Goal: Task Accomplishment & Management: Use online tool/utility

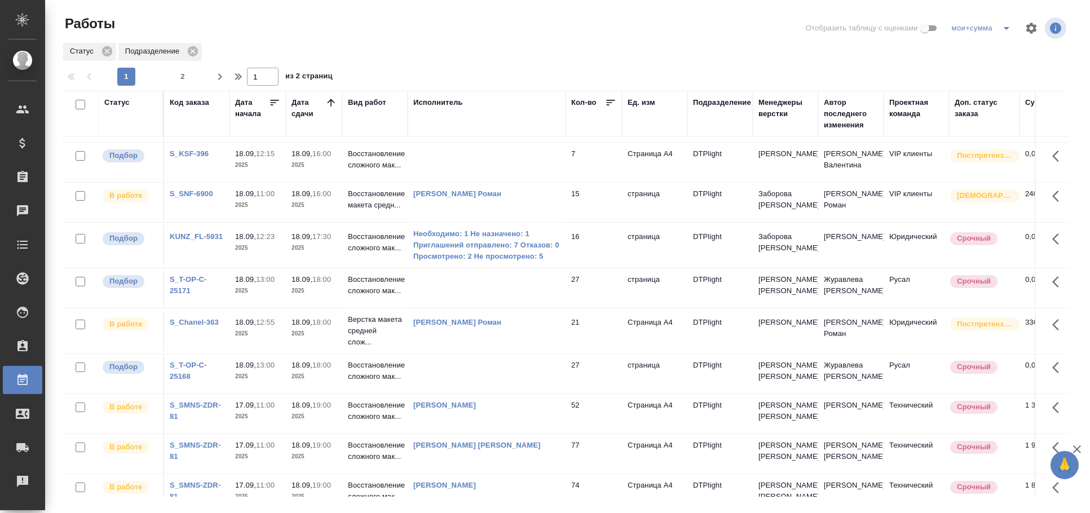
scroll to position [235, 0]
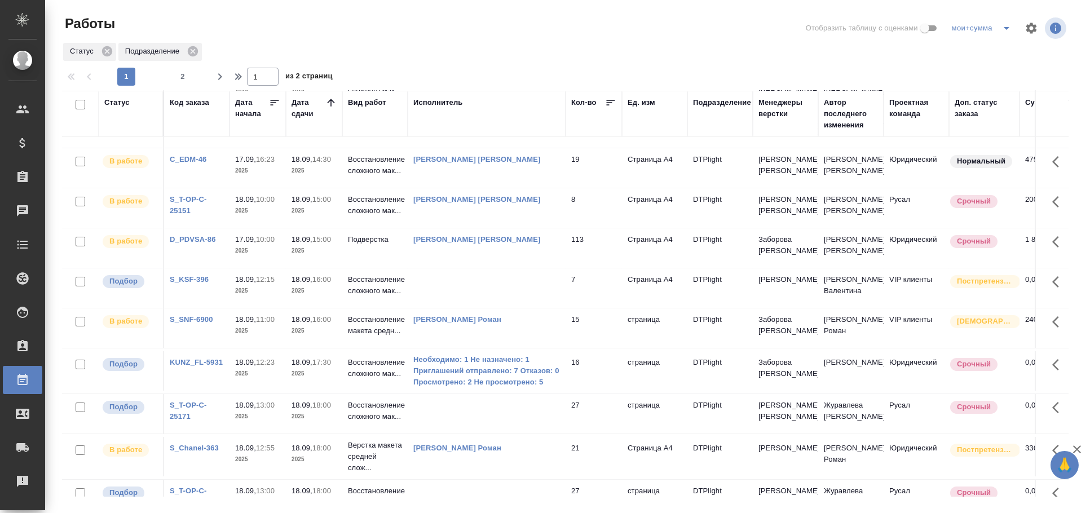
click at [514, 292] on td at bounding box center [487, 287] width 158 height 39
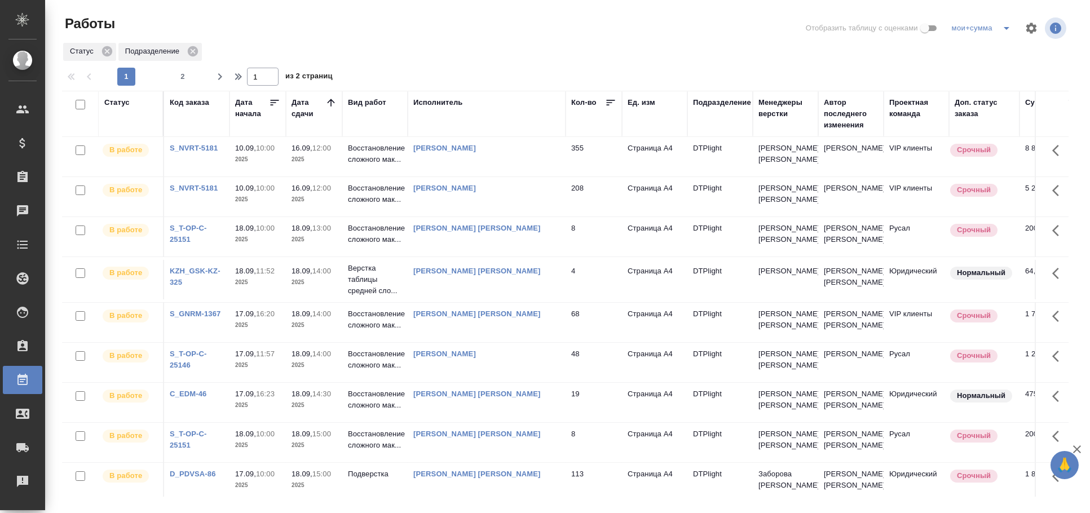
scroll to position [0, 0]
click at [441, 101] on div "Исполнитель" at bounding box center [438, 102] width 50 height 11
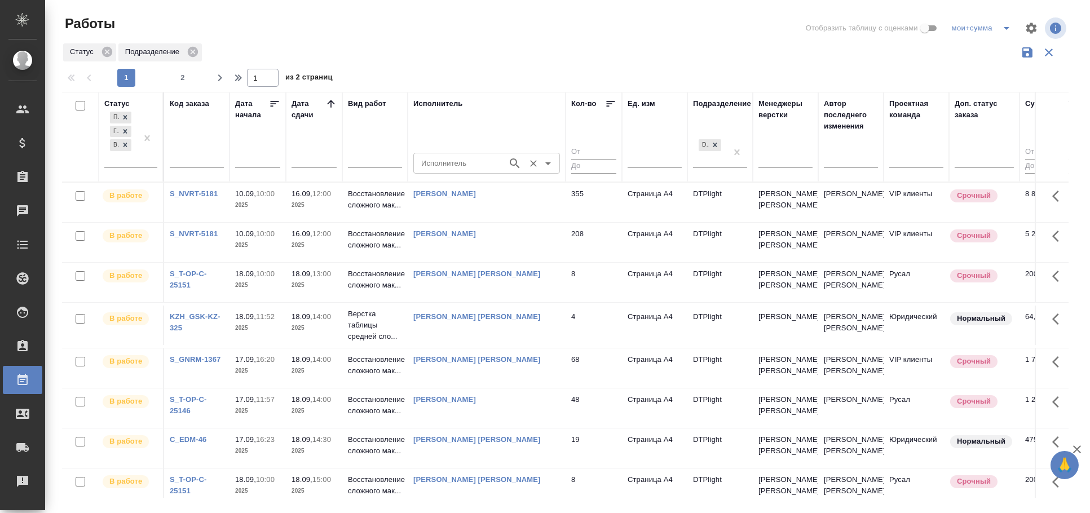
click at [449, 165] on input "Исполнитель" at bounding box center [459, 163] width 85 height 14
type input "крамник"
click at [481, 189] on li "[PERSON_NAME]" at bounding box center [486, 189] width 147 height 20
type input "Крамник Артем"
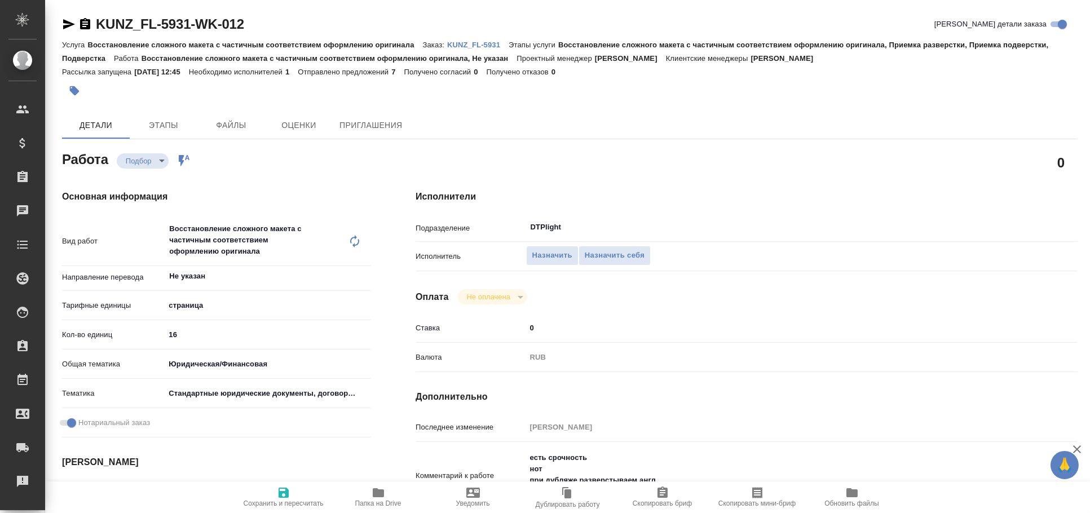
type textarea "x"
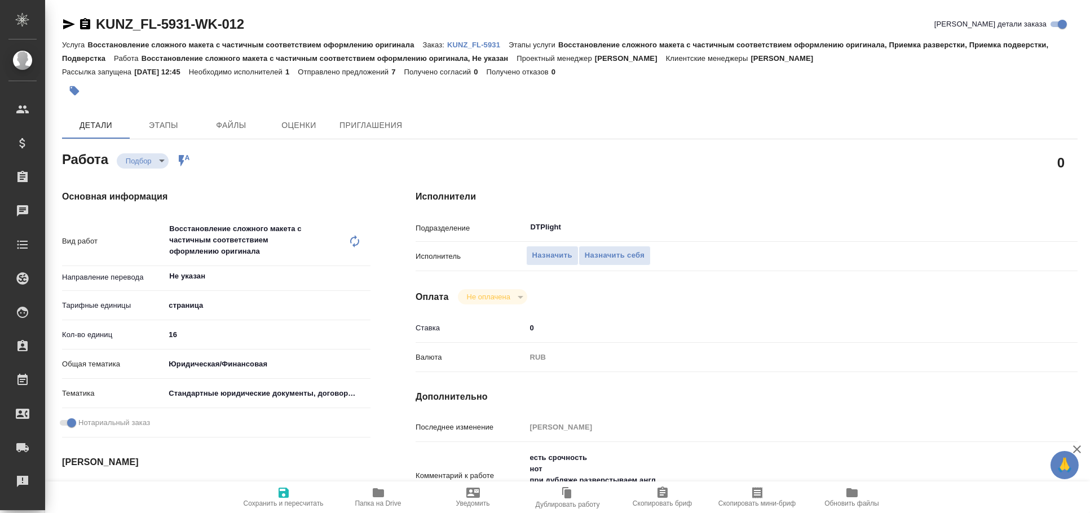
type textarea "x"
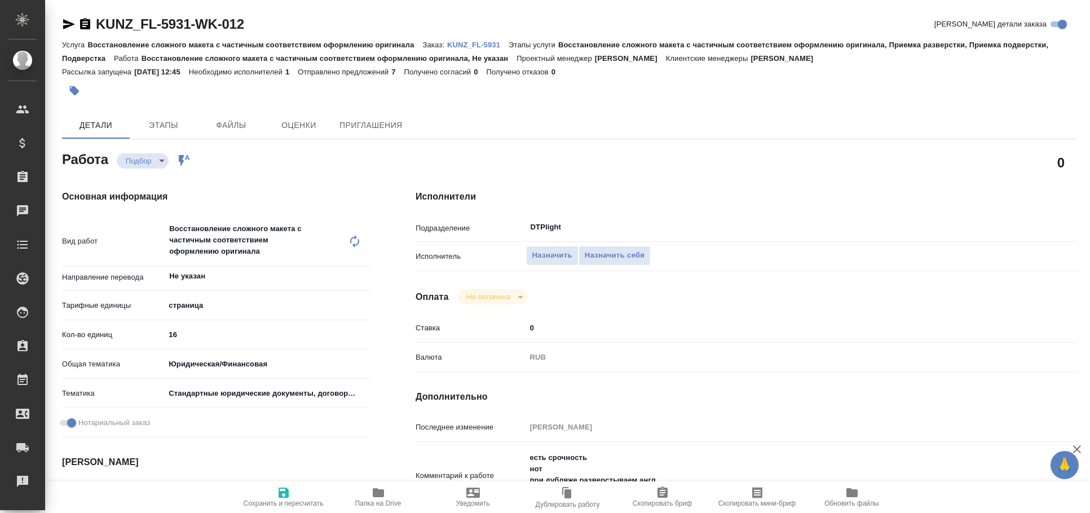
type textarea "x"
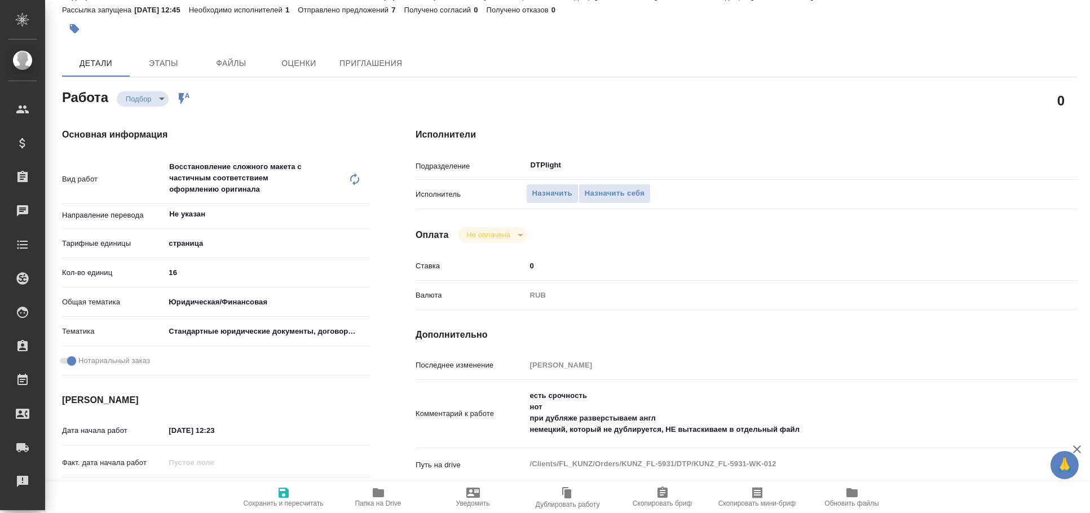
scroll to position [125, 0]
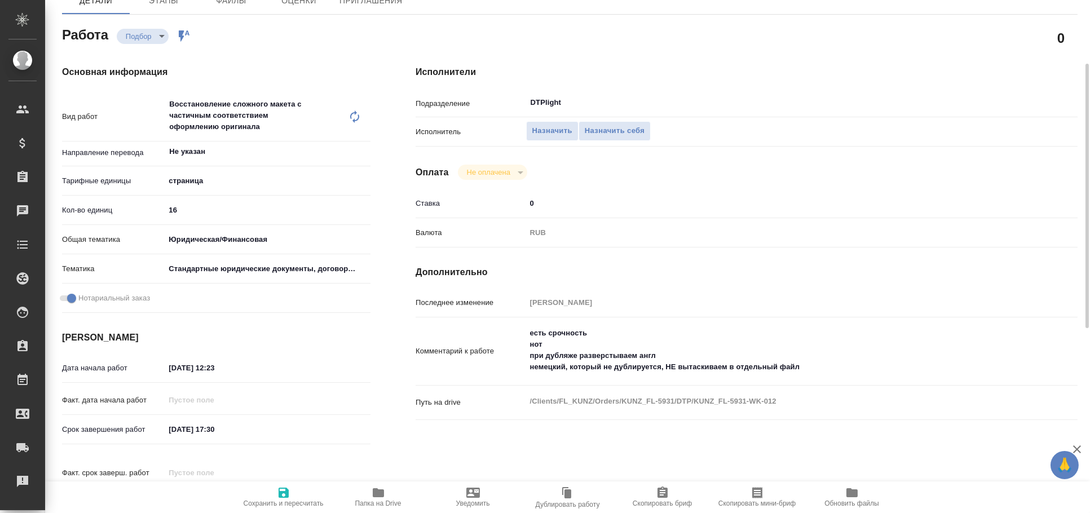
type textarea "x"
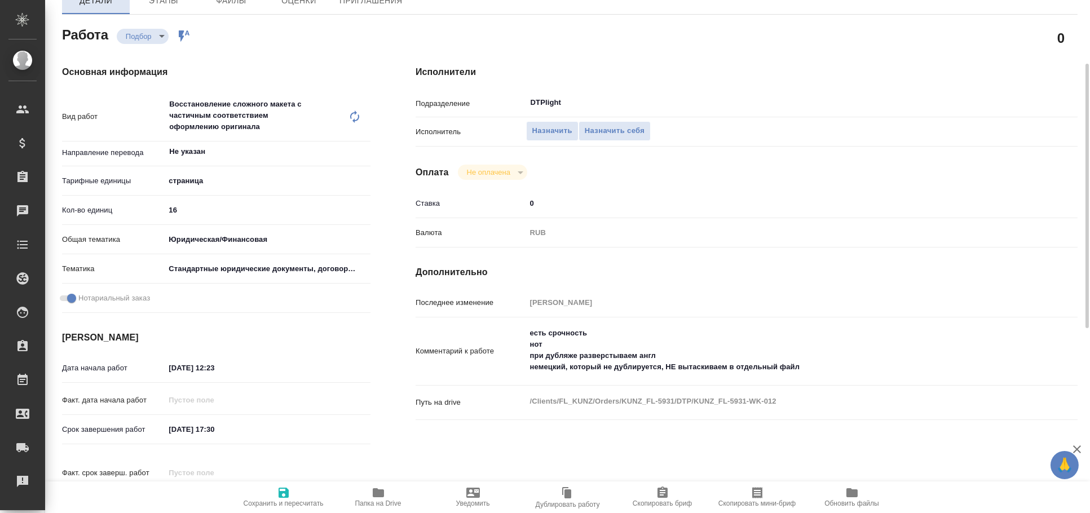
type textarea "x"
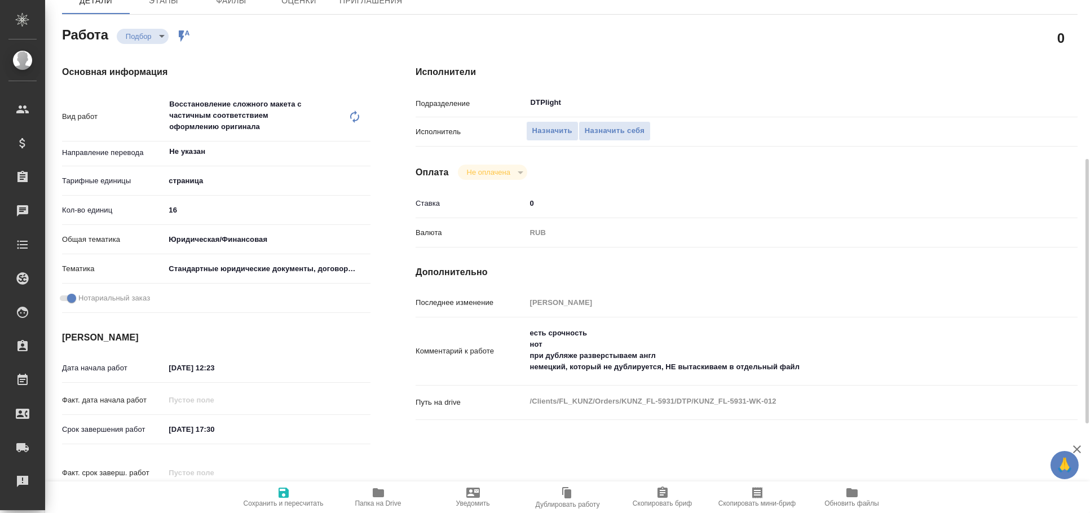
scroll to position [187, 0]
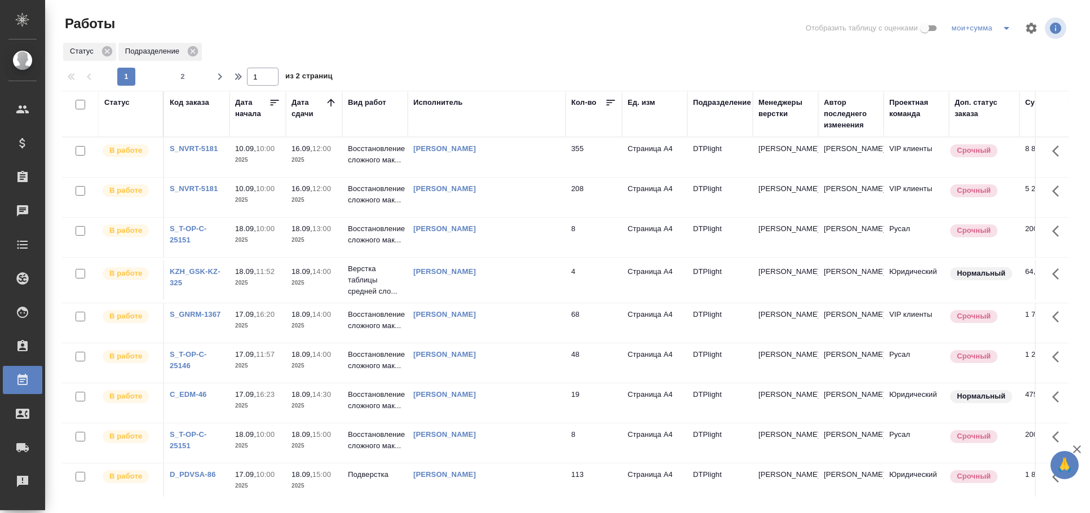
scroll to position [250, 0]
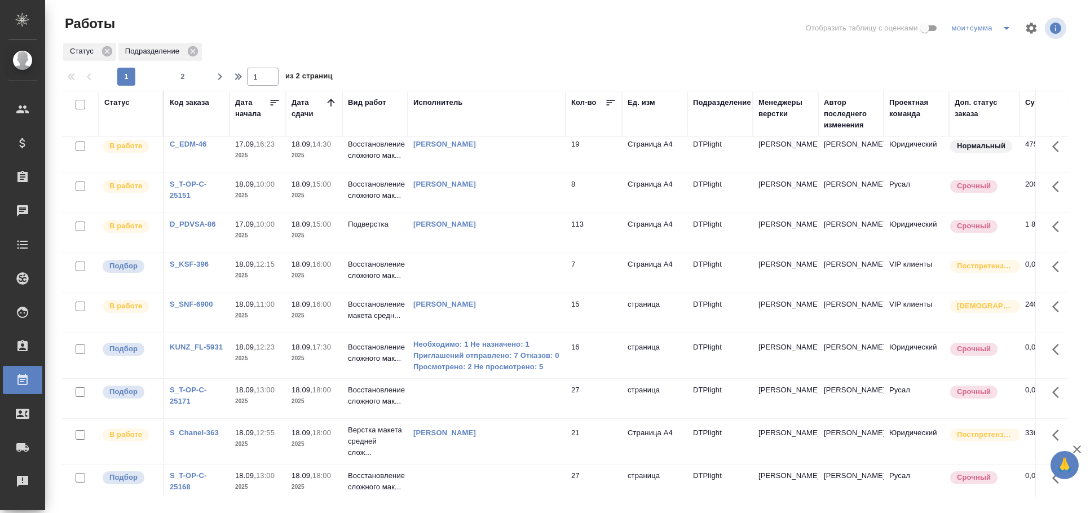
click at [501, 267] on td at bounding box center [487, 272] width 158 height 39
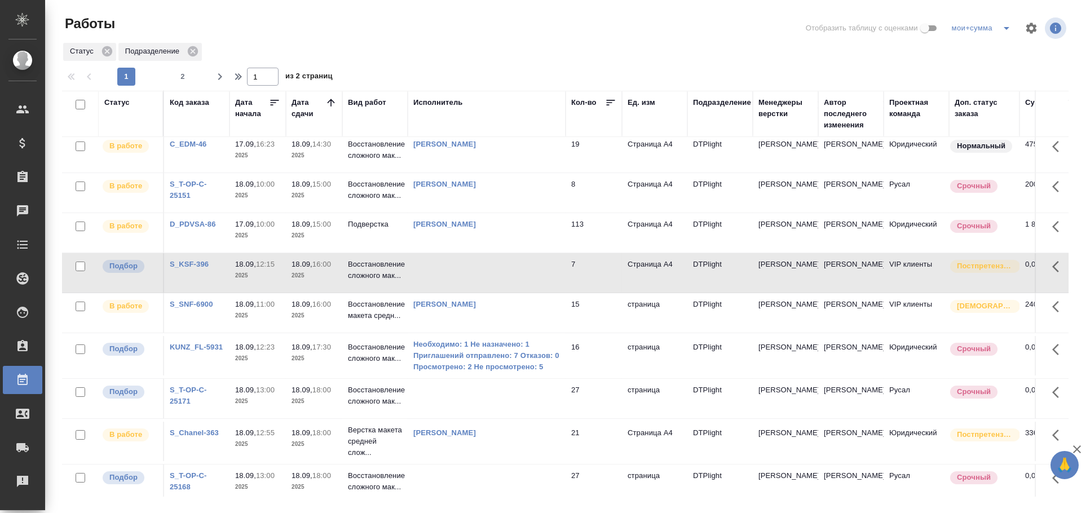
click at [501, 267] on td at bounding box center [487, 272] width 158 height 39
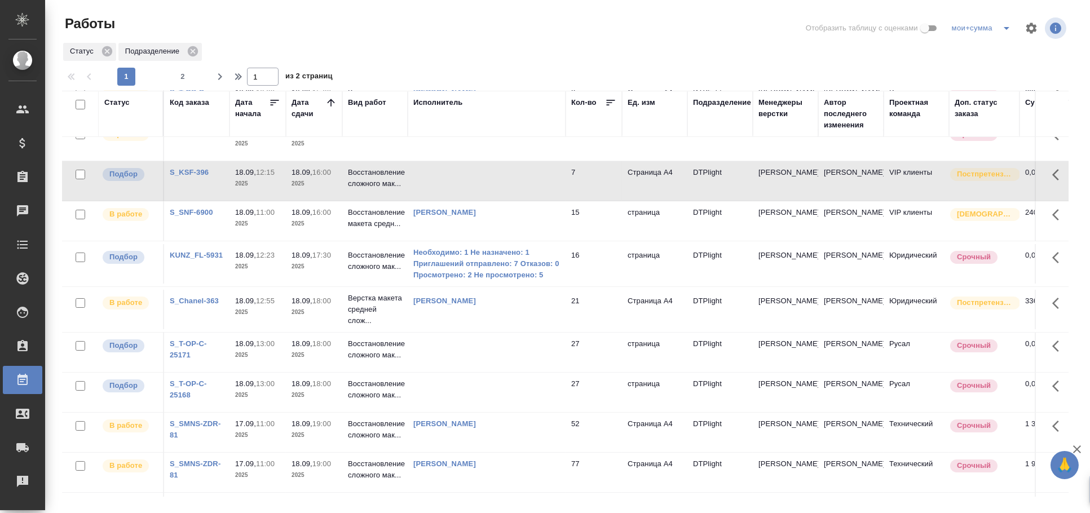
scroll to position [298, 0]
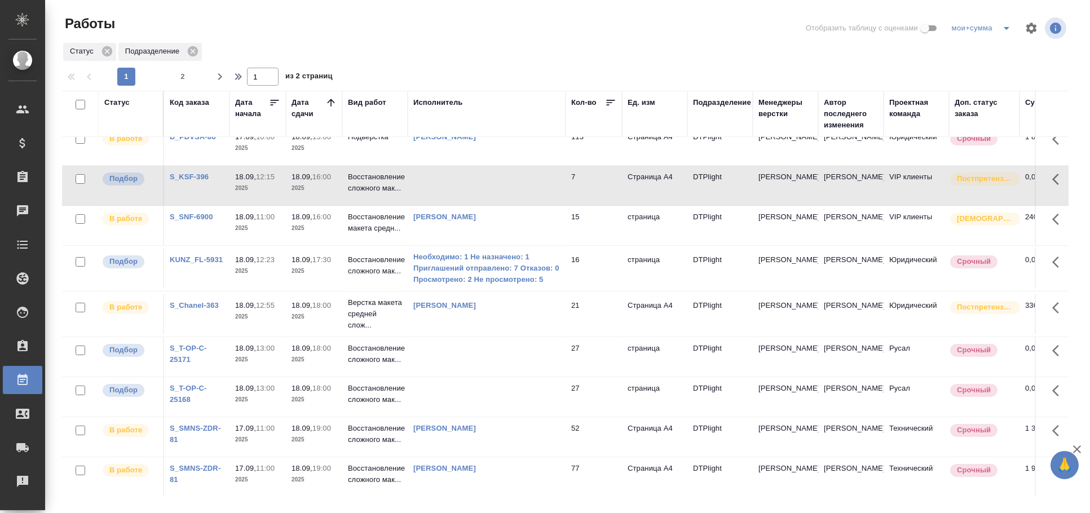
click at [608, 278] on td "16" at bounding box center [593, 268] width 56 height 39
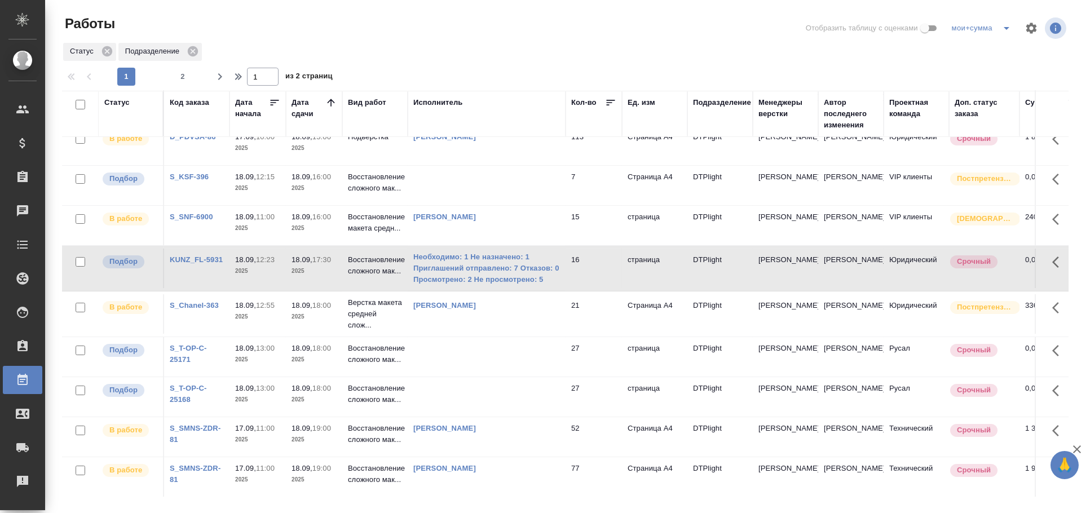
click at [608, 278] on td "16" at bounding box center [593, 268] width 56 height 39
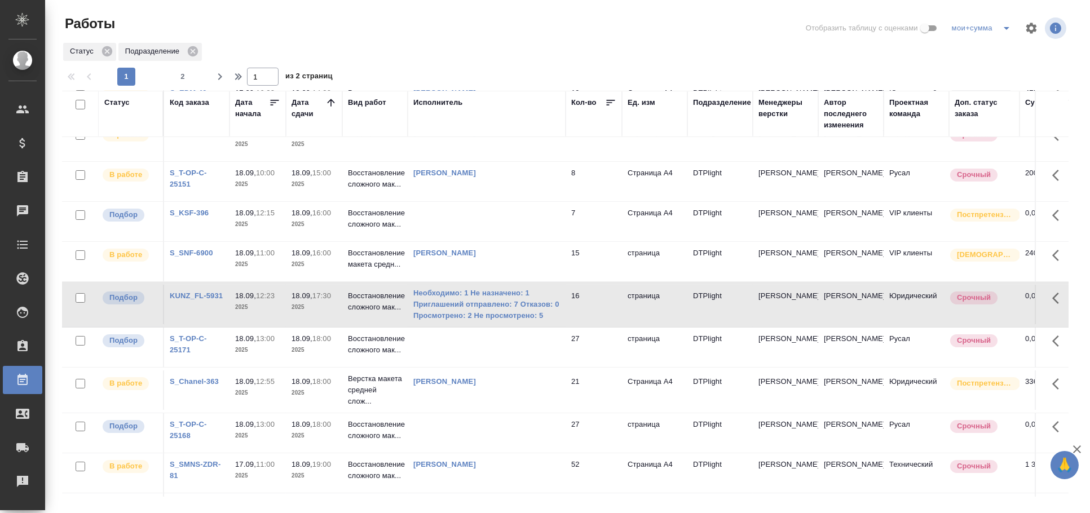
scroll to position [313, 0]
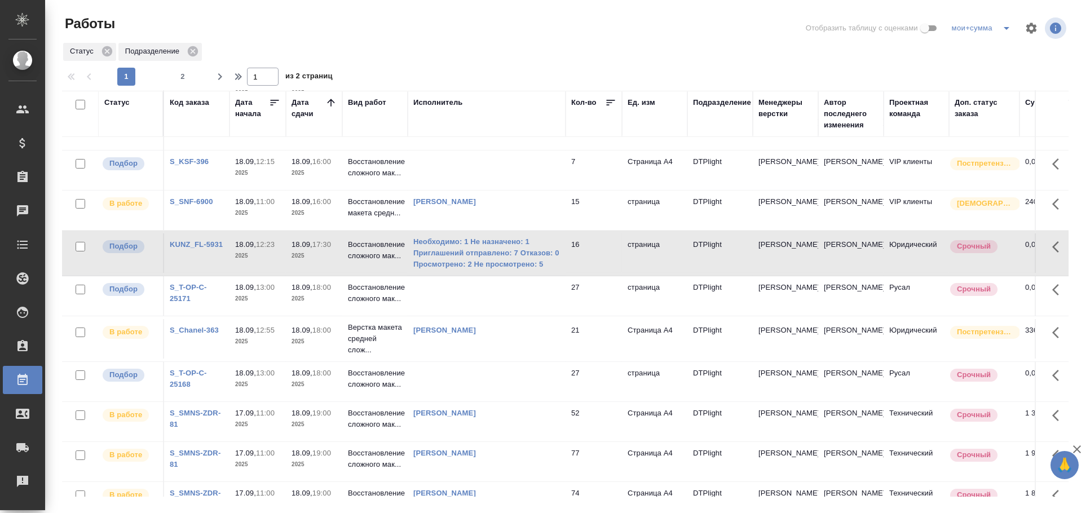
click at [519, 386] on td at bounding box center [487, 381] width 158 height 39
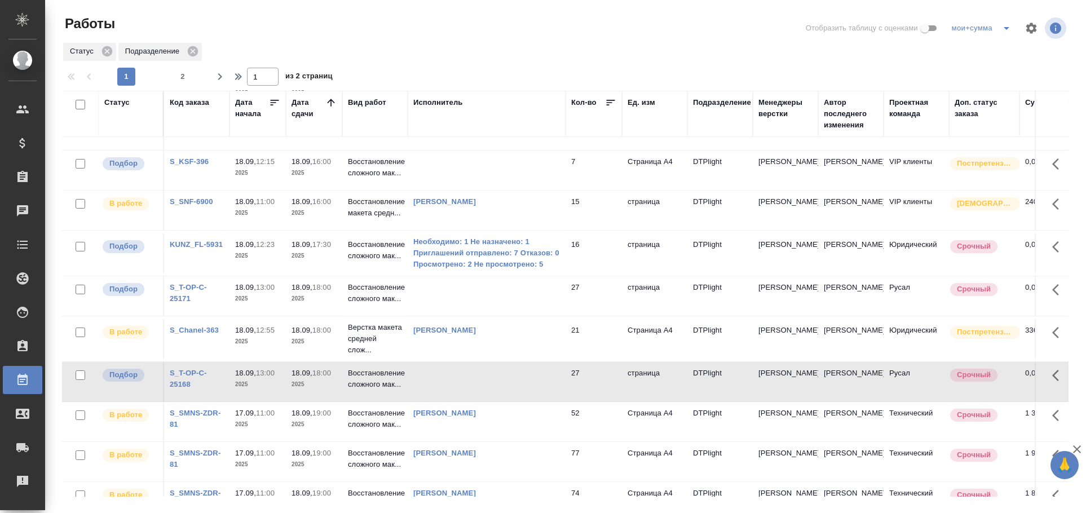
click at [515, 296] on td at bounding box center [487, 295] width 158 height 39
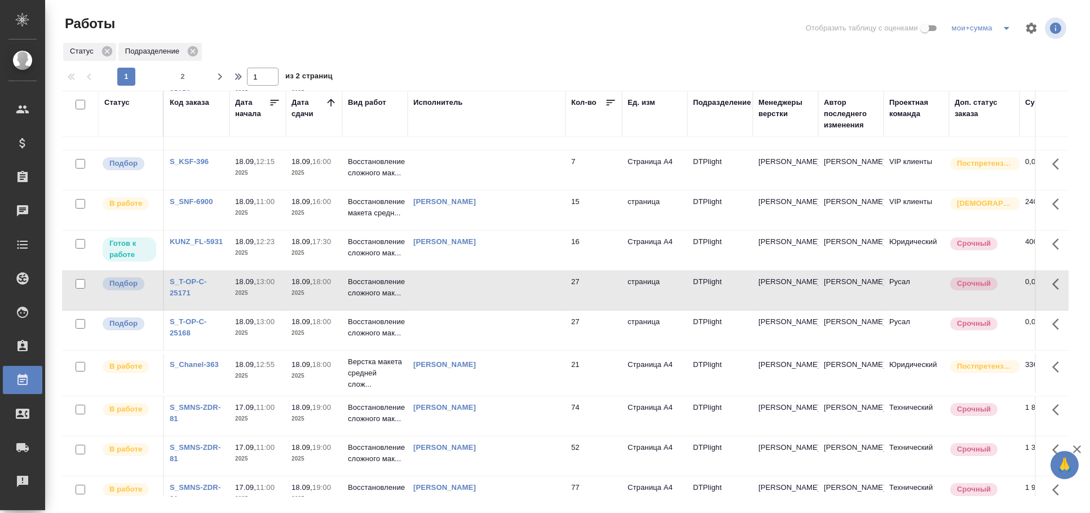
click at [454, 340] on td at bounding box center [487, 330] width 158 height 39
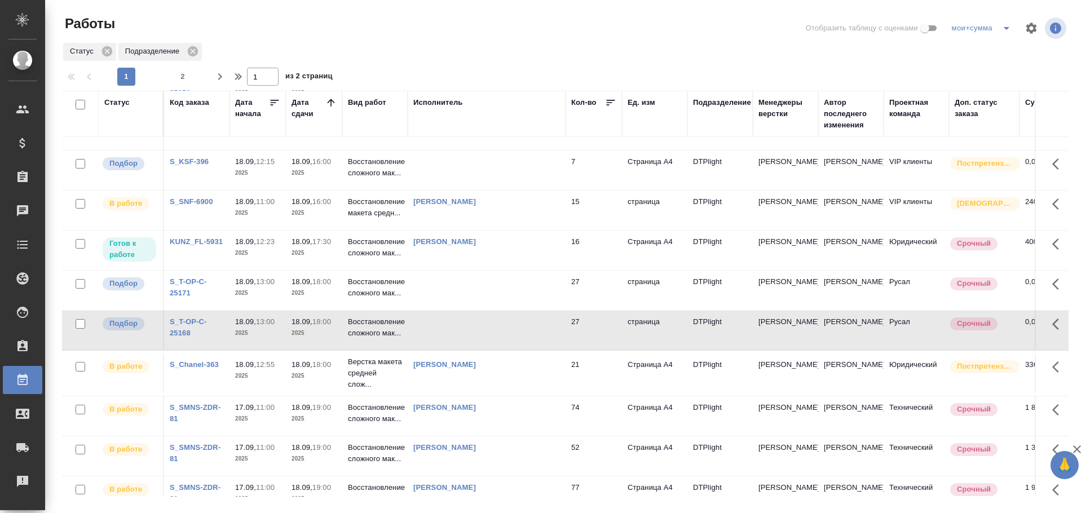
click at [454, 340] on td at bounding box center [487, 330] width 158 height 39
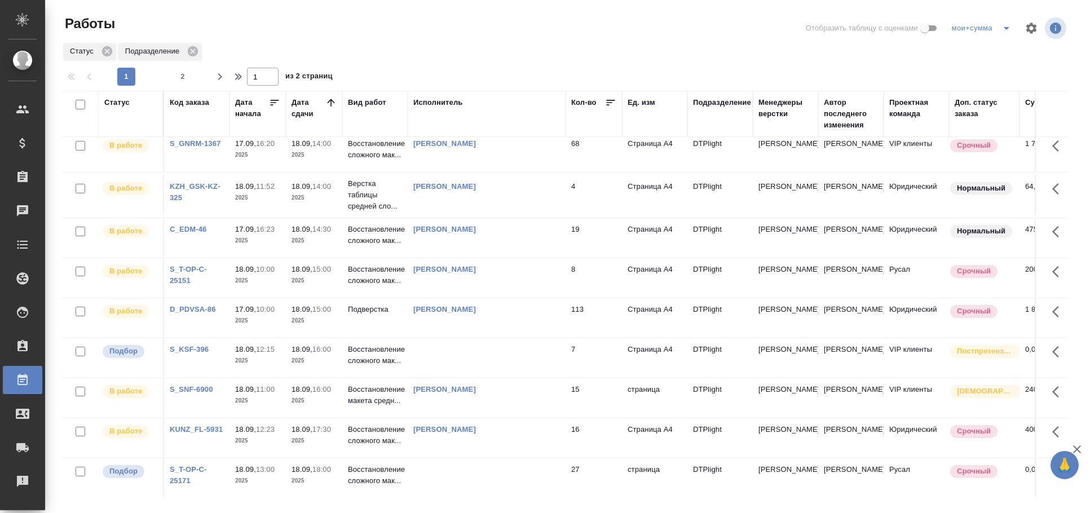
scroll to position [0, 0]
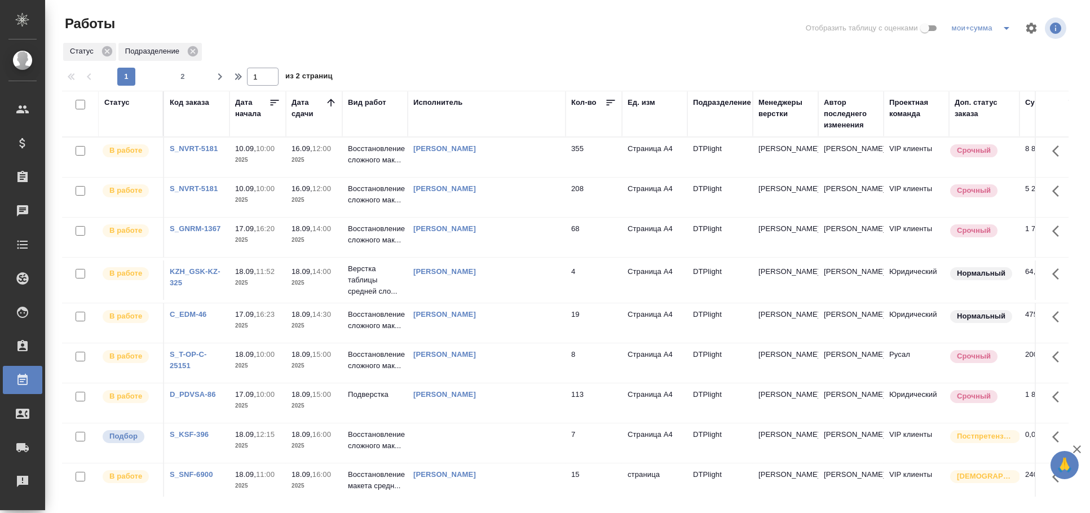
drag, startPoint x: 553, startPoint y: 446, endPoint x: 516, endPoint y: 440, distance: 37.1
click at [554, 446] on td at bounding box center [487, 442] width 158 height 39
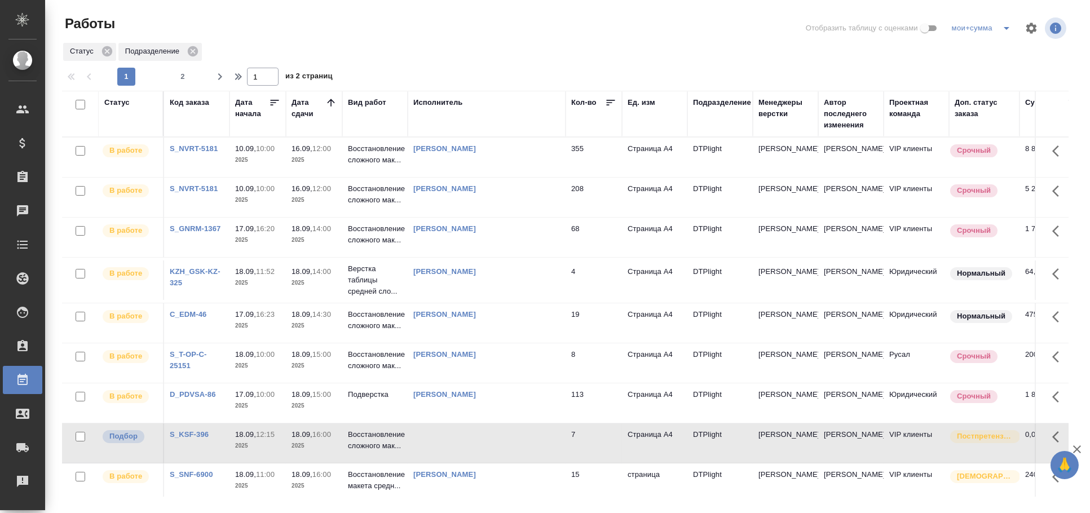
click at [490, 440] on td at bounding box center [487, 442] width 158 height 39
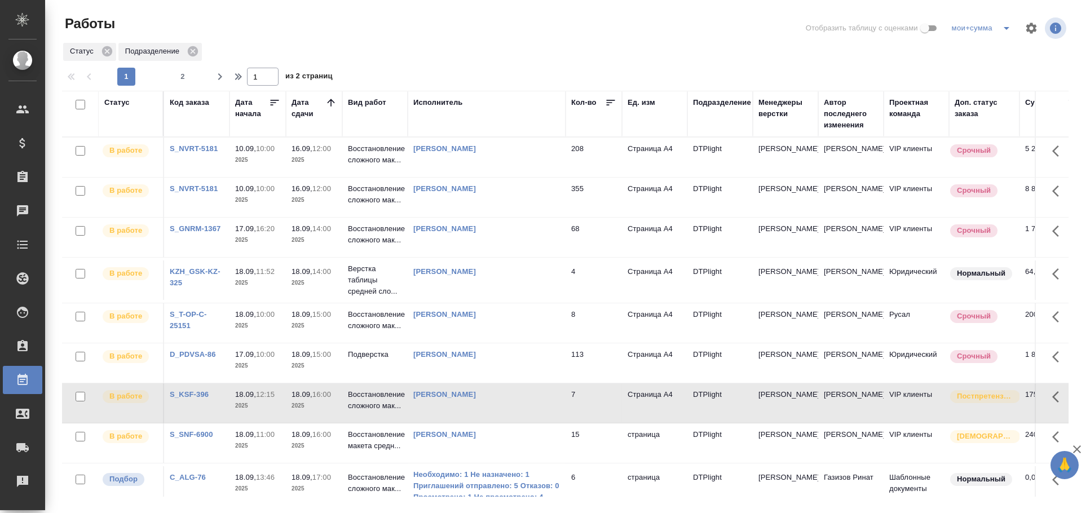
click at [116, 104] on div "Статус" at bounding box center [116, 102] width 25 height 11
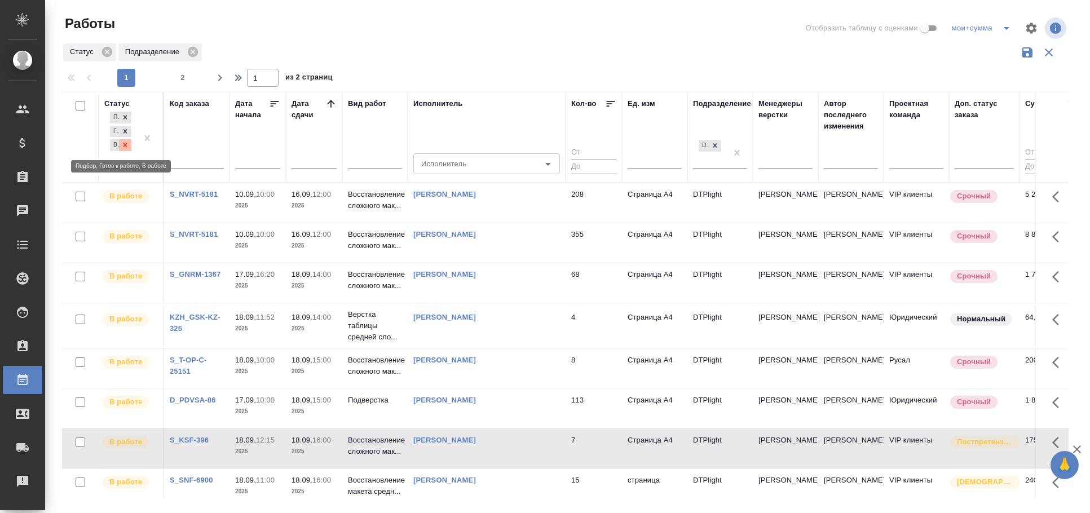
click at [129, 147] on icon at bounding box center [125, 145] width 8 height 8
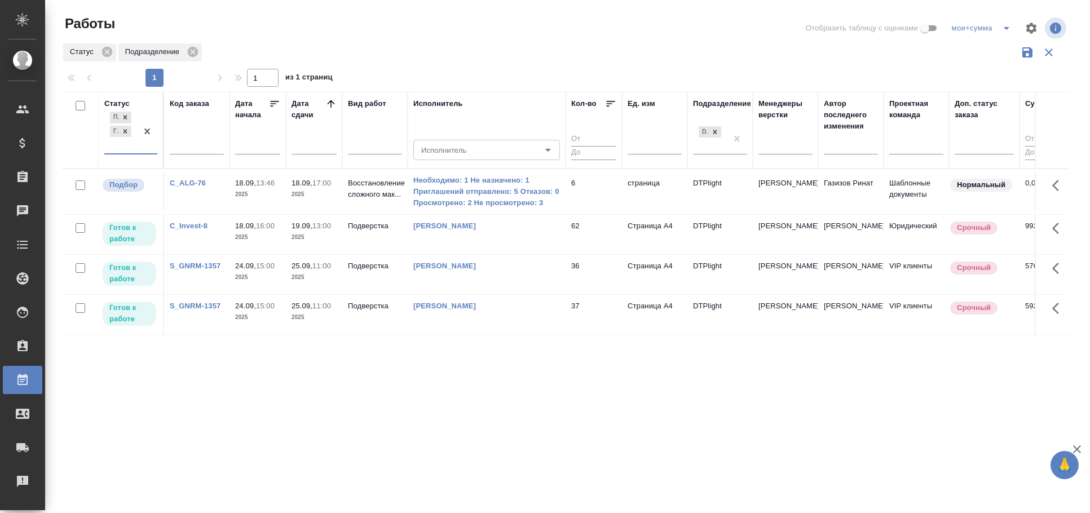
click at [376, 209] on td "Восстановление сложного мак..." at bounding box center [374, 191] width 65 height 39
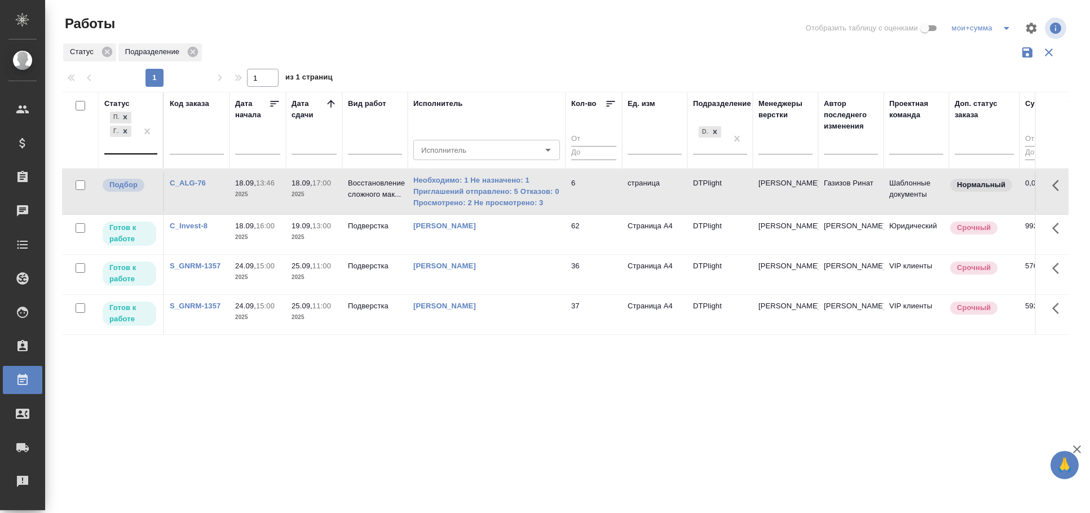
click at [376, 209] on td "Восстановление сложного мак..." at bounding box center [374, 191] width 65 height 39
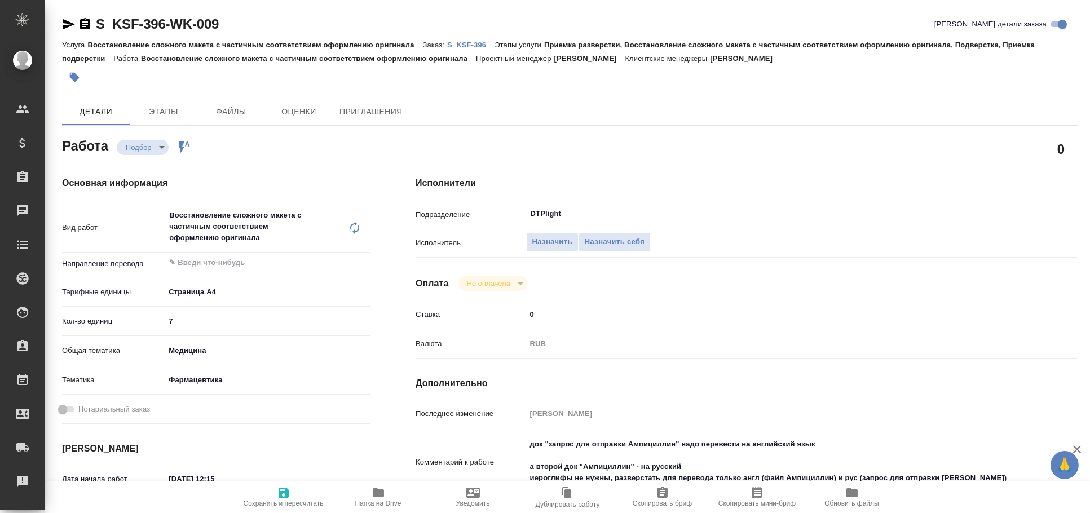
type textarea "x"
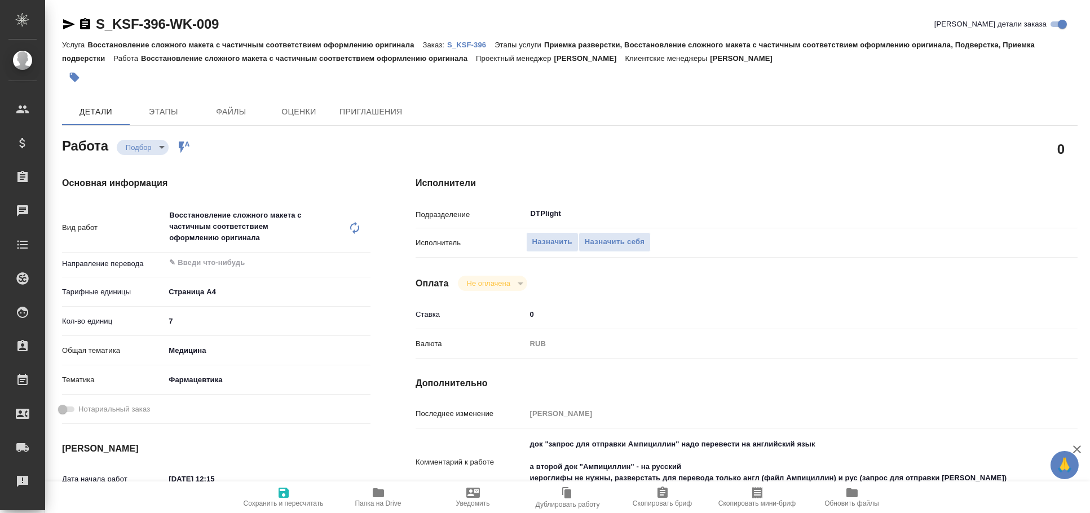
type textarea "x"
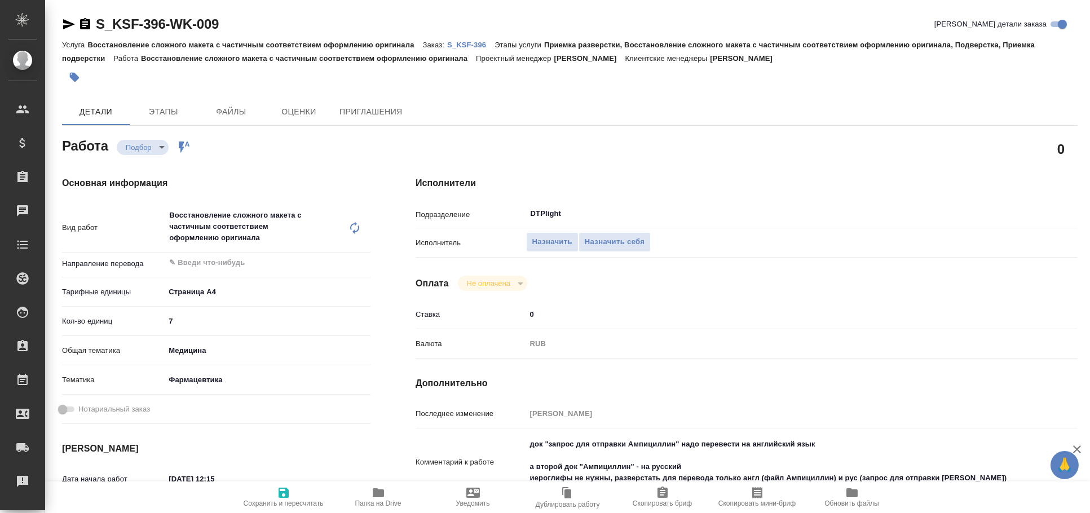
type textarea "x"
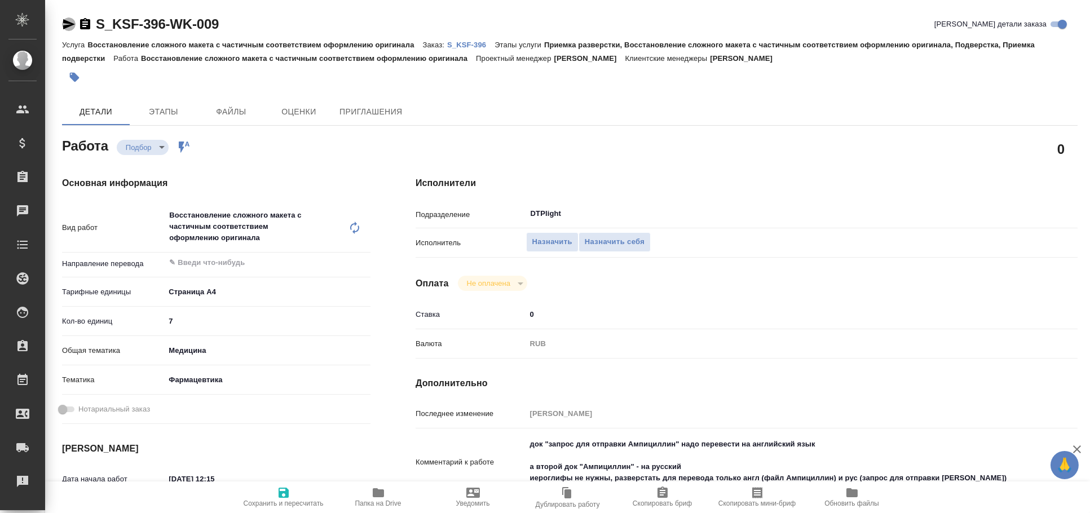
click at [68, 22] on icon "button" at bounding box center [69, 24] width 12 height 10
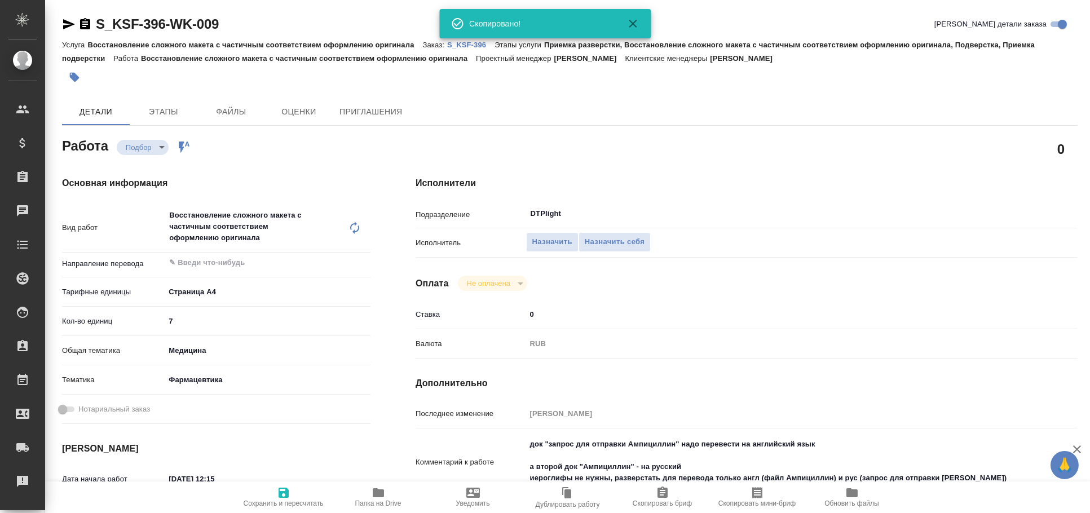
type textarea "x"
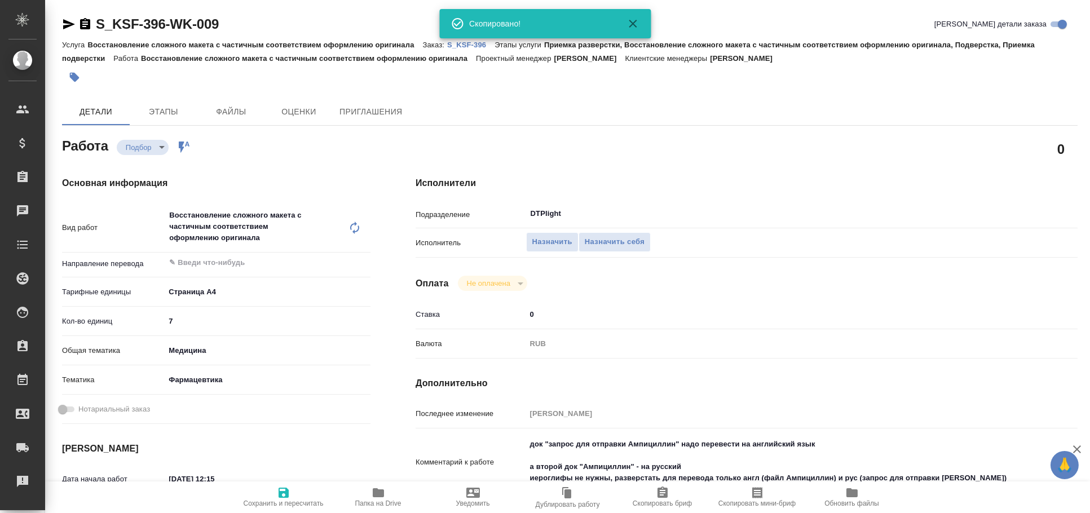
type textarea "x"
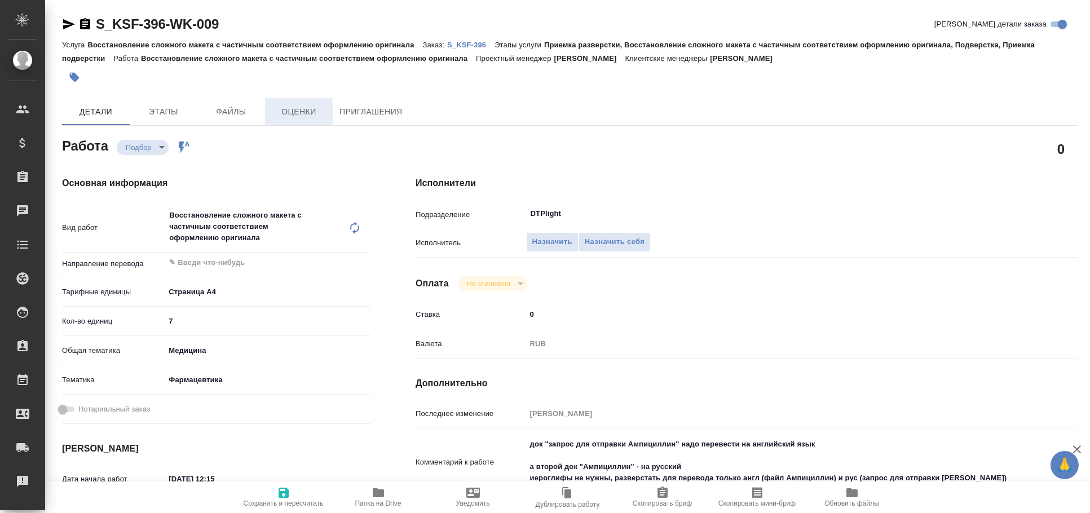
type textarea "x"
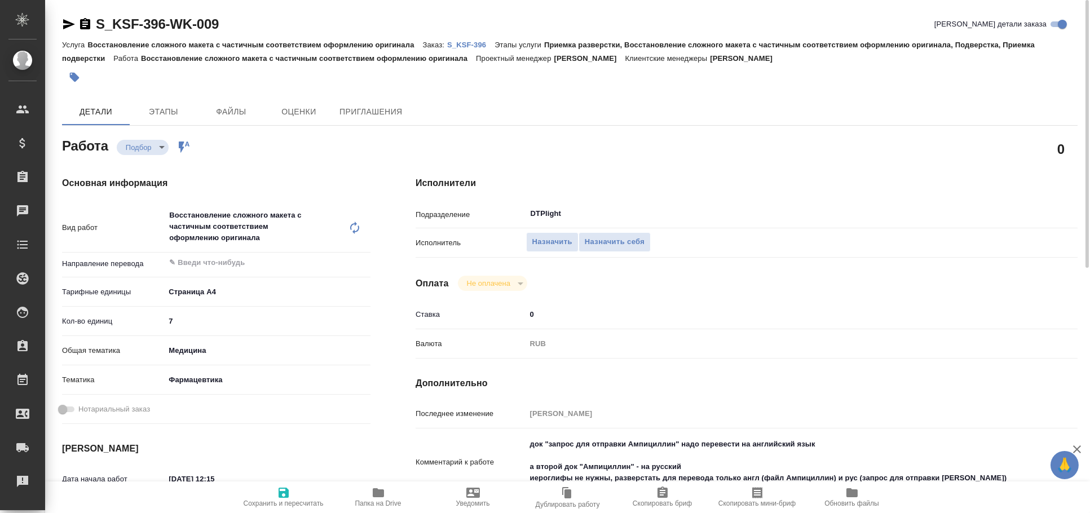
click at [66, 26] on icon "button" at bounding box center [69, 24] width 12 height 10
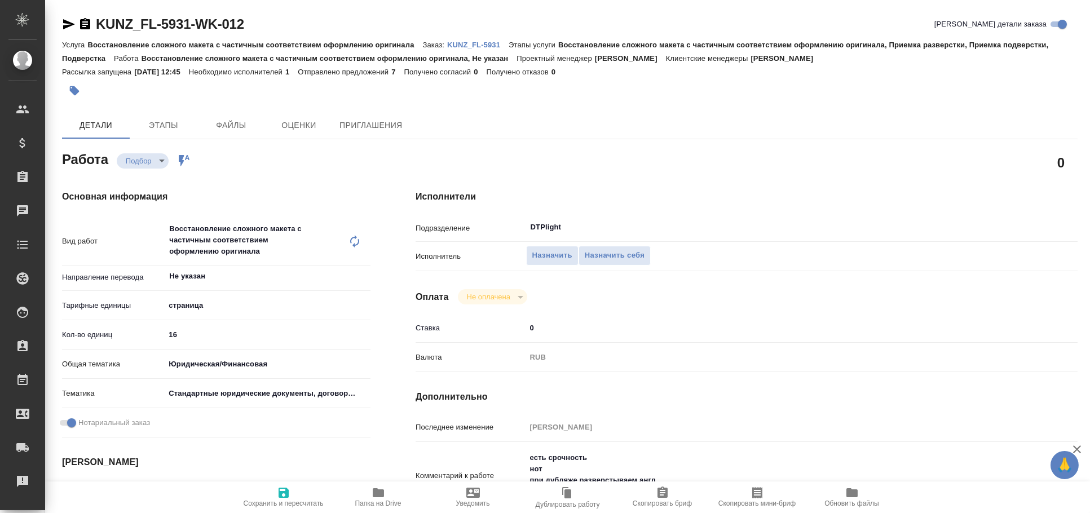
type textarea "x"
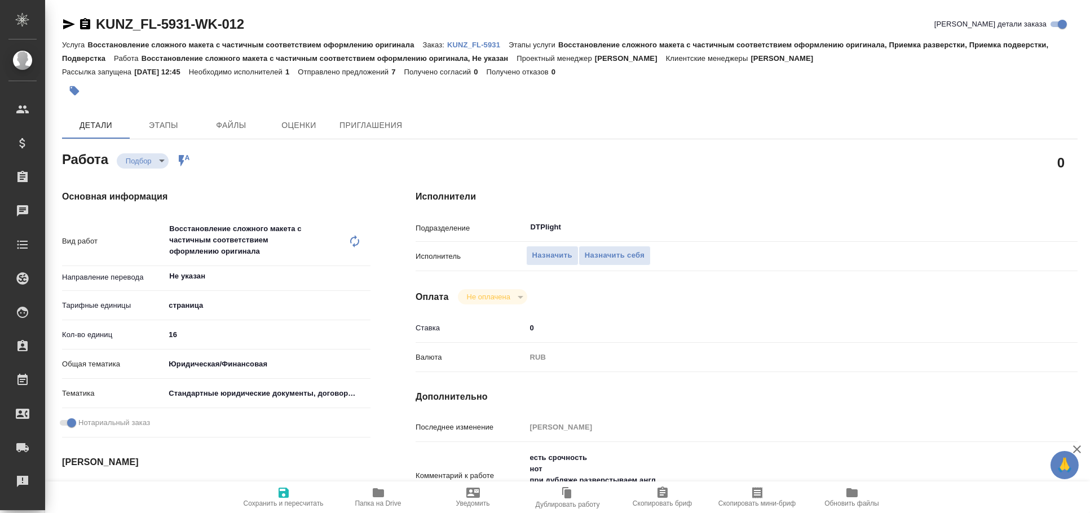
type textarea "x"
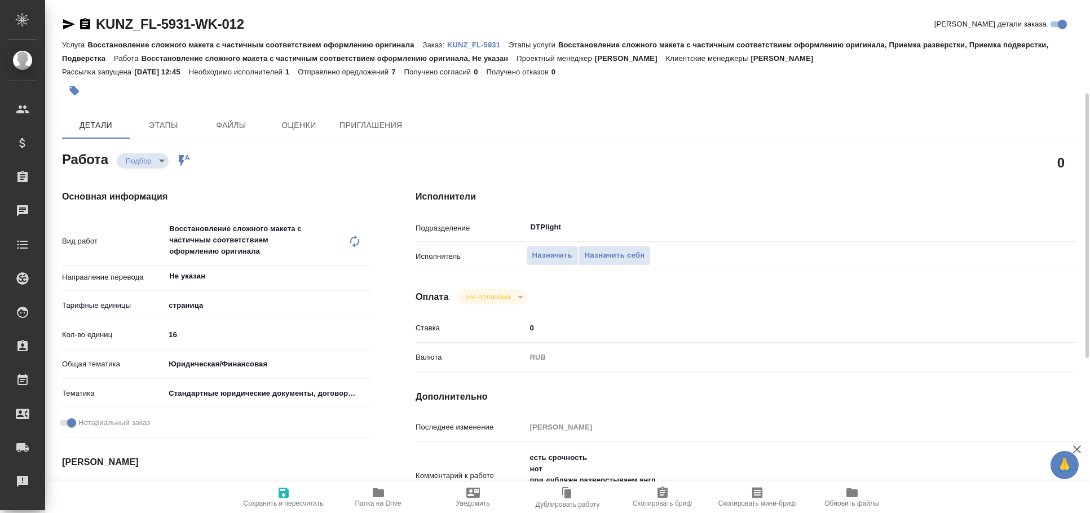
scroll to position [125, 0]
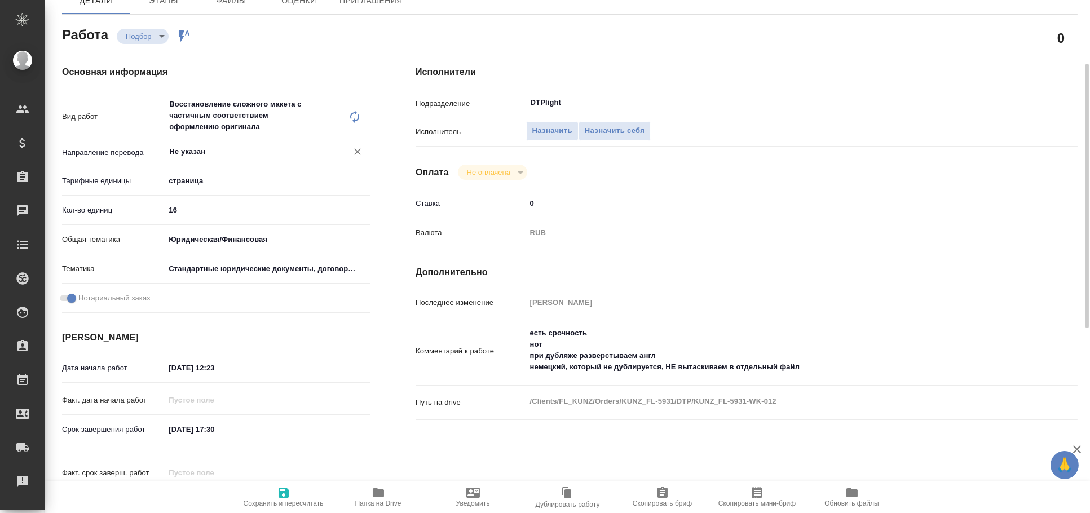
type textarea "x"
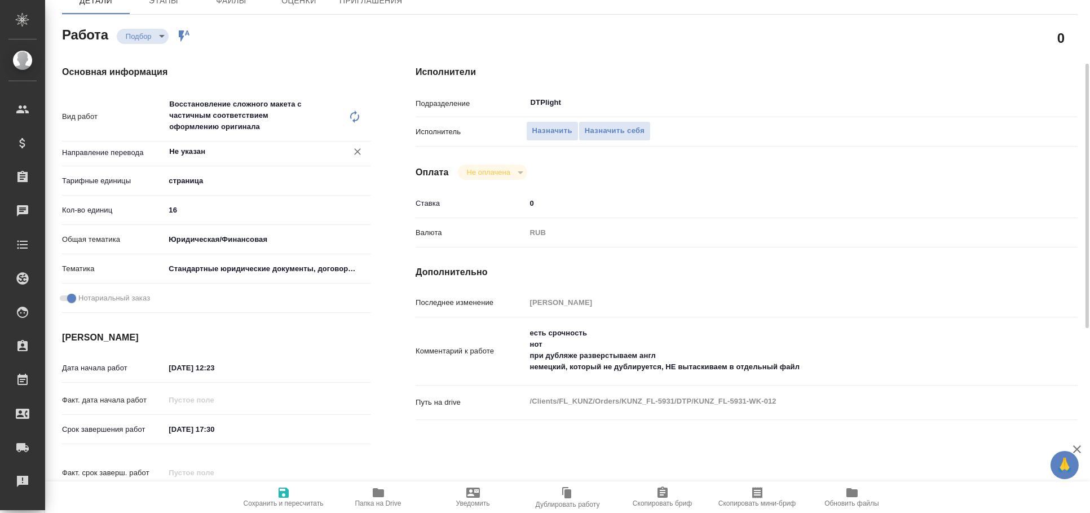
scroll to position [187, 0]
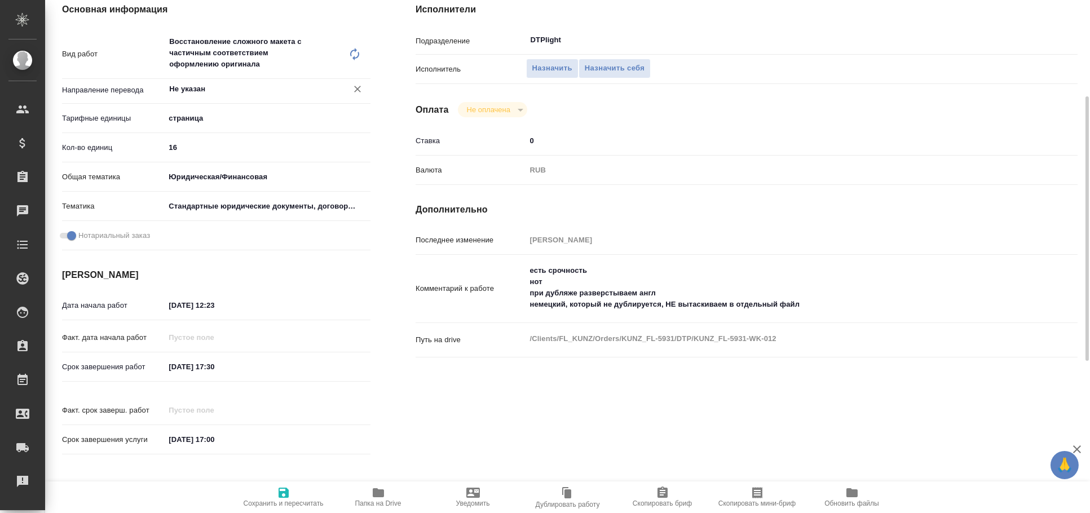
type textarea "x"
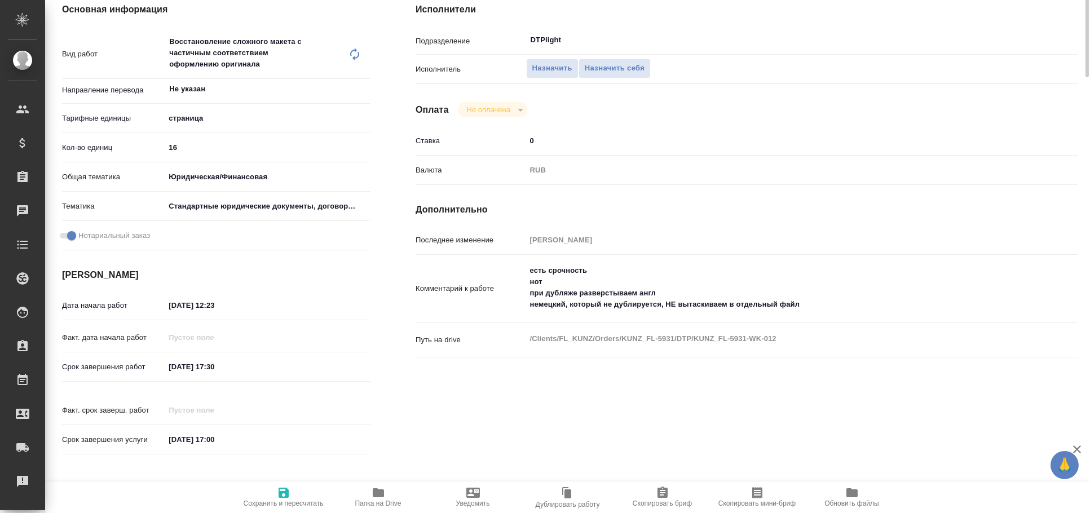
scroll to position [0, 0]
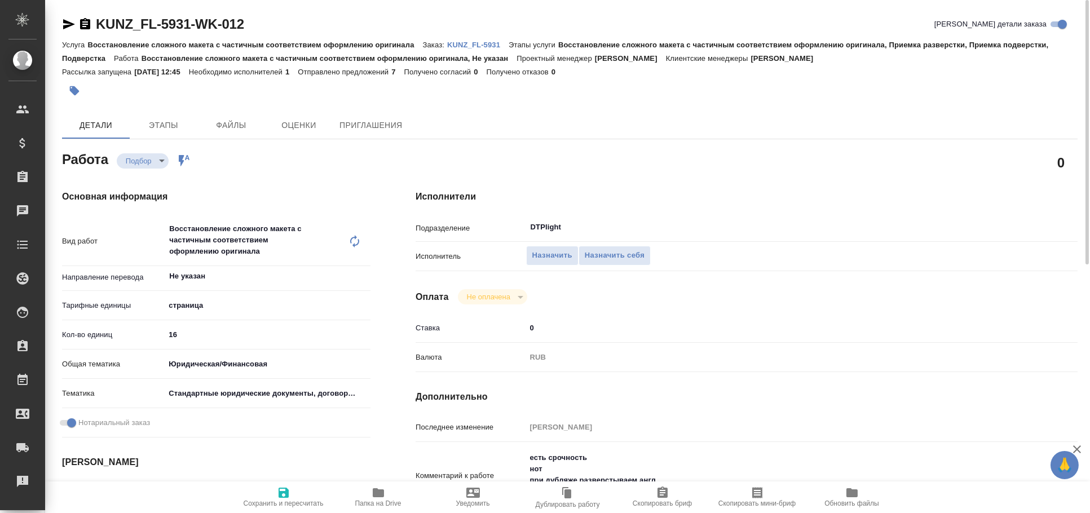
click at [69, 23] on icon "button" at bounding box center [69, 24] width 12 height 10
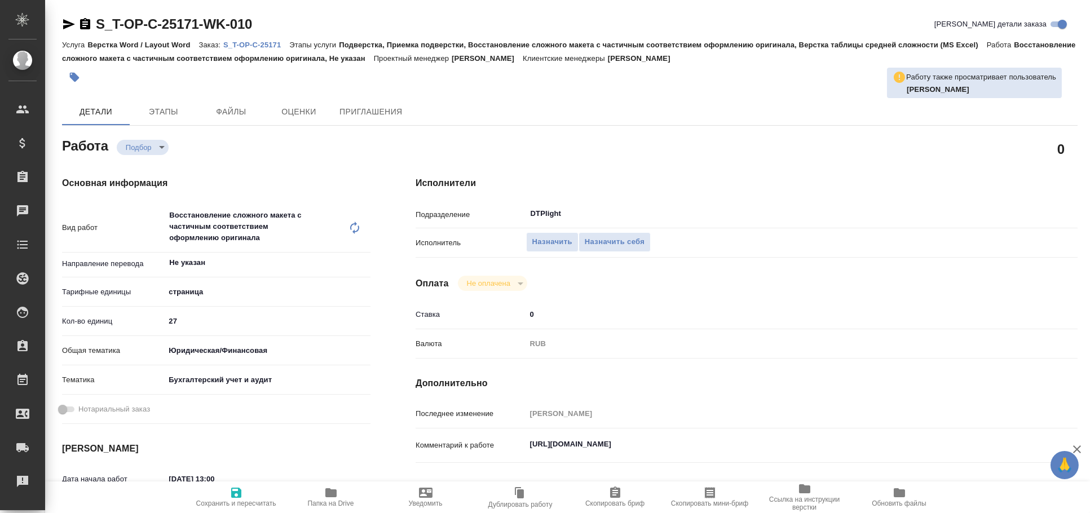
type textarea "x"
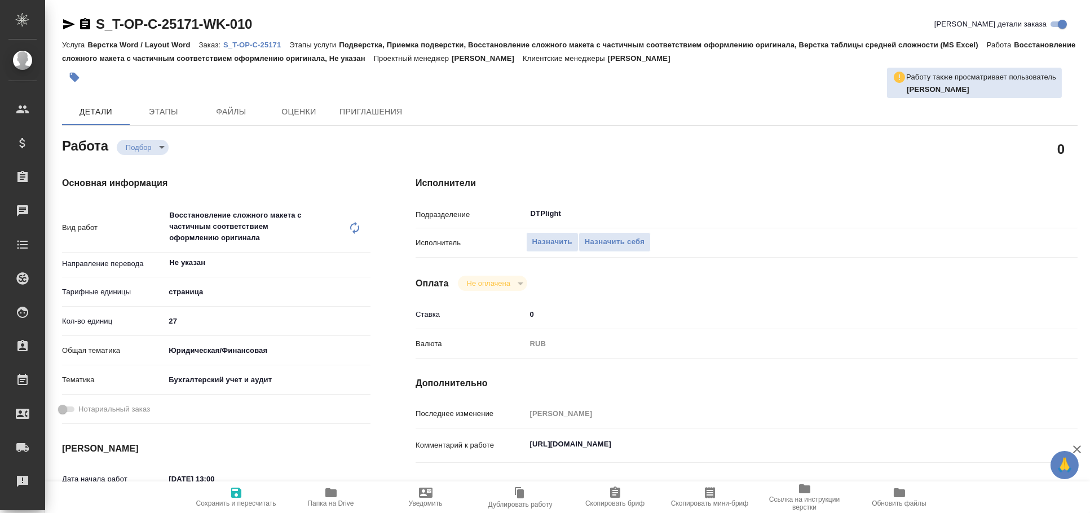
click at [66, 23] on icon "button" at bounding box center [69, 24] width 12 height 10
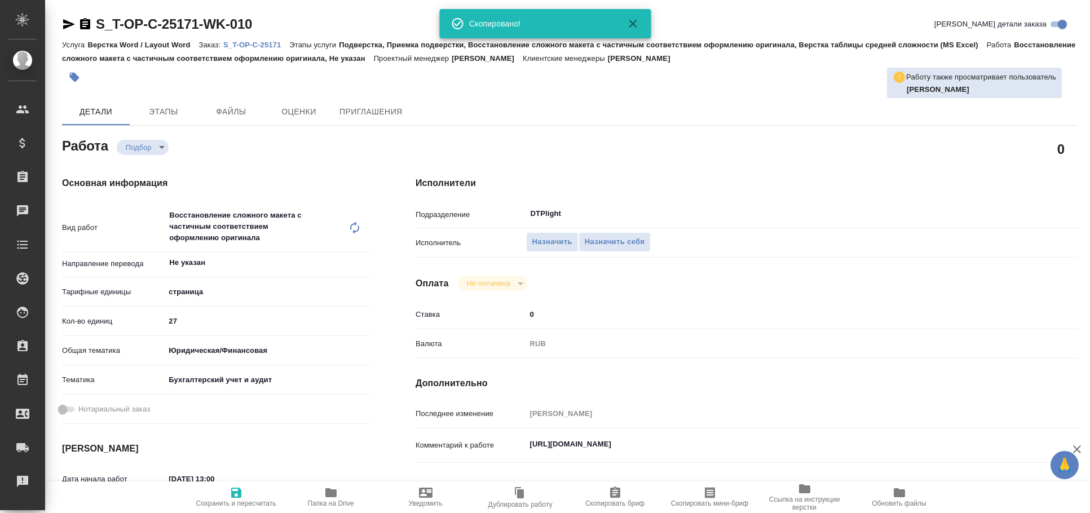
type textarea "x"
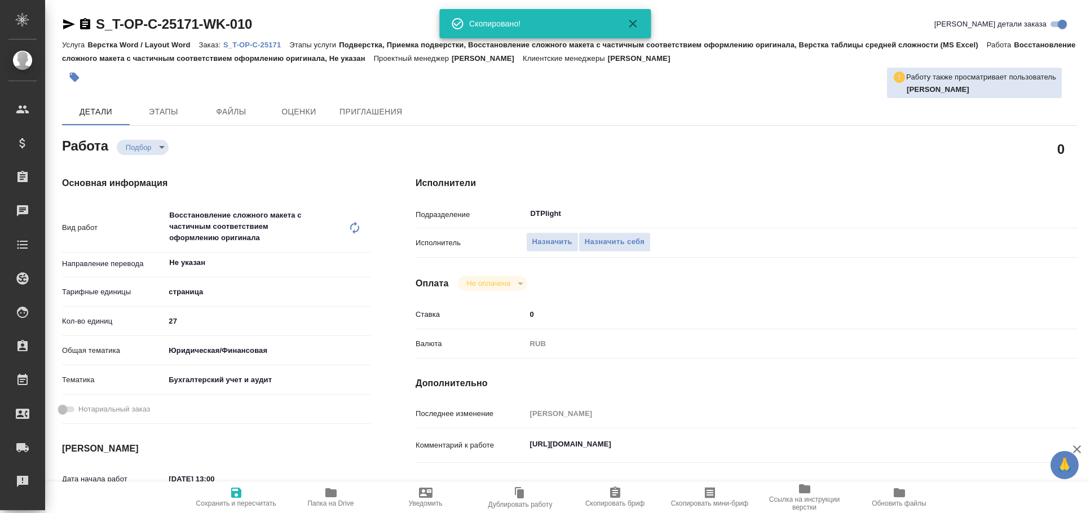
type textarea "x"
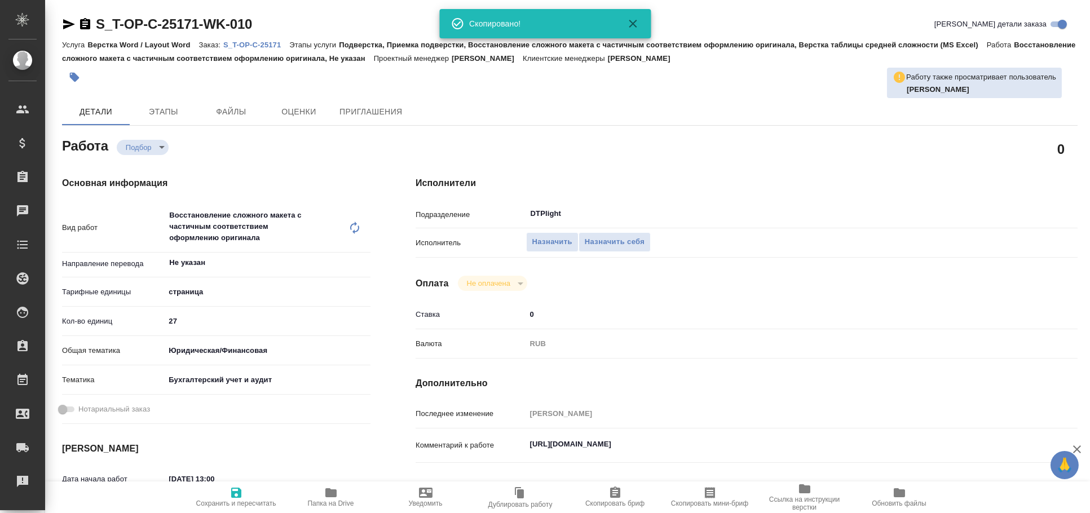
type textarea "x"
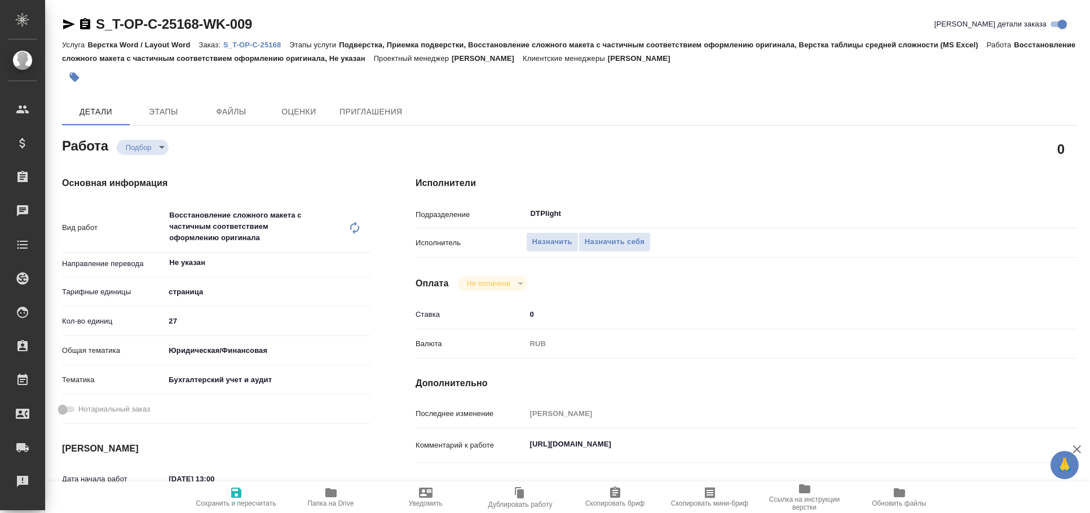
type textarea "x"
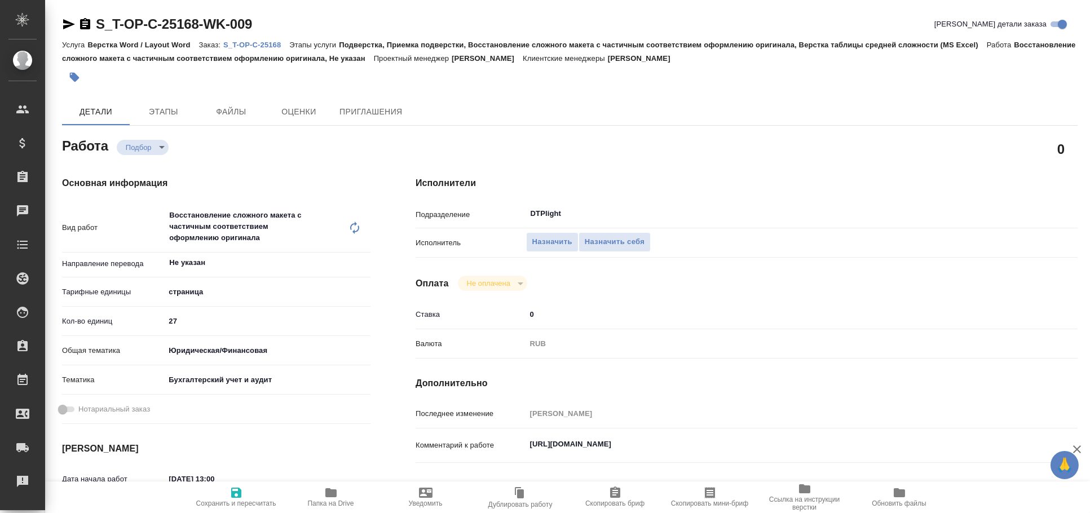
type textarea "x"
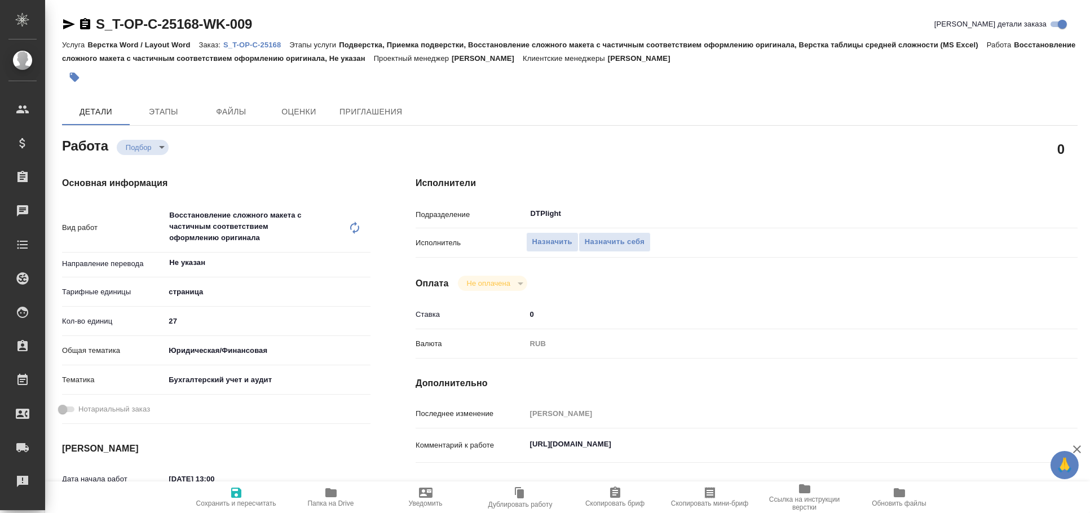
type textarea "x"
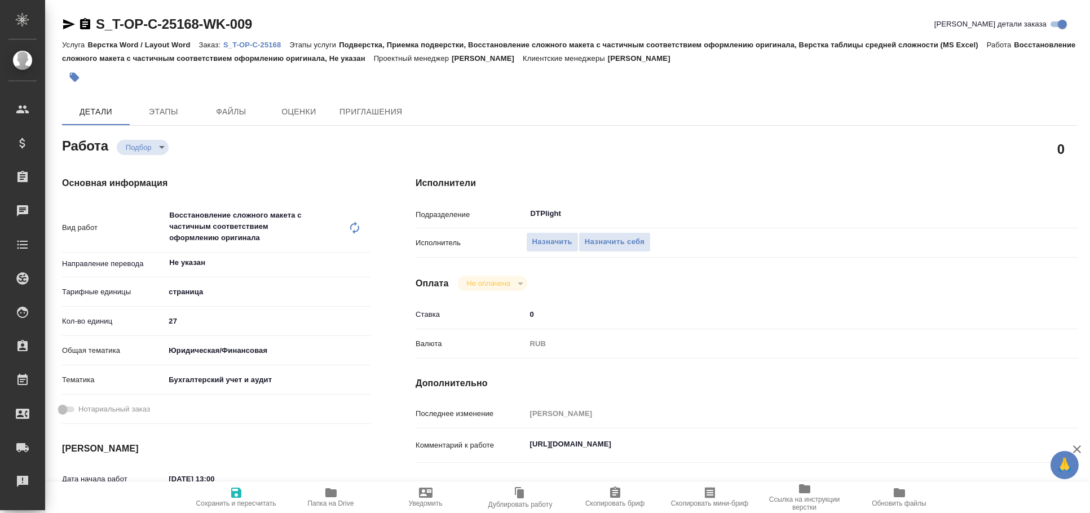
type textarea "x"
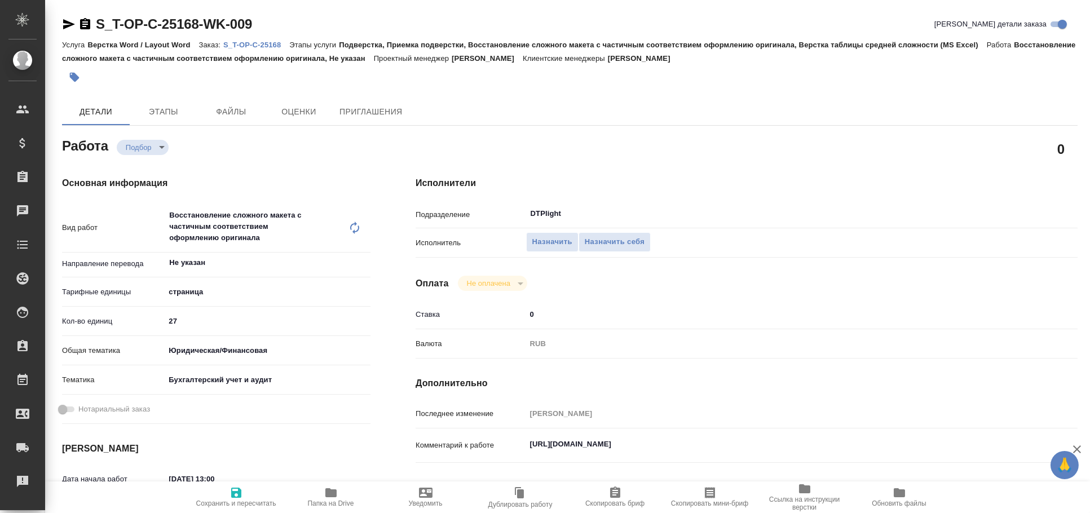
type textarea "x"
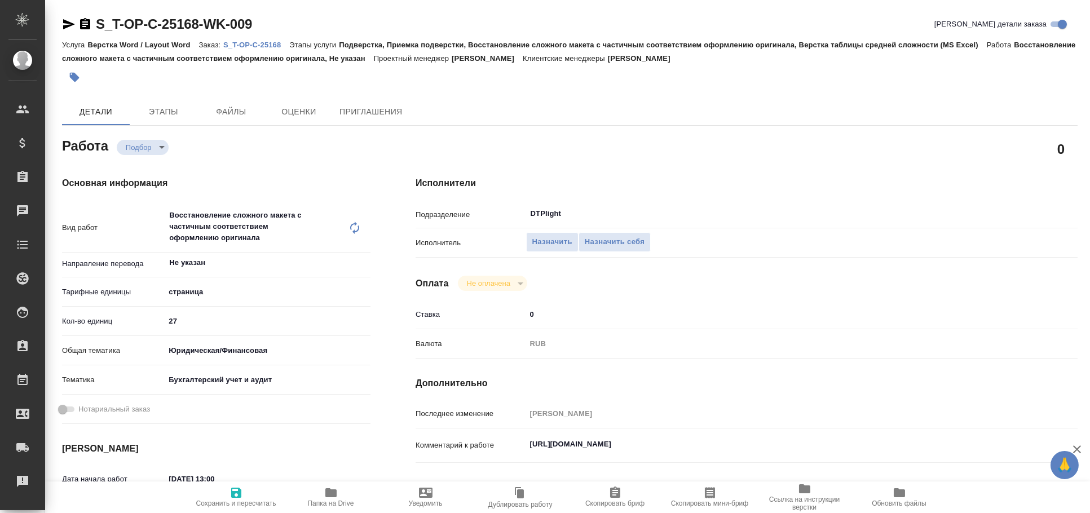
type textarea "x"
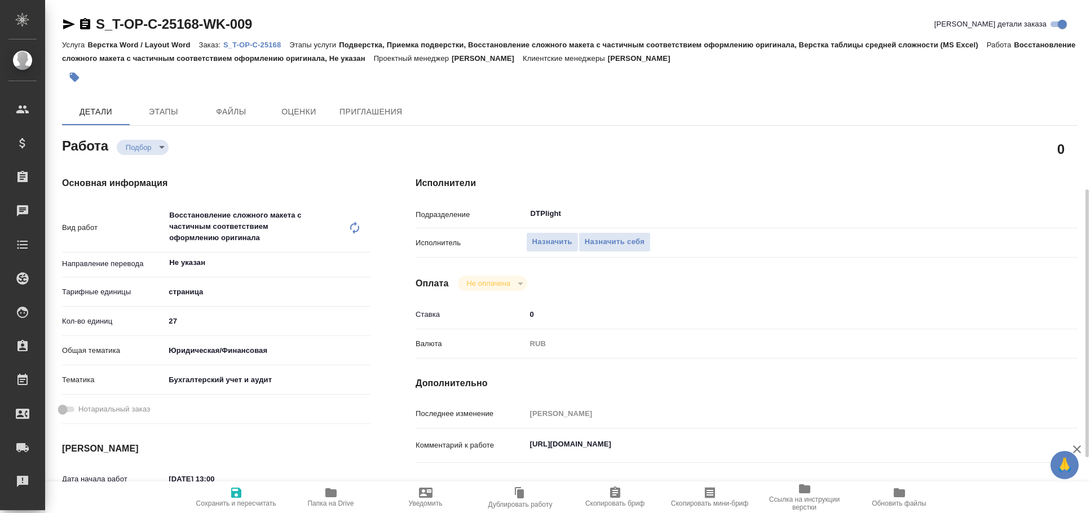
scroll to position [249, 0]
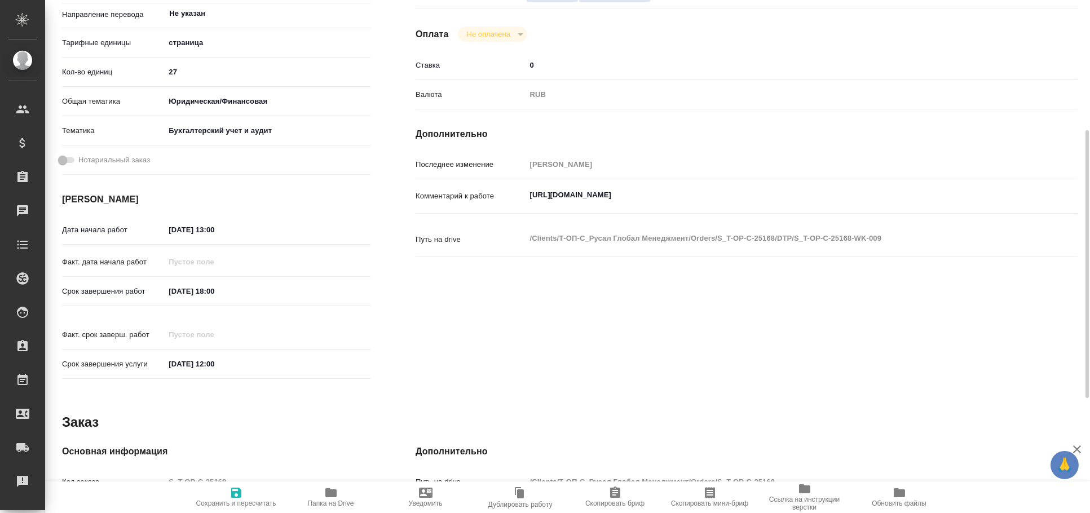
type textarea "x"
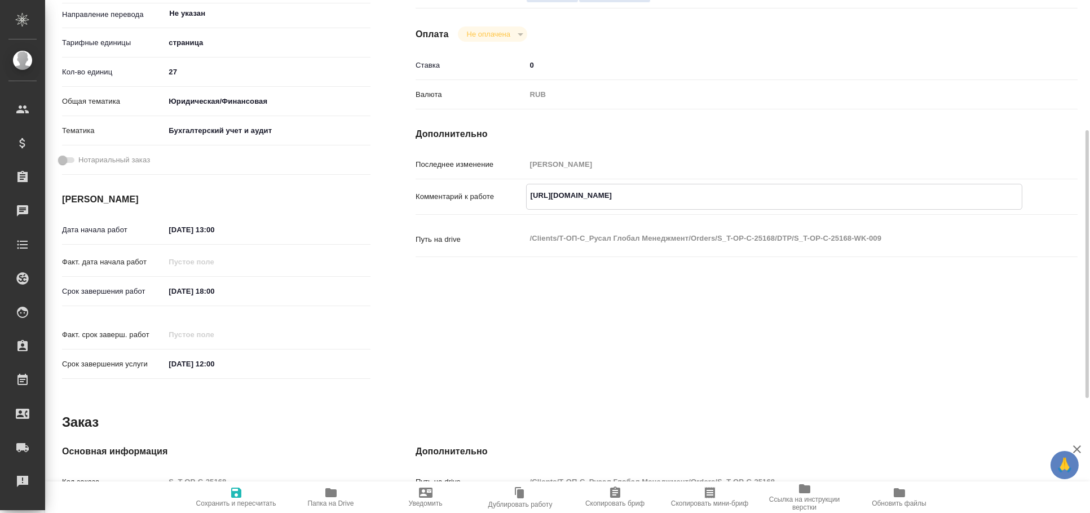
click at [596, 191] on textarea "[URL][DOMAIN_NAME]" at bounding box center [773, 195] width 495 height 19
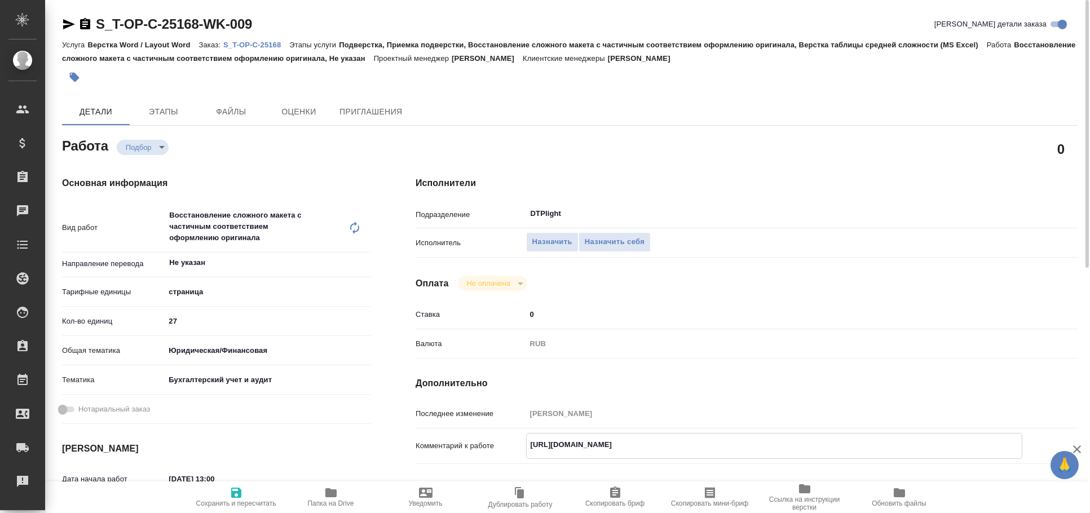
type textarea "x"
click at [71, 21] on icon "button" at bounding box center [69, 24] width 14 height 14
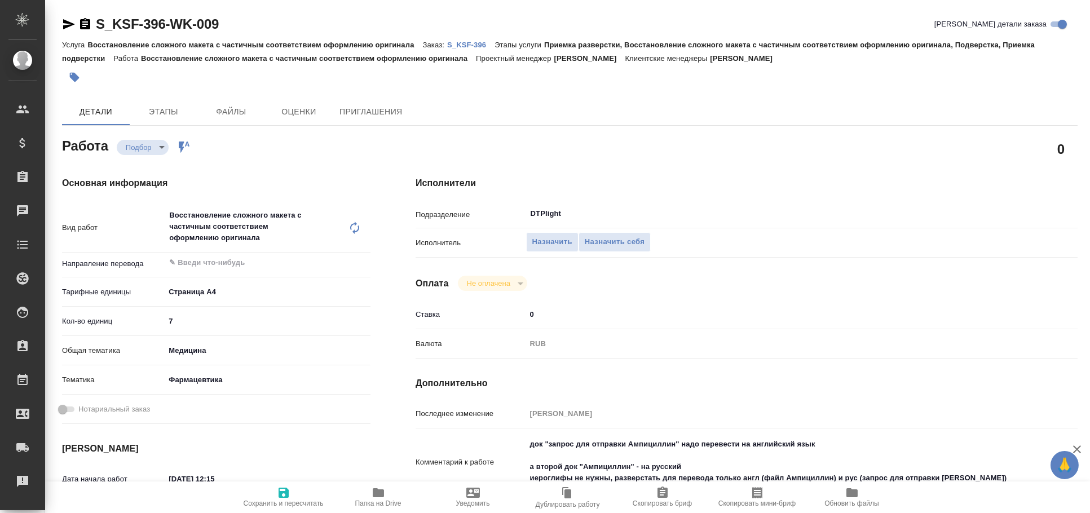
type textarea "x"
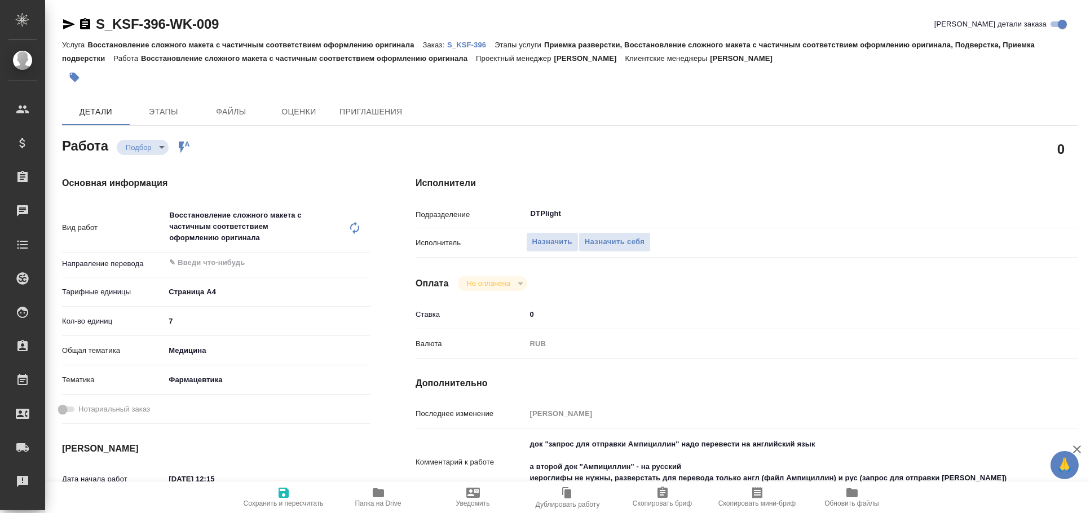
scroll to position [125, 0]
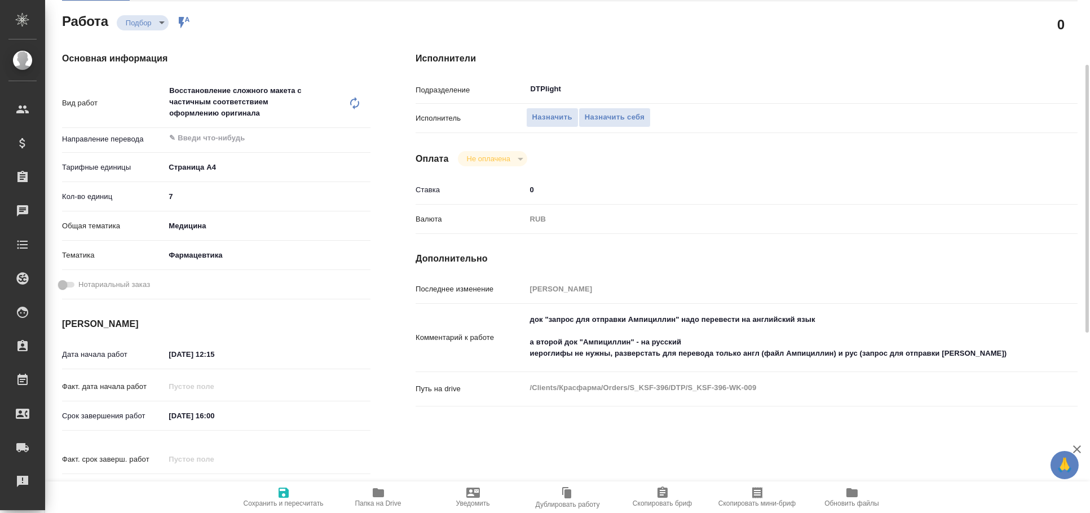
type textarea "x"
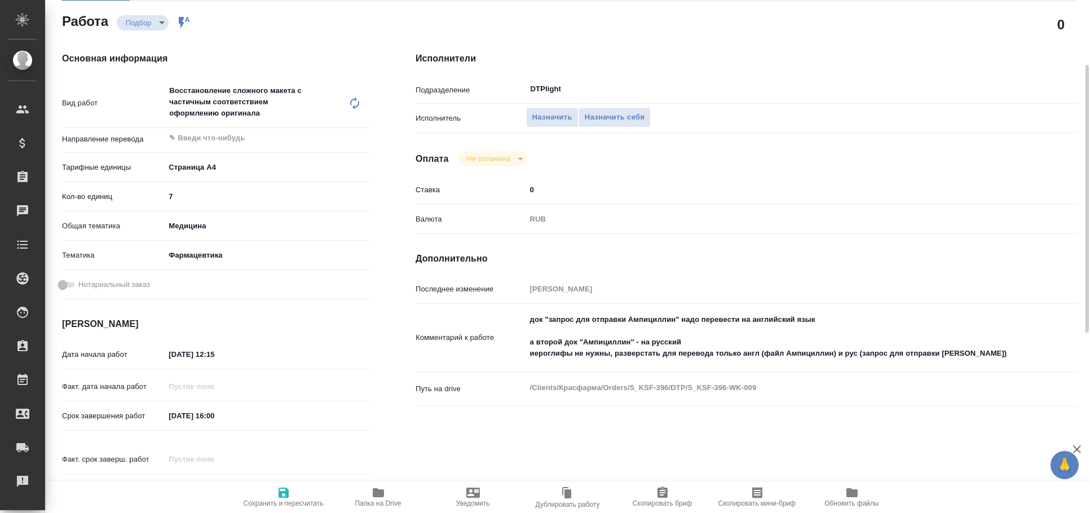
type textarea "x"
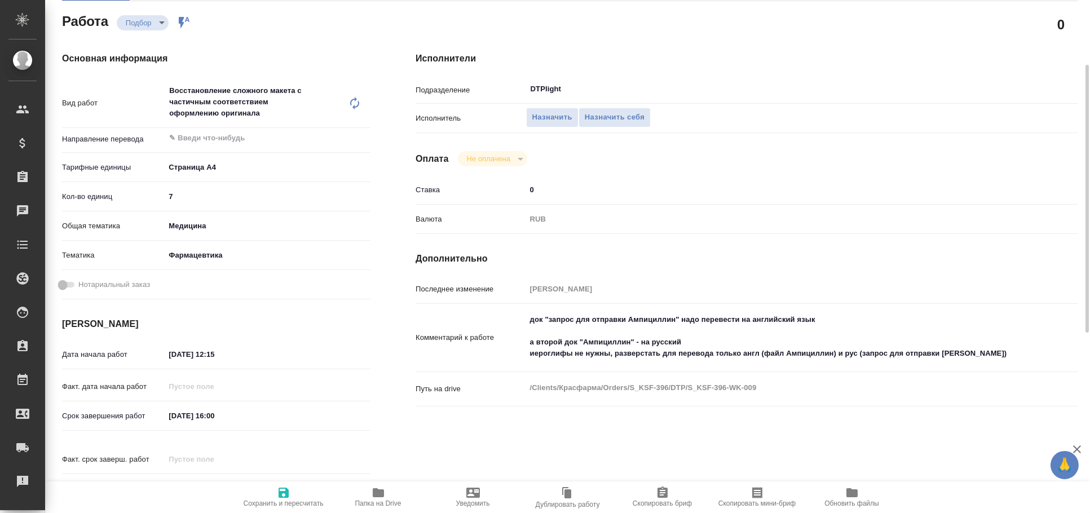
type textarea "x"
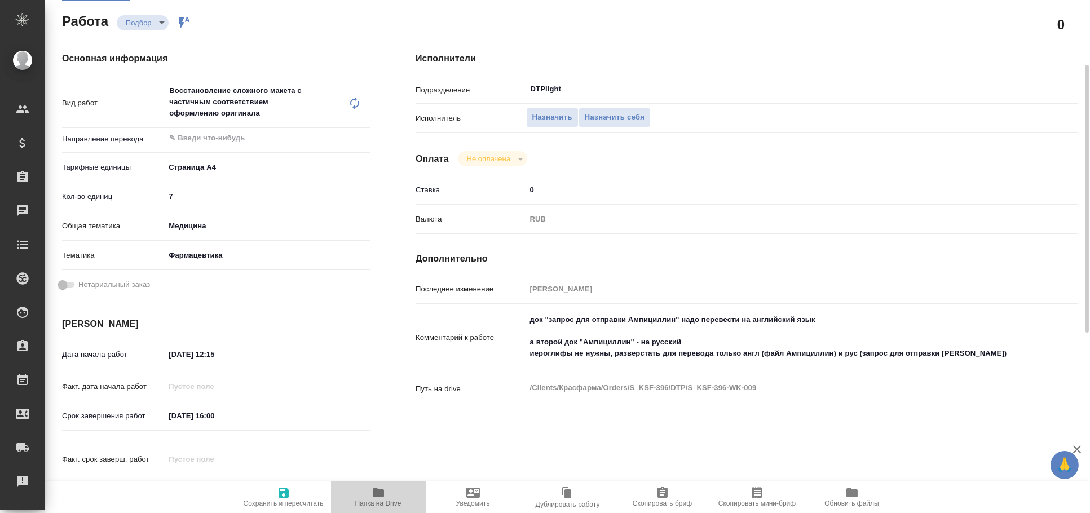
click at [375, 495] on icon "button" at bounding box center [378, 492] width 11 height 9
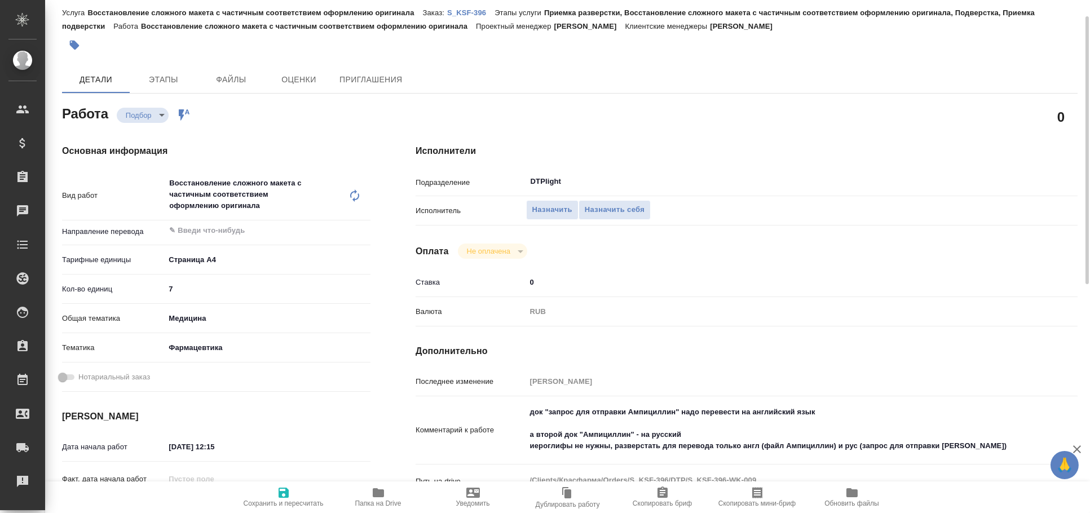
scroll to position [0, 0]
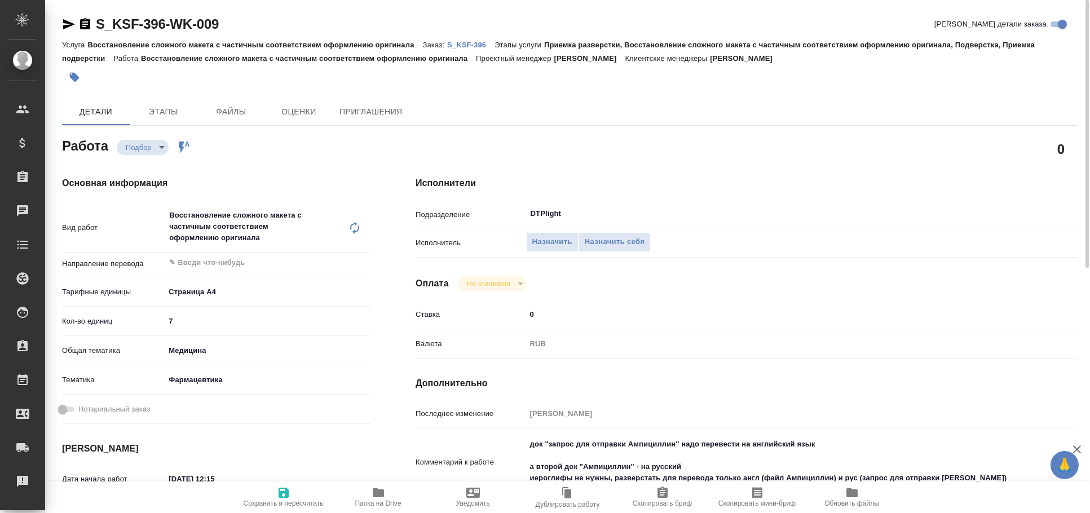
click at [67, 21] on icon "button" at bounding box center [69, 24] width 12 height 10
type textarea "x"
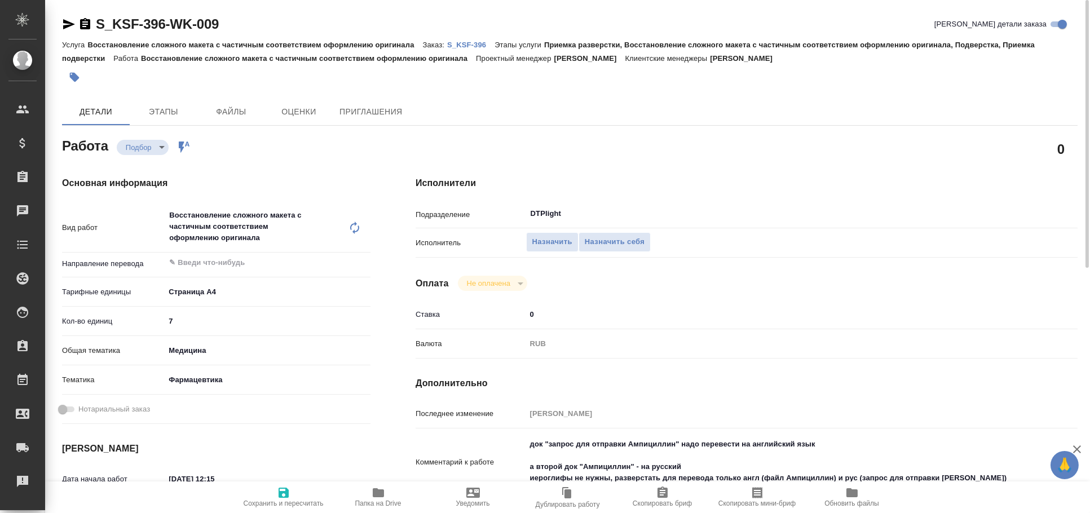
type textarea "x"
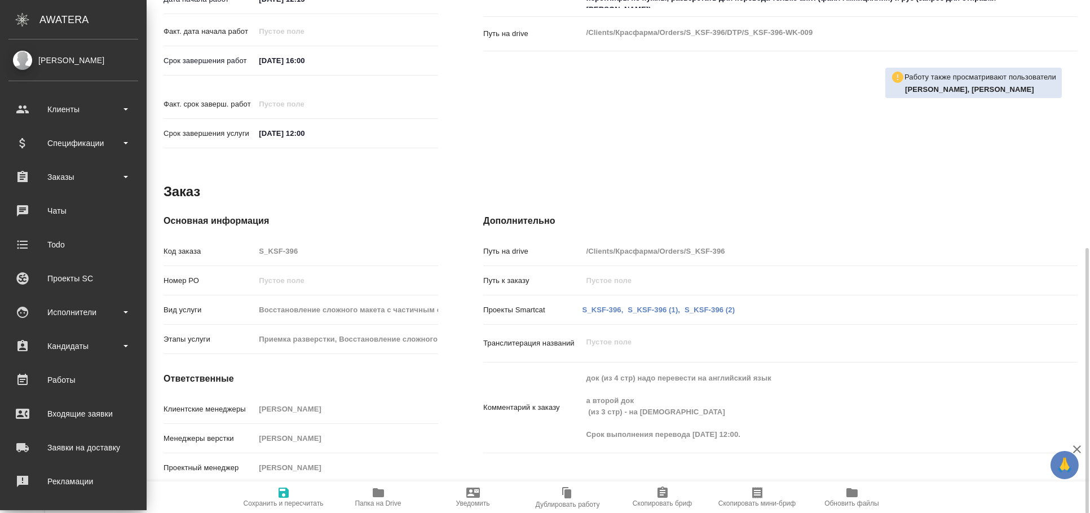
scroll to position [293, 0]
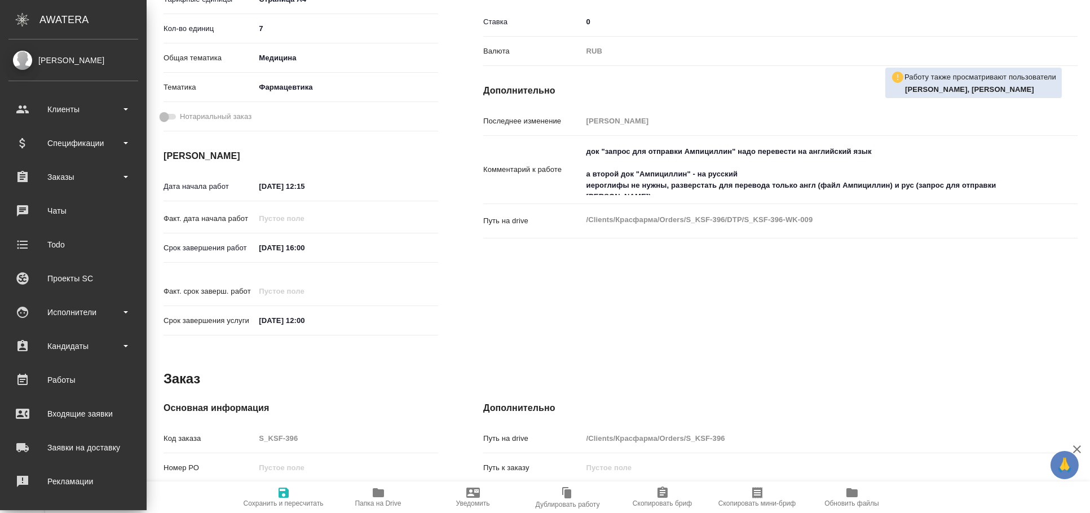
click at [611, 189] on textarea "док "запрос для отправки Ампициллин" надо перевести на английский язык а второй…" at bounding box center [805, 168] width 446 height 53
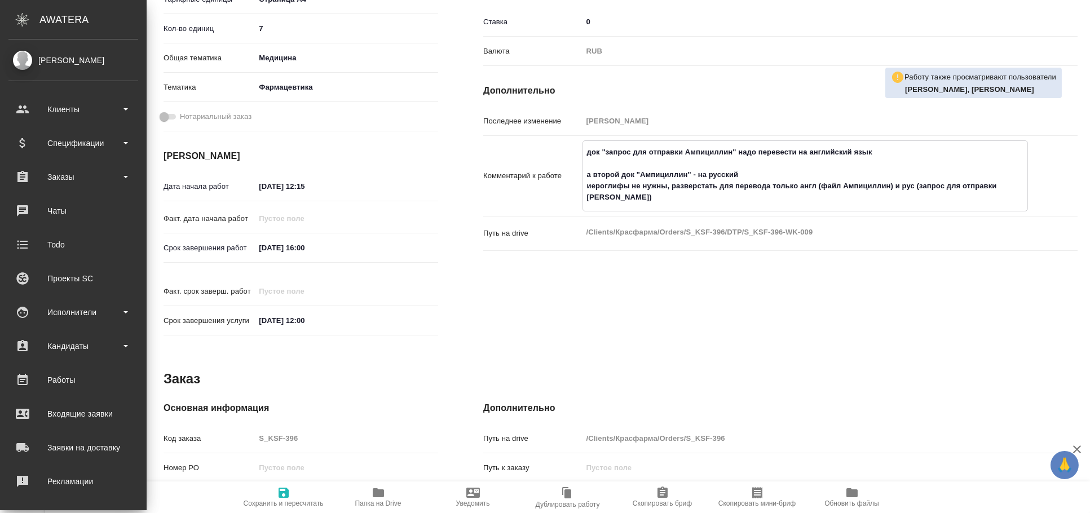
type textarea "x"
click at [693, 267] on div "Исполнители Подразделение DTPlight ​ Исполнитель Назначить Назначить себя Оплат…" at bounding box center [780, 113] width 639 height 504
type textarea "x"
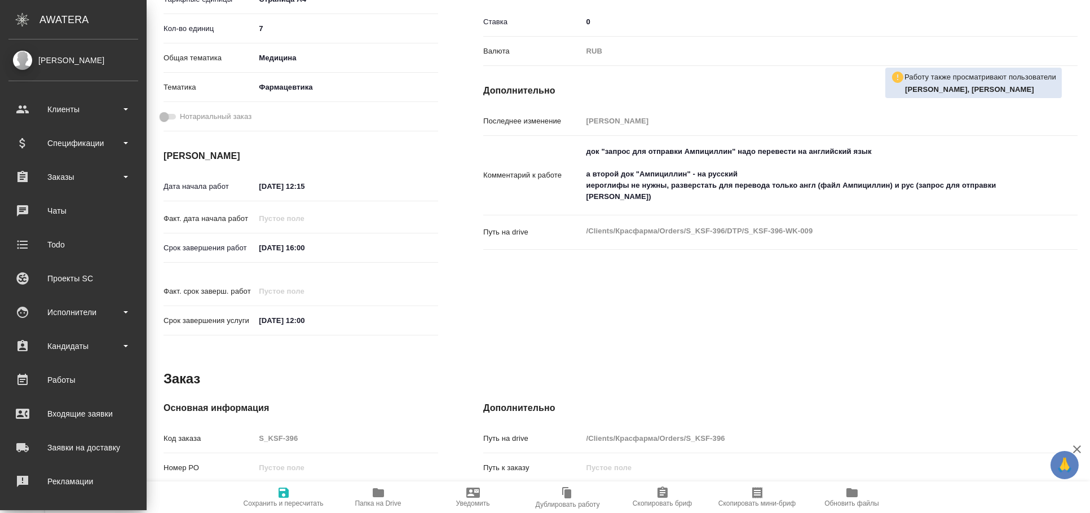
type textarea "x"
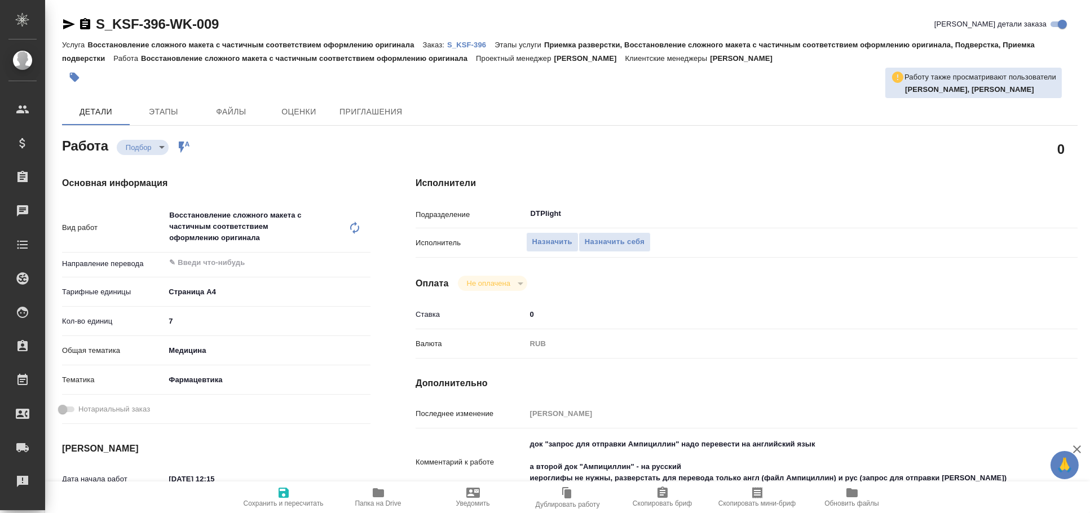
type textarea "x"
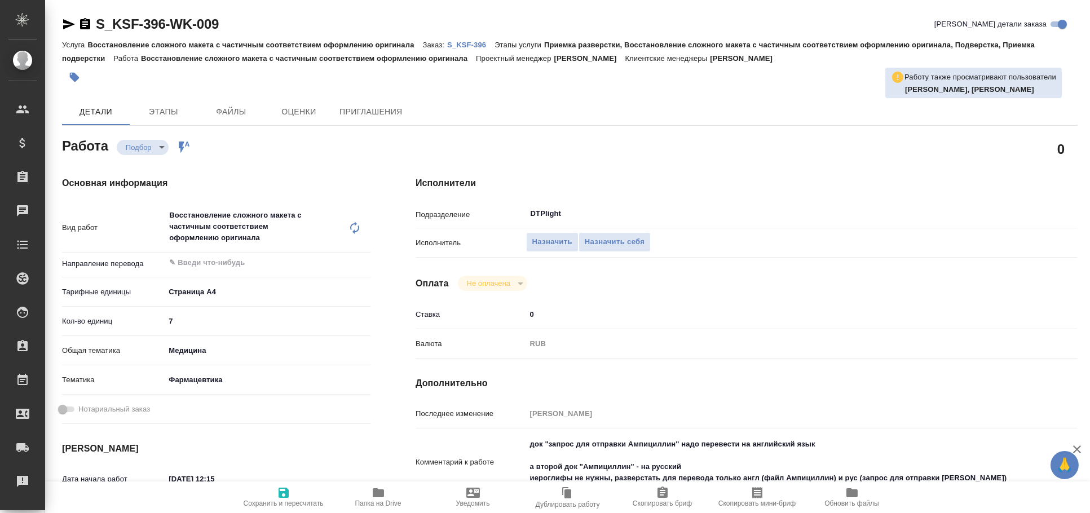
type textarea "x"
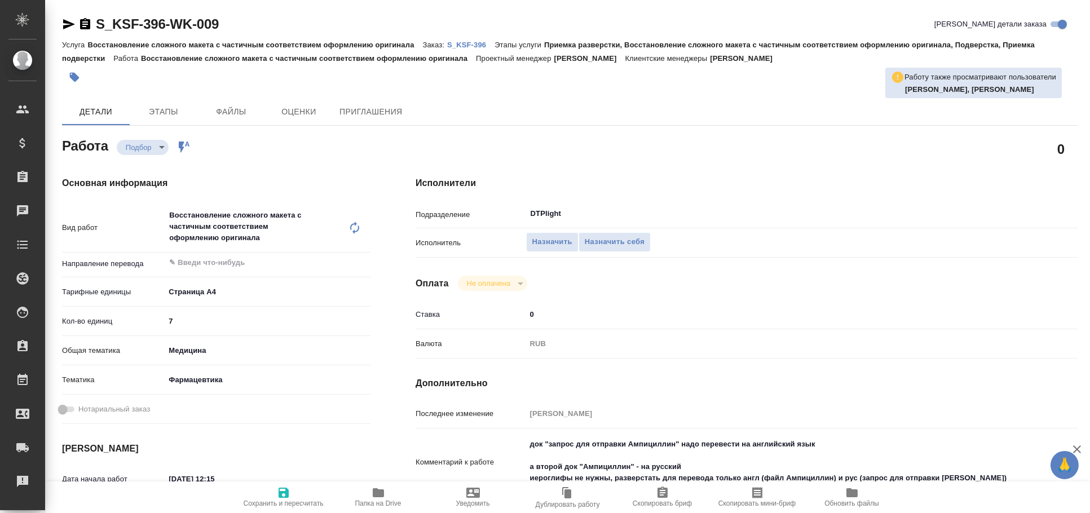
type textarea "x"
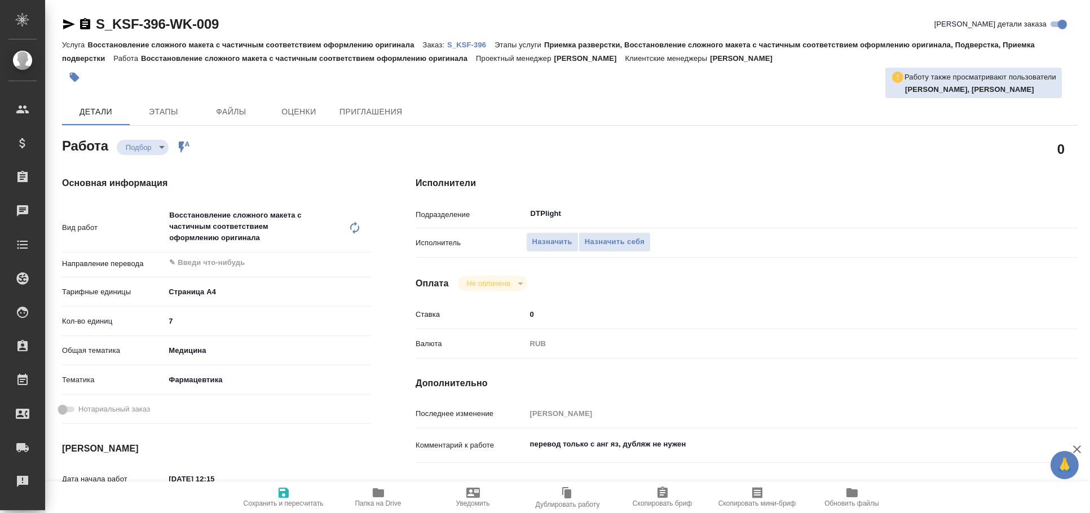
type textarea "x"
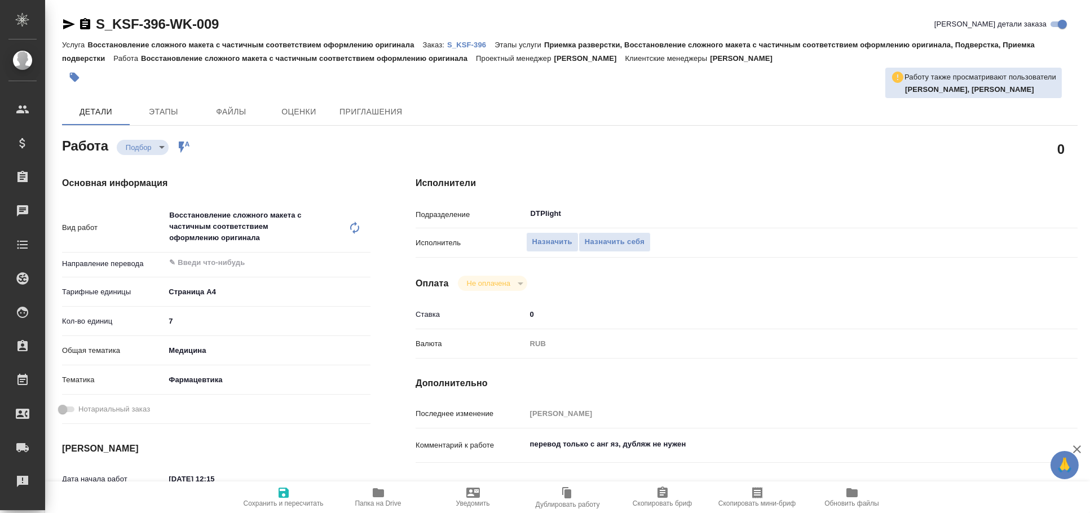
type textarea "x"
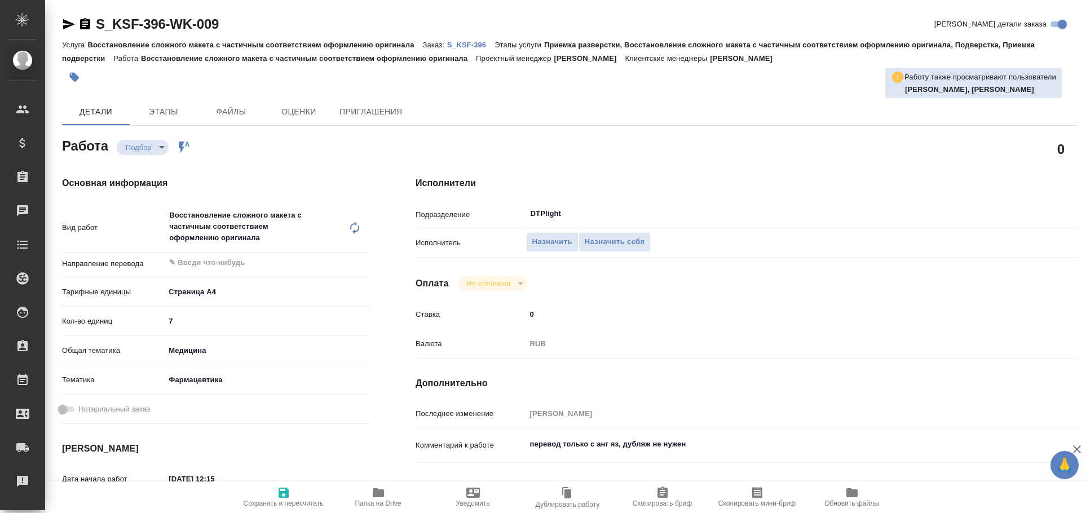
scroll to position [125, 0]
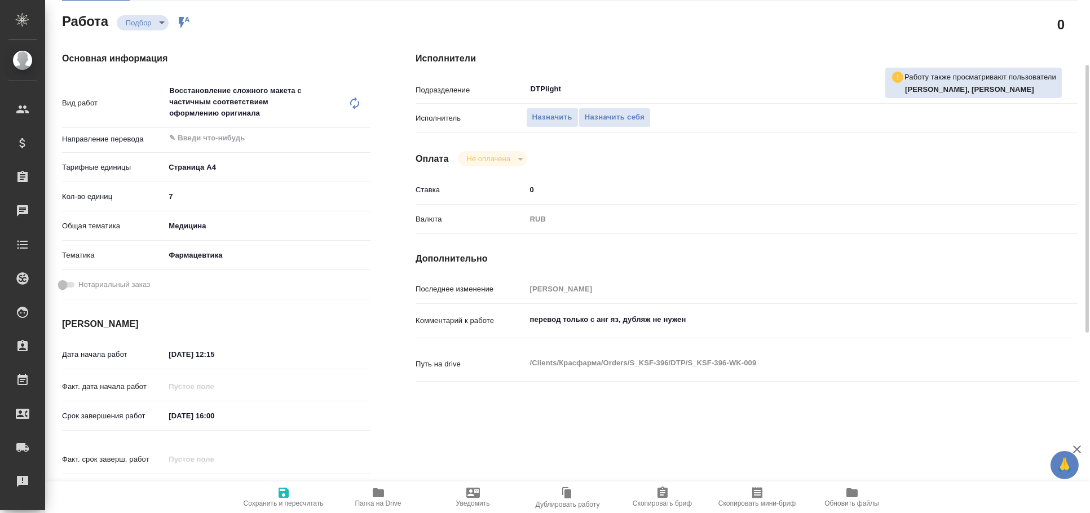
type textarea "x"
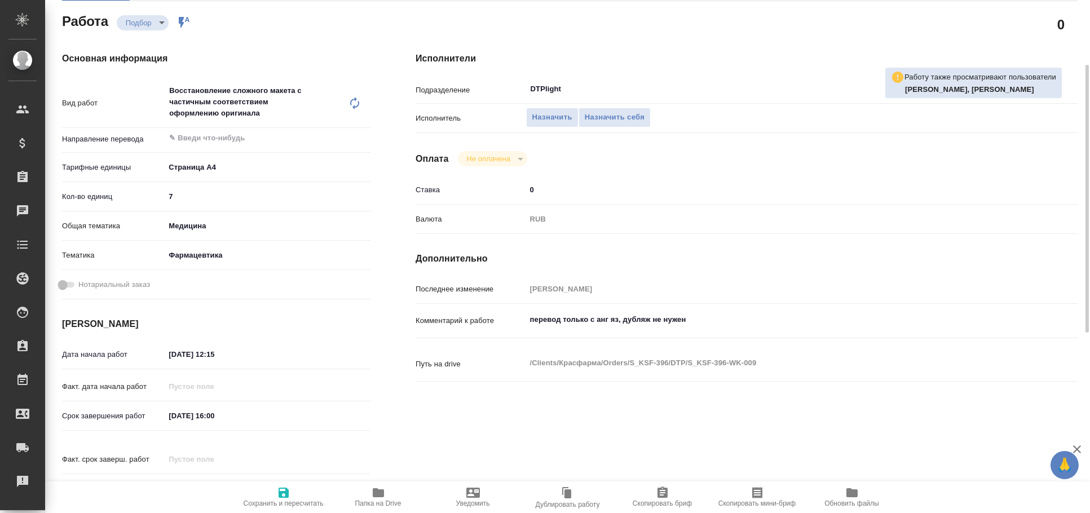
type textarea "x"
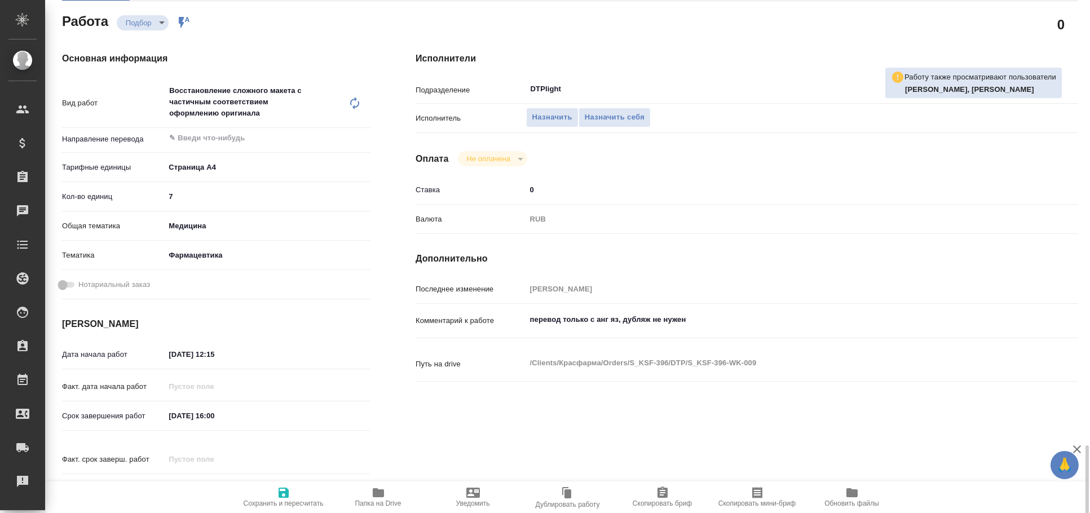
scroll to position [470, 0]
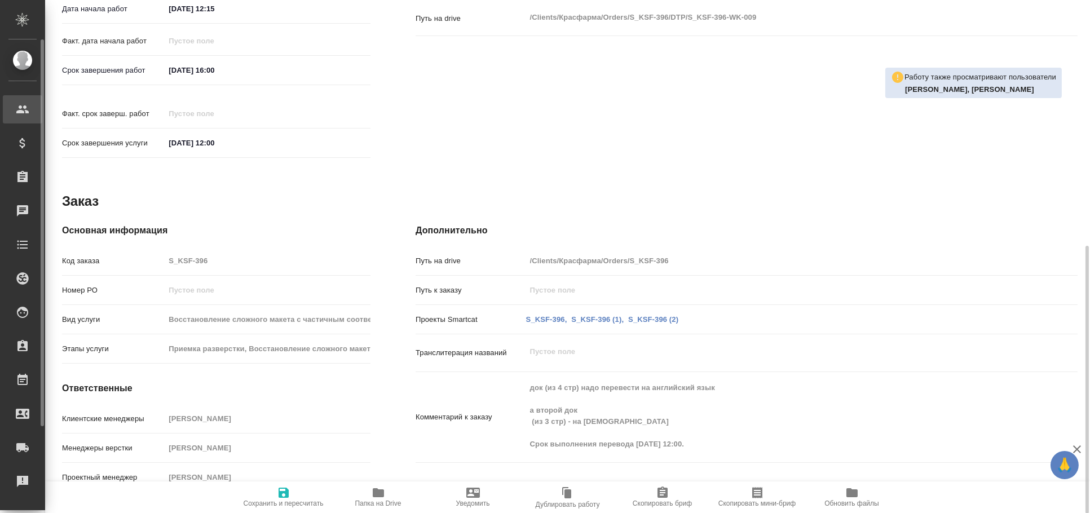
type textarea "x"
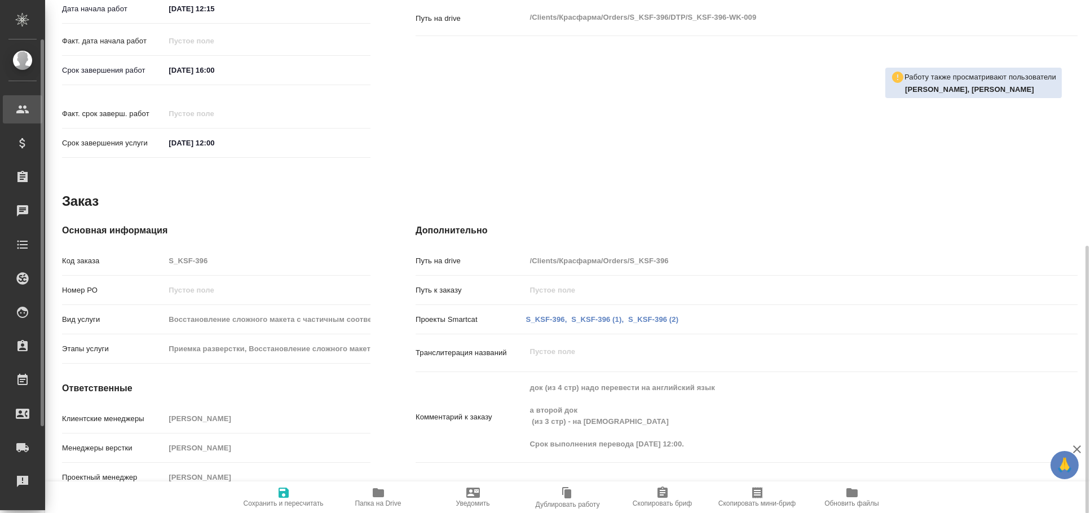
type textarea "x"
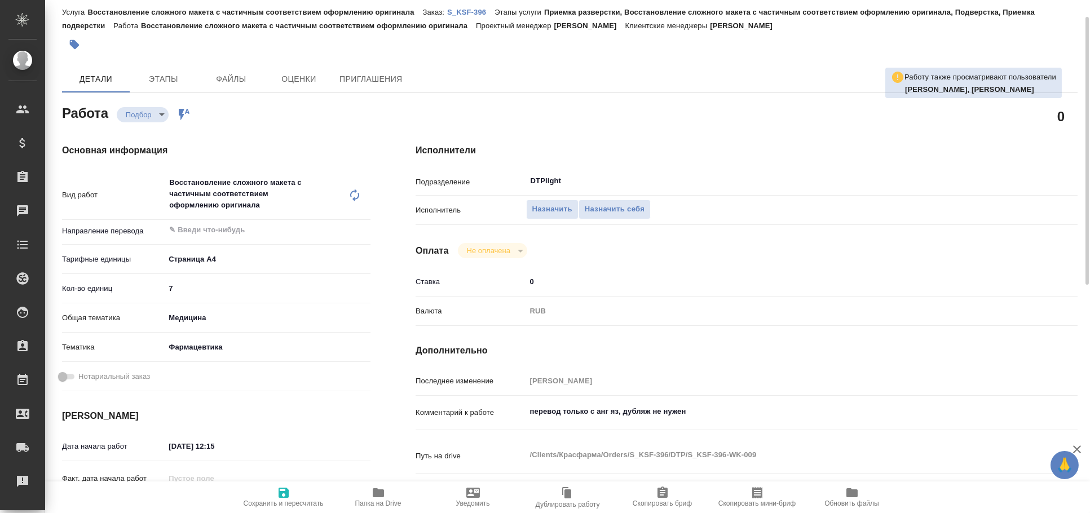
scroll to position [0, 0]
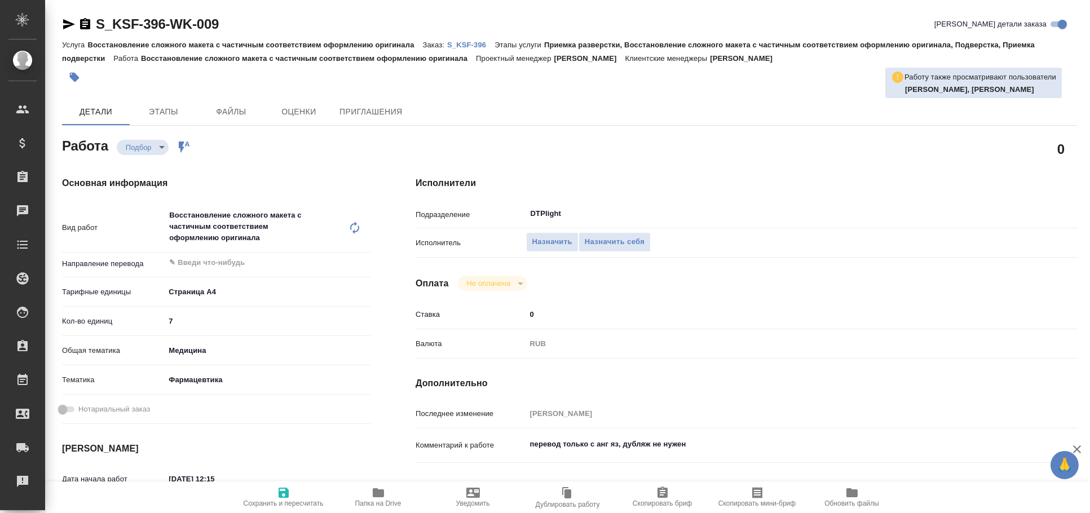
type textarea "x"
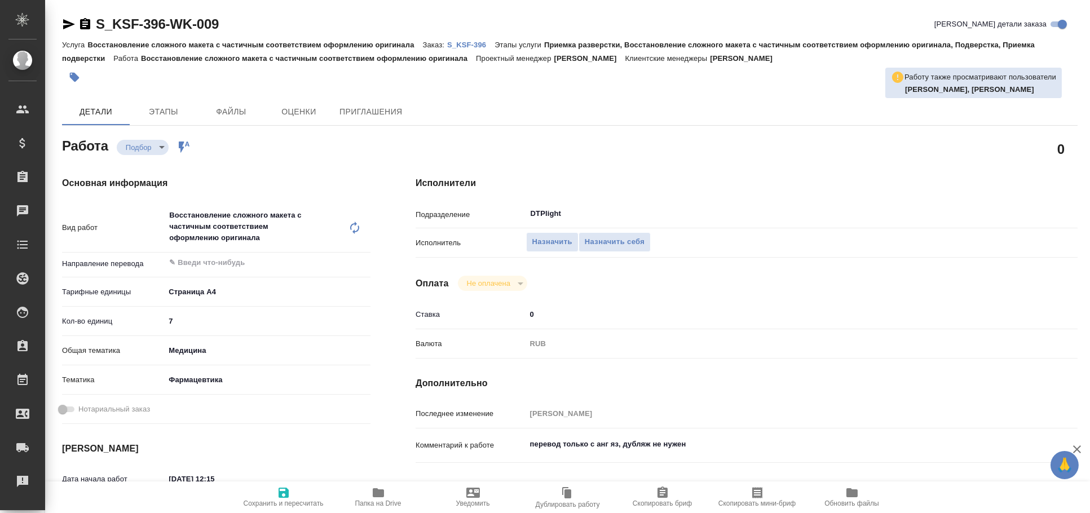
type textarea "x"
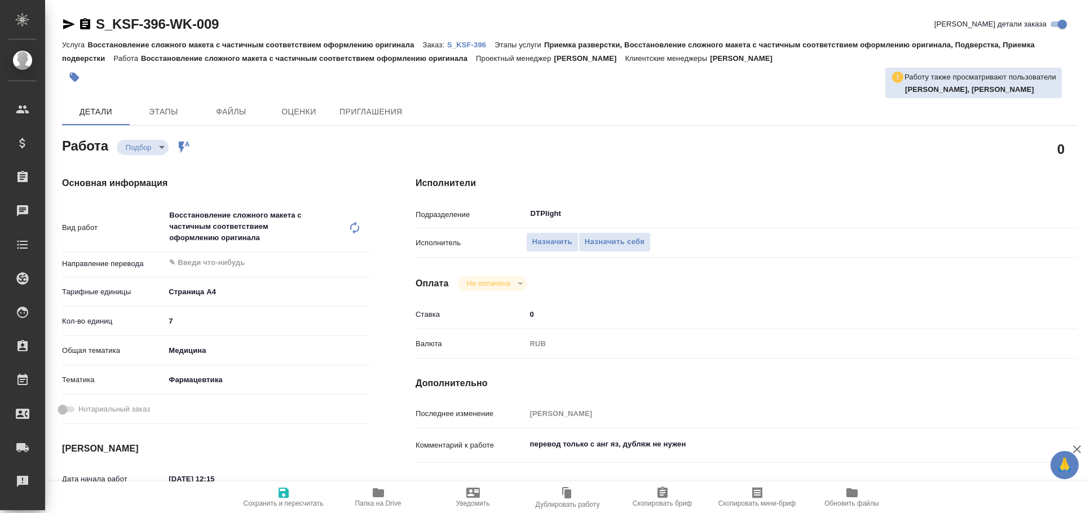
type textarea "x"
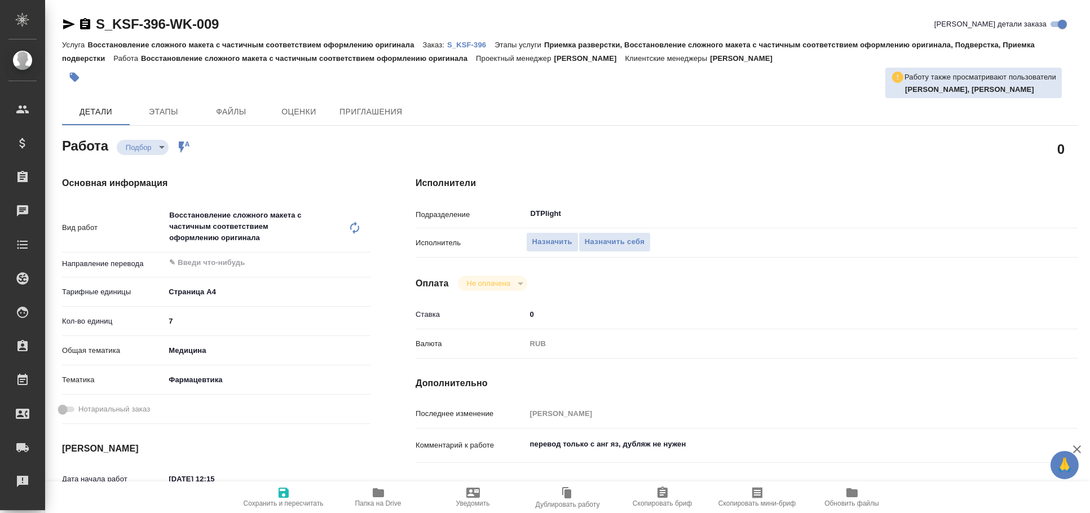
type textarea "x"
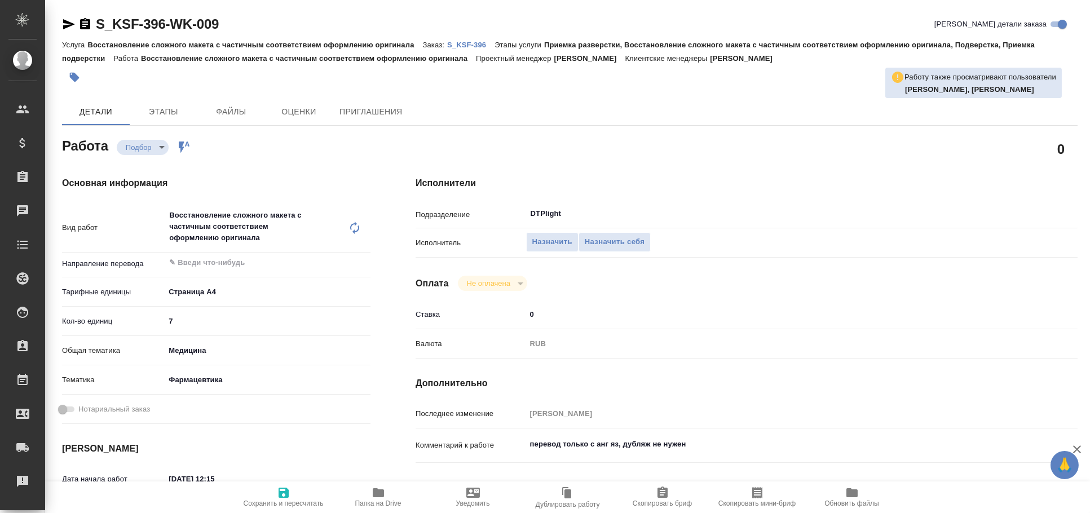
type textarea "x"
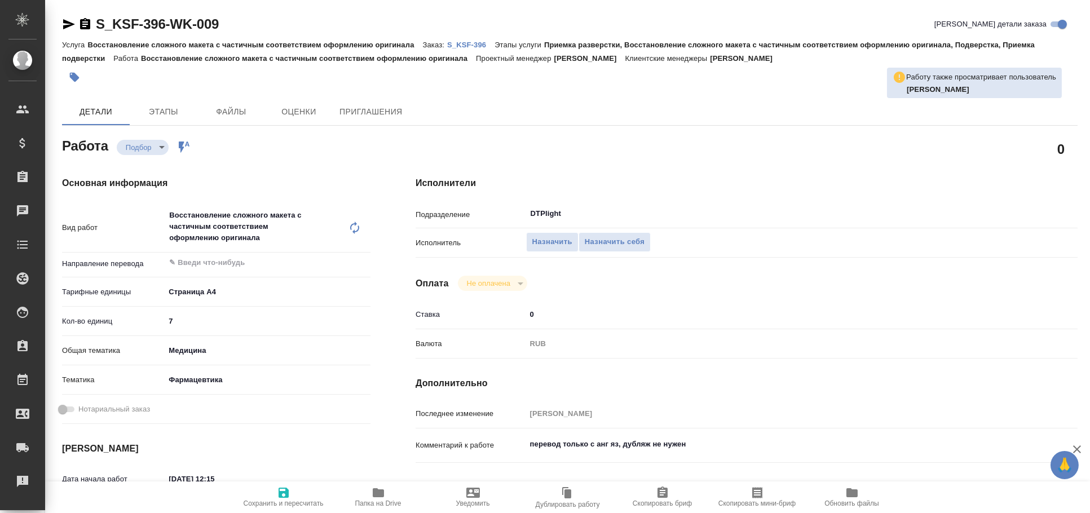
type textarea "x"
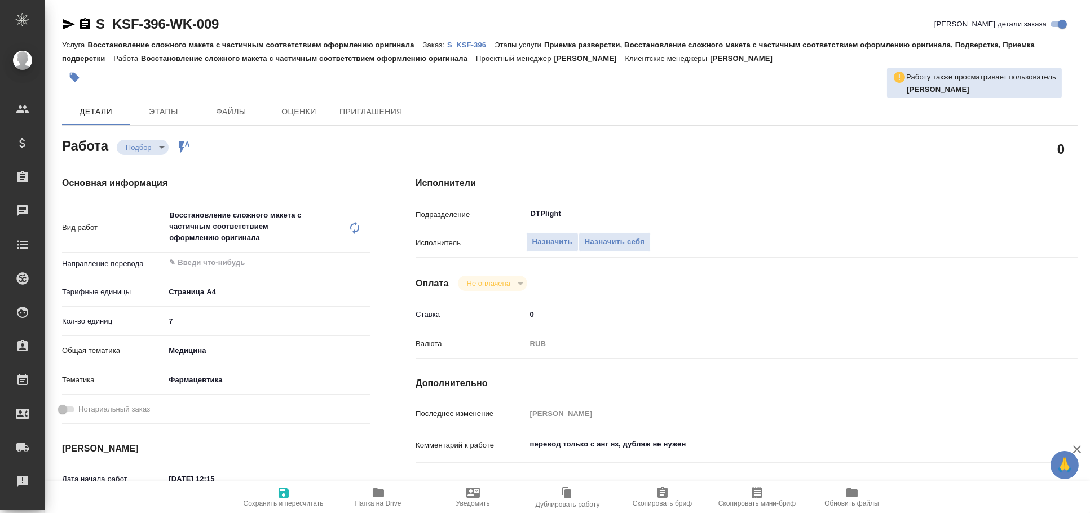
type textarea "x"
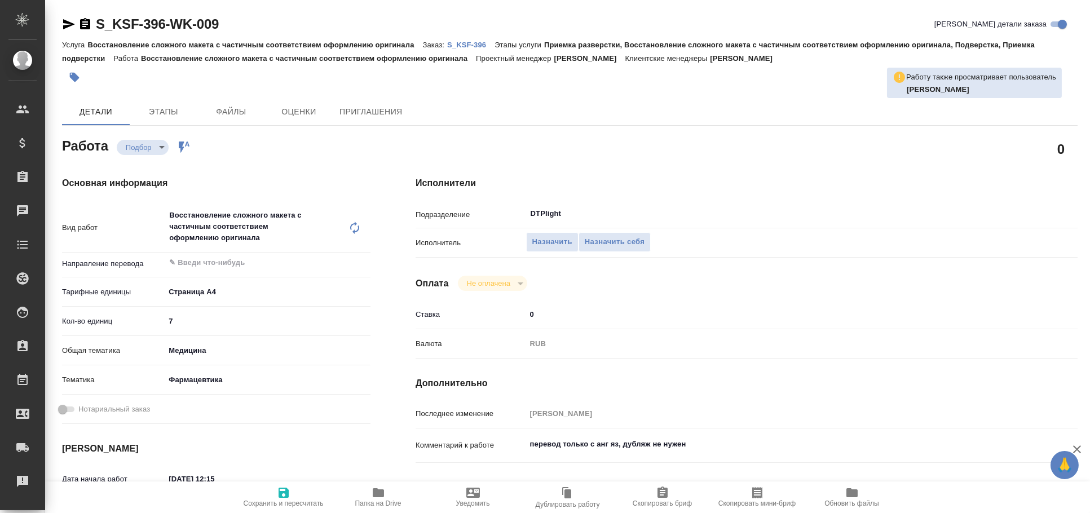
type textarea "x"
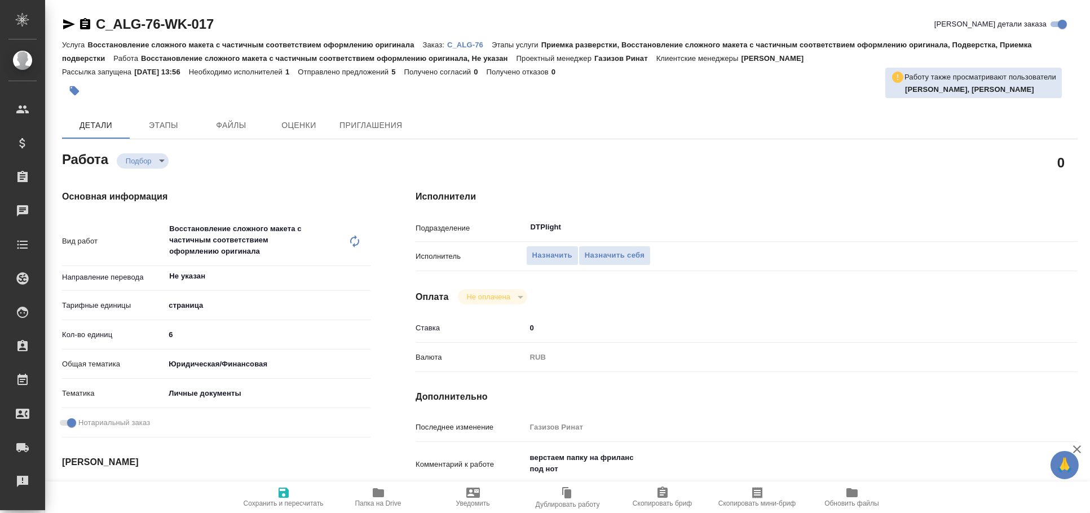
type textarea "x"
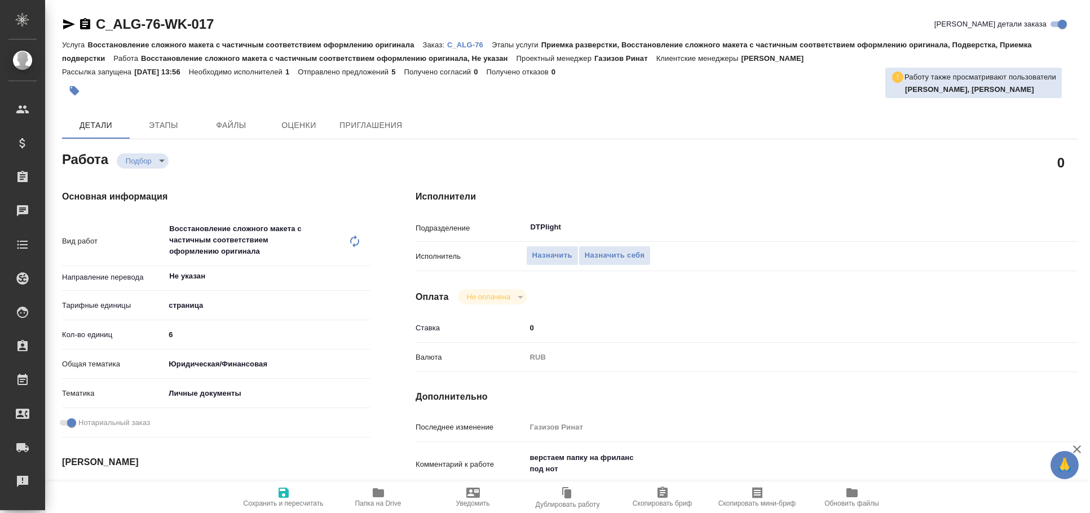
type textarea "x"
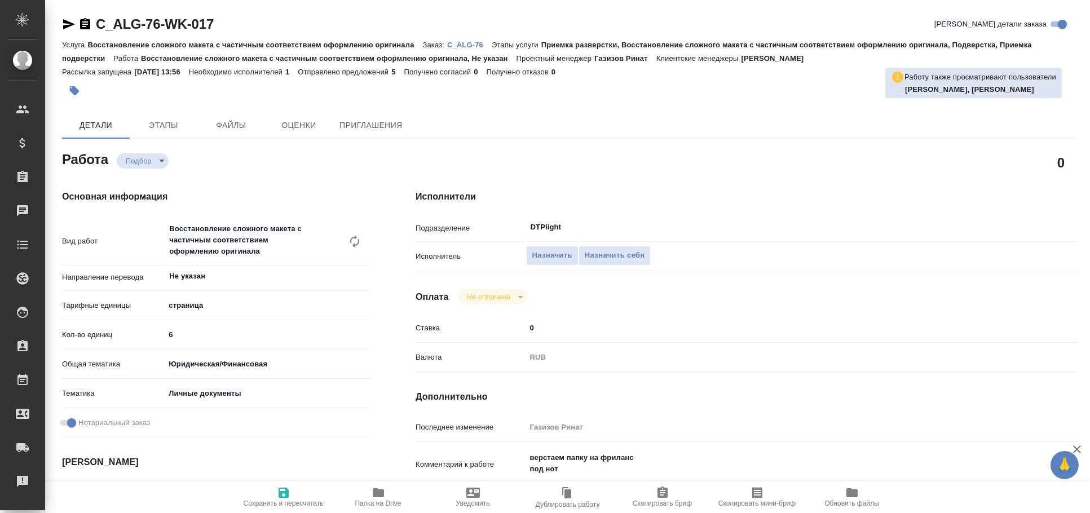
type textarea "x"
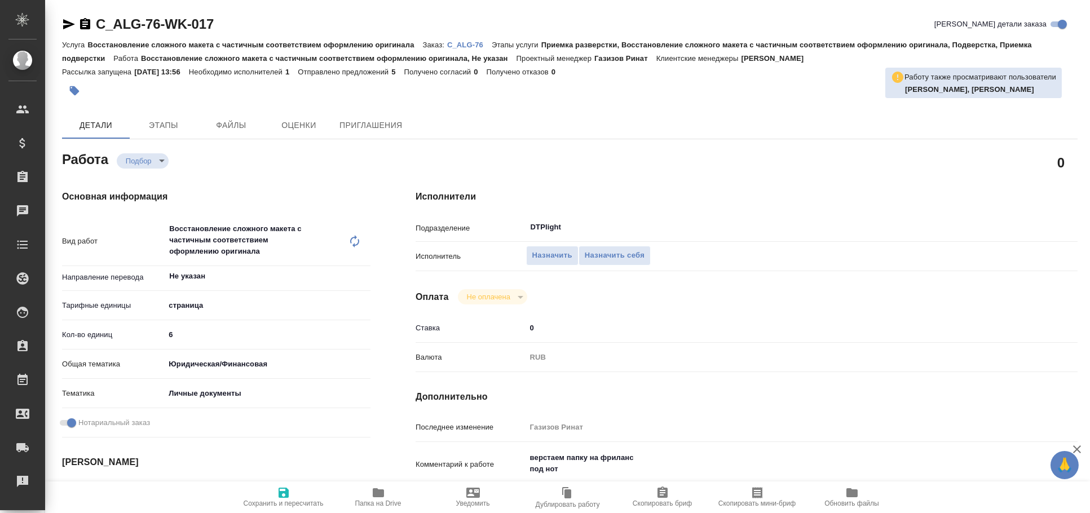
type textarea "x"
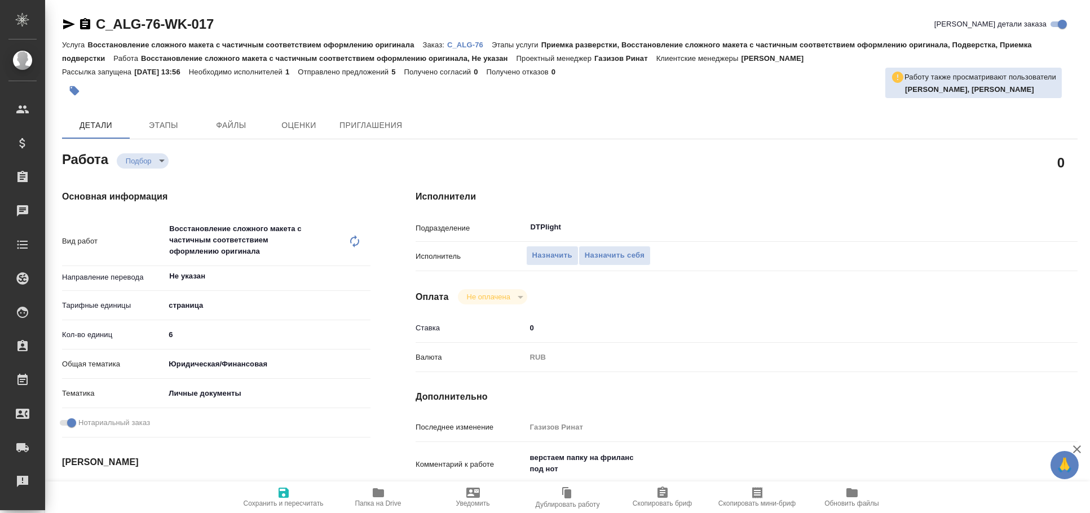
type textarea "x"
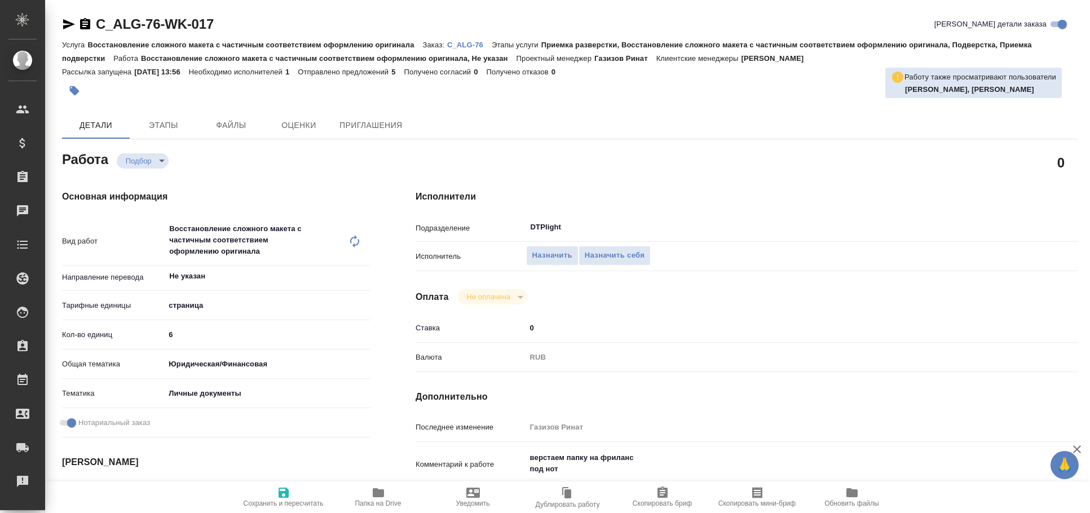
type textarea "x"
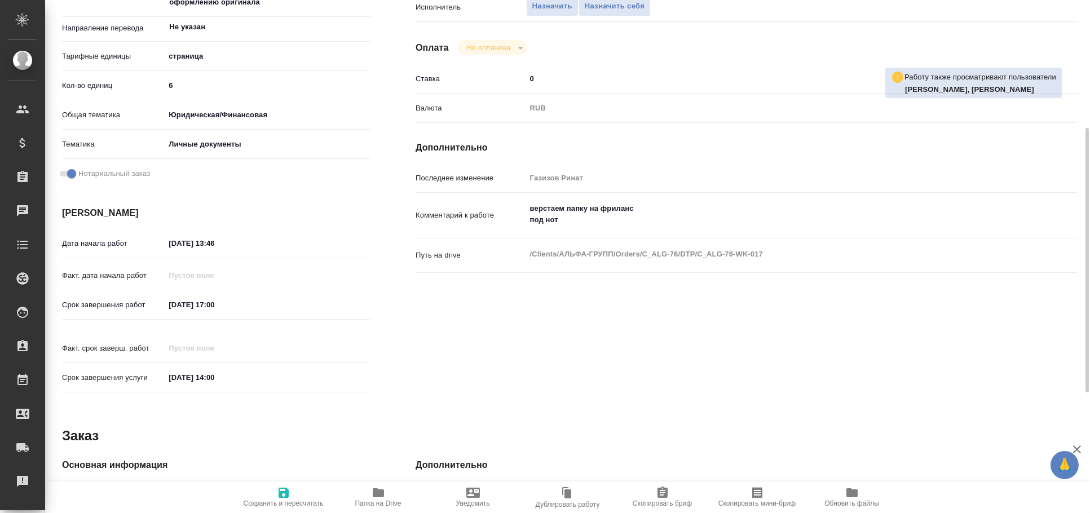
scroll to position [484, 0]
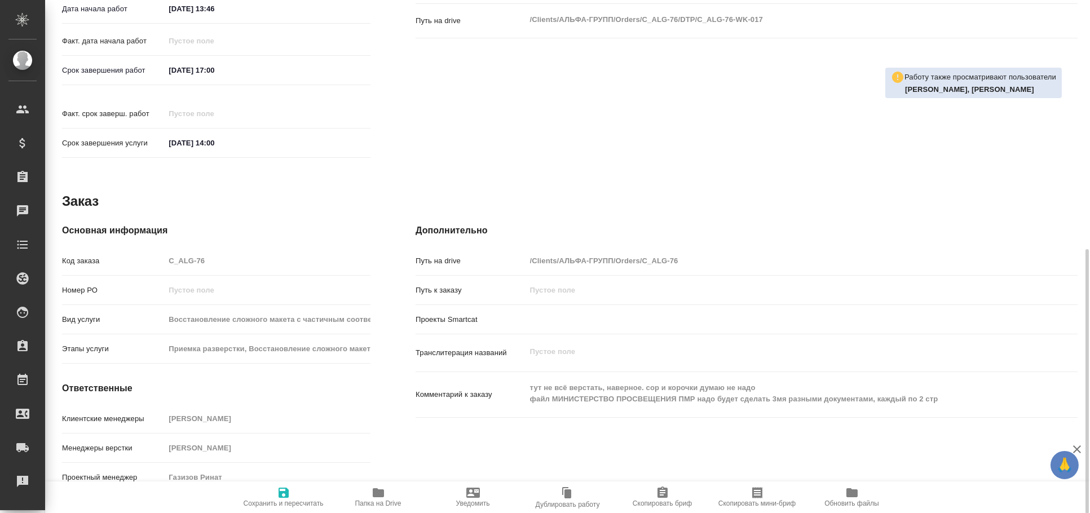
click at [378, 490] on icon "button" at bounding box center [378, 492] width 11 height 9
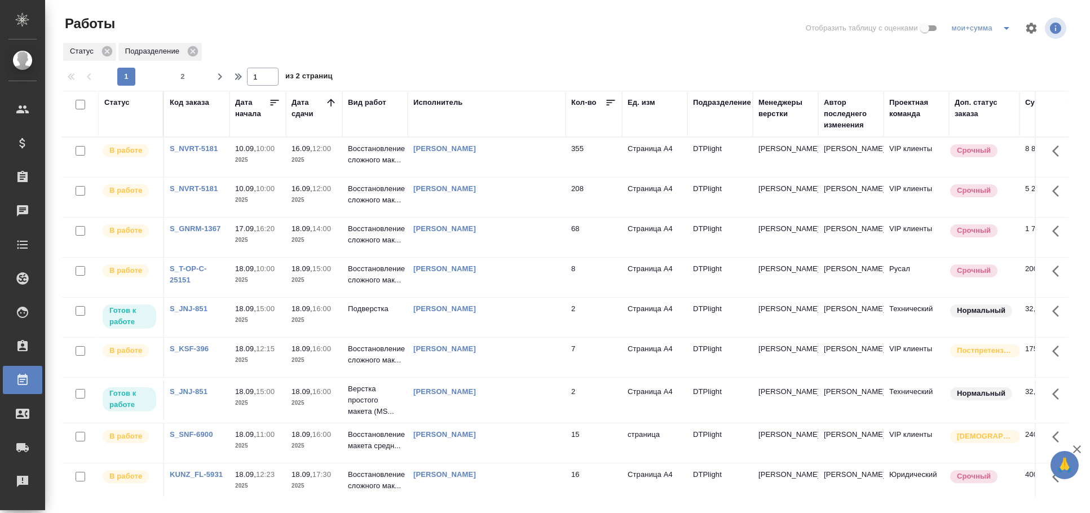
click at [528, 312] on div "[PERSON_NAME]" at bounding box center [486, 308] width 147 height 11
click at [519, 341] on td "[PERSON_NAME]" at bounding box center [487, 357] width 158 height 39
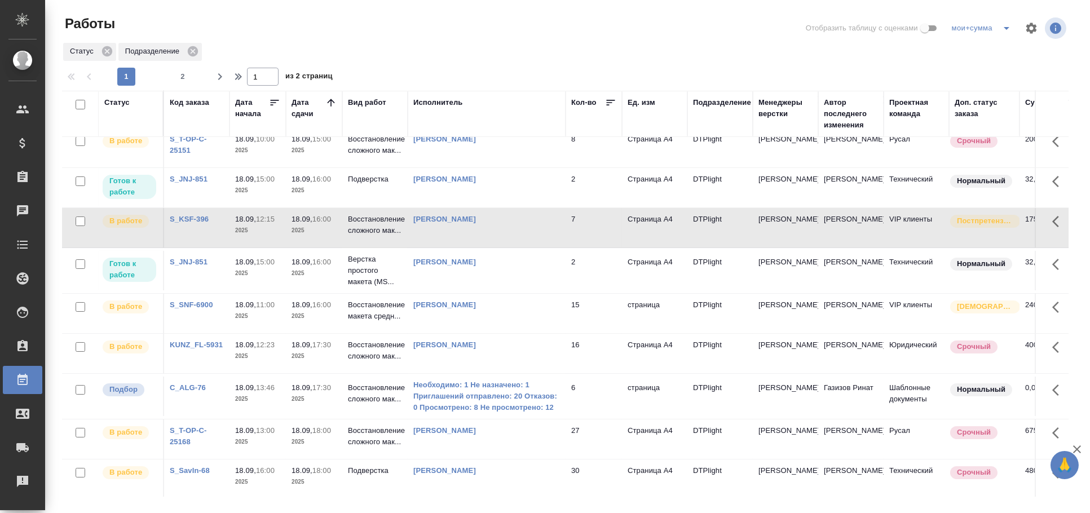
scroll to position [250, 0]
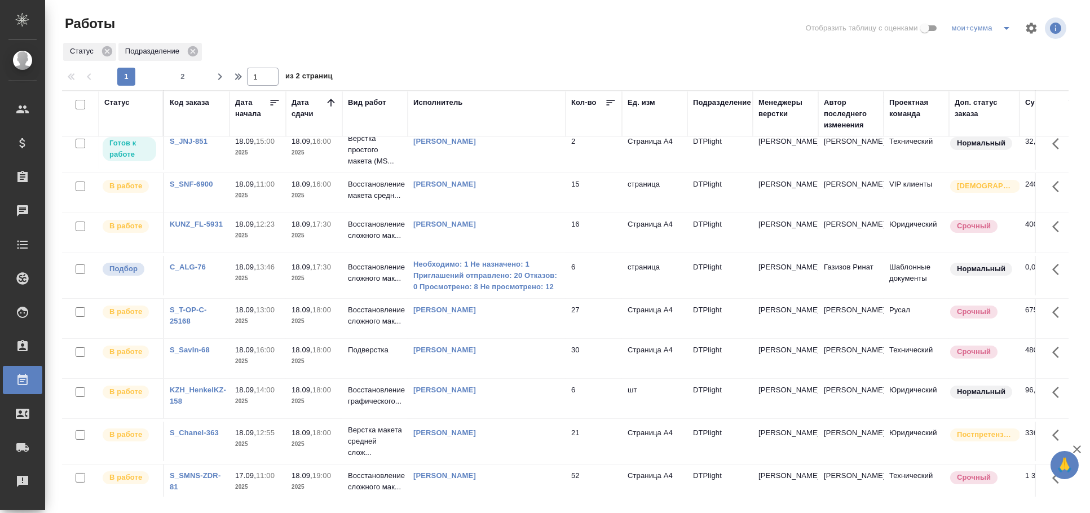
click at [439, 100] on div "Исполнитель" at bounding box center [438, 102] width 50 height 11
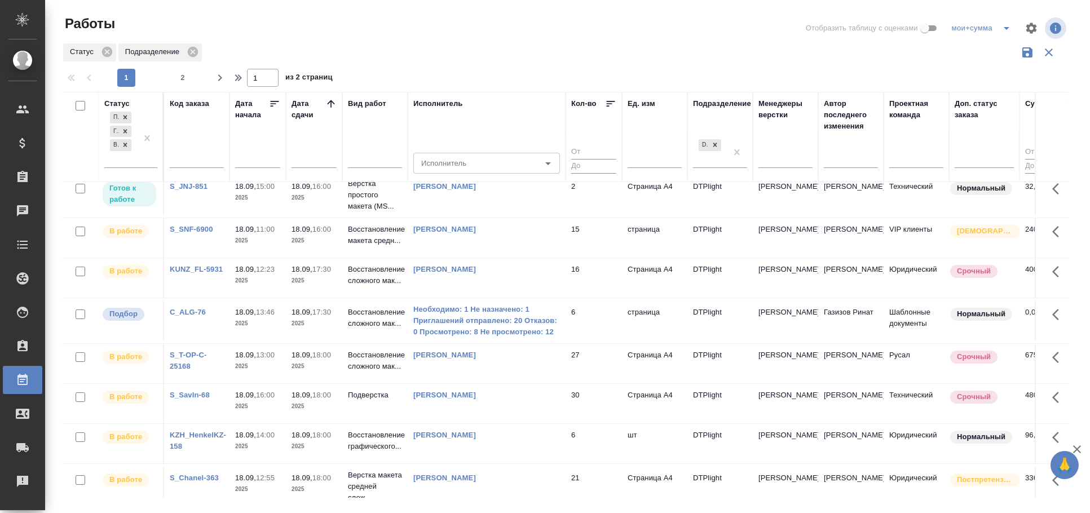
scroll to position [294, 0]
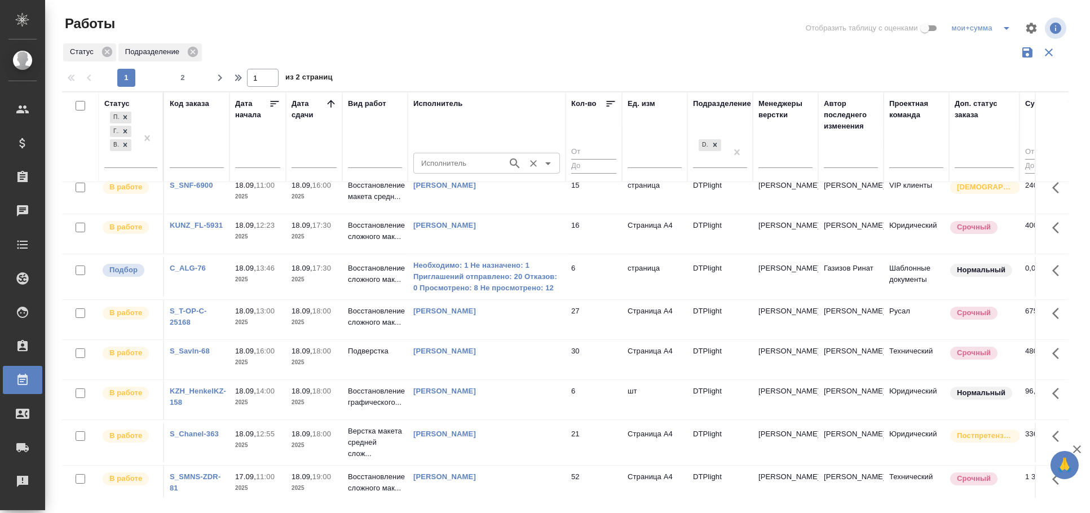
click at [447, 159] on input "Исполнитель" at bounding box center [459, 163] width 85 height 14
type input "[PERSON_NAME]"
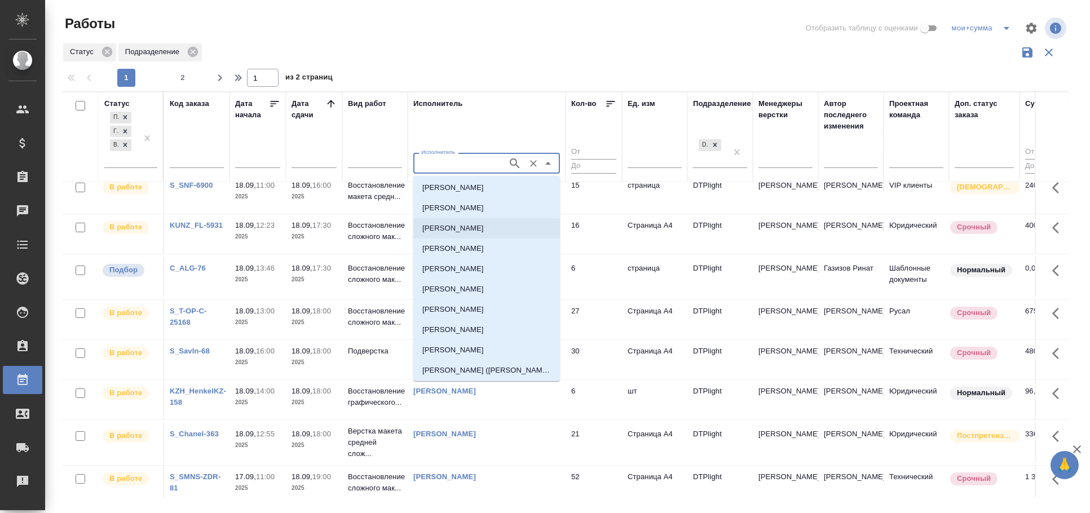
scroll to position [447, 0]
click at [484, 333] on p "[PERSON_NAME]" at bounding box center [452, 330] width 61 height 11
type input "[PERSON_NAME]"
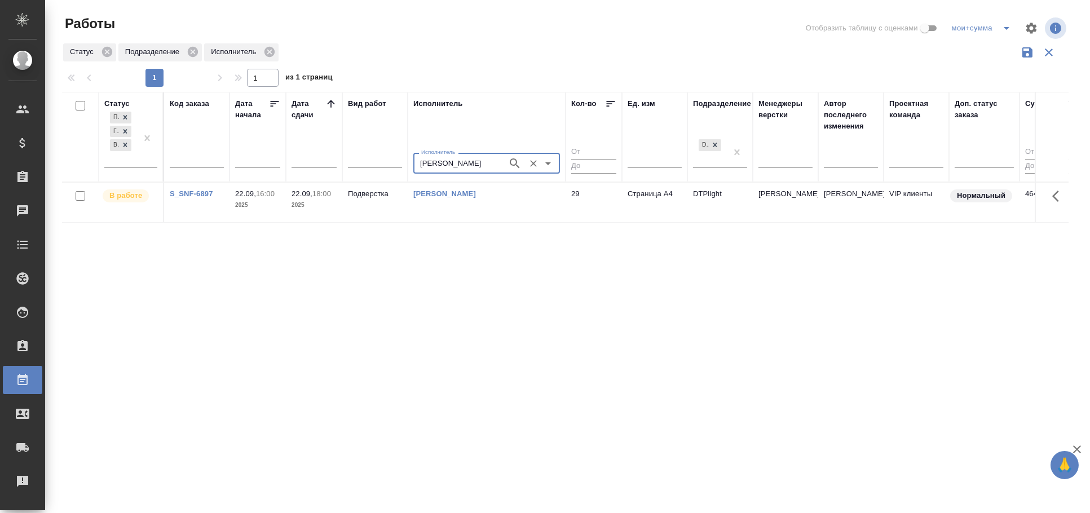
scroll to position [0, 0]
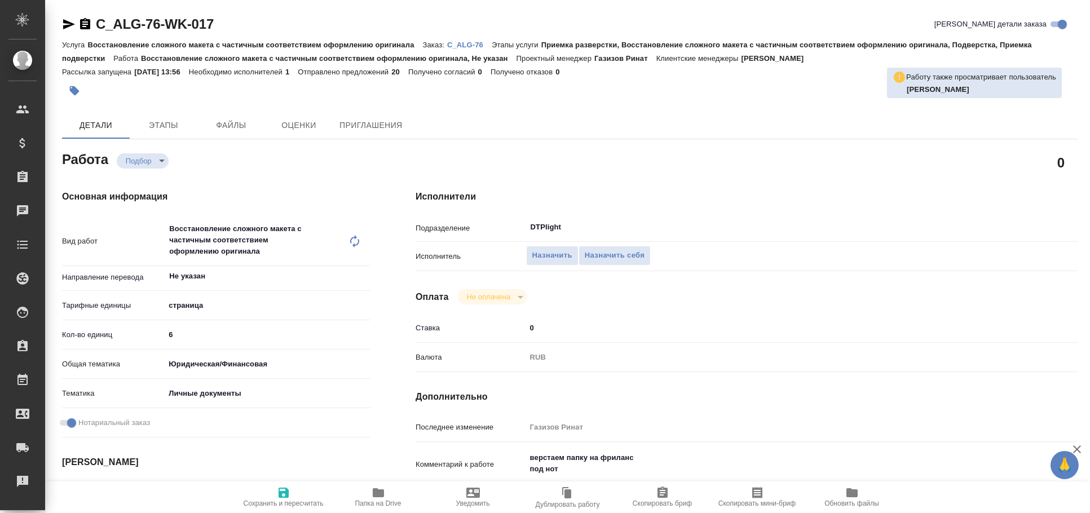
type textarea "x"
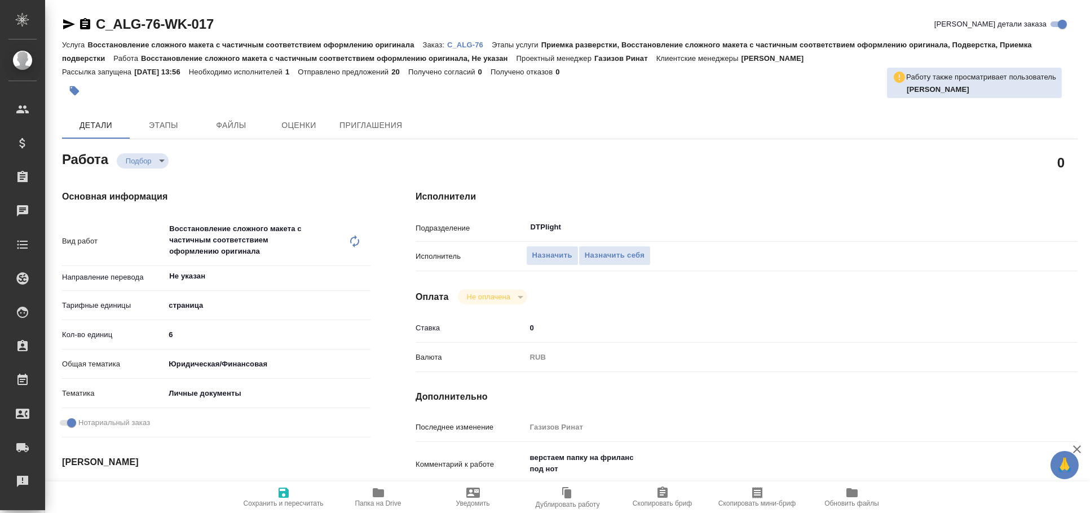
type textarea "x"
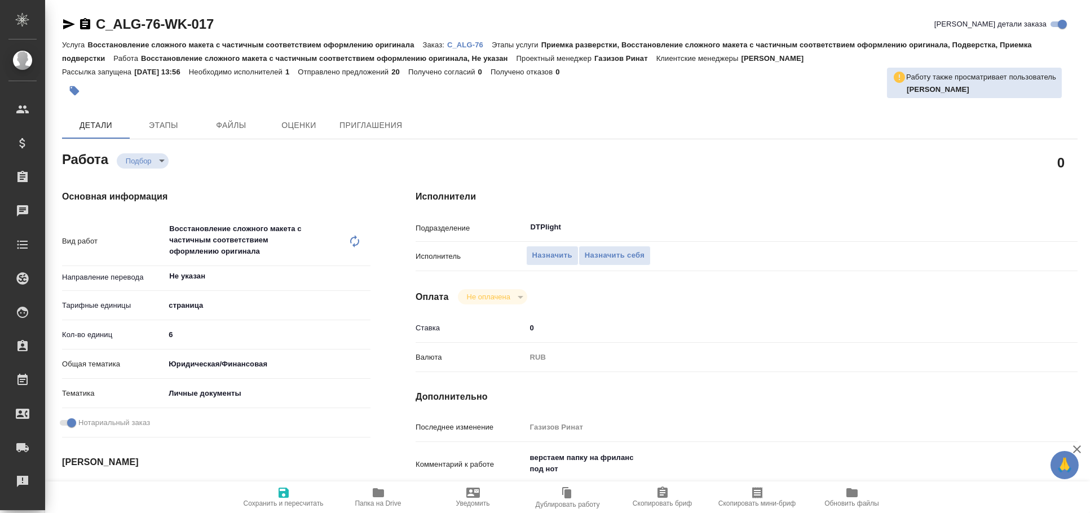
type textarea "x"
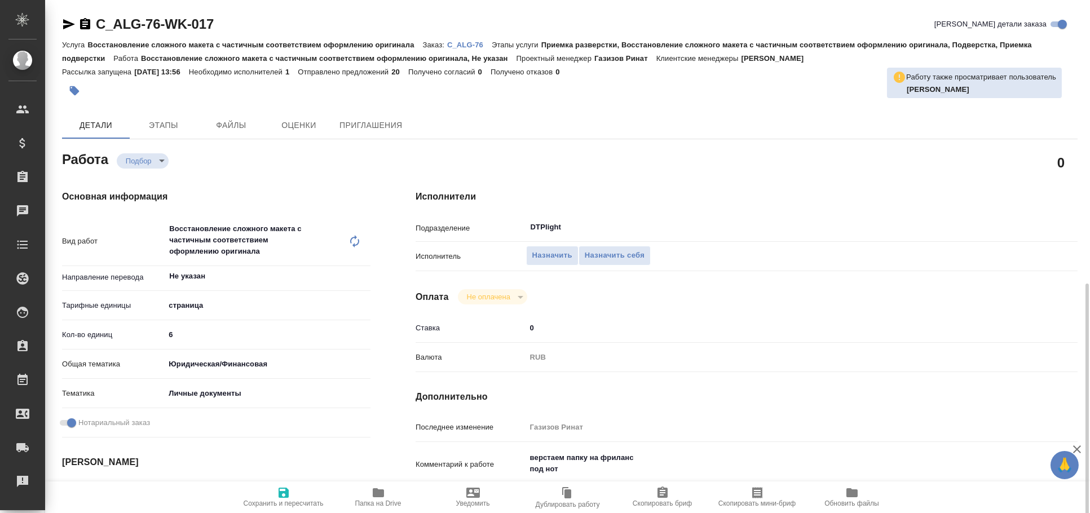
scroll to position [187, 0]
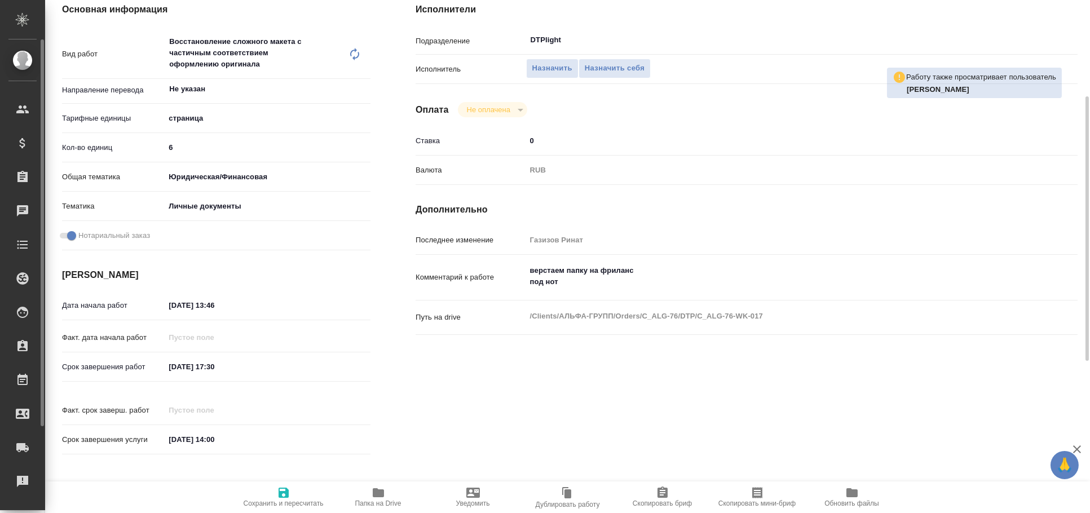
type textarea "x"
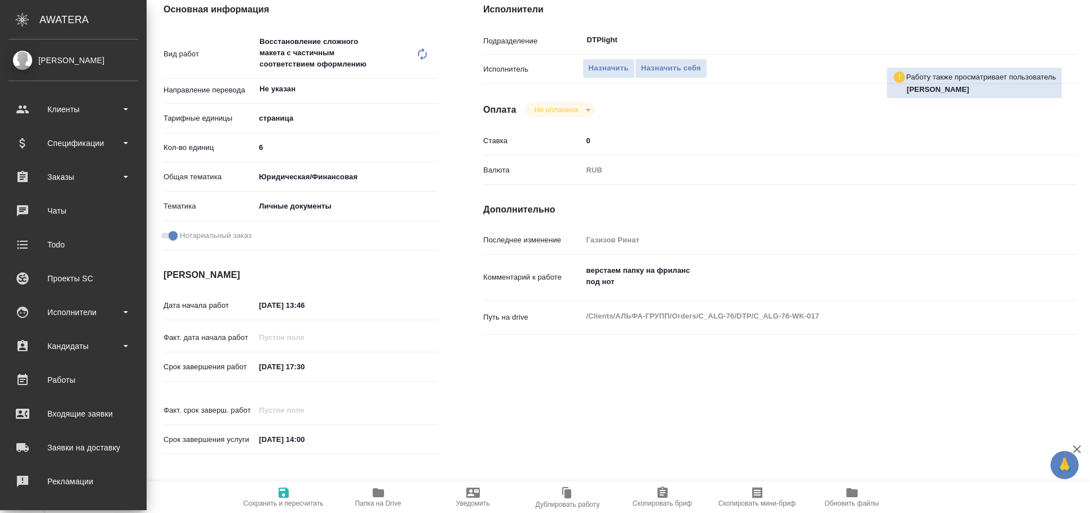
type textarea "x"
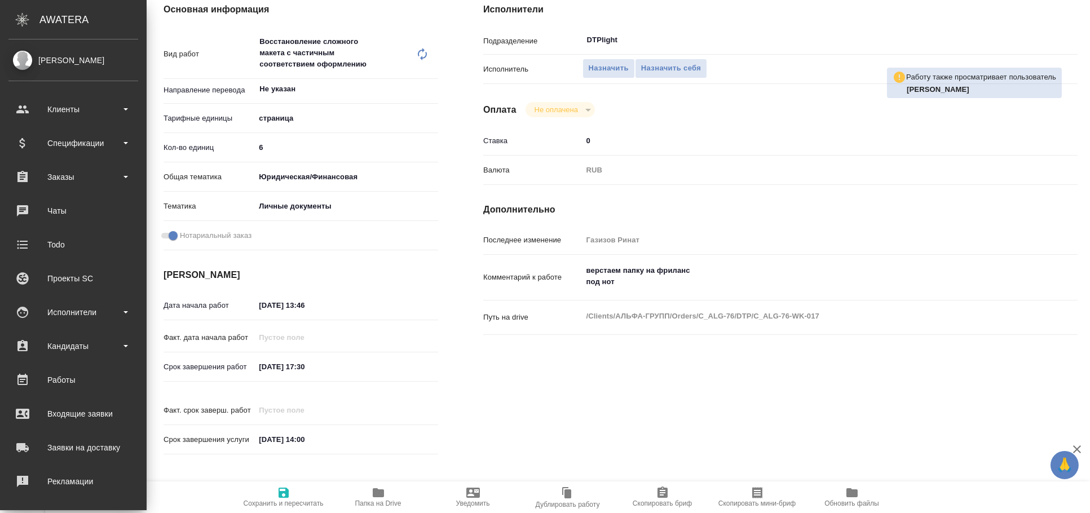
type textarea "x"
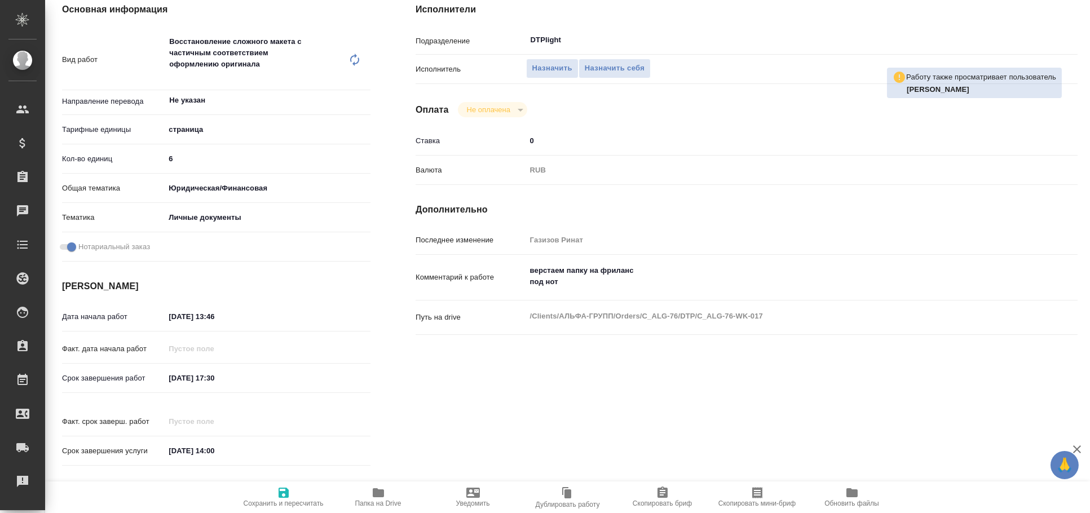
type textarea "x"
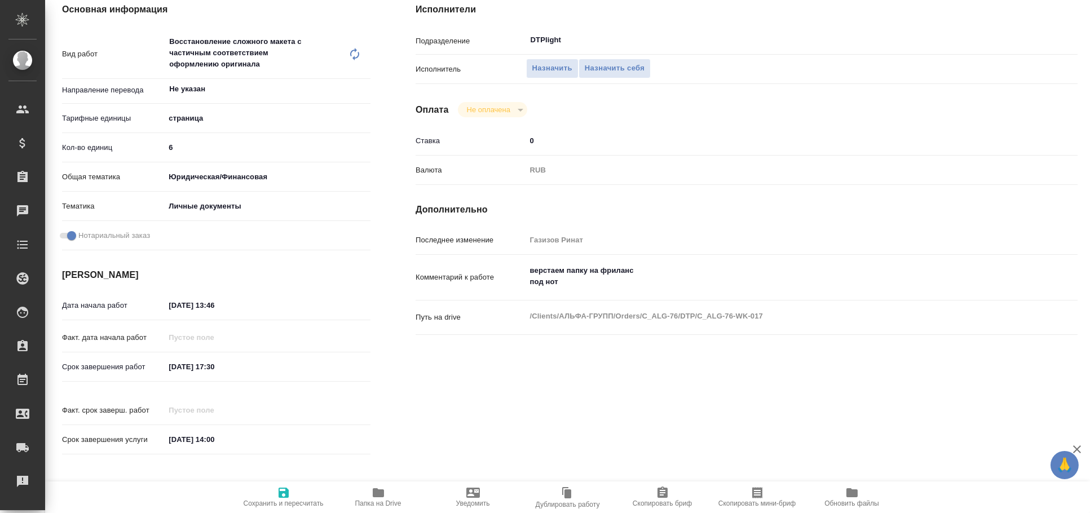
scroll to position [0, 0]
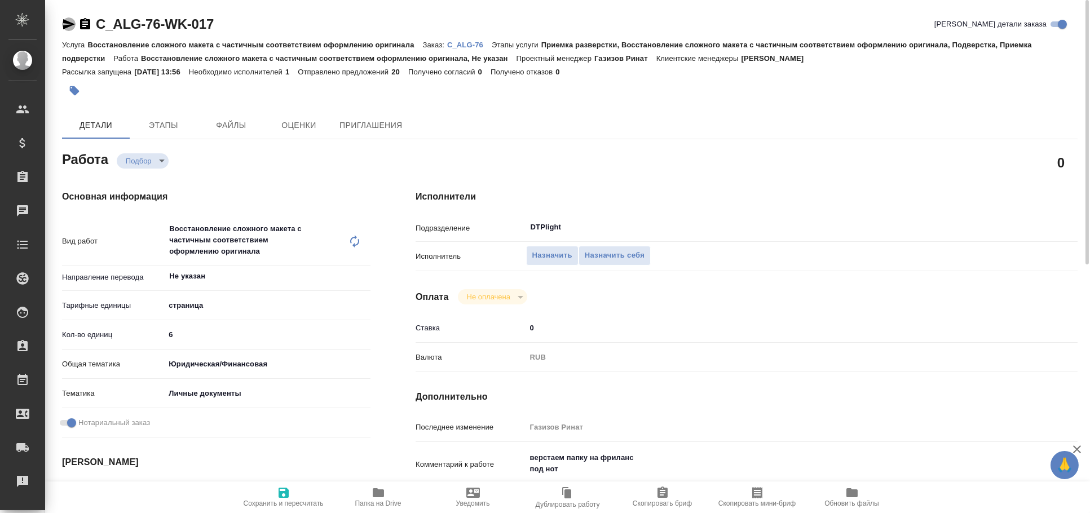
click at [70, 19] on icon "button" at bounding box center [69, 24] width 14 height 14
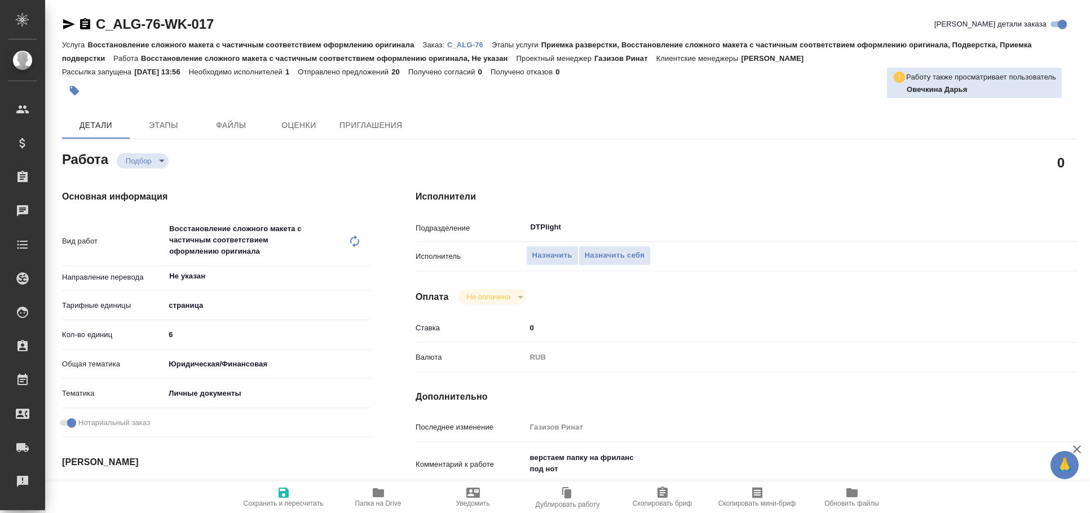
type textarea "x"
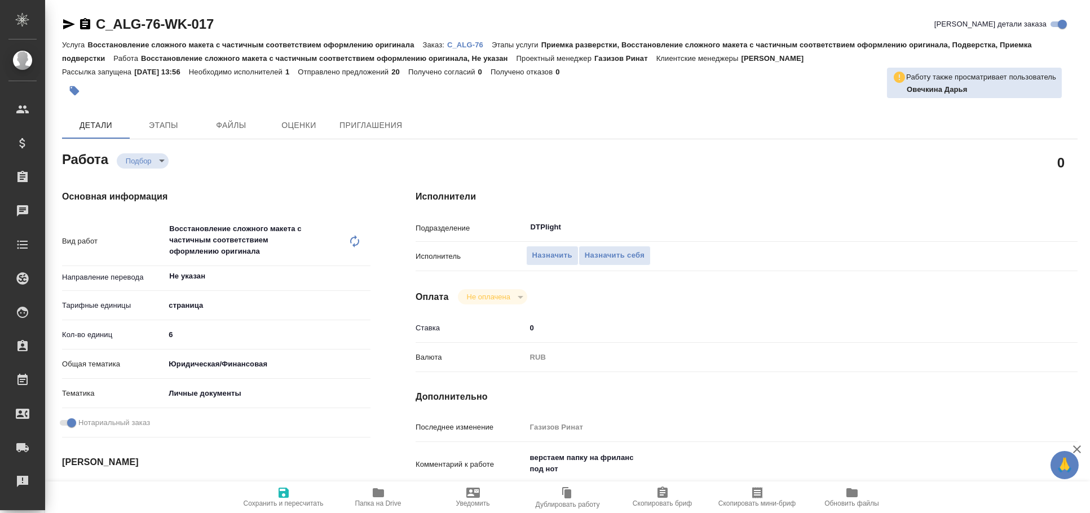
type textarea "x"
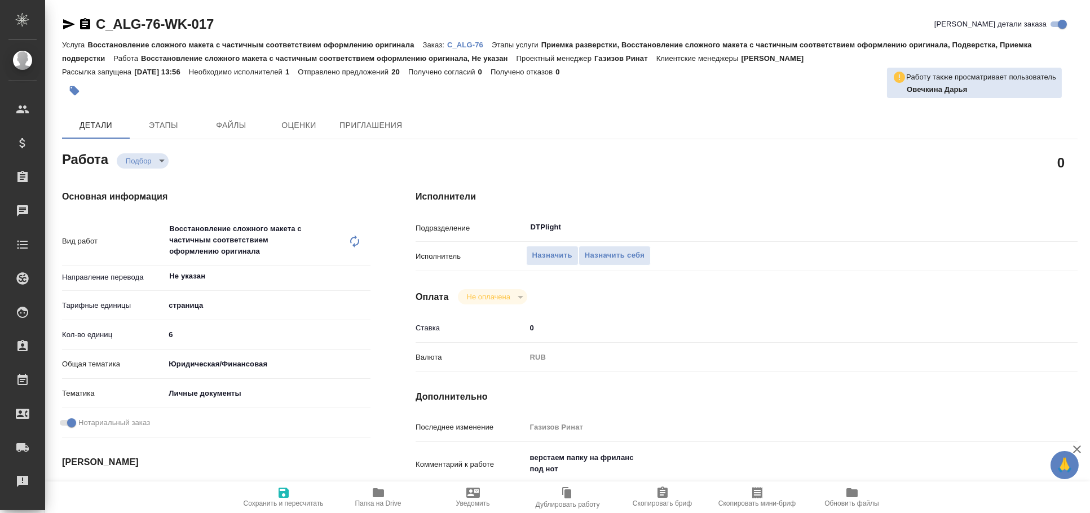
type textarea "x"
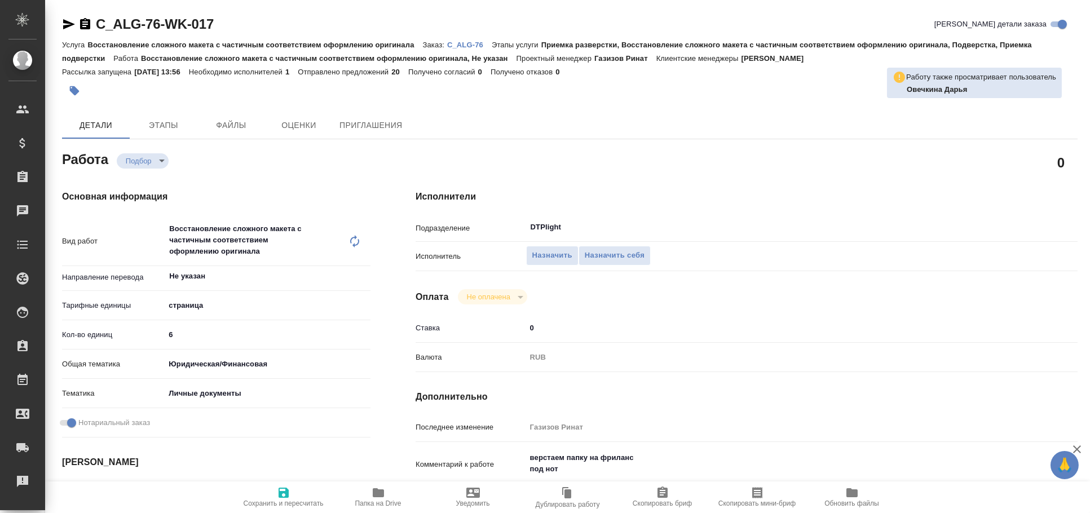
type textarea "x"
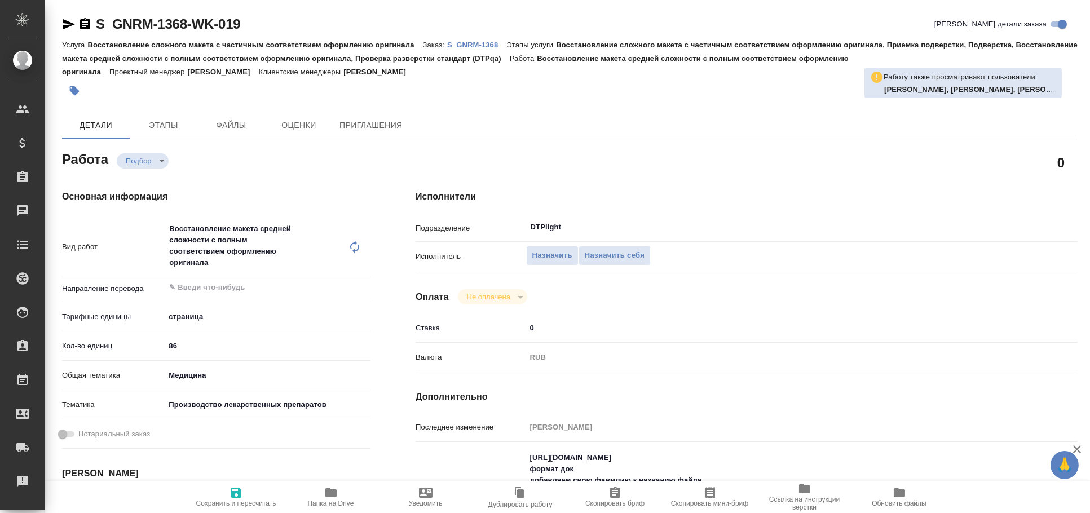
type textarea "x"
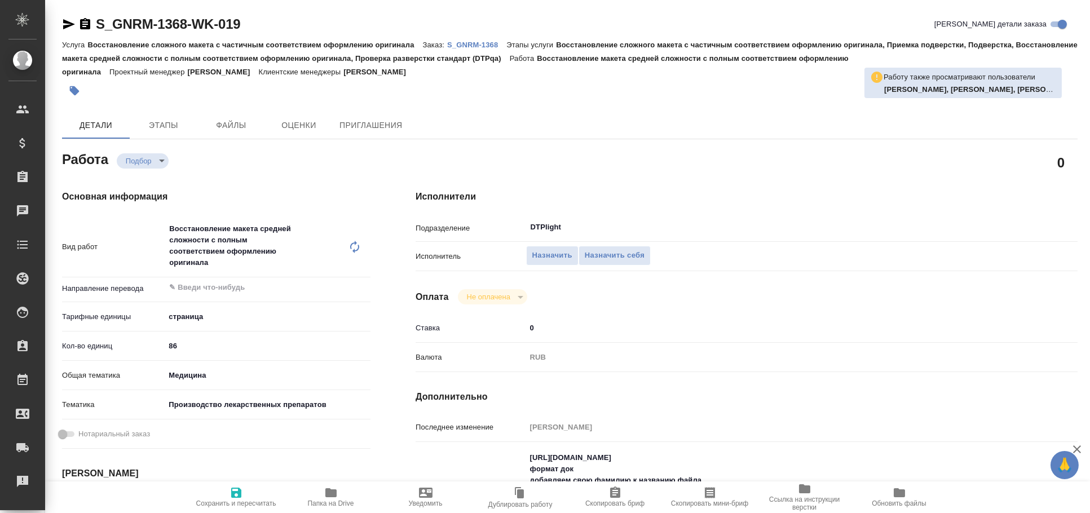
type textarea "x"
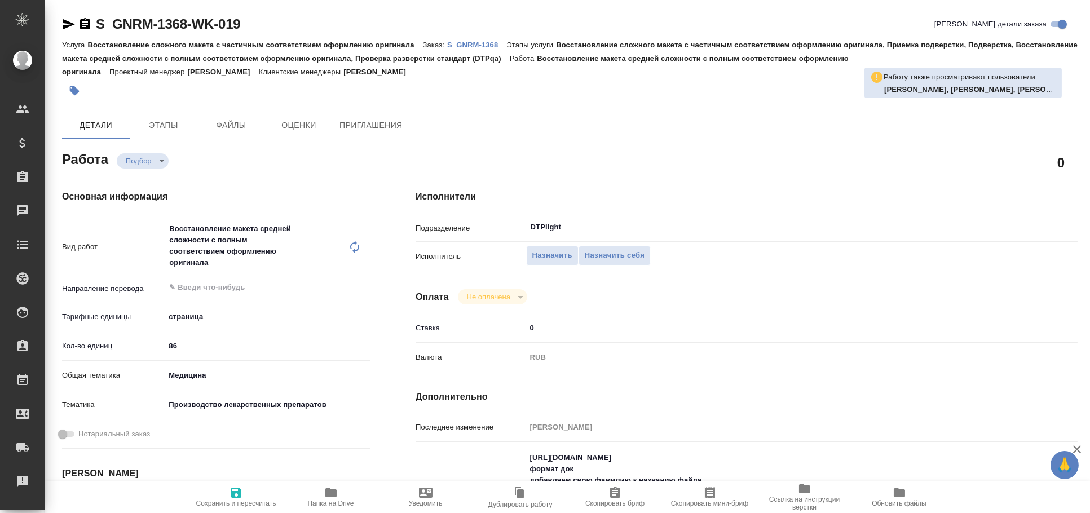
type textarea "x"
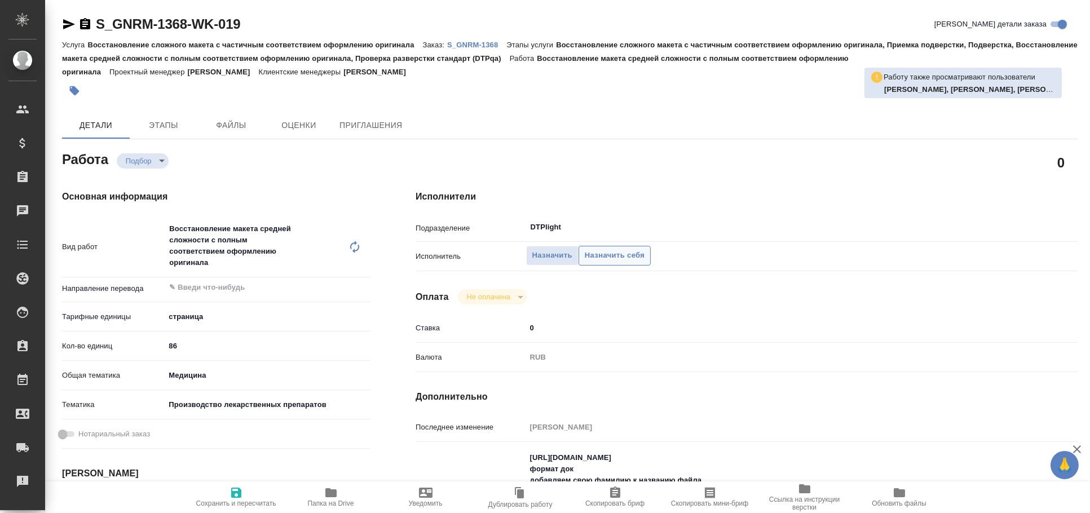
scroll to position [125, 0]
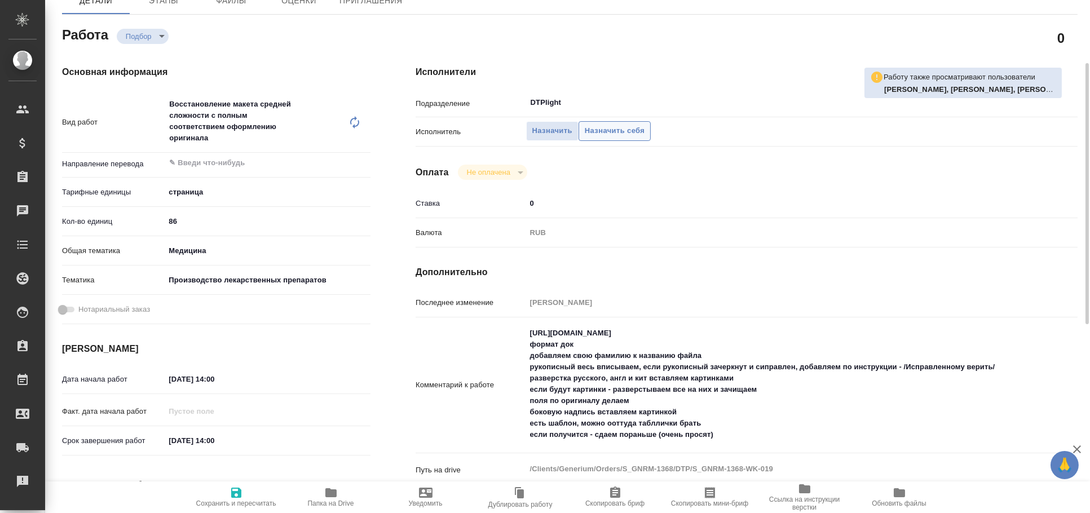
type textarea "x"
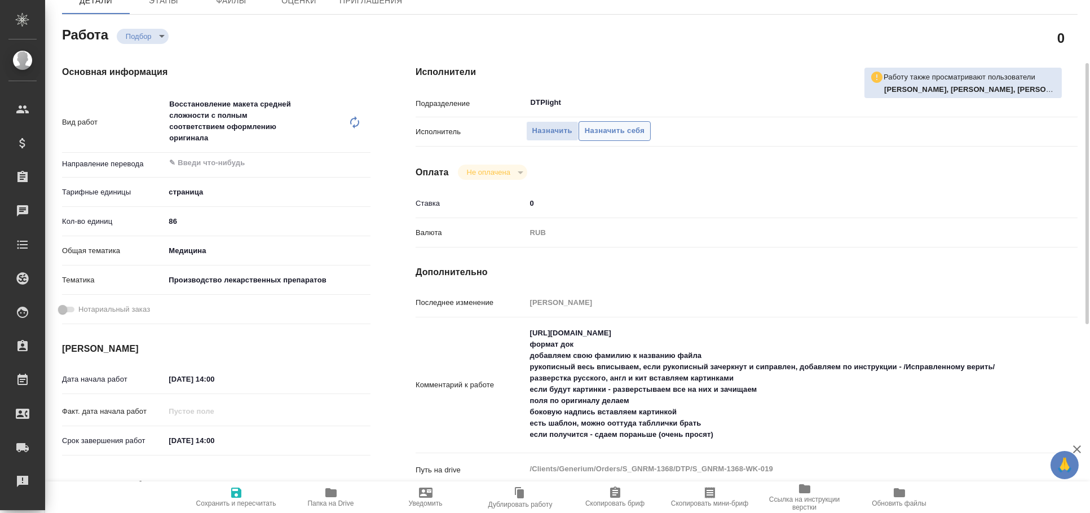
type textarea "x"
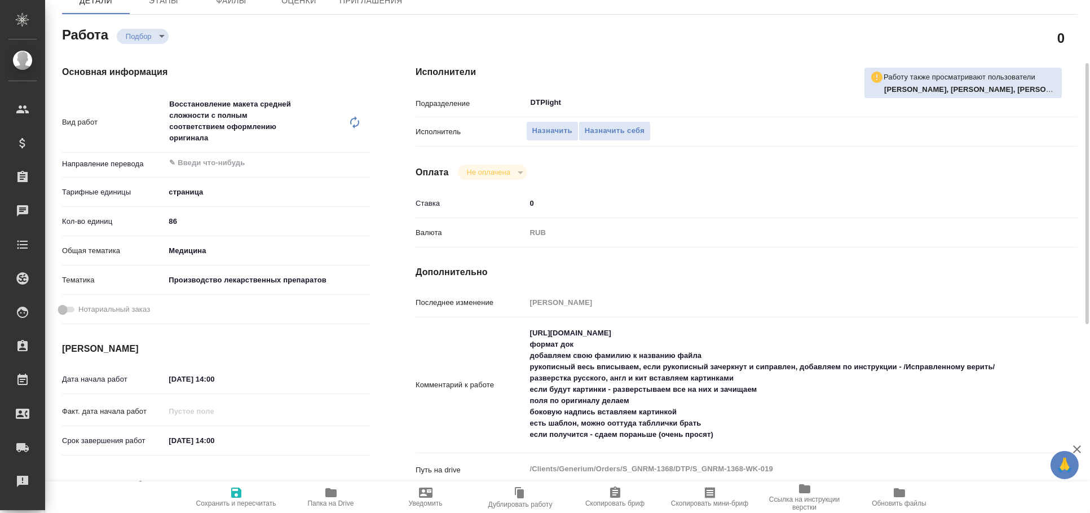
scroll to position [0, 0]
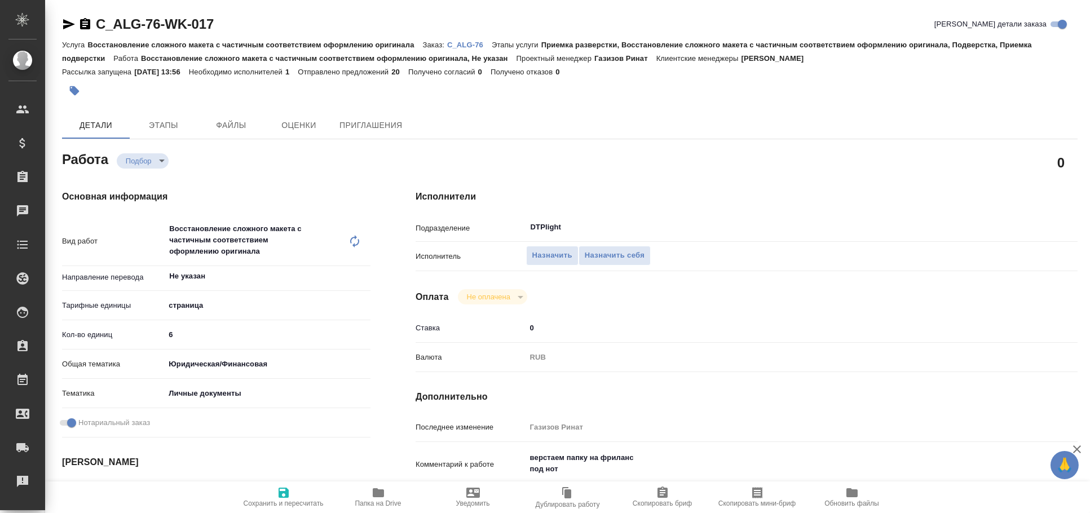
type textarea "x"
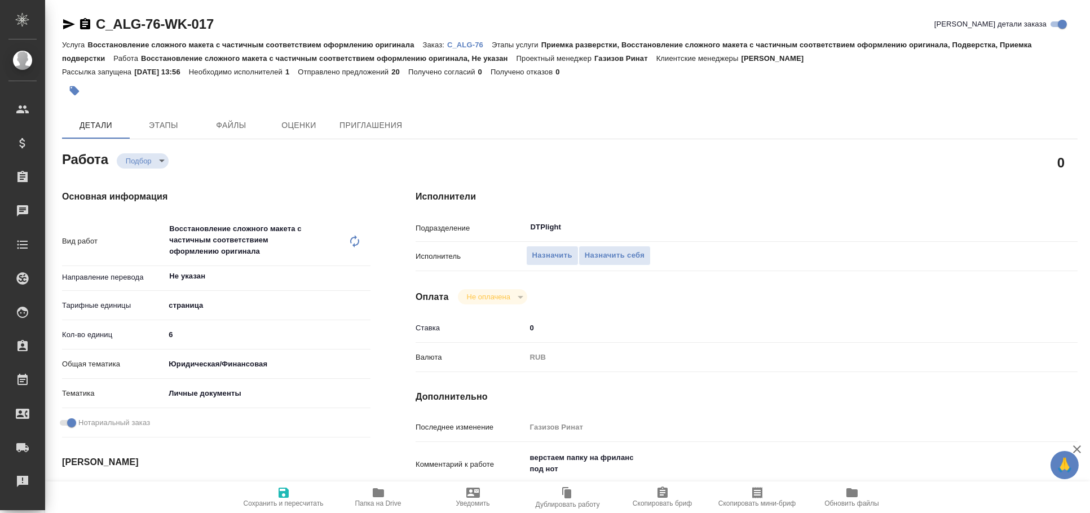
type textarea "x"
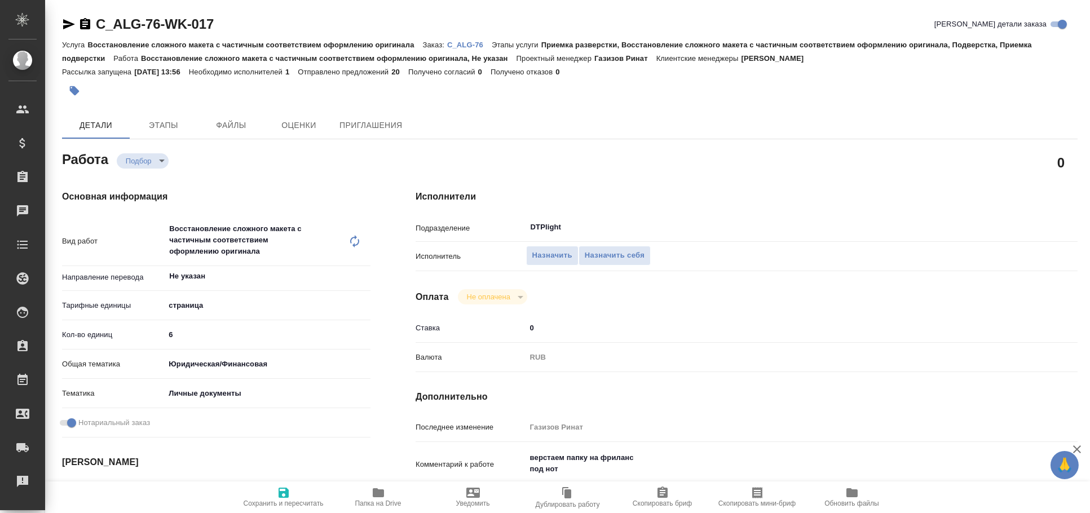
type textarea "x"
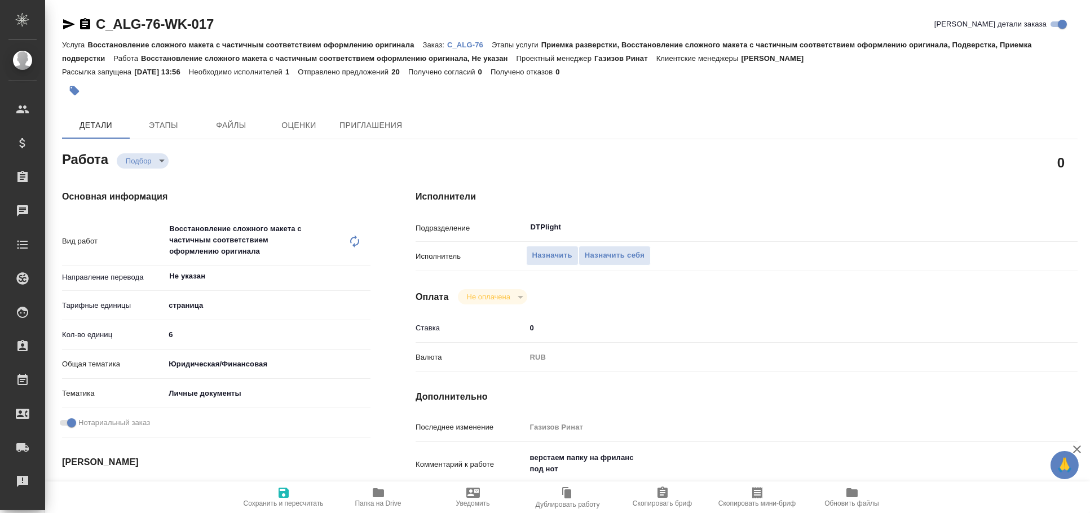
type textarea "x"
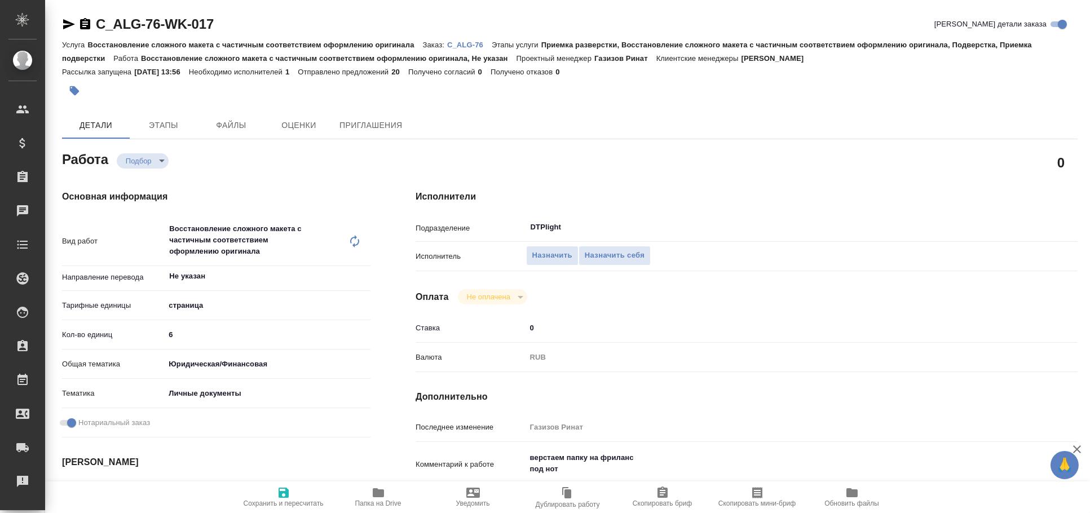
type textarea "x"
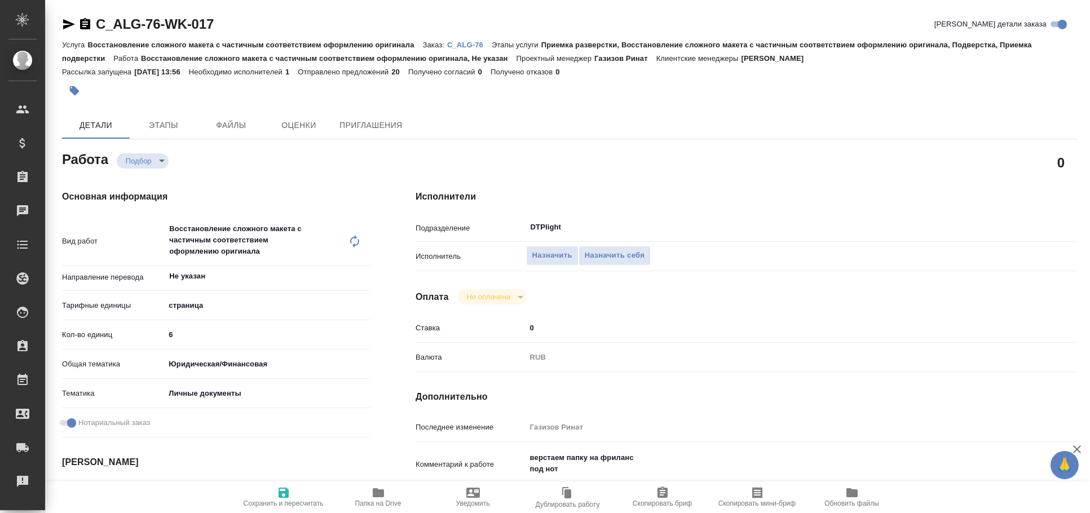
type textarea "x"
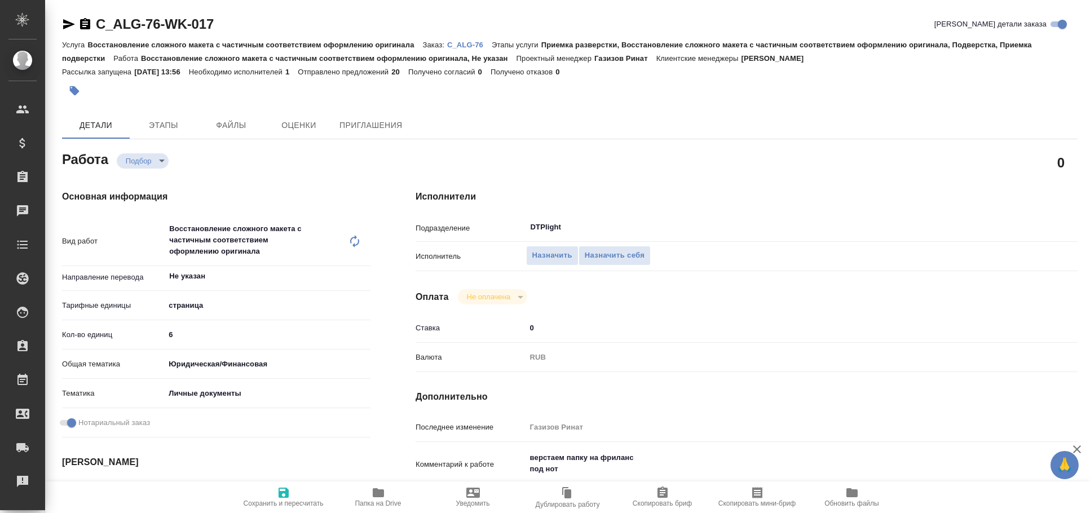
type textarea "x"
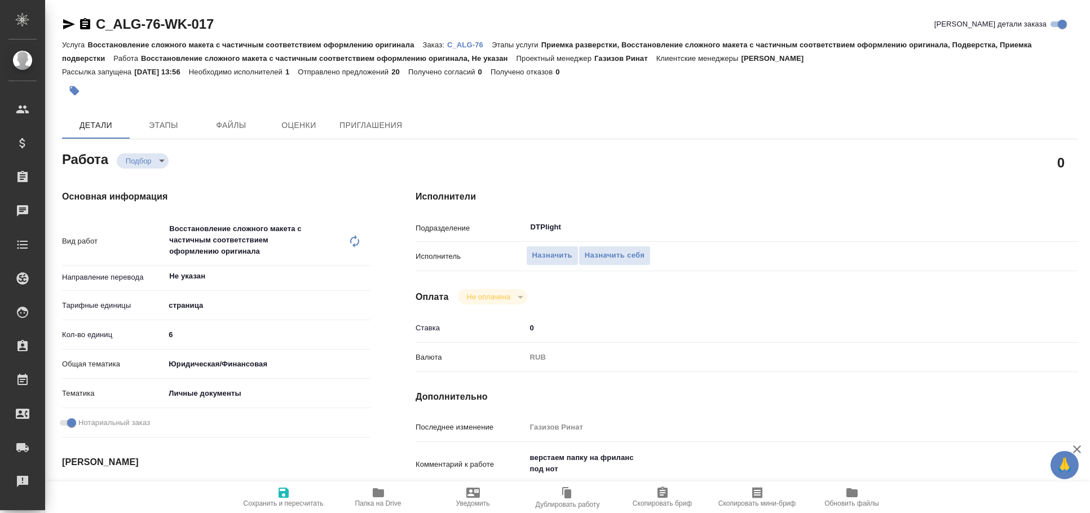
type textarea "x"
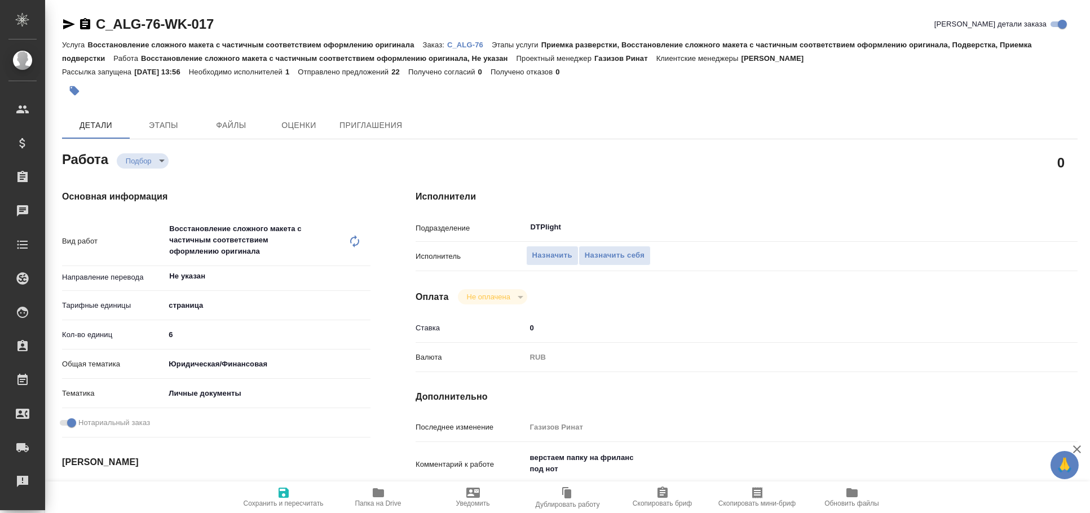
type textarea "x"
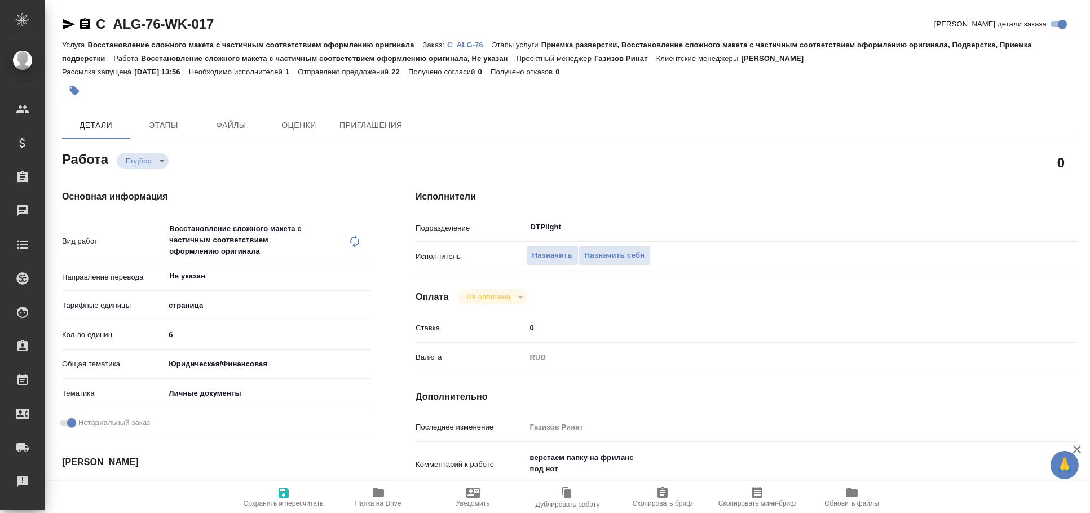
type textarea "x"
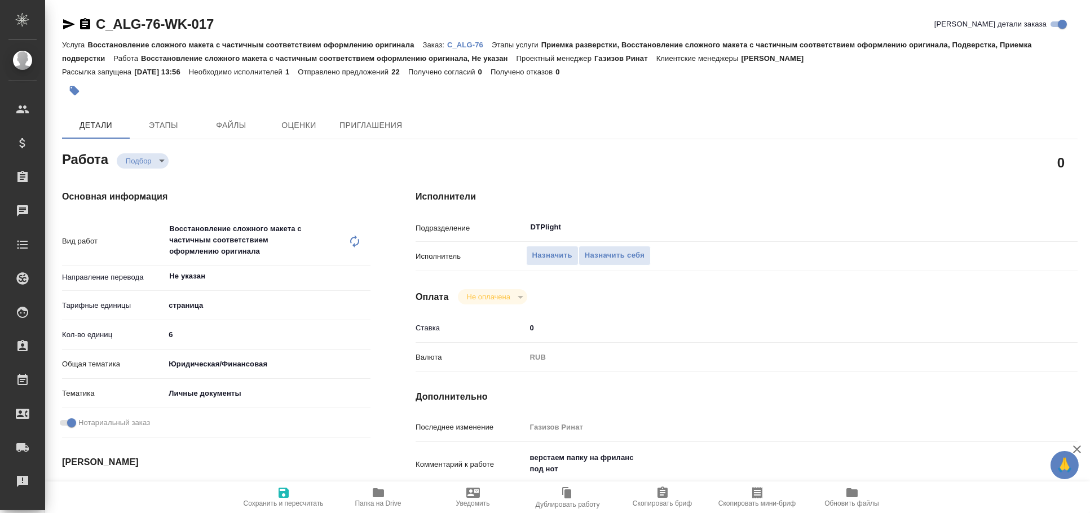
type textarea "x"
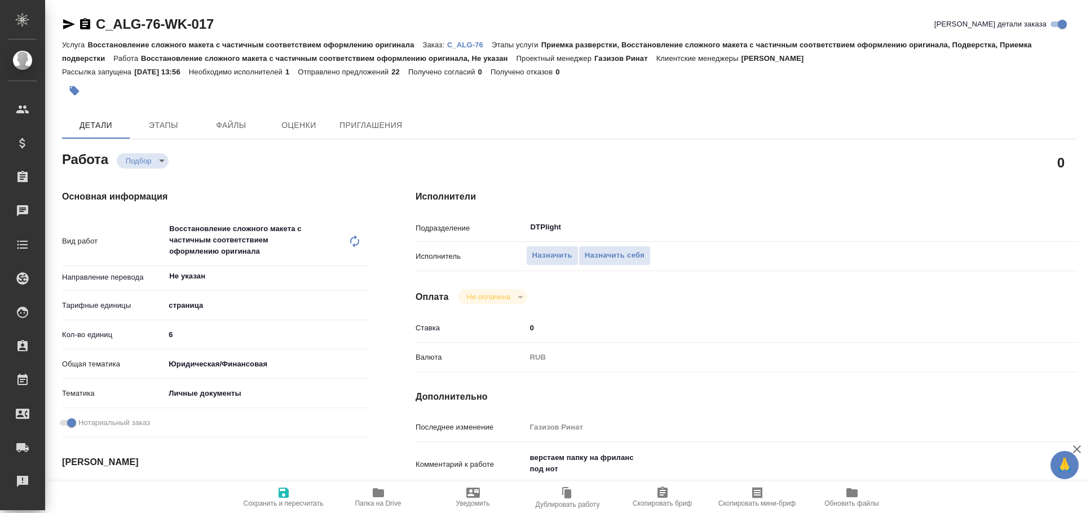
type textarea "x"
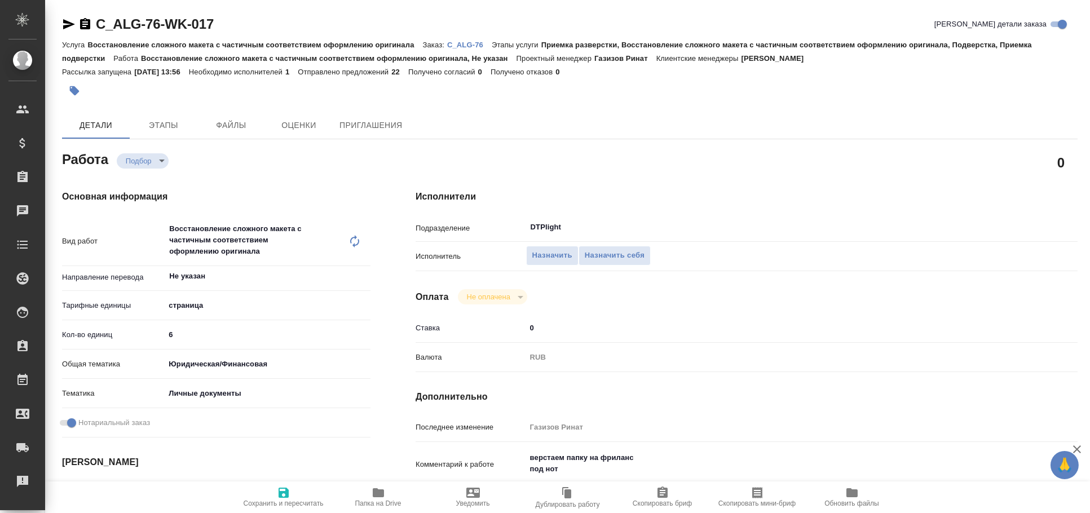
type textarea "x"
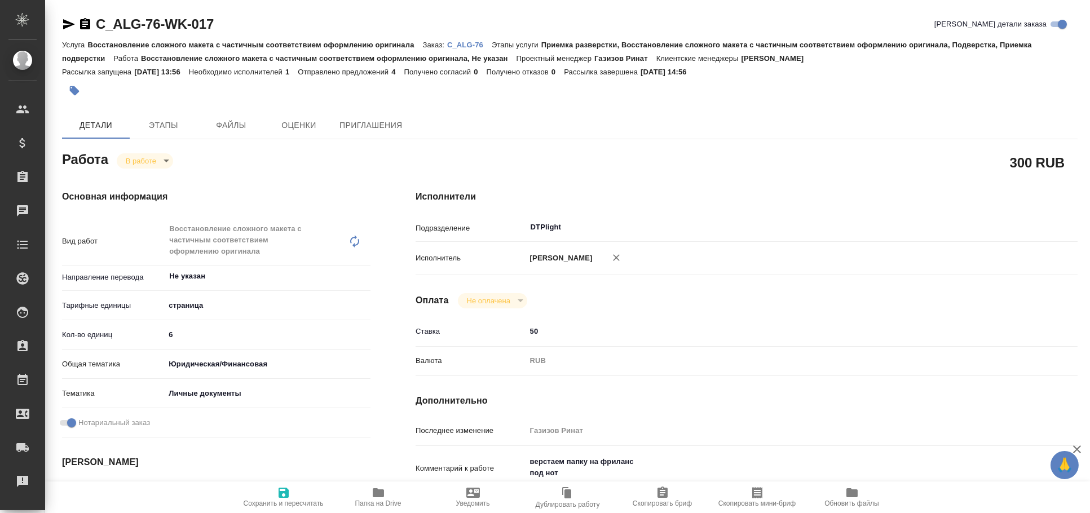
type textarea "x"
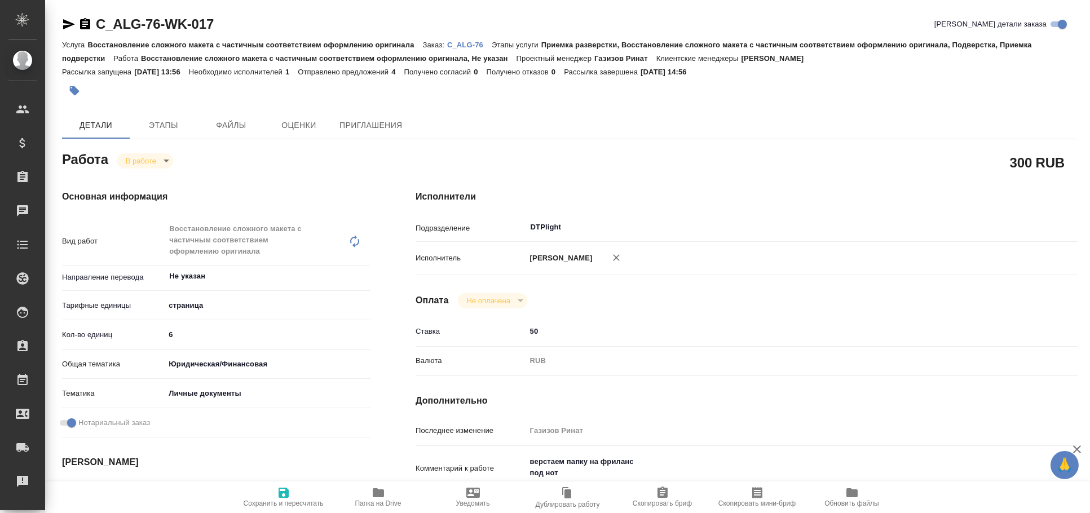
type textarea "x"
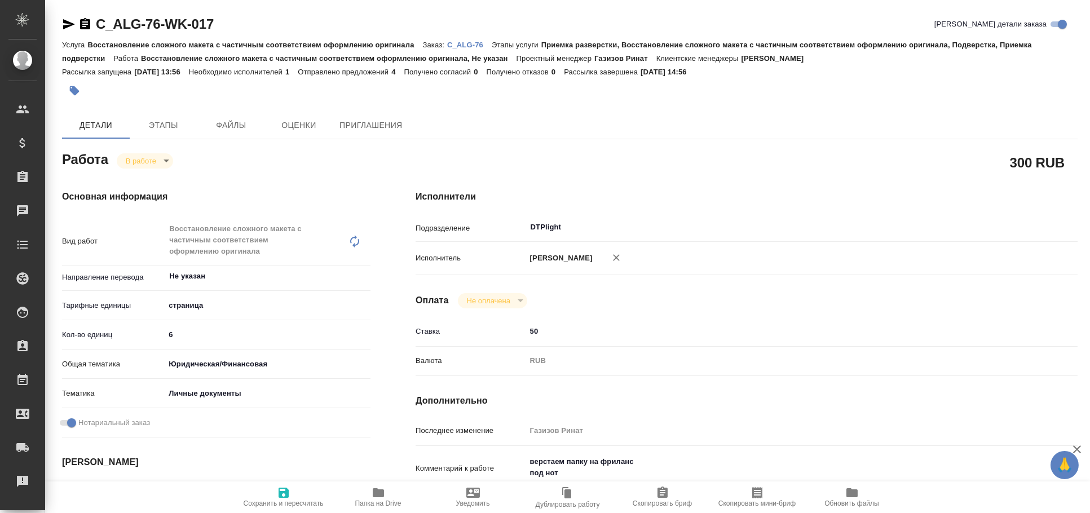
type textarea "x"
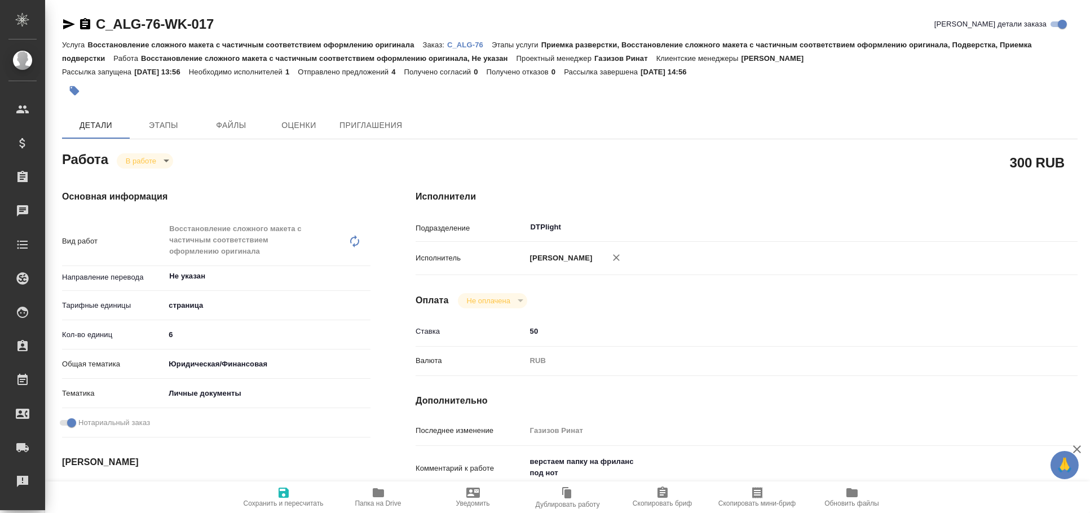
type textarea "x"
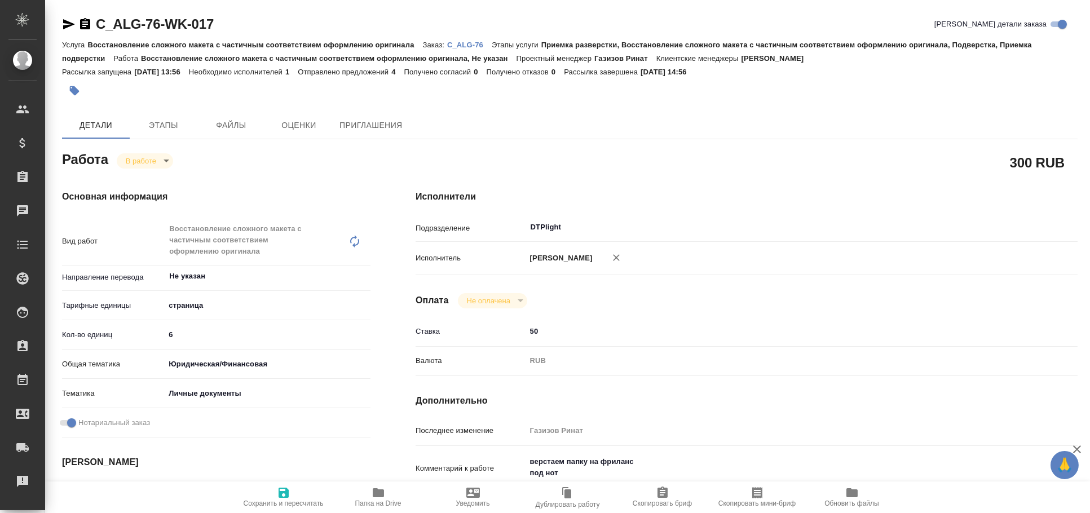
type textarea "x"
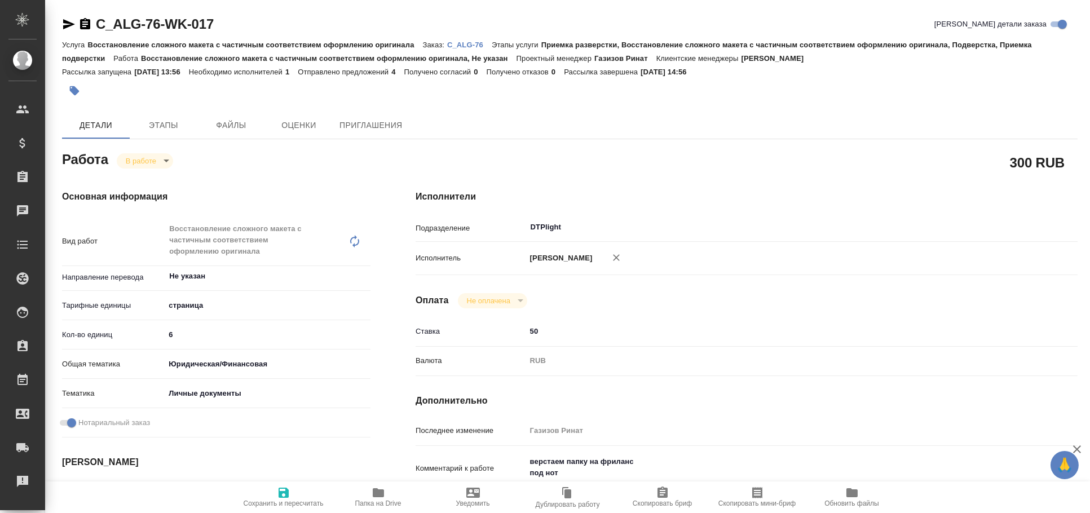
type textarea "x"
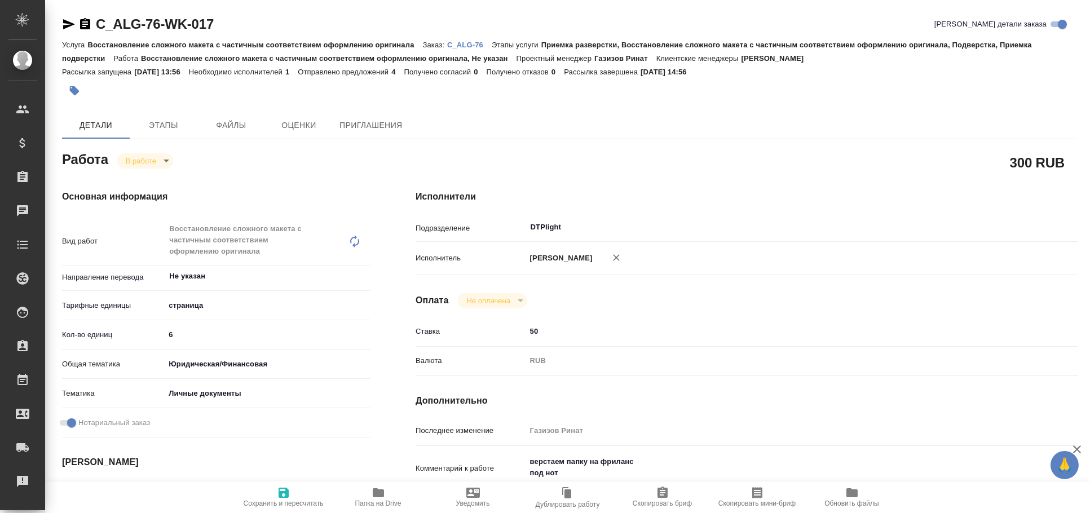
type textarea "x"
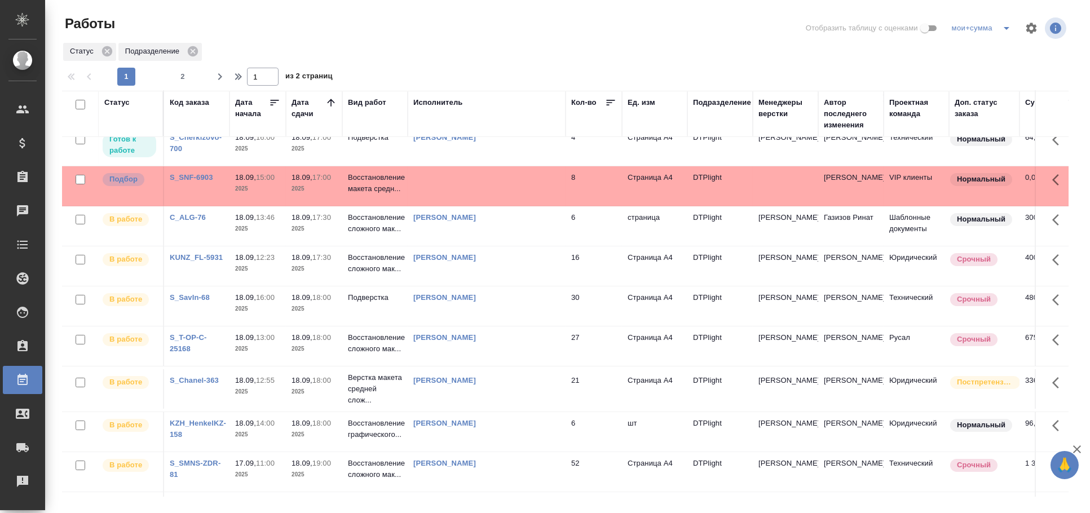
scroll to position [293, 0]
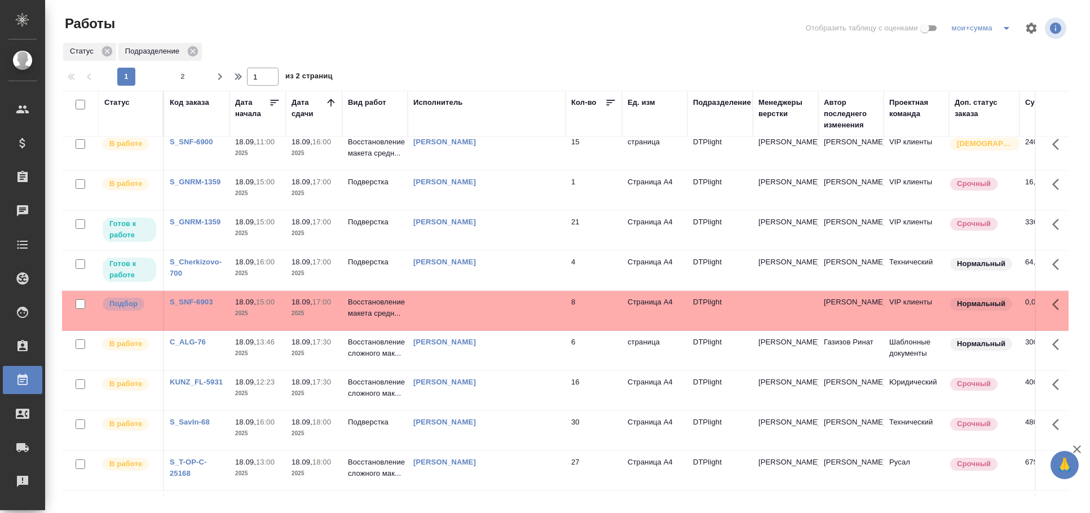
click at [445, 323] on td at bounding box center [487, 310] width 158 height 39
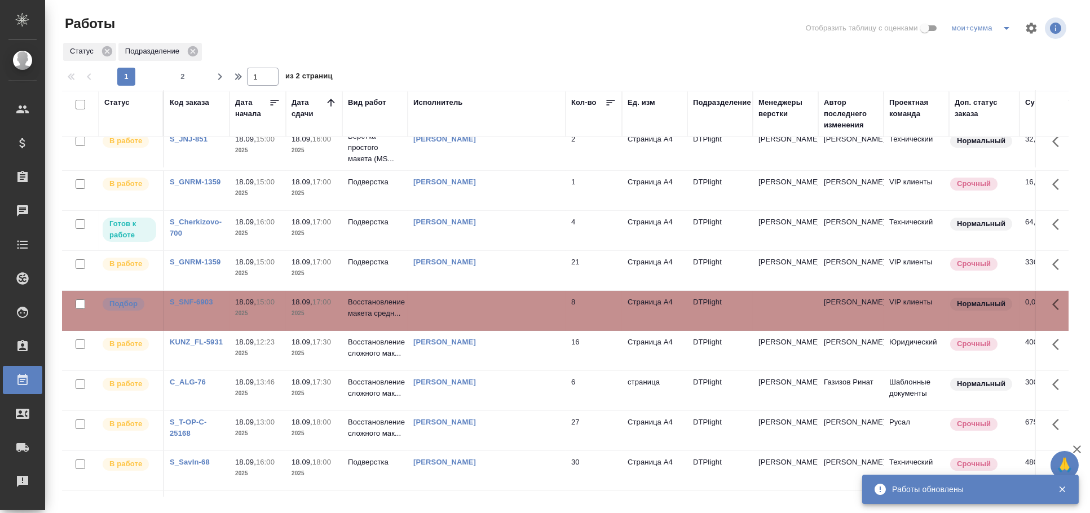
click at [495, 352] on td "Бартеньева Светлана Владимировна" at bounding box center [487, 350] width 158 height 39
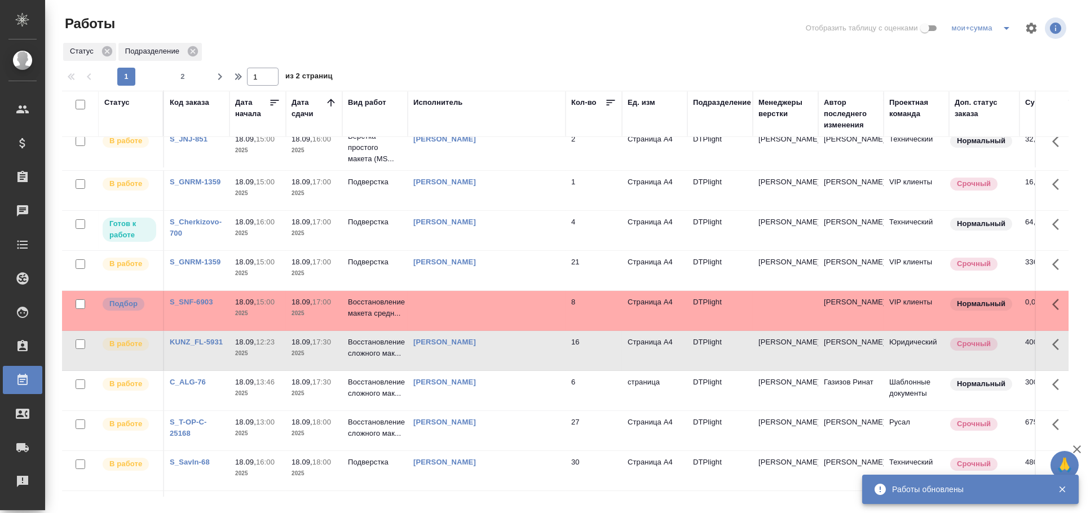
click at [487, 388] on td "Самущенко Леонид" at bounding box center [487, 390] width 158 height 39
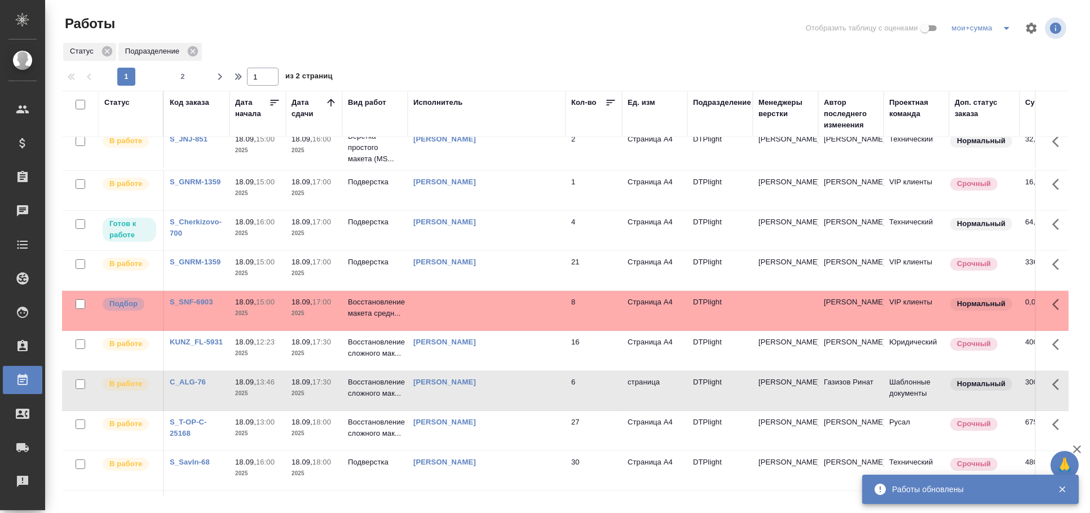
click at [487, 388] on td "Самущенко Леонид" at bounding box center [487, 390] width 158 height 39
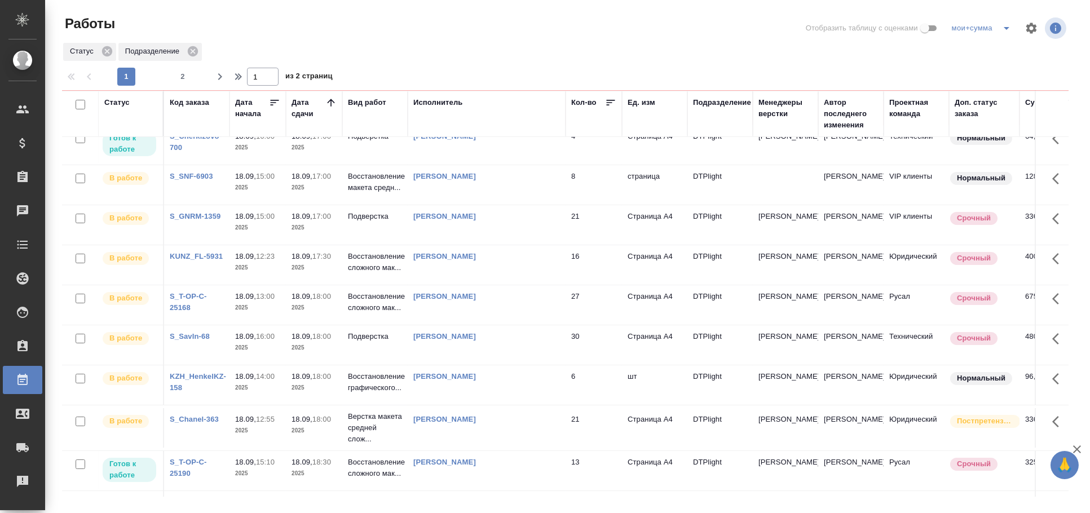
scroll to position [0, 0]
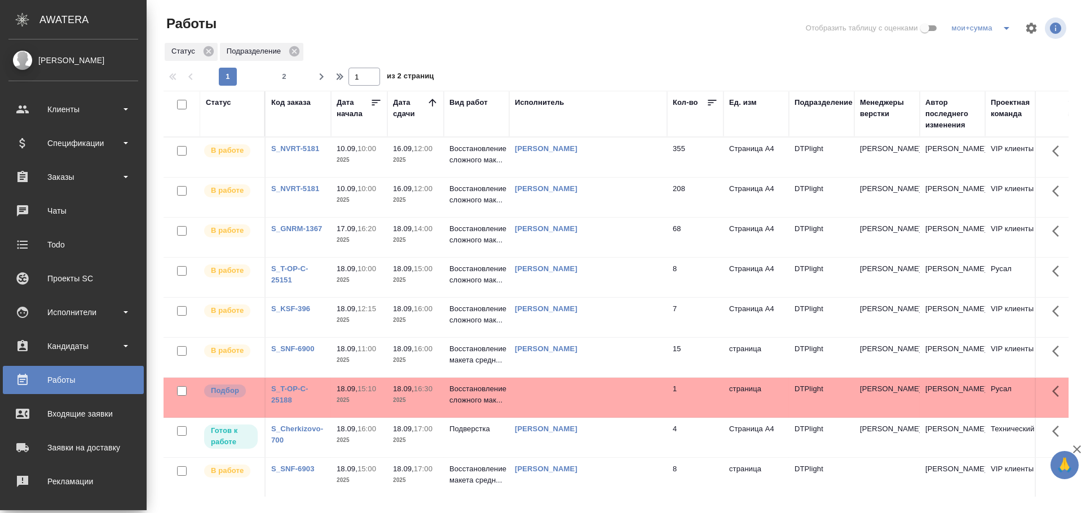
click at [587, 394] on td at bounding box center [588, 397] width 158 height 39
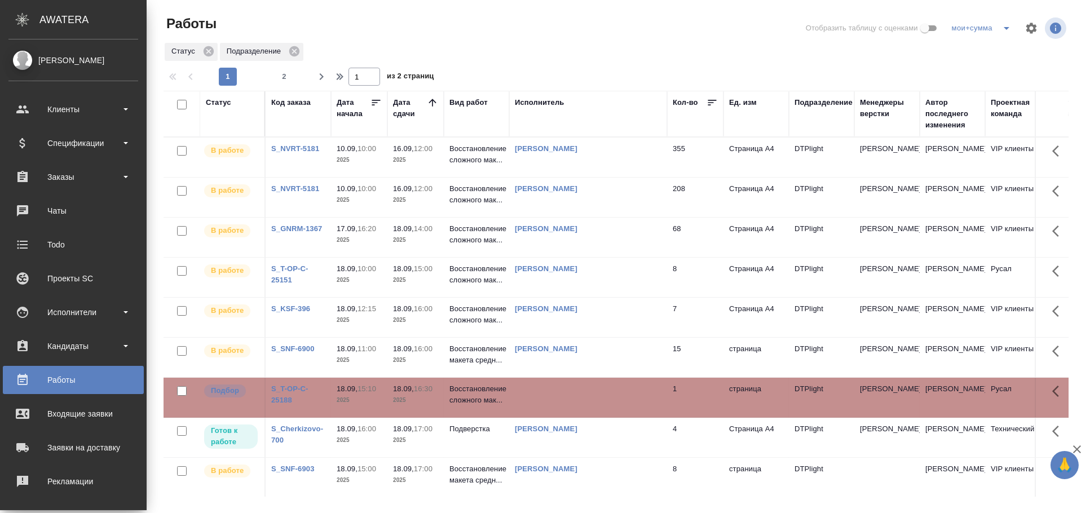
click at [587, 394] on td at bounding box center [588, 397] width 158 height 39
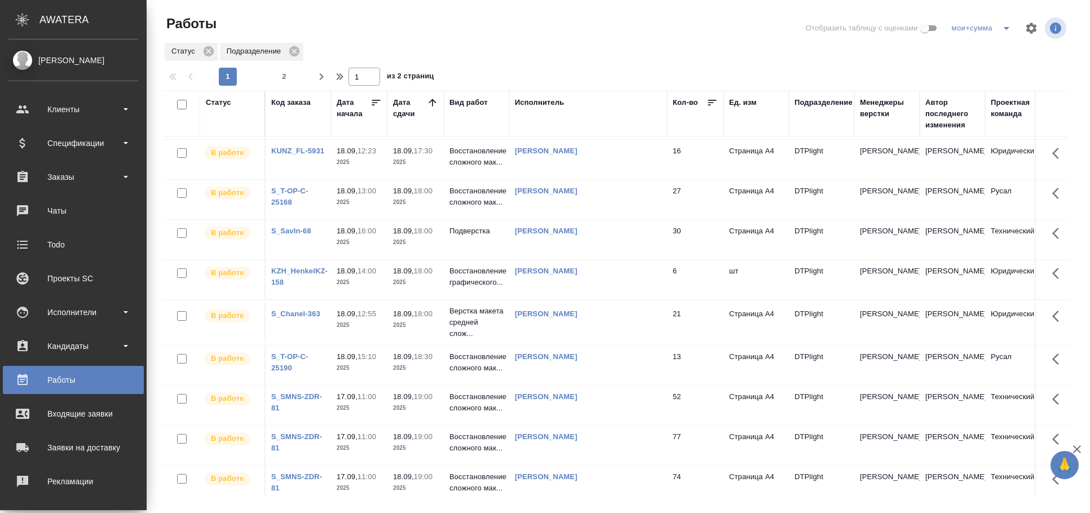
scroll to position [657, 0]
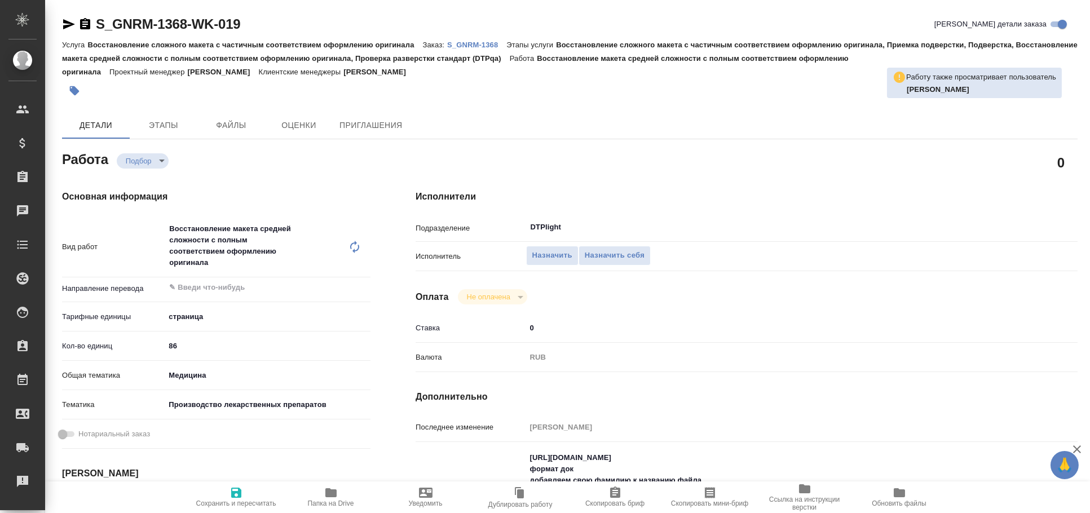
type textarea "x"
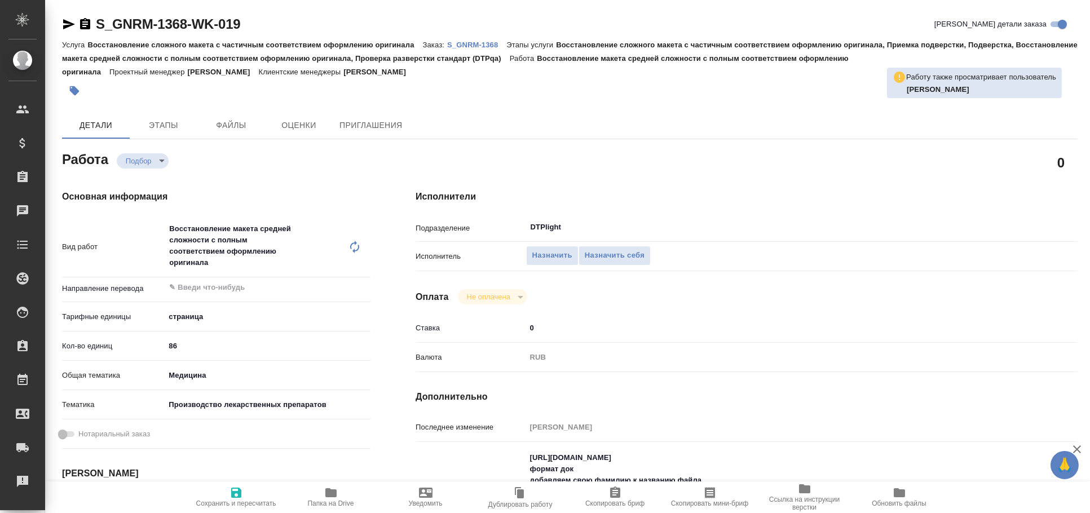
type textarea "x"
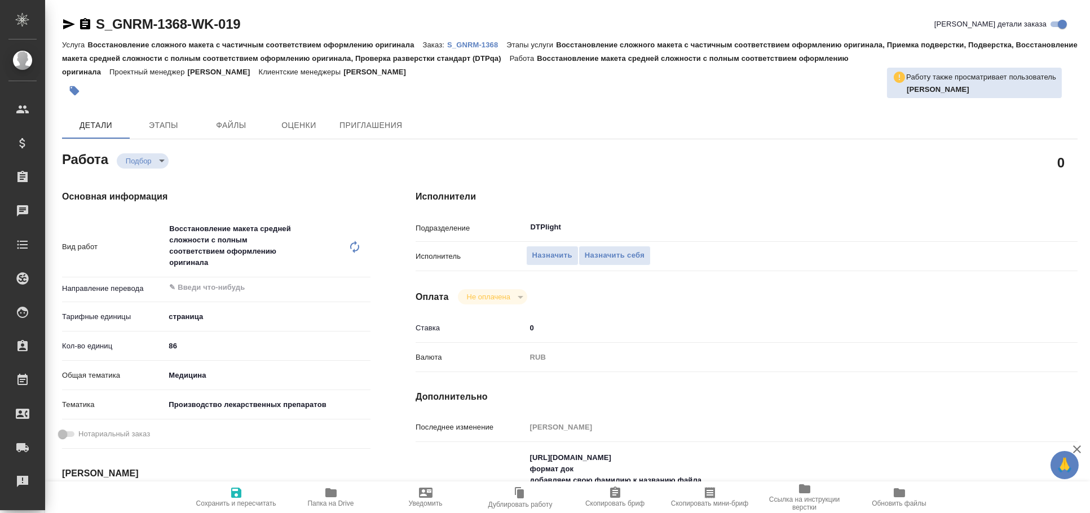
type textarea "x"
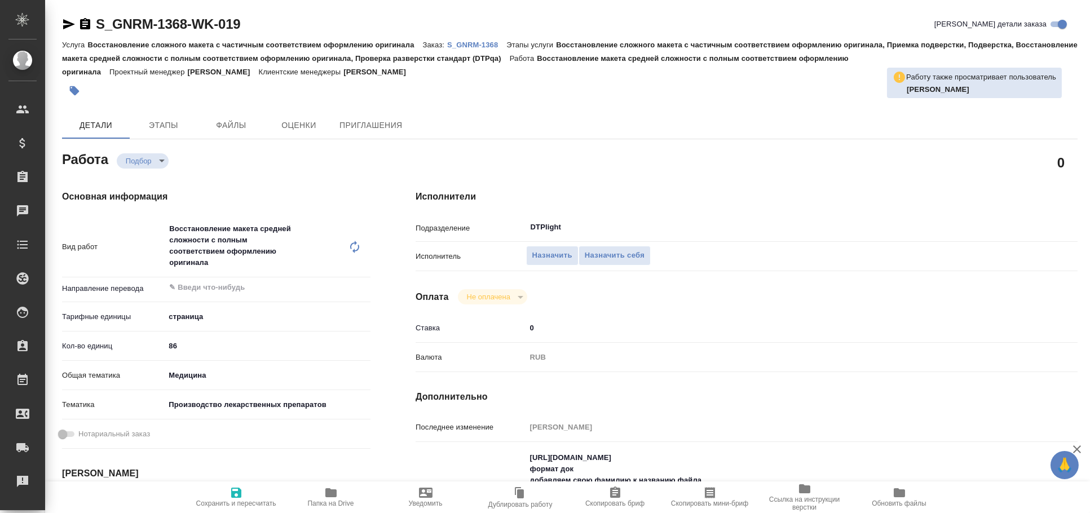
scroll to position [187, 0]
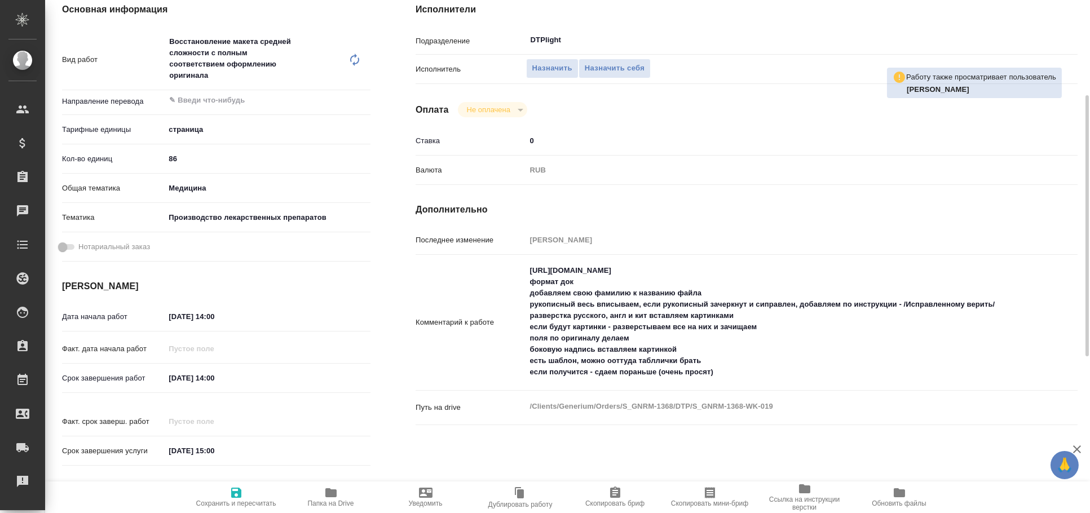
type textarea "x"
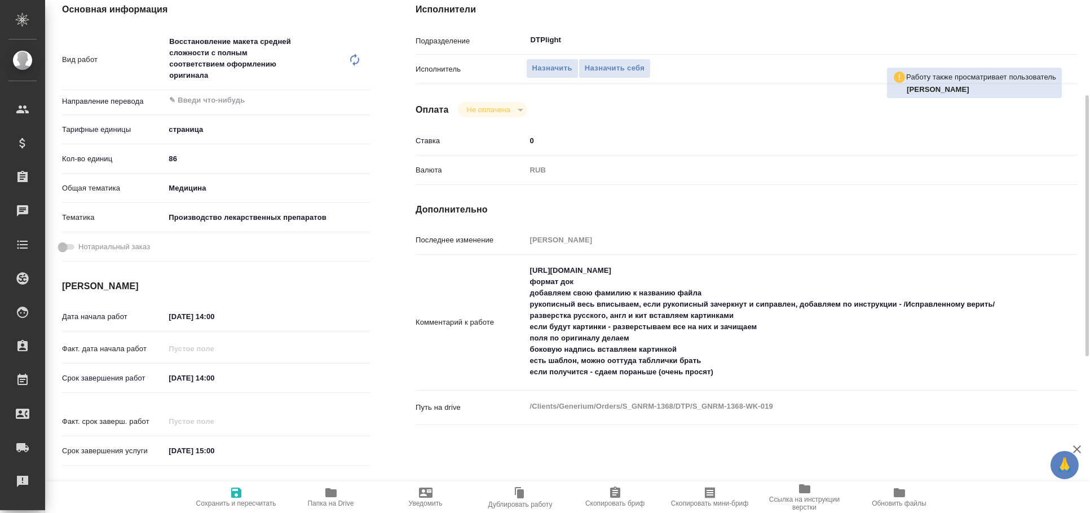
type textarea "x"
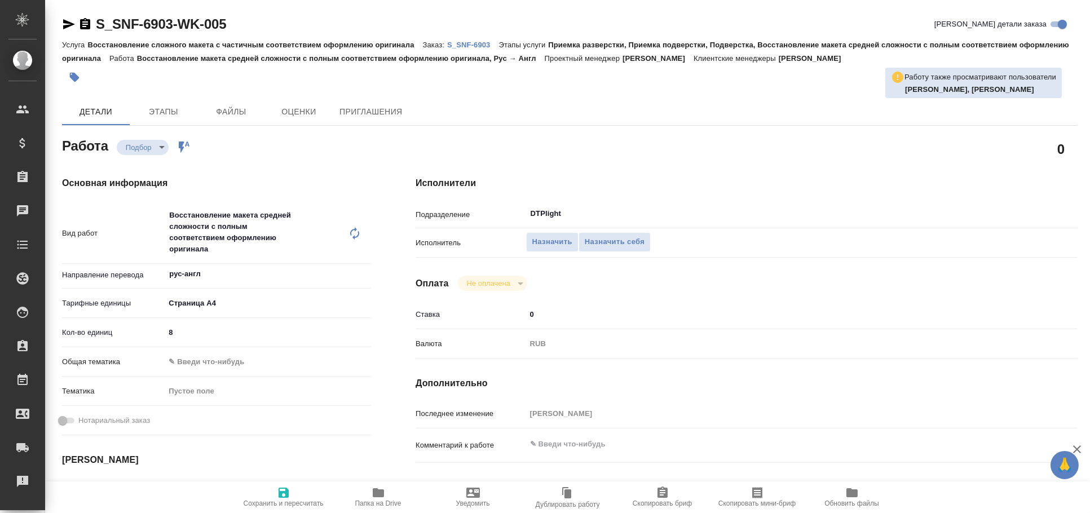
type textarea "x"
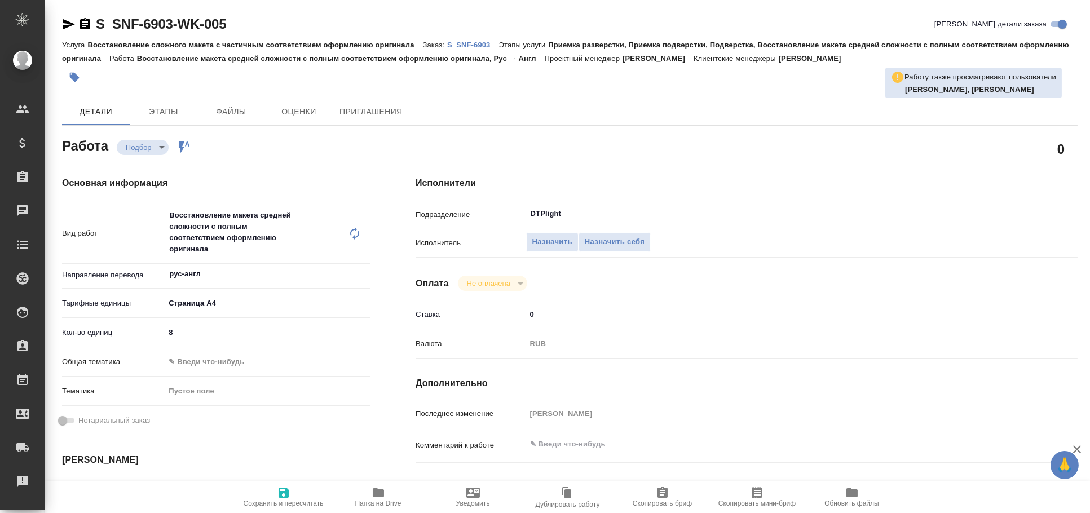
type textarea "x"
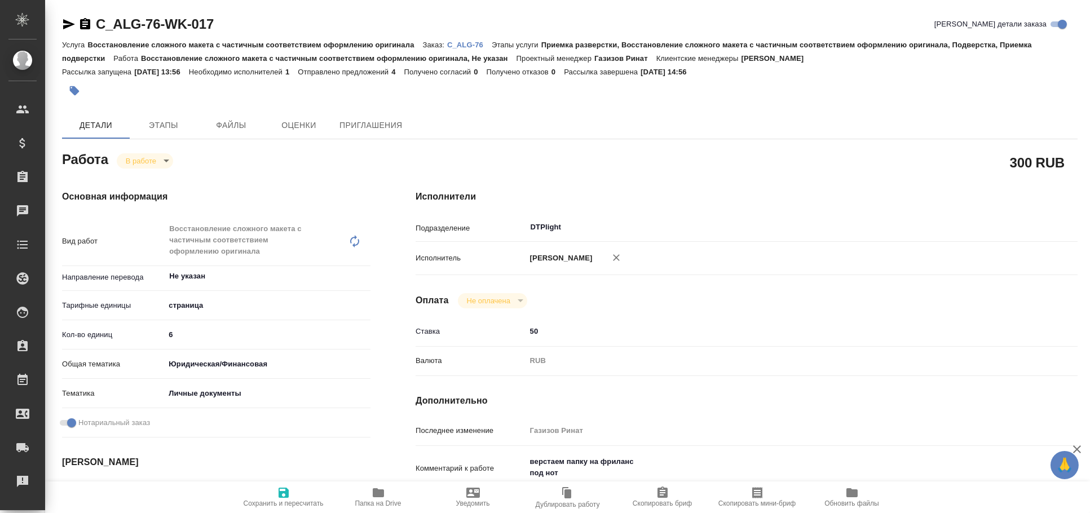
type textarea "x"
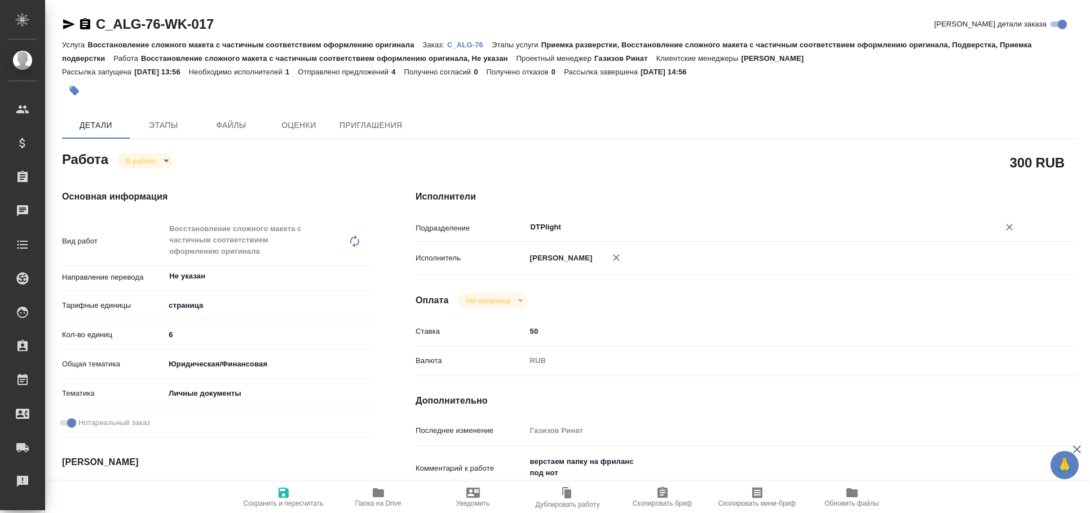
click at [545, 237] on div "DTPlight ​" at bounding box center [774, 227] width 497 height 20
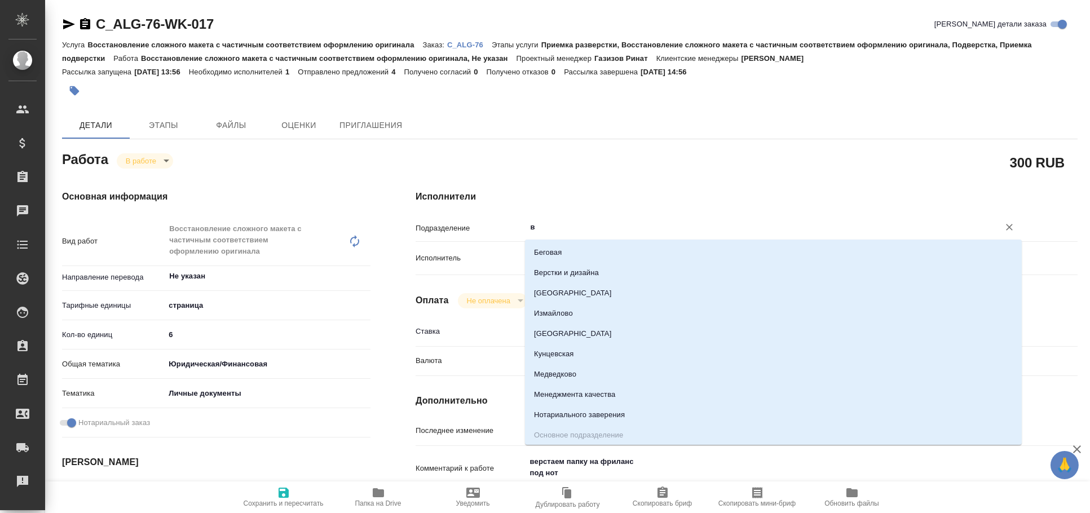
type input "ве"
type textarea "x"
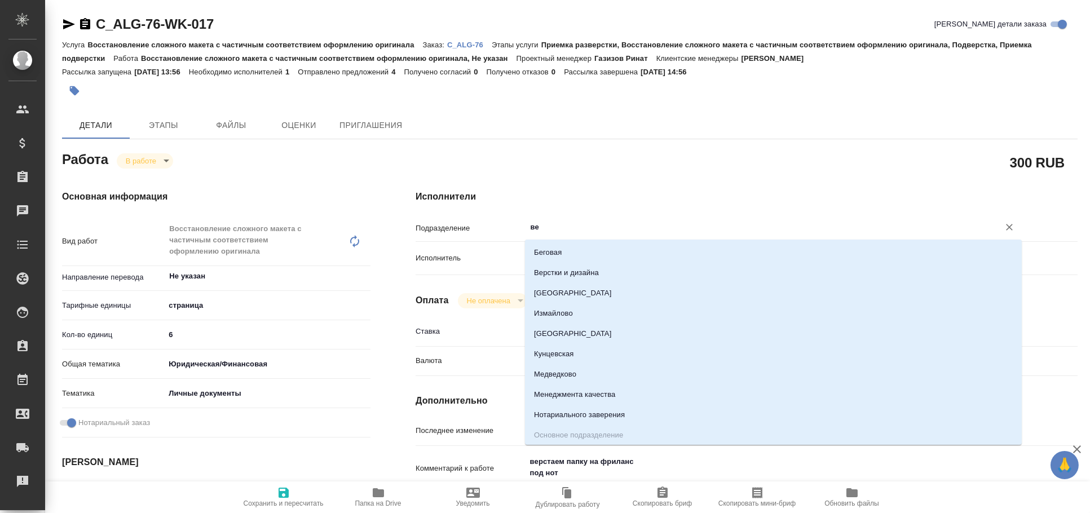
type textarea "x"
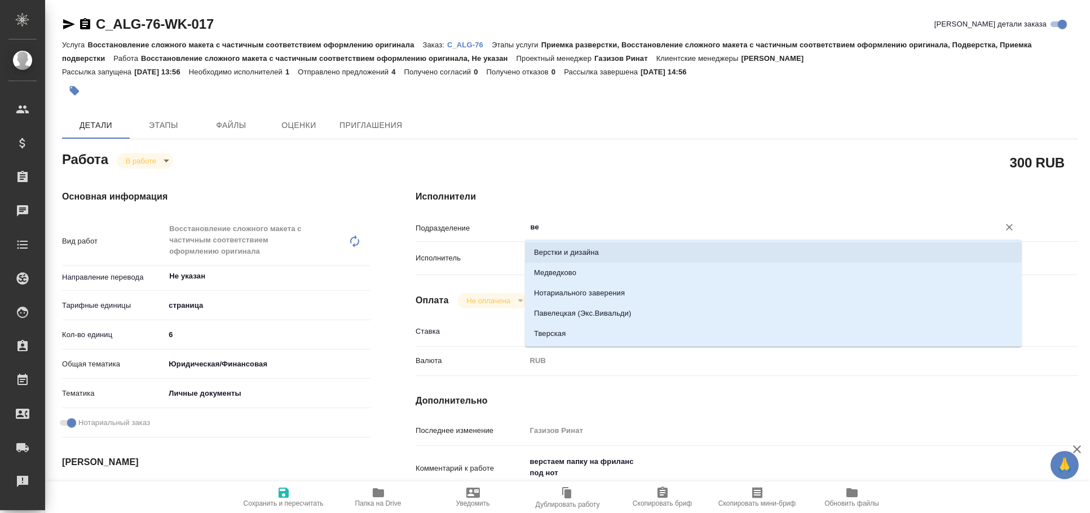
click at [566, 251] on li "Верстки и дизайна" at bounding box center [773, 252] width 497 height 20
type textarea "x"
type input "Верстки и дизайна"
type textarea "x"
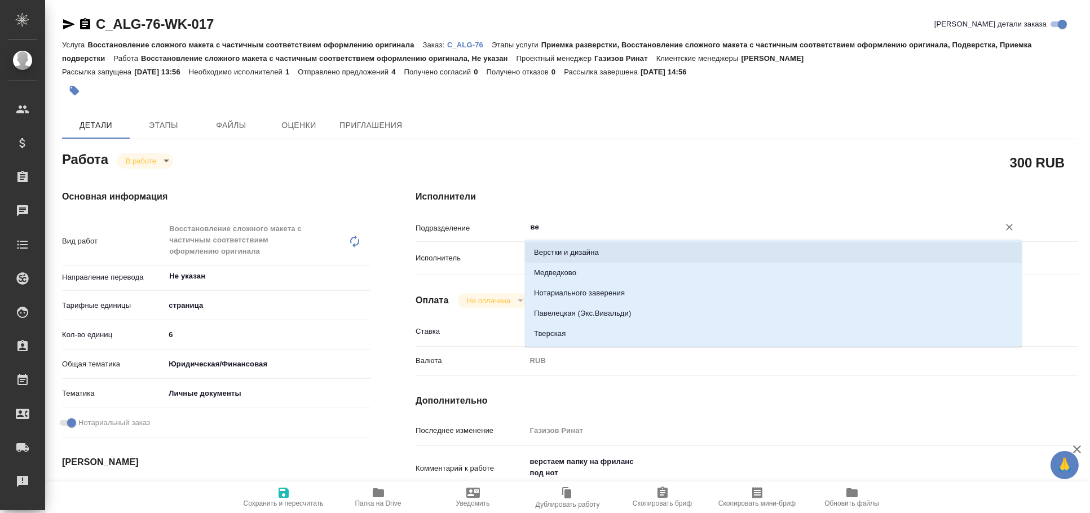
type textarea "x"
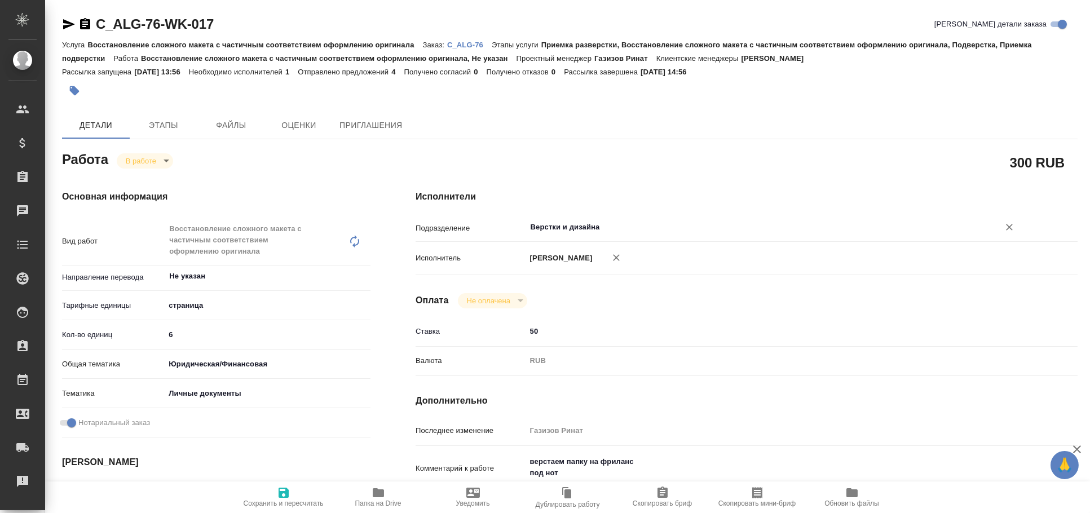
type textarea "x"
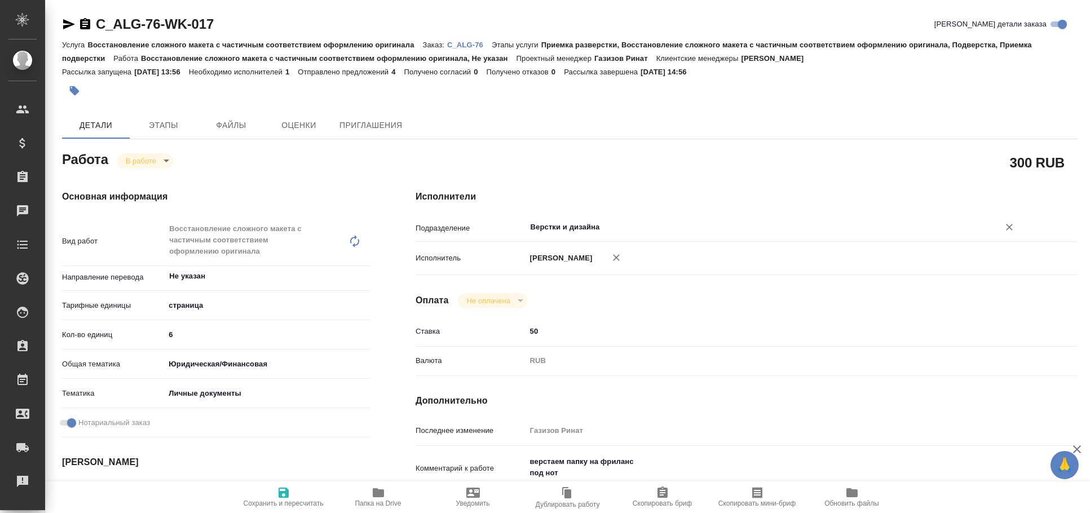
type input "Верстки и дизайна"
click at [282, 493] on icon "button" at bounding box center [283, 493] width 10 height 10
type textarea "x"
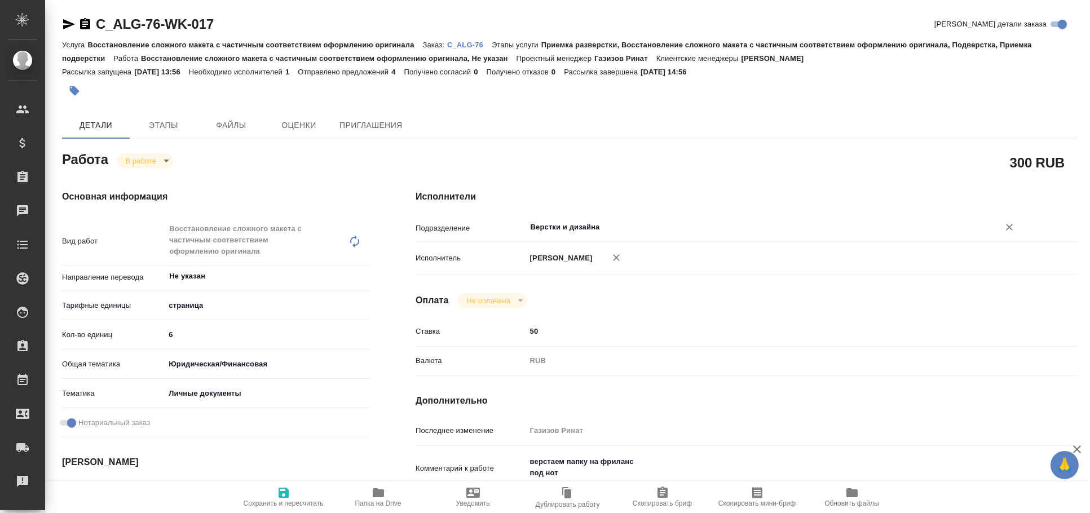
type textarea "x"
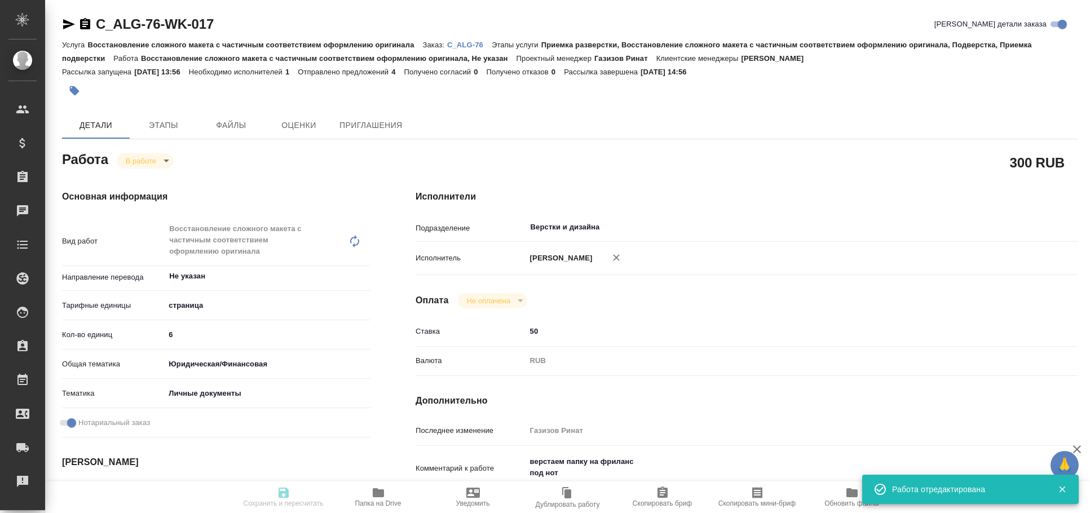
type textarea "x"
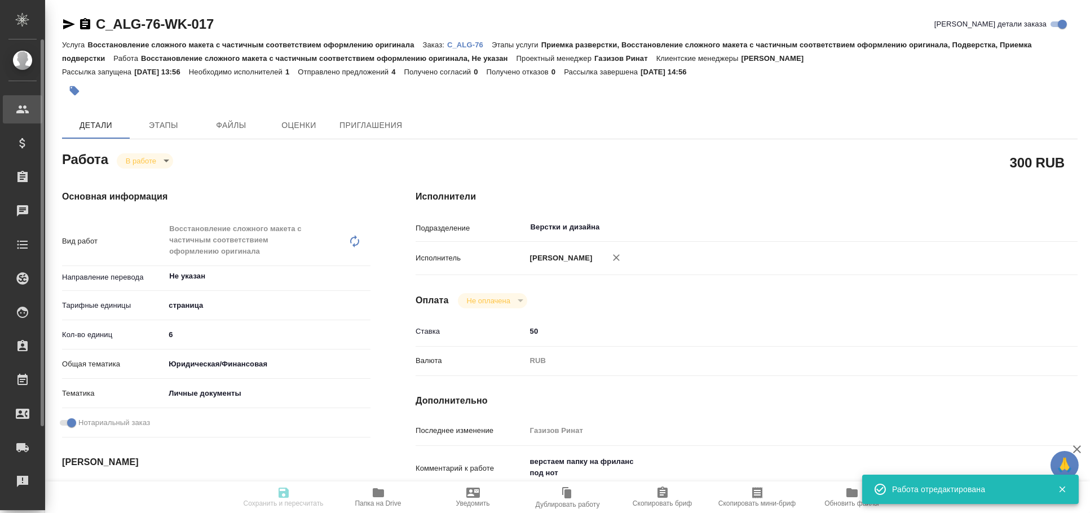
type input "inProgress"
type textarea "Восстановление сложного макета с частичным соответствием оформлению оригинала"
type textarea "x"
type input "Не указан"
type input "5a8b1489cc6b4906c91bfdb2"
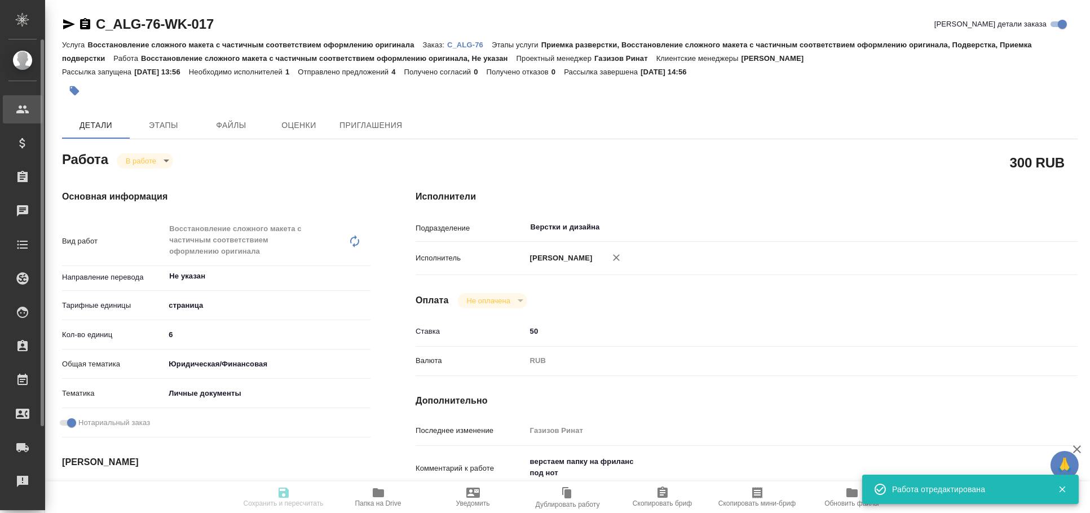
type input "6"
type input "yr-fn"
type input "5a8b8b956a9677013d343cfe"
checkbox input "true"
type input "18.09.2025 13:46"
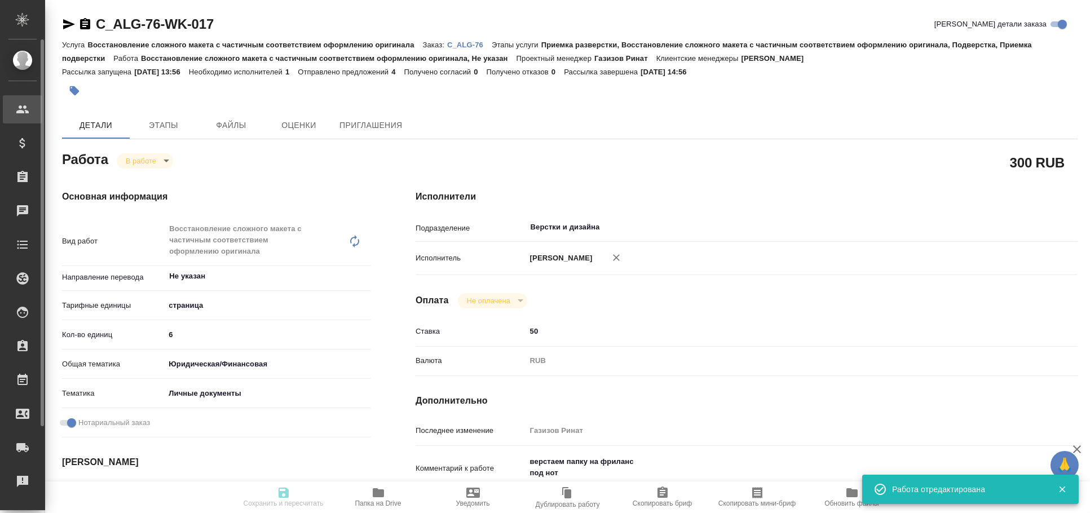
type input "18.09.2025 14:56"
type input "18.09.2025 17:30"
type input "19.09.2025 14:00"
type input "Верстки и дизайна"
type input "notPayed"
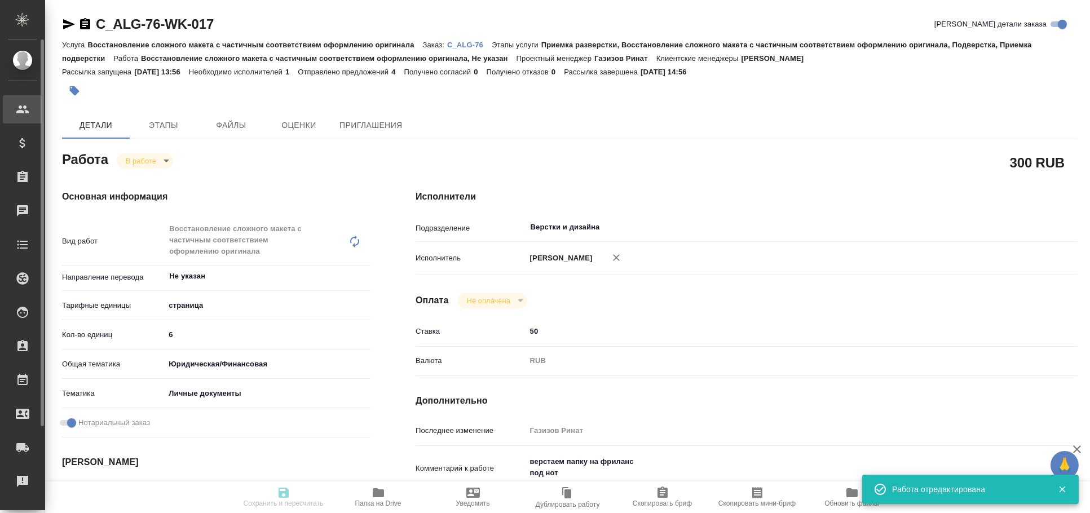
type input "50"
type input "RUB"
type input "Газизов Ринат"
type textarea "верстаем папку на фриланс под нот"
type textarea "x"
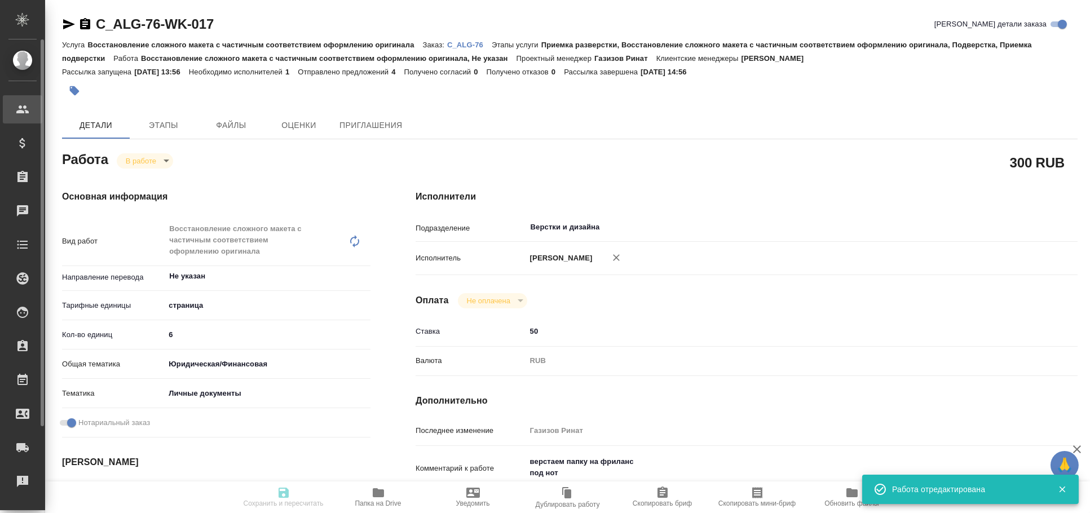
type textarea "/Clients/АЛЬФА-ГРУПП/Orders/C_ALG-76/DTP/C_ALG-76-WK-017"
type textarea "x"
type input "C_ALG-76"
type input "Восстановление сложного макета с частичным соответствием оформлению оригинала"
type input "Приемка разверстки, Восстановление сложного макета с частичным соответствием оф…"
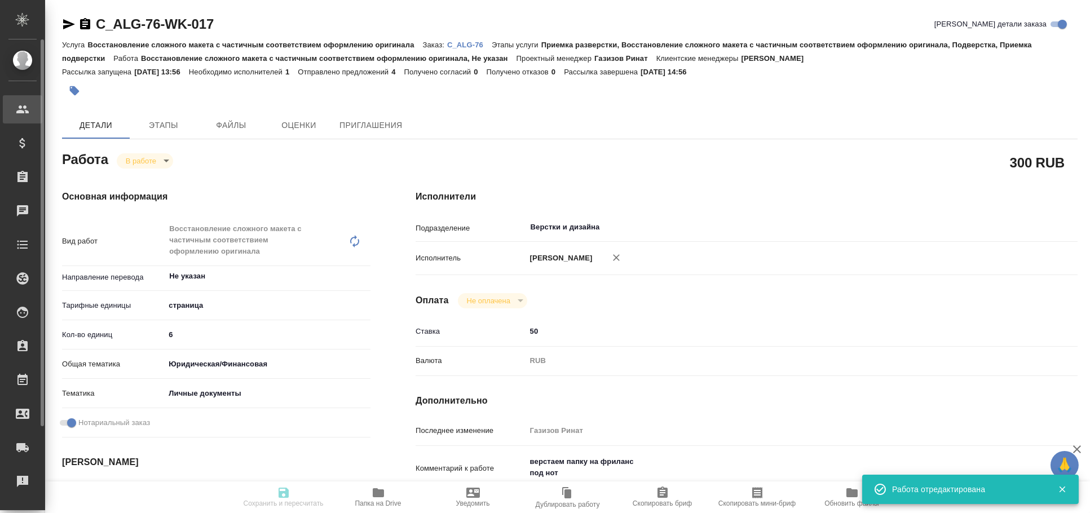
type input "Димитриева Юлия"
type input "Заборова Александра"
type input "/Clients/АЛЬФА-ГРУПП/Orders/C_ALG-76"
type textarea "x"
type textarea "тут не всё верстать, наверное. сор и корочки думаю не надо файл МИНИСТЕРСТВО ПР…"
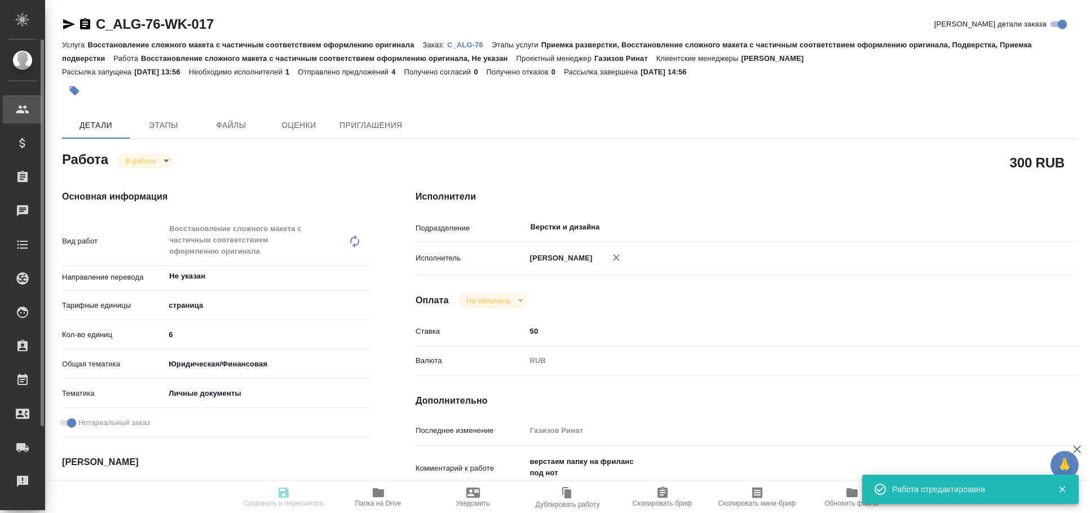
type textarea "x"
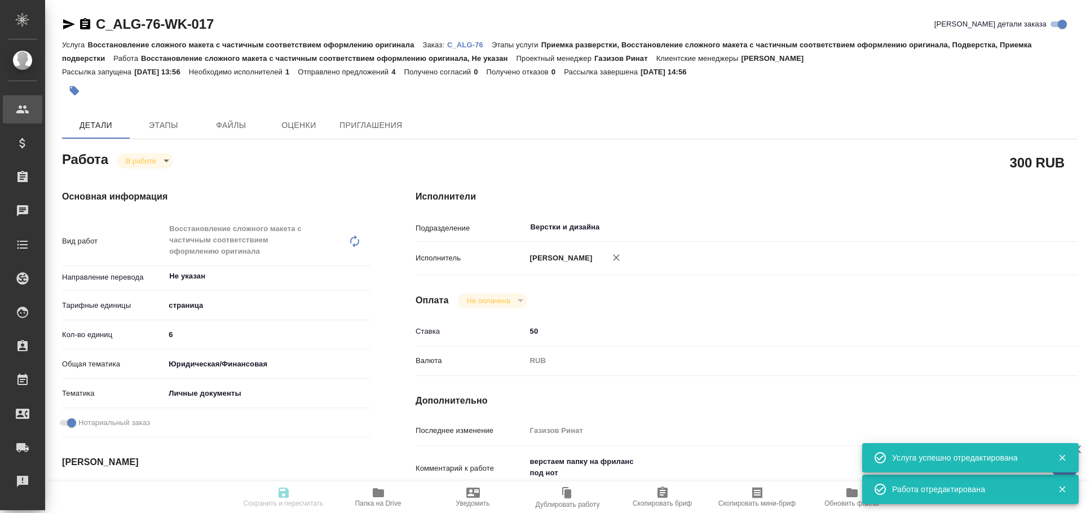
type textarea "x"
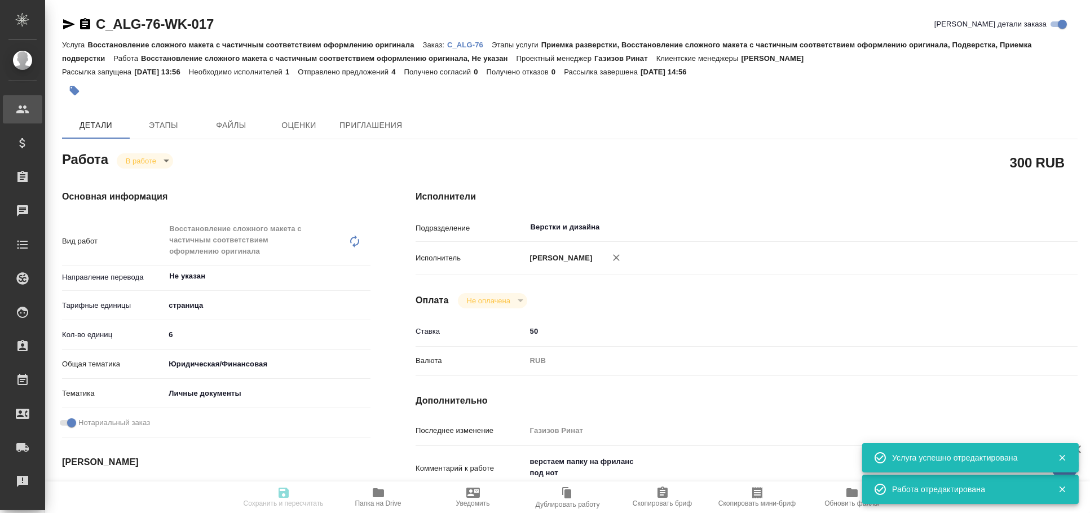
type textarea "x"
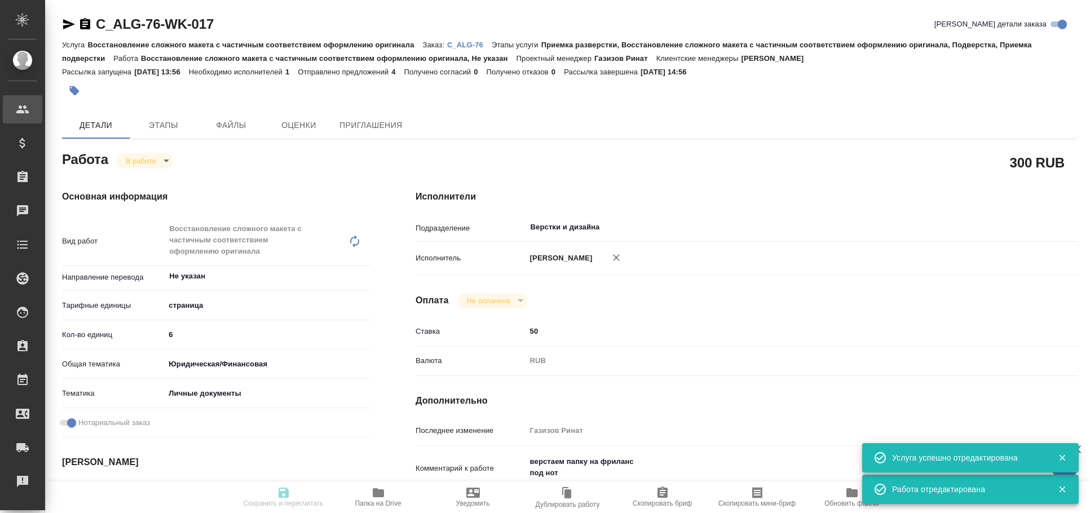
type textarea "x"
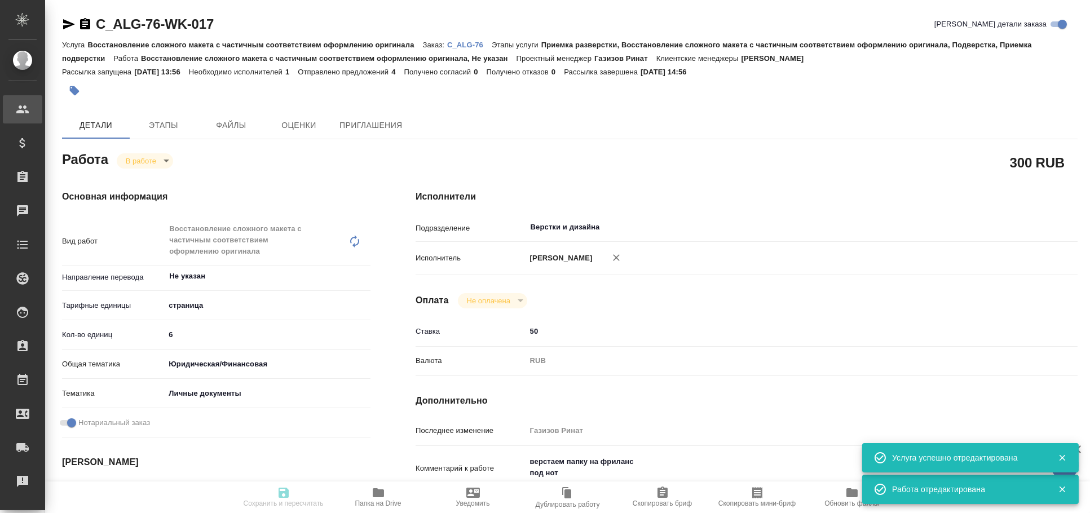
type textarea "x"
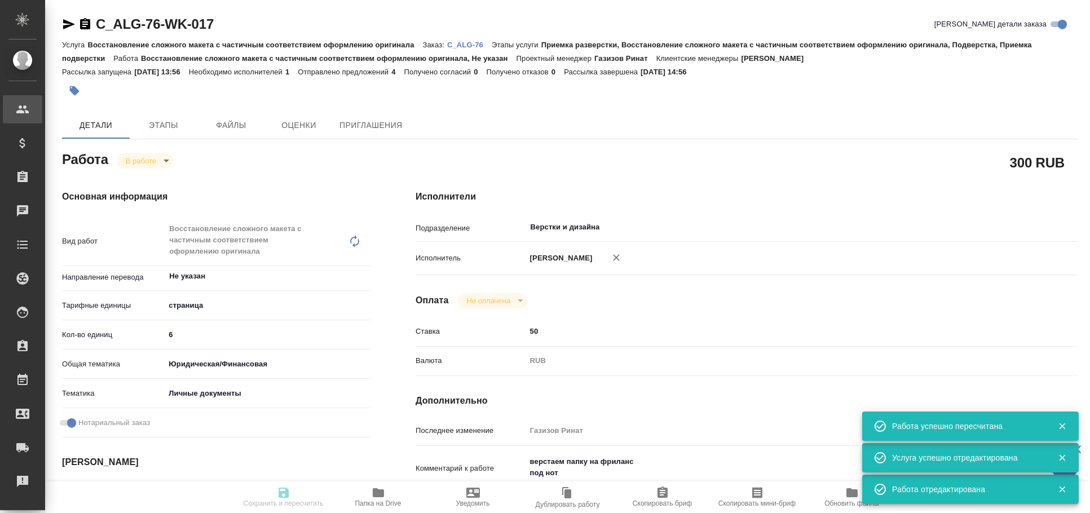
type input "inProgress"
type textarea "Восстановление сложного макета с частичным соответствием оформлению оригинала"
type textarea "x"
type input "Не указан"
type input "5a8b1489cc6b4906c91bfdb2"
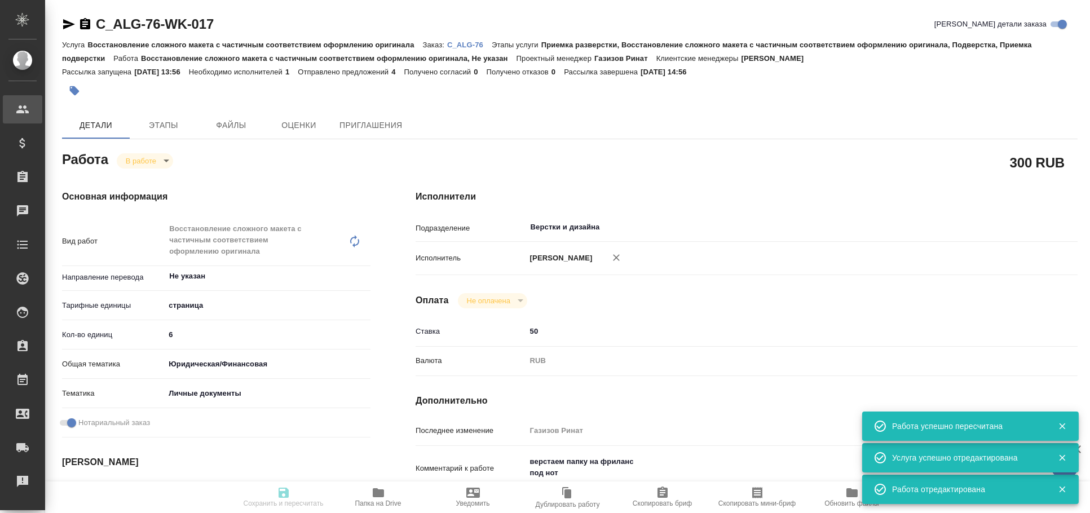
type input "6"
type input "yr-fn"
type input "5a8b8b956a9677013d343cfe"
checkbox input "true"
type input "18.09.2025 13:46"
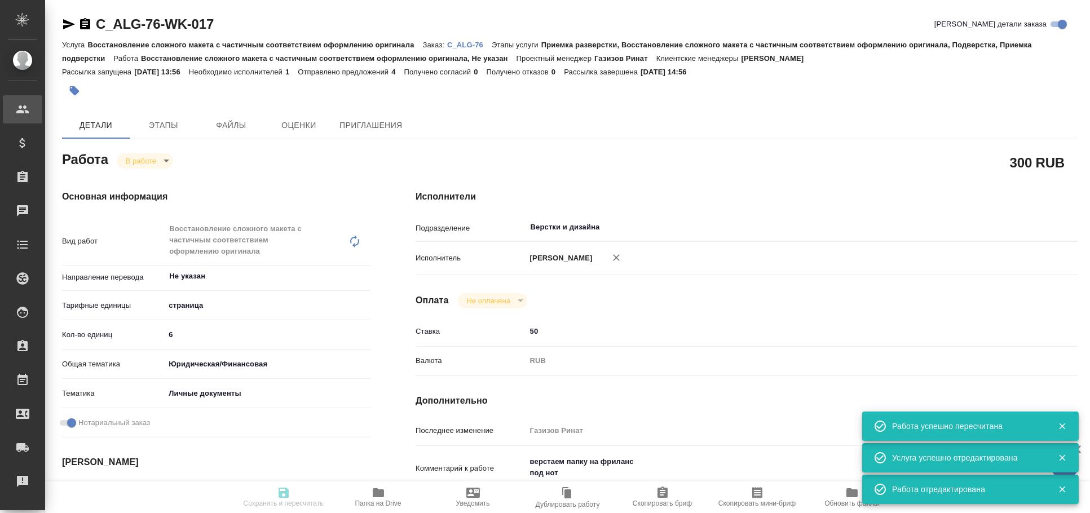
type input "18.09.2025 14:56"
type input "[DATE] 17:30"
type input "19.09.2025 14:00"
type input "Верстки и дизайна"
type input "notPayed"
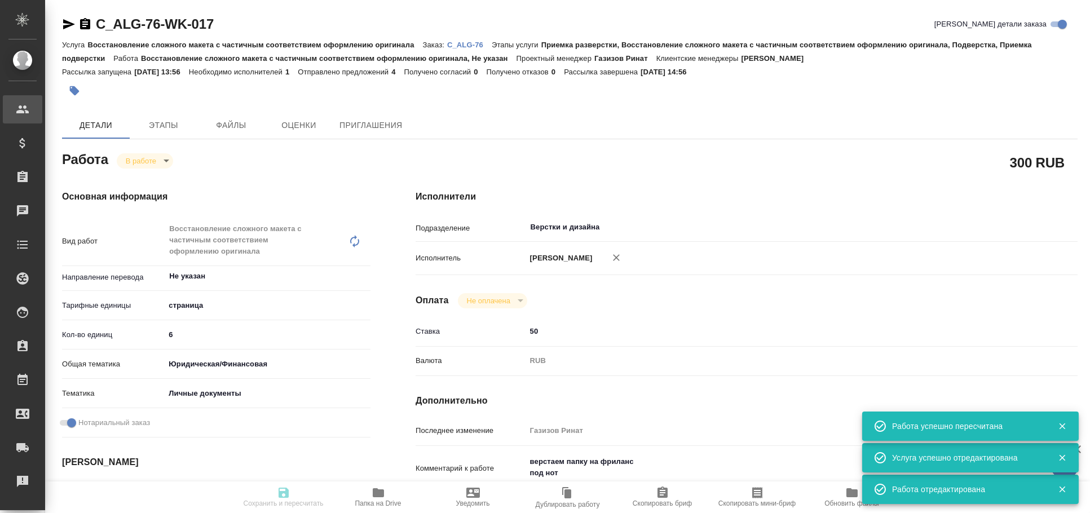
type input "50"
type input "RUB"
type input "Газизов Ринат"
type textarea "верстаем папку на фриланс под нот"
type textarea "x"
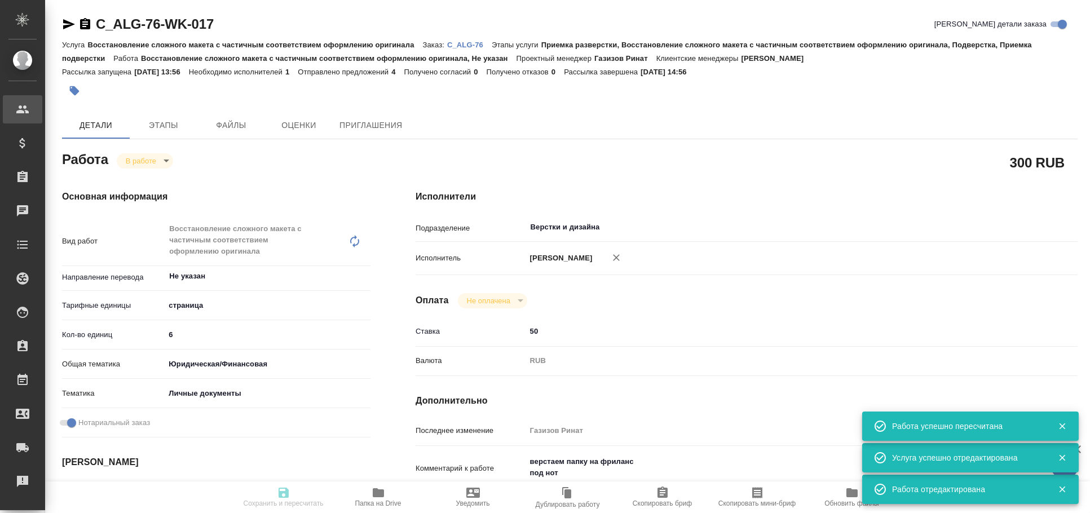
type textarea "/Clients/АЛЬФА-ГРУПП/Orders/C_ALG-76/DTP/C_ALG-76-WK-017"
type textarea "x"
type input "C_ALG-76"
type input "Восстановление сложного макета с частичным соответствием оформлению оригинала"
type input "Приемка разверстки, Восстановление сложного макета с частичным соответствием оф…"
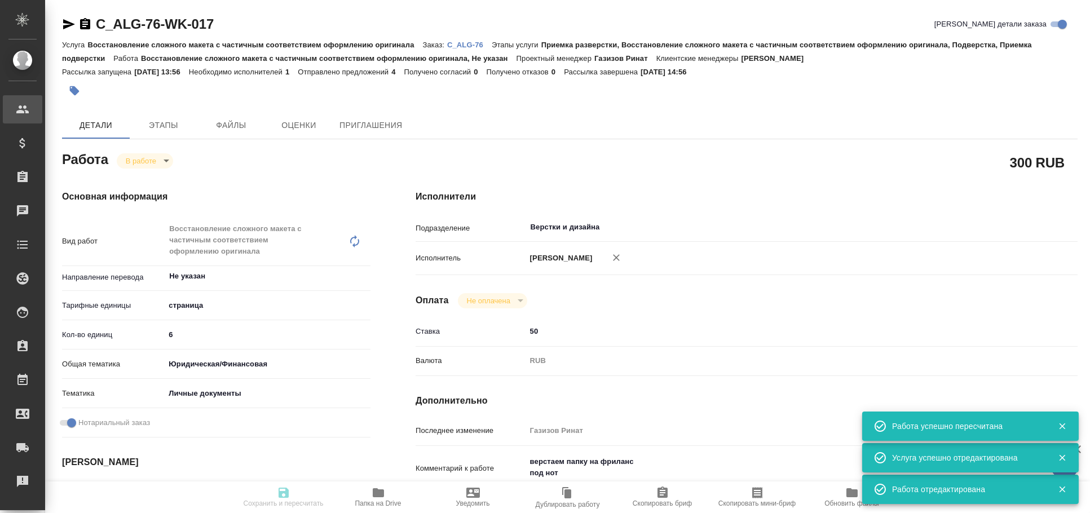
type input "Димитриева Юлия"
type input "Заборова Александра"
type input "/Clients/АЛЬФА-ГРУПП/Orders/C_ALG-76"
type textarea "x"
type textarea "тут не всё верстать, наверное. сор и корочки думаю не надо файл МИНИСТЕРСТВО ПР…"
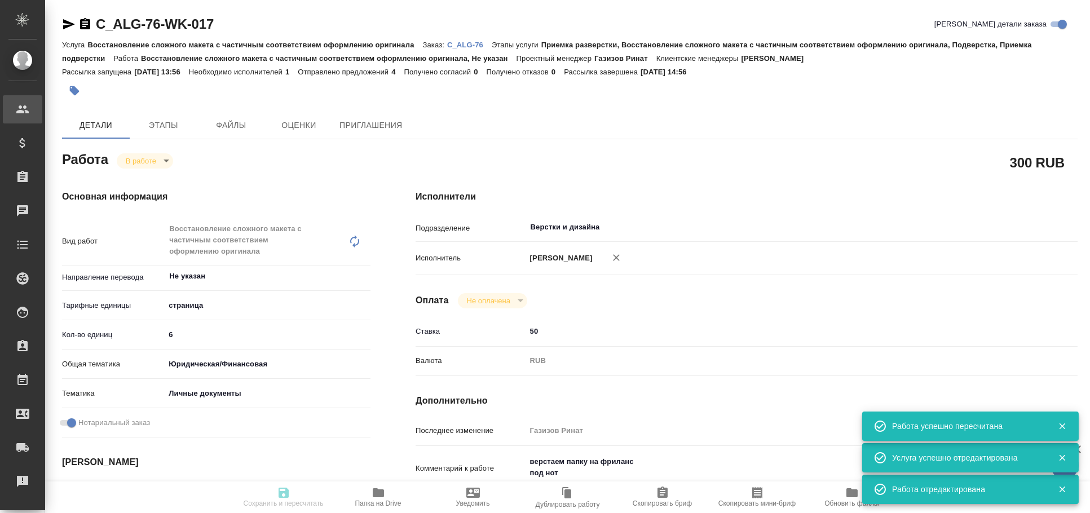
type textarea "x"
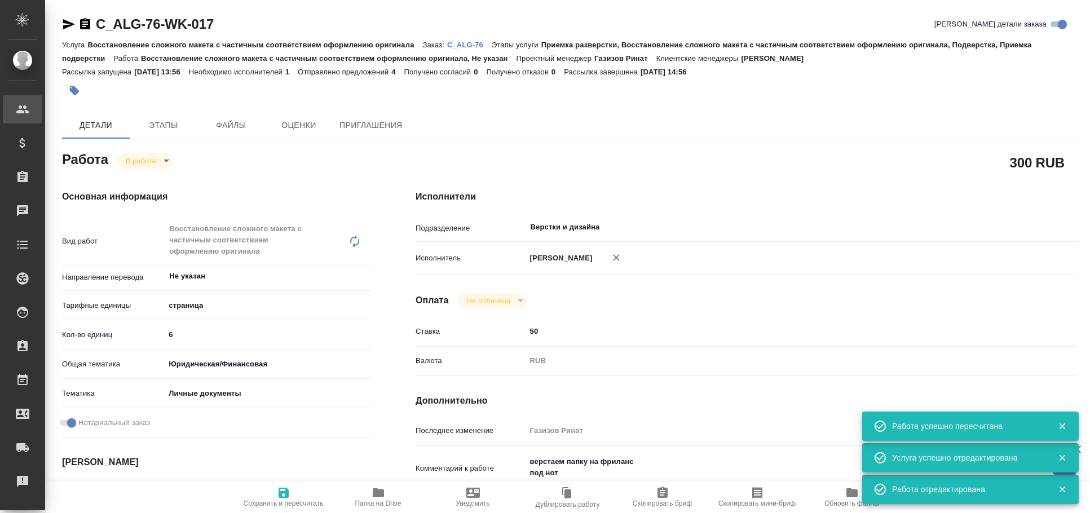
type textarea "x"
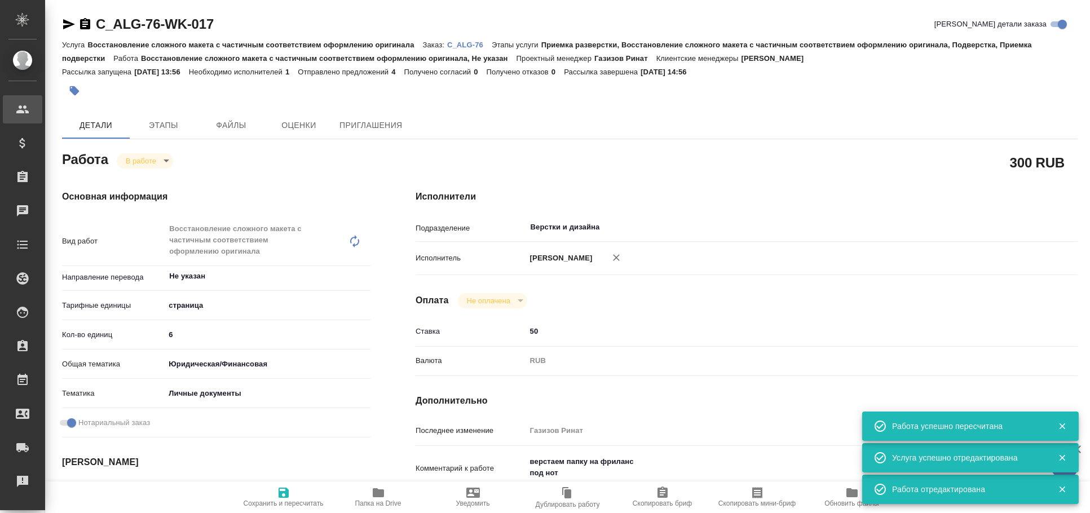
type textarea "x"
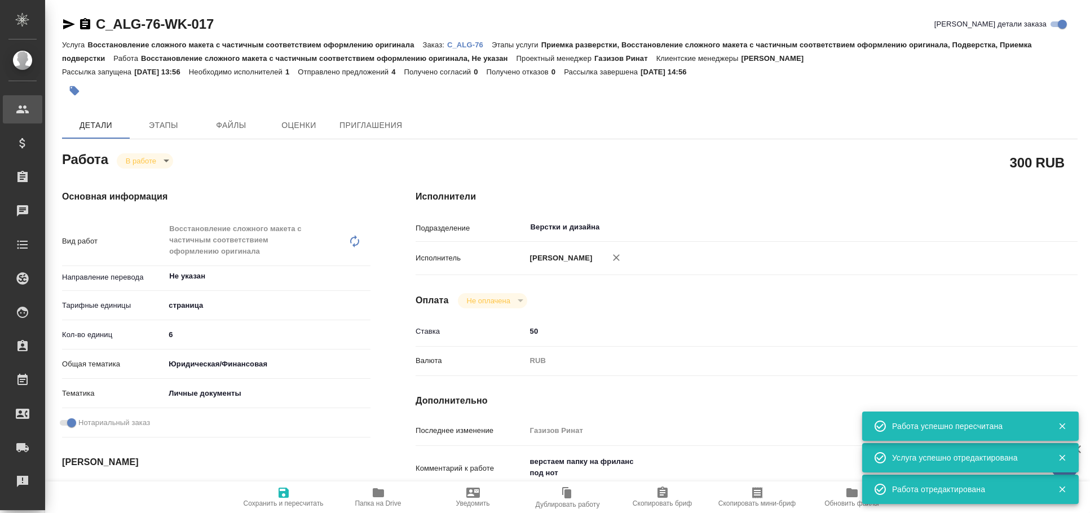
type textarea "x"
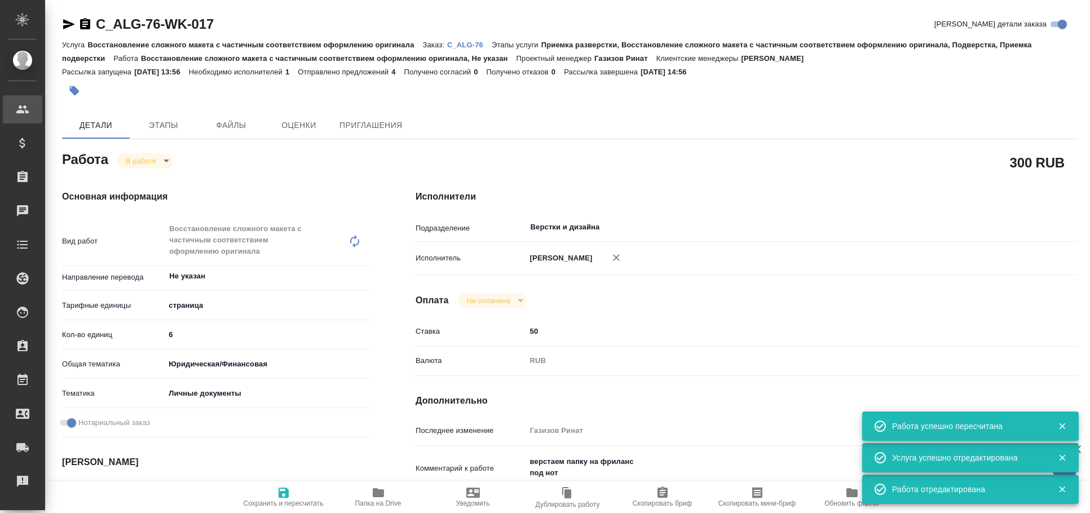
type textarea "x"
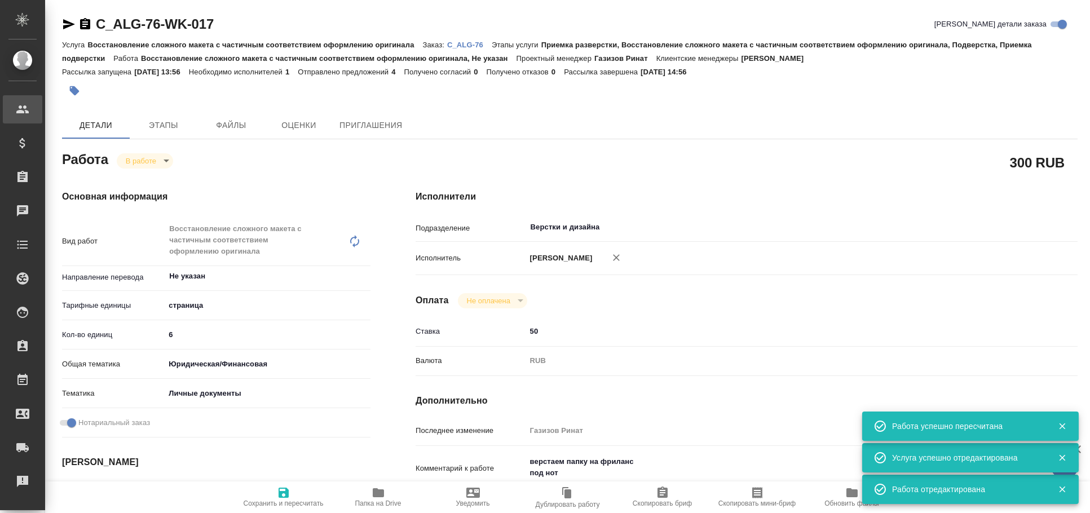
type textarea "x"
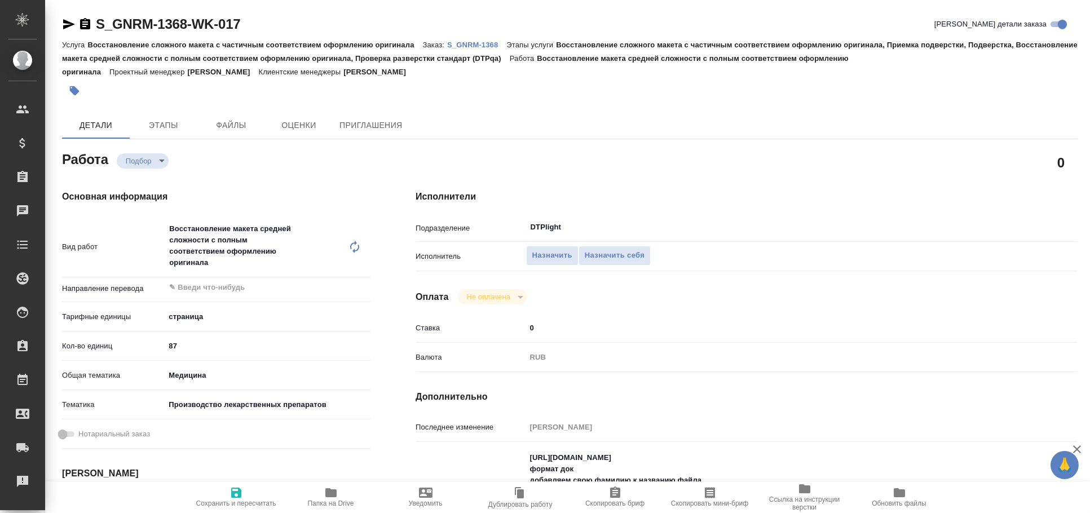
type textarea "x"
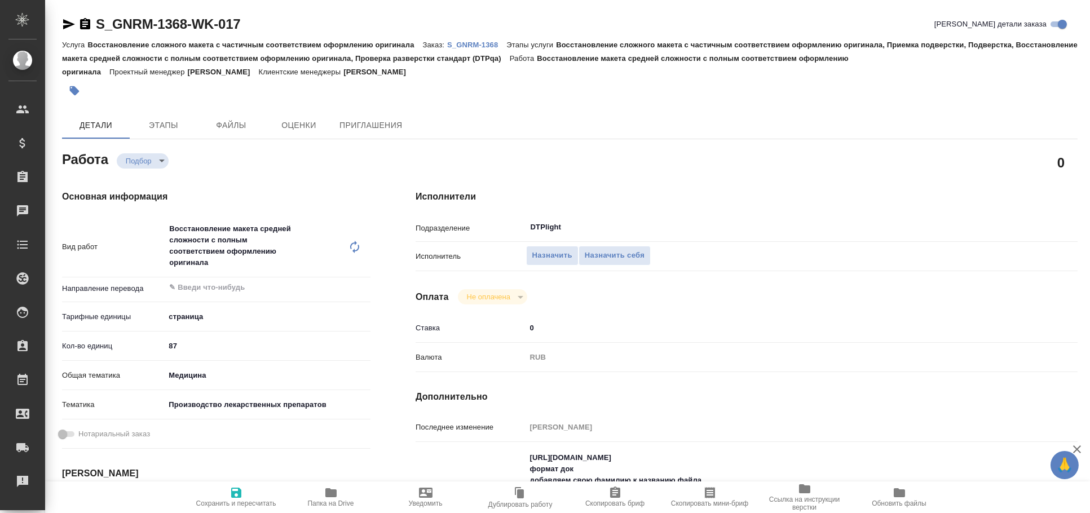
type textarea "x"
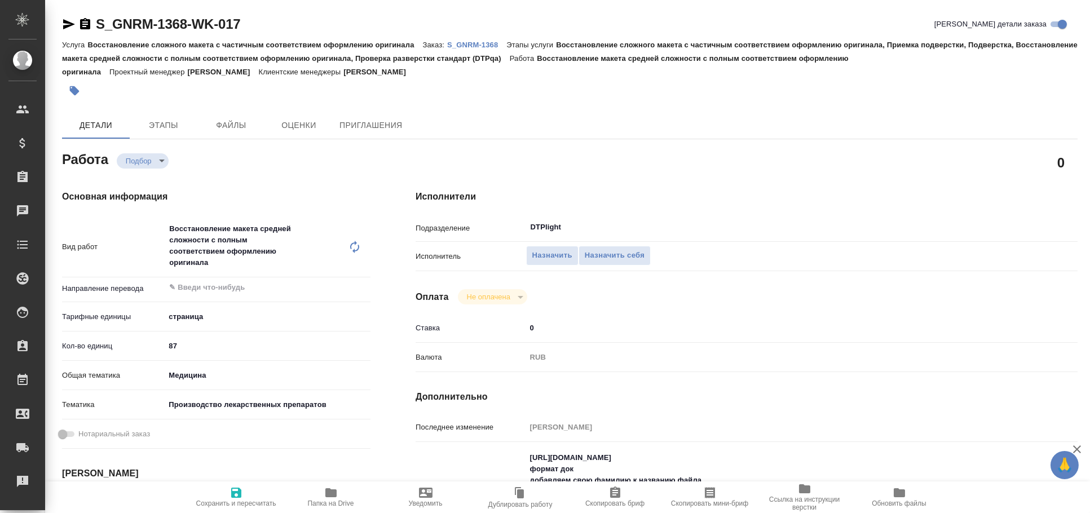
type textarea "x"
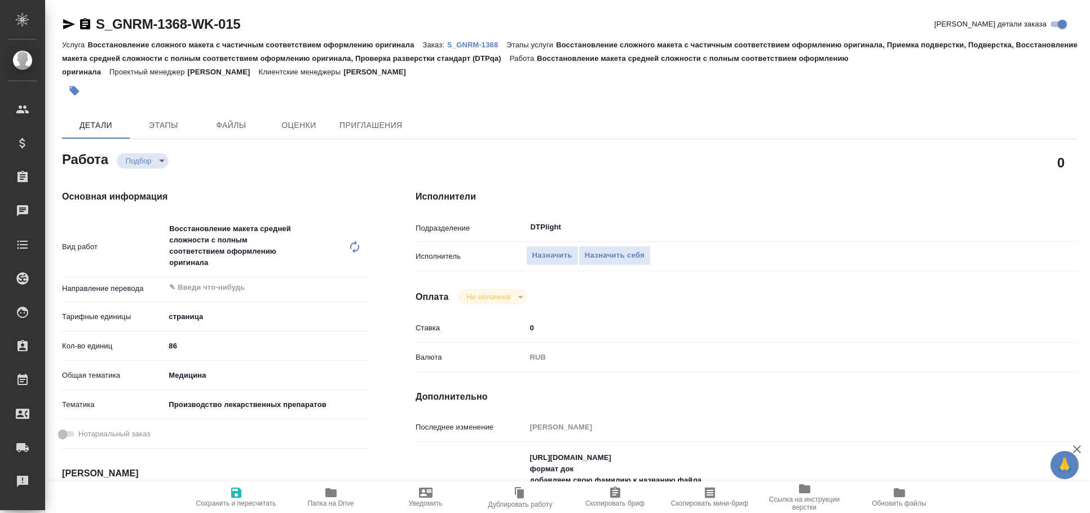
type textarea "x"
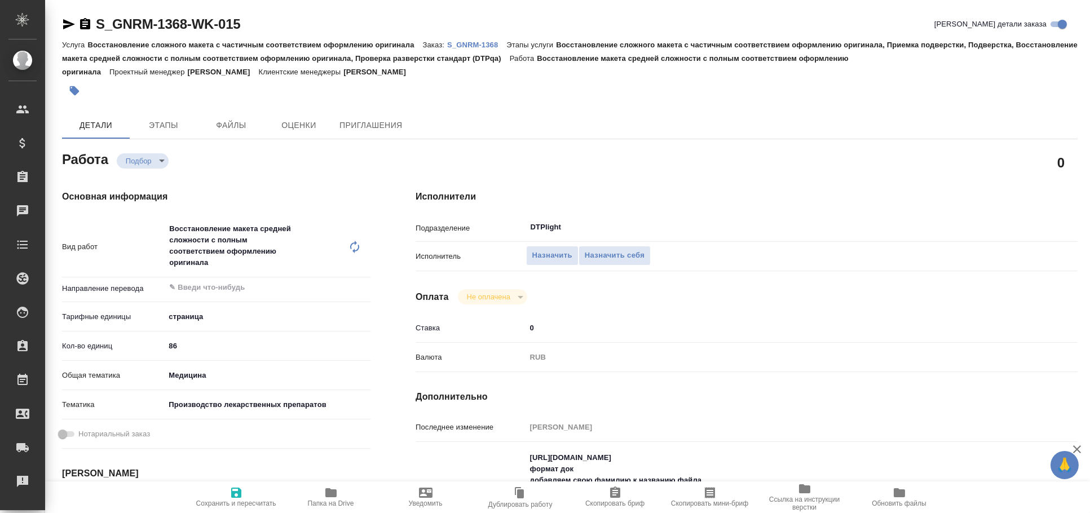
type textarea "x"
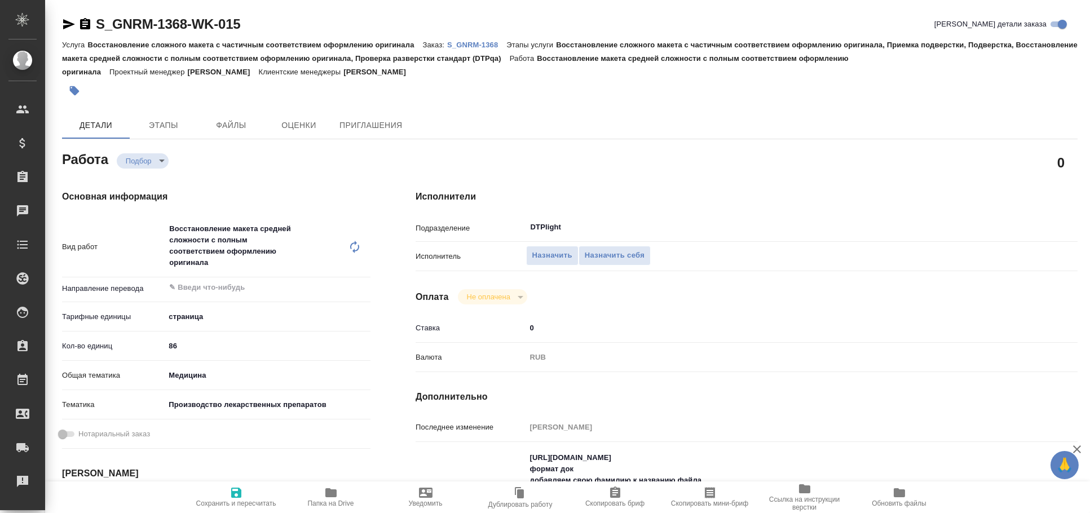
type textarea "x"
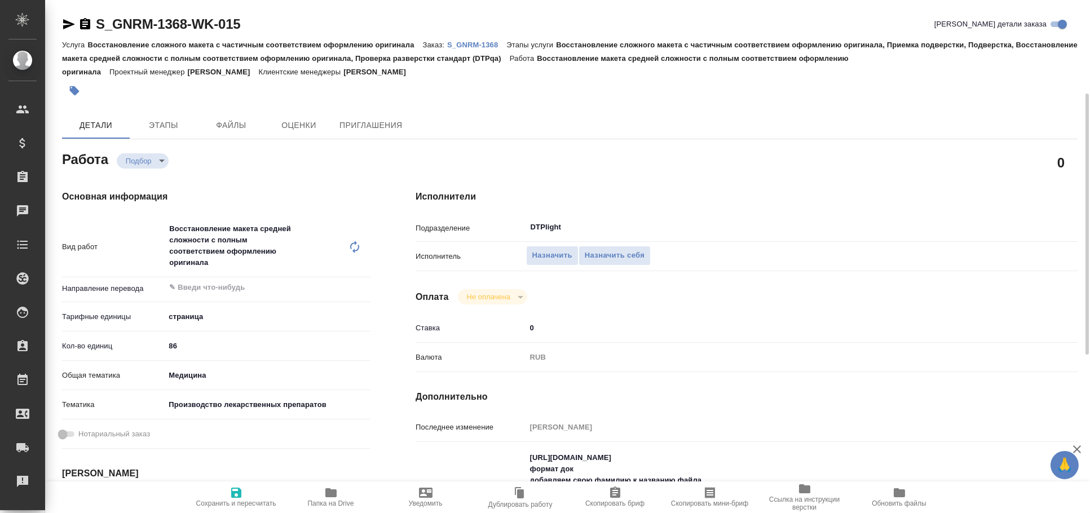
scroll to position [62, 0]
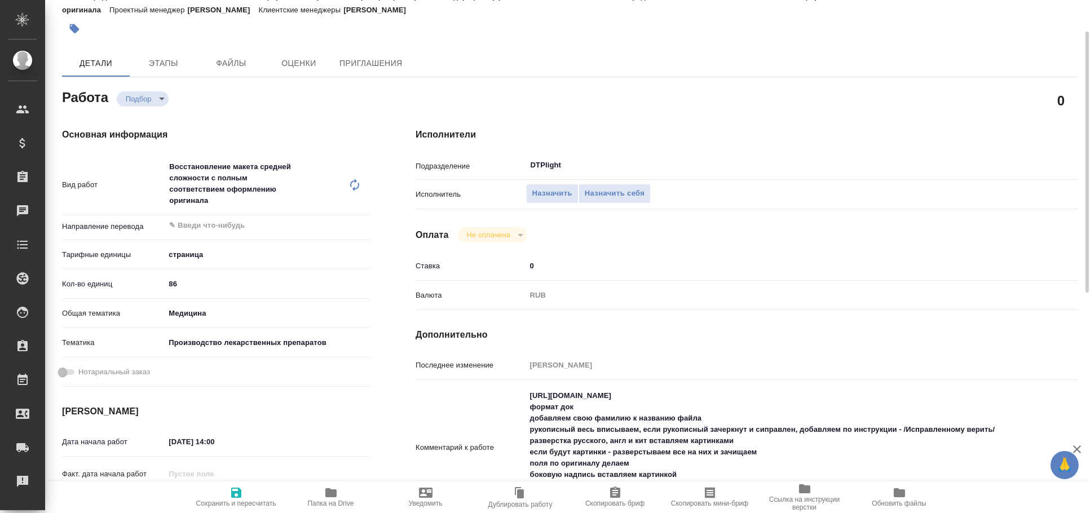
type textarea "x"
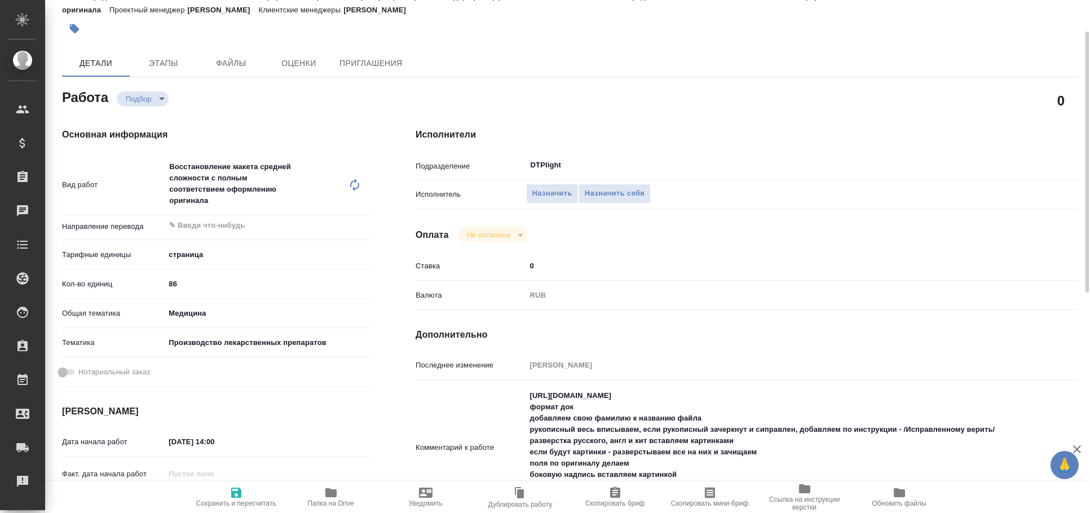
type textarea "x"
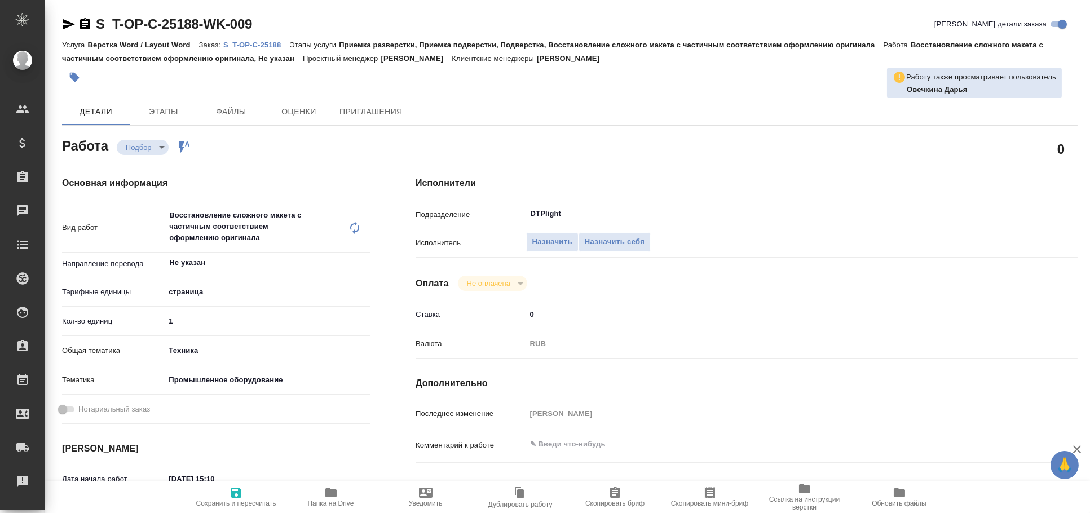
type textarea "x"
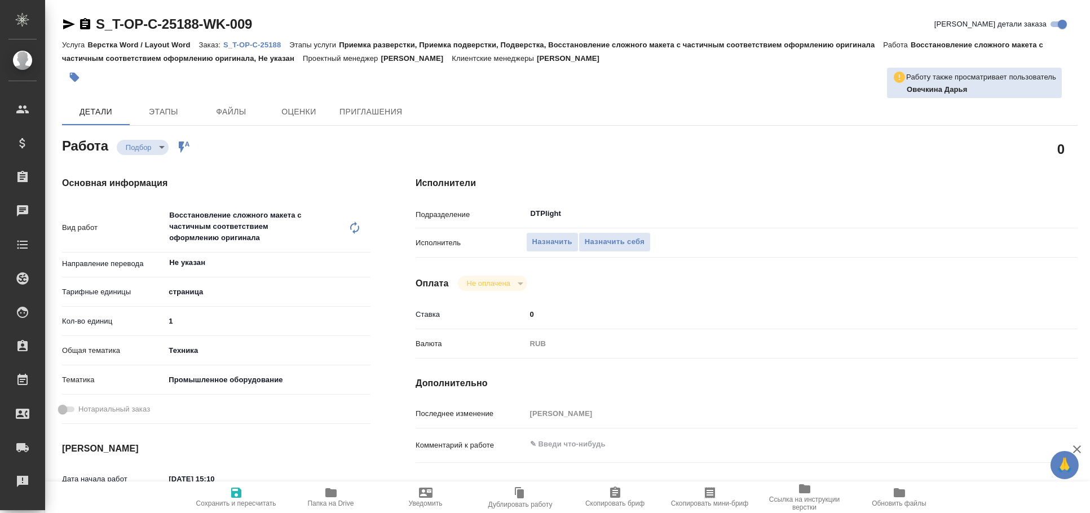
type textarea "x"
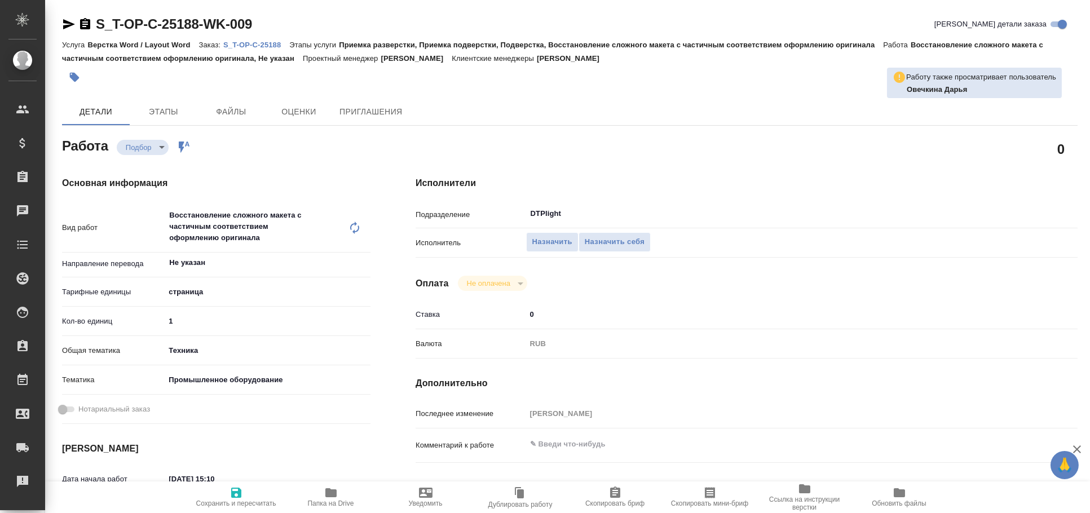
type textarea "x"
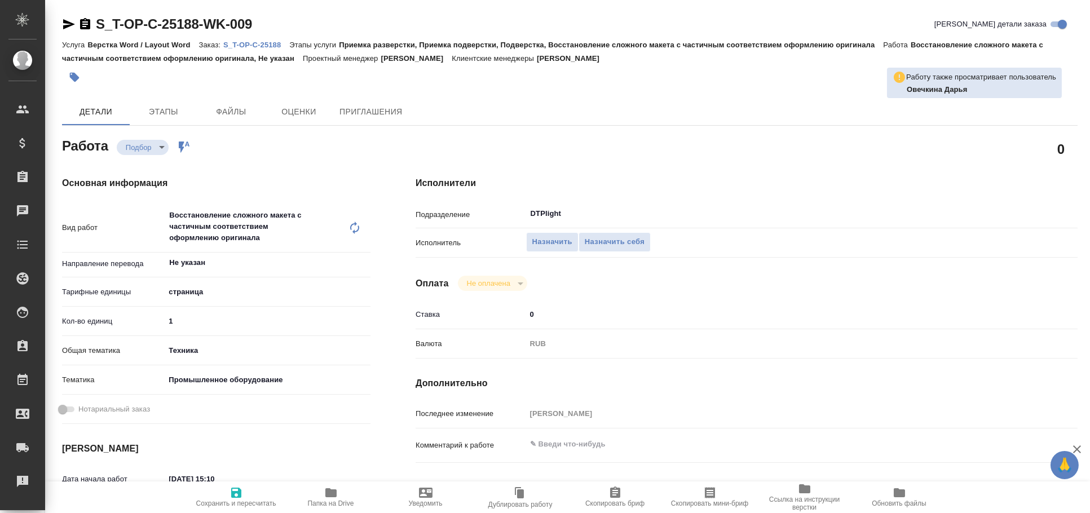
type textarea "x"
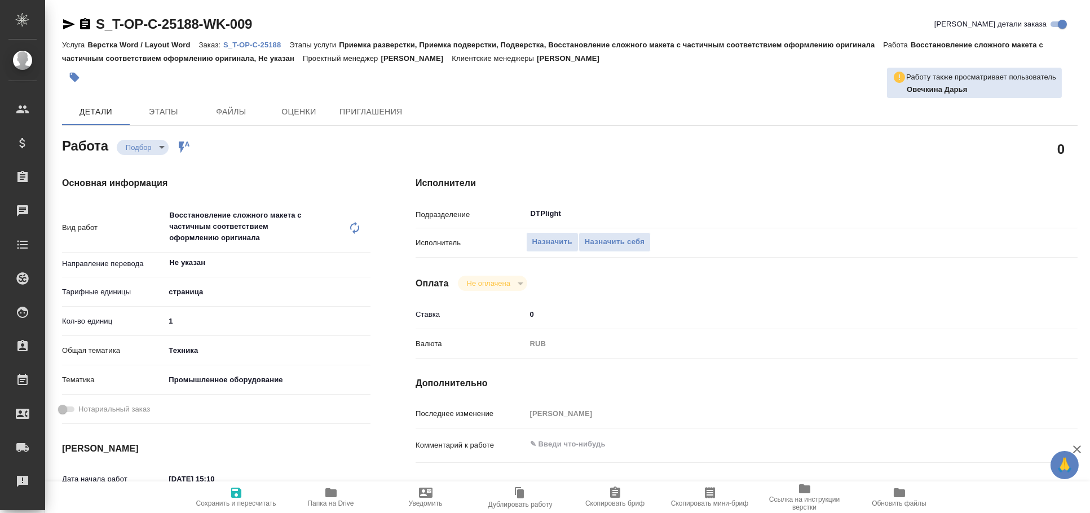
type textarea "x"
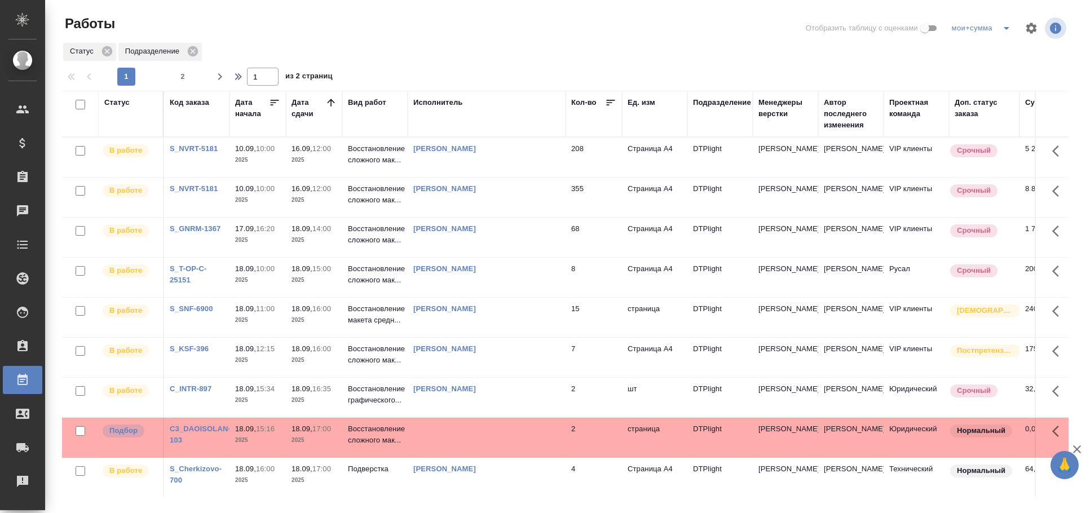
click at [123, 105] on div "Статус" at bounding box center [116, 102] width 25 height 11
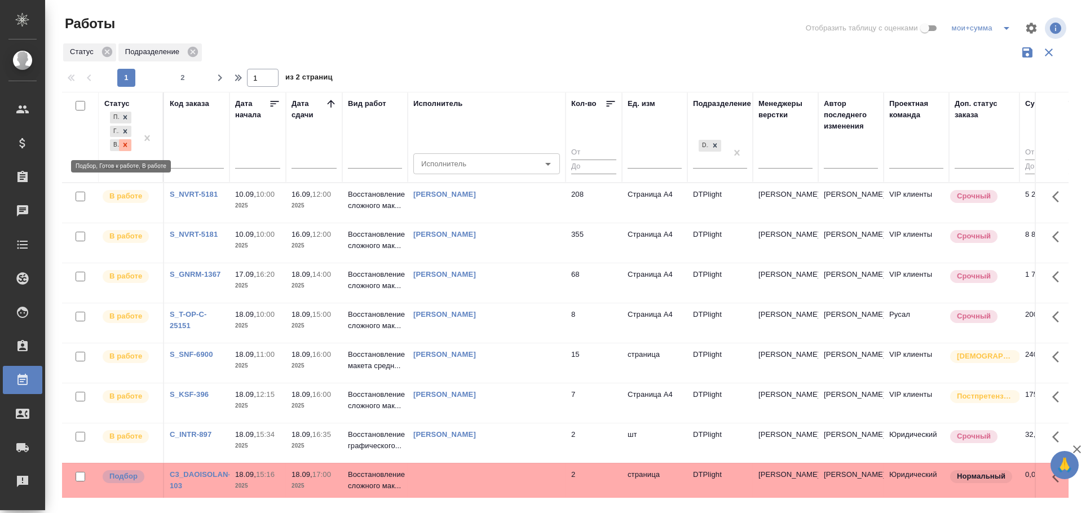
click at [130, 143] on div at bounding box center [125, 145] width 12 height 12
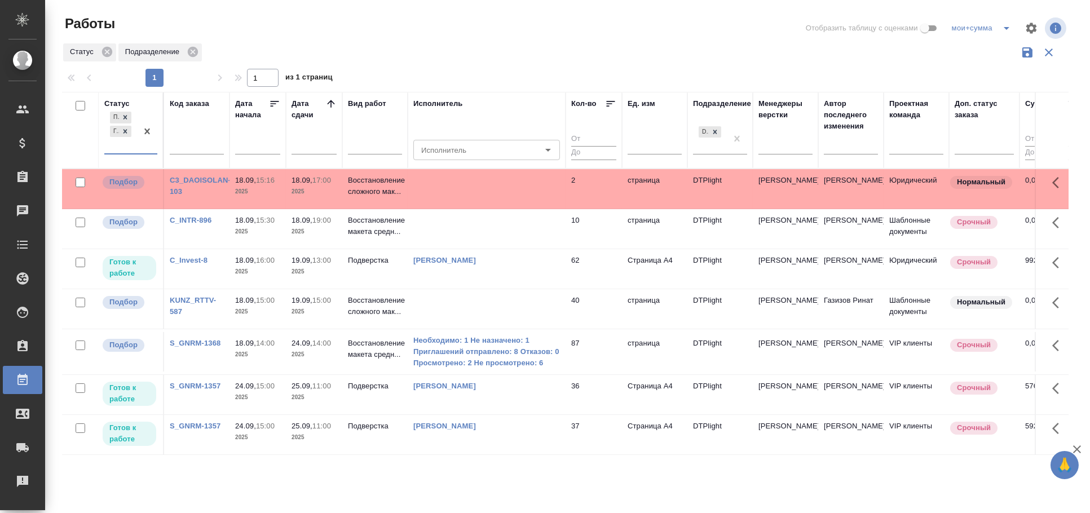
click at [481, 237] on td at bounding box center [487, 228] width 158 height 39
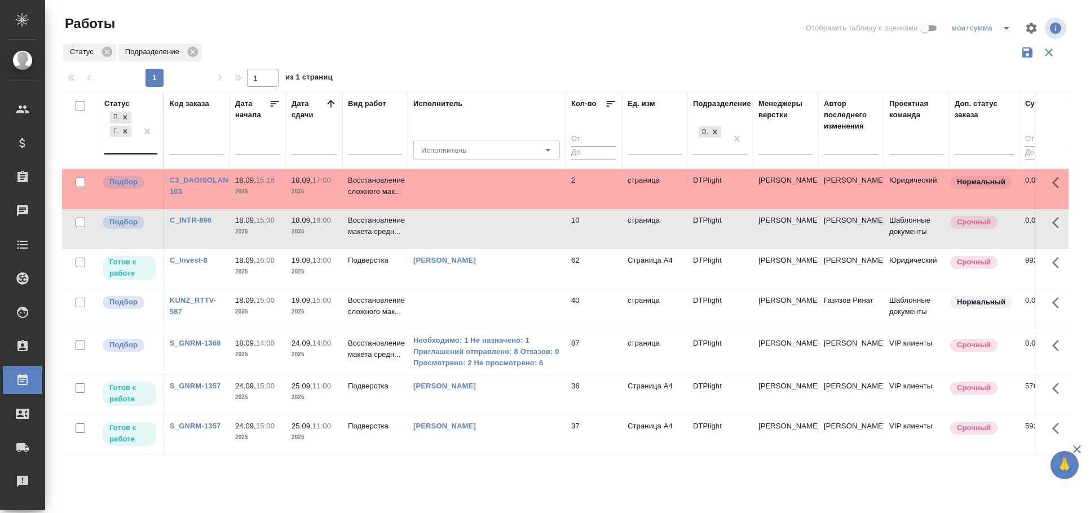
click at [477, 201] on td at bounding box center [487, 188] width 158 height 39
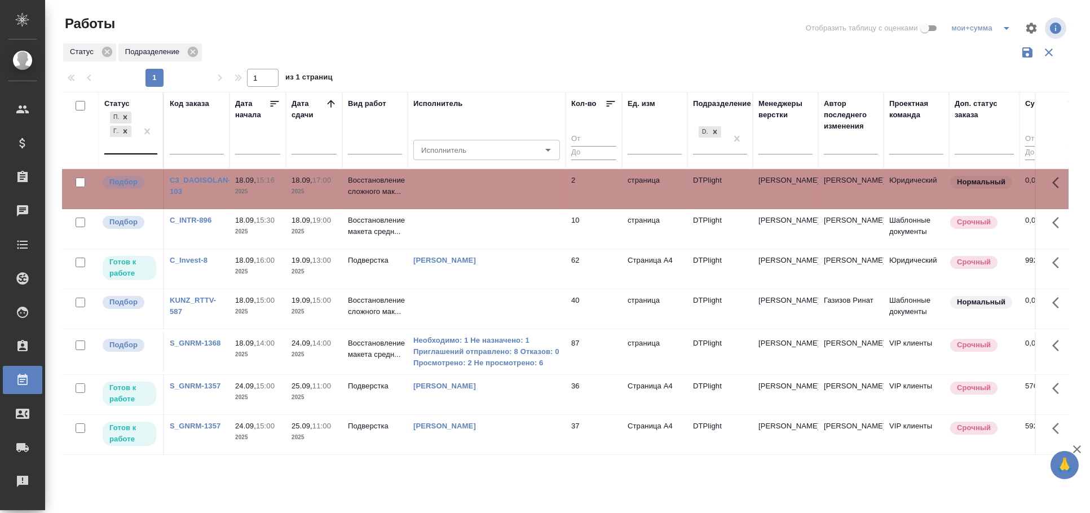
click at [477, 201] on td at bounding box center [487, 188] width 158 height 39
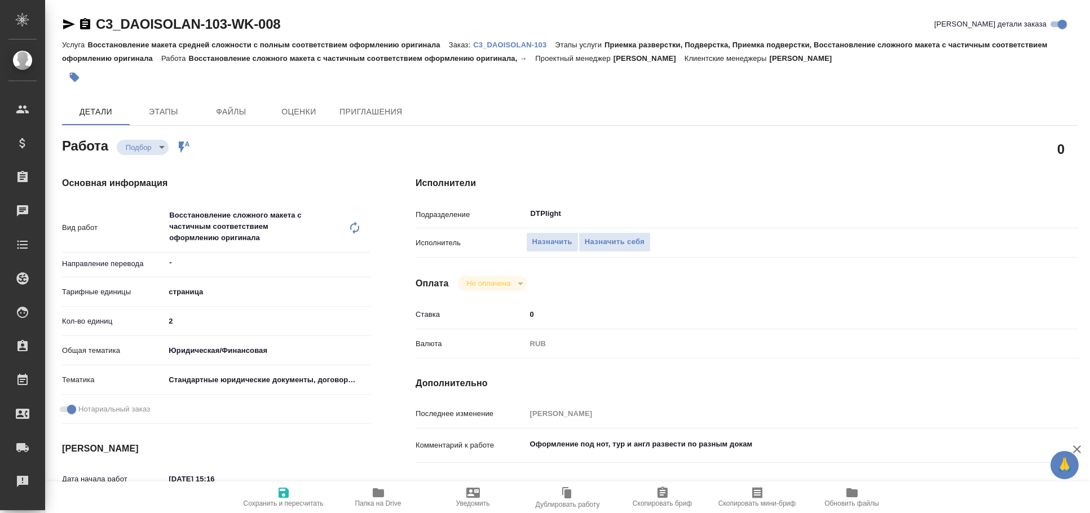
type textarea "x"
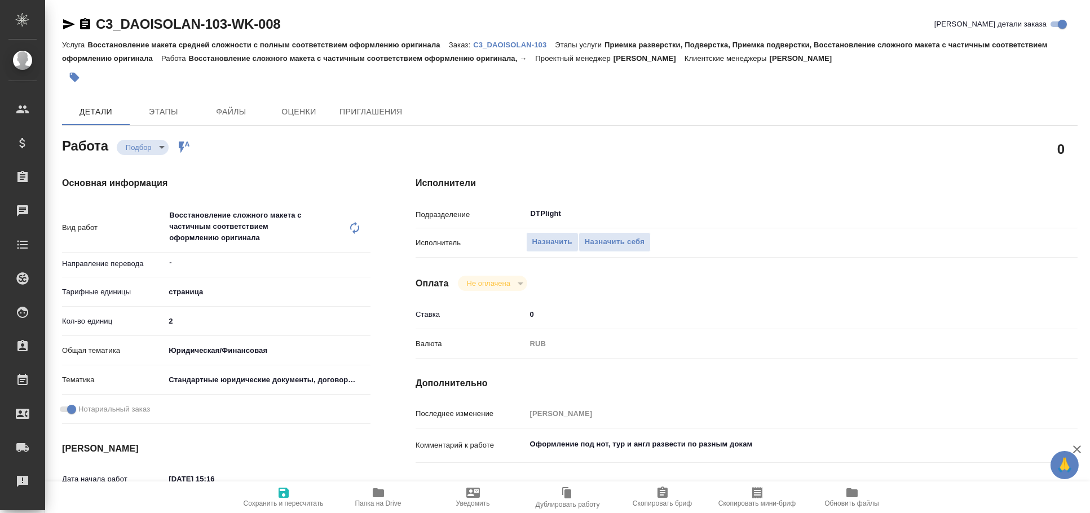
type textarea "x"
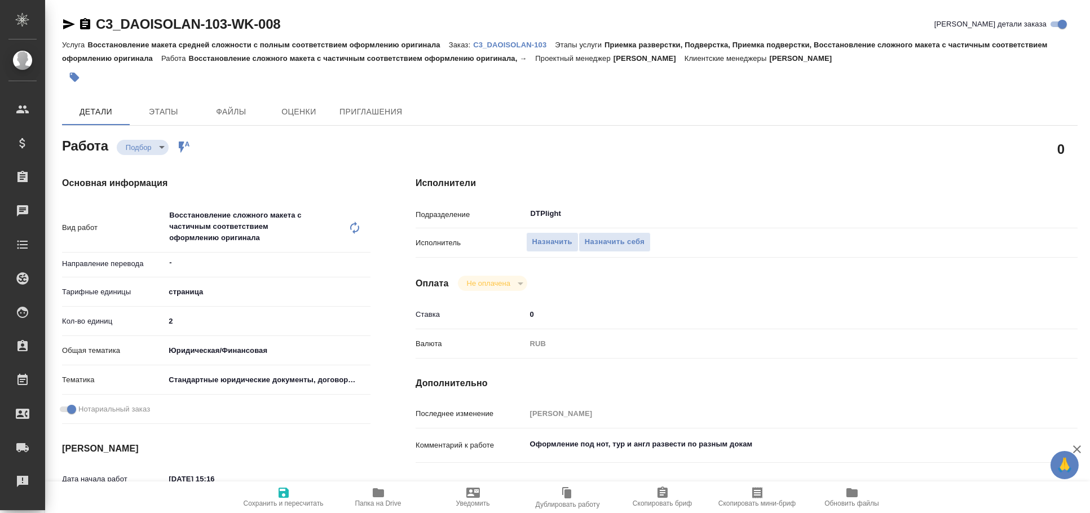
click at [371, 488] on icon "button" at bounding box center [378, 493] width 14 height 14
type textarea "x"
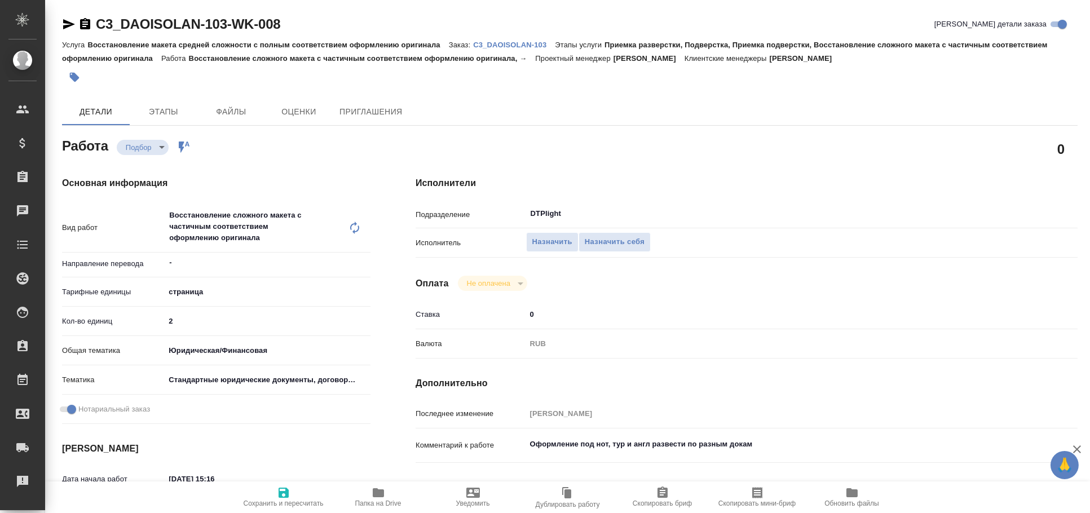
type textarea "x"
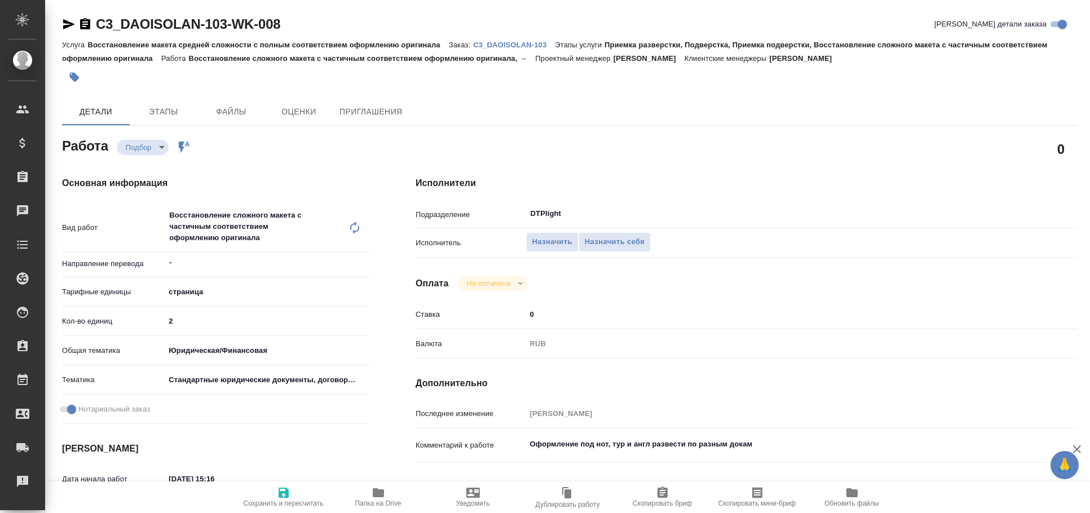
type textarea "x"
click at [67, 26] on icon "button" at bounding box center [69, 24] width 12 height 10
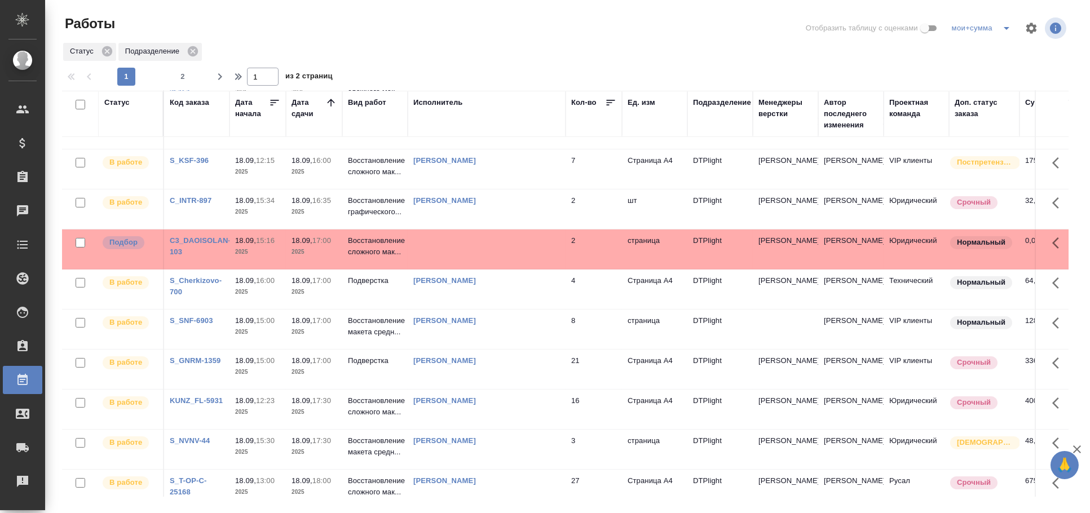
scroll to position [188, 0]
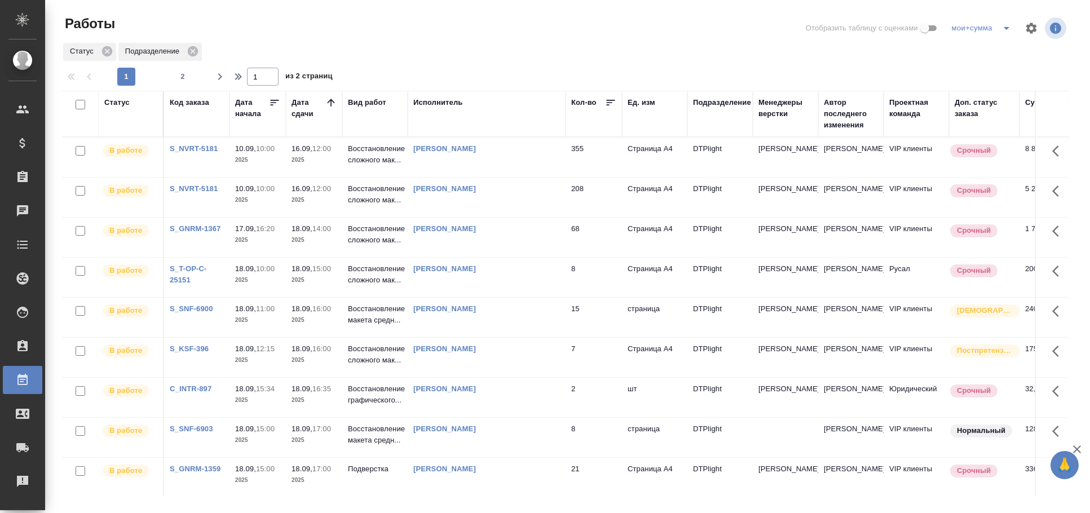
click at [512, 357] on td "[PERSON_NAME]" at bounding box center [487, 357] width 158 height 39
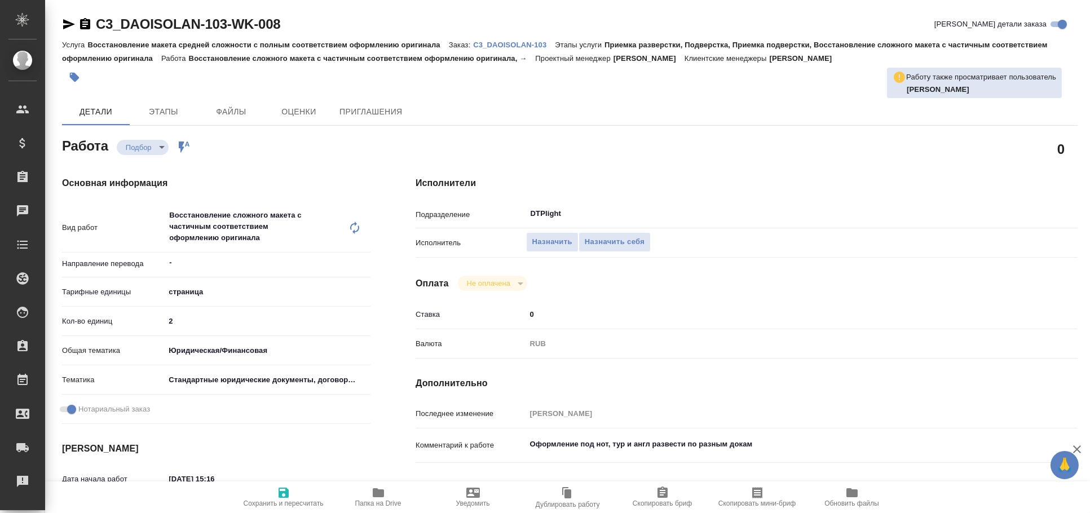
type textarea "x"
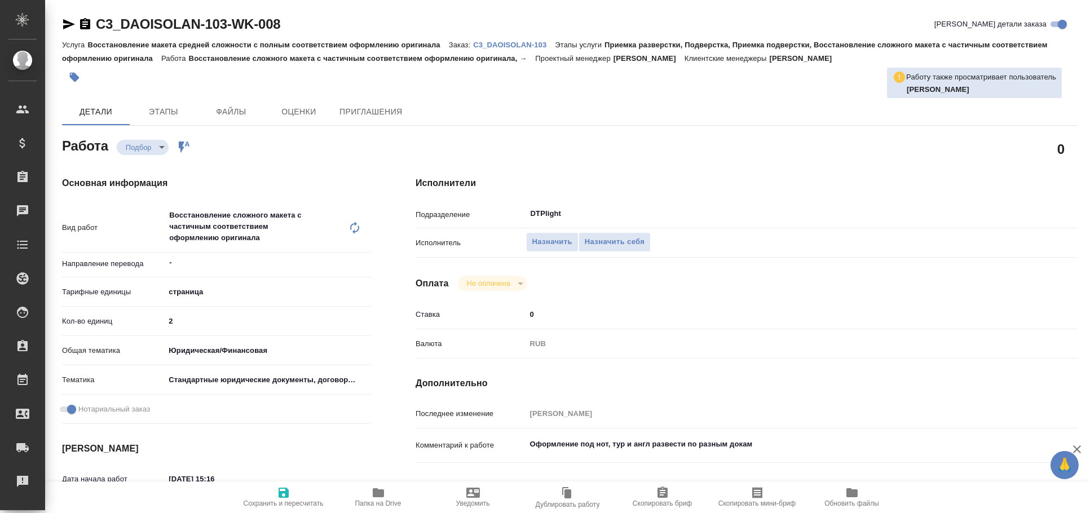
type textarea "x"
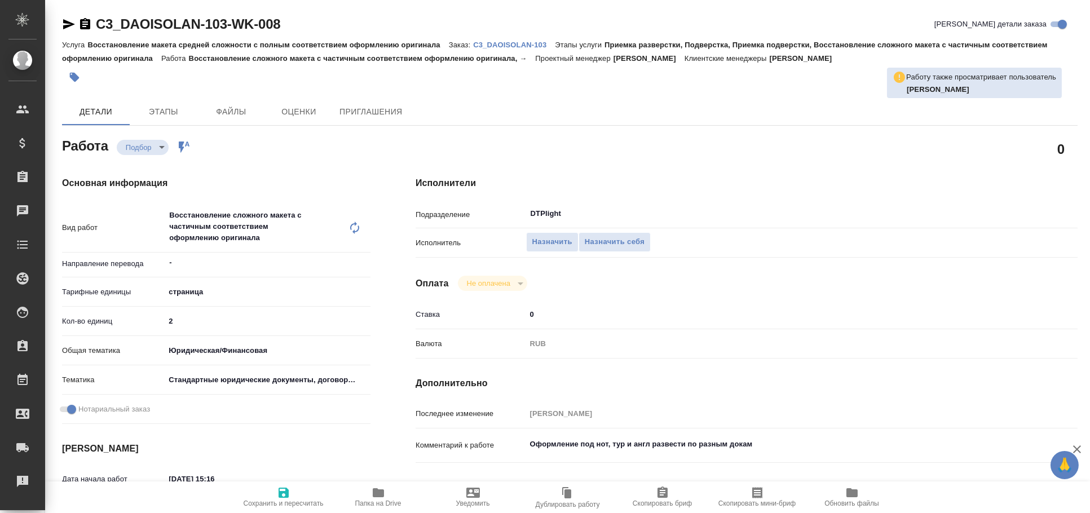
type textarea "x"
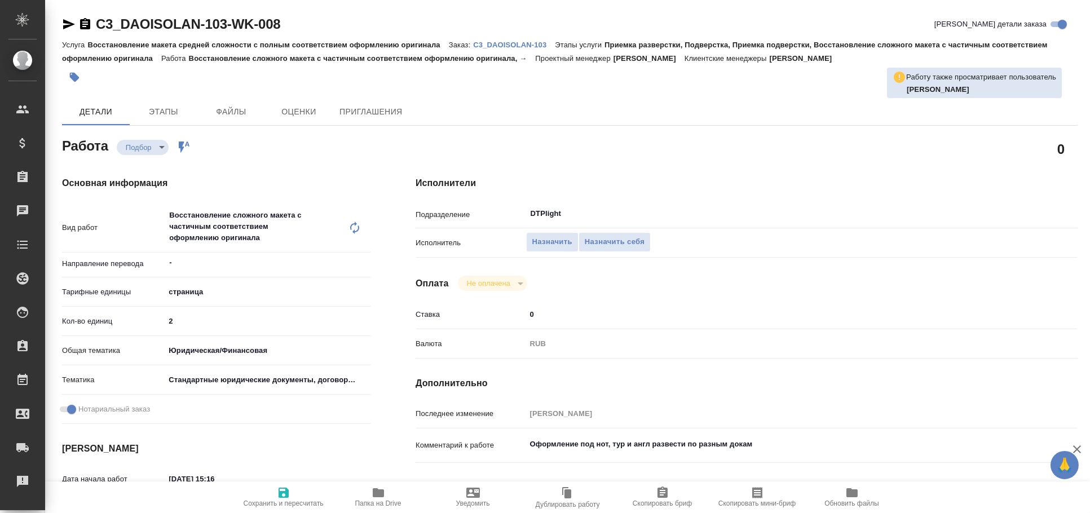
type textarea "x"
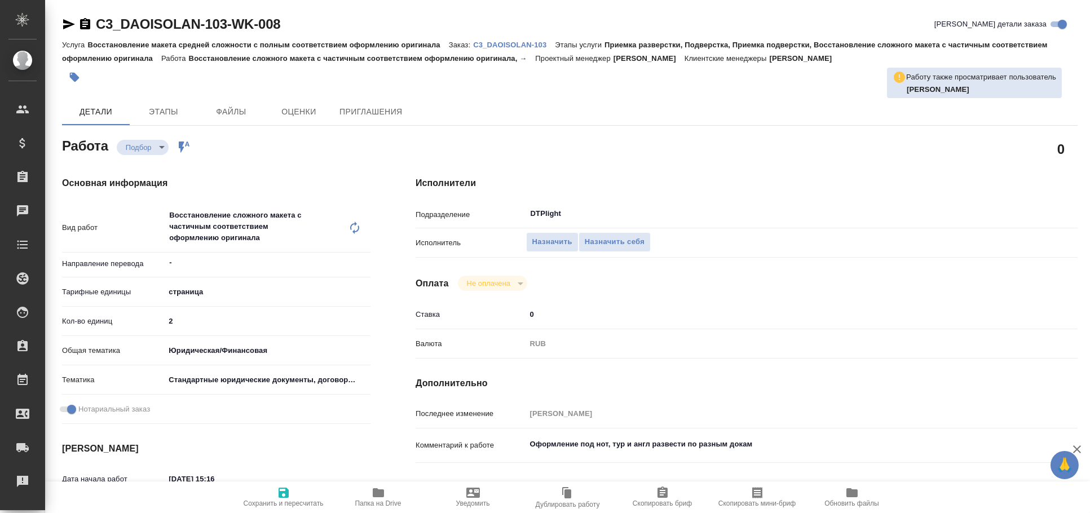
type textarea "x"
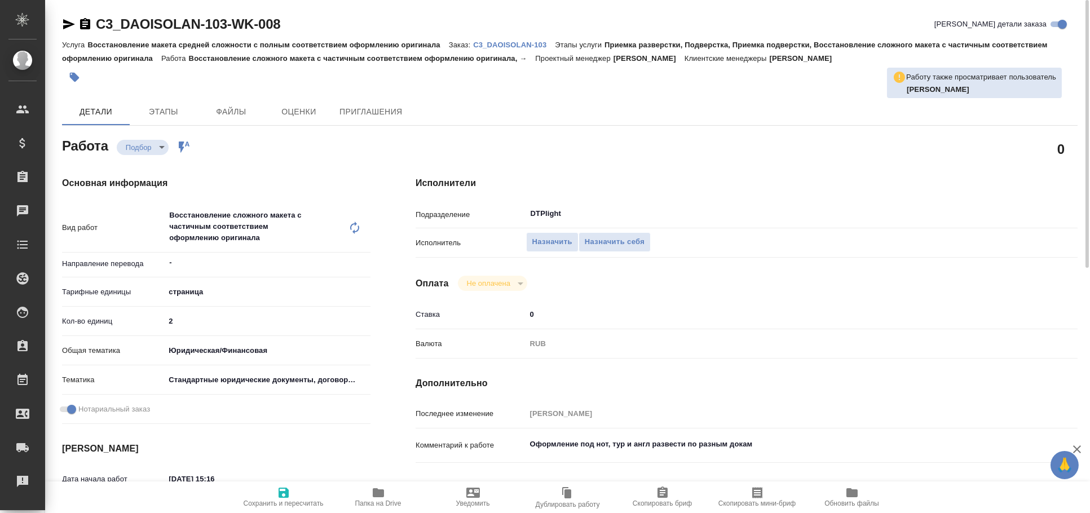
type textarea "x"
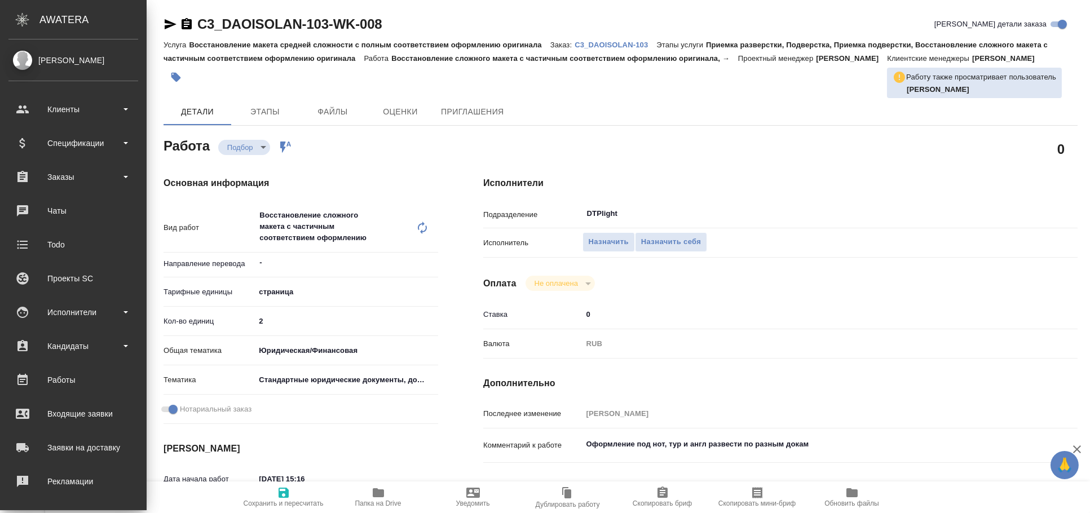
type textarea "x"
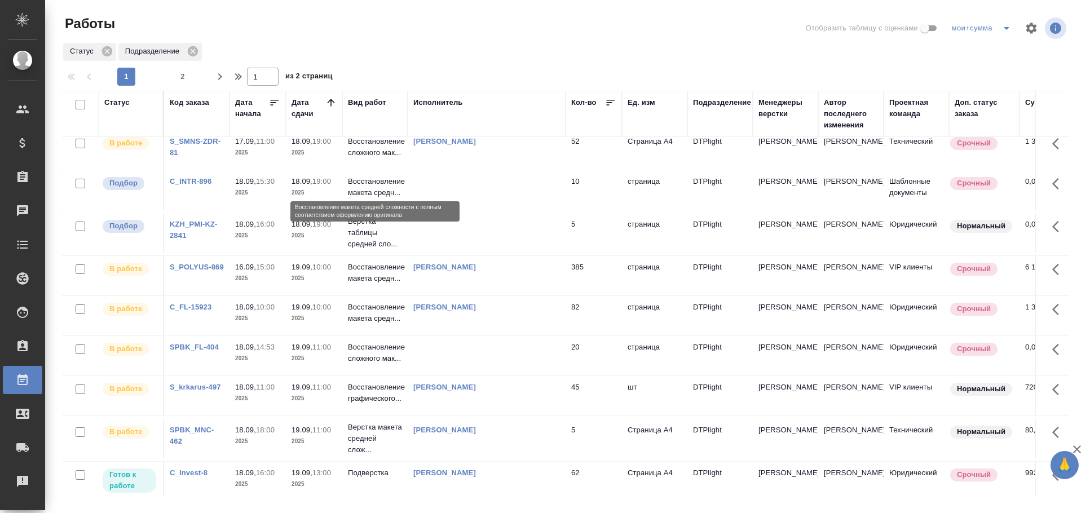
scroll to position [668, 0]
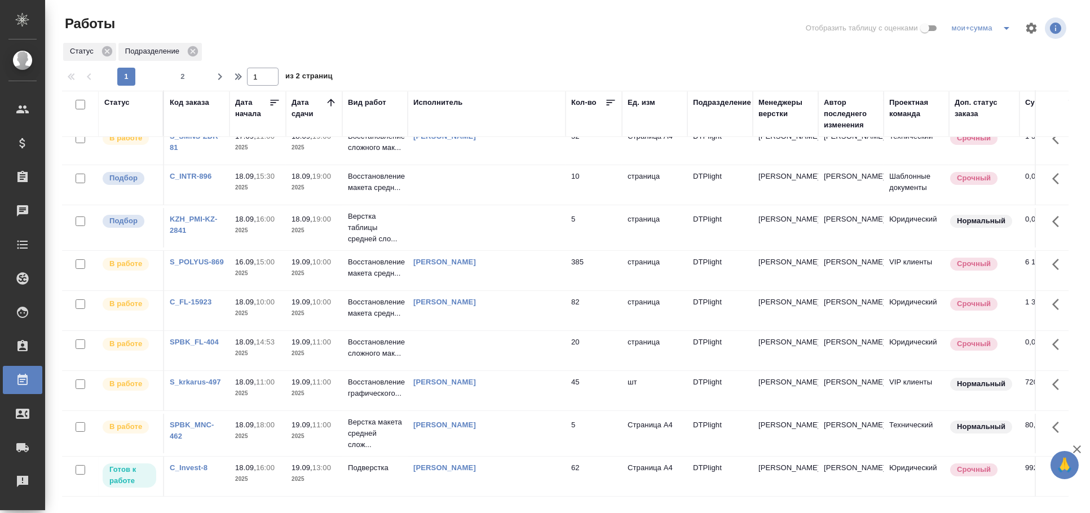
click at [422, 129] on div "Исполнитель" at bounding box center [486, 114] width 147 height 34
click at [409, 171] on td at bounding box center [487, 184] width 158 height 39
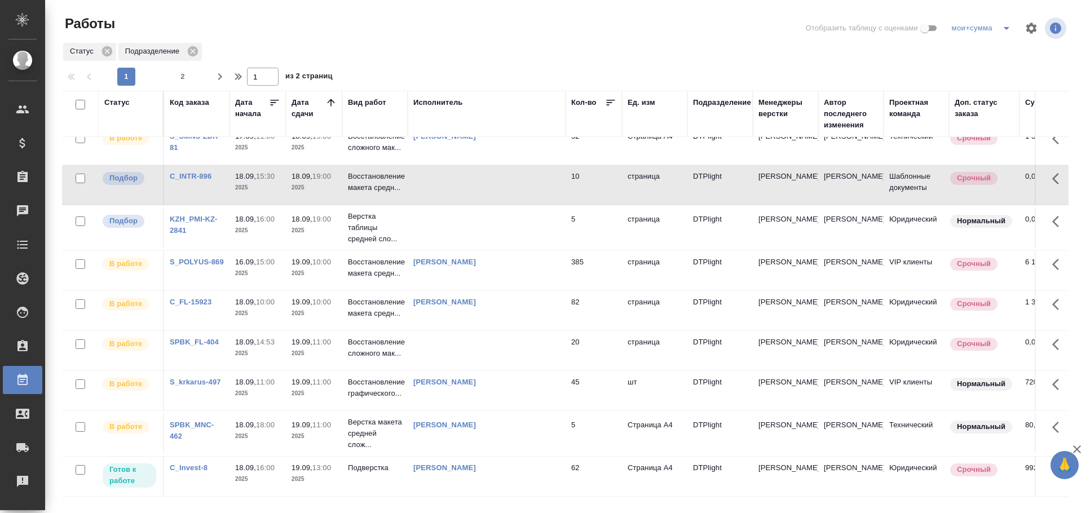
click at [409, 171] on td at bounding box center [487, 184] width 158 height 39
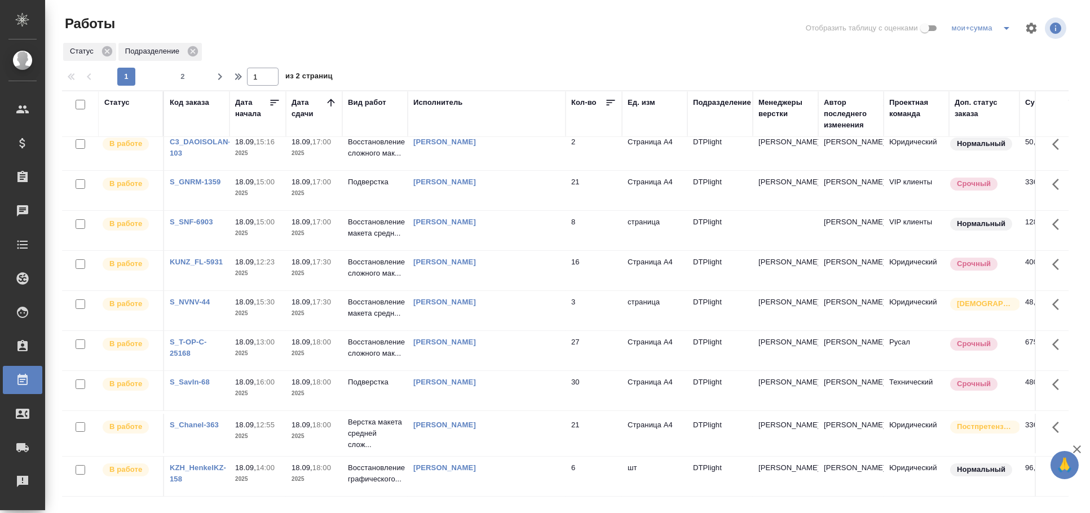
scroll to position [0, 0]
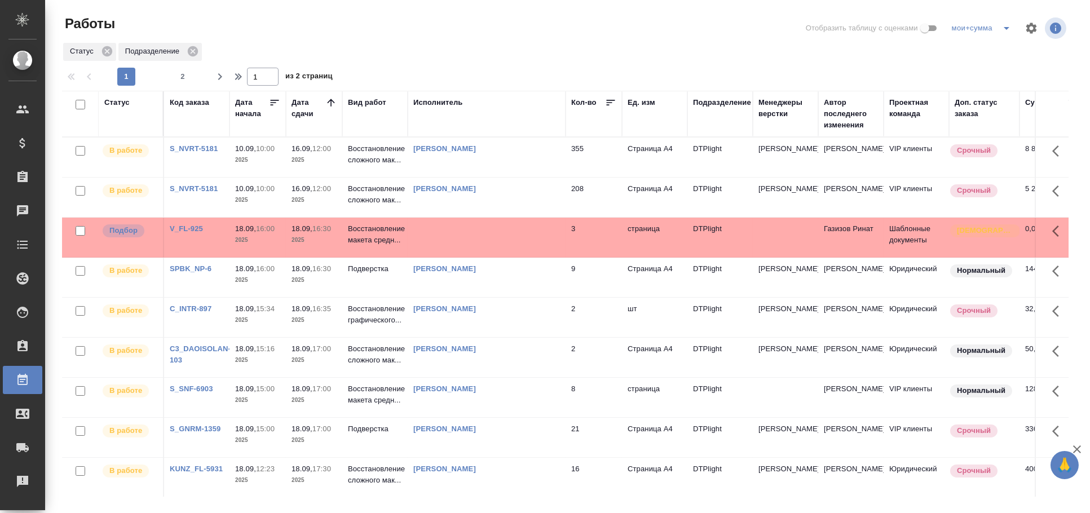
click at [455, 249] on td at bounding box center [487, 237] width 158 height 39
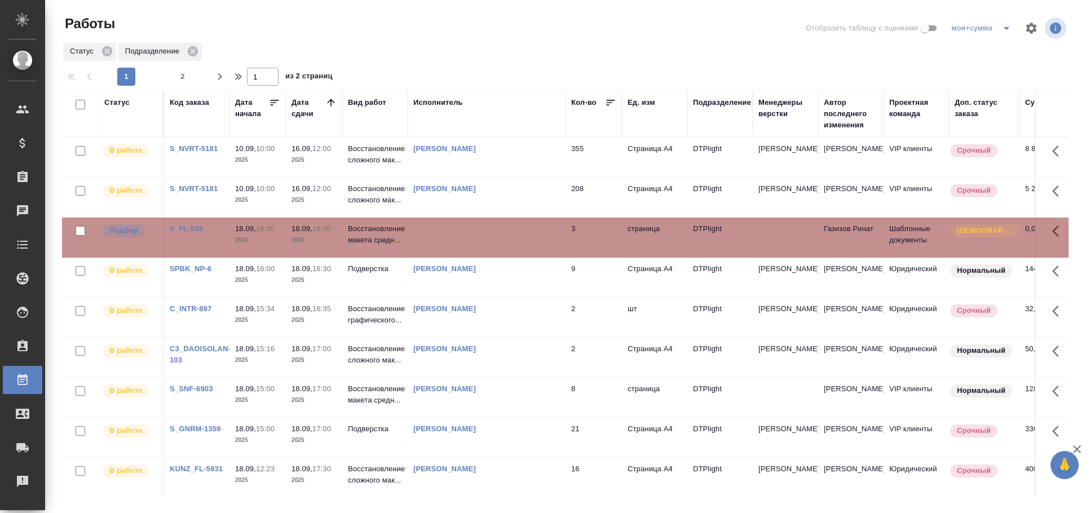
click at [455, 249] on td at bounding box center [487, 237] width 158 height 39
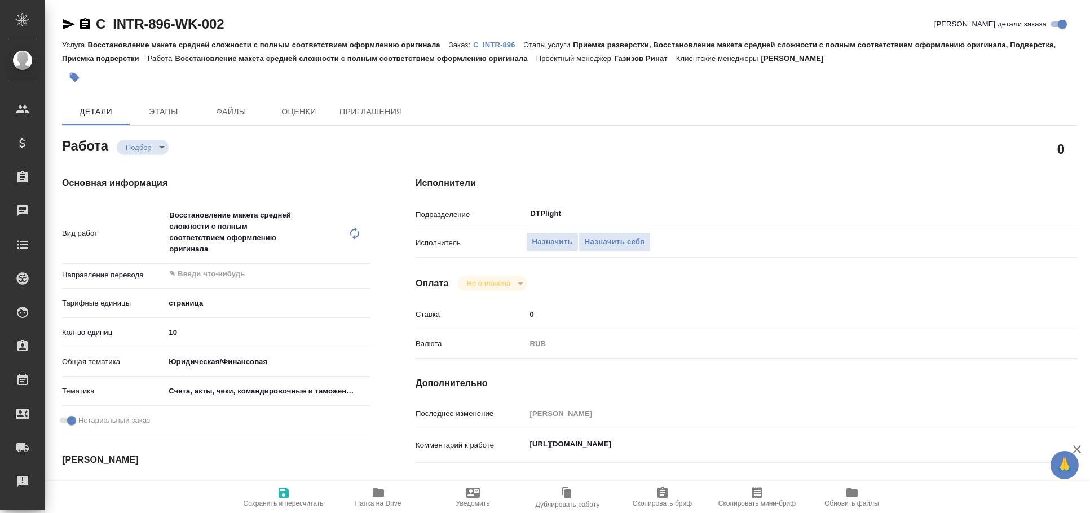
type textarea "x"
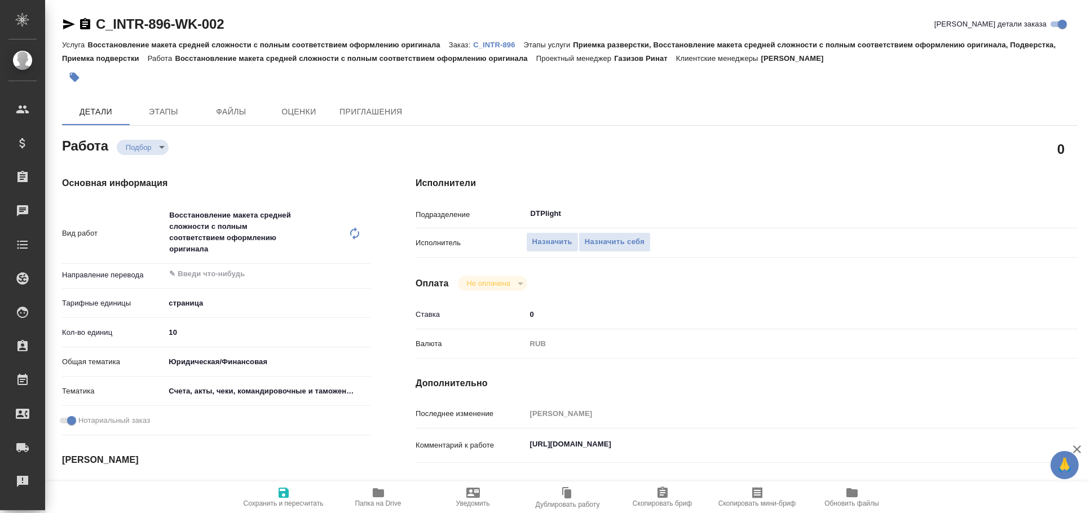
type textarea "x"
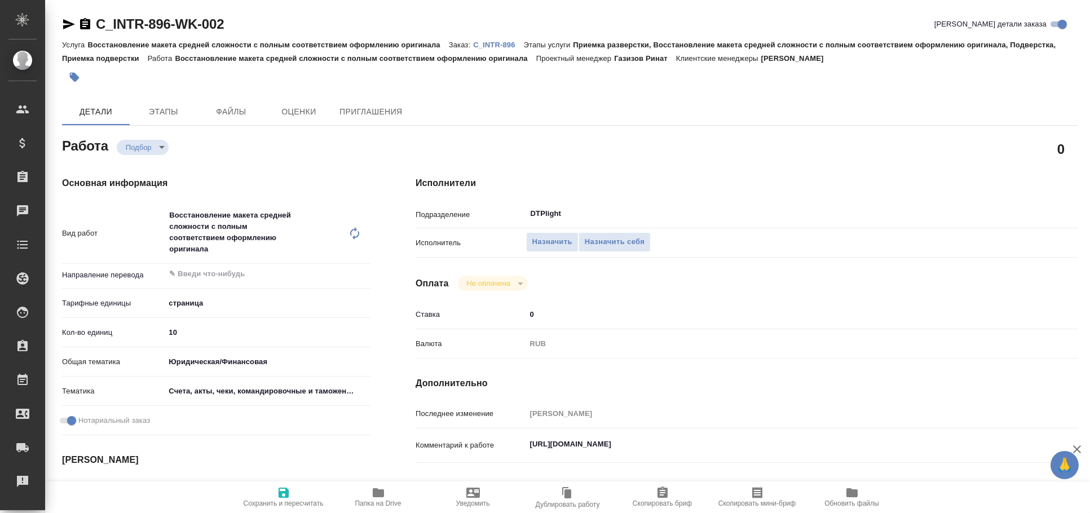
type textarea "x"
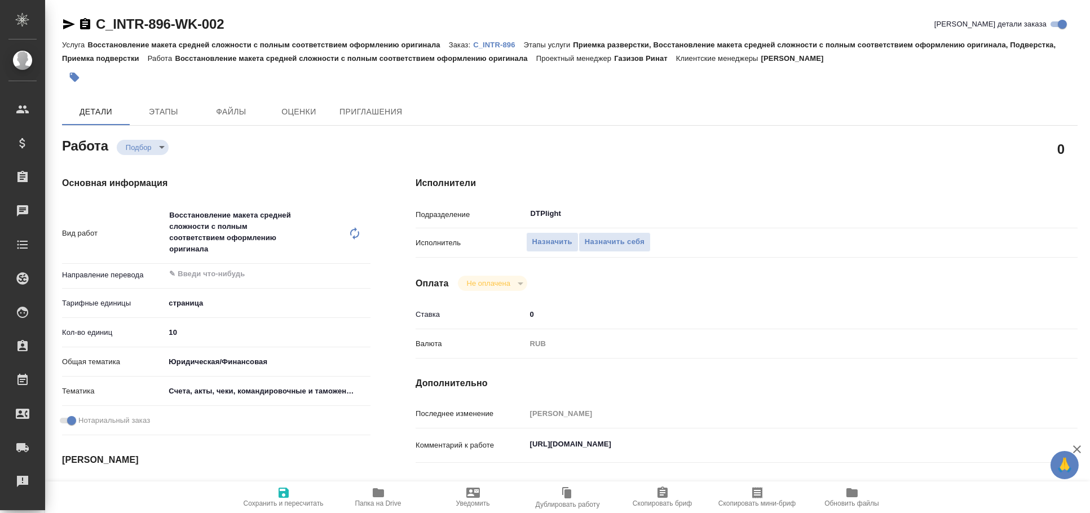
scroll to position [125, 0]
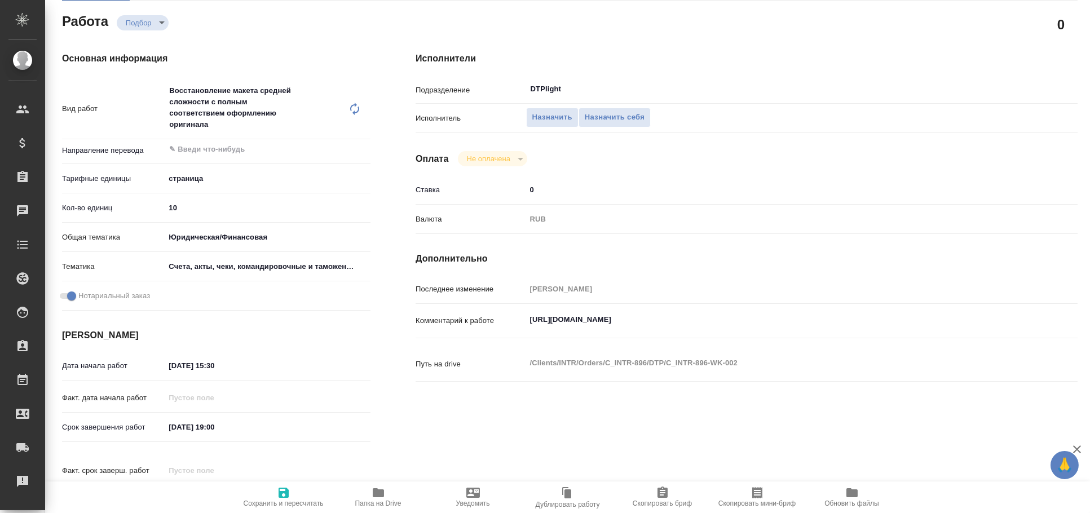
type textarea "x"
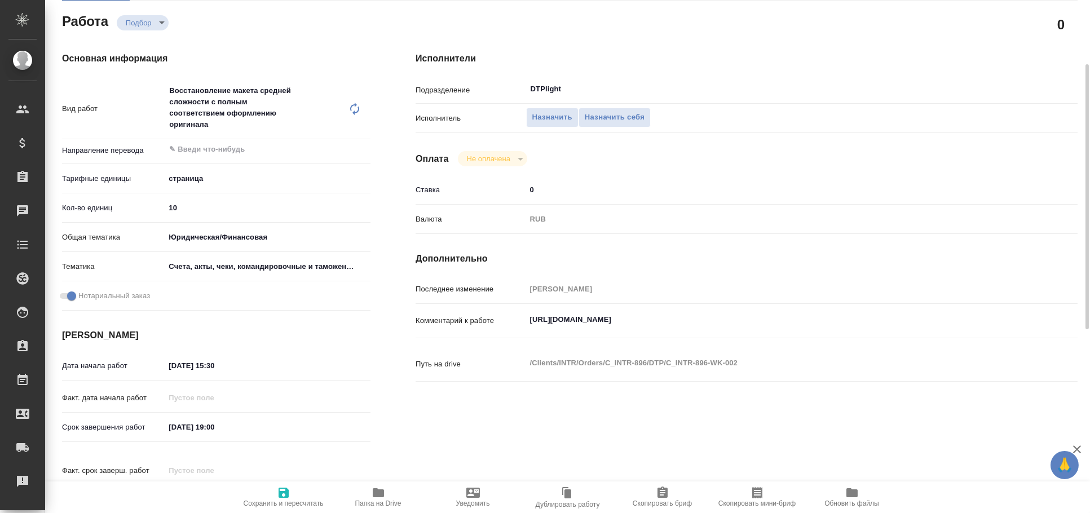
type textarea "x"
click at [596, 328] on textarea "https://drive.awatera.com/apps/files/?dir=/Shares/INTR/Orders/C_INTR-896/DTP/C_…" at bounding box center [774, 319] width 497 height 19
click at [596, 328] on textarea "https://drive.awatera.com/apps/files/?dir=/Shares/INTR/Orders/C_INTR-896/DTP/C_…" at bounding box center [773, 320] width 495 height 19
type textarea "x"
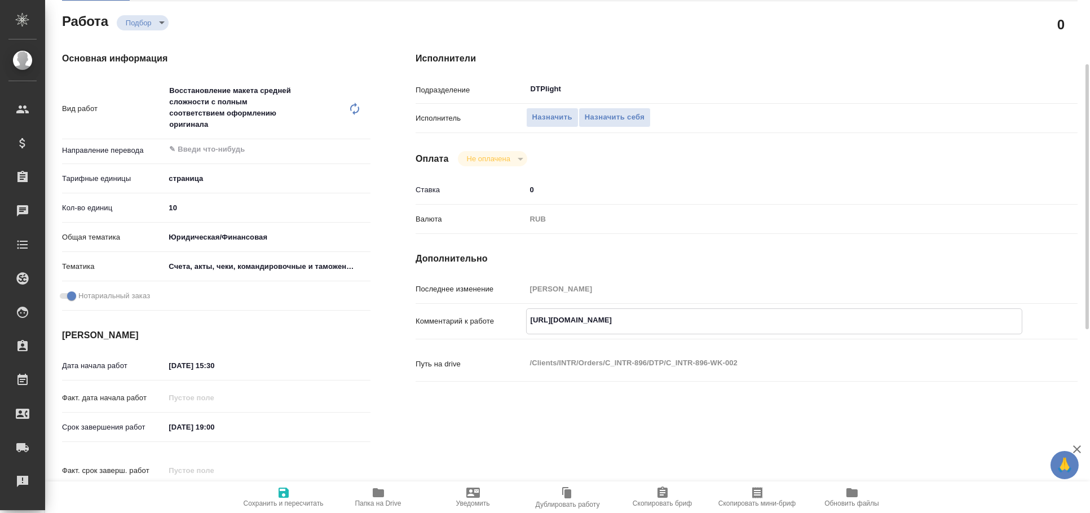
type textarea "x"
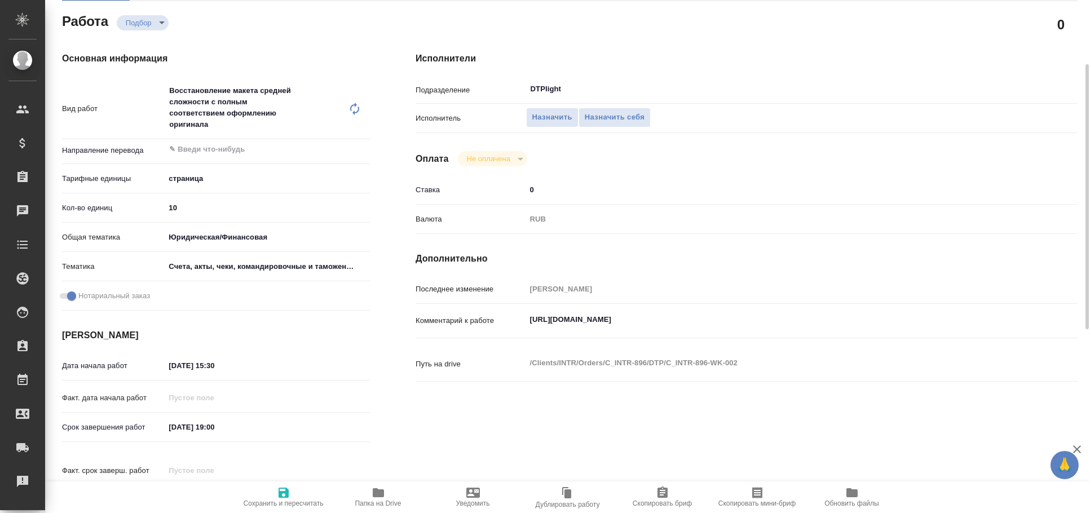
type textarea "x"
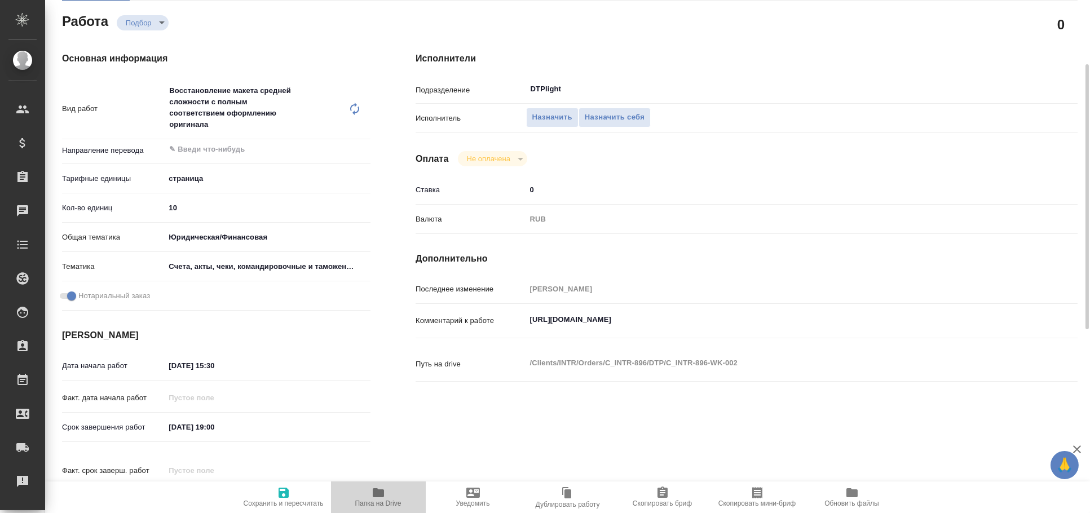
click at [375, 494] on icon "button" at bounding box center [378, 492] width 11 height 9
click at [602, 322] on textarea "https://drive.awatera.com/apps/files/?dir=/Shares/INTR/Orders/C_INTR-896/DTP/C_…" at bounding box center [774, 319] width 497 height 19
click at [602, 322] on textarea "https://drive.awatera.com/apps/files/?dir=/Shares/INTR/Orders/C_INTR-896/DTP/C_…" at bounding box center [773, 320] width 495 height 19
type textarea "x"
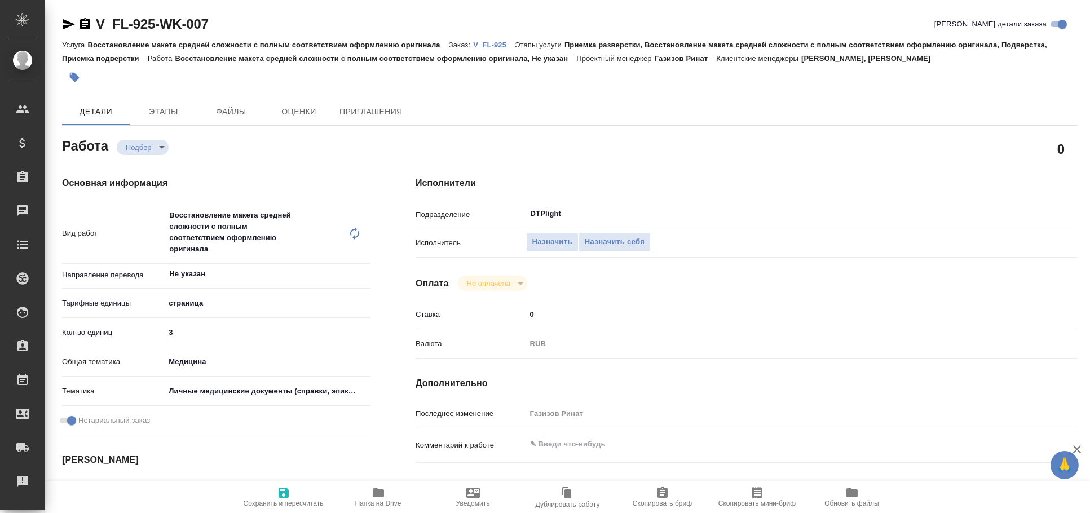
type textarea "x"
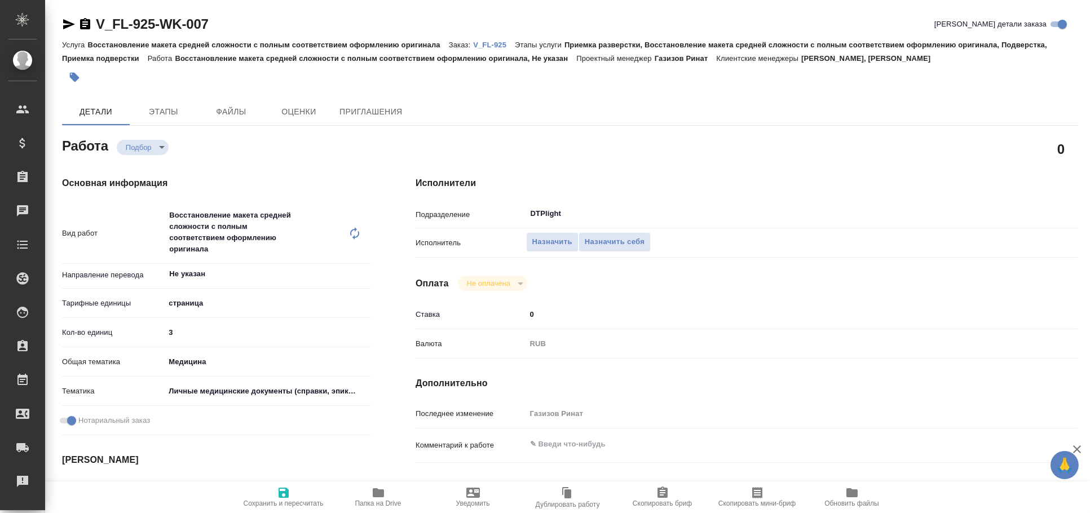
type textarea "x"
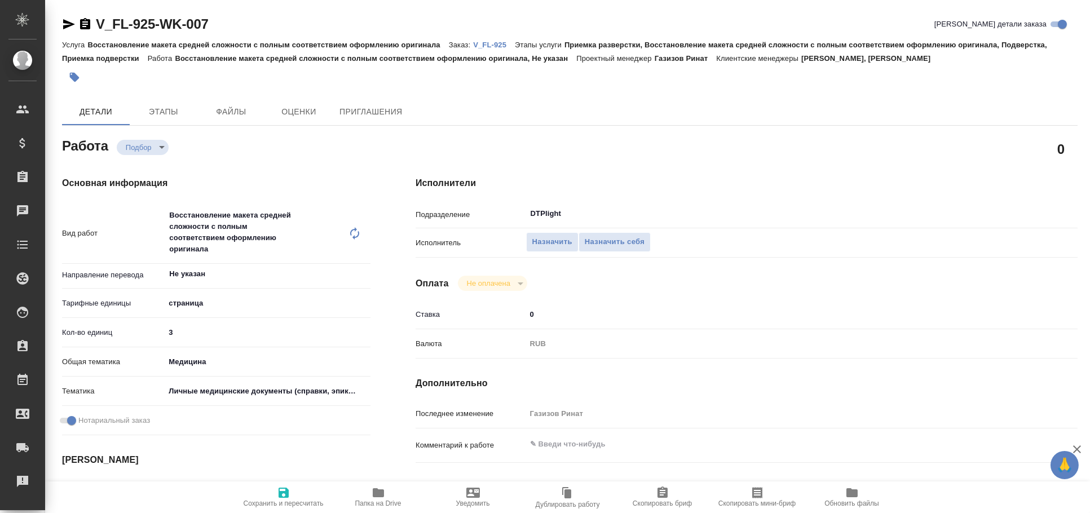
type textarea "x"
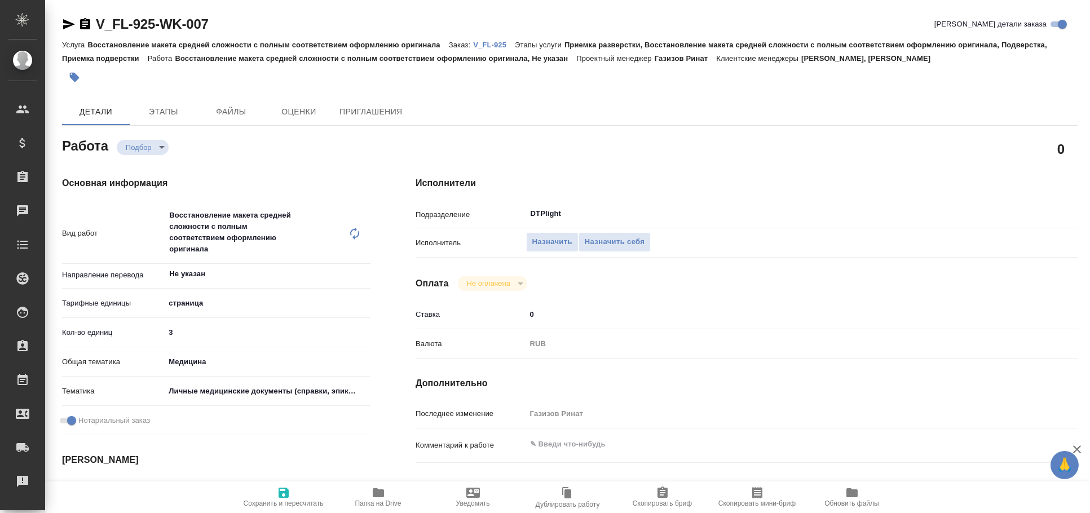
type textarea "x"
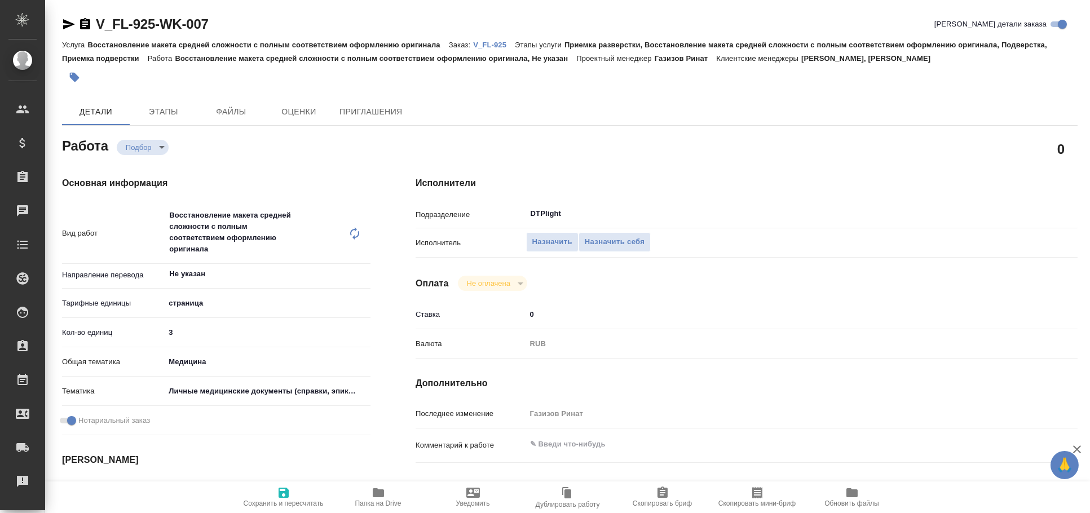
click at [365, 503] on span "Папка на Drive" at bounding box center [378, 503] width 46 height 8
type textarea "x"
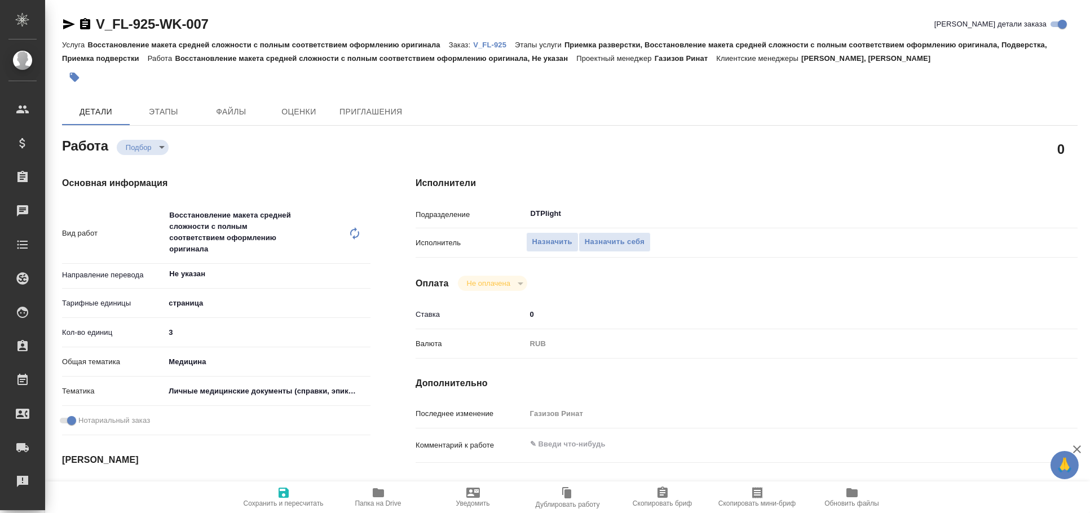
type textarea "x"
click at [69, 25] on icon "button" at bounding box center [69, 24] width 12 height 10
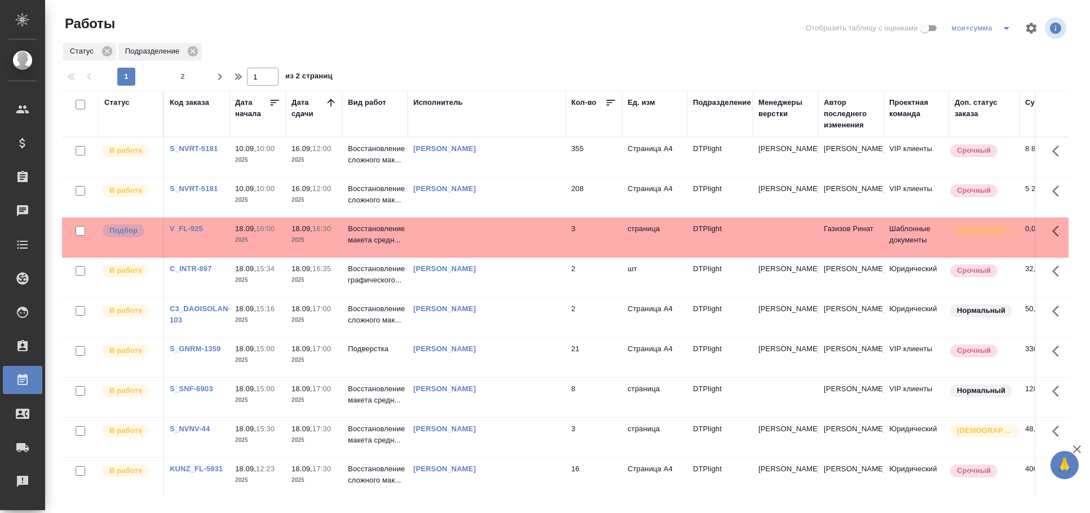
click at [109, 107] on div "Статус" at bounding box center [116, 102] width 25 height 11
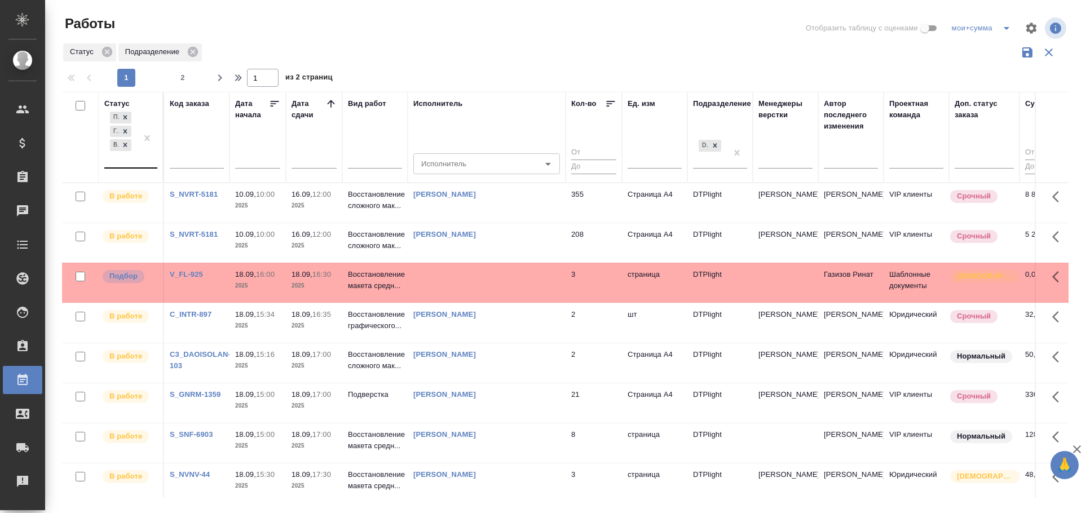
click at [118, 147] on div "В работе" at bounding box center [114, 145] width 9 height 12
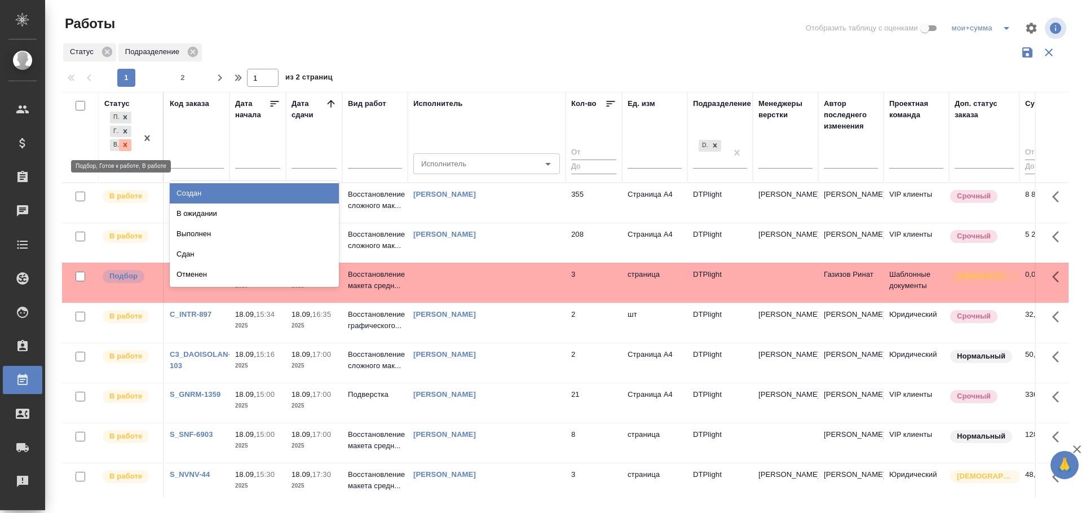
click at [122, 144] on icon at bounding box center [125, 145] width 8 height 8
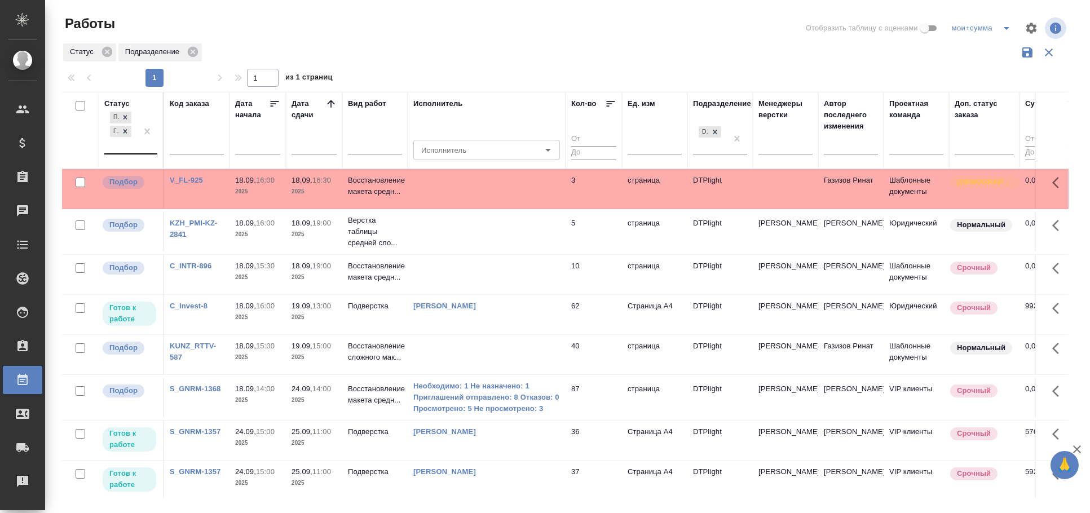
click at [509, 265] on td at bounding box center [487, 274] width 158 height 39
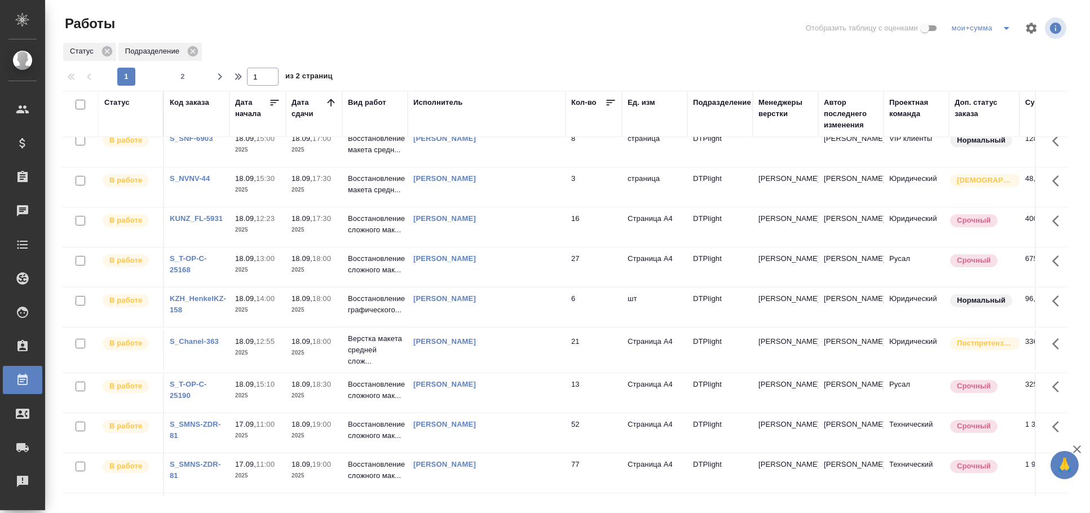
scroll to position [438, 0]
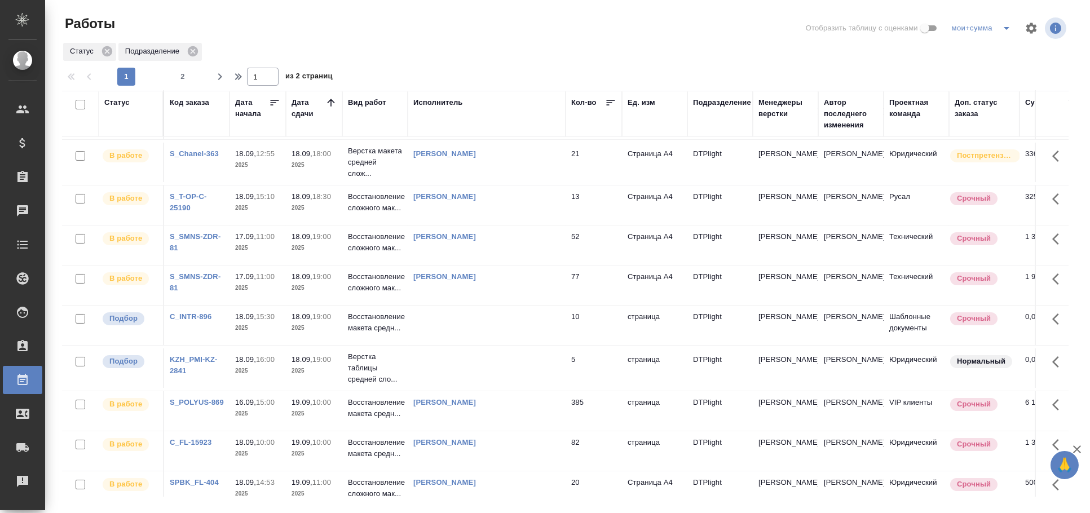
click at [444, 348] on td at bounding box center [487, 367] width 158 height 39
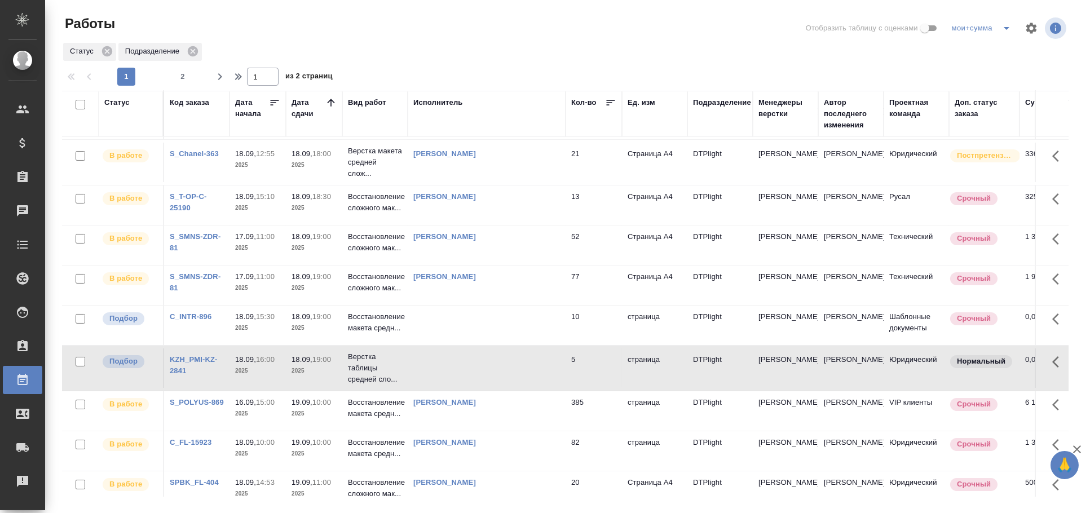
click at [439, 333] on td at bounding box center [487, 325] width 158 height 39
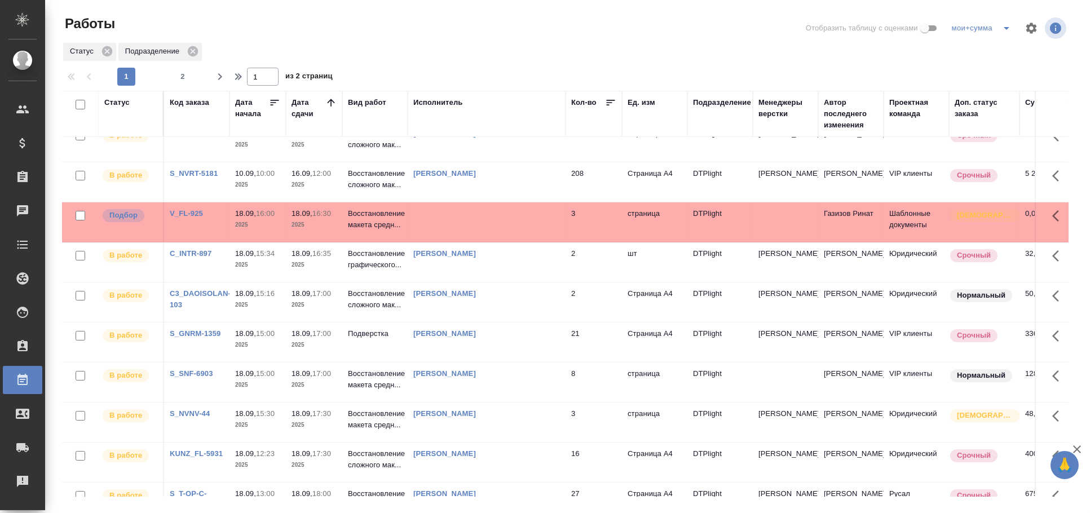
scroll to position [0, 0]
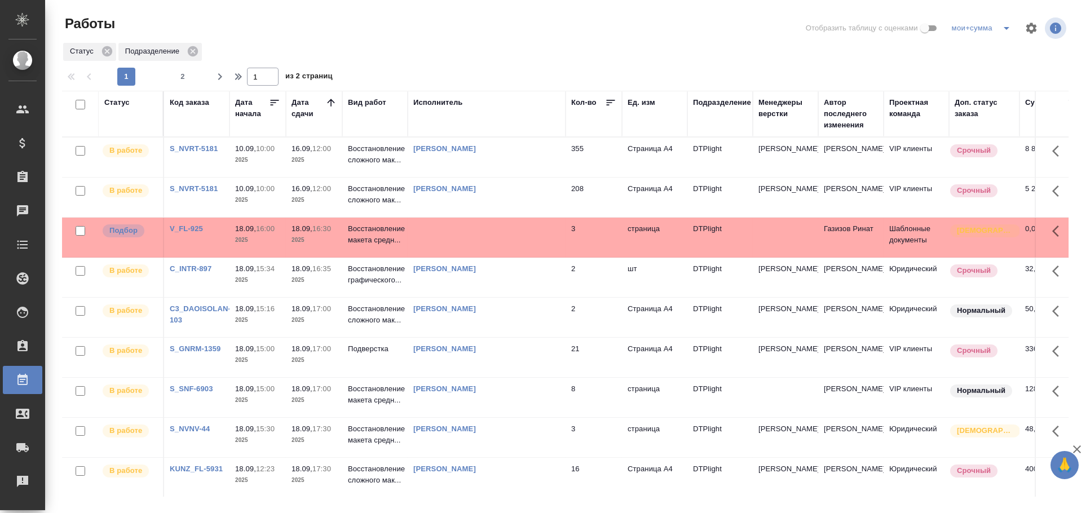
click at [432, 101] on div "Исполнитель" at bounding box center [438, 102] width 50 height 11
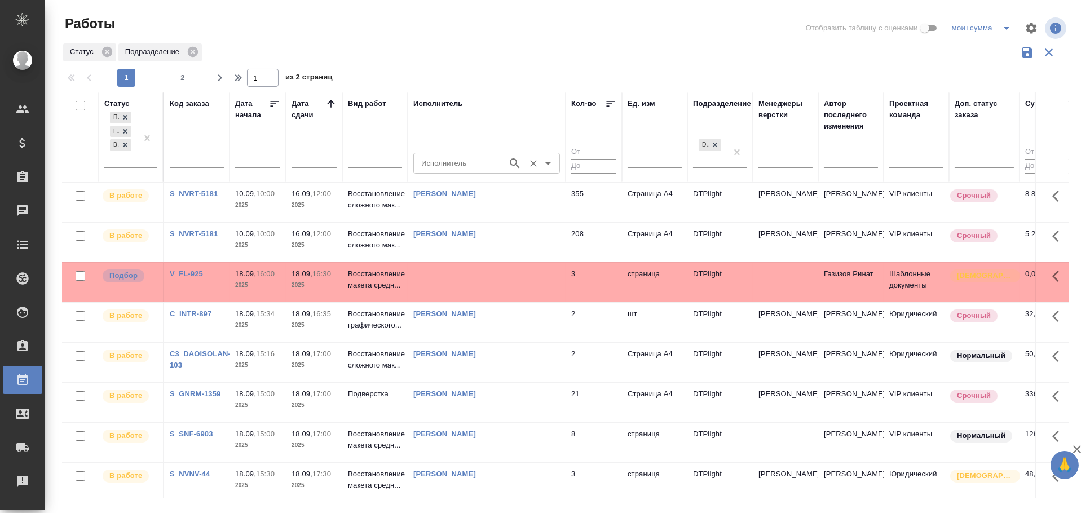
click at [449, 170] on input "Исполнитель" at bounding box center [459, 163] width 85 height 14
type input "крамник"
click at [453, 193] on p "[PERSON_NAME]" at bounding box center [452, 188] width 61 height 11
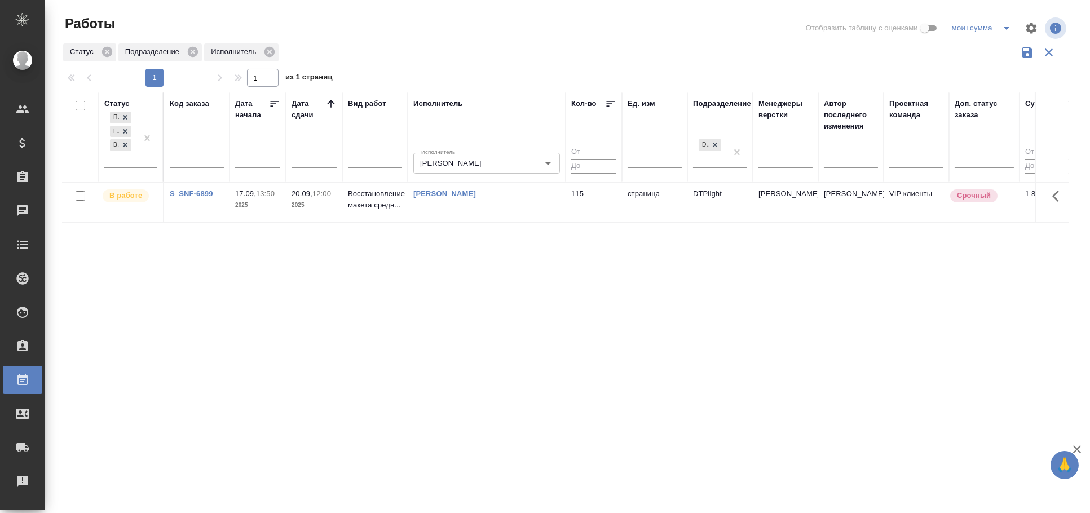
click at [440, 258] on div "Статус Подбор Готов к работе В работе Код заказа Дата начала Дата сдачи Вид раб…" at bounding box center [565, 295] width 1006 height 406
click at [443, 167] on input "[PERSON_NAME]" at bounding box center [459, 163] width 85 height 14
type input "гузов"
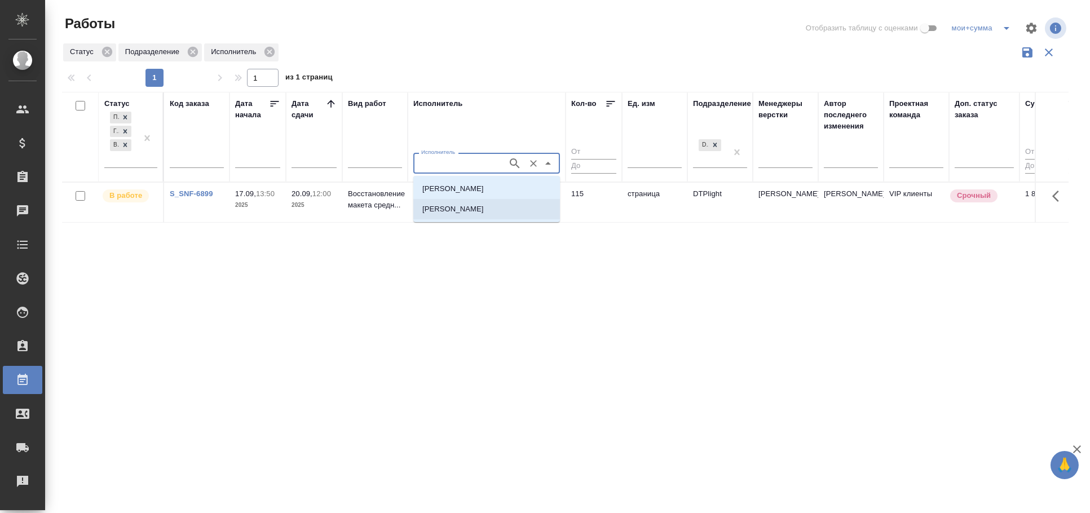
click at [461, 206] on p "[PERSON_NAME]" at bounding box center [452, 208] width 61 height 11
type input "[PERSON_NAME]"
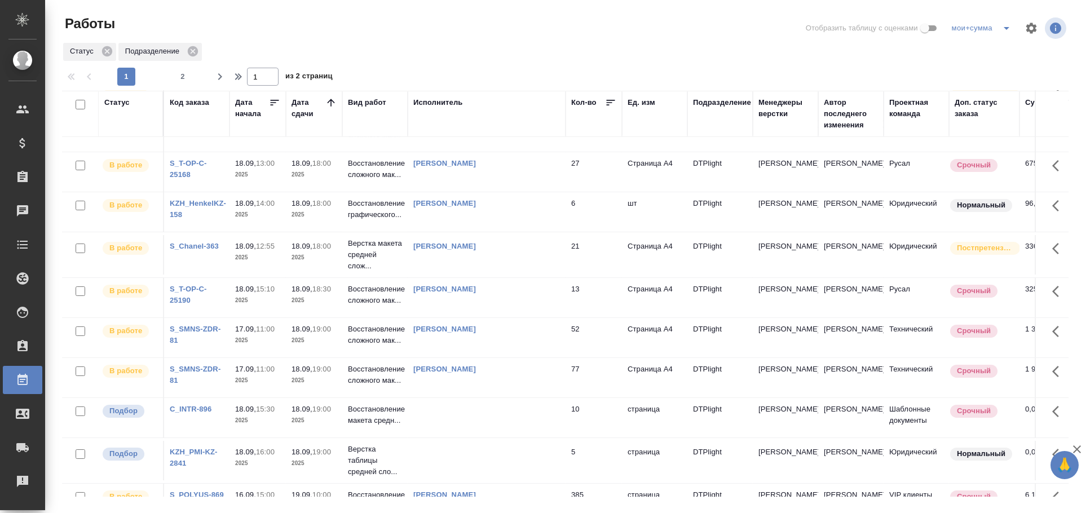
scroll to position [438, 0]
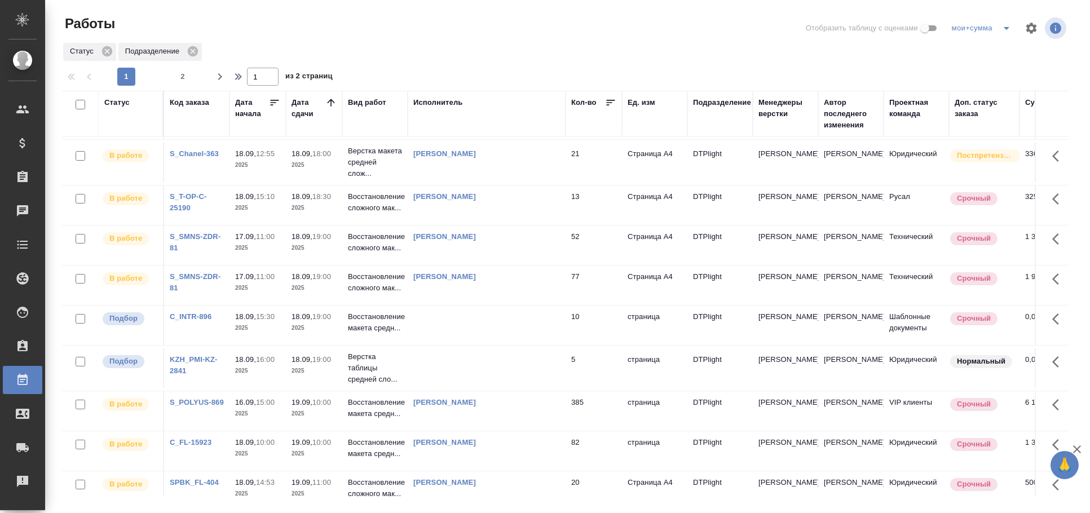
click at [472, 317] on td at bounding box center [487, 325] width 158 height 39
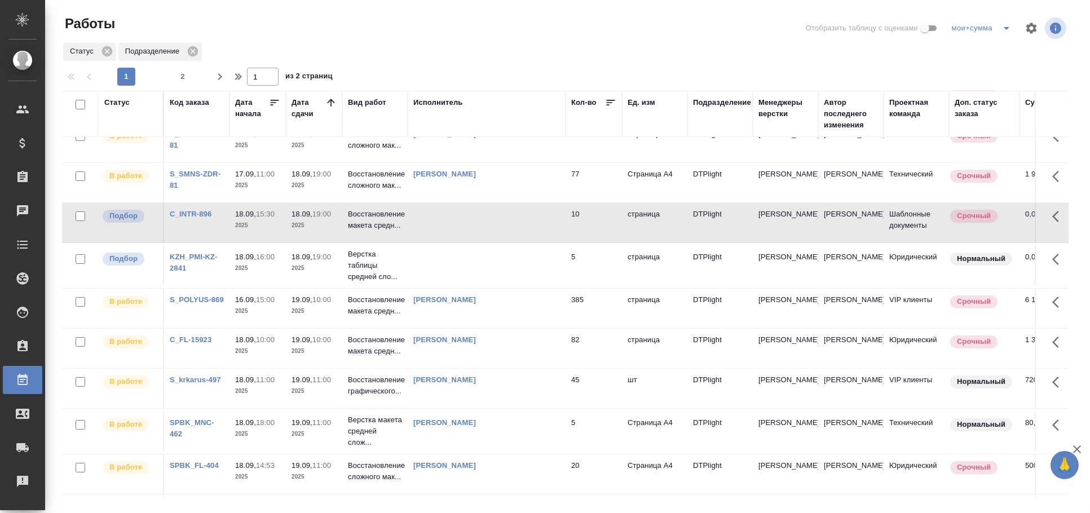
scroll to position [668, 0]
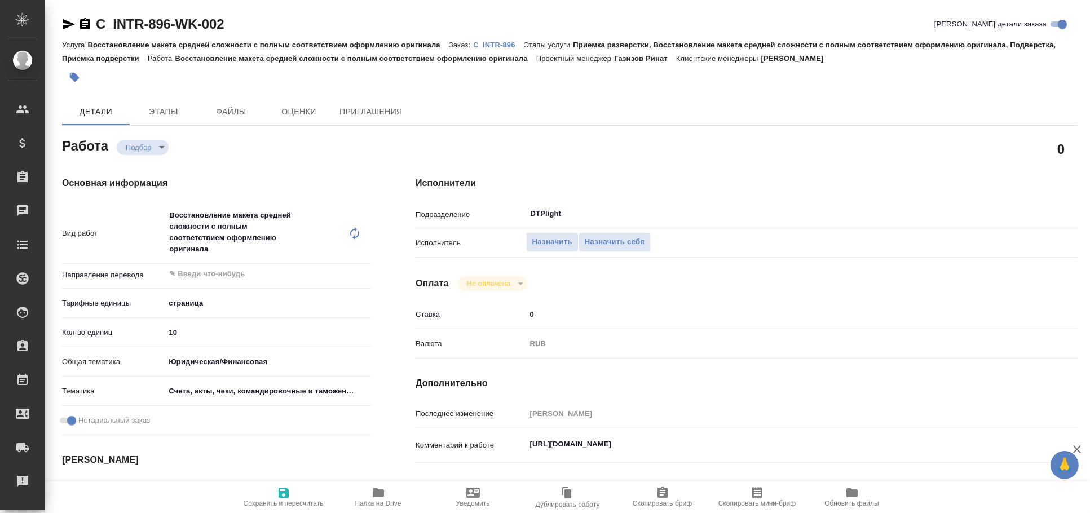
type textarea "x"
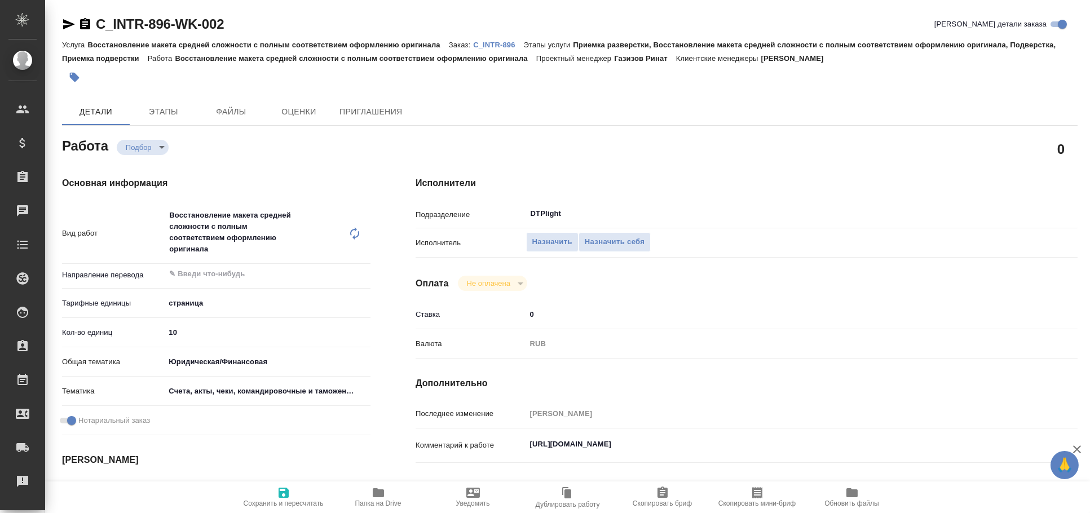
type textarea "x"
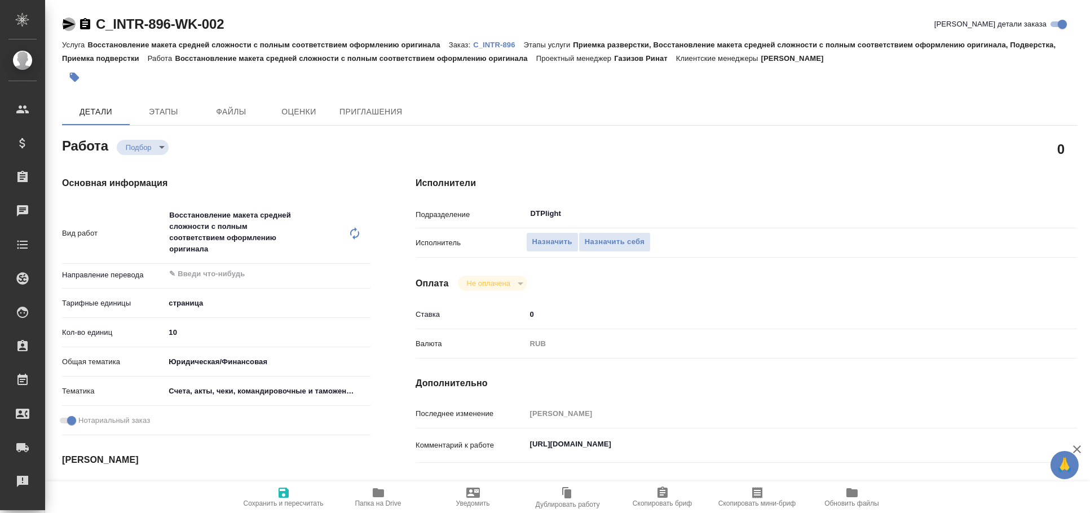
click at [65, 26] on icon "button" at bounding box center [69, 24] width 12 height 10
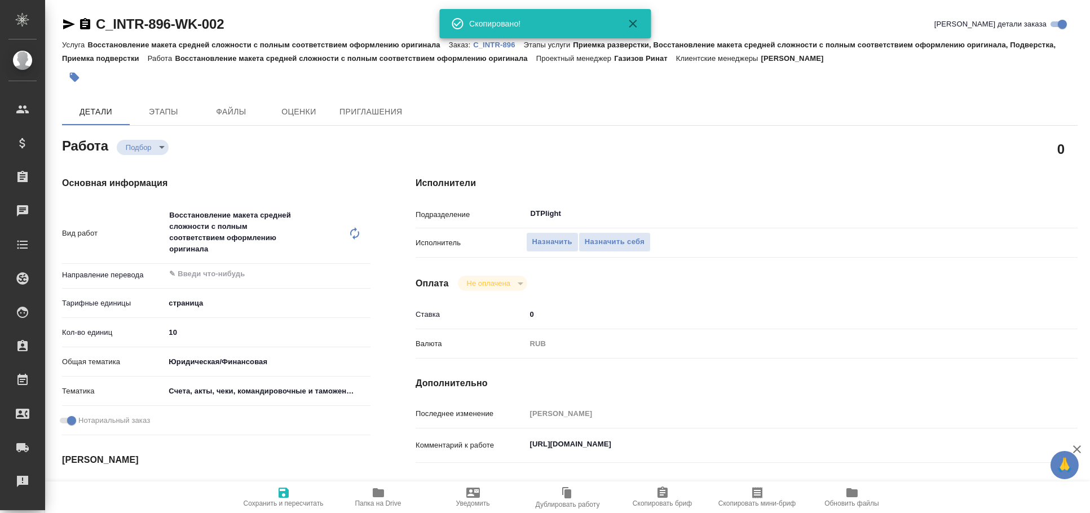
type textarea "x"
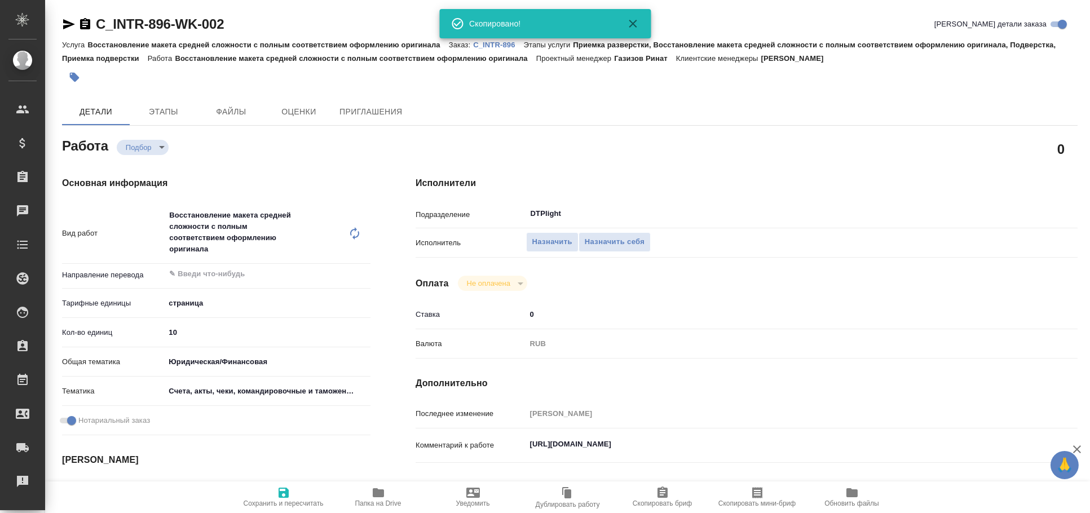
type textarea "x"
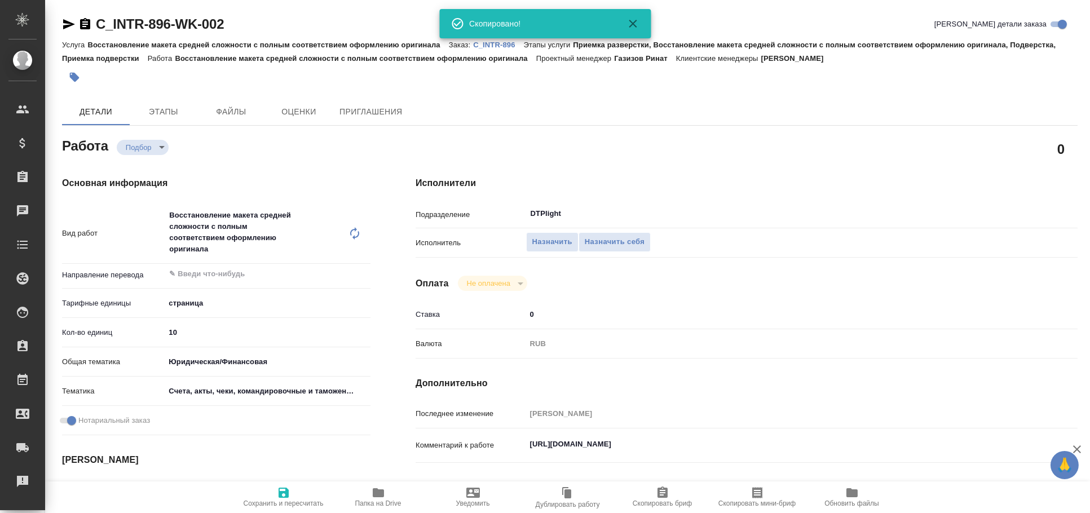
type textarea "x"
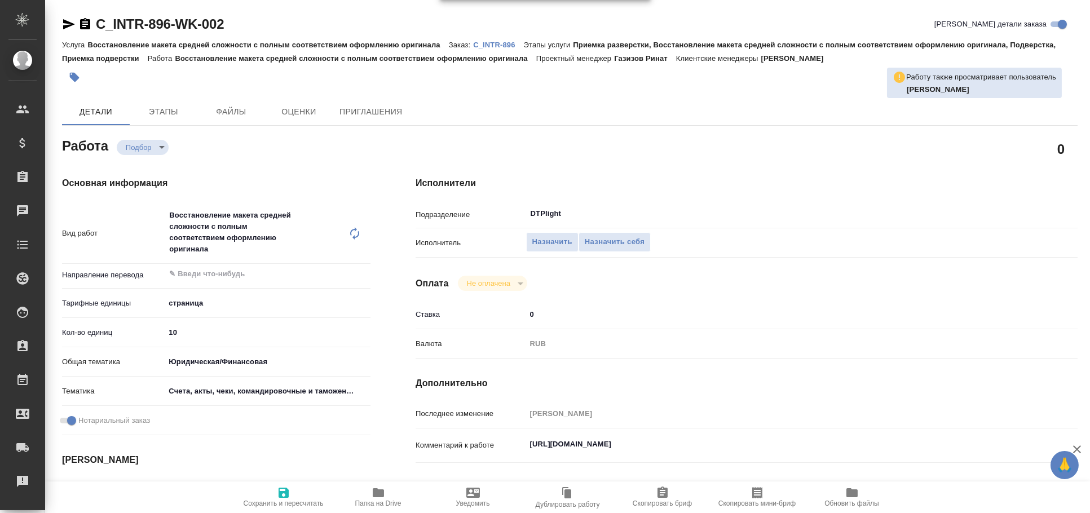
click at [70, 25] on icon "button" at bounding box center [69, 24] width 12 height 10
type textarea "x"
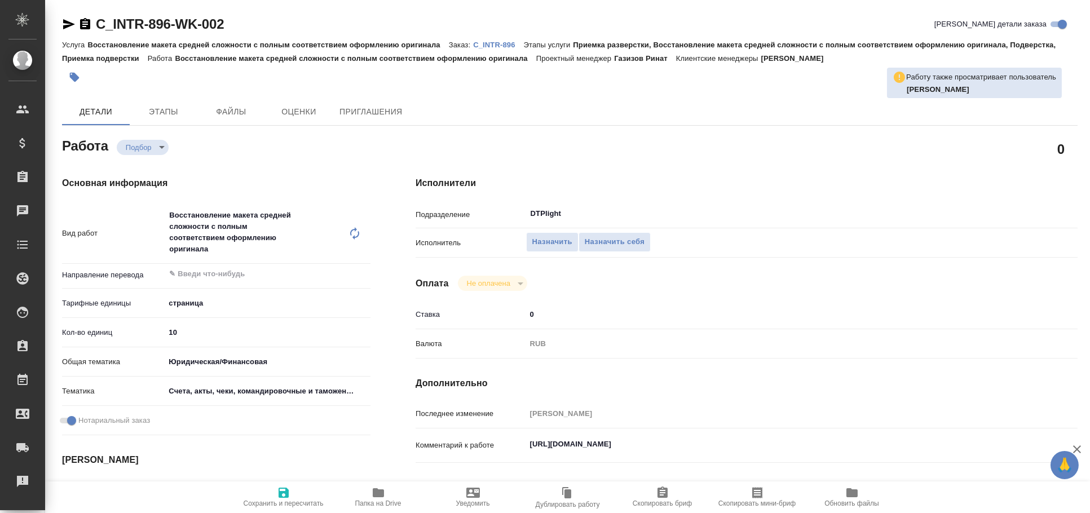
type textarea "x"
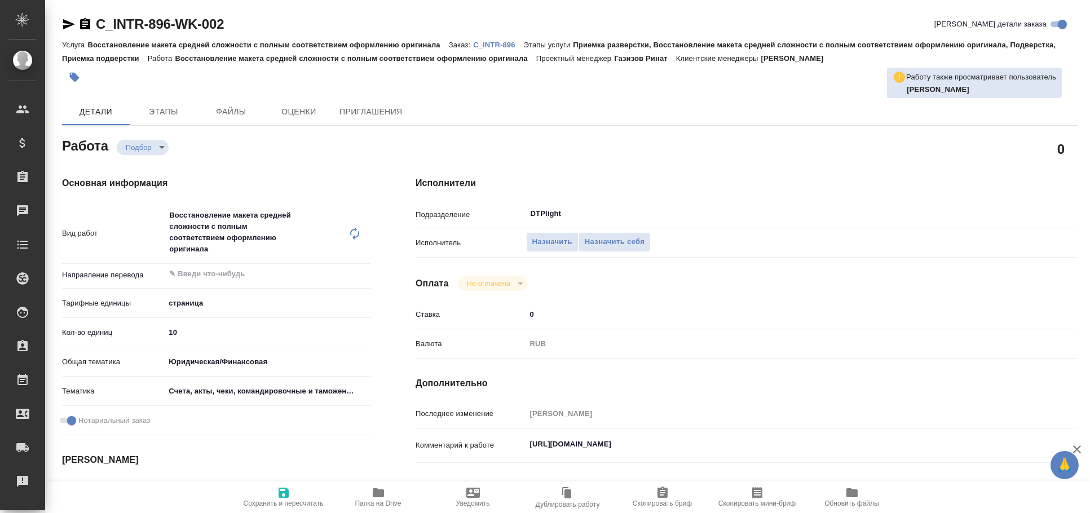
type textarea "x"
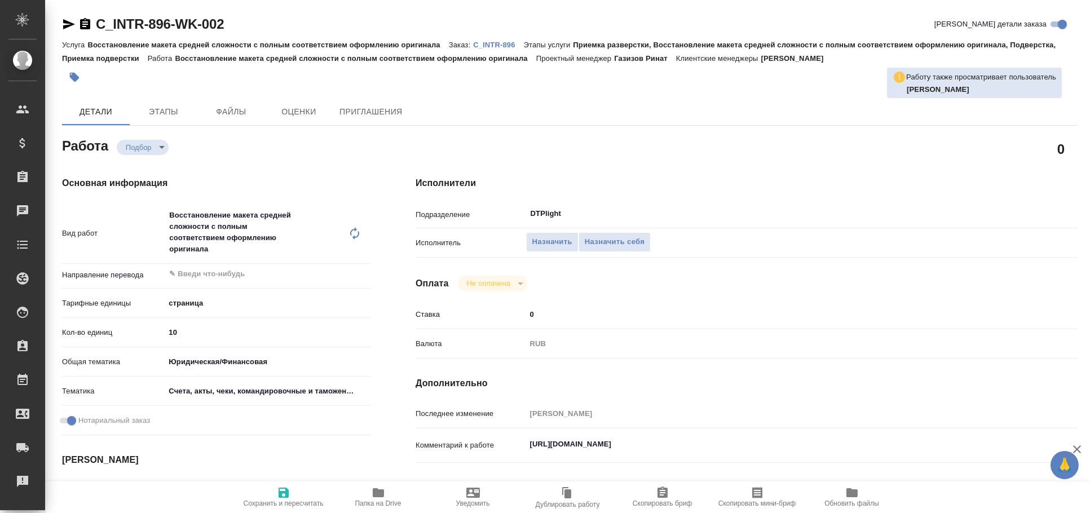
type textarea "x"
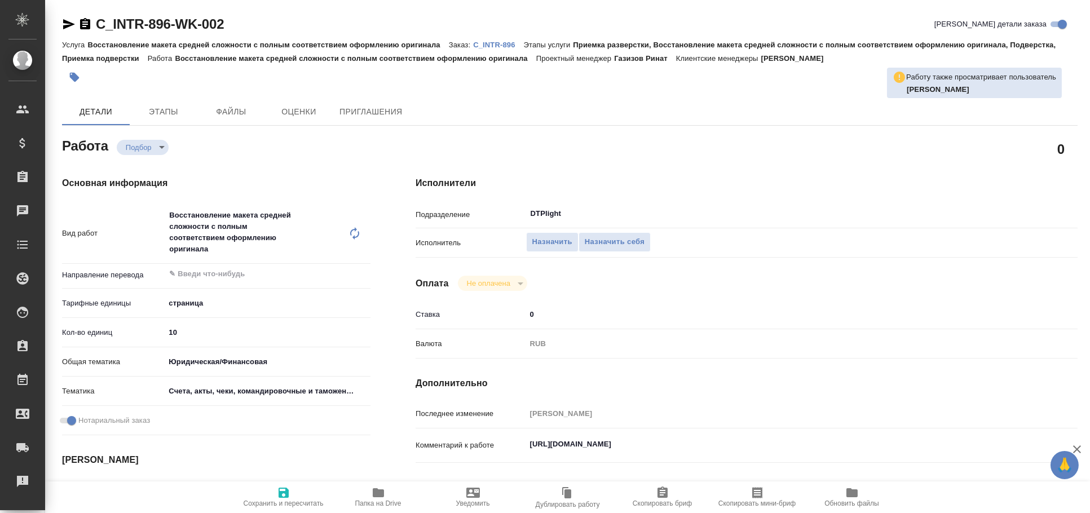
type textarea "x"
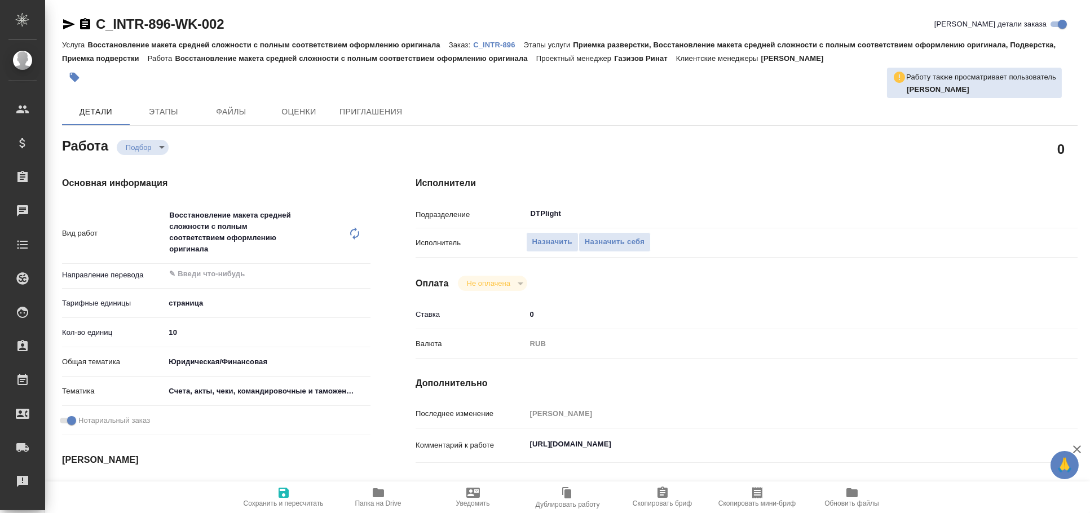
type textarea "x"
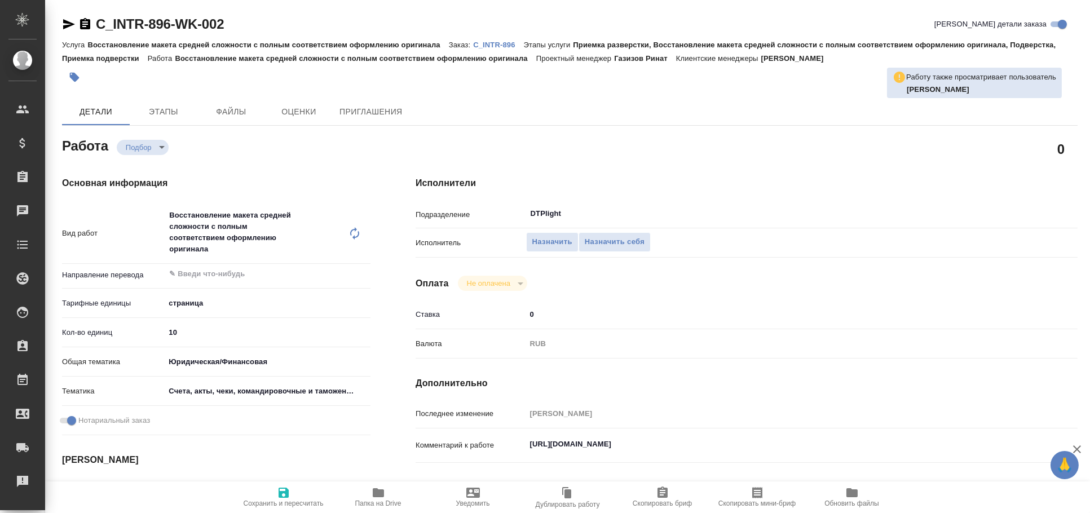
type textarea "x"
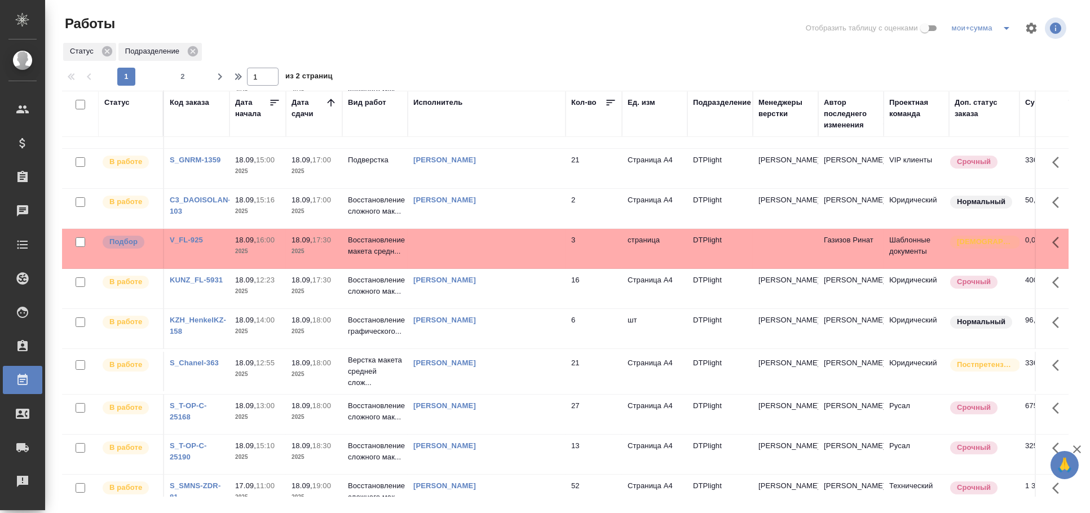
scroll to position [62, 0]
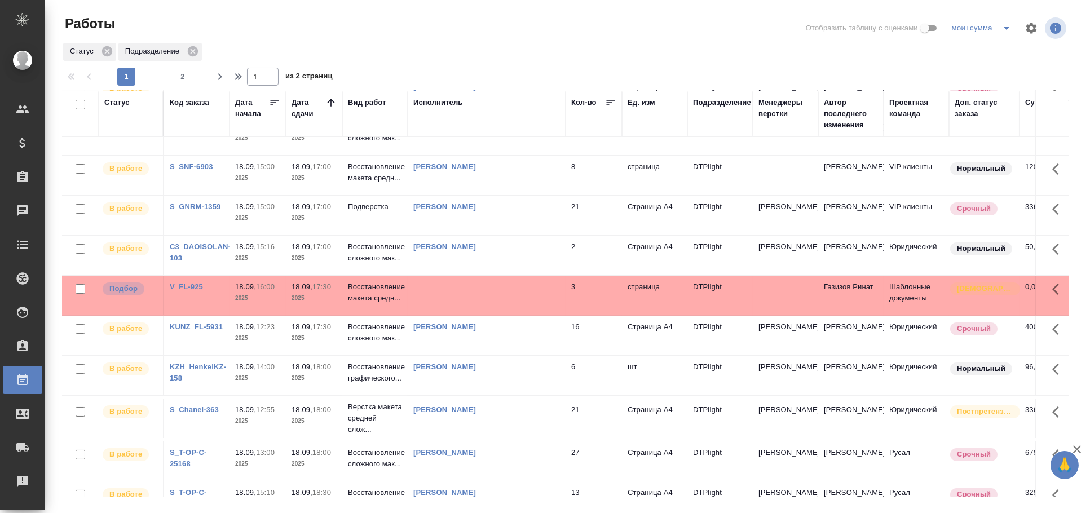
click at [505, 282] on td at bounding box center [487, 295] width 158 height 39
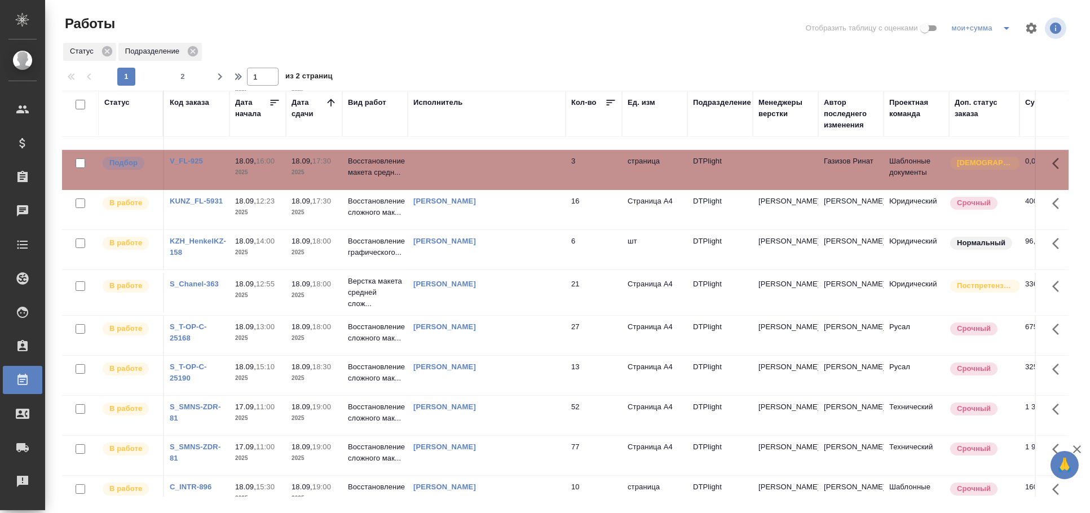
scroll to position [0, 0]
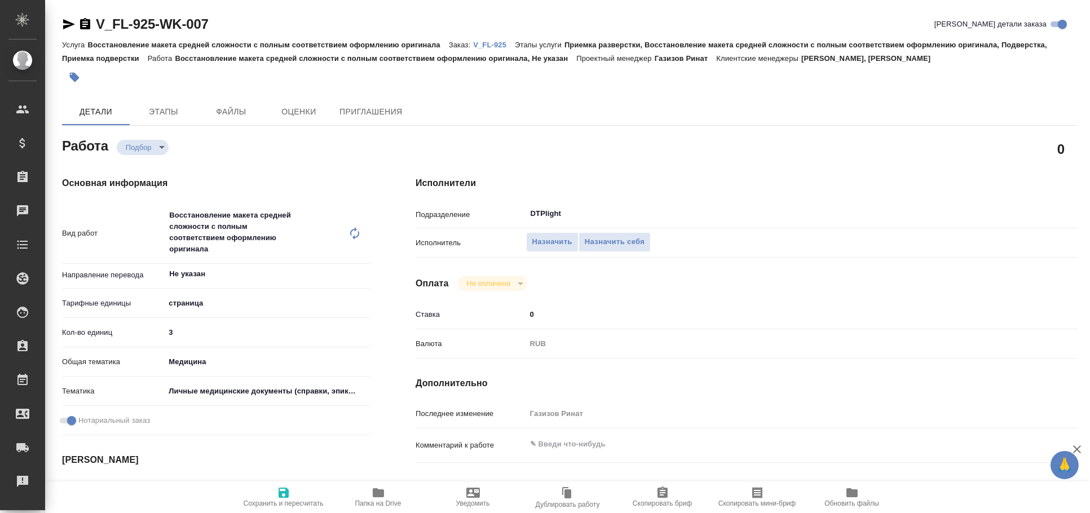
type textarea "x"
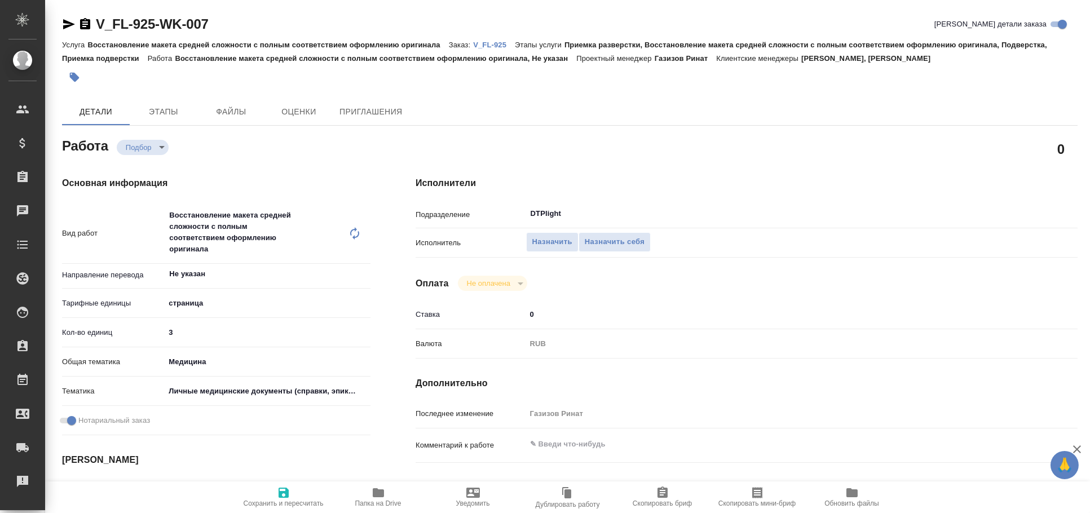
type textarea "x"
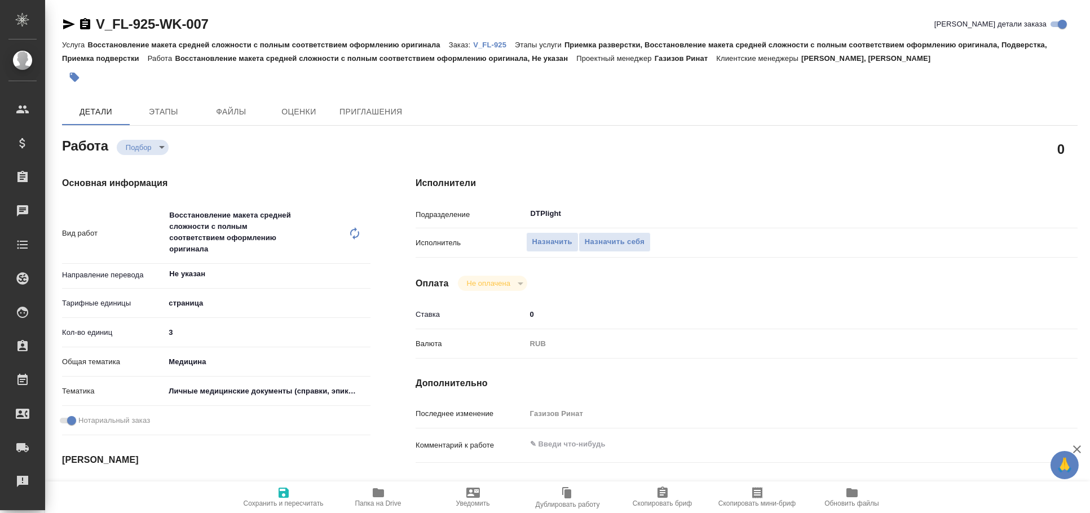
type textarea "x"
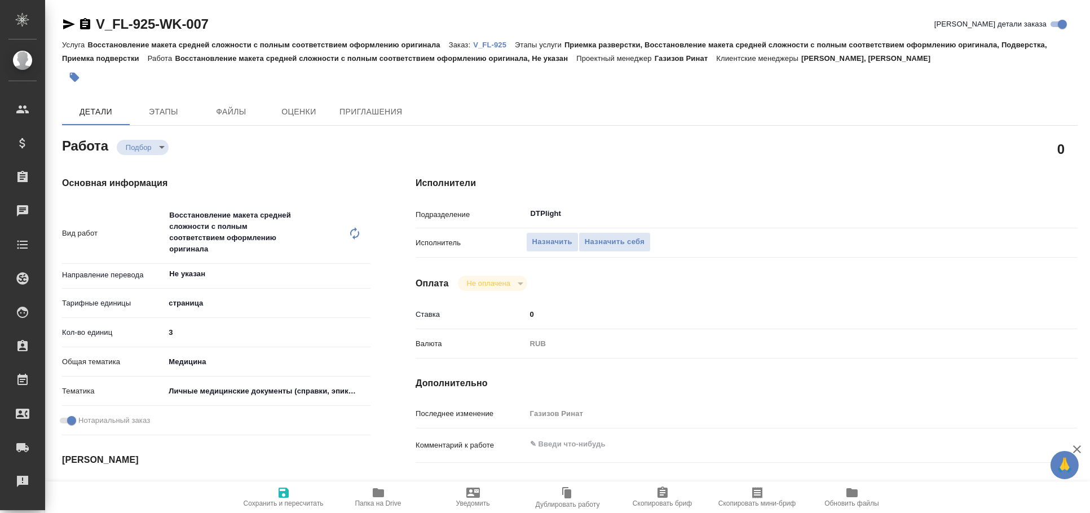
type textarea "x"
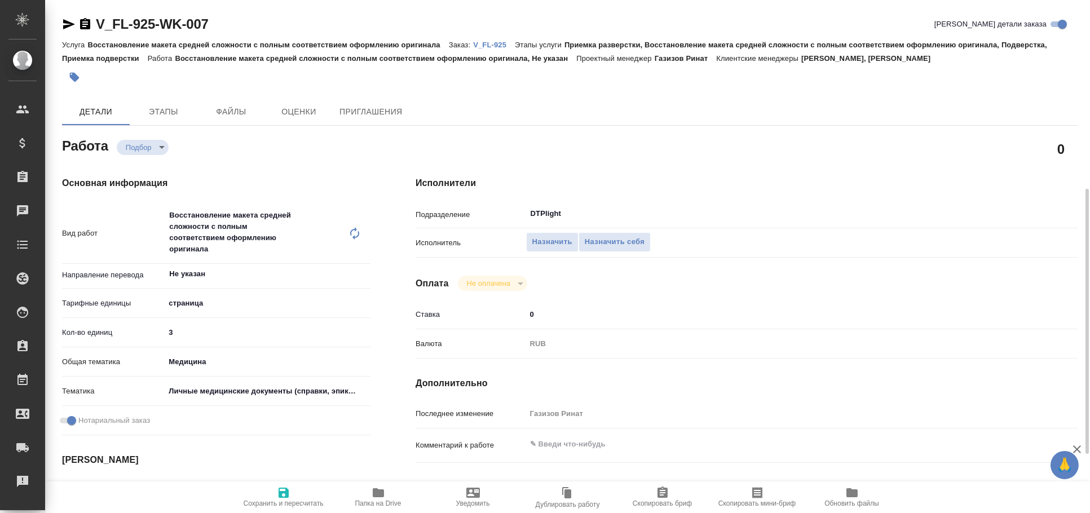
scroll to position [187, 0]
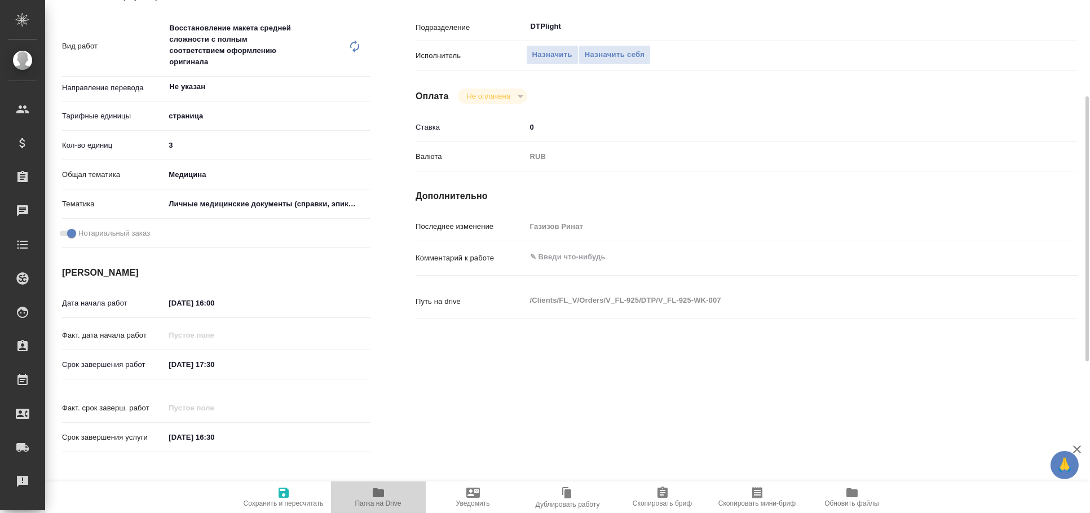
click at [378, 493] on icon "button" at bounding box center [378, 492] width 11 height 9
click at [371, 493] on icon "button" at bounding box center [378, 493] width 14 height 14
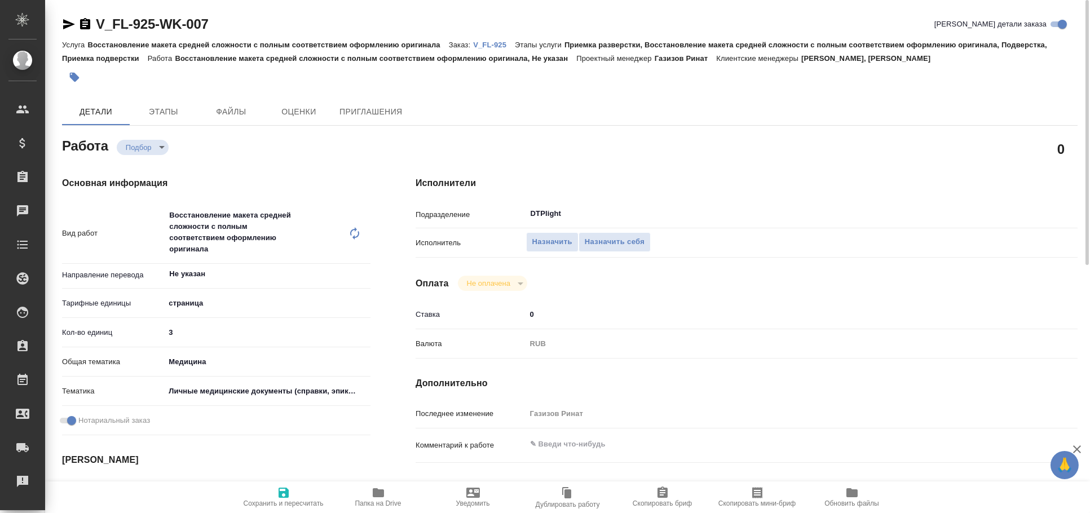
click at [68, 23] on icon "button" at bounding box center [69, 24] width 12 height 10
type textarea "x"
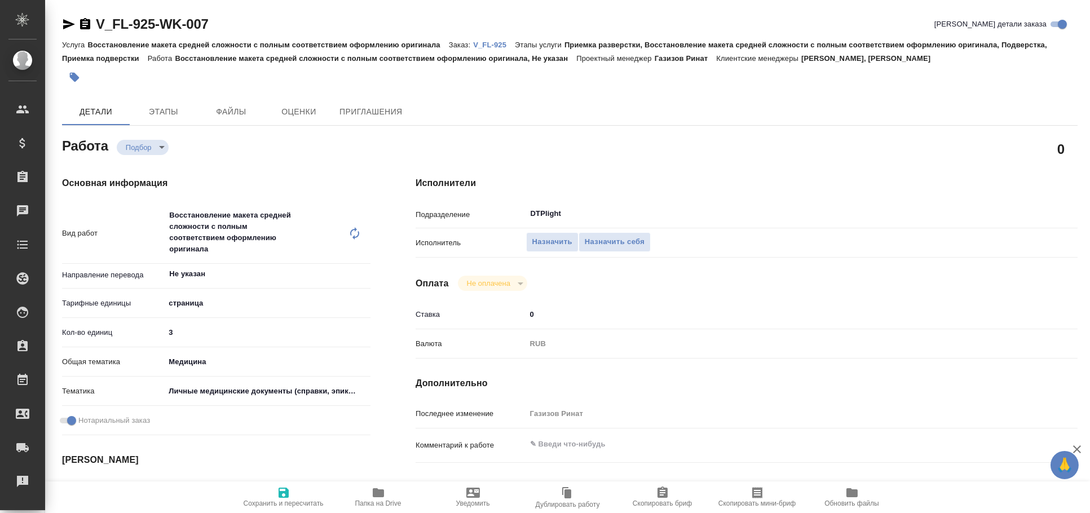
type textarea "x"
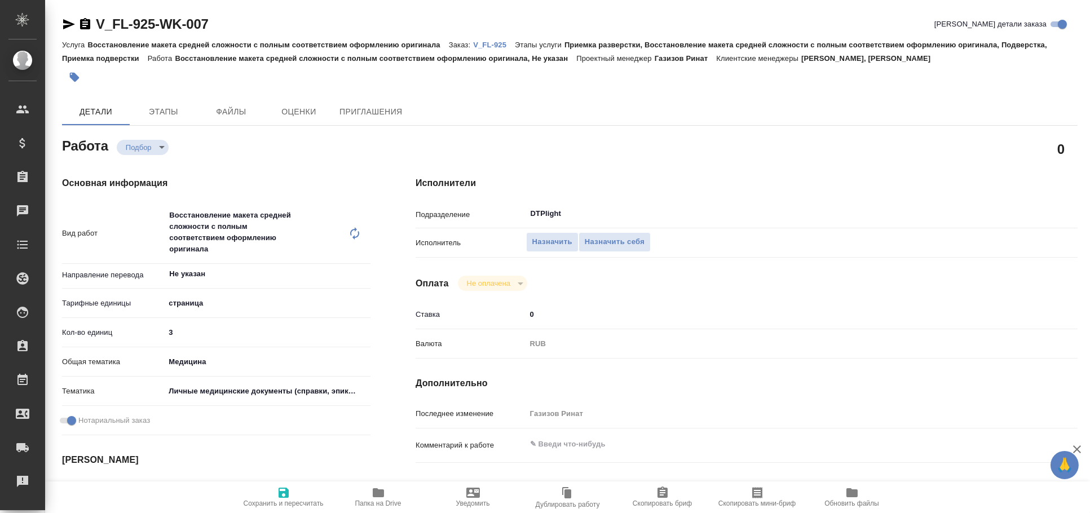
type textarea "x"
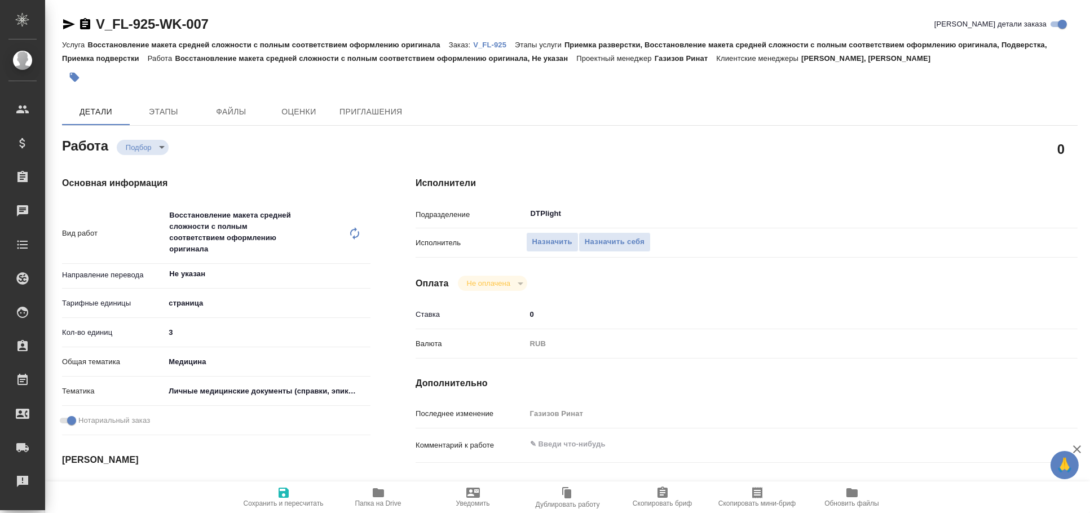
type textarea "x"
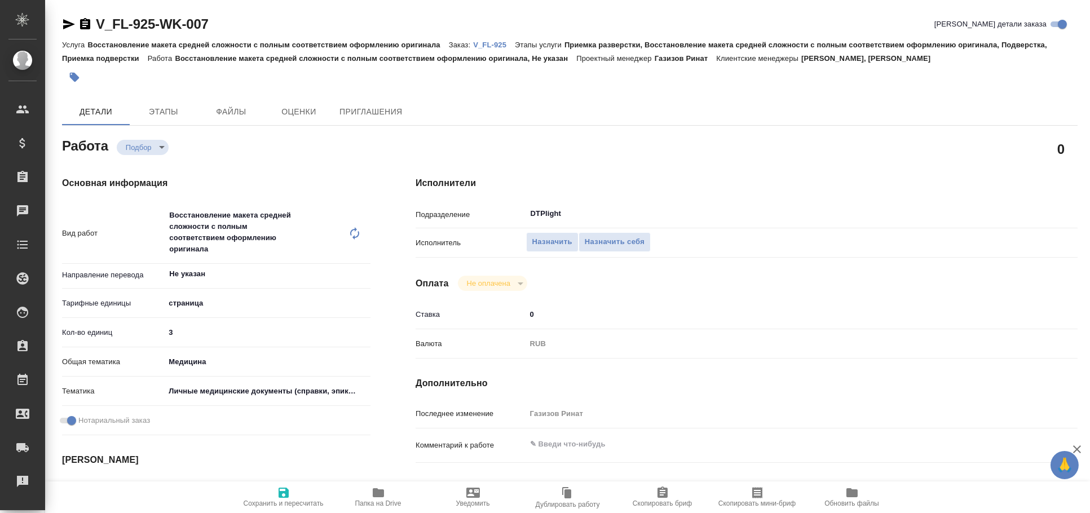
type textarea "x"
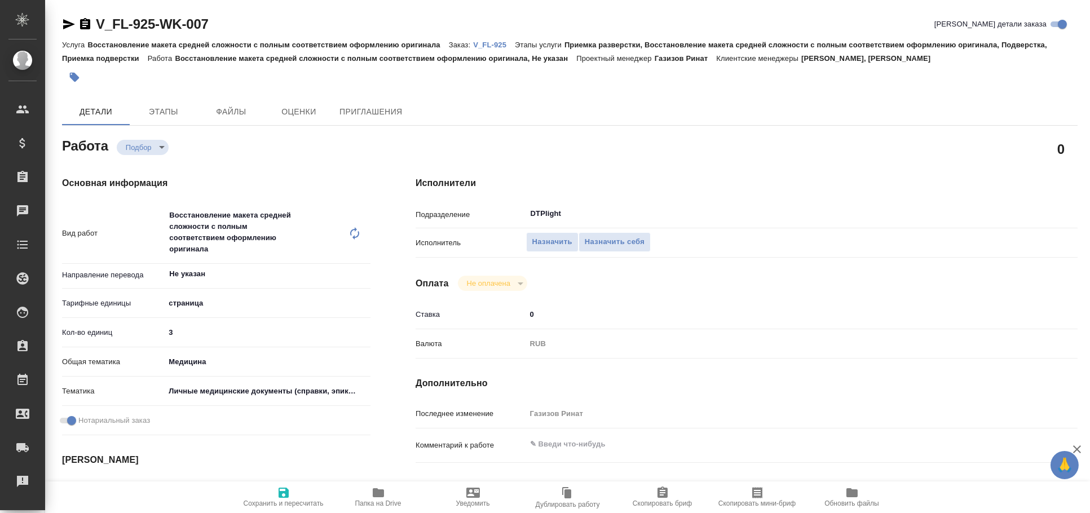
type textarea "x"
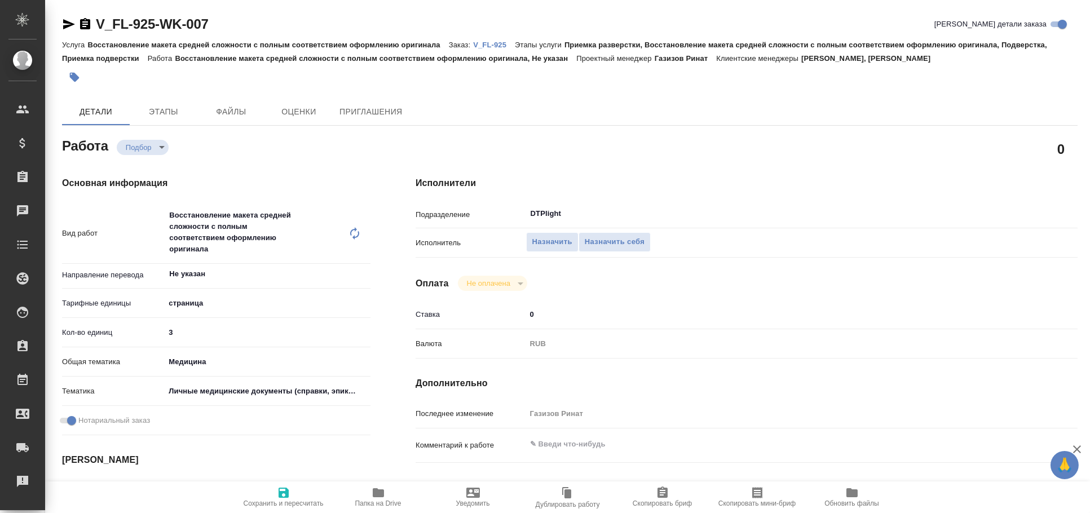
type textarea "x"
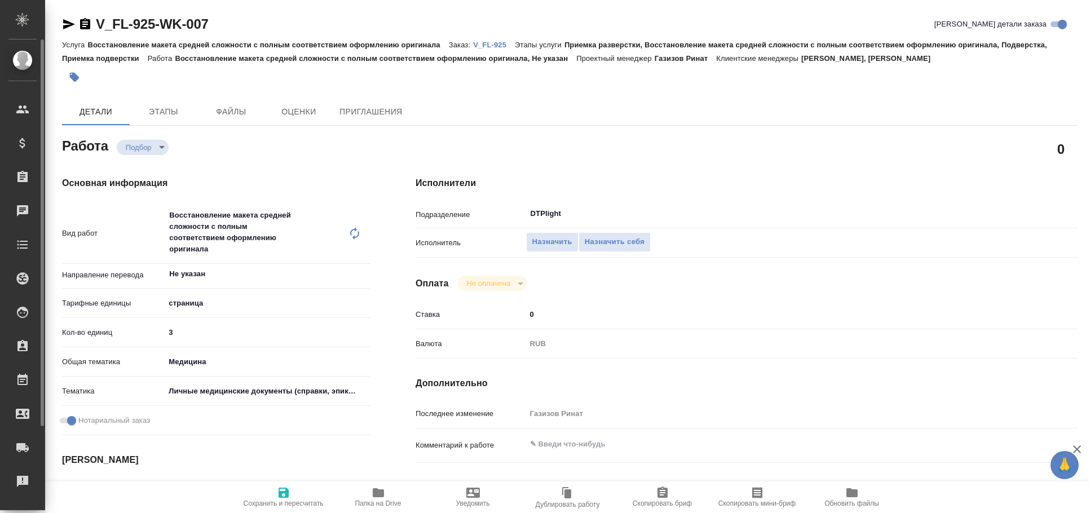
type textarea "x"
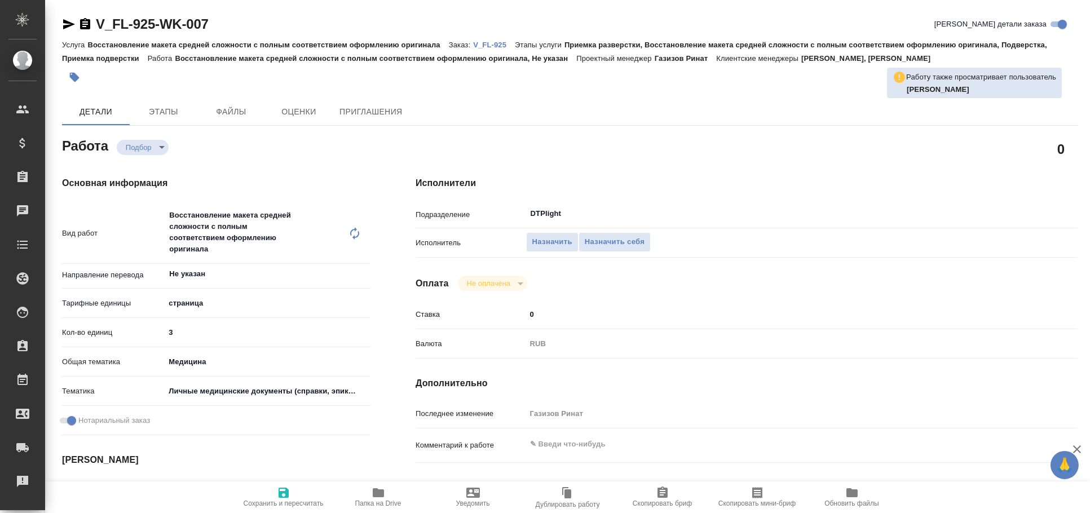
type textarea "x"
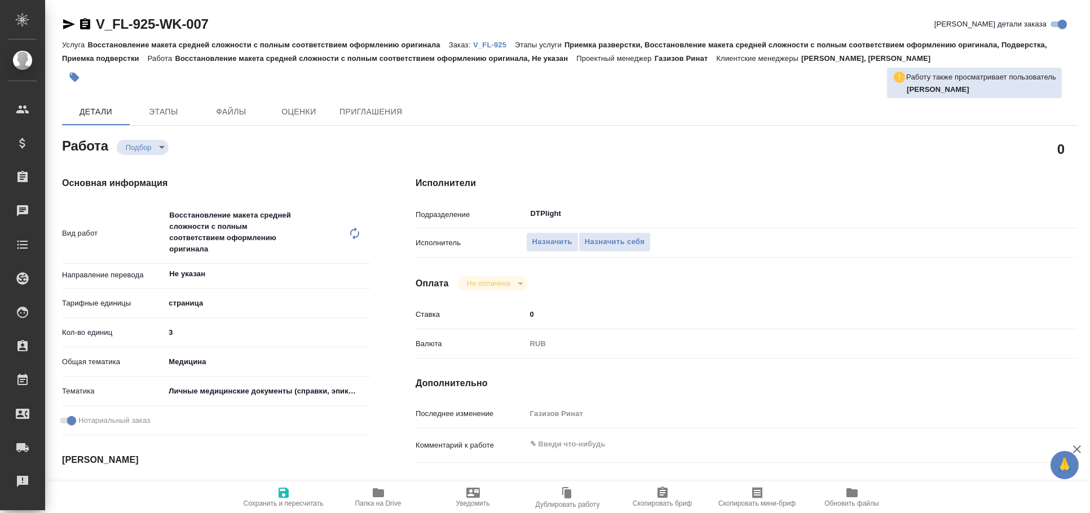
type textarea "x"
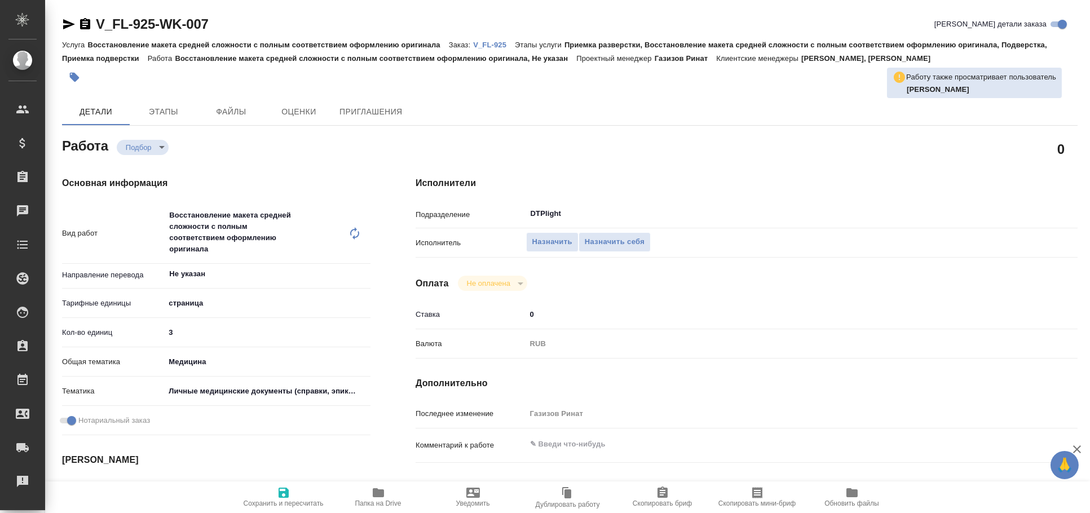
type textarea "x"
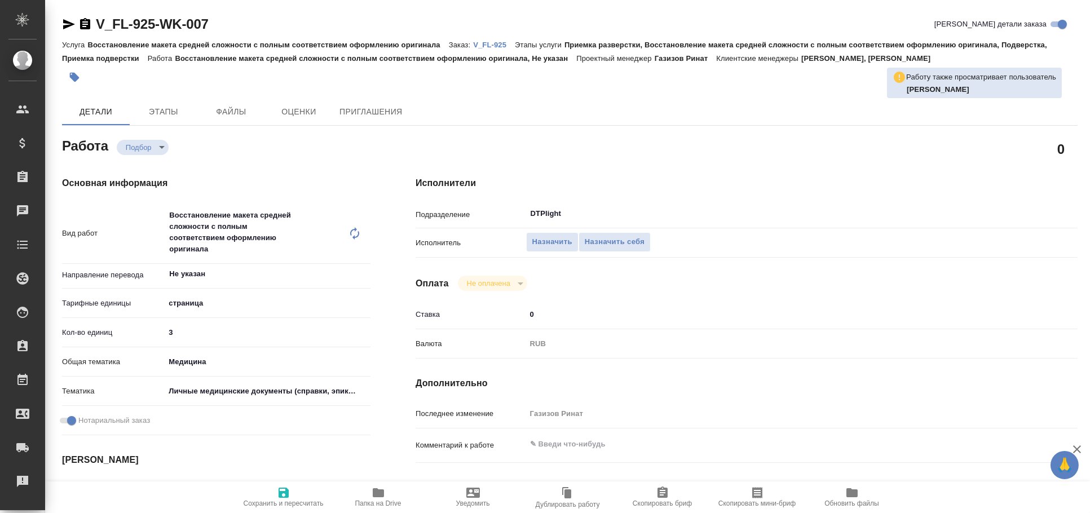
type textarea "x"
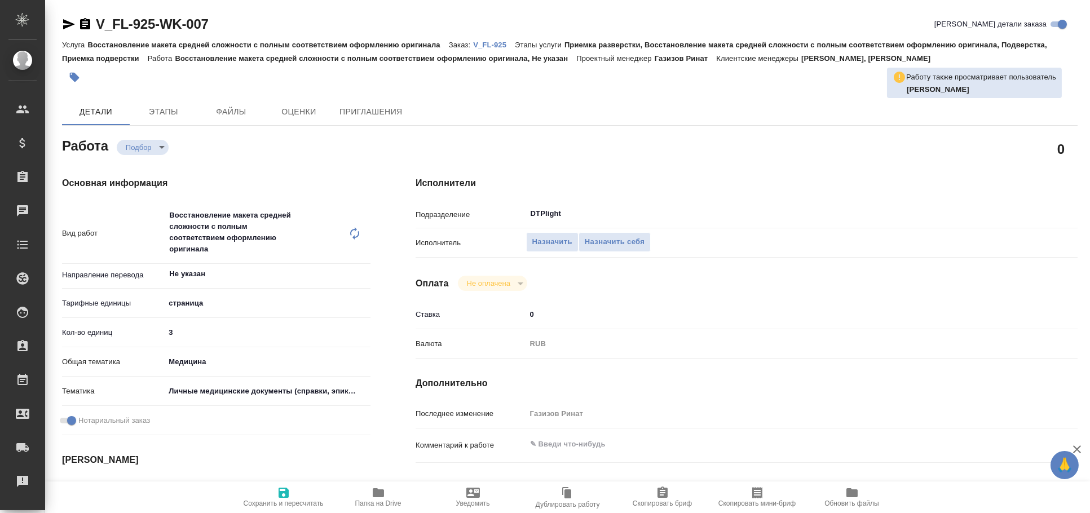
type textarea "x"
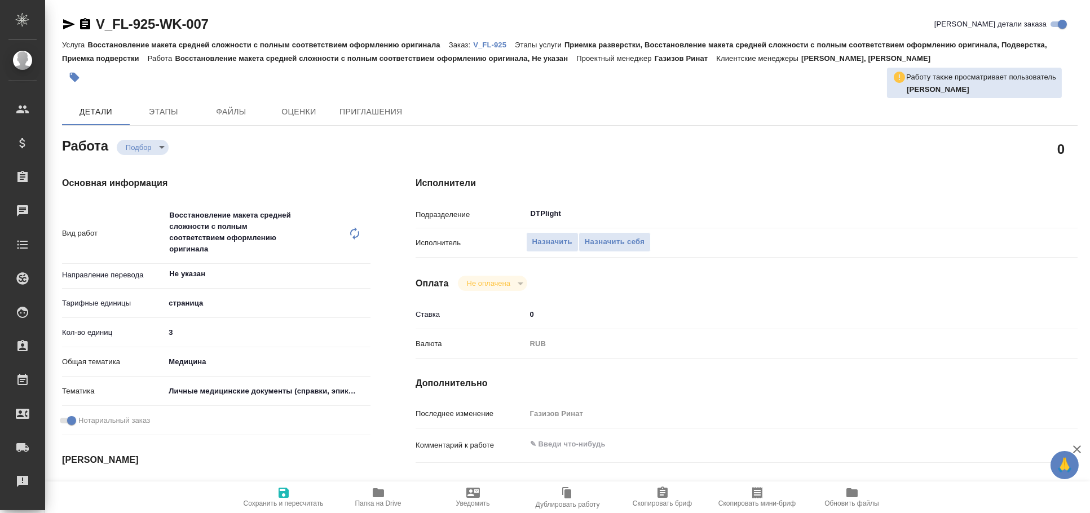
type textarea "x"
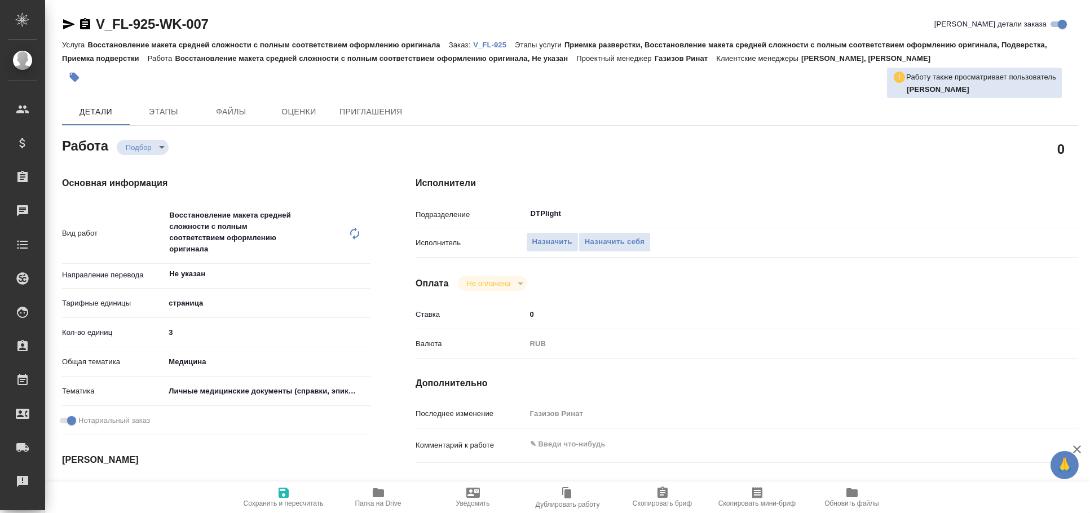
type textarea "x"
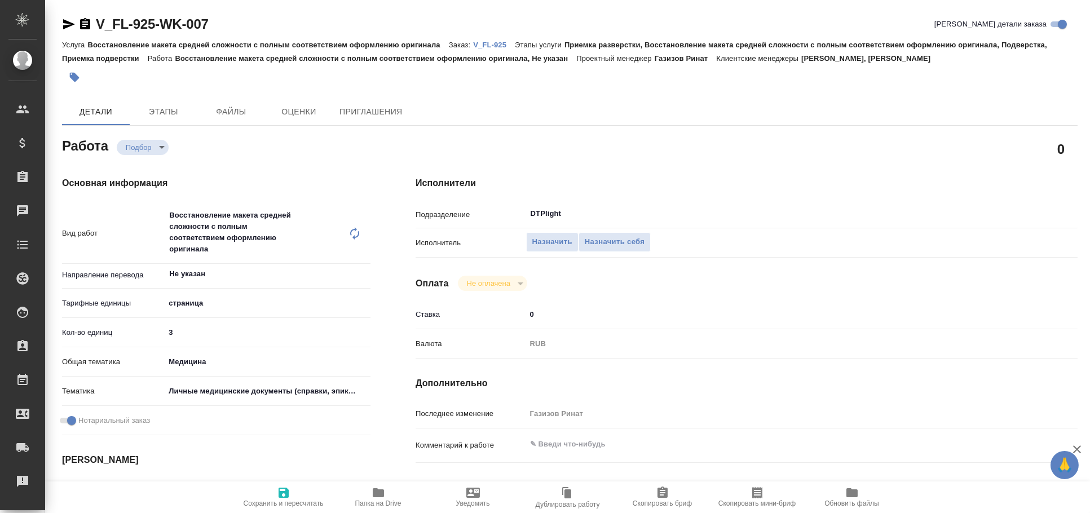
type textarea "x"
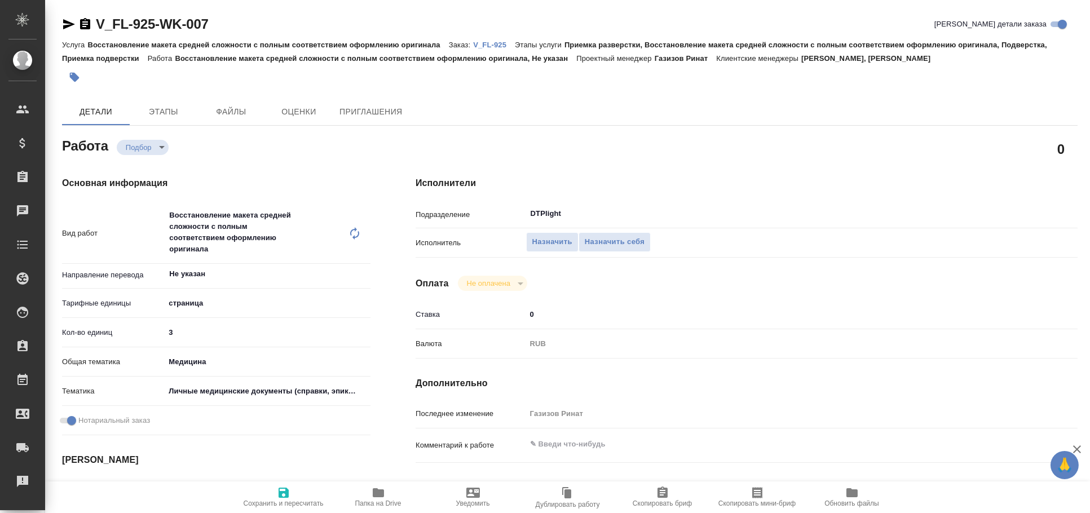
type textarea "x"
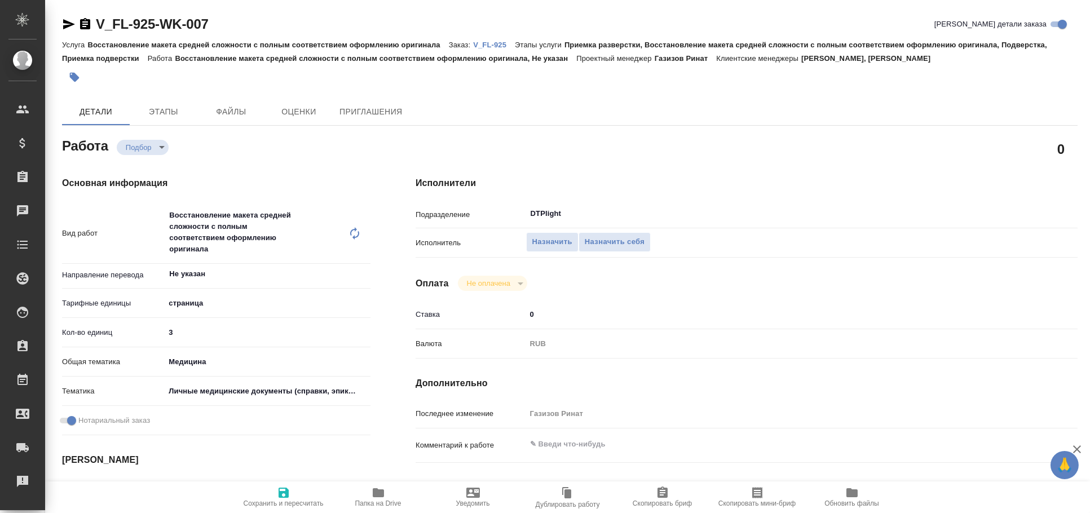
type textarea "x"
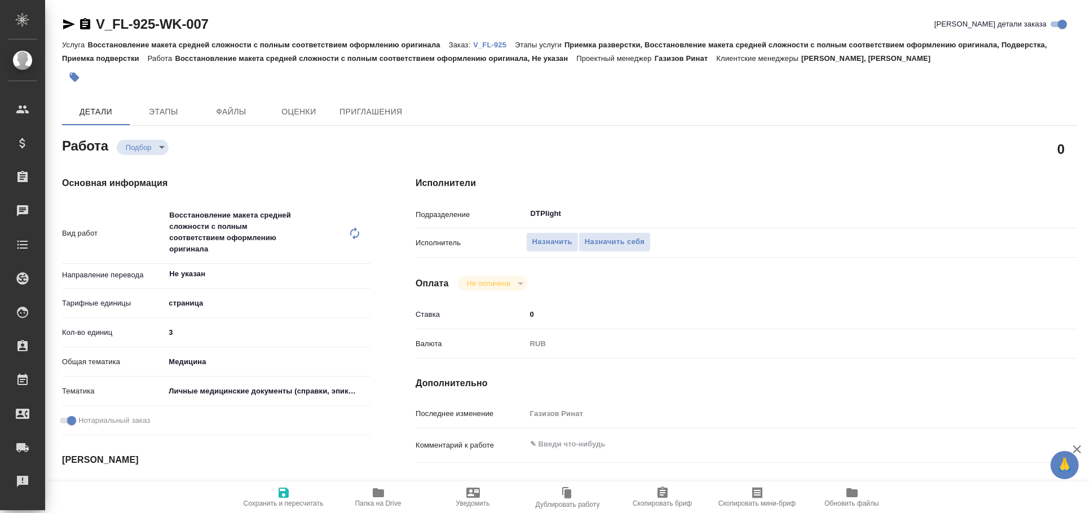
type textarea "x"
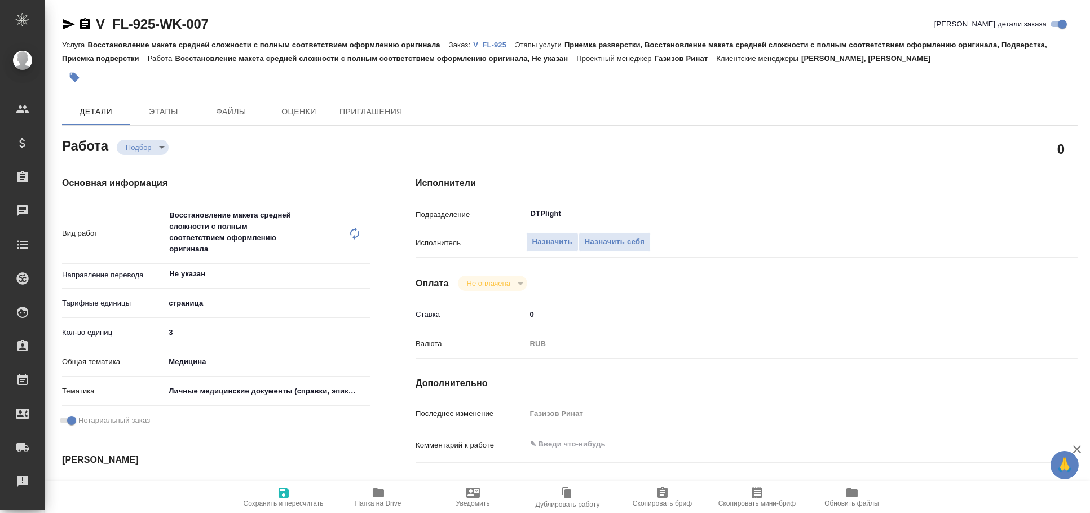
click at [67, 26] on icon "button" at bounding box center [69, 24] width 12 height 10
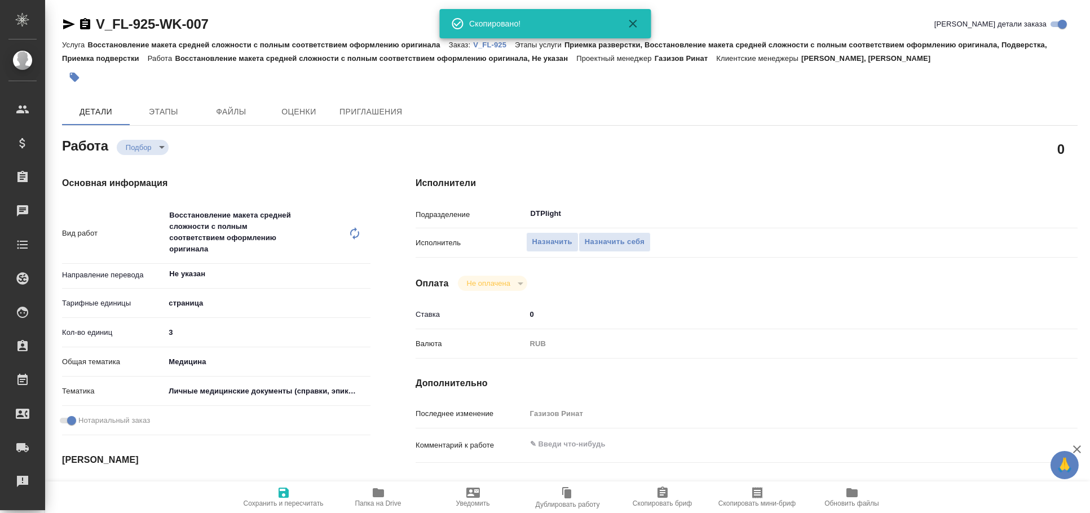
type textarea "x"
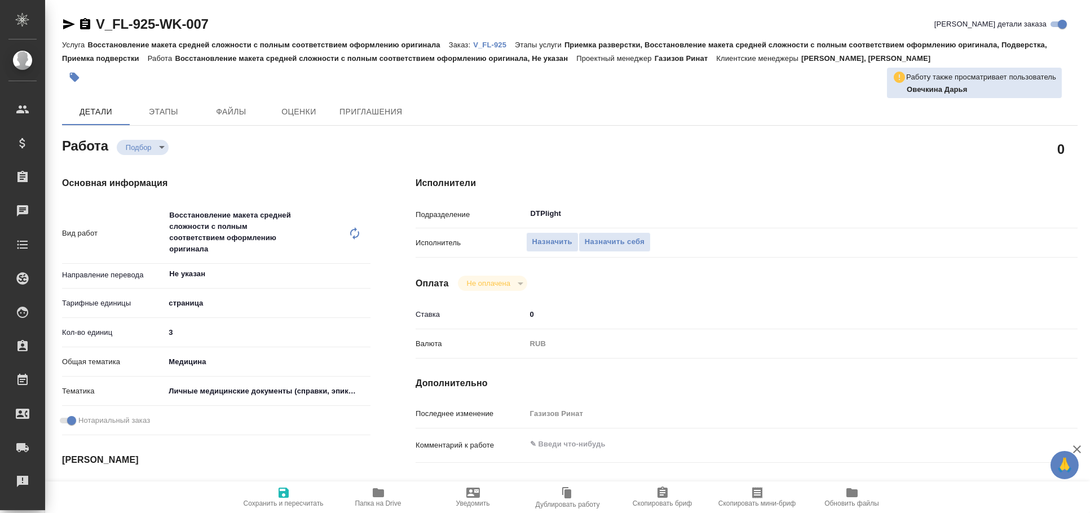
type textarea "x"
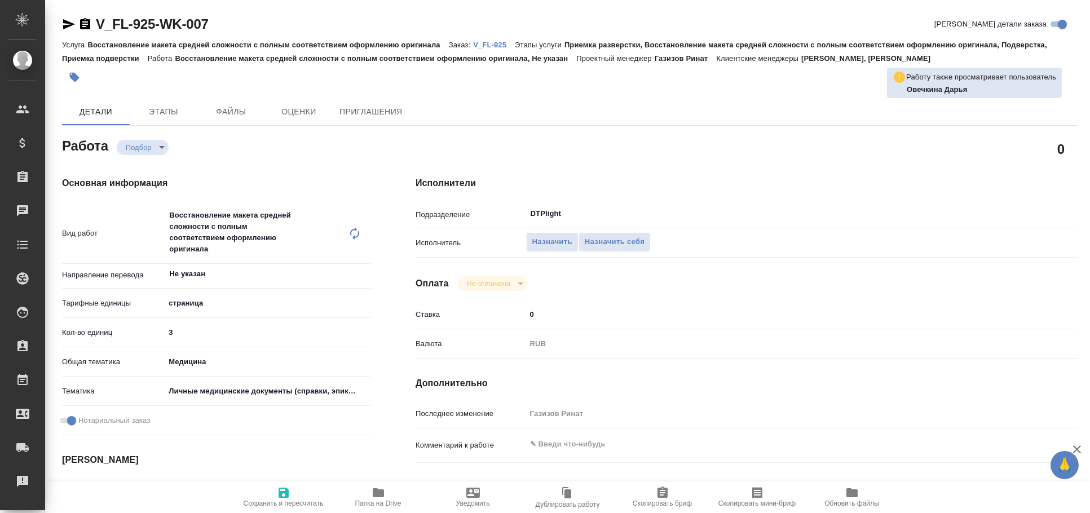
type textarea "x"
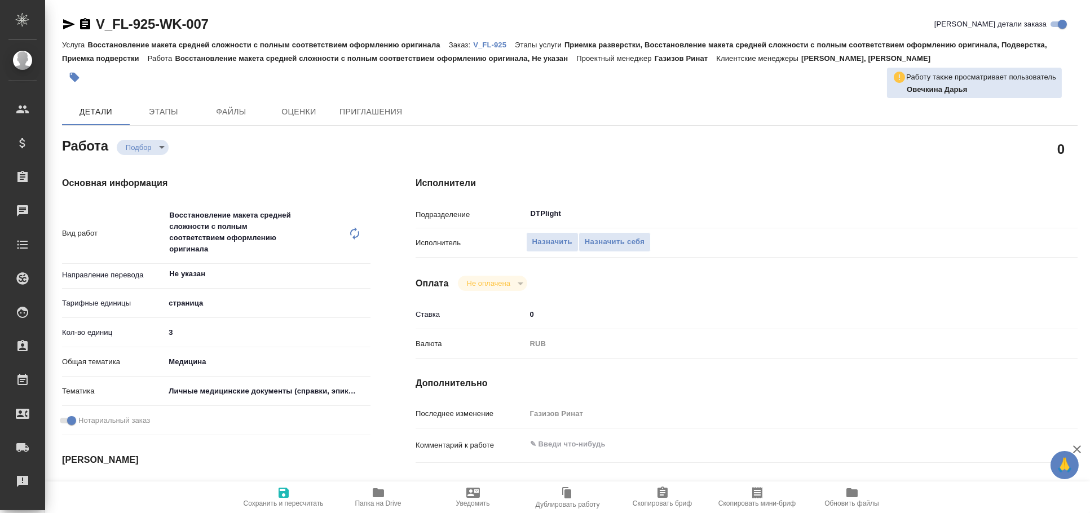
type textarea "x"
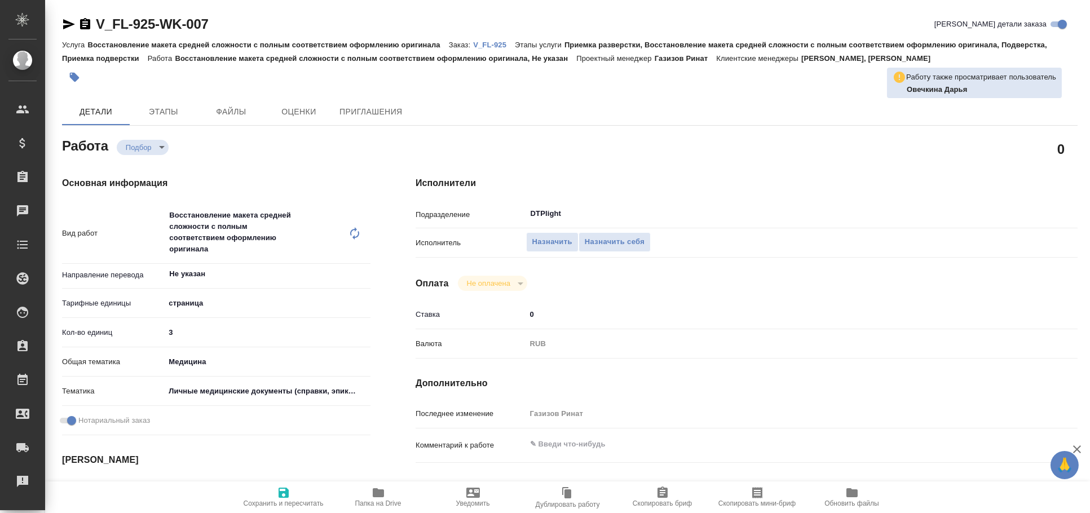
type textarea "x"
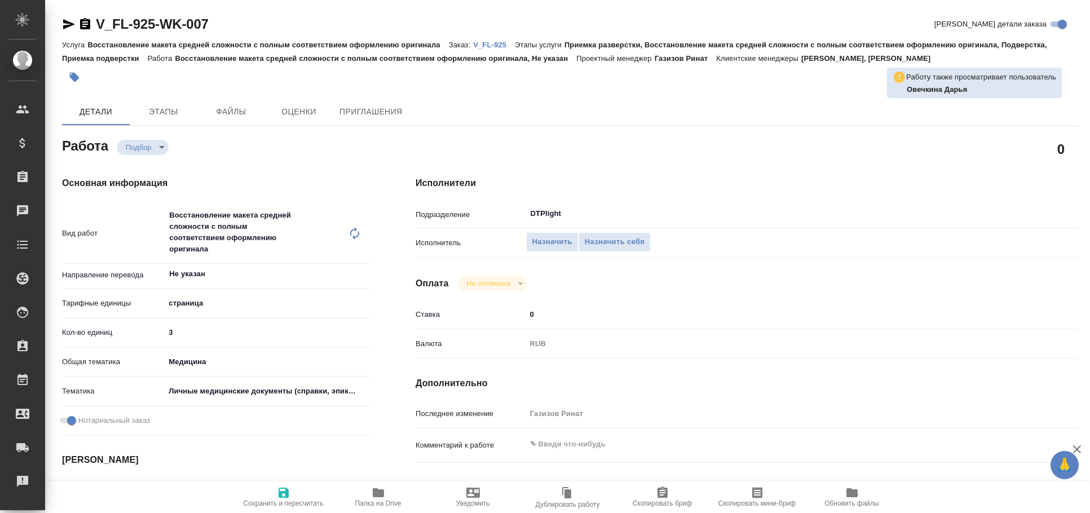
type textarea "x"
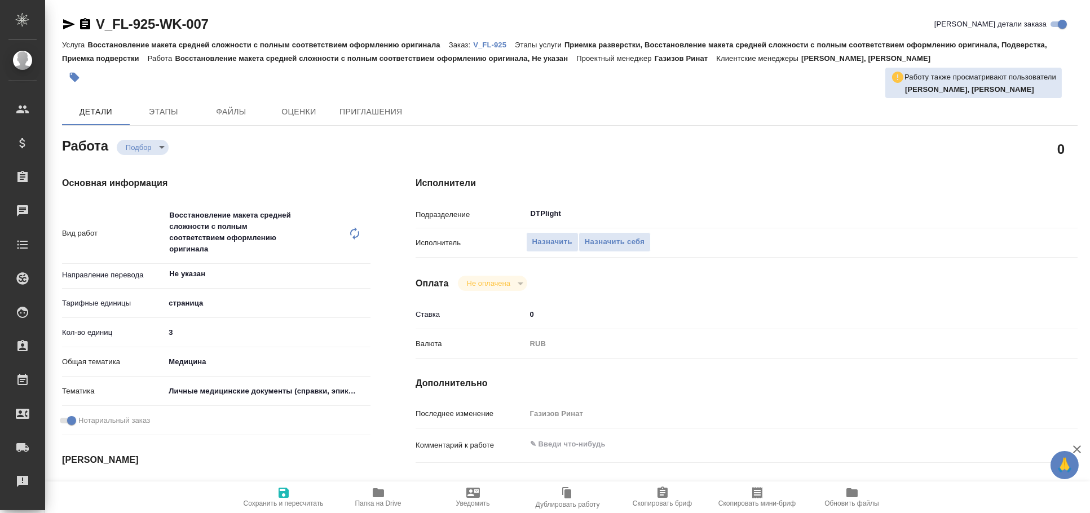
type textarea "x"
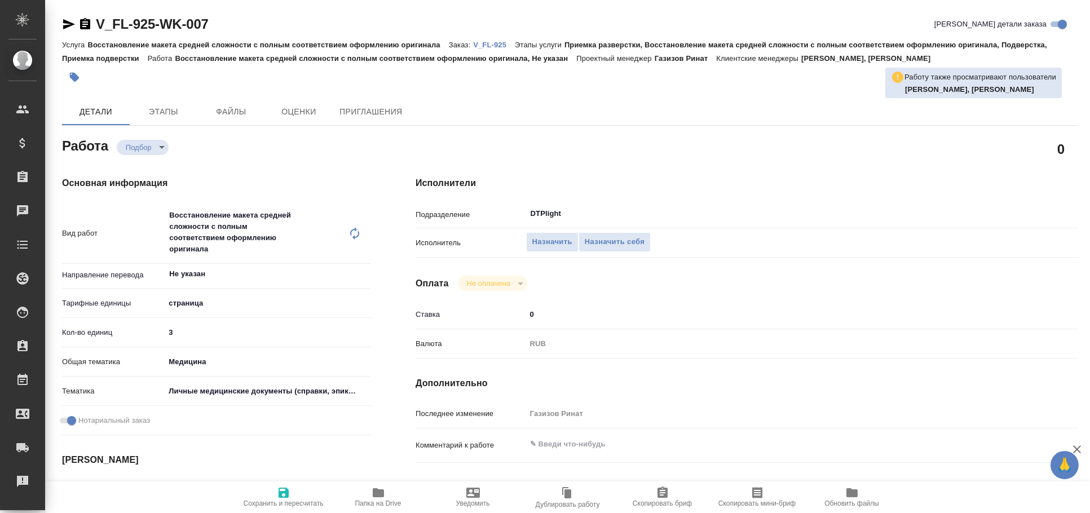
type textarea "x"
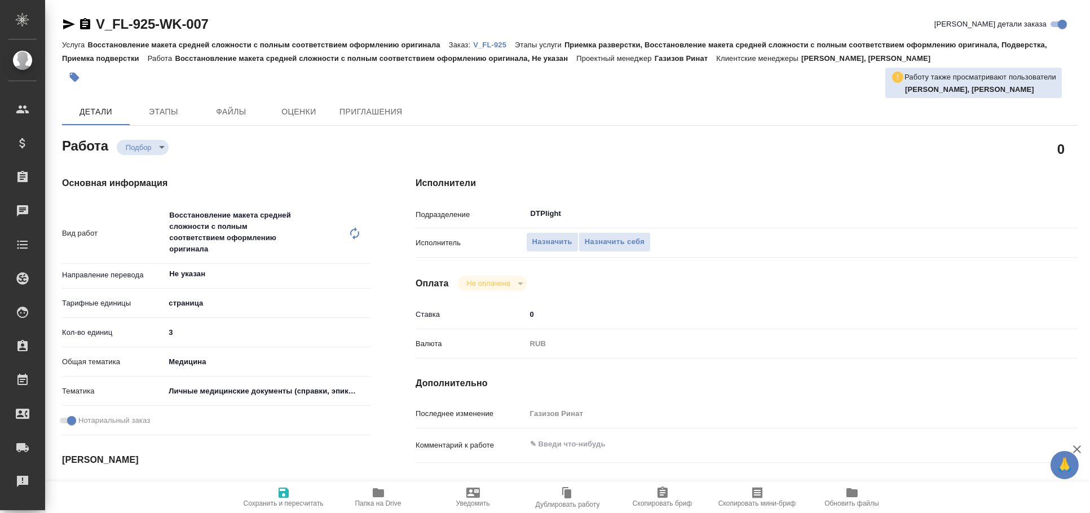
type textarea "x"
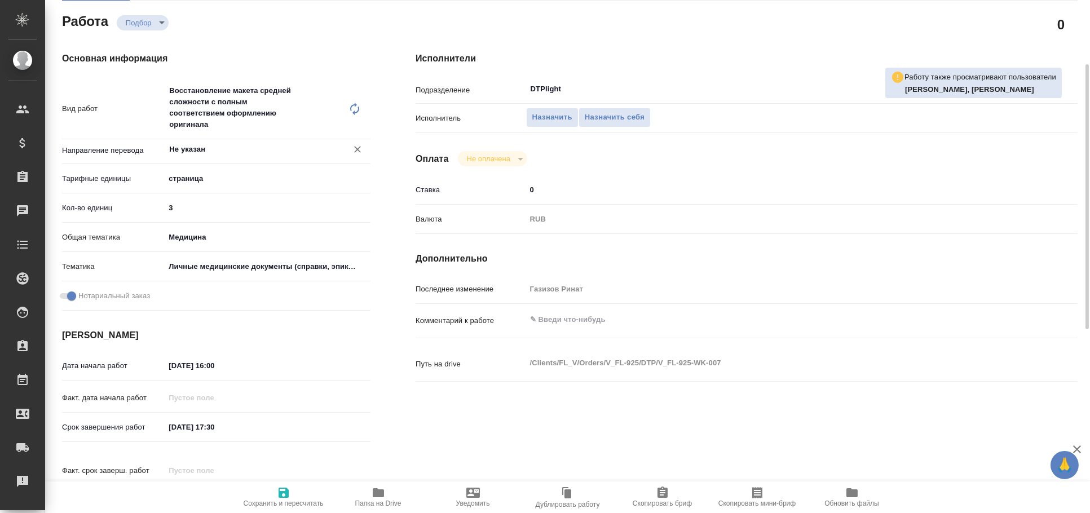
type textarea "x"
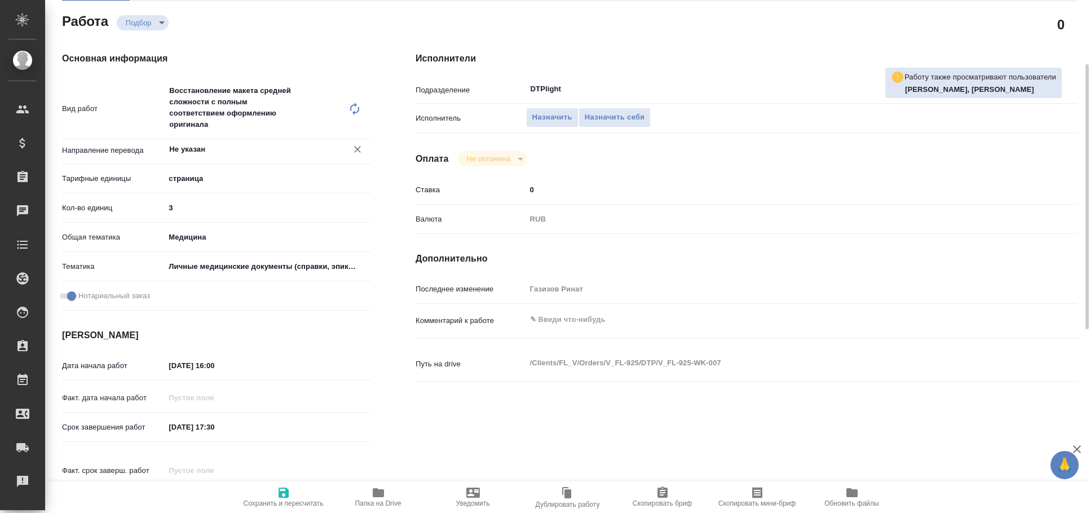
scroll to position [249, 0]
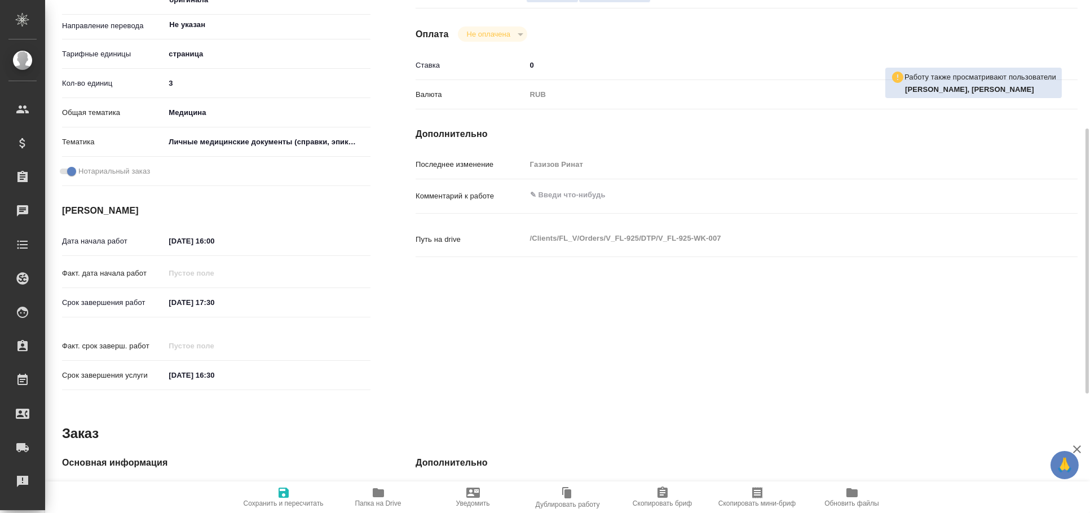
type textarea "x"
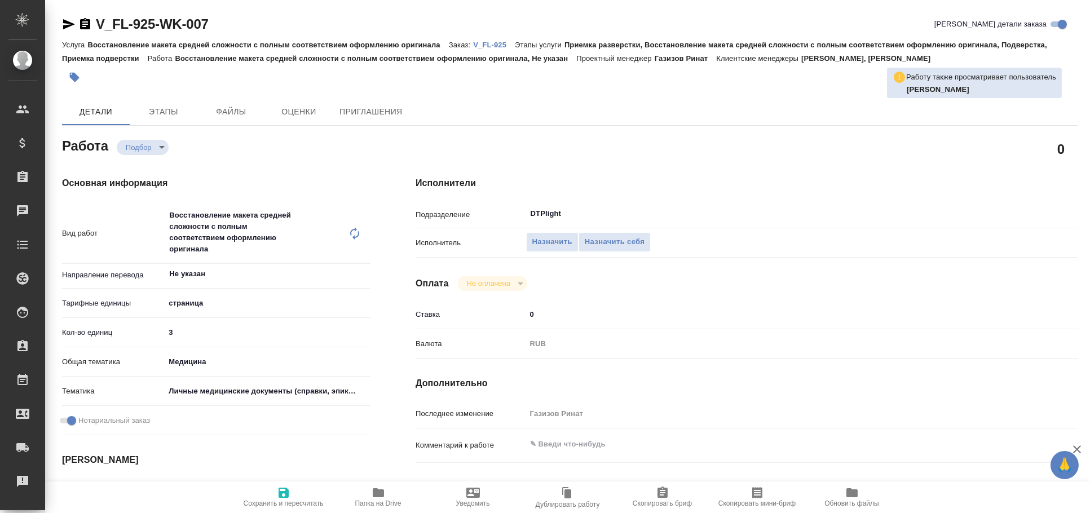
type textarea "x"
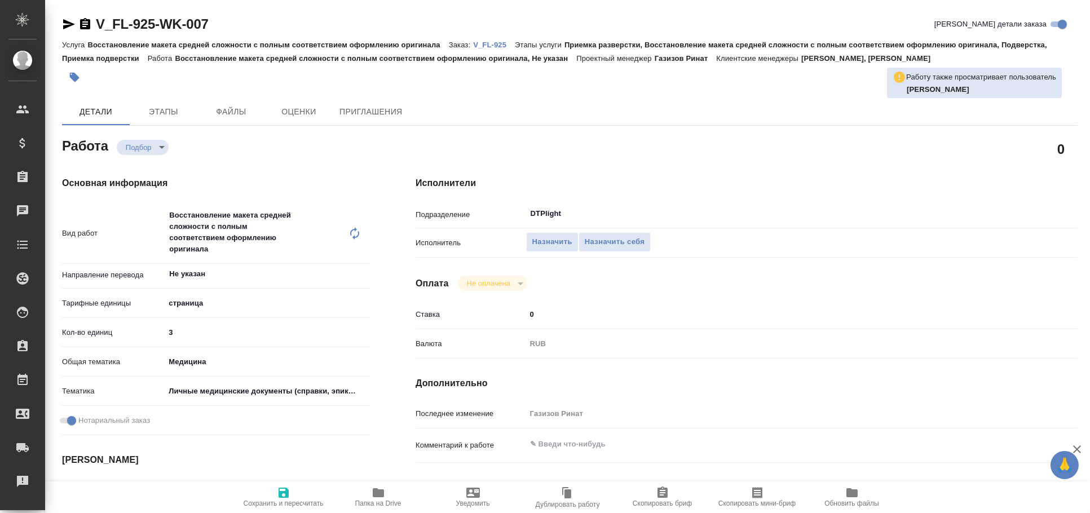
type textarea "x"
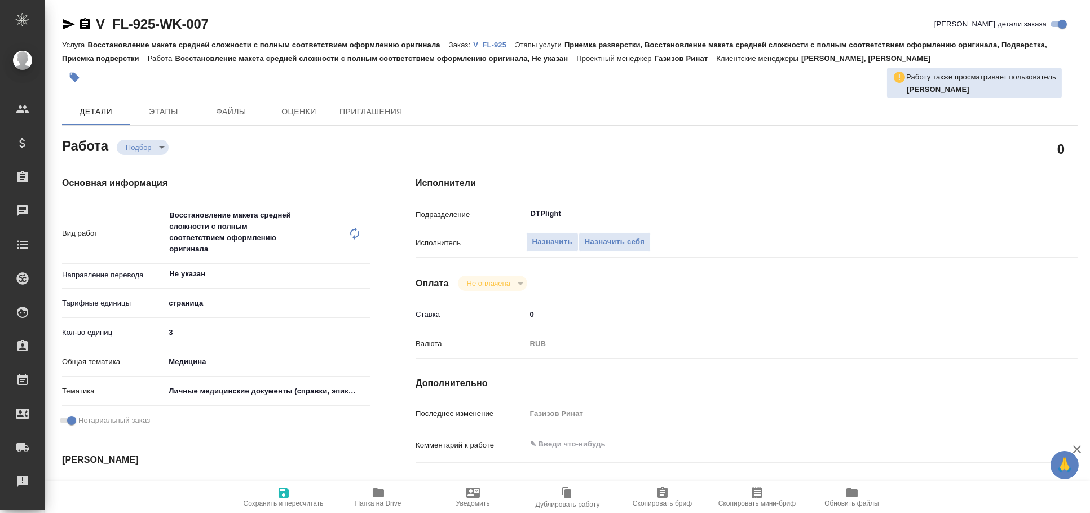
type textarea "x"
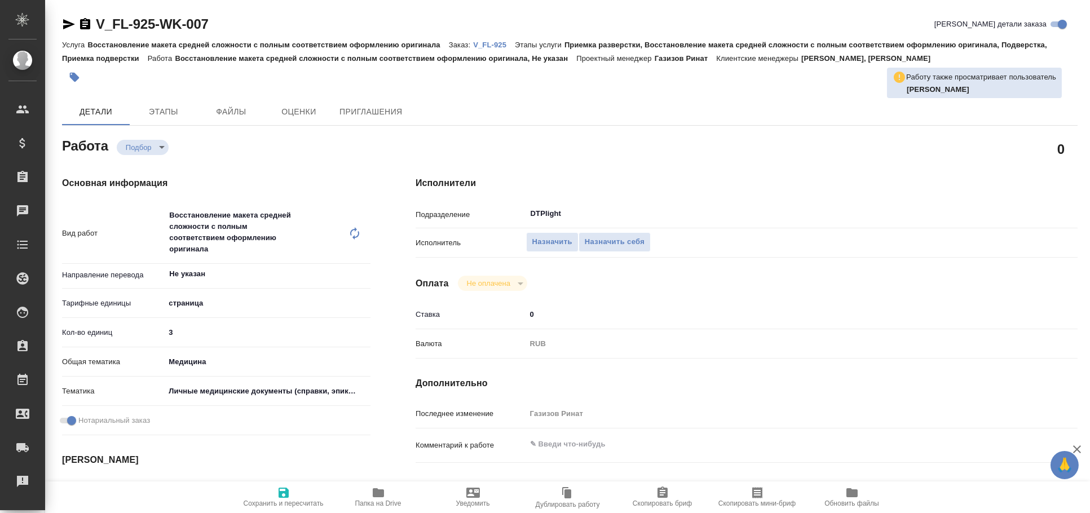
type textarea "x"
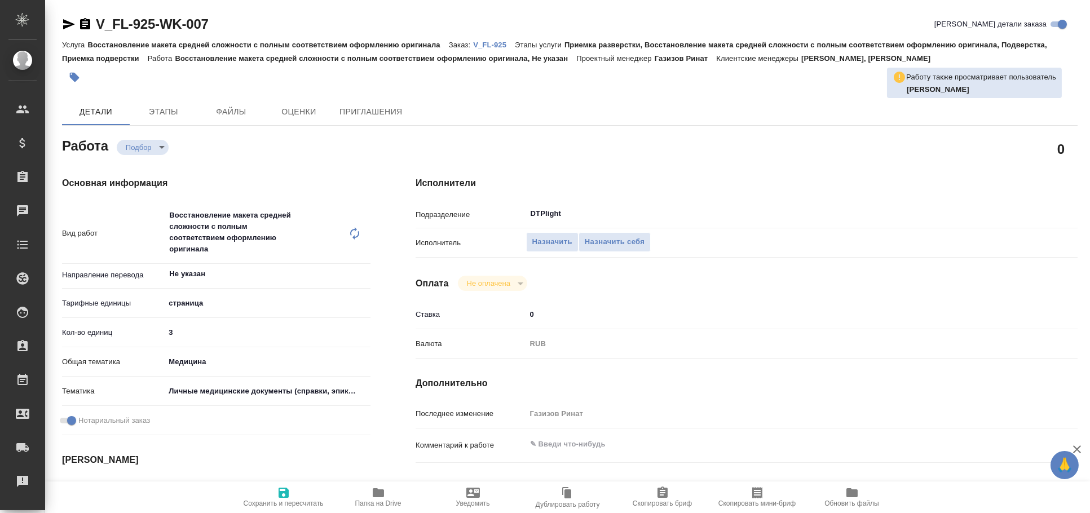
type textarea "x"
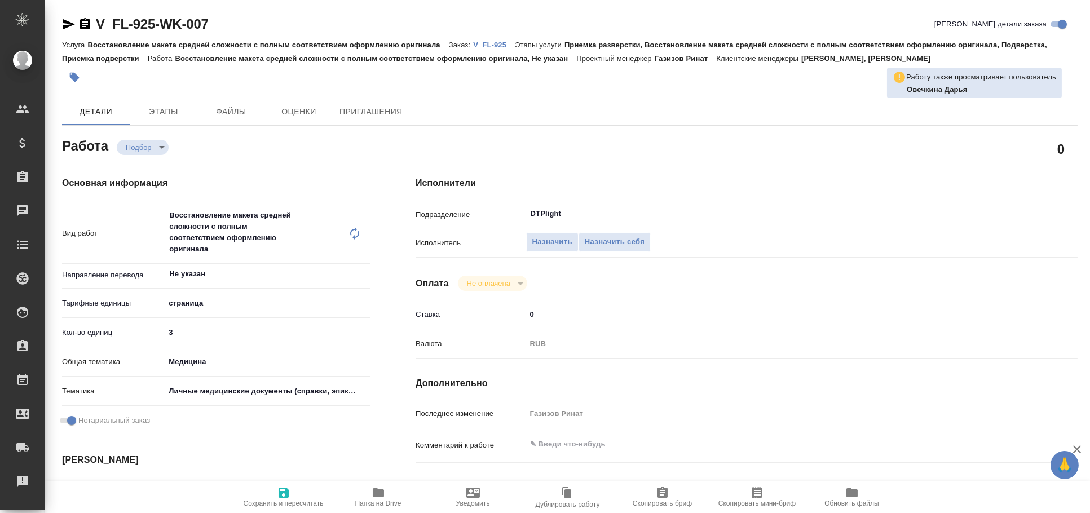
type textarea "x"
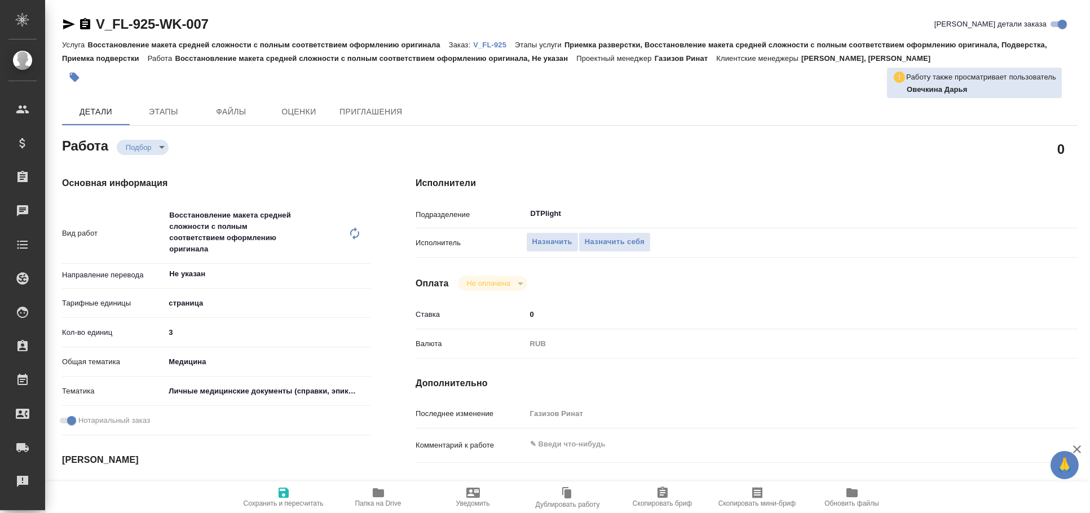
type textarea "x"
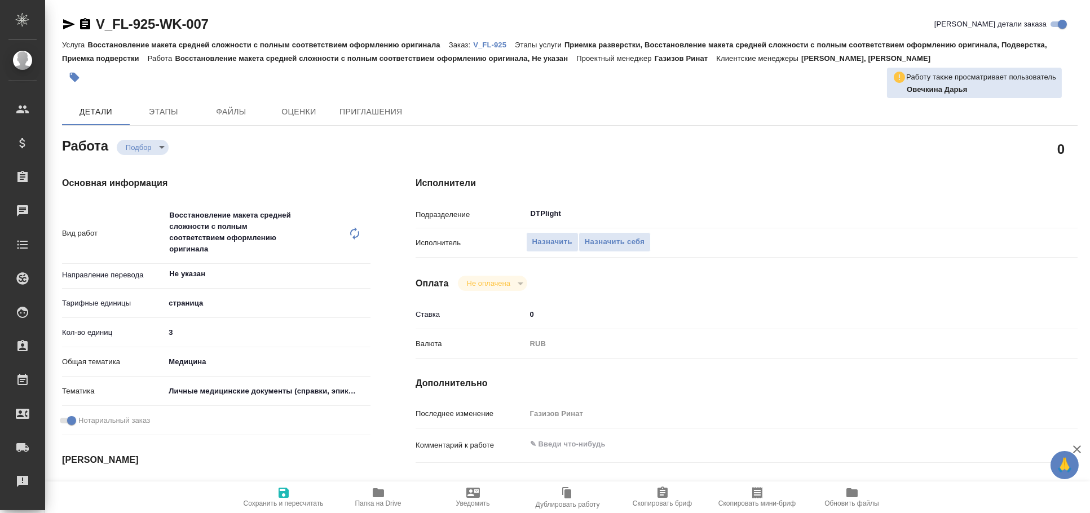
type textarea "x"
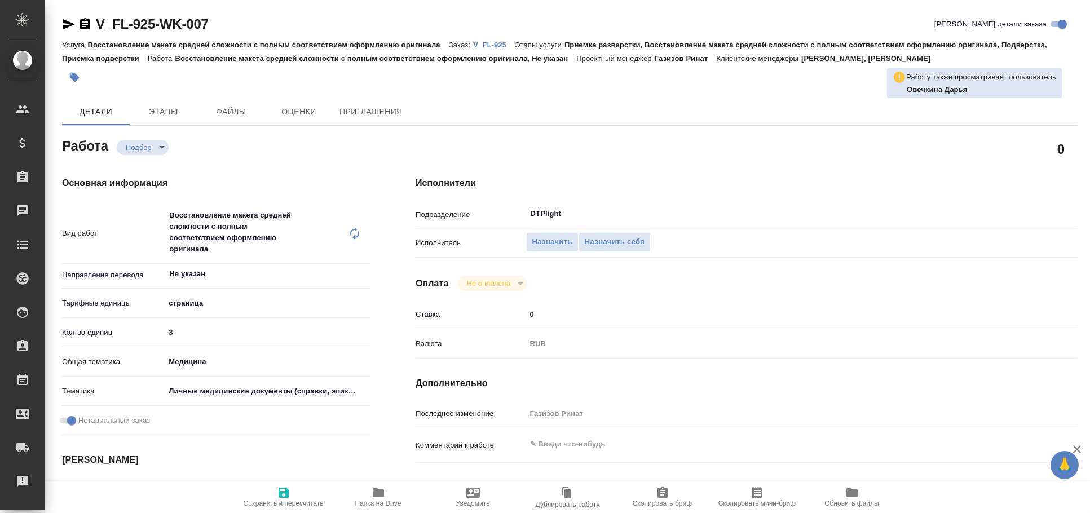
type textarea "x"
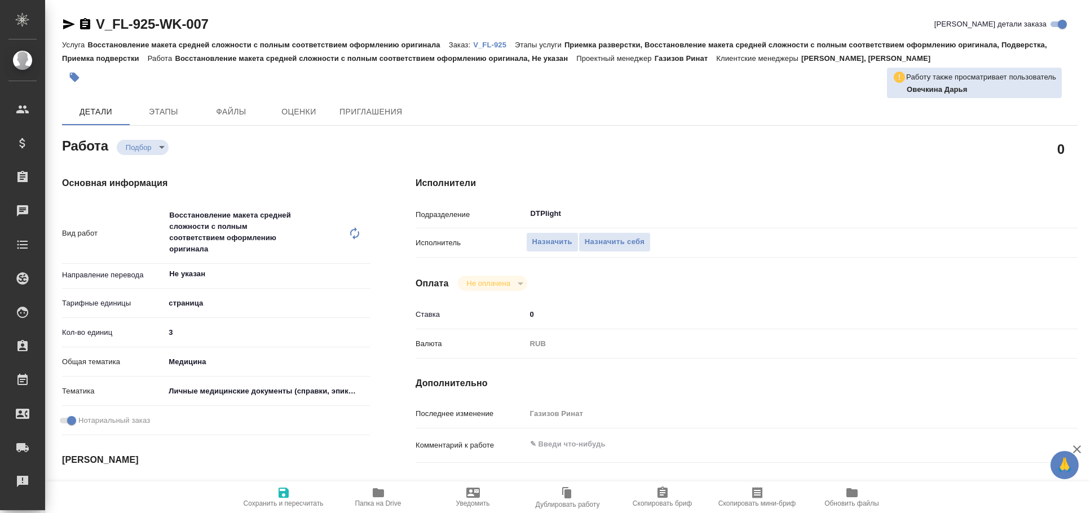
type textarea "x"
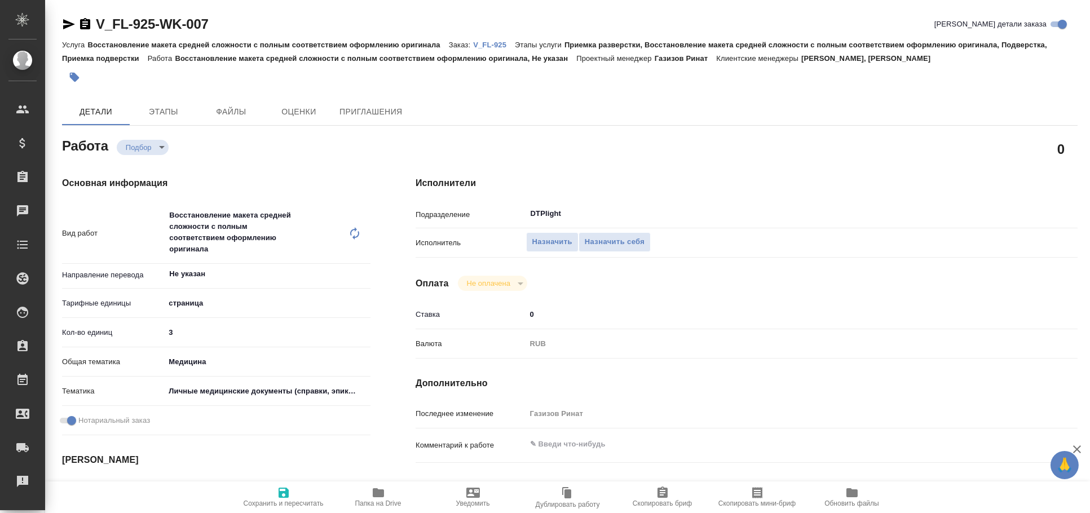
type textarea "x"
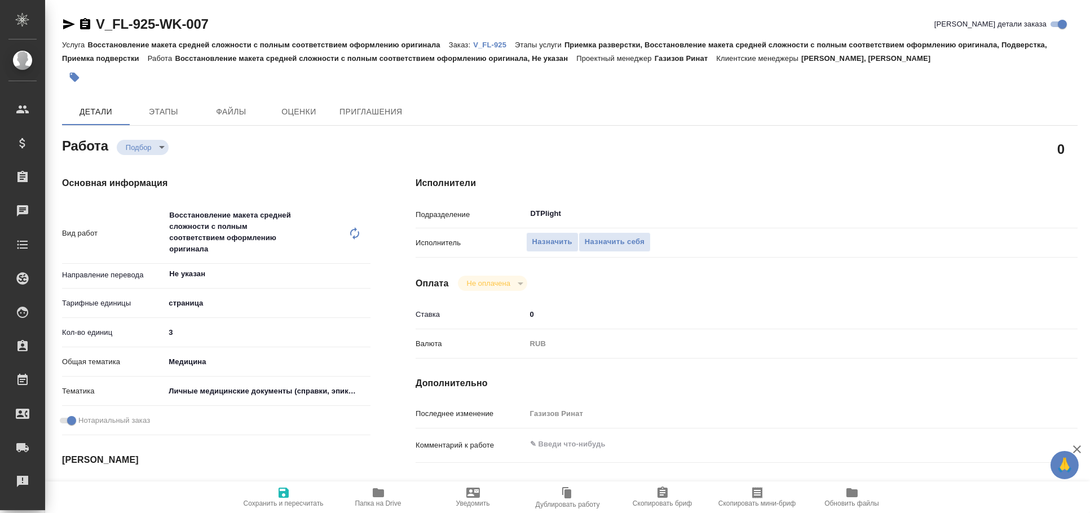
type textarea "x"
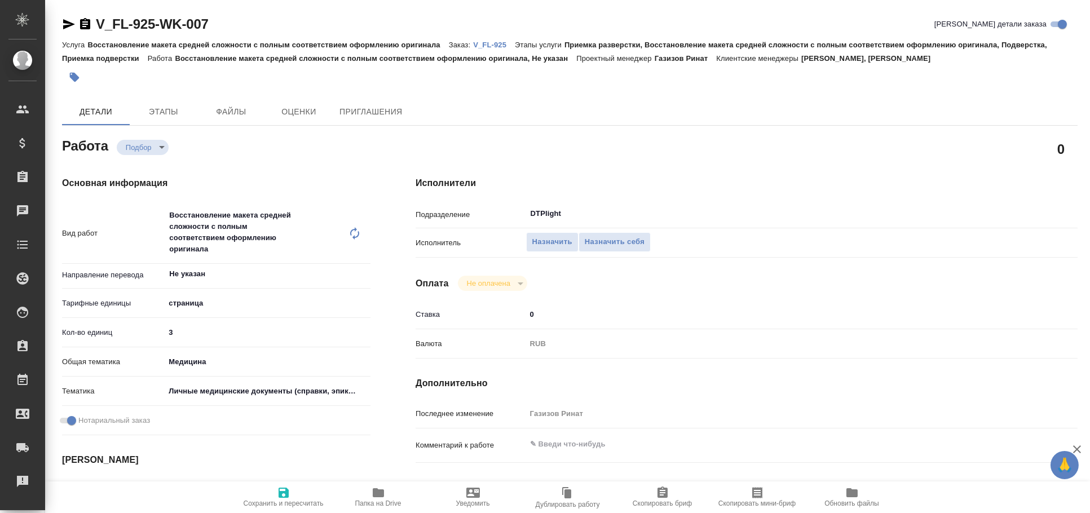
type textarea "x"
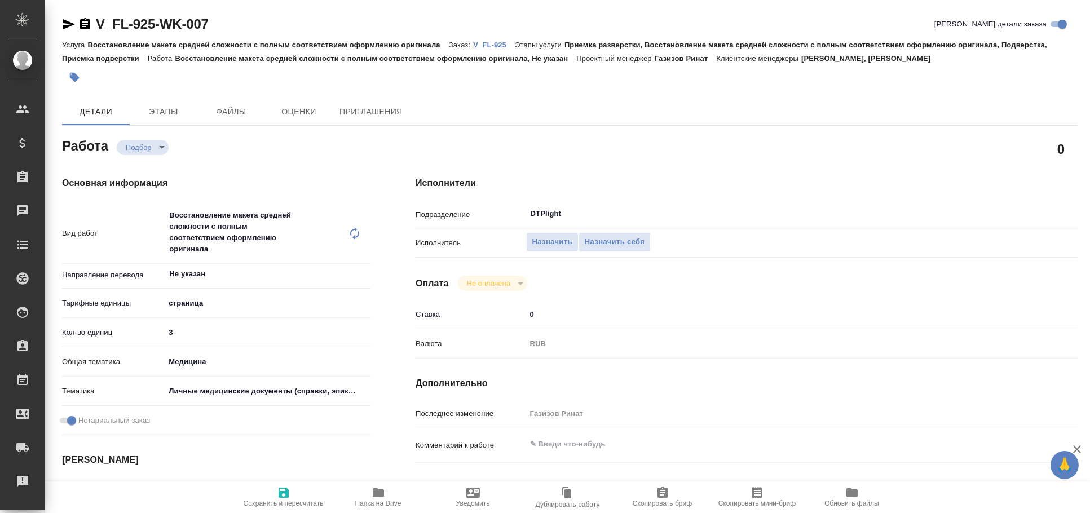
type textarea "x"
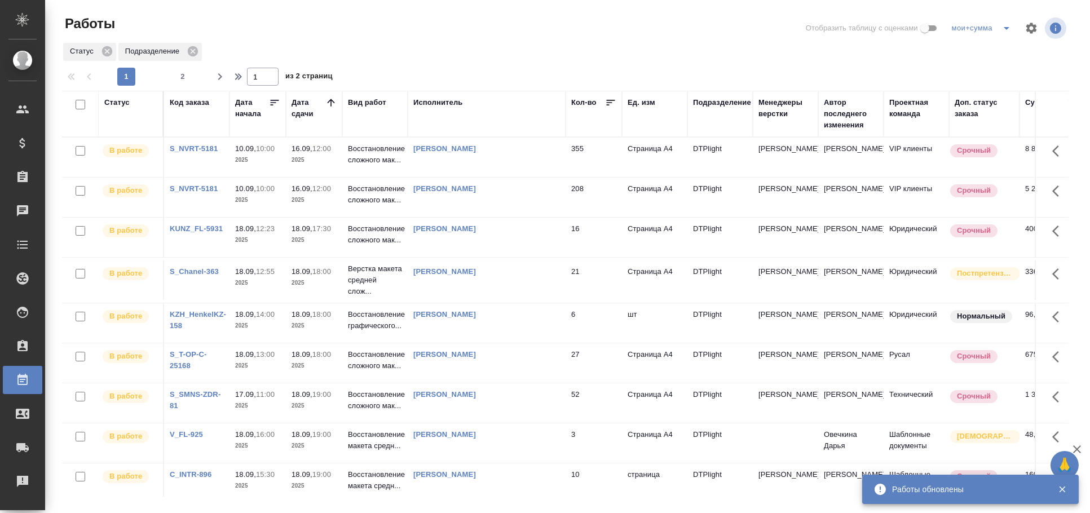
scroll to position [250, 0]
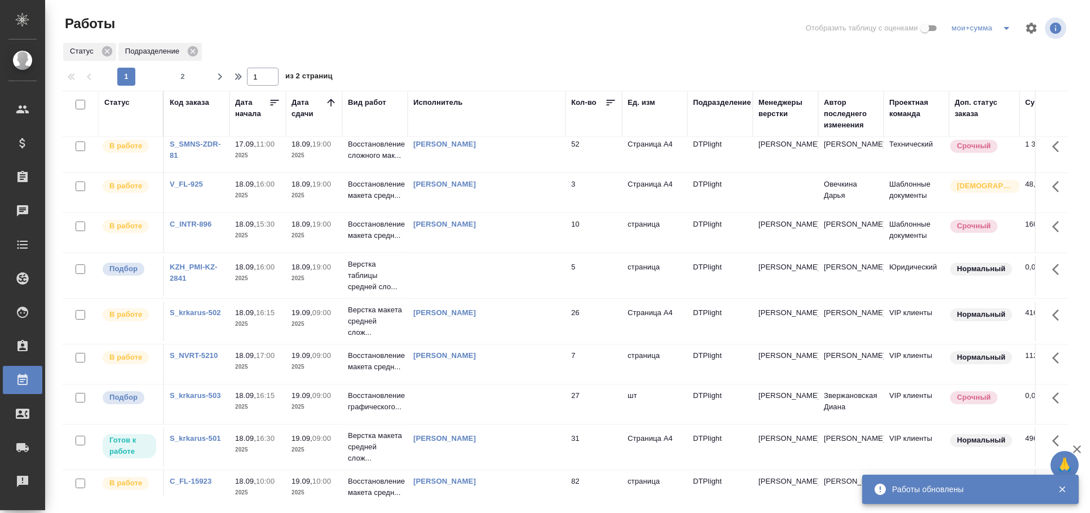
click at [468, 265] on td at bounding box center [487, 275] width 158 height 39
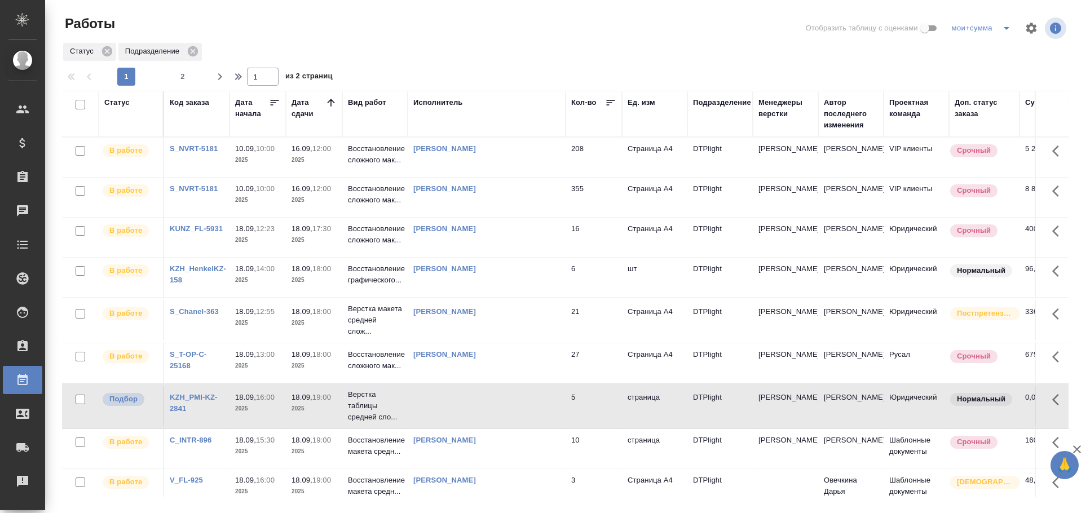
scroll to position [188, 0]
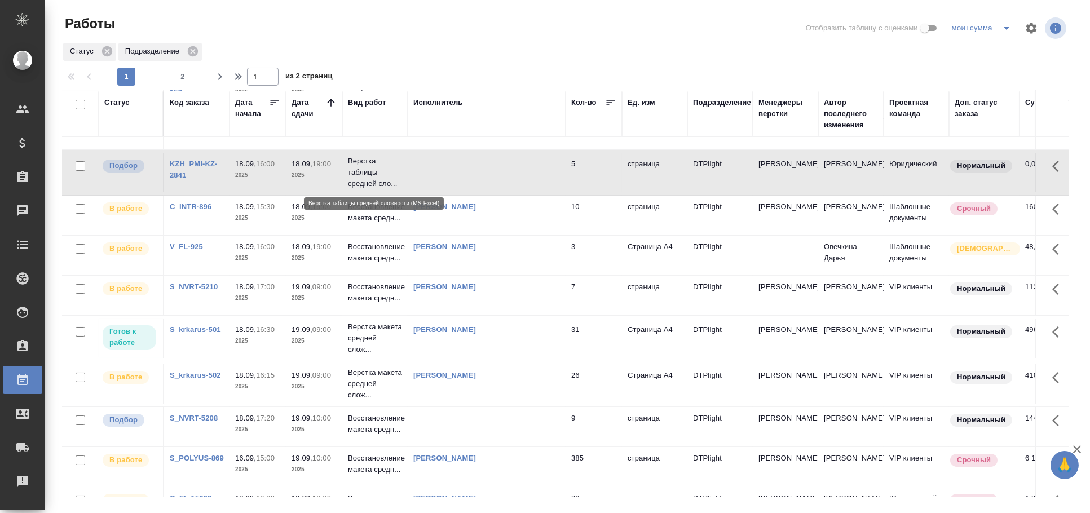
click at [459, 178] on td at bounding box center [487, 172] width 158 height 39
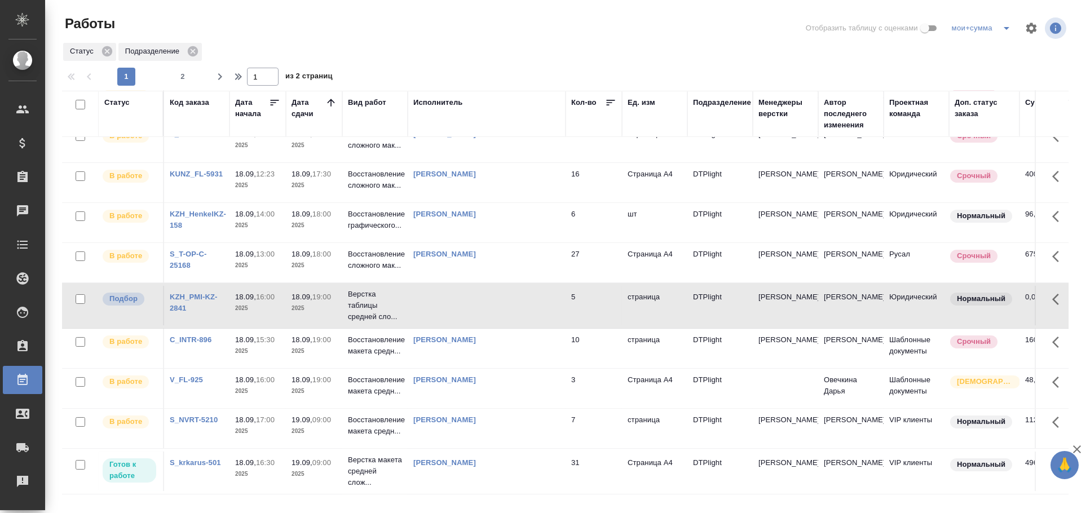
scroll to position [0, 0]
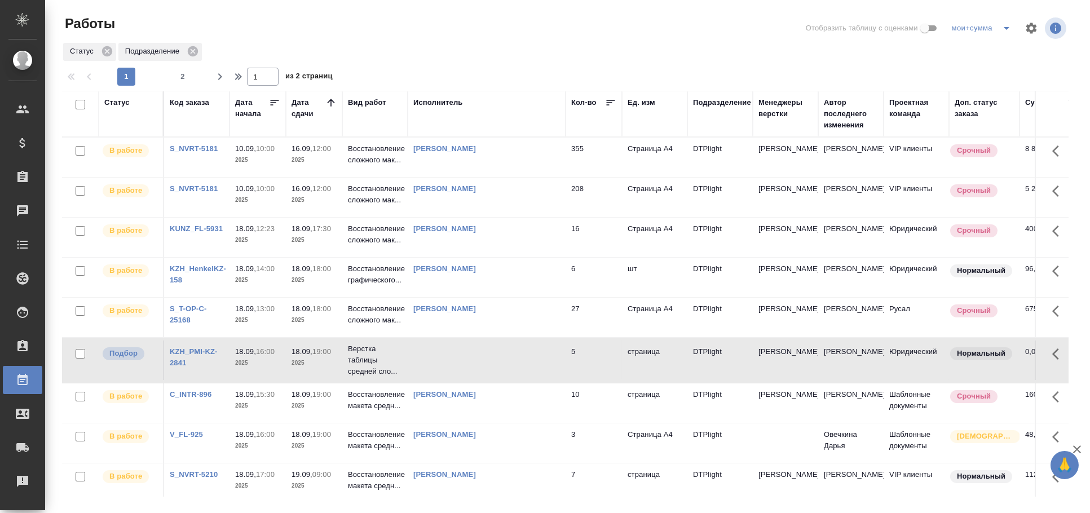
click at [478, 362] on td at bounding box center [487, 359] width 158 height 39
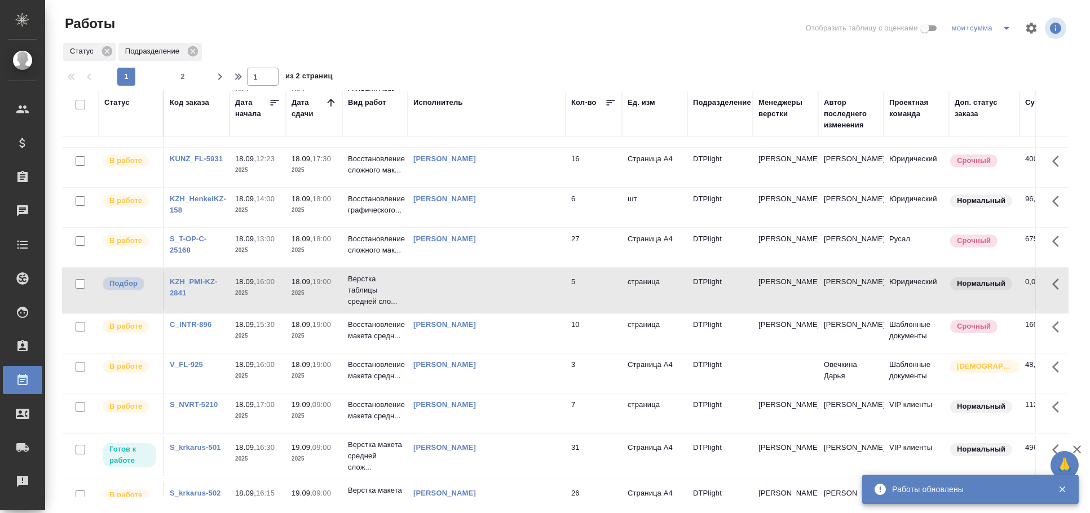
scroll to position [125, 0]
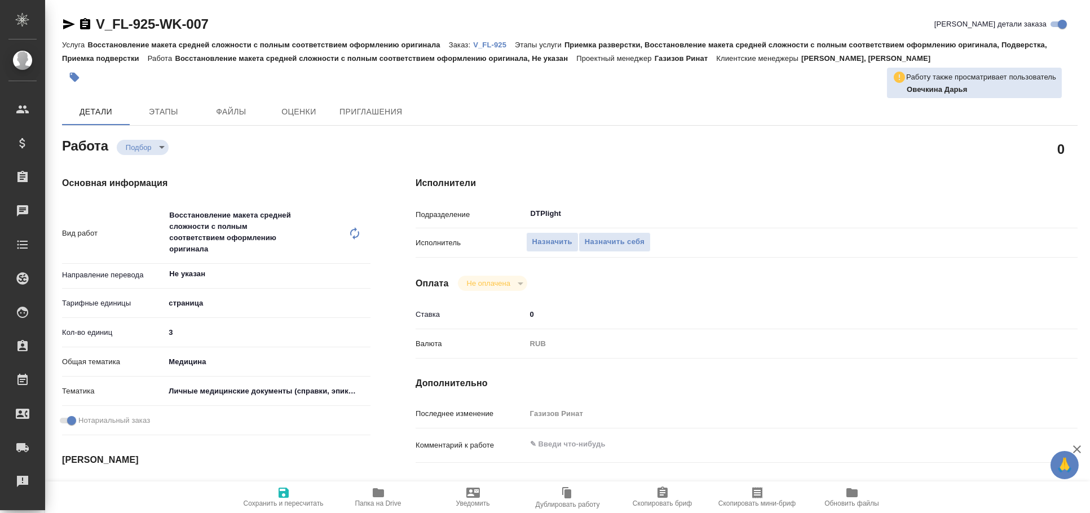
type textarea "x"
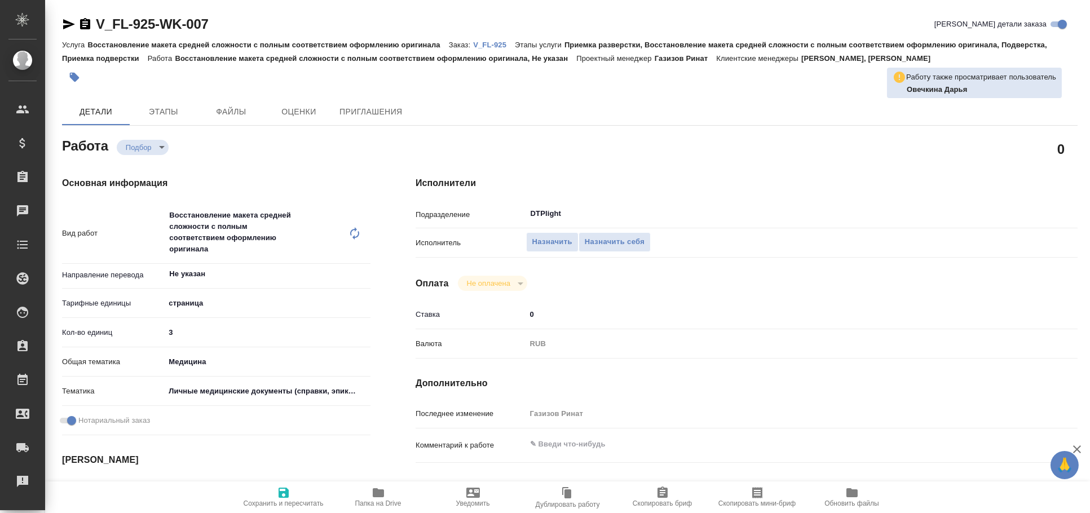
type textarea "x"
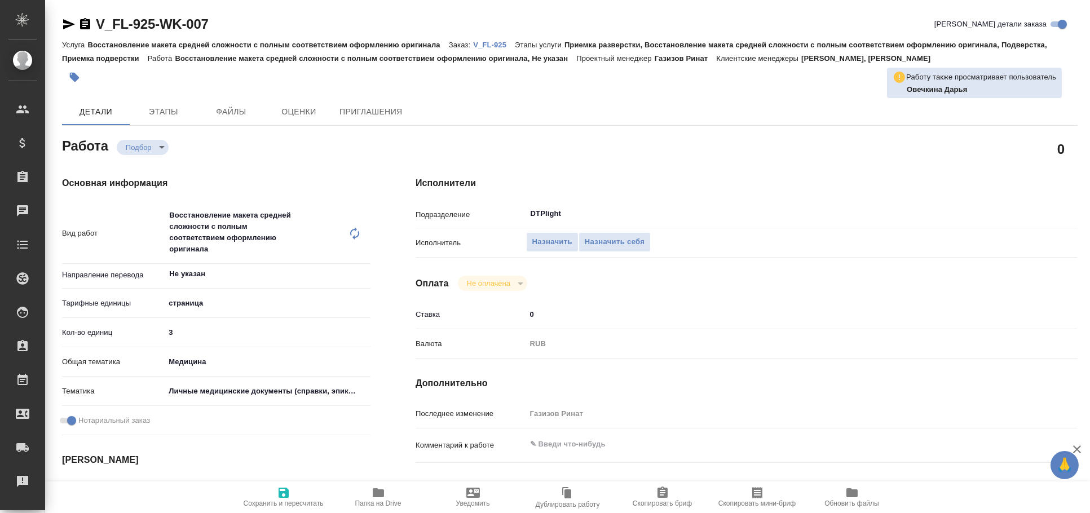
type textarea "x"
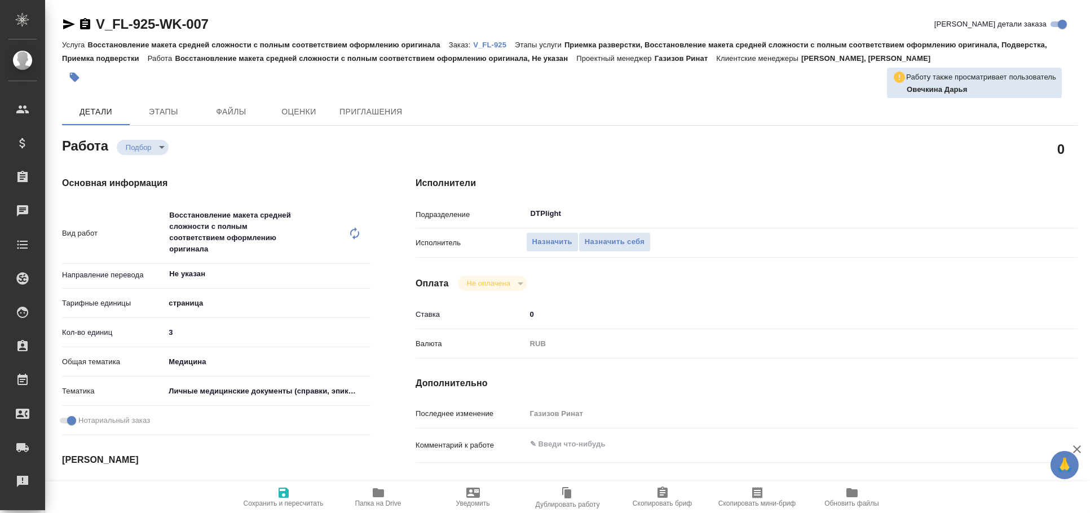
type textarea "x"
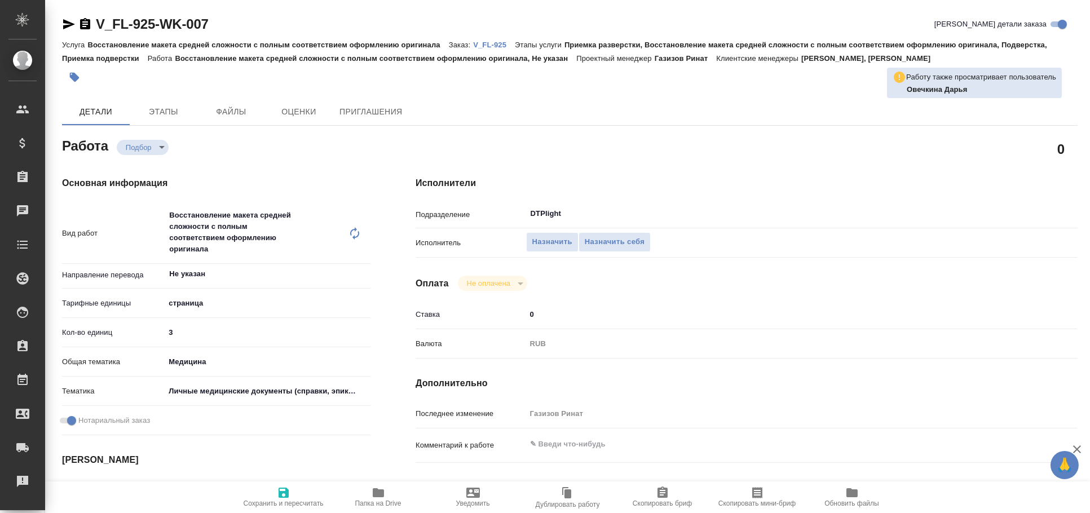
type textarea "x"
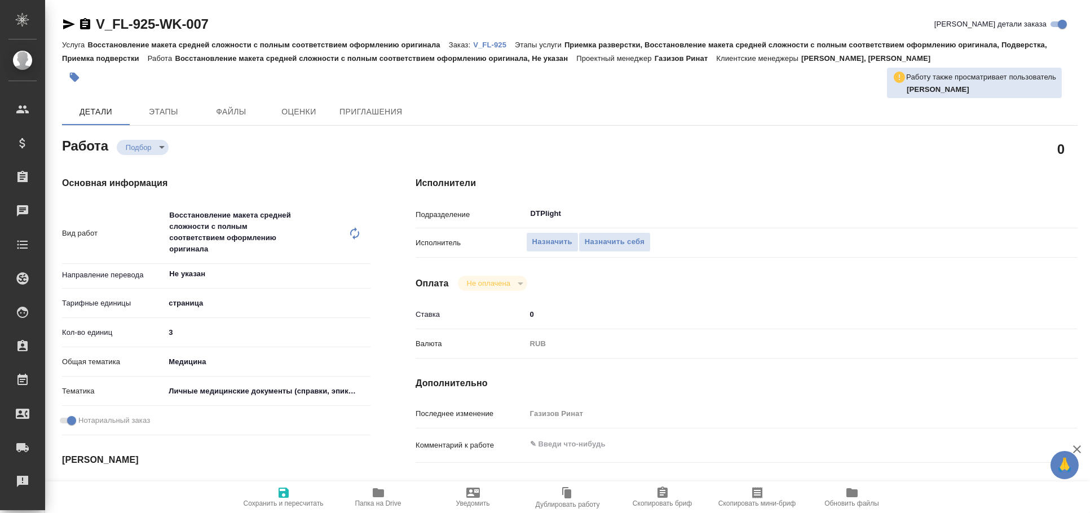
type textarea "x"
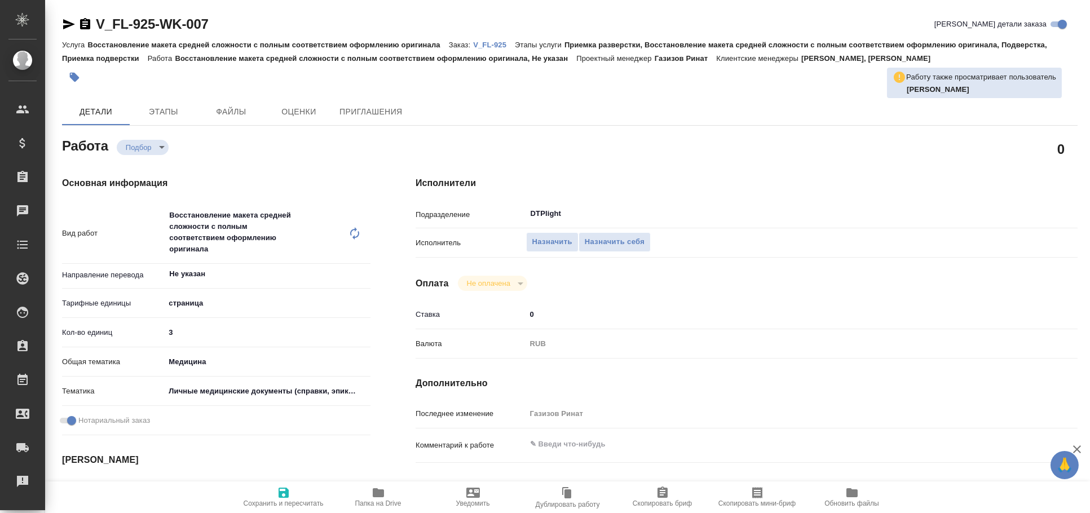
type textarea "x"
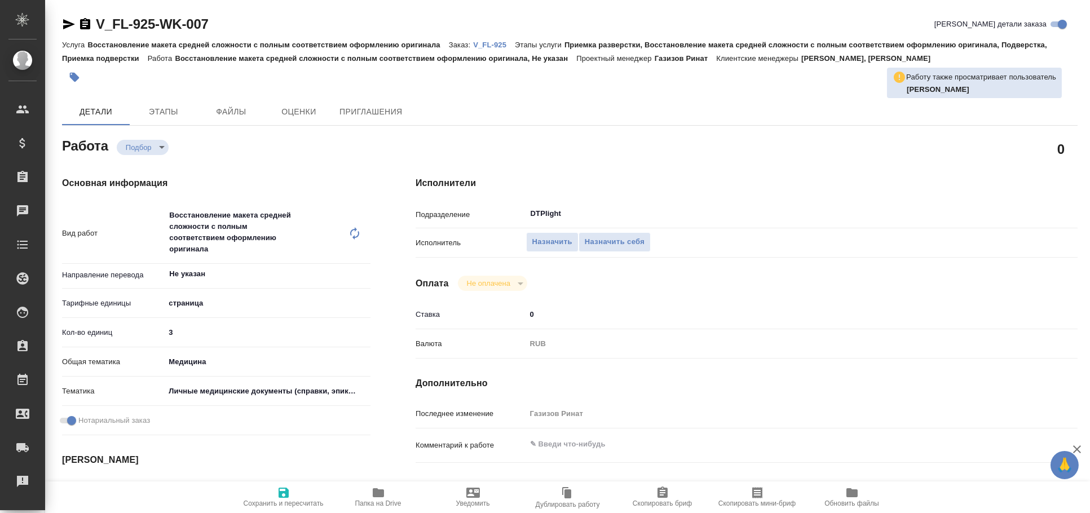
type textarea "x"
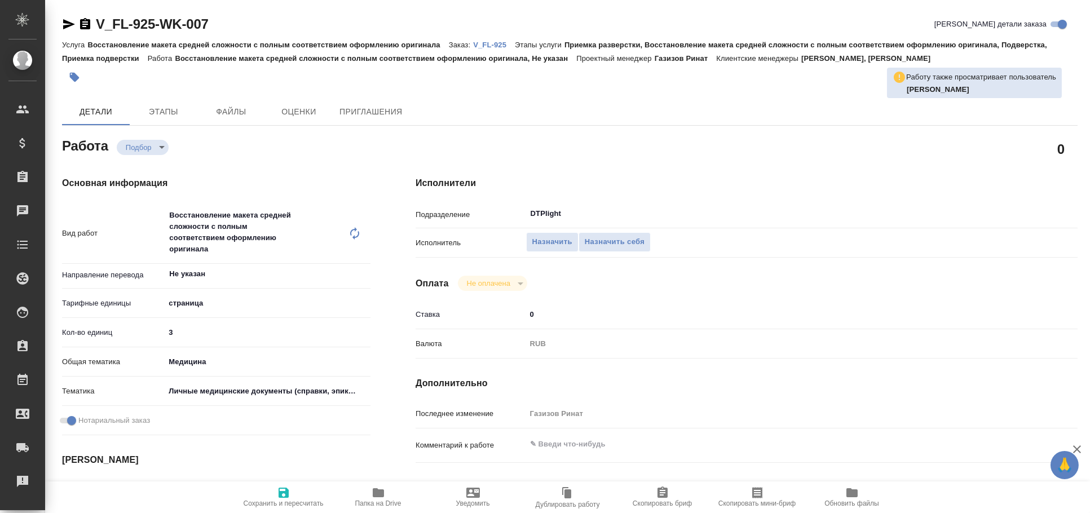
scroll to position [187, 0]
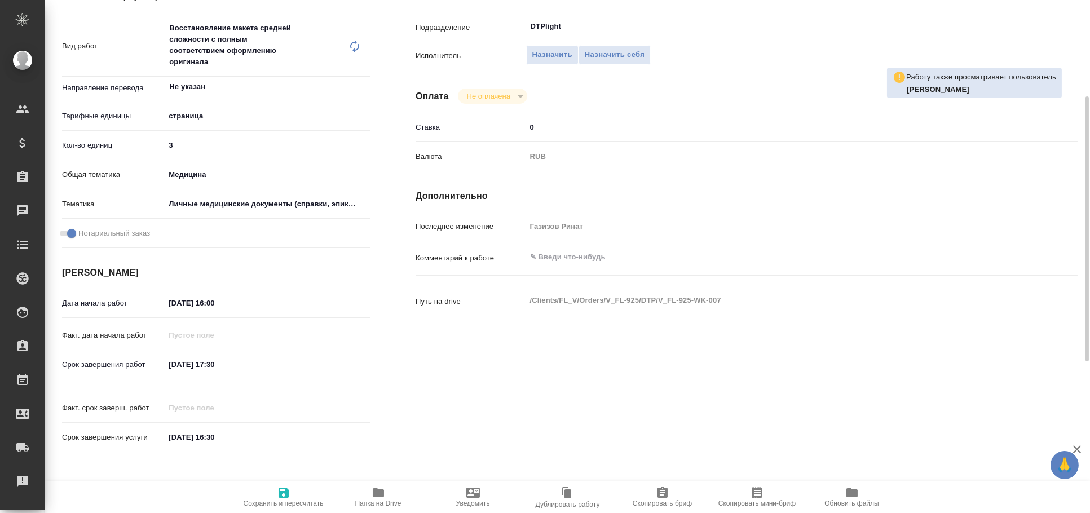
type textarea "x"
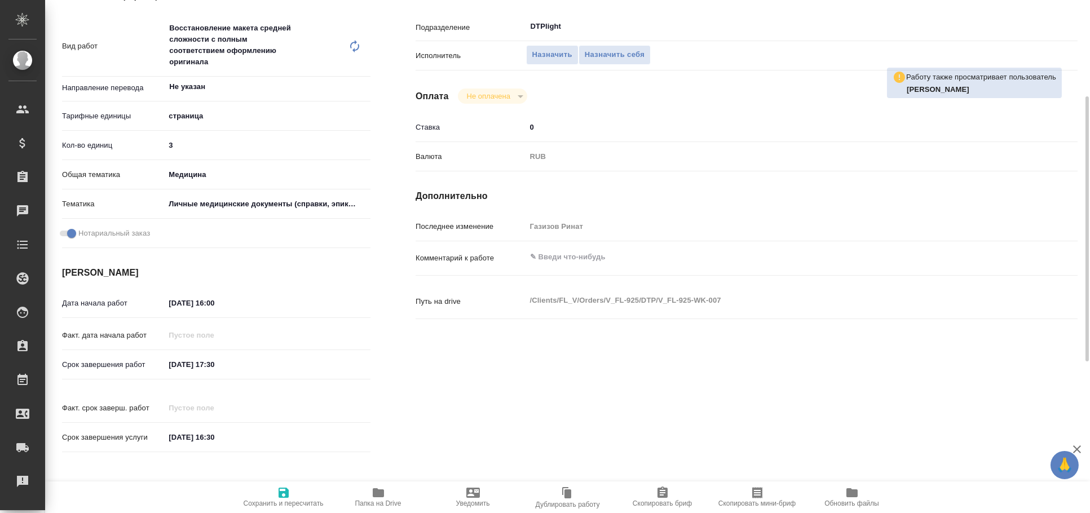
type textarea "x"
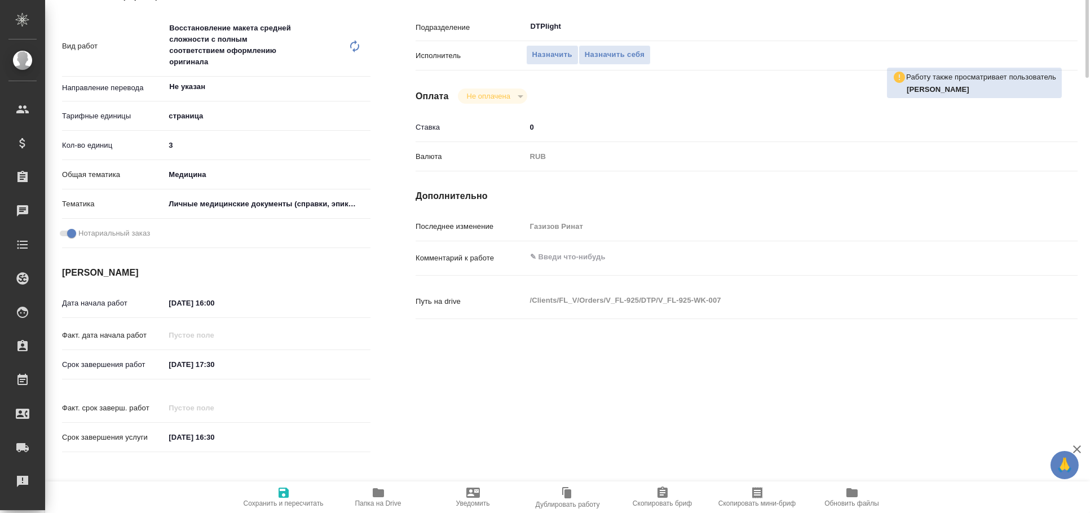
scroll to position [0, 0]
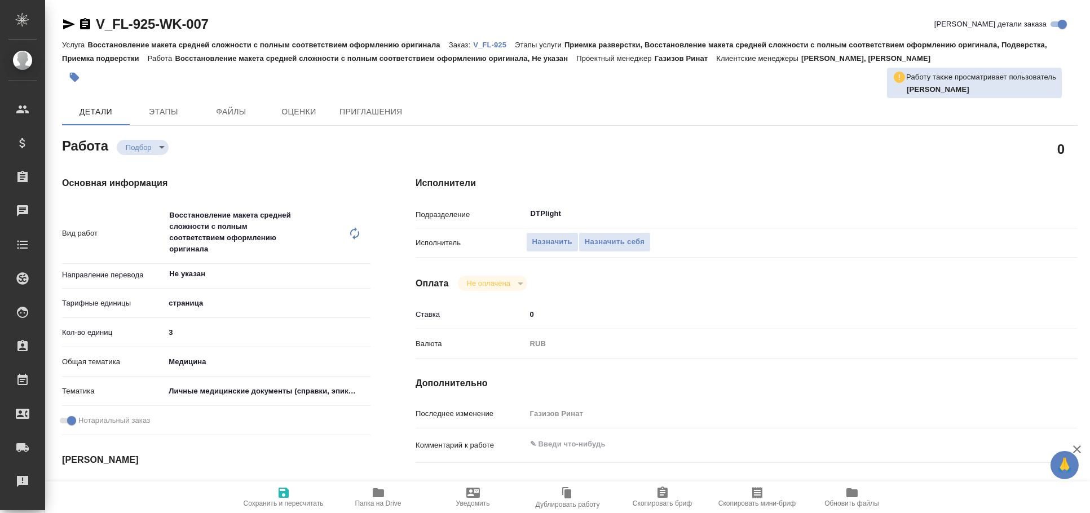
type textarea "x"
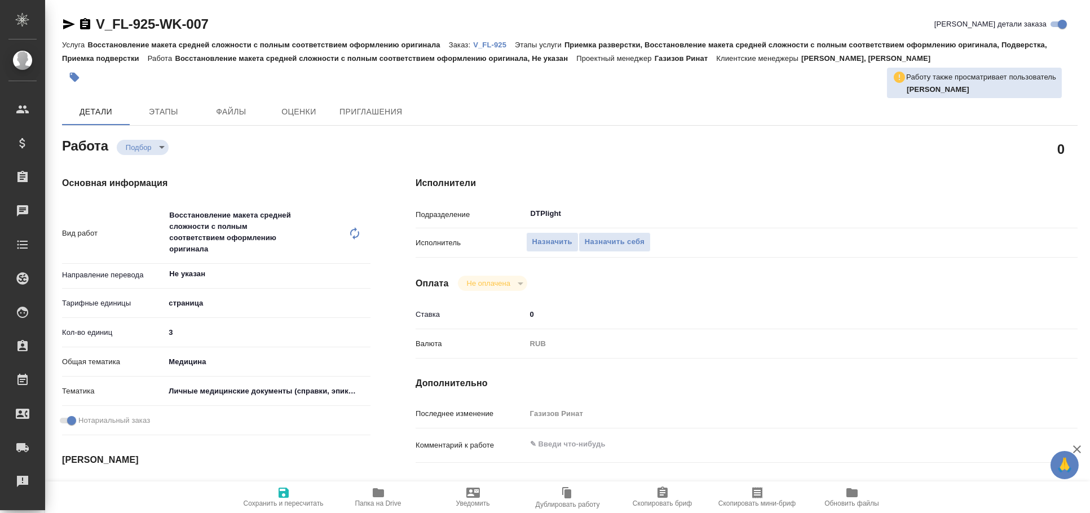
type textarea "x"
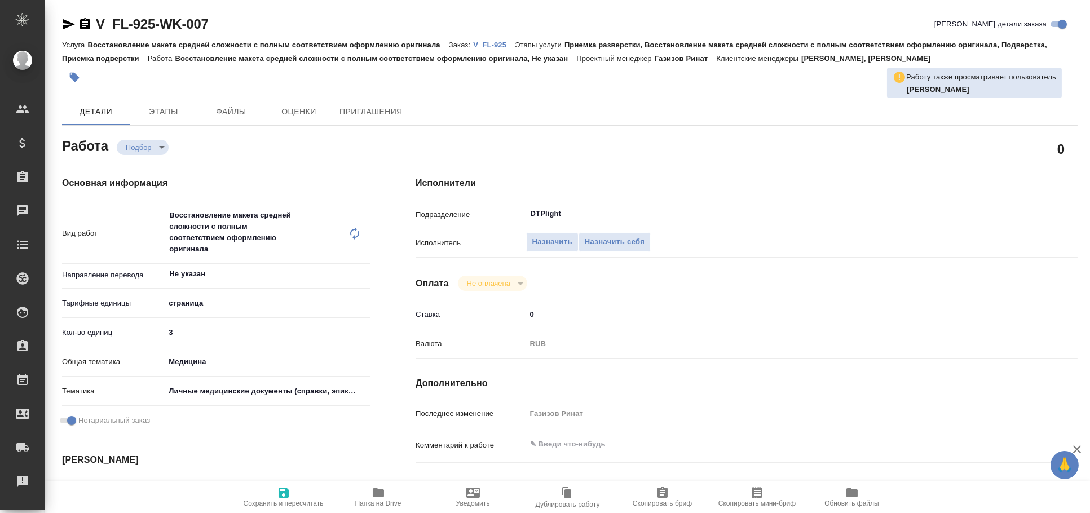
type textarea "x"
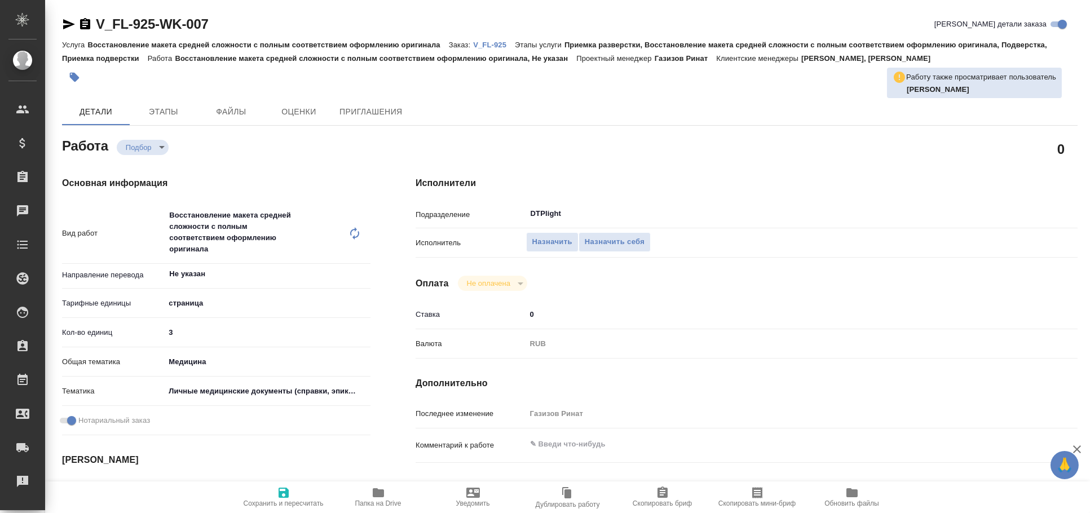
type textarea "x"
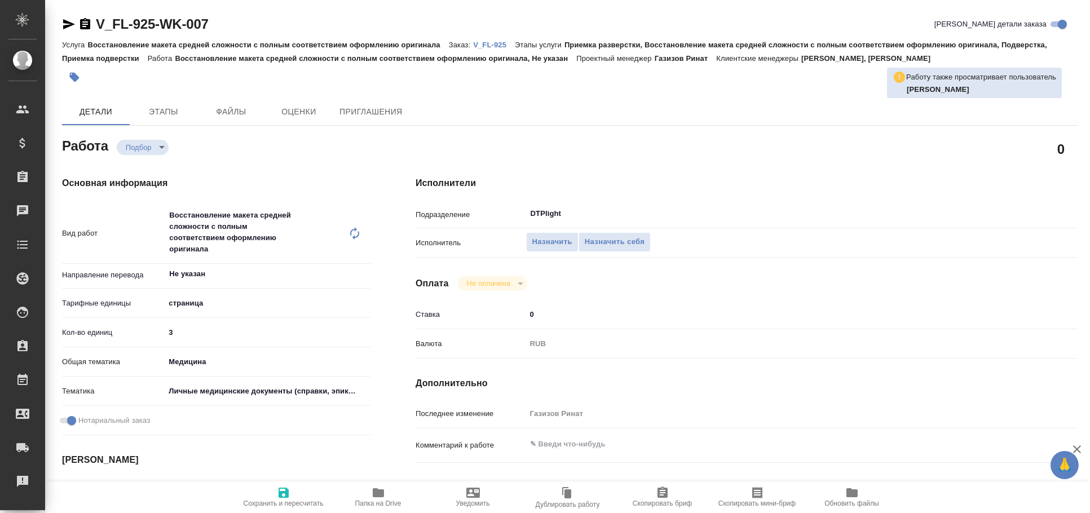
type textarea "x"
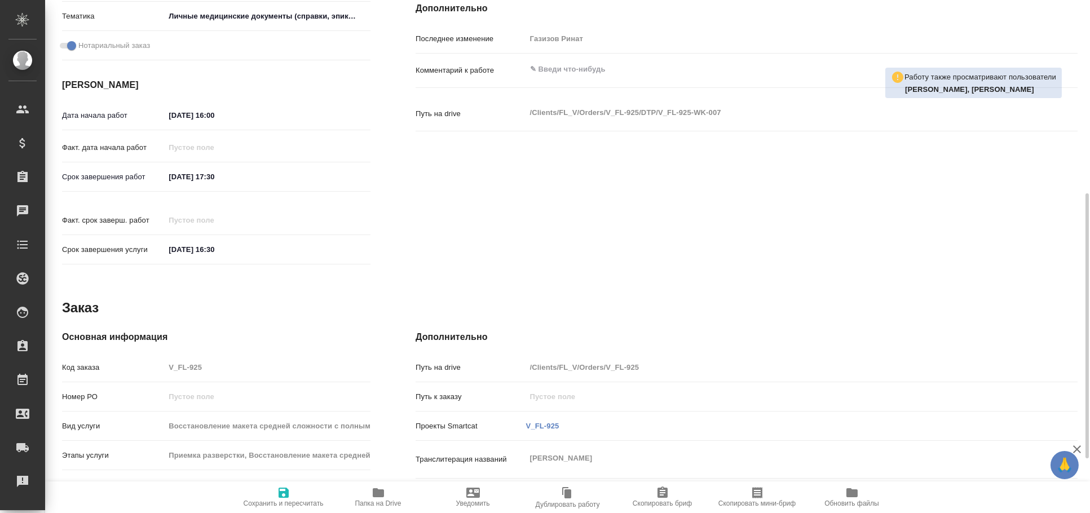
scroll to position [481, 0]
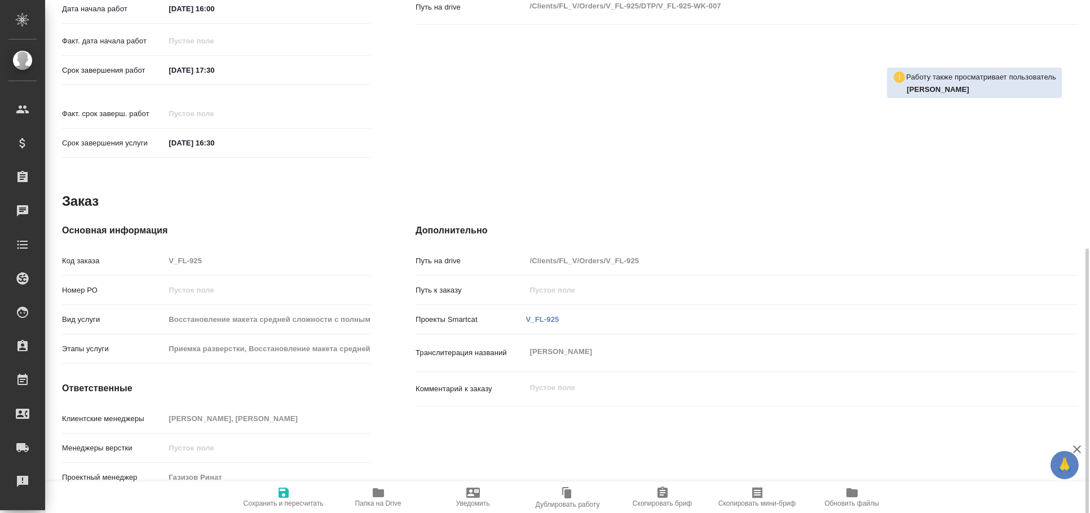
click at [233, 71] on input "[DATE] 17:30" at bounding box center [214, 70] width 99 height 16
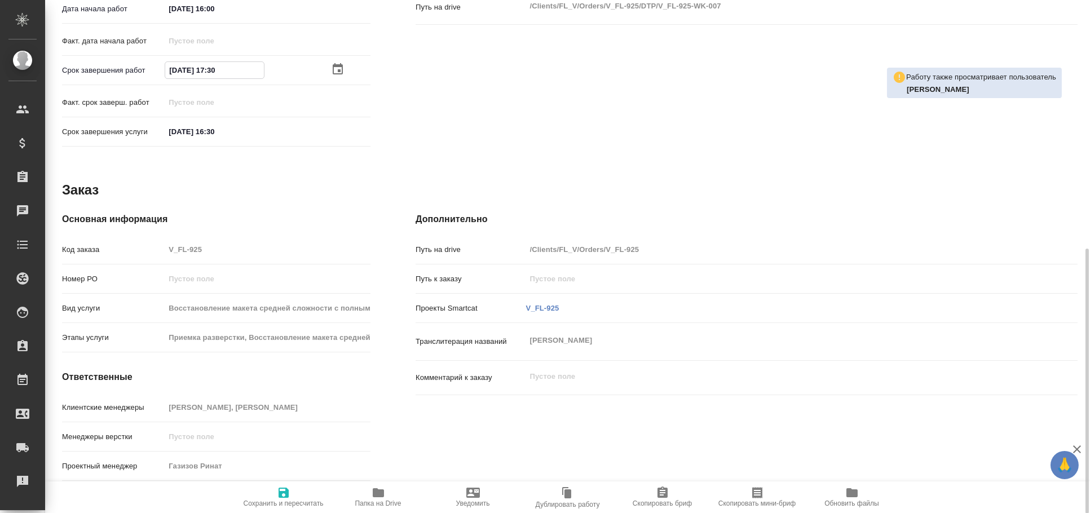
click at [210, 69] on input "[DATE] 17:30" at bounding box center [214, 70] width 99 height 16
type textarea "x"
type input "[DATE] 13:0_"
type textarea "x"
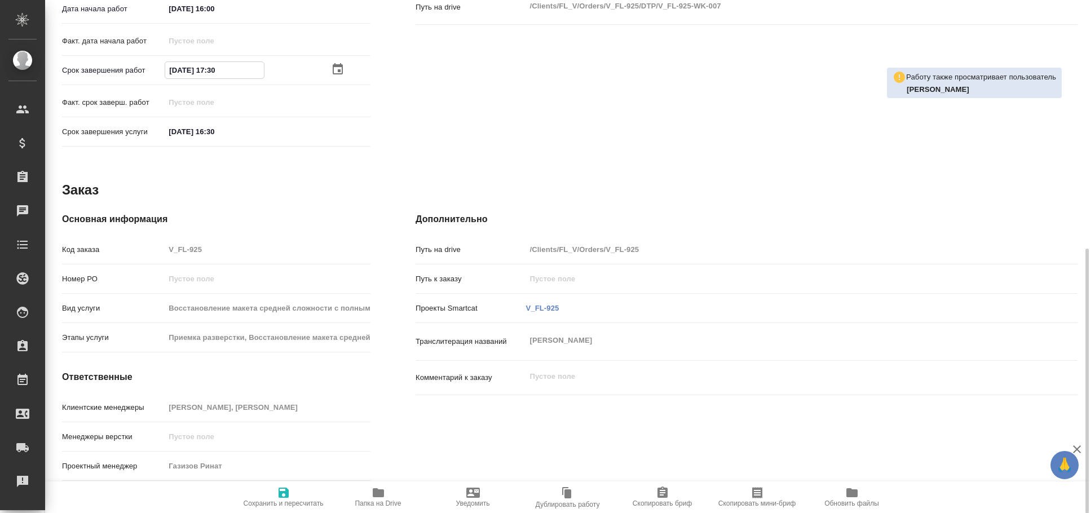
type textarea "x"
type input "[DATE] 19:30"
type textarea "x"
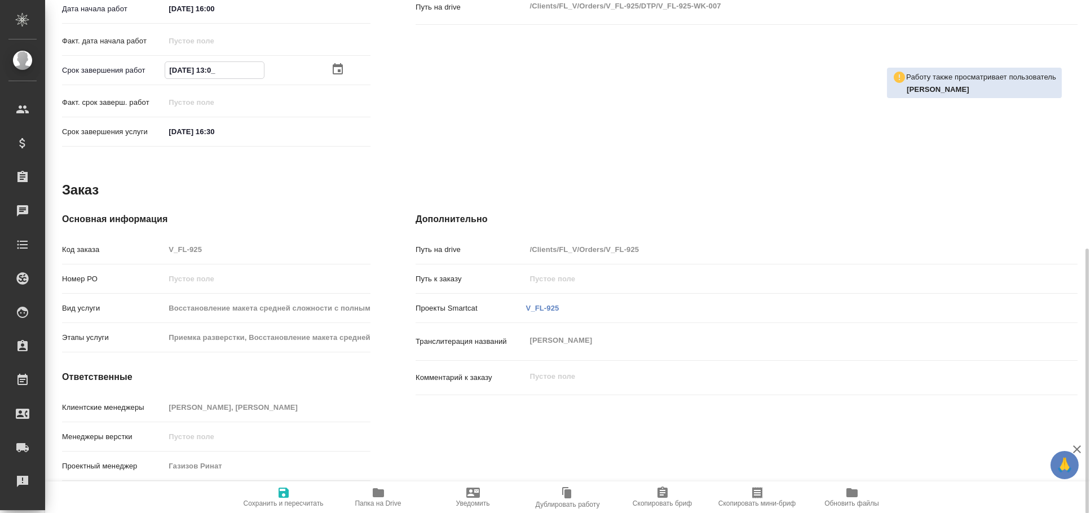
type textarea "x"
click at [250, 71] on input "[DATE] 19:30" at bounding box center [214, 70] width 99 height 16
type textarea "x"
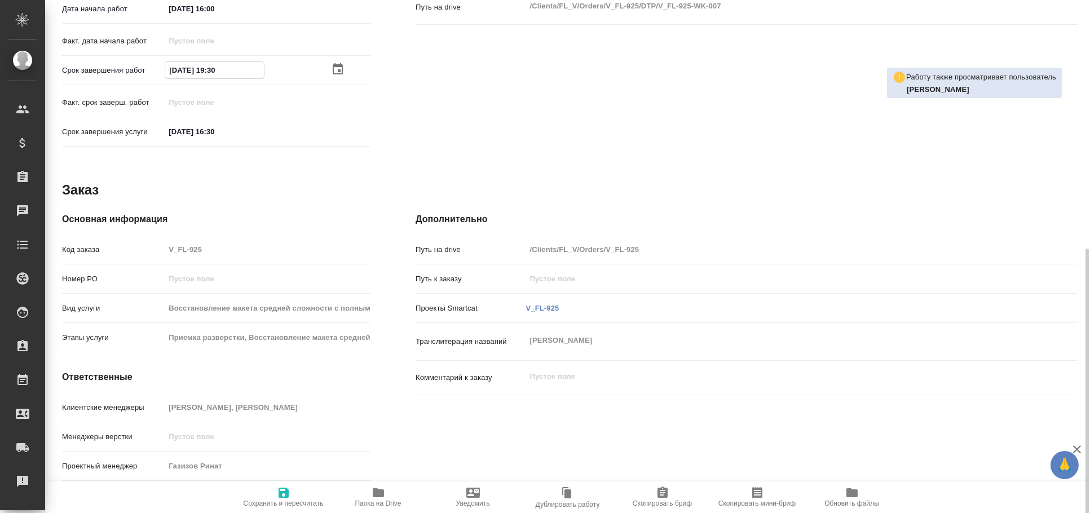
type input "[DATE] 19:3_"
type textarea "x"
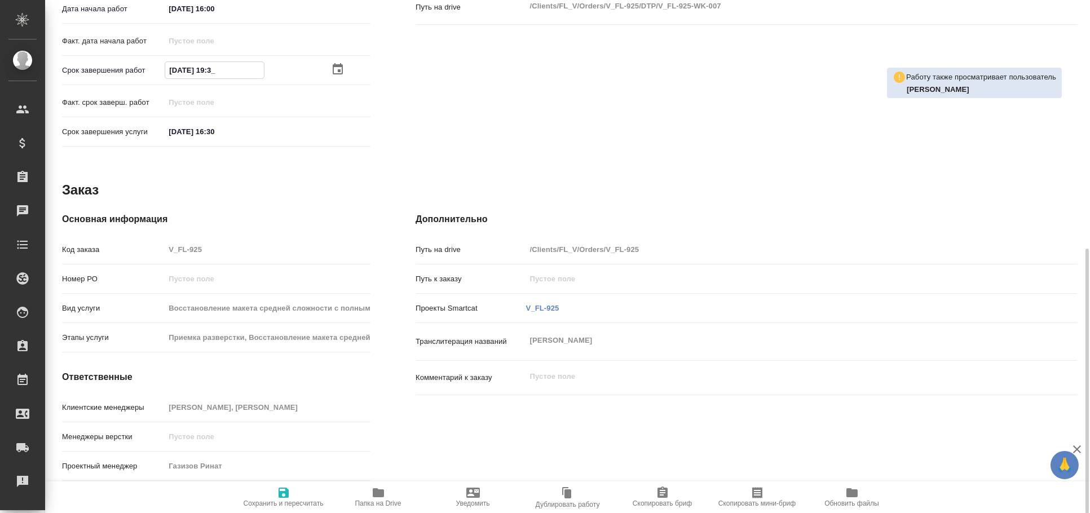
type textarea "x"
type input "[DATE] 19:__"
type textarea "x"
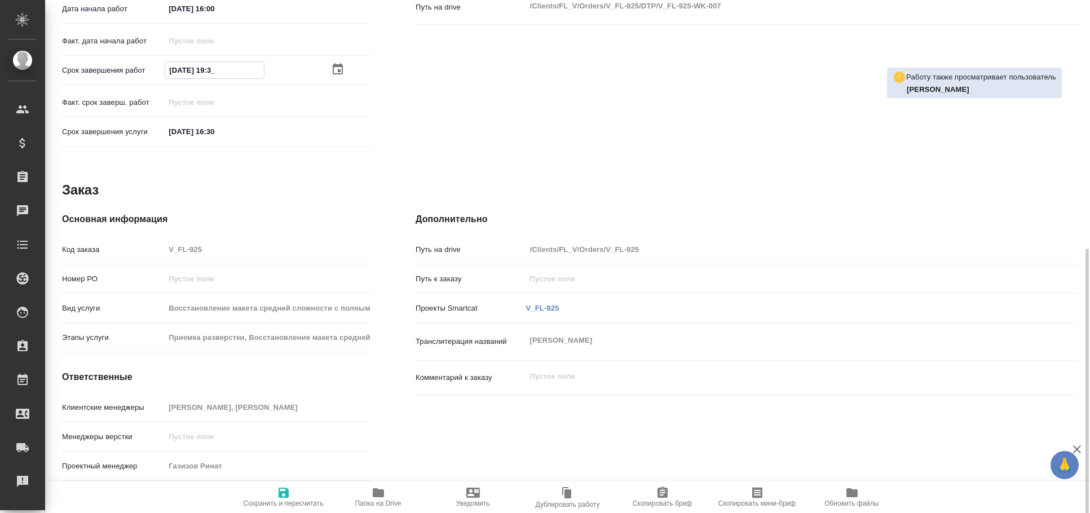
type textarea "x"
type input "[DATE] 19:0_"
type textarea "x"
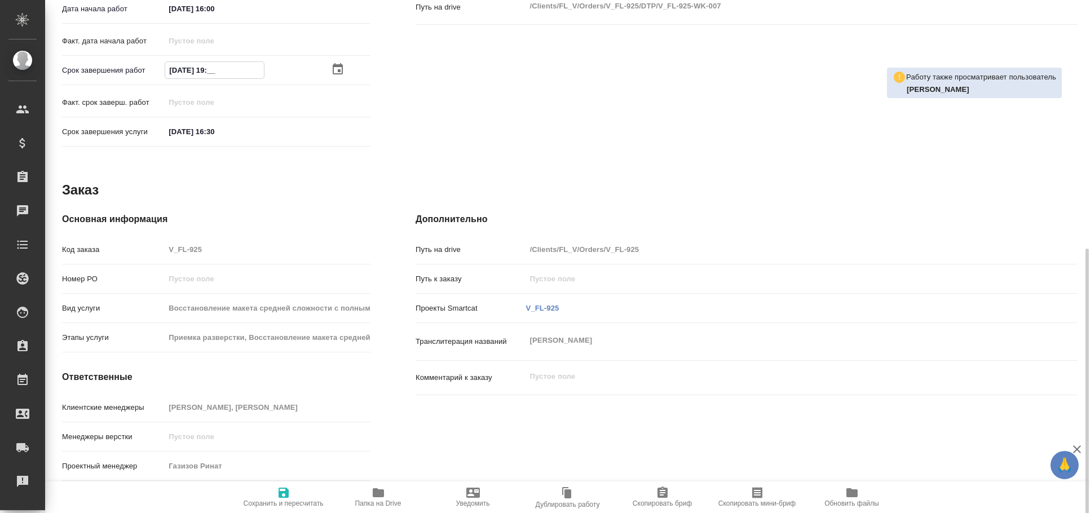
type textarea "x"
type input "[DATE] 19:00"
type textarea "x"
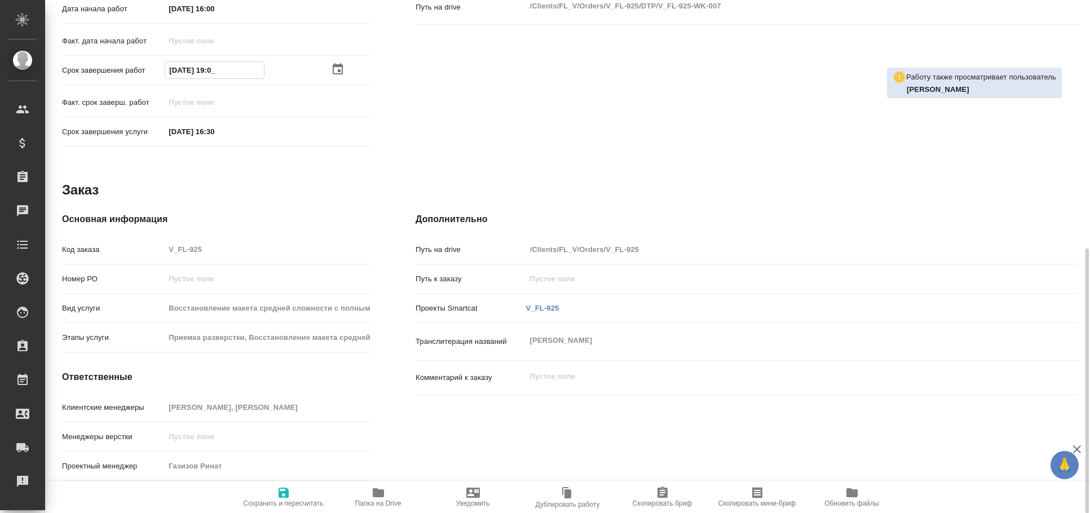
type textarea "x"
type input "[DATE] 19:00"
click at [274, 487] on span "Сохранить и пересчитать" at bounding box center [283, 496] width 81 height 21
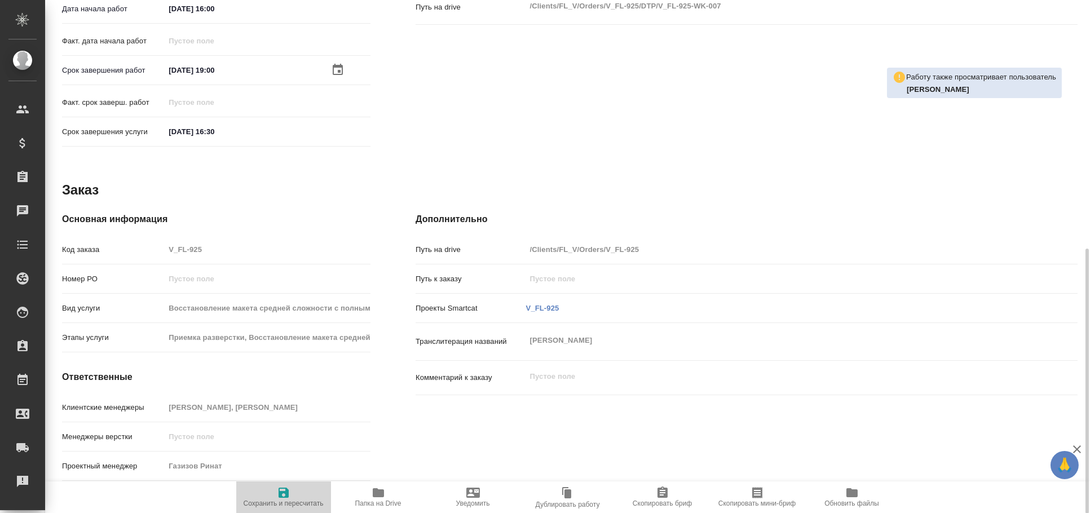
type textarea "x"
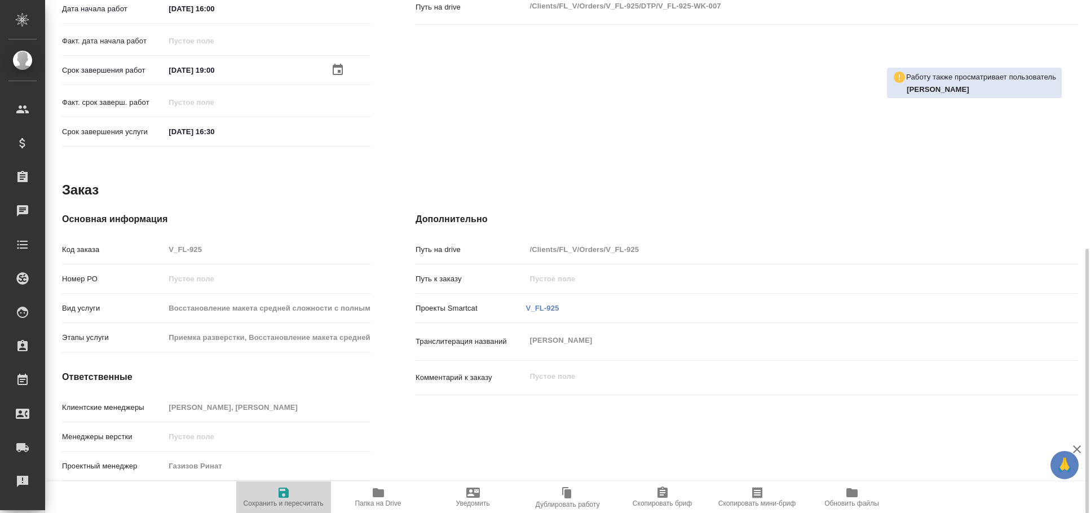
type textarea "x"
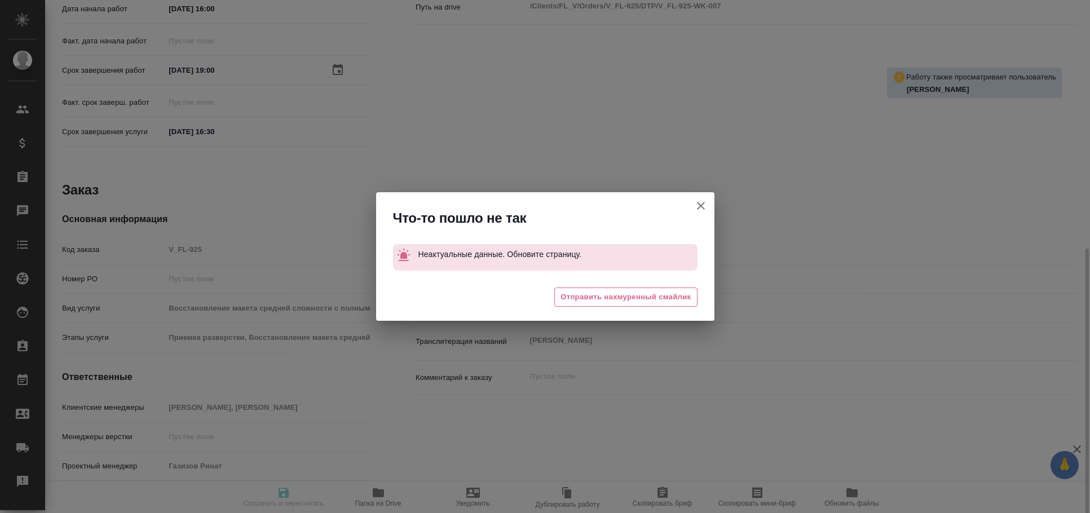
type textarea "x"
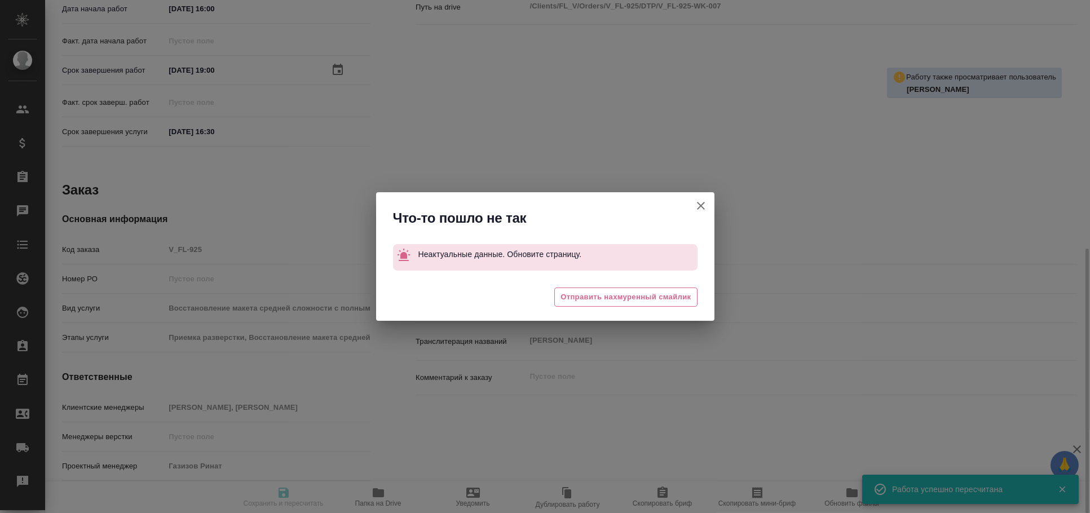
type input "readyForWork"
type textarea "Восстановление макета средней сложности с полным соответствием оформлению ориги…"
type textarea "x"
type input "Не указан"
type input "5f036ec4e16dec2d6b59c8ff"
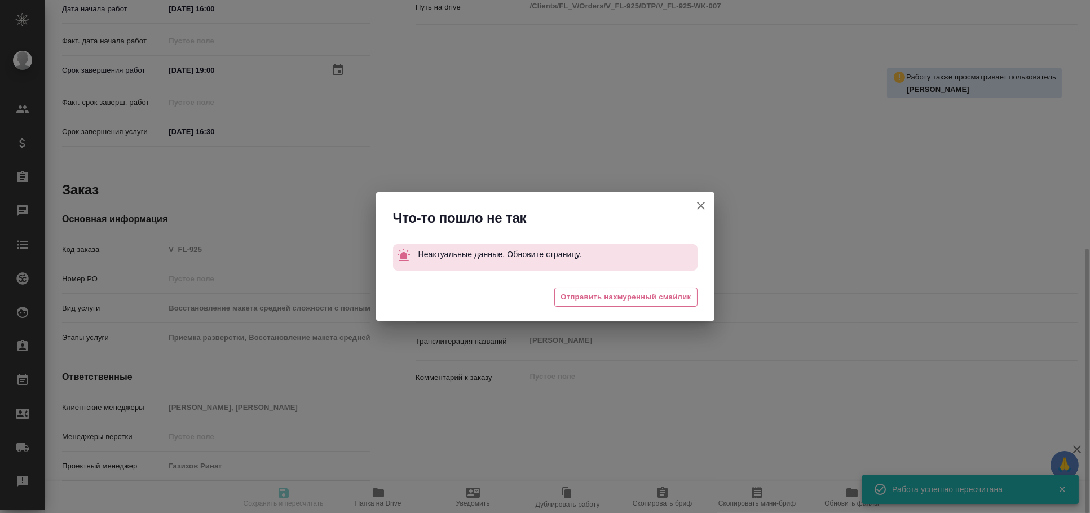
type input "3"
type input "med"
type input "5a8b8b956a9677013d343e74"
checkbox input "true"
type input "[DATE] 16:00"
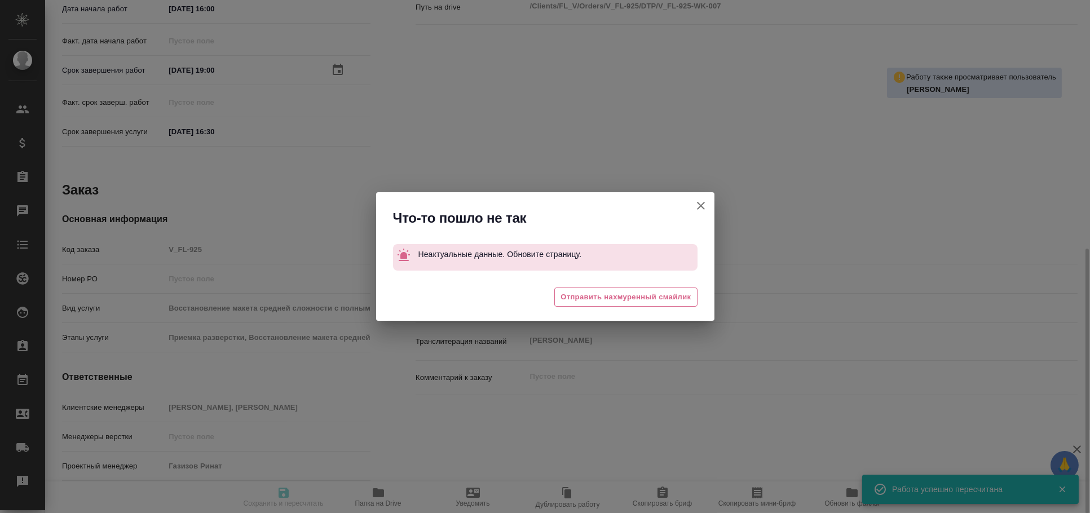
type input "[DATE] 17:30"
type input "[DATE] 16:30"
type input "DTPlight"
type input "notPayed"
type input "16"
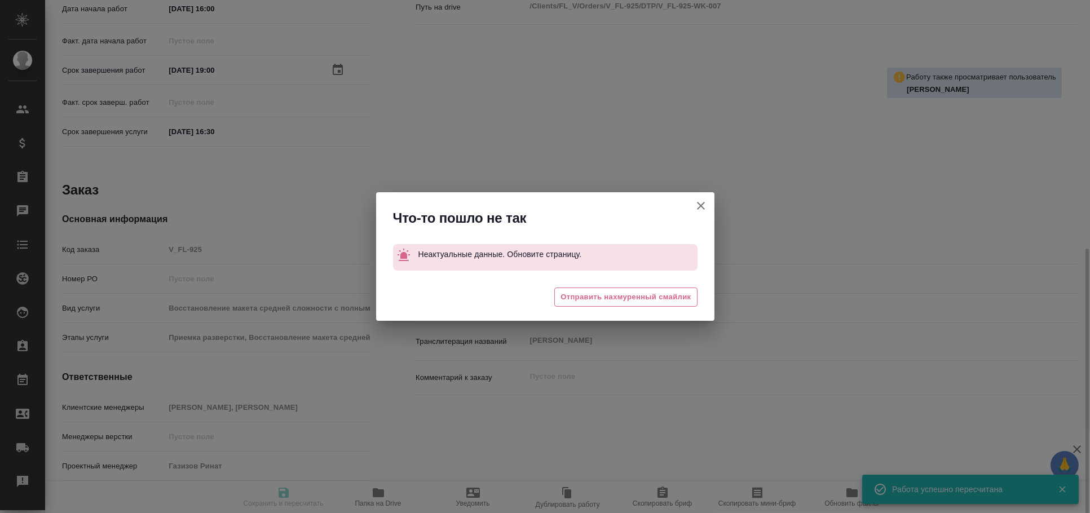
type input "RUB"
type input "Овечкина Дарья"
type textarea "x"
type textarea "/Clients/FL_V/Orders/V_FL-925/DTP/V_FL-925-WK-007"
type textarea "x"
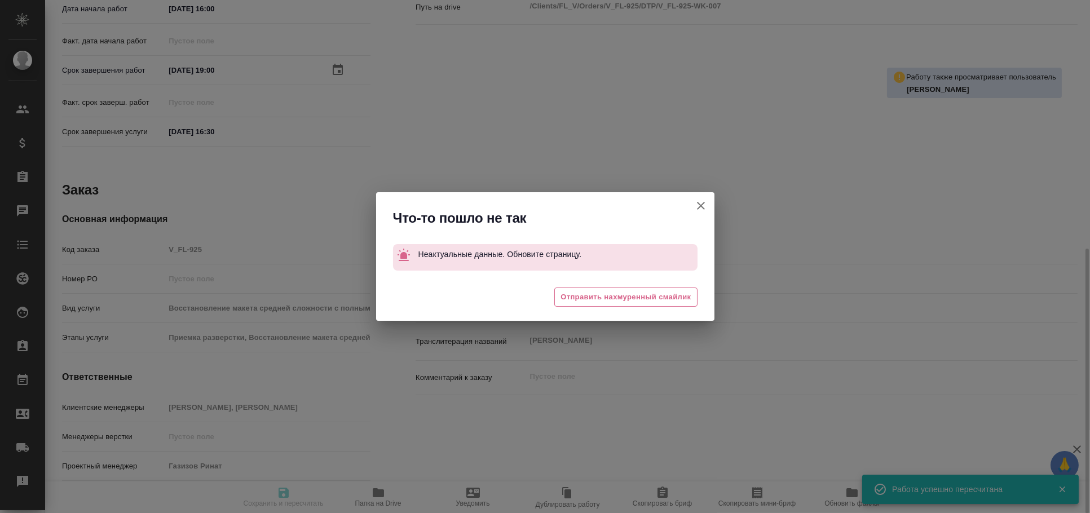
type input "V_FL-925"
type input "Восстановление макета средней сложности с полным соответствием оформлению ориги…"
type input "Приемка разверстки, Восстановление макета средней сложности с полным соответств…"
type input "[PERSON_NAME], [PERSON_NAME]"
type input "/Clients/FL_V/Orders/V_FL-925"
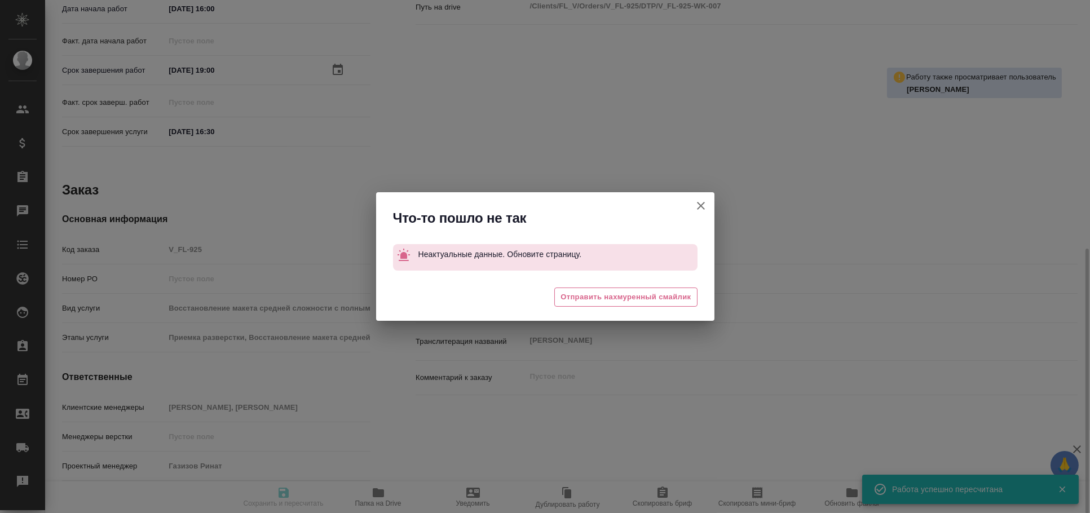
type textarea "[PERSON_NAME]"
type textarea "x"
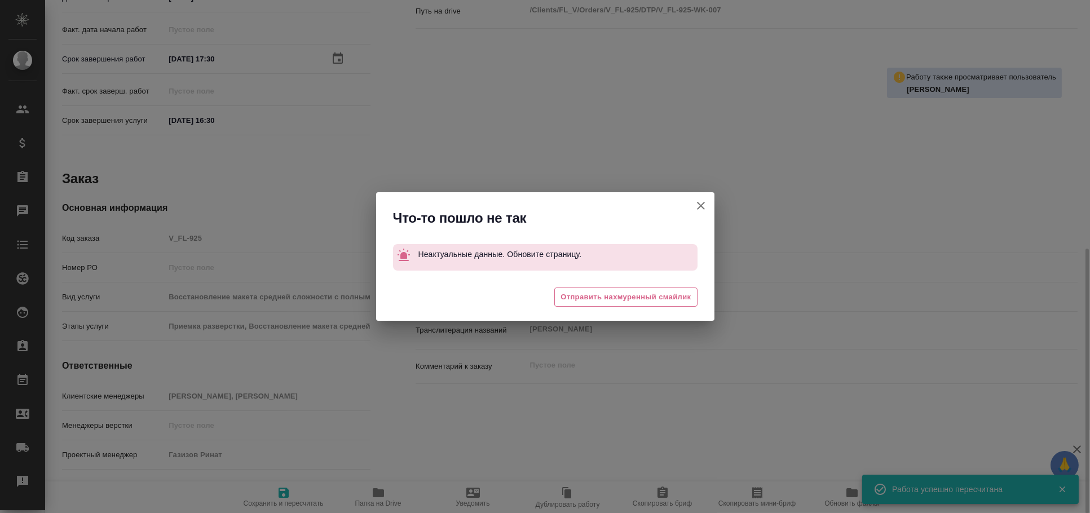
type textarea "x"
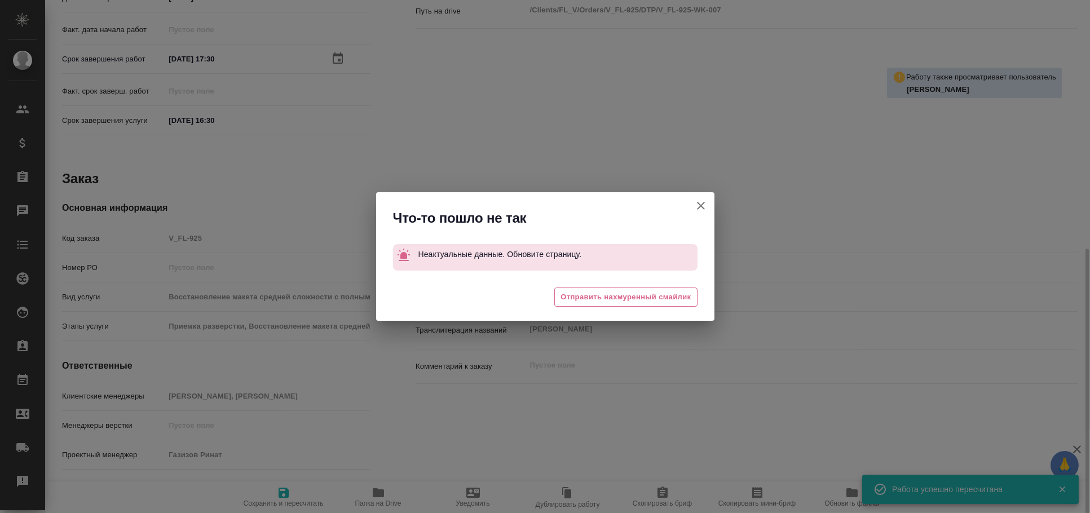
type textarea "x"
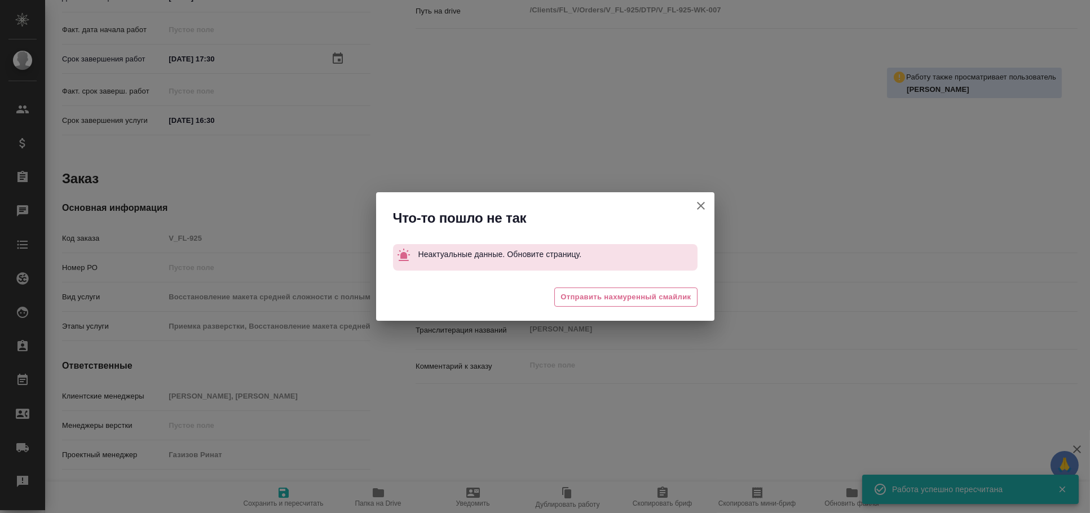
type textarea "x"
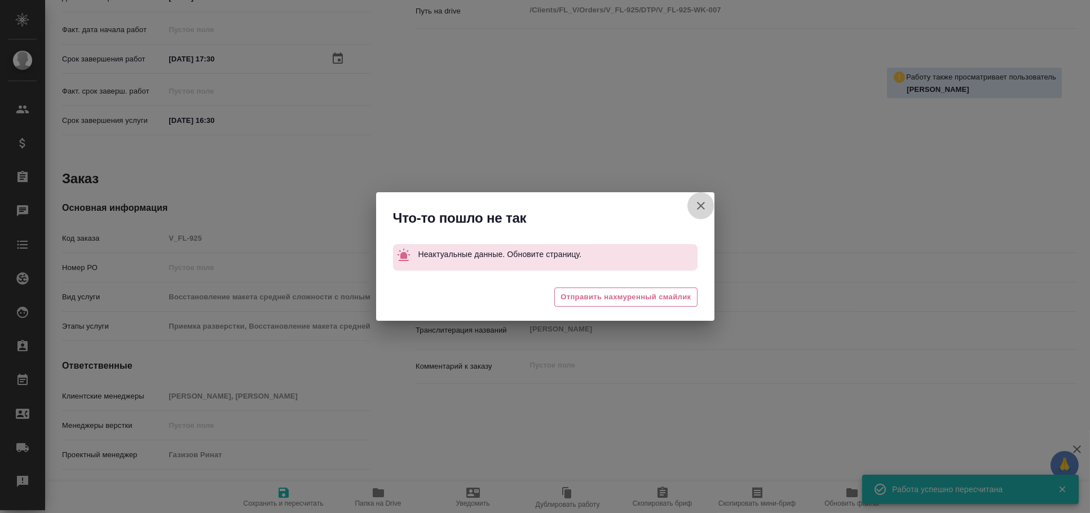
click at [702, 201] on icon "button" at bounding box center [701, 206] width 14 height 14
type textarea "x"
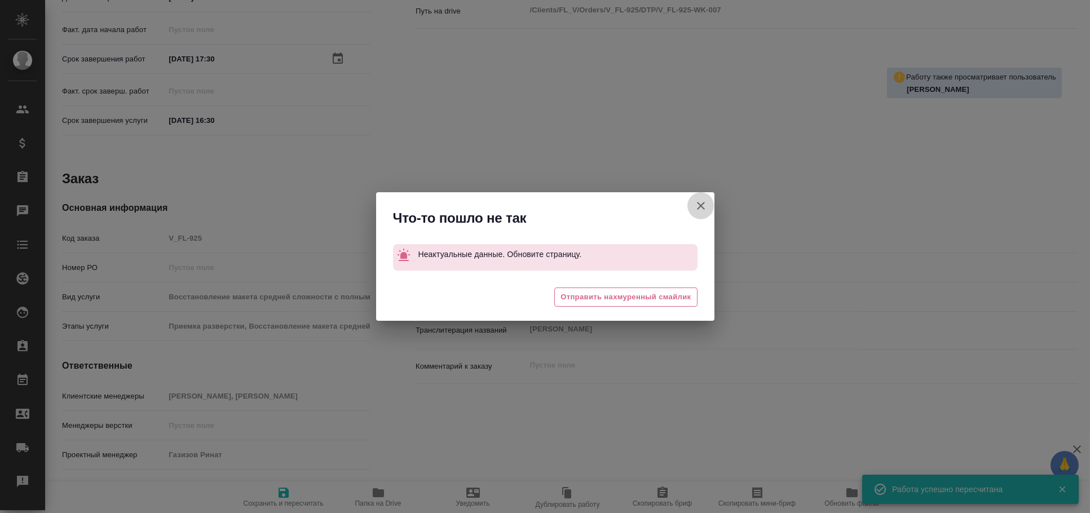
type textarea "x"
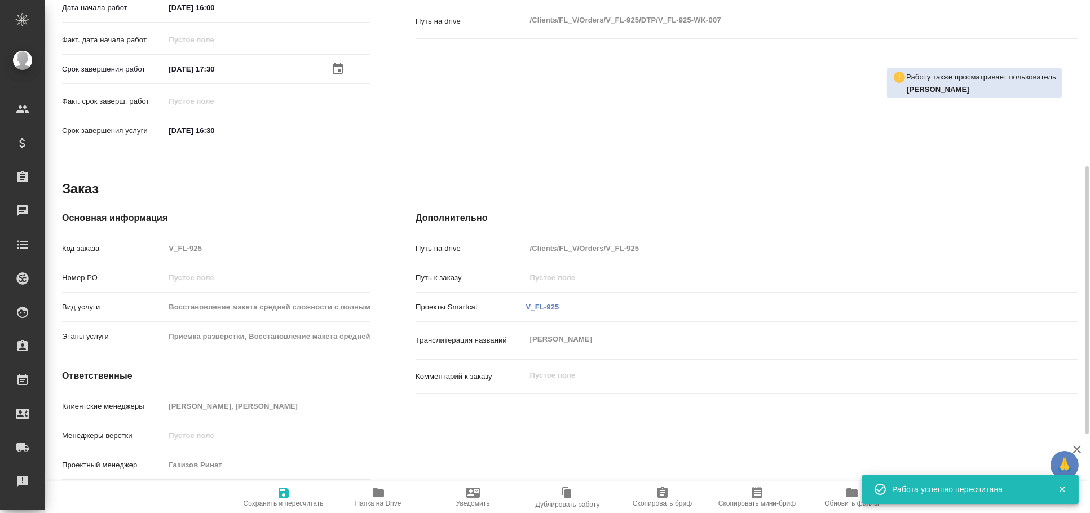
scroll to position [169, 0]
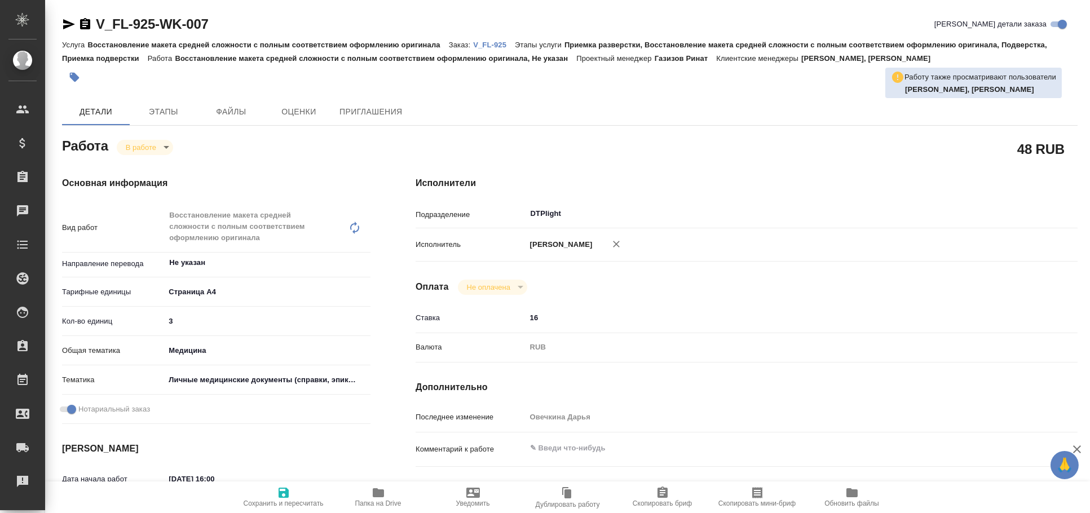
type textarea "x"
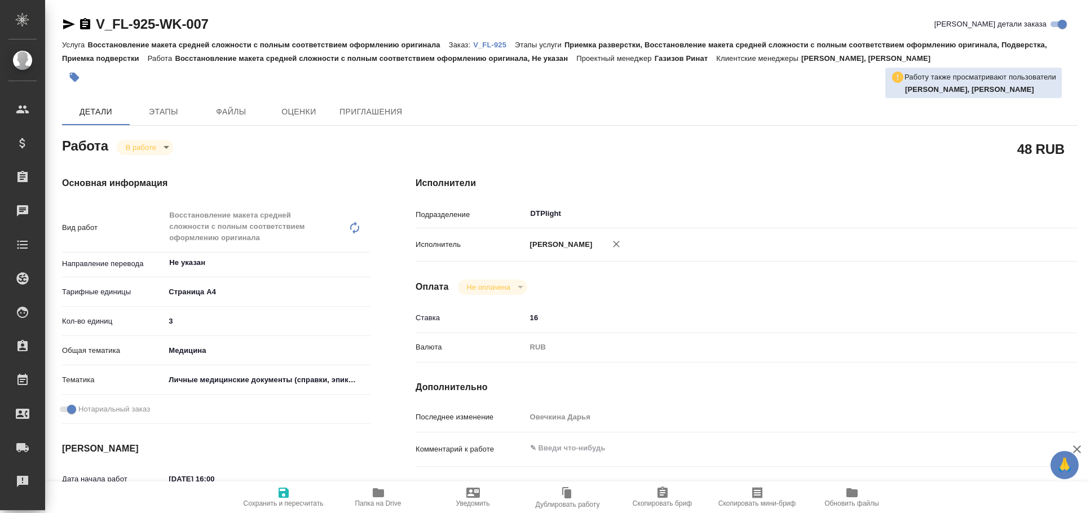
type textarea "x"
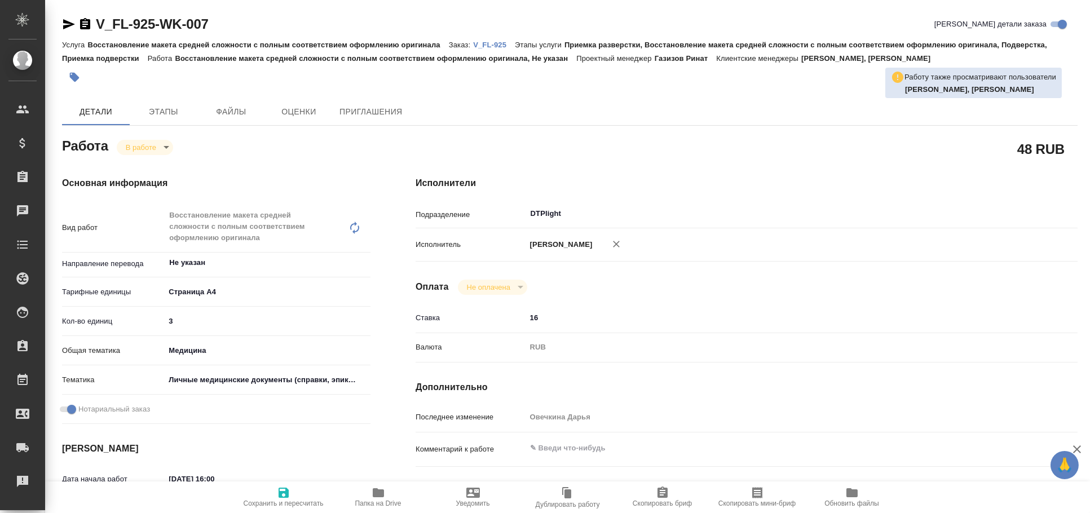
type textarea "x"
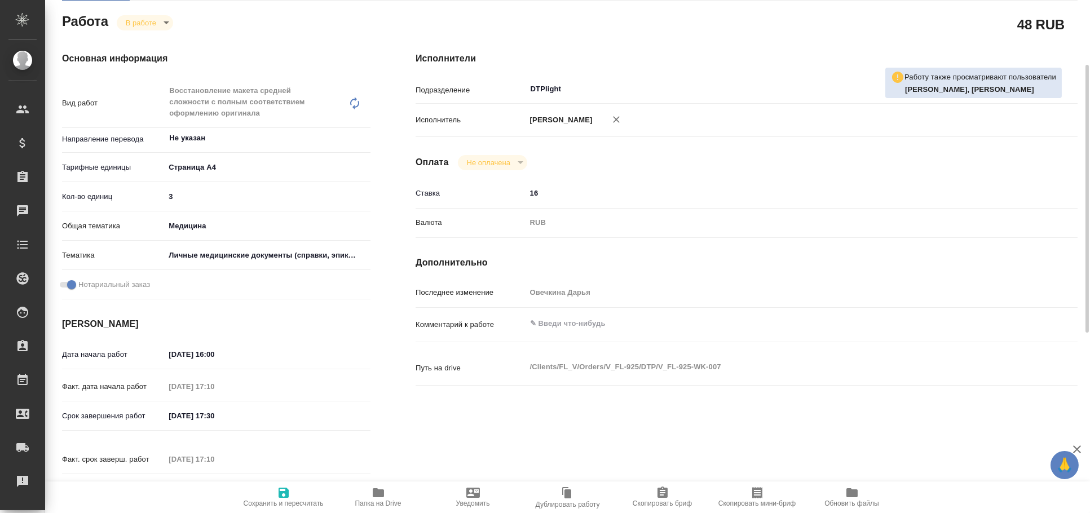
type textarea "x"
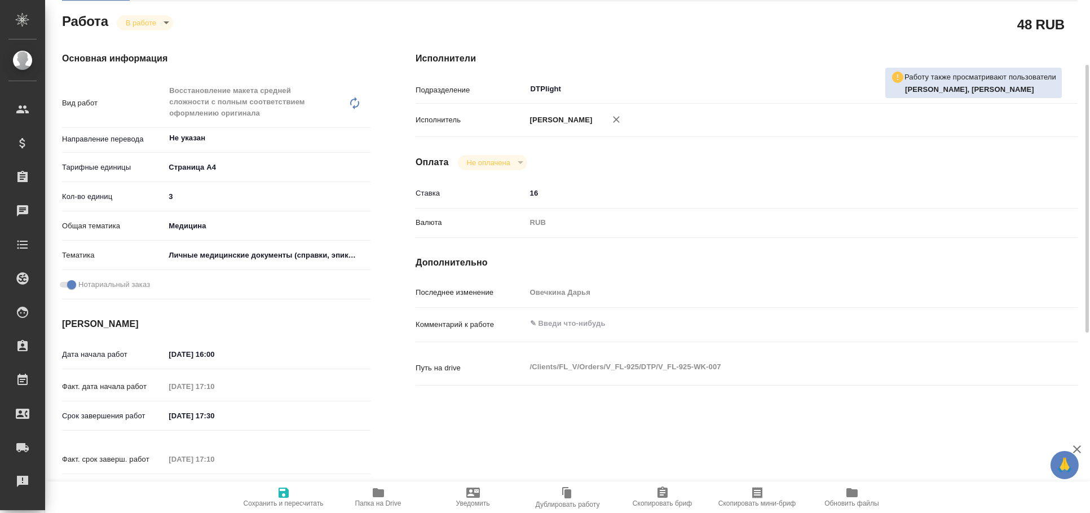
scroll to position [249, 0]
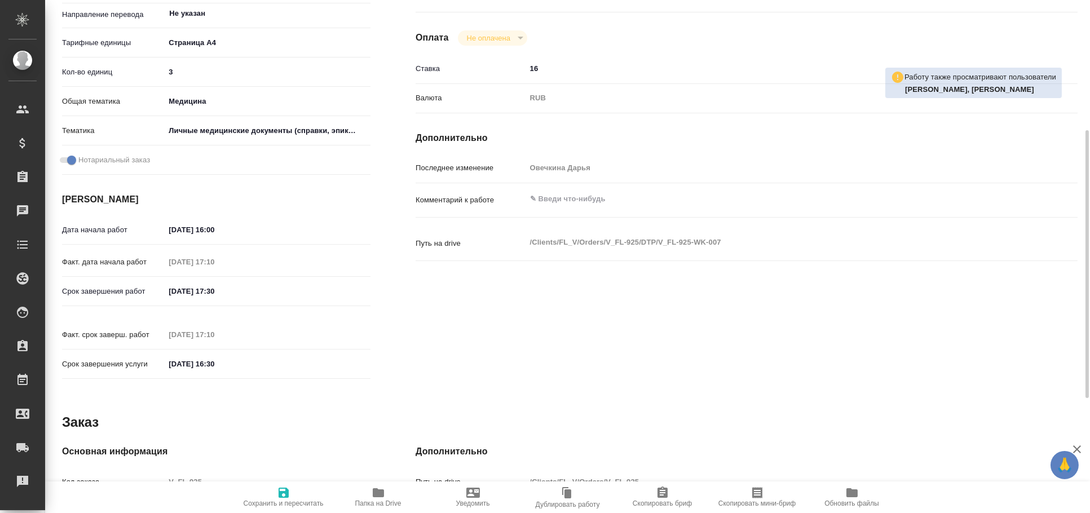
type textarea "x"
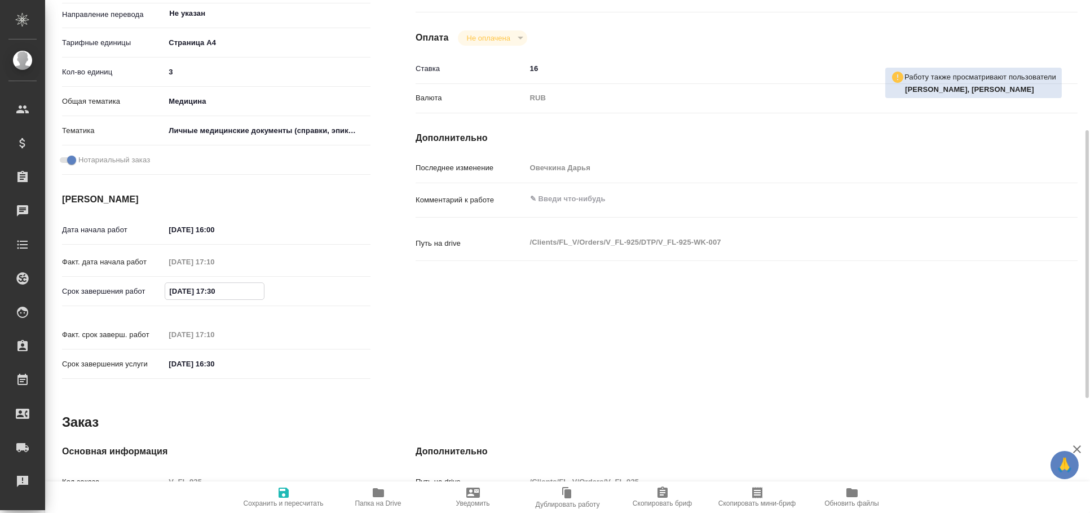
click at [244, 290] on input "[DATE] 17:30" at bounding box center [214, 291] width 99 height 16
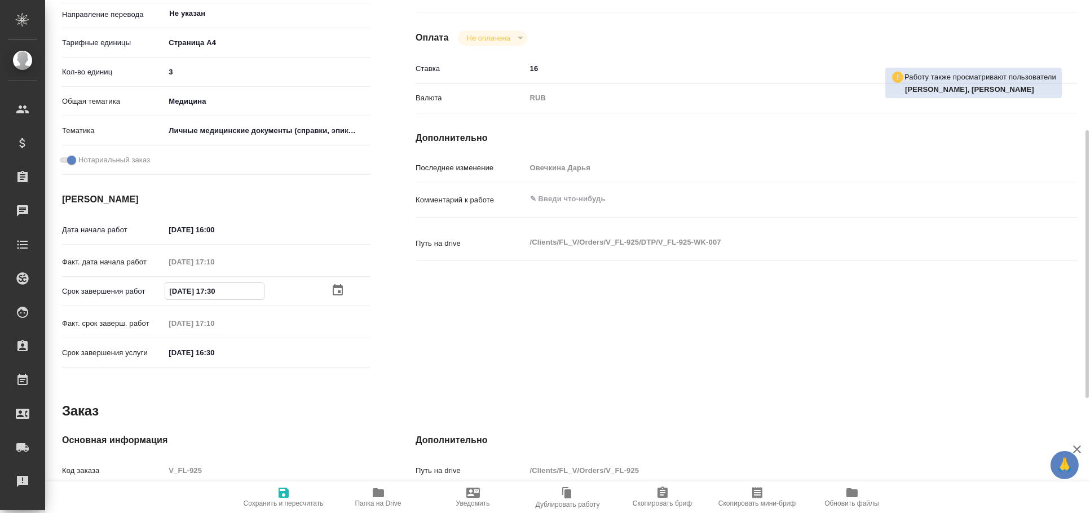
type textarea "x"
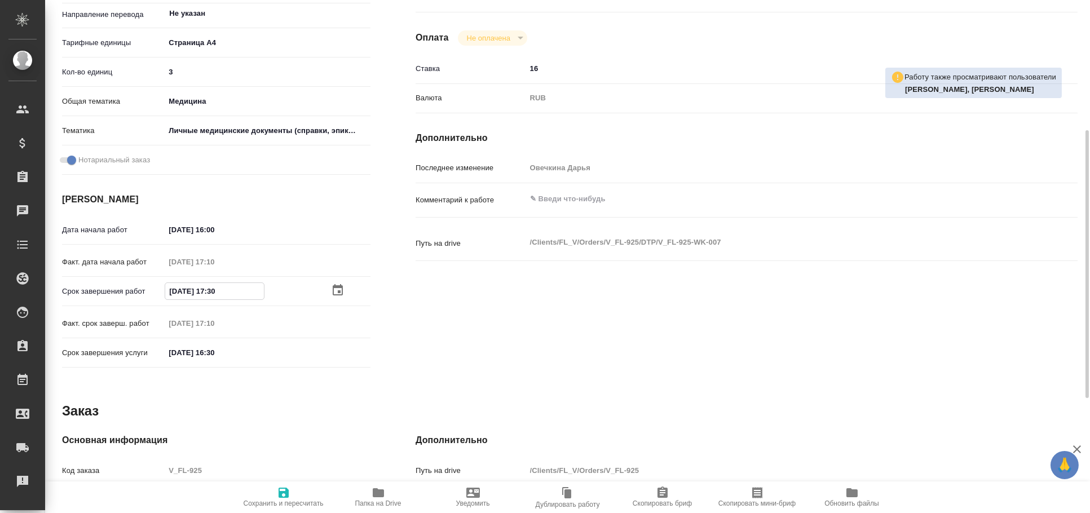
click at [214, 290] on input "[DATE] 17:30" at bounding box center [214, 291] width 99 height 16
type textarea "x"
type input "[DATE] 19:30"
type textarea "x"
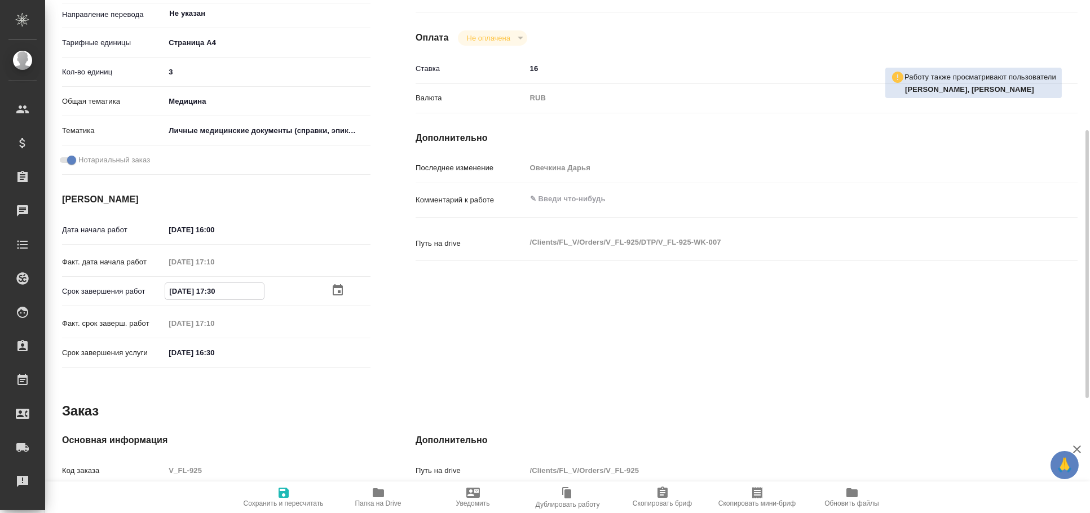
type textarea "x"
click at [253, 294] on input "[DATE] 19:30" at bounding box center [214, 291] width 99 height 16
type textarea "x"
type input "[DATE] 19:3_"
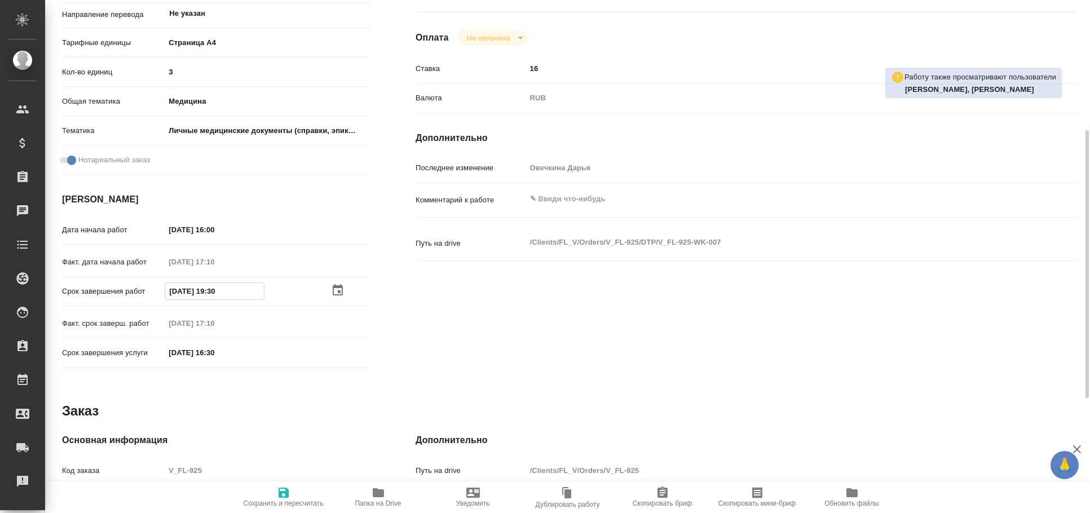
type textarea "x"
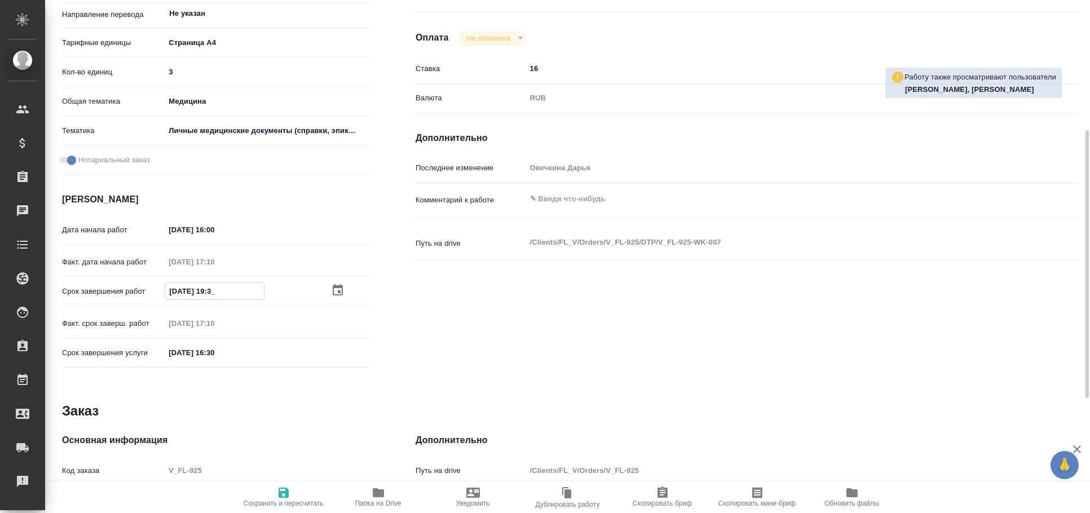
type input "[DATE] 19:__"
type textarea "x"
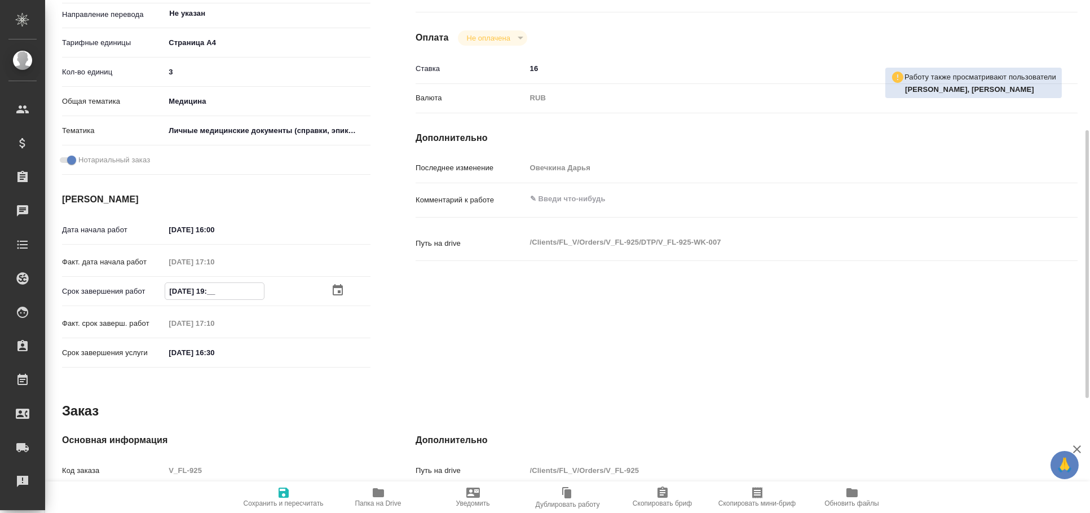
type textarea "x"
type input "[DATE] 19:0_"
type textarea "x"
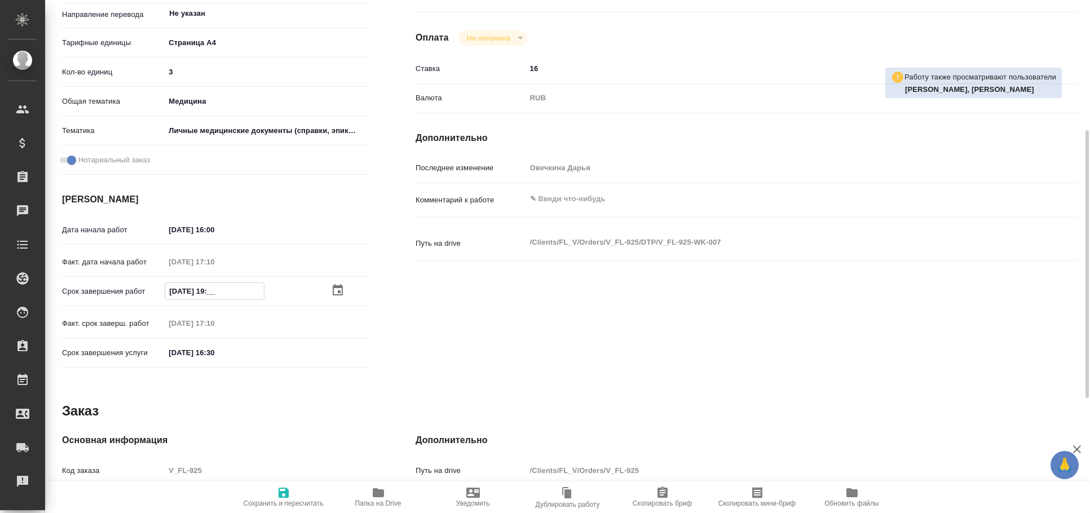
type textarea "x"
type input "[DATE] 19:00"
type textarea "x"
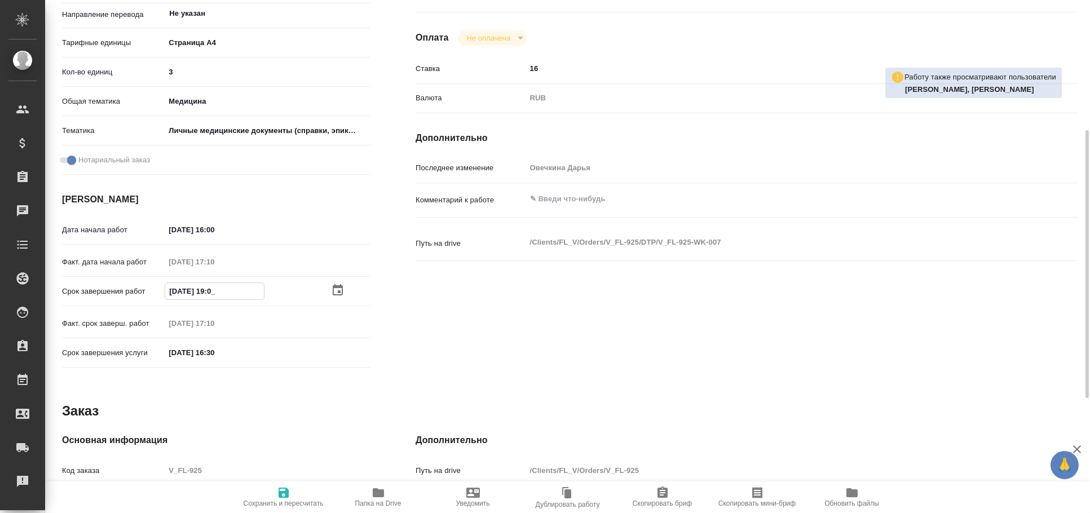
type textarea "x"
type input "[DATE] 19:00"
click at [330, 372] on div "Срок завершения услуги [DATE] 16:30" at bounding box center [216, 359] width 308 height 32
click at [277, 498] on icon "button" at bounding box center [284, 493] width 14 height 14
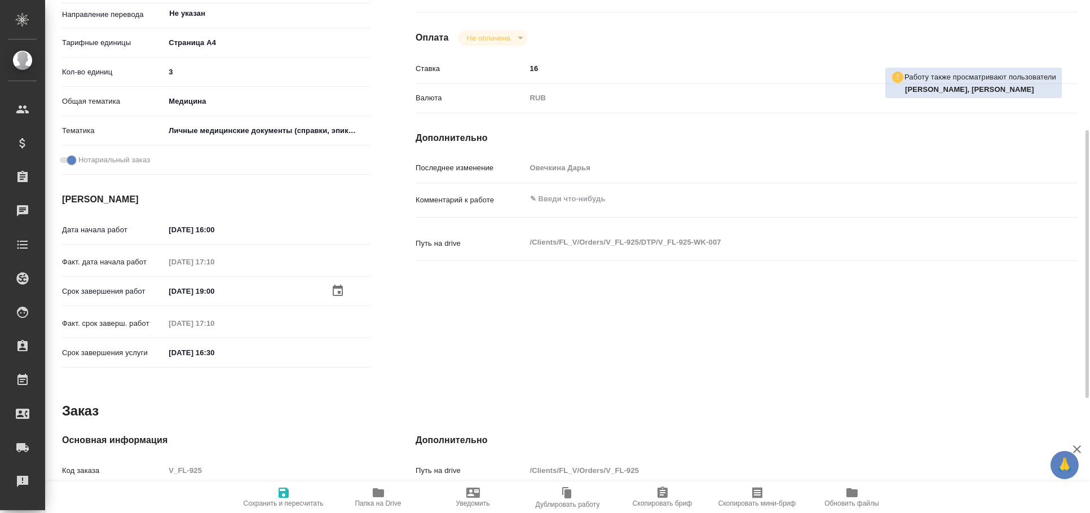
type textarea "x"
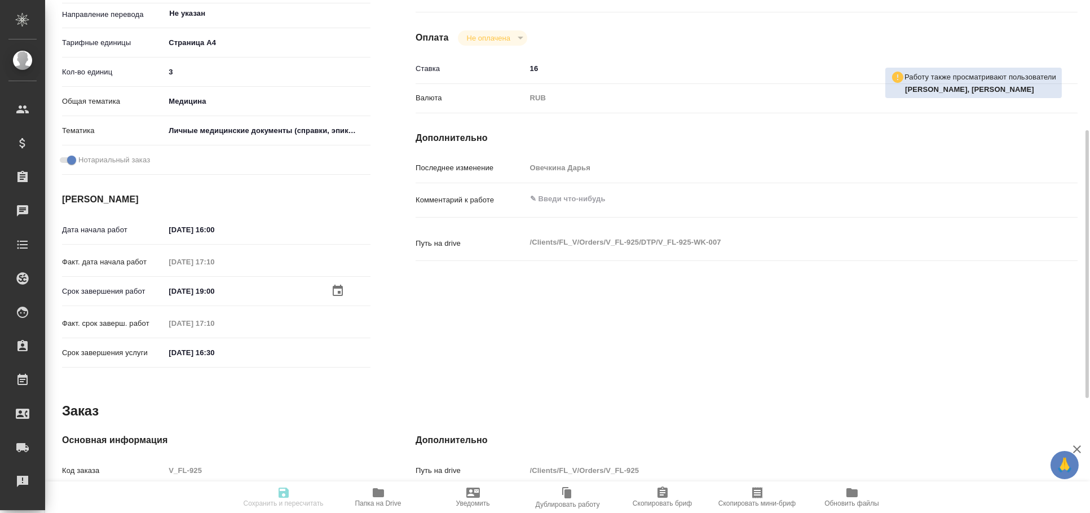
type textarea "x"
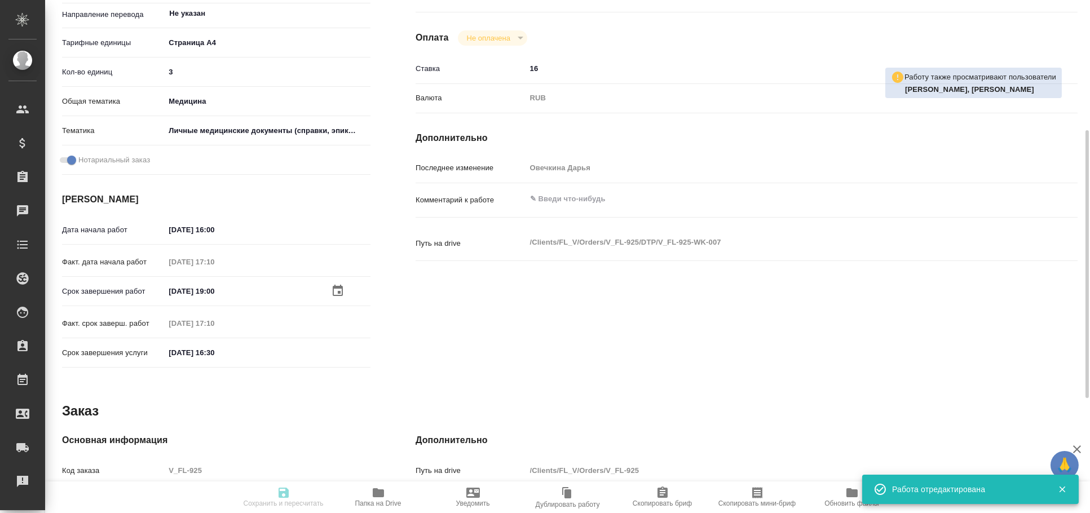
type input "inProgress"
type textarea "Восстановление макета средней сложности с полным соответствием оформлению ориги…"
type textarea "x"
type input "Не указан"
type input "5f036ec4e16dec2d6b59c8ff"
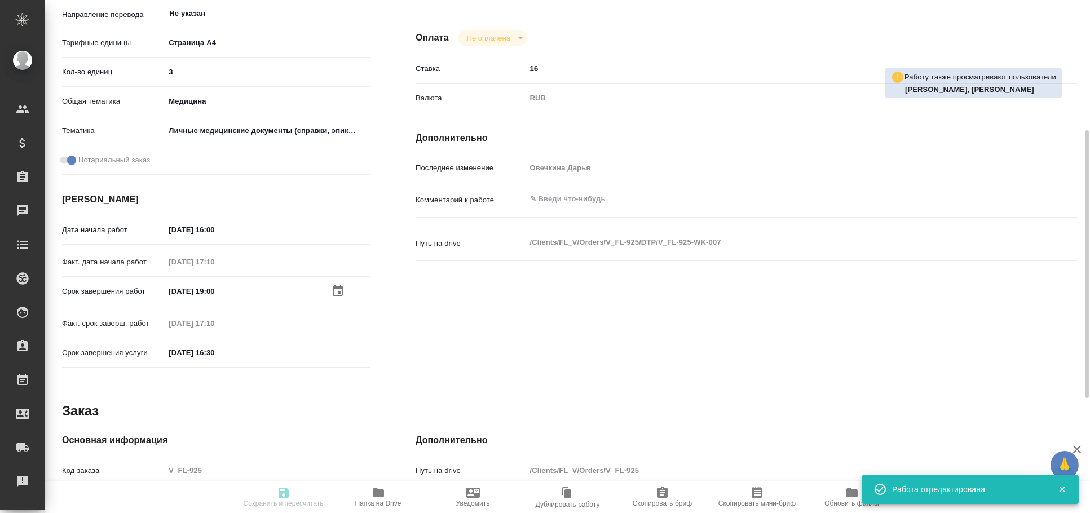
type input "3"
type input "med"
type input "5a8b8b956a9677013d343e74"
checkbox input "true"
type input "[DATE] 16:00"
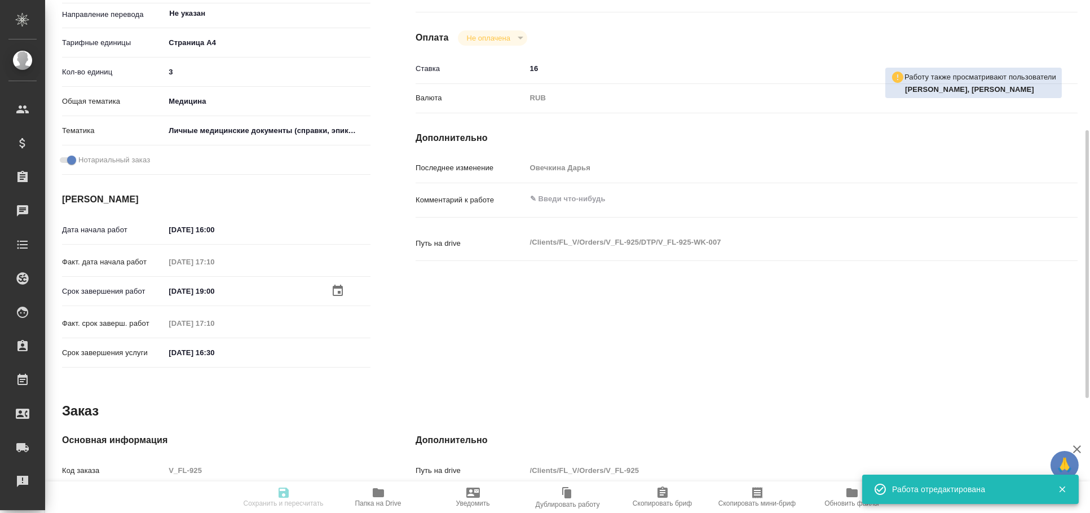
type input "[DATE] 17:10"
type input "[DATE] 19:00"
type input "[DATE] 17:10"
type input "[DATE] 16:30"
type input "DTPlight"
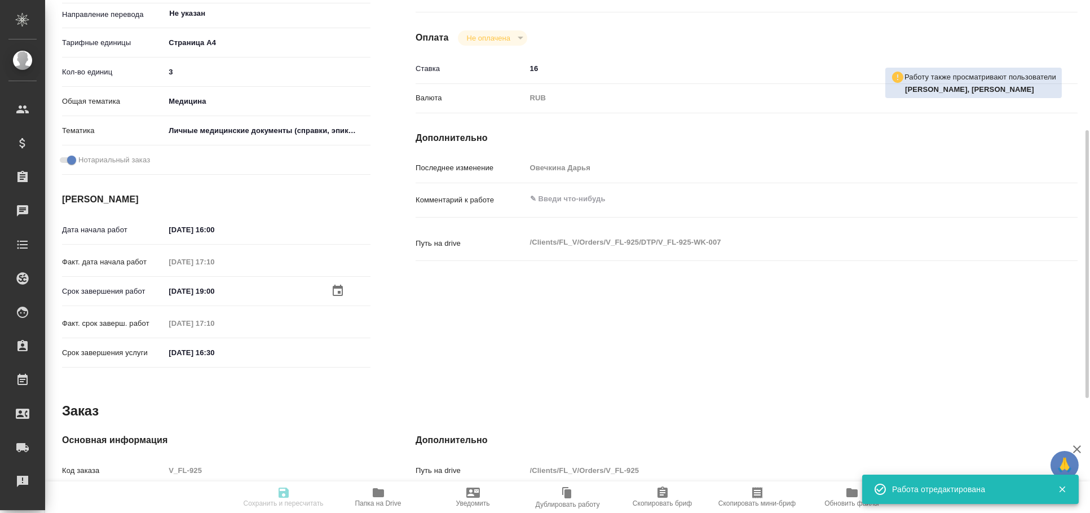
type input "notPayed"
type input "16"
type input "RUB"
type input "Овечкина Дарья"
type textarea "x"
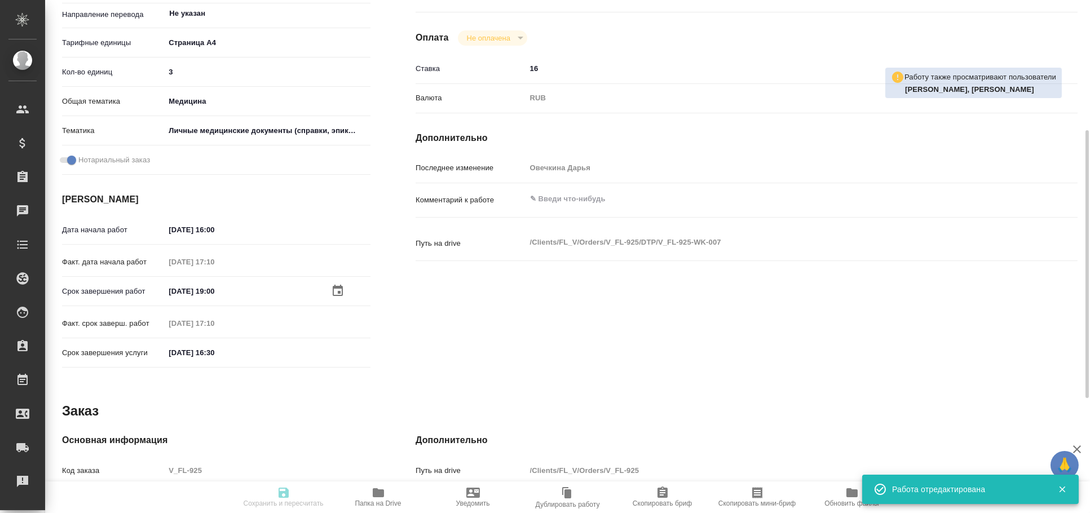
type textarea "/Clients/FL_V/Orders/V_FL-925/DTP/V_FL-925-WK-007"
type textarea "x"
type input "V_FL-925"
type input "Восстановление макета средней сложности с полным соответствием оформлению ориги…"
type input "Приемка разверстки, Восстановление макета средней сложности с полным соответств…"
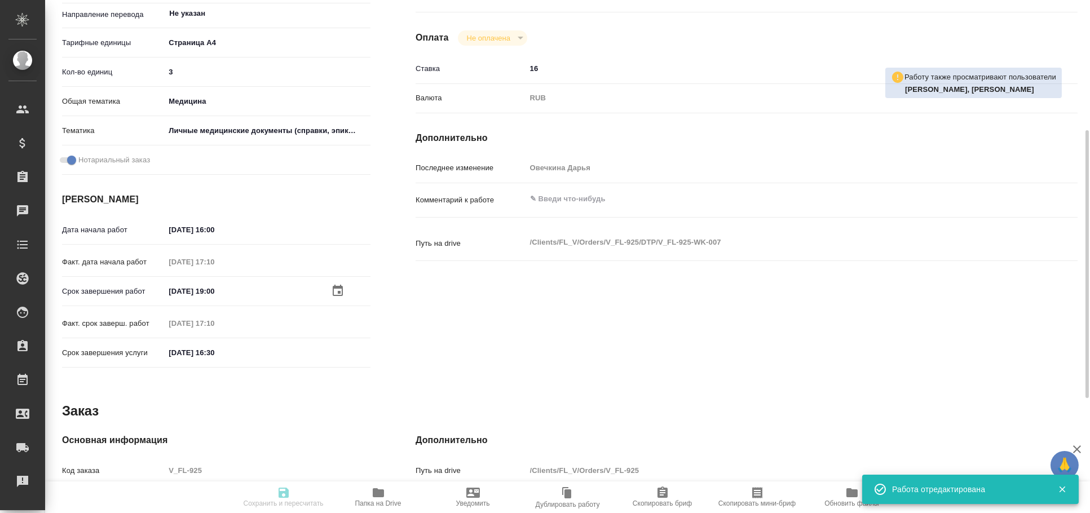
type input "[PERSON_NAME], [PERSON_NAME]"
type input "/Clients/FL_V/Orders/V_FL-925"
type textarea "[PERSON_NAME]"
type textarea "x"
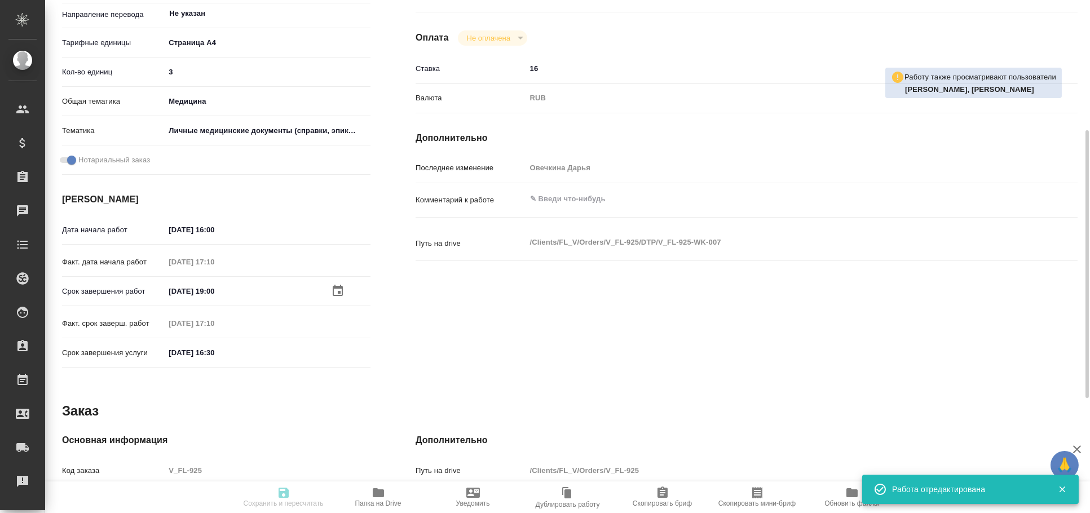
type textarea "x"
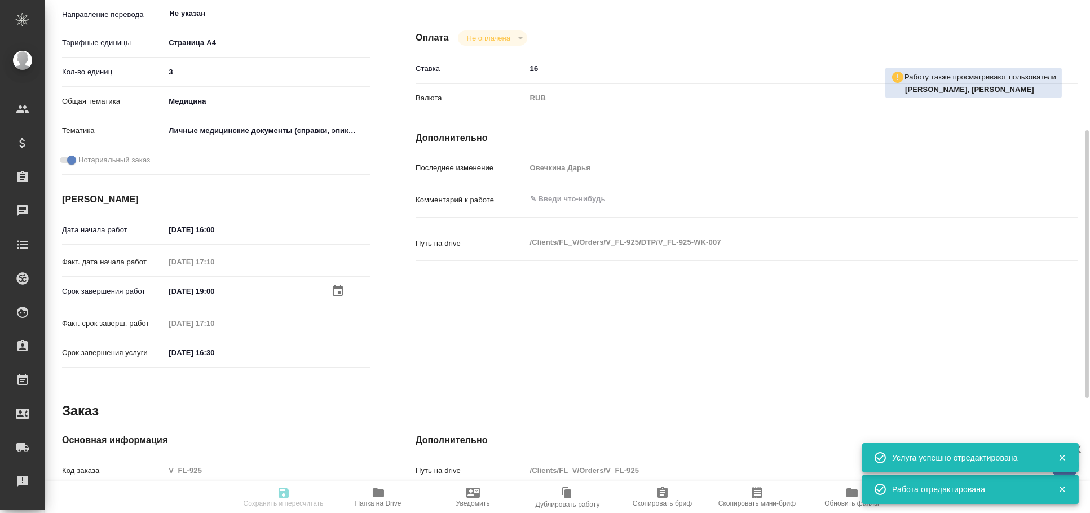
type textarea "x"
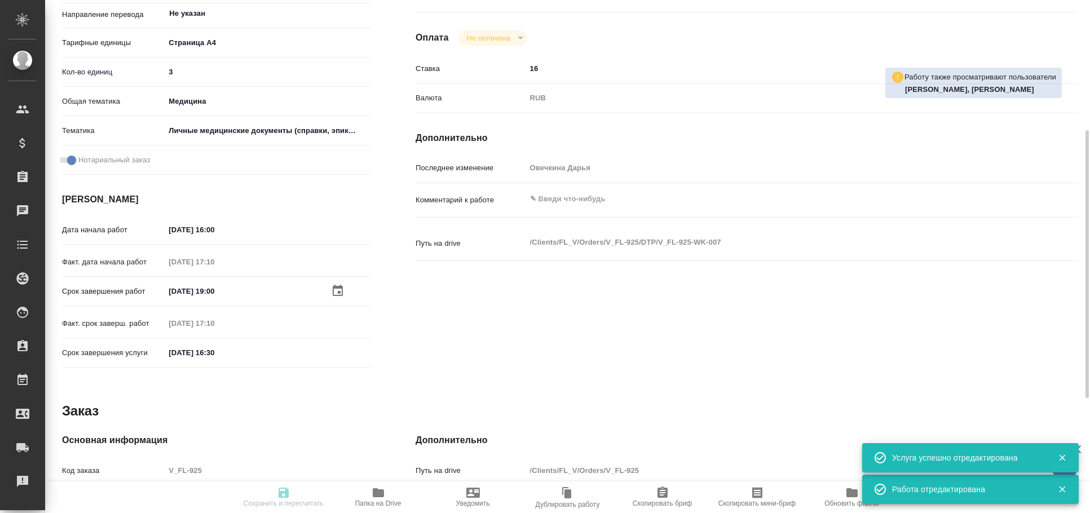
type textarea "x"
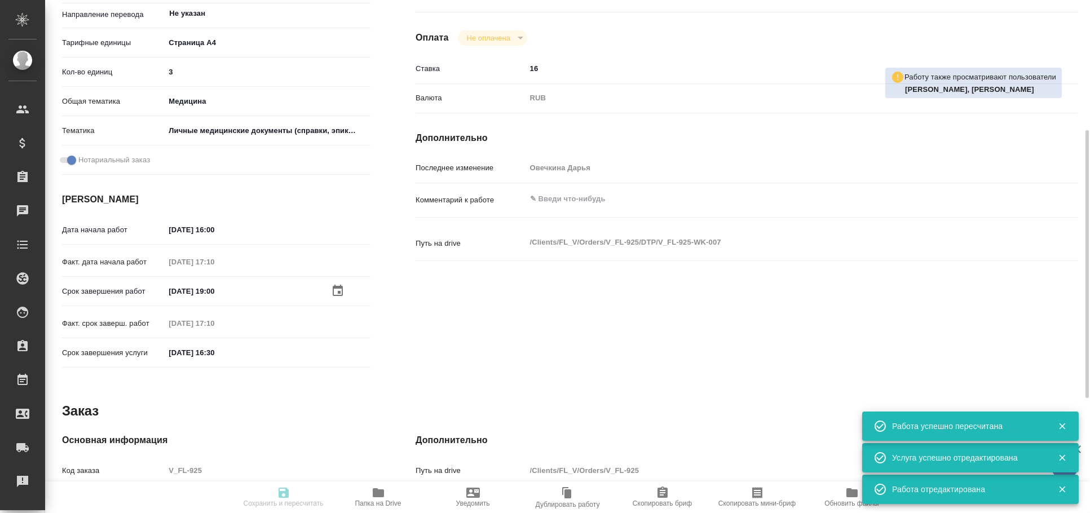
type input "inProgress"
type textarea "Восстановление макета средней сложности с полным соответствием оформлению ориги…"
type textarea "x"
type input "Не указан"
type input "5f036ec4e16dec2d6b59c8ff"
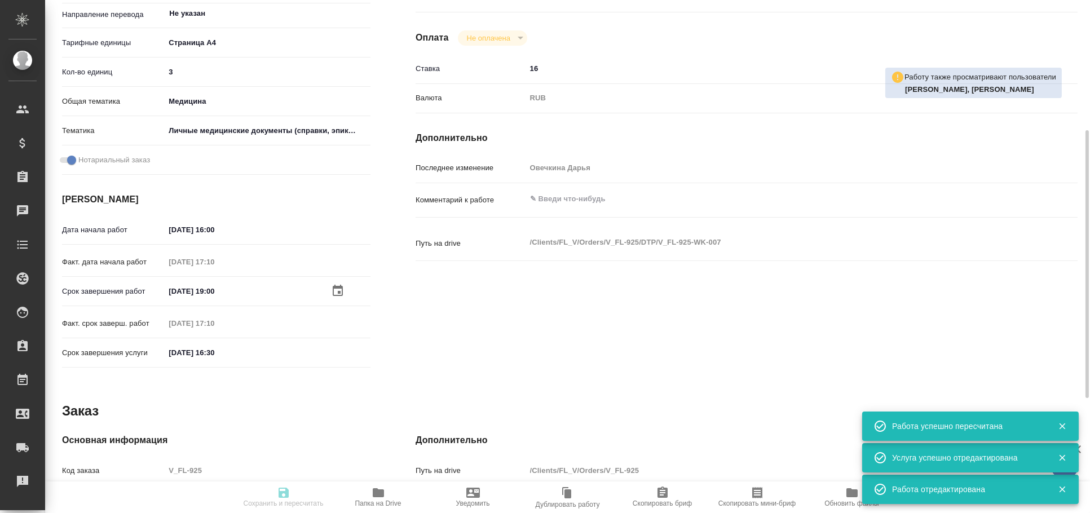
type input "3"
type input "med"
type input "5a8b8b956a9677013d343e74"
checkbox input "true"
type input "[DATE] 16:00"
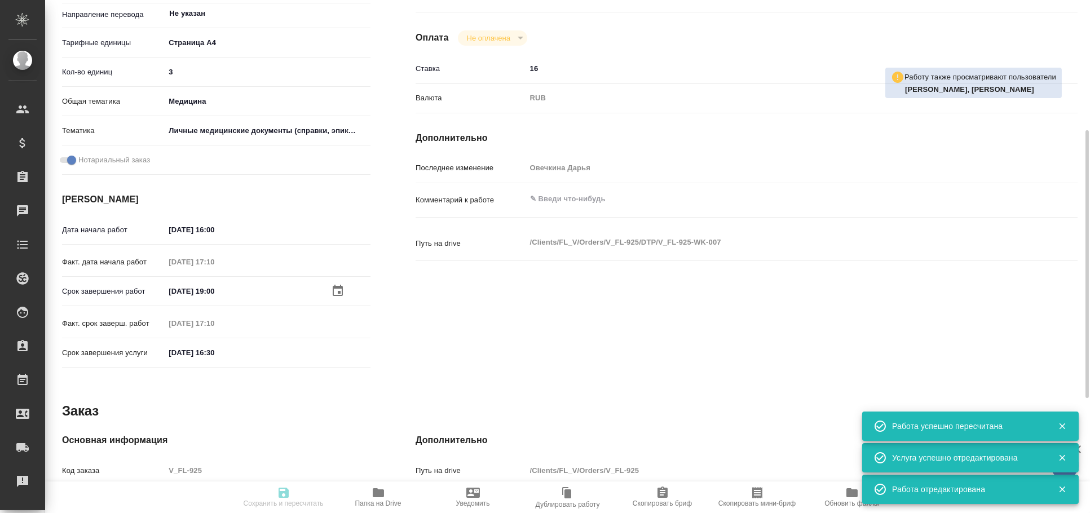
type input "[DATE] 17:10"
type input "[DATE] 19:00"
type input "[DATE] 17:10"
type input "[DATE] 16:30"
type input "DTPlight"
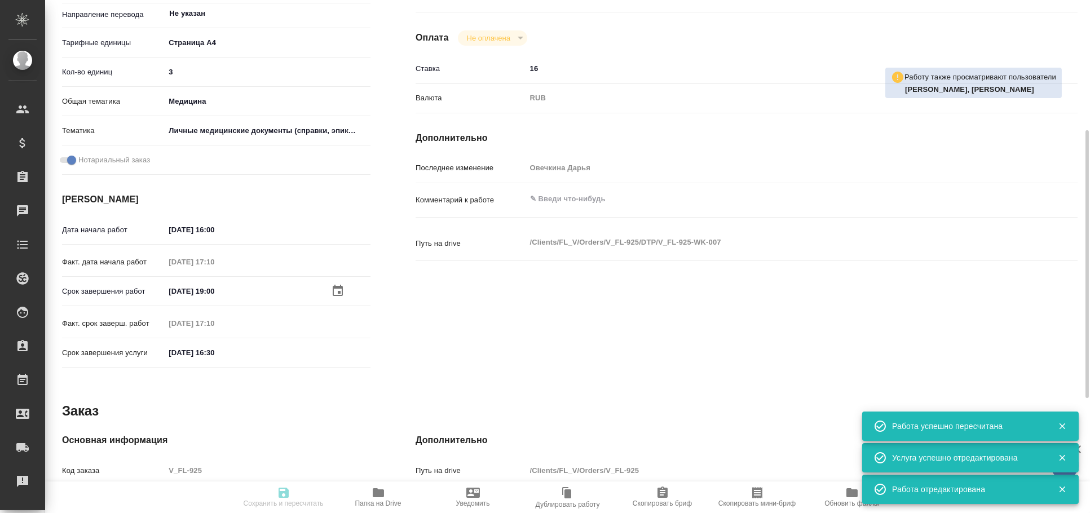
type input "notPayed"
type input "16"
type input "RUB"
type input "Овечкина Дарья"
type textarea "x"
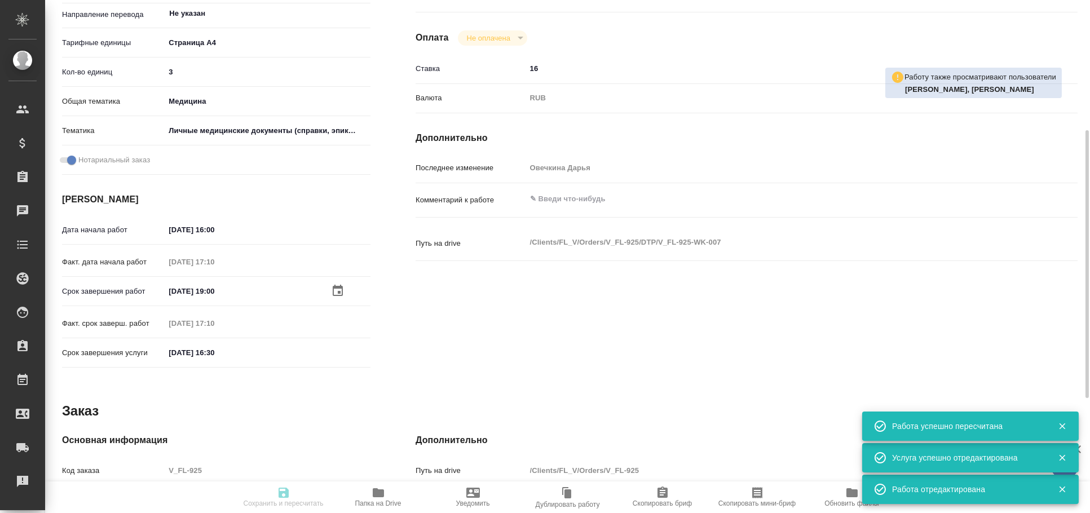
type textarea "/Clients/FL_V/Orders/V_FL-925/DTP/V_FL-925-WK-007"
type textarea "x"
type input "V_FL-925"
type input "Восстановление макета средней сложности с полным соответствием оформлению ориги…"
type input "Приемка разверстки, Восстановление макета средней сложности с полным соответств…"
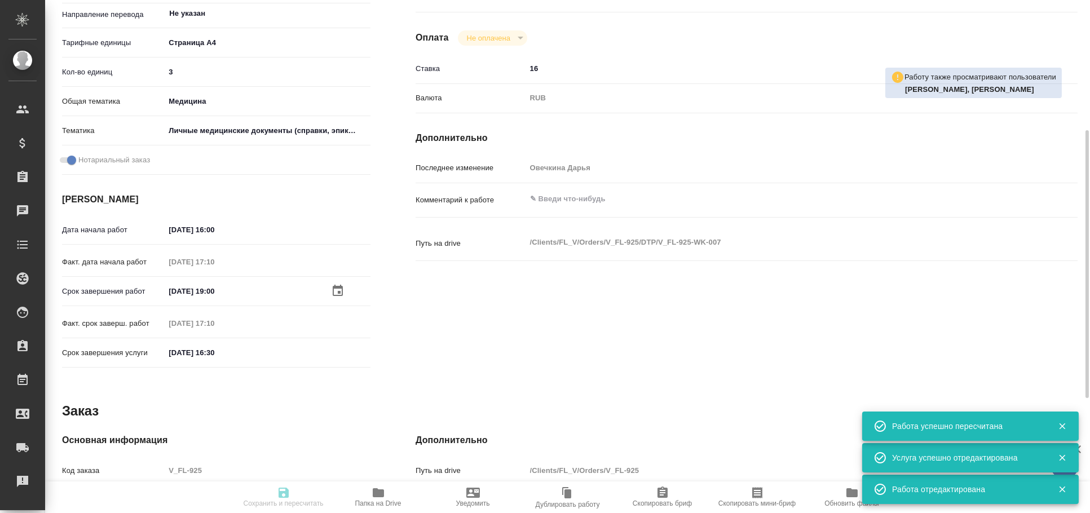
type input "Богомолова Анастасия, Касымов Тимур"
type input "/Clients/FL_V/Orders/V_FL-925"
type textarea "Kruglova Nataliia"
type textarea "x"
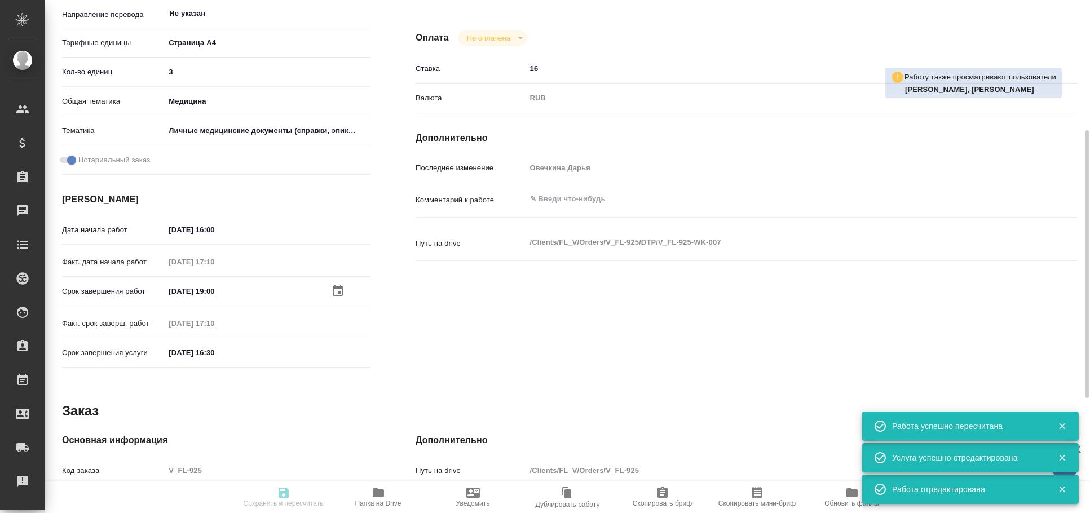
type textarea "x"
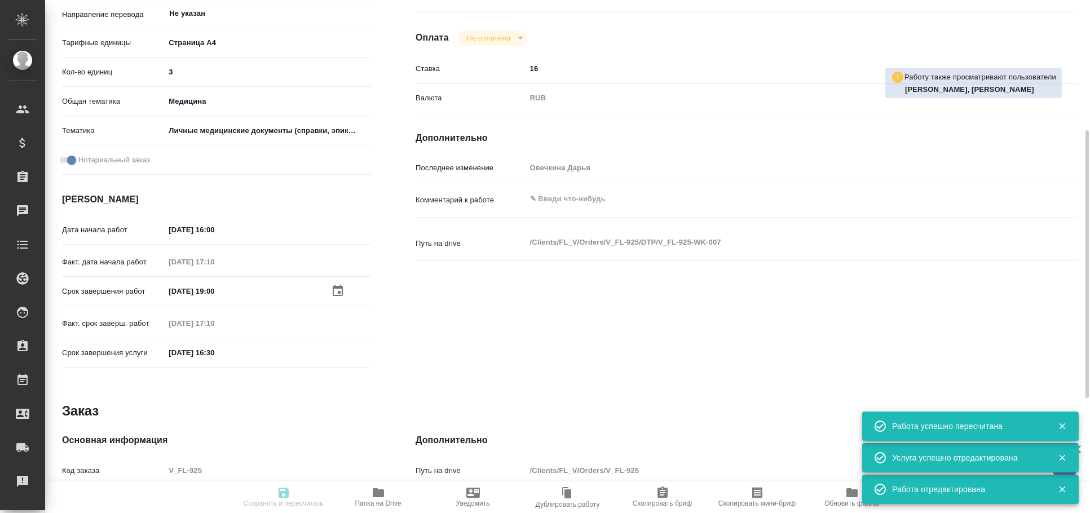
type textarea "x"
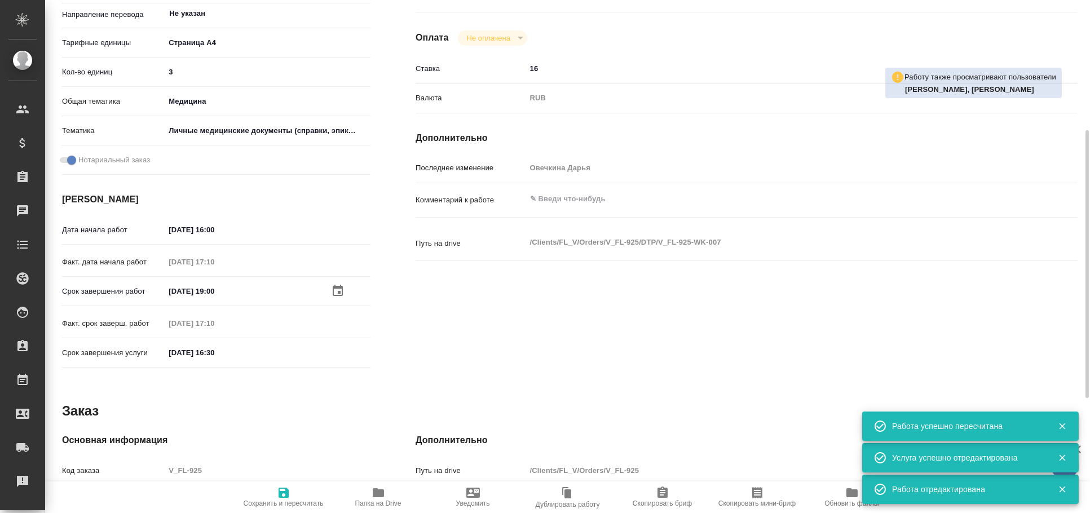
type textarea "x"
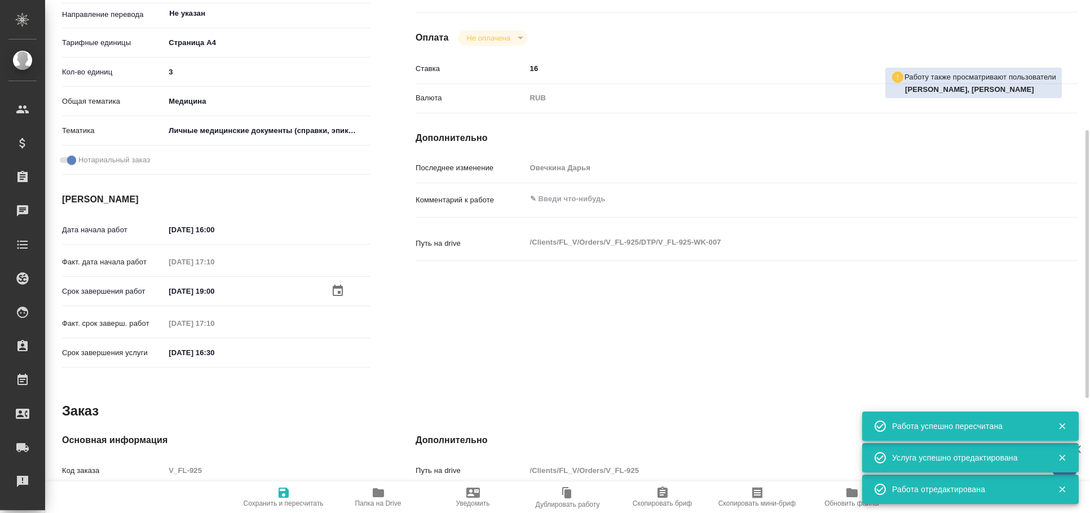
type textarea "x"
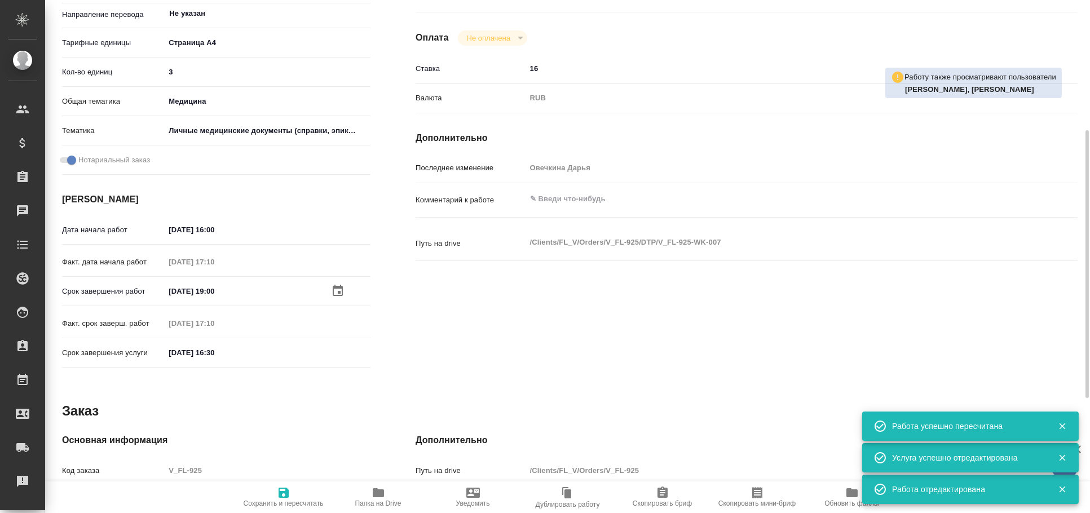
type textarea "x"
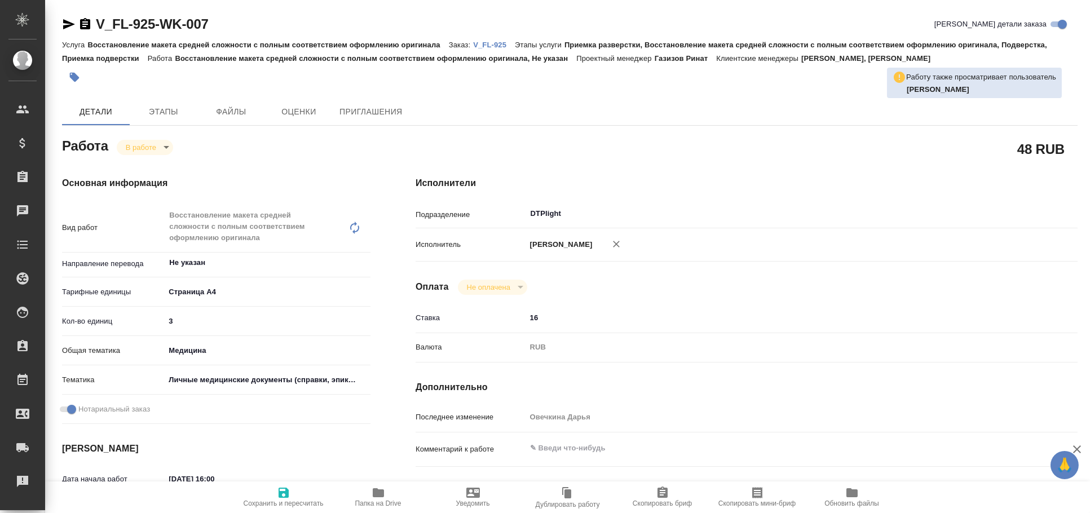
type textarea "x"
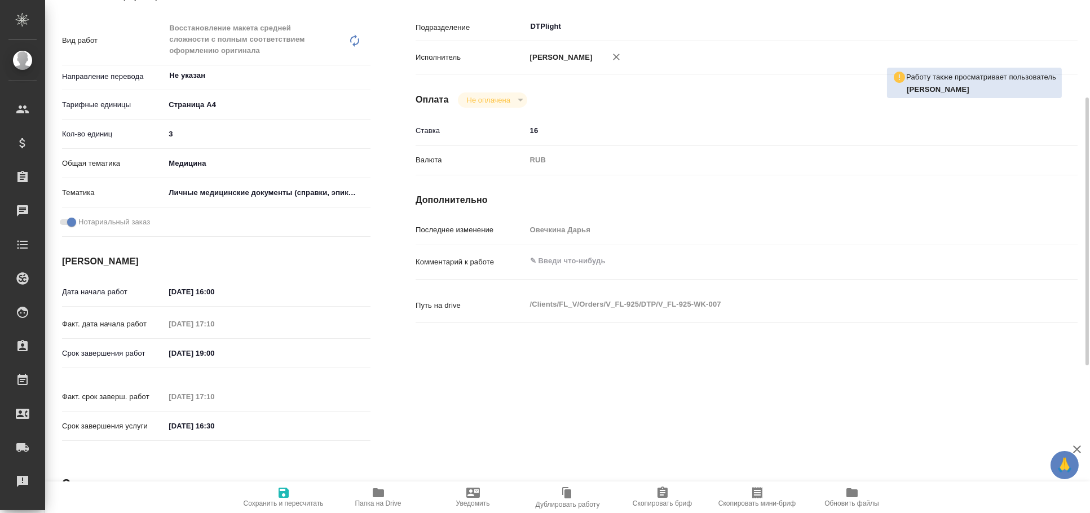
type textarea "x"
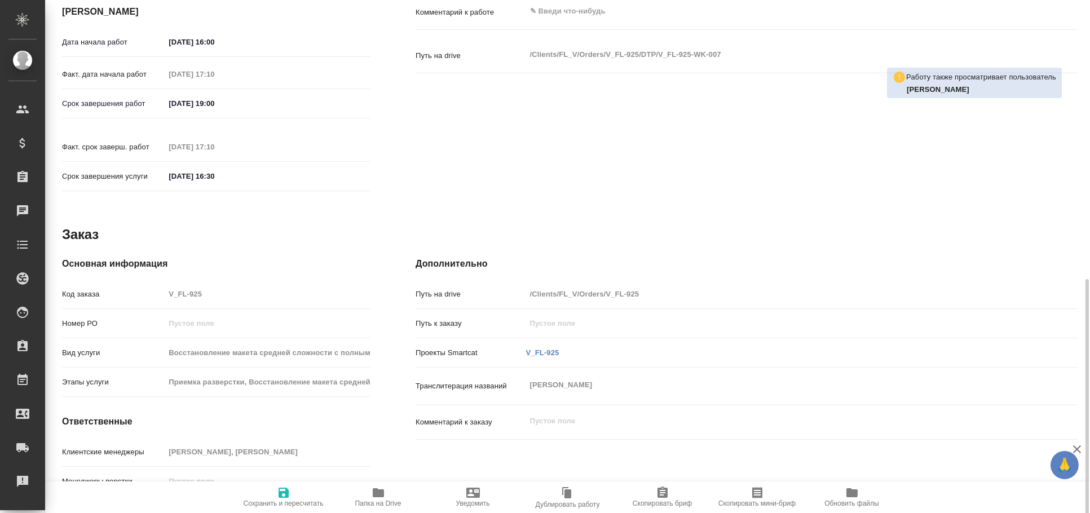
scroll to position [470, 0]
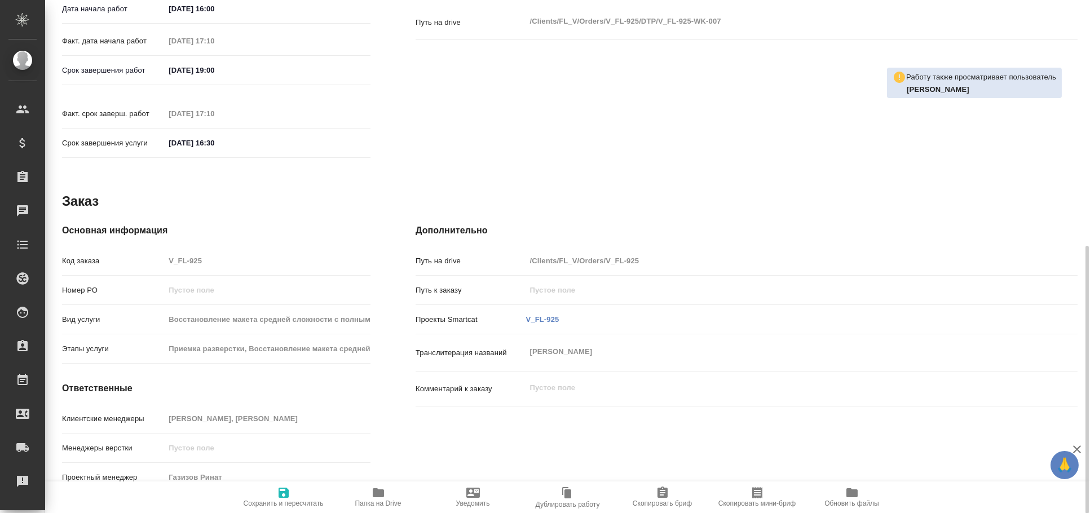
type textarea "x"
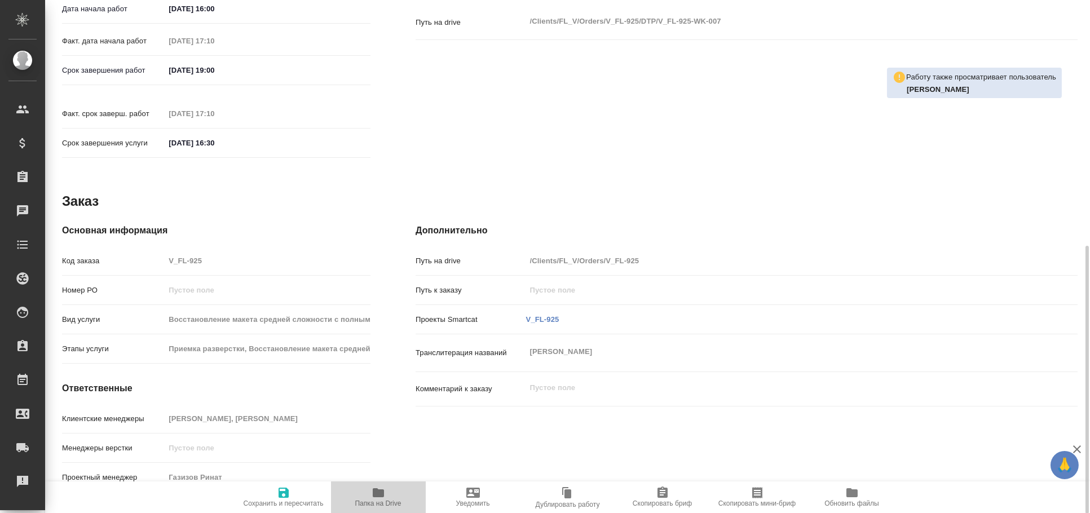
click at [366, 485] on button "Папка на Drive" at bounding box center [378, 497] width 95 height 32
type textarea "x"
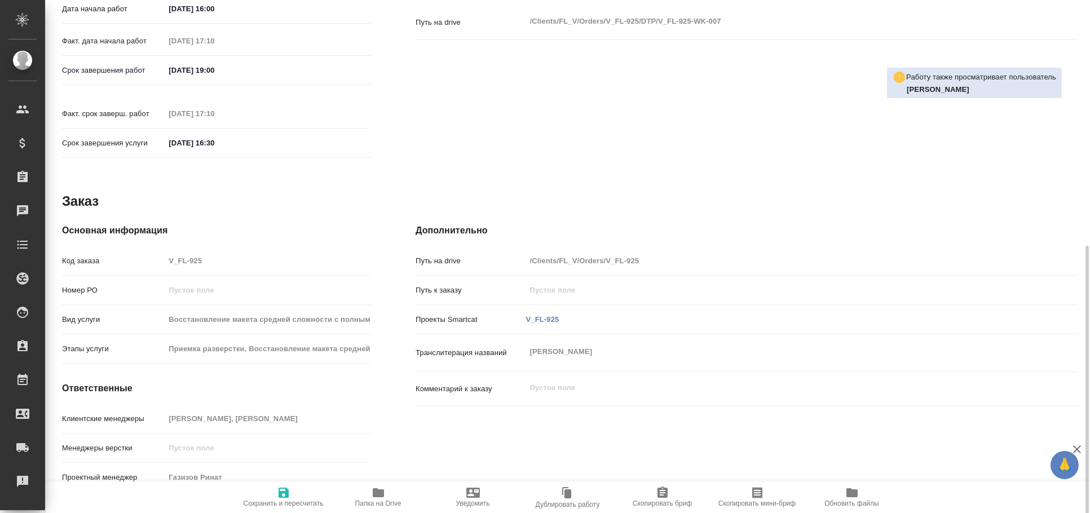
type textarea "x"
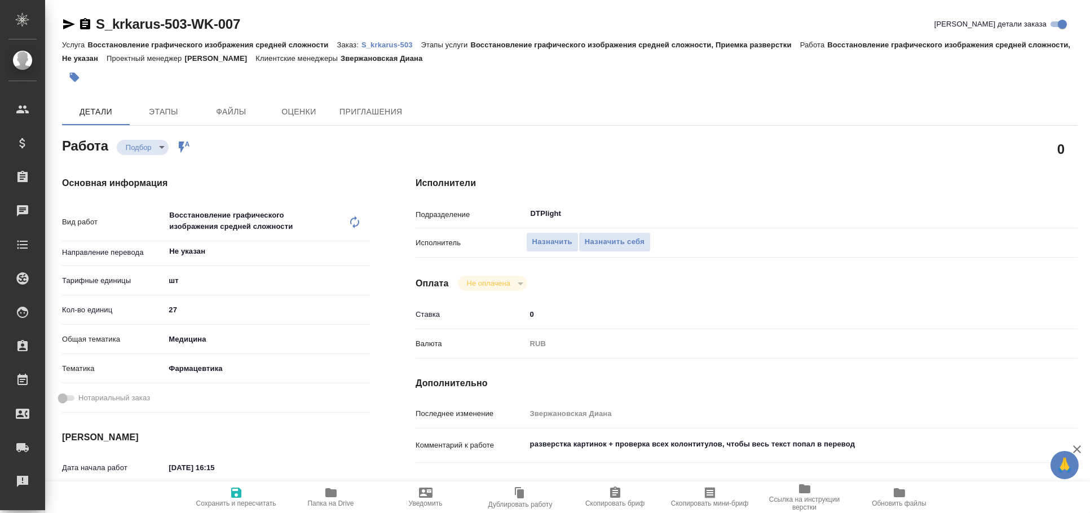
type textarea "x"
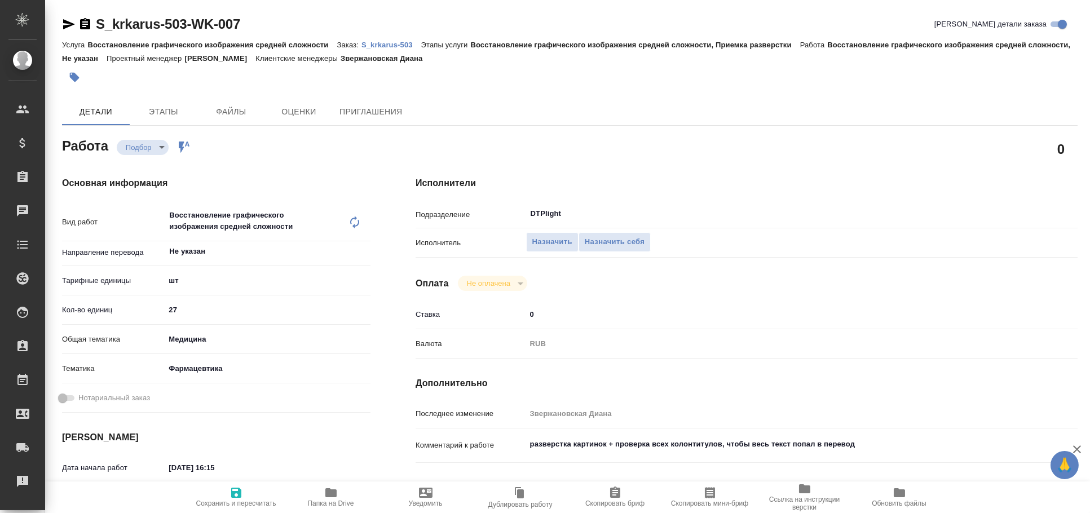
type textarea "x"
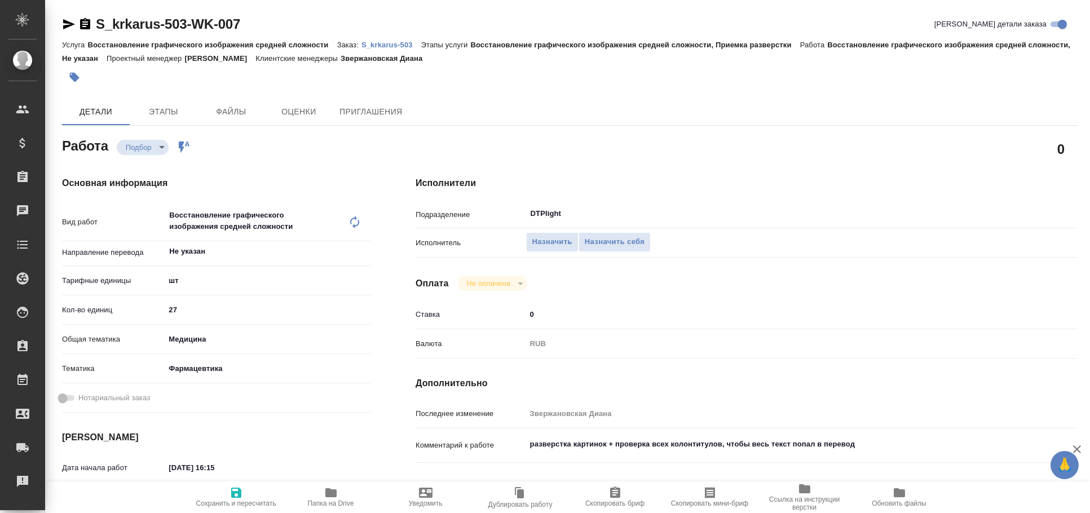
type textarea "x"
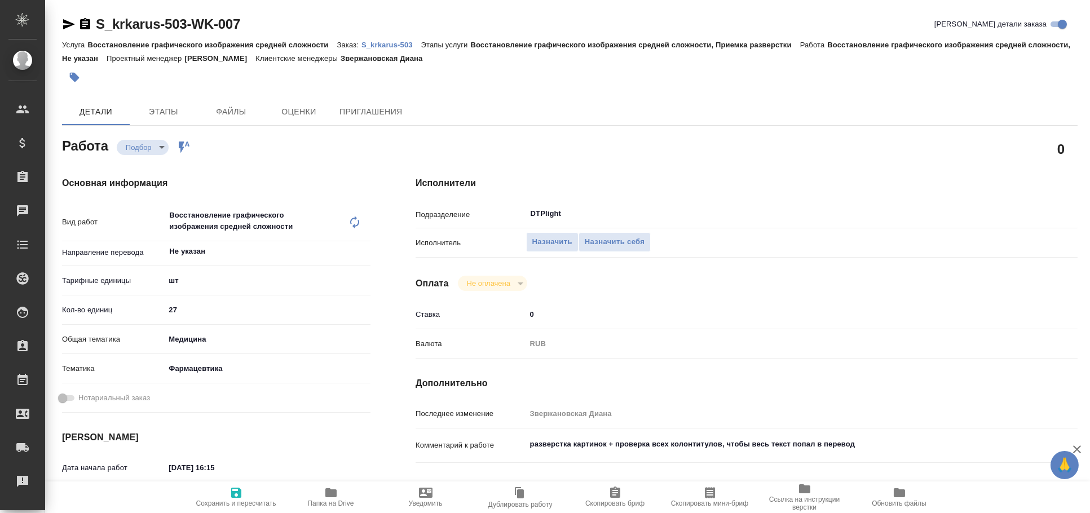
type textarea "x"
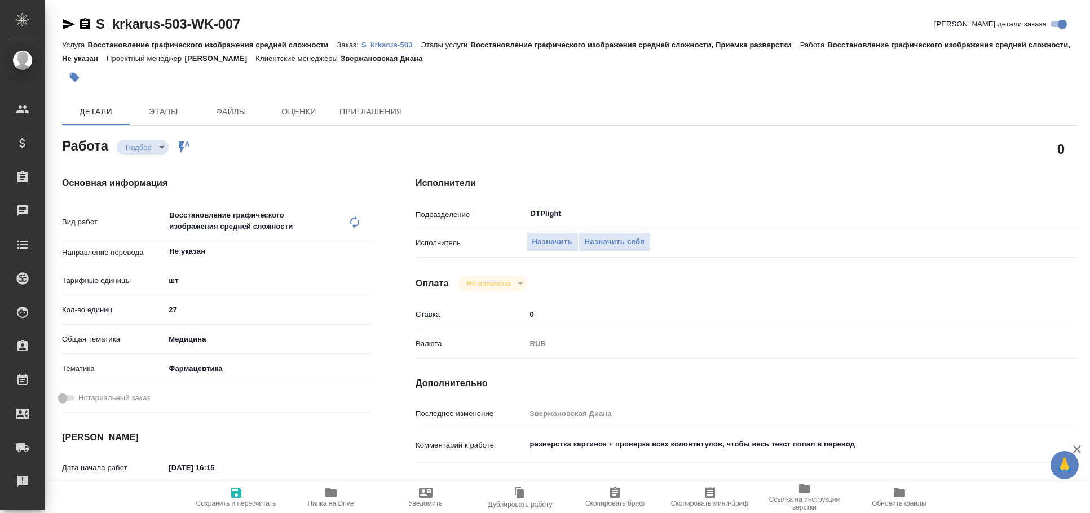
scroll to position [125, 0]
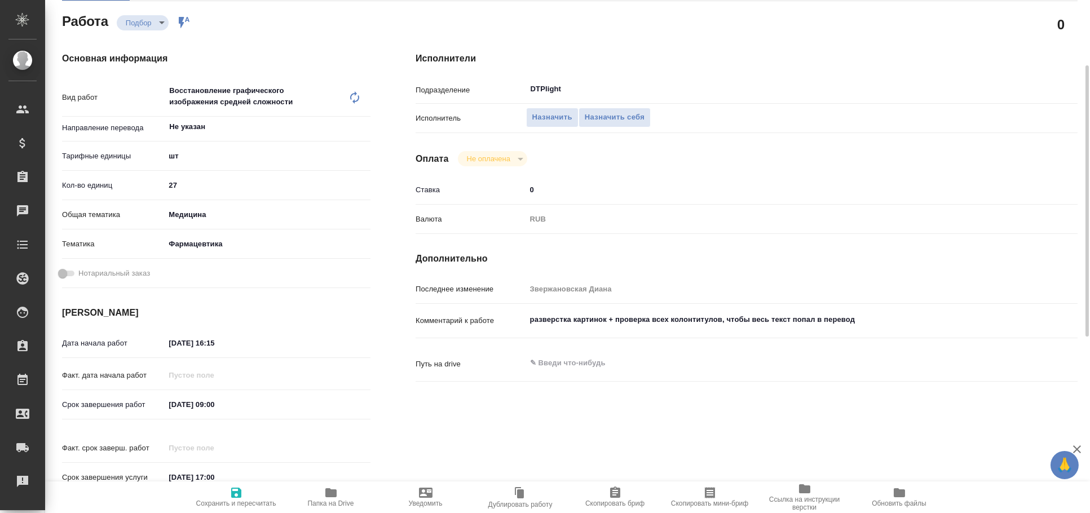
type textarea "x"
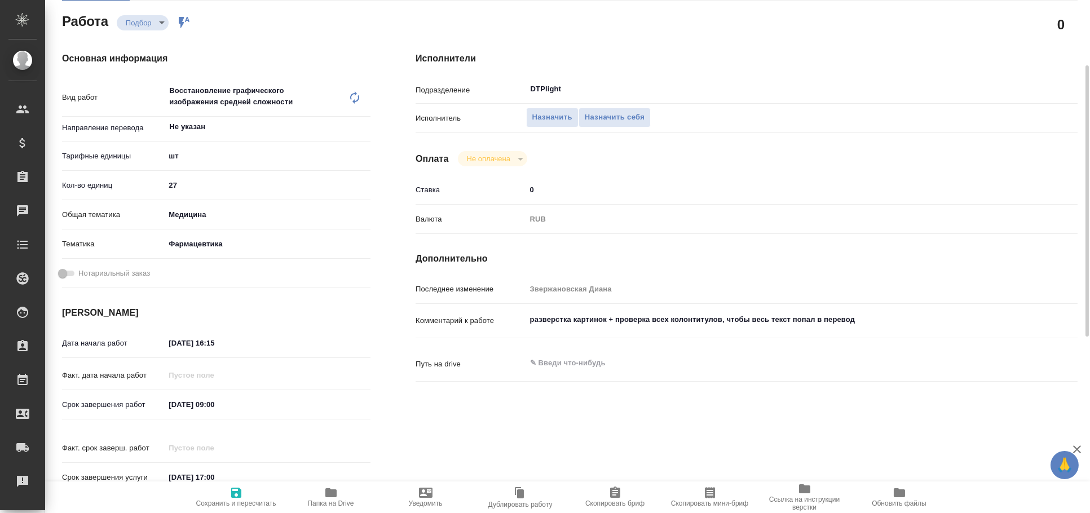
type textarea "x"
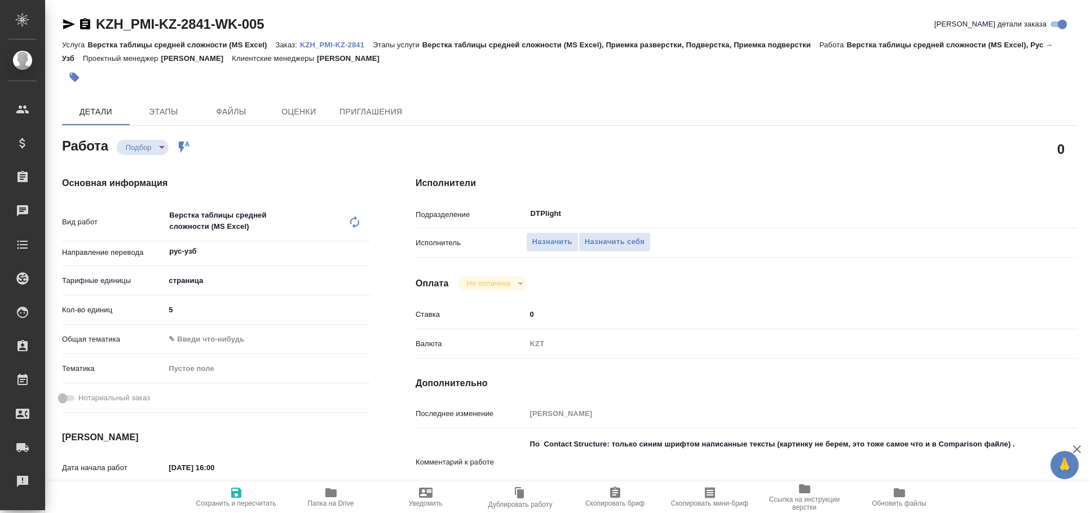
type textarea "x"
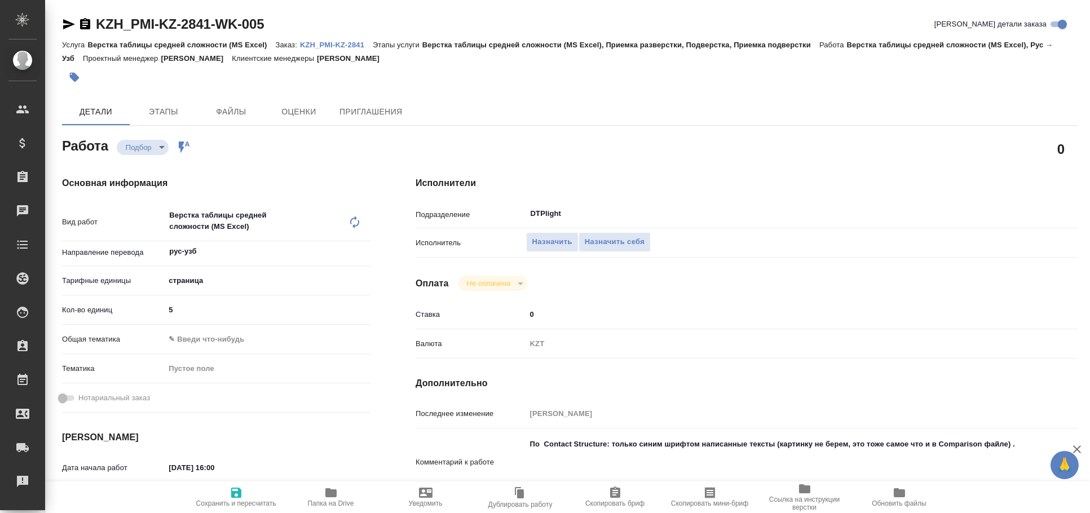
type textarea "x"
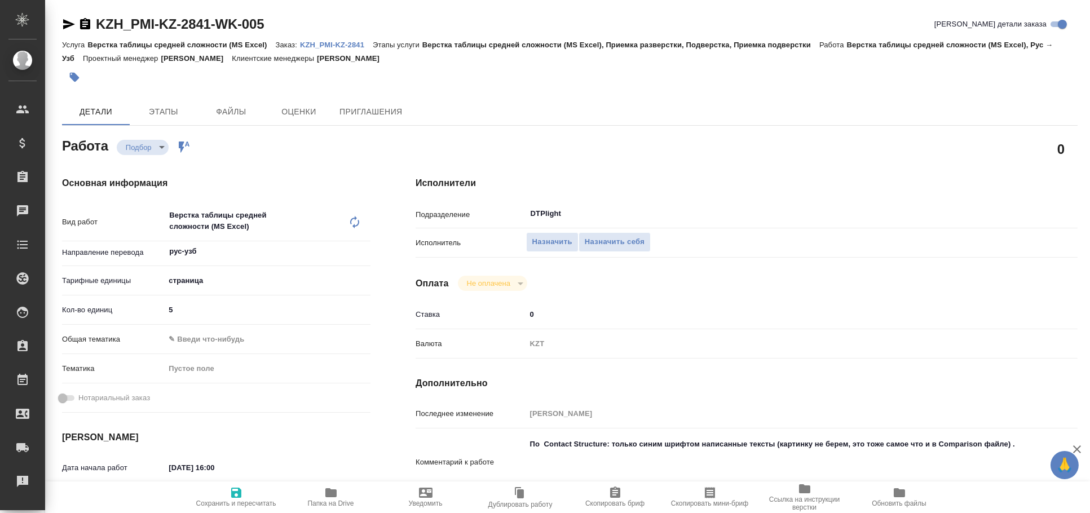
type textarea "x"
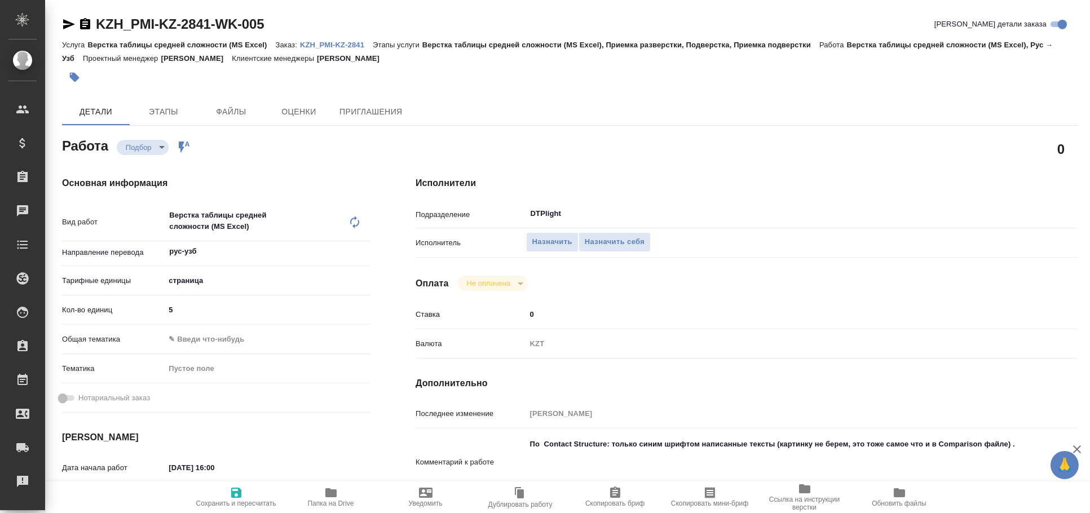
type textarea "x"
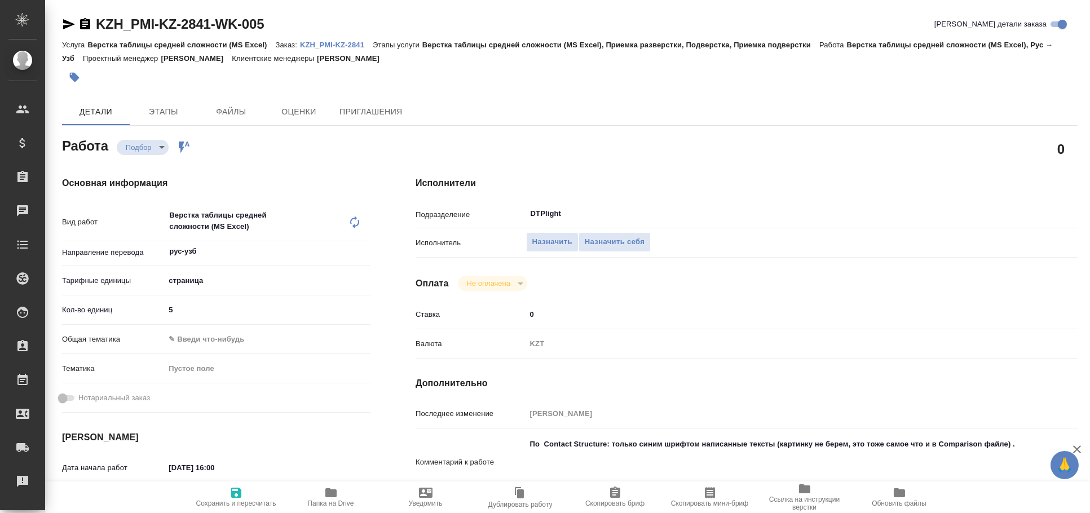
type textarea "x"
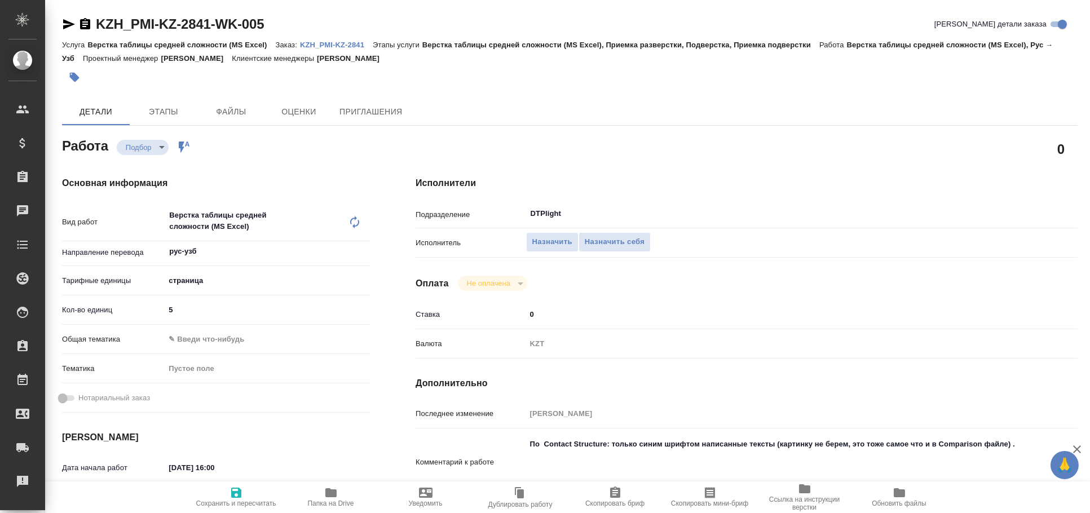
type textarea "x"
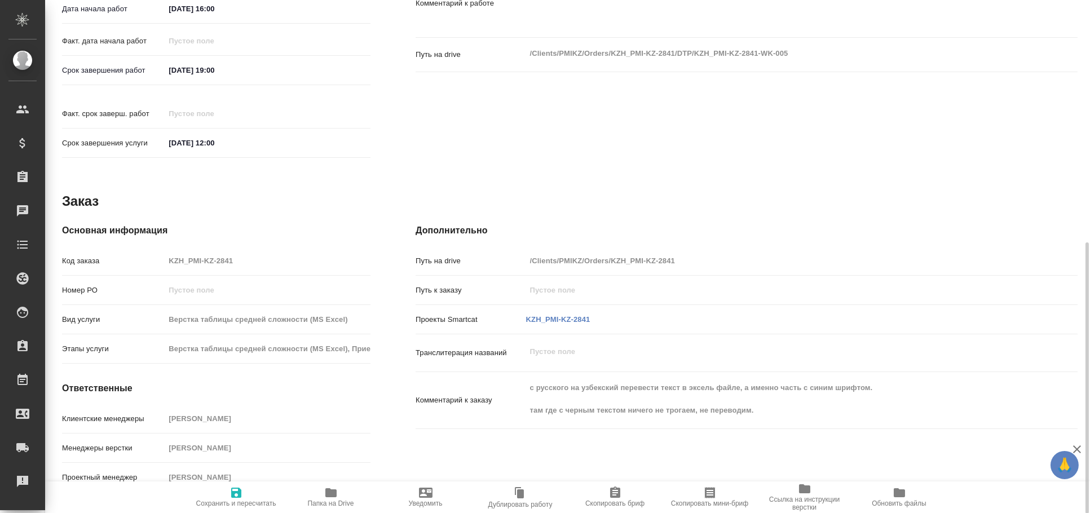
scroll to position [84, 0]
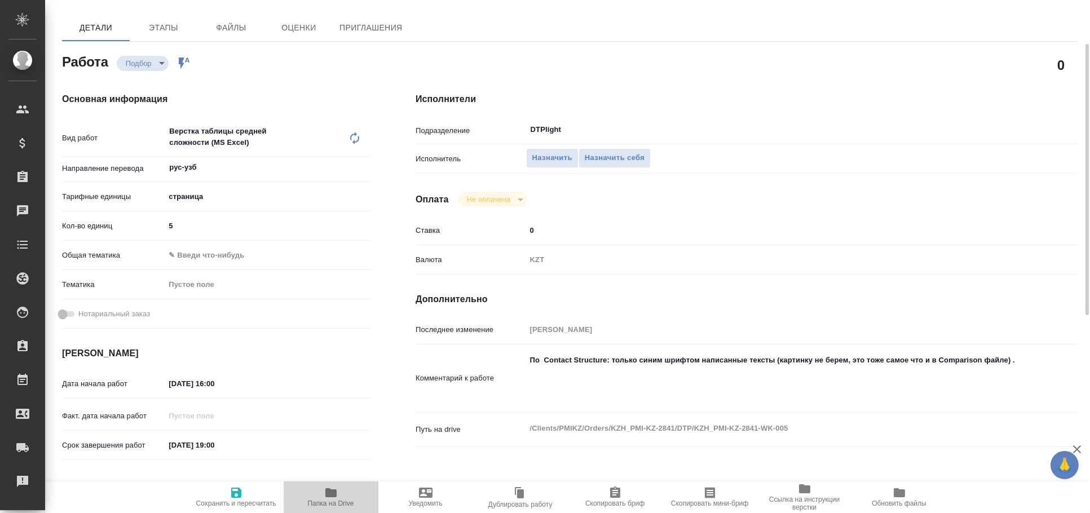
click at [334, 497] on icon "button" at bounding box center [330, 492] width 11 height 9
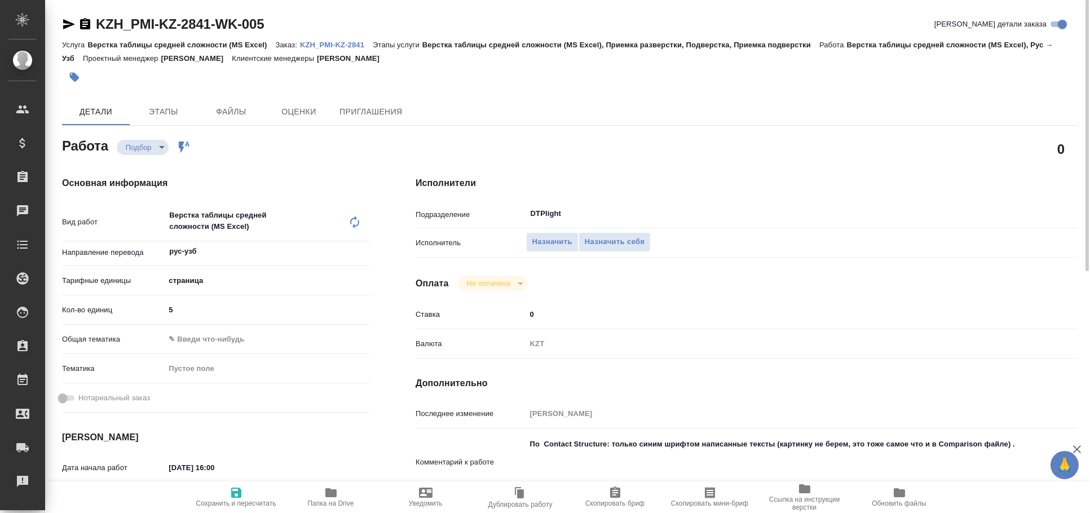
click at [64, 19] on icon "button" at bounding box center [69, 24] width 14 height 14
type textarea "x"
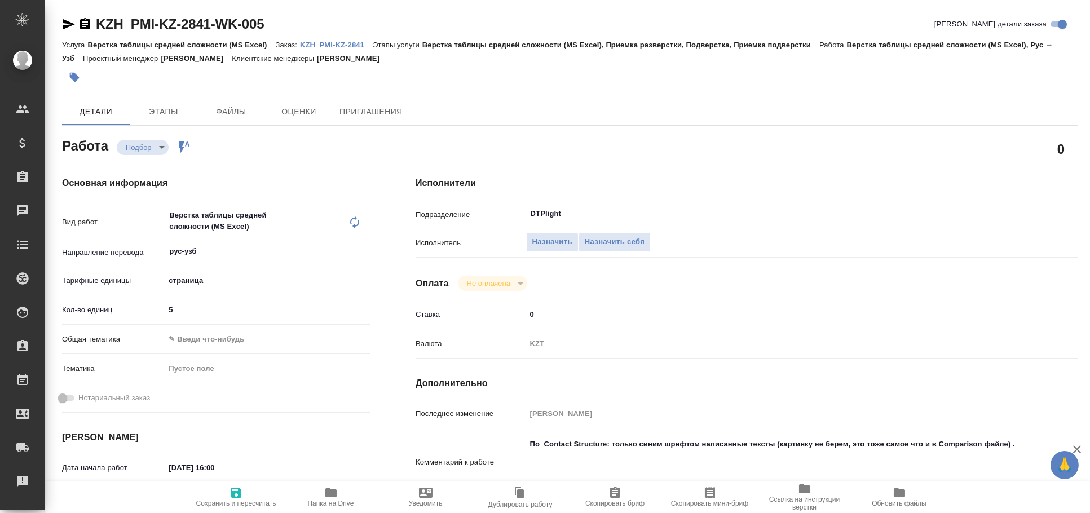
type textarea "x"
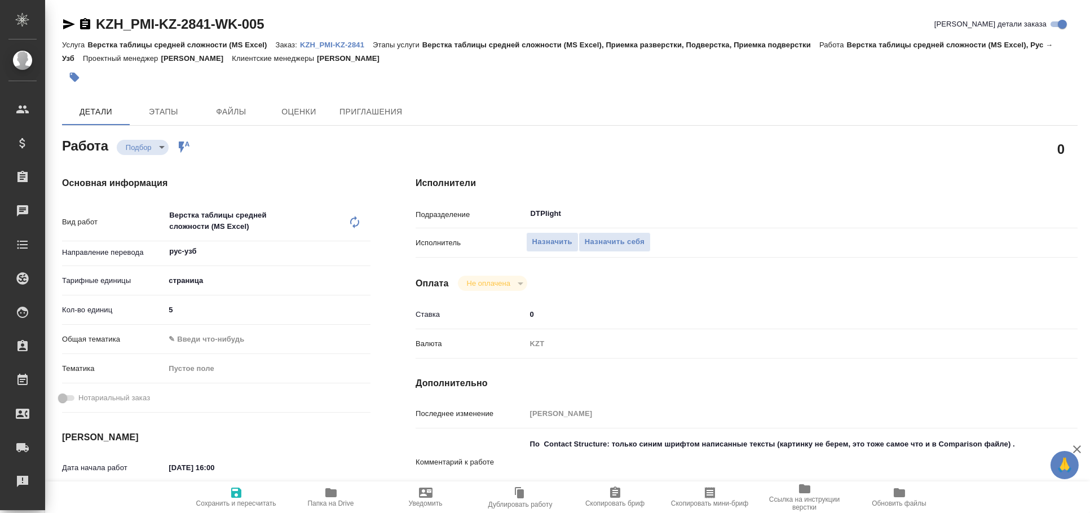
type textarea "x"
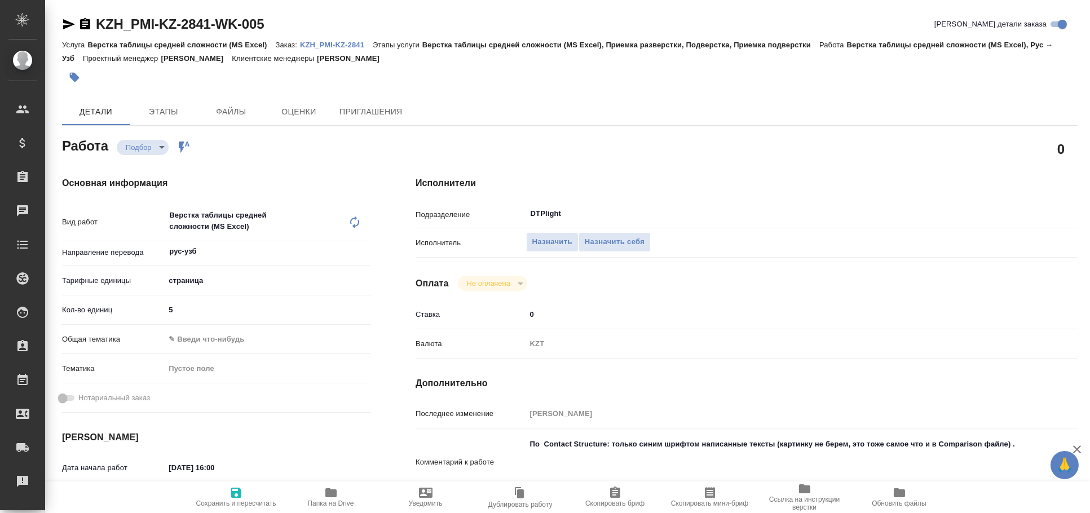
type textarea "x"
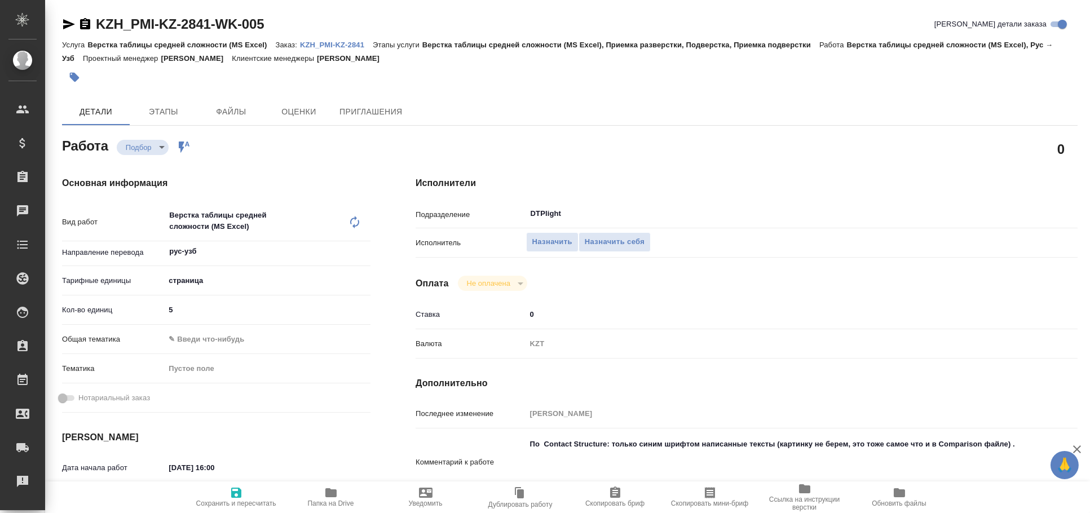
type textarea "x"
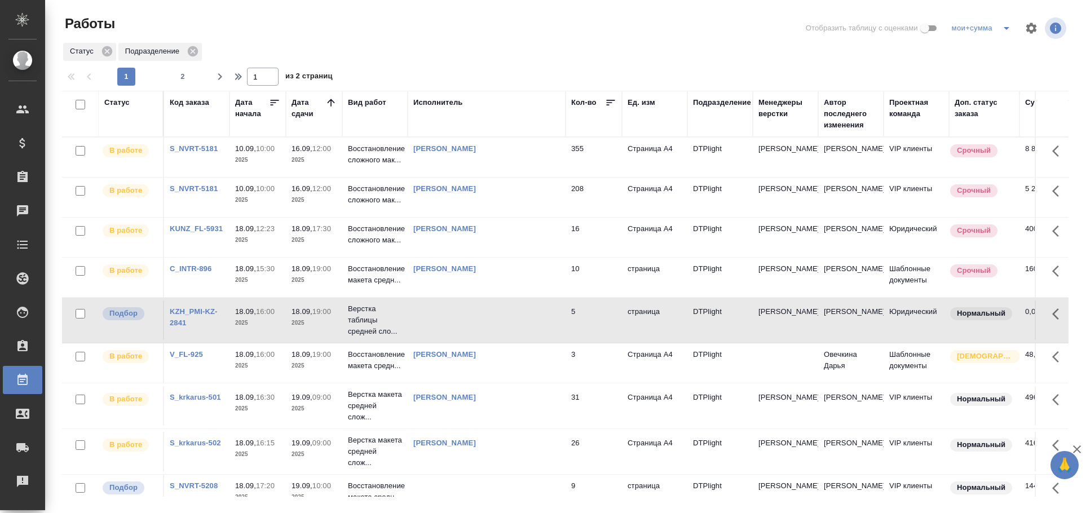
scroll to position [125, 0]
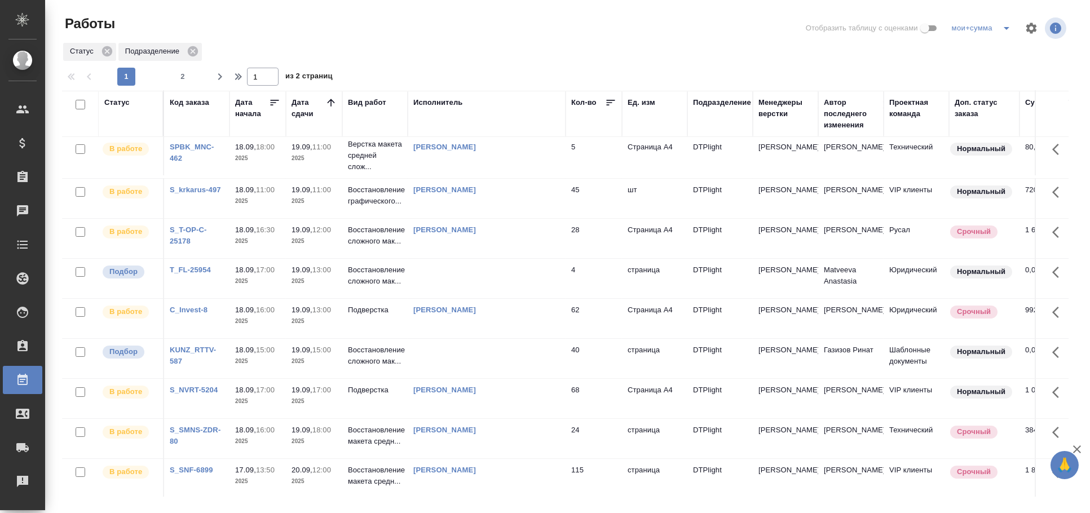
scroll to position [501, 0]
click at [525, 237] on div "Кошелева-Демина Юлия Александровна" at bounding box center [486, 230] width 147 height 11
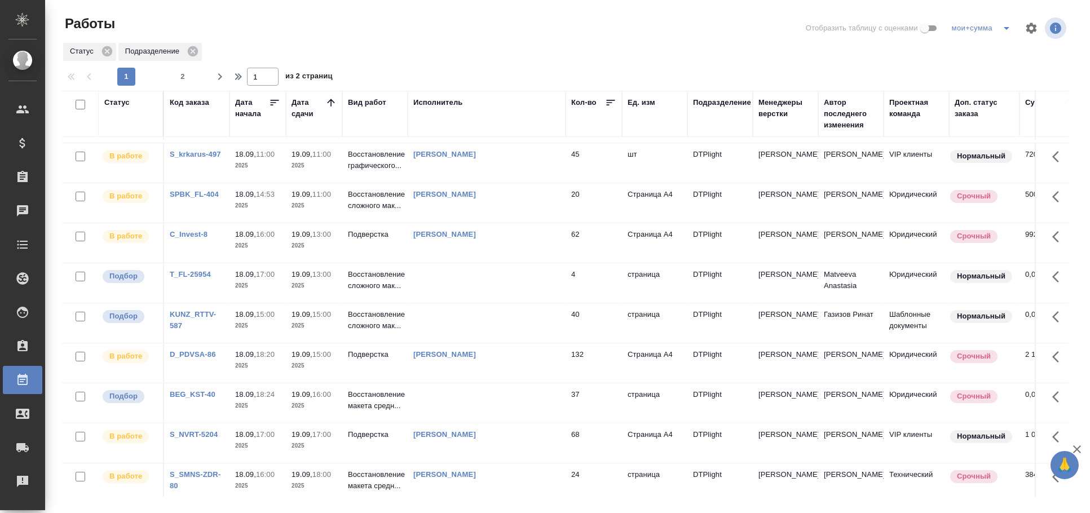
scroll to position [432, 0]
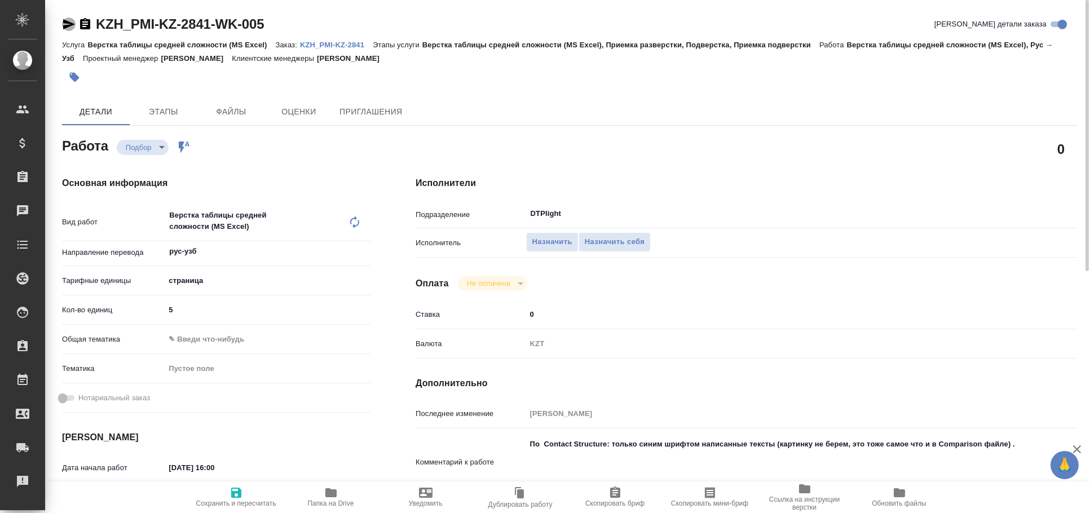
click at [67, 21] on icon "button" at bounding box center [69, 24] width 12 height 10
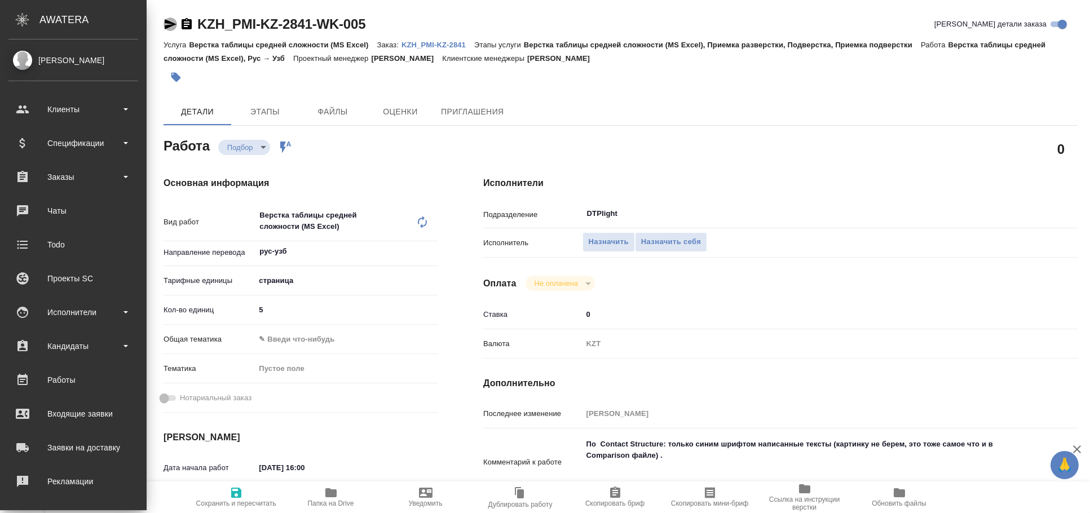
click at [170, 20] on icon "button" at bounding box center [170, 24] width 14 height 14
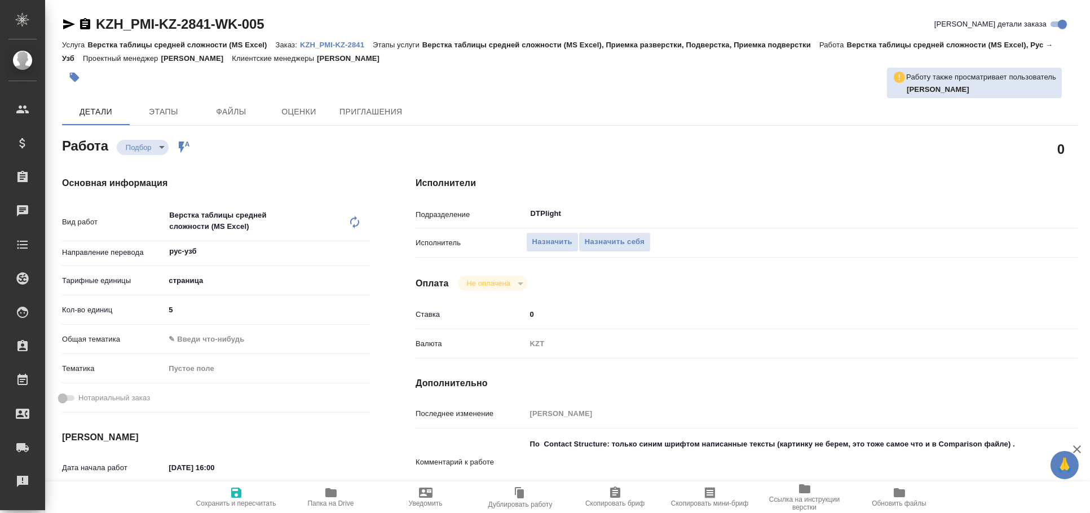
type textarea "x"
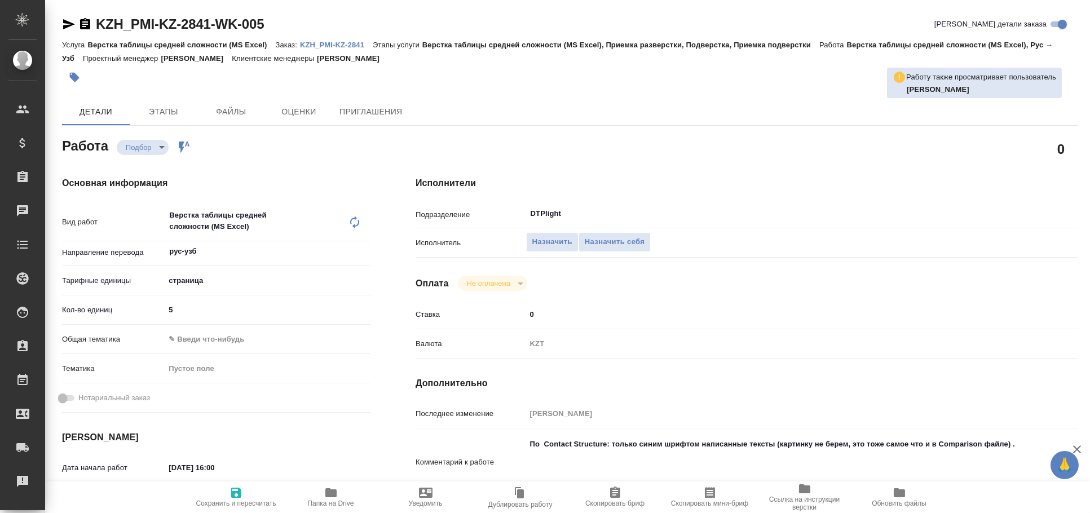
type textarea "x"
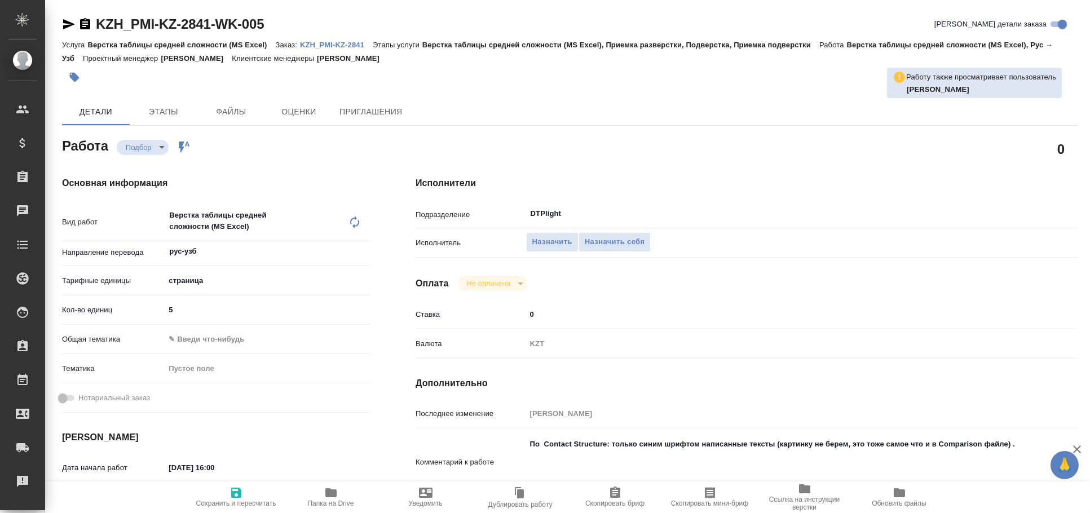
type textarea "x"
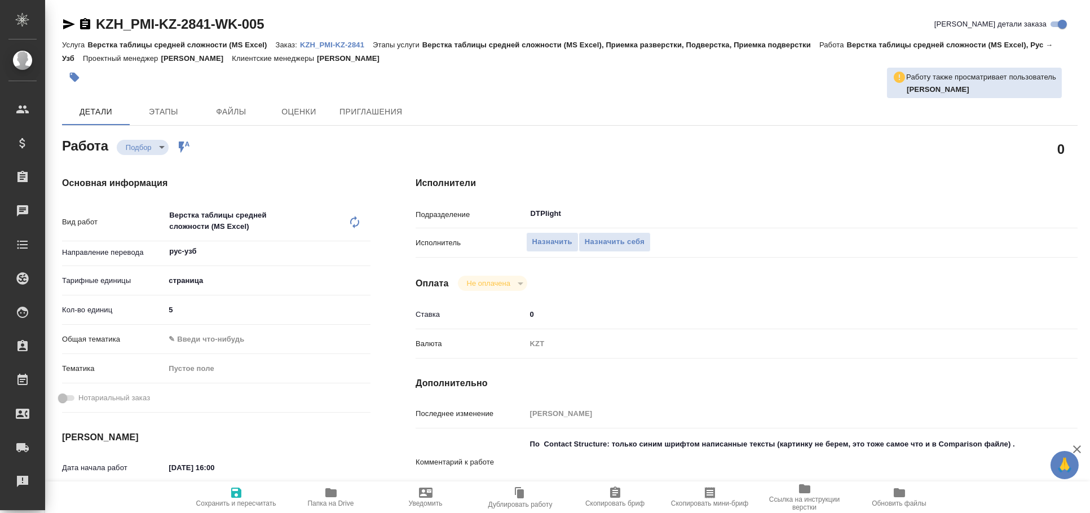
type textarea "x"
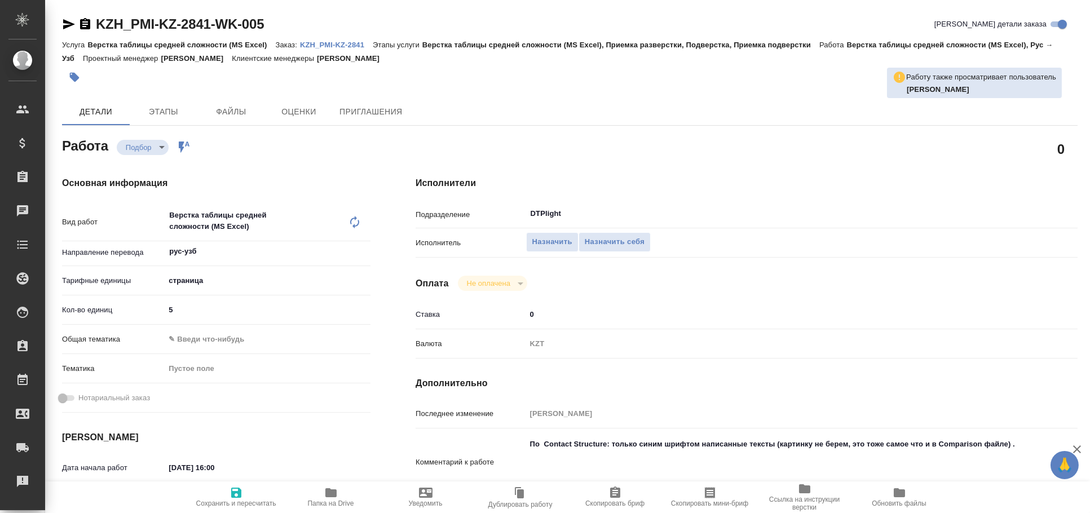
type textarea "x"
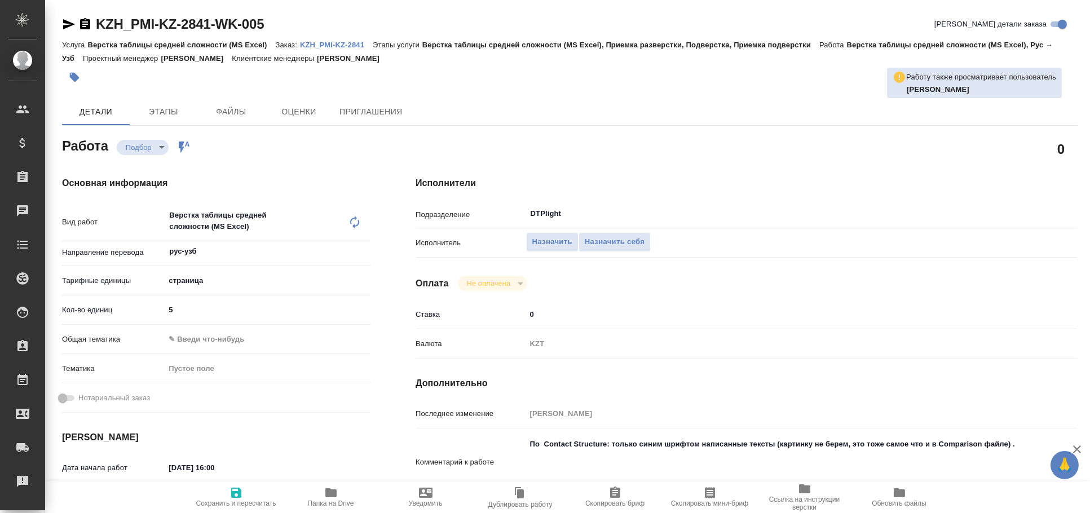
type textarea "x"
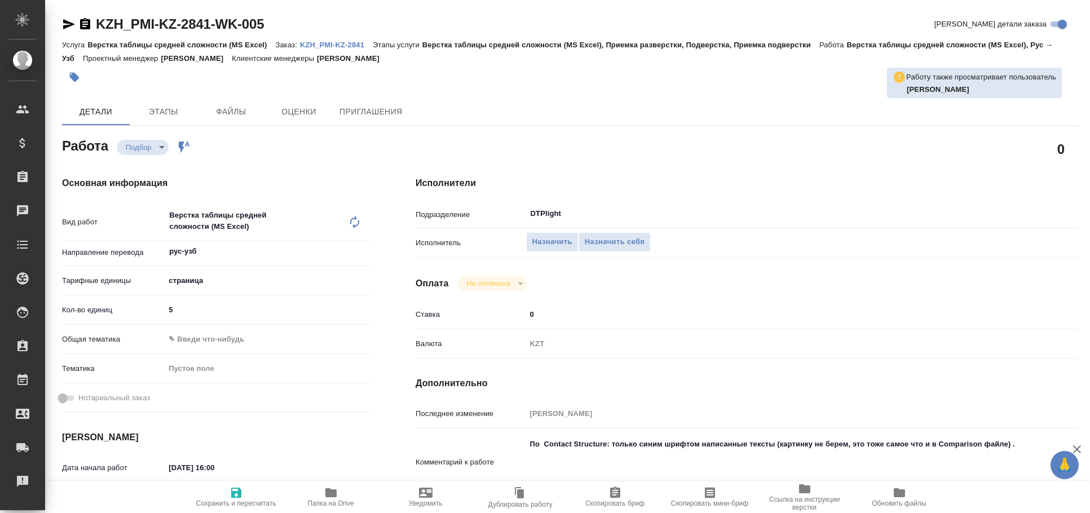
type textarea "x"
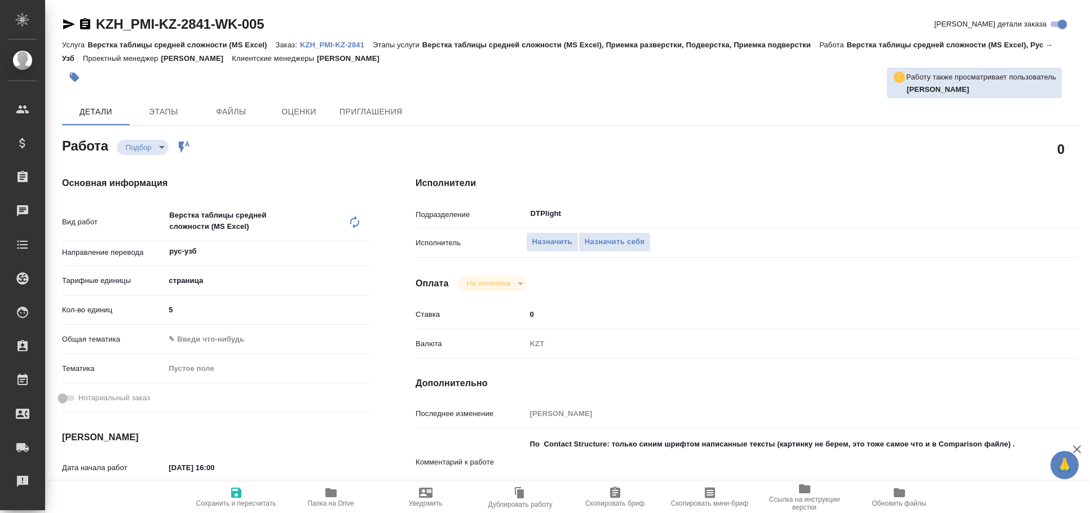
type textarea "x"
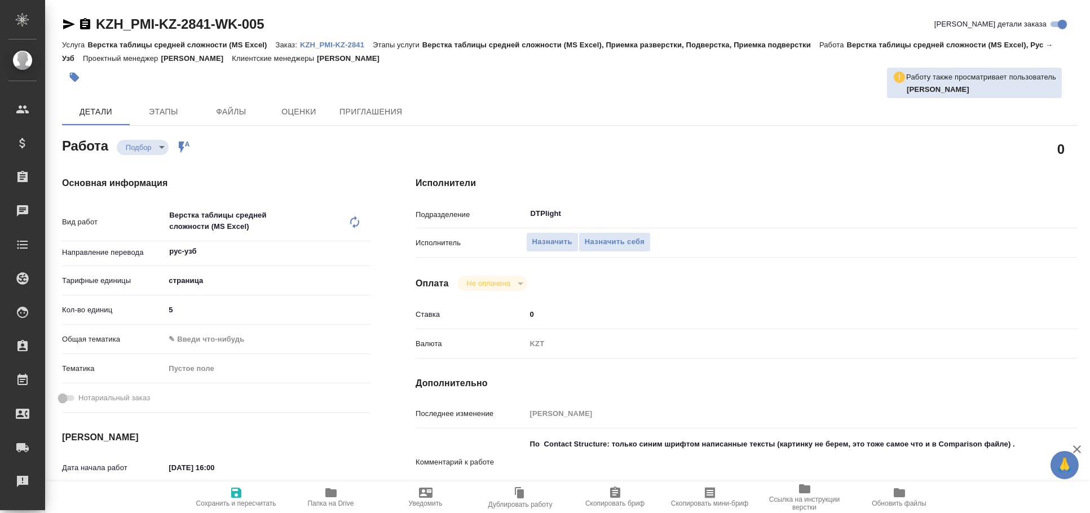
type textarea "x"
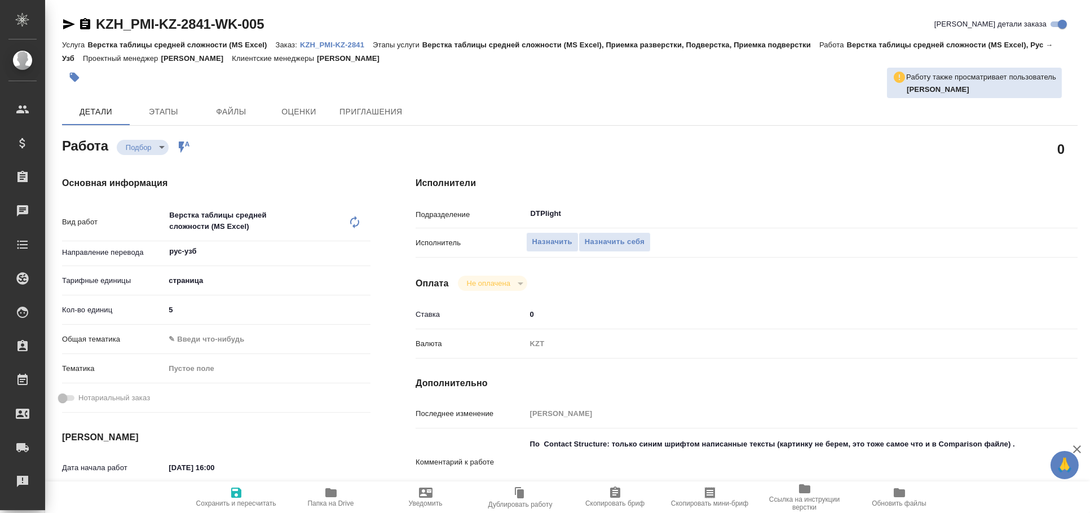
type textarea "x"
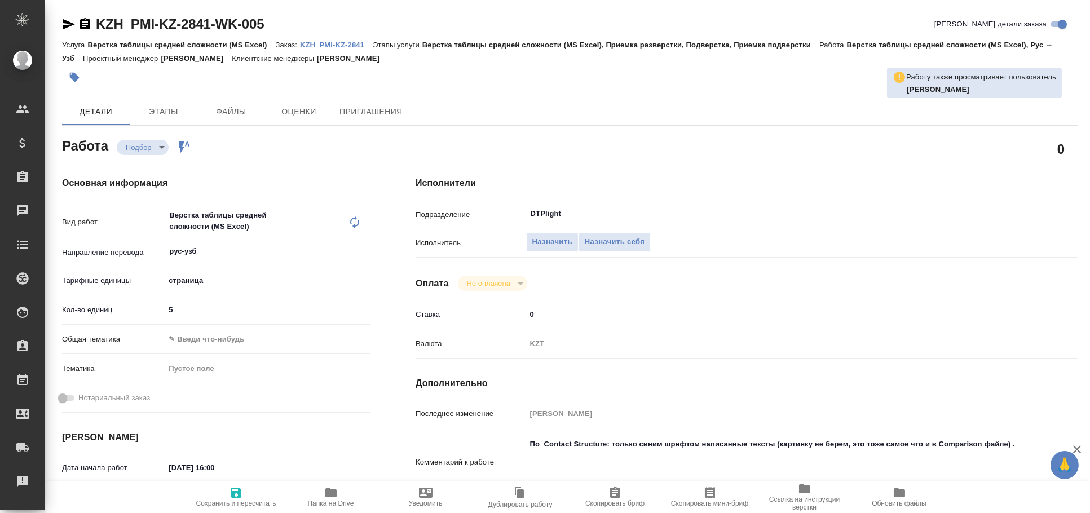
type textarea "x"
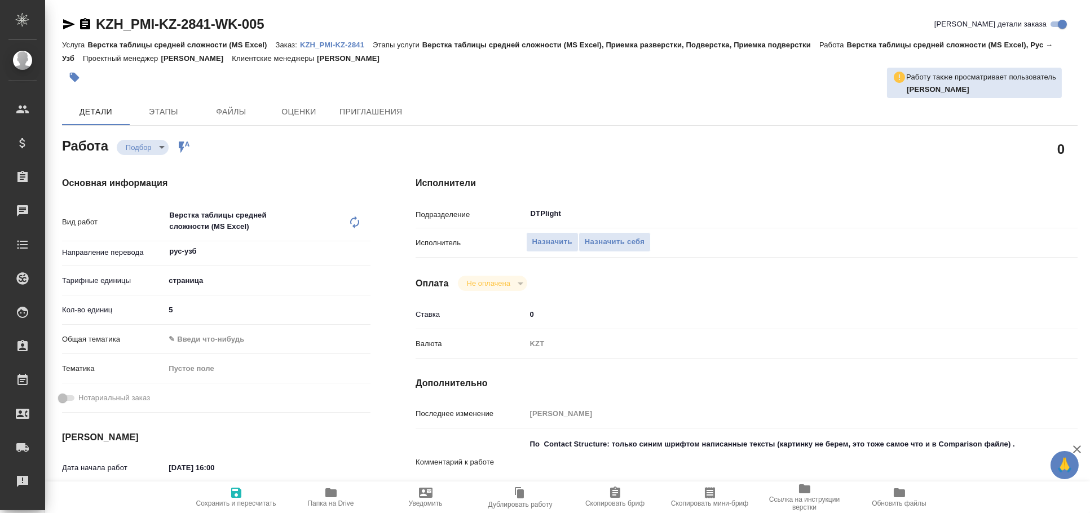
type textarea "x"
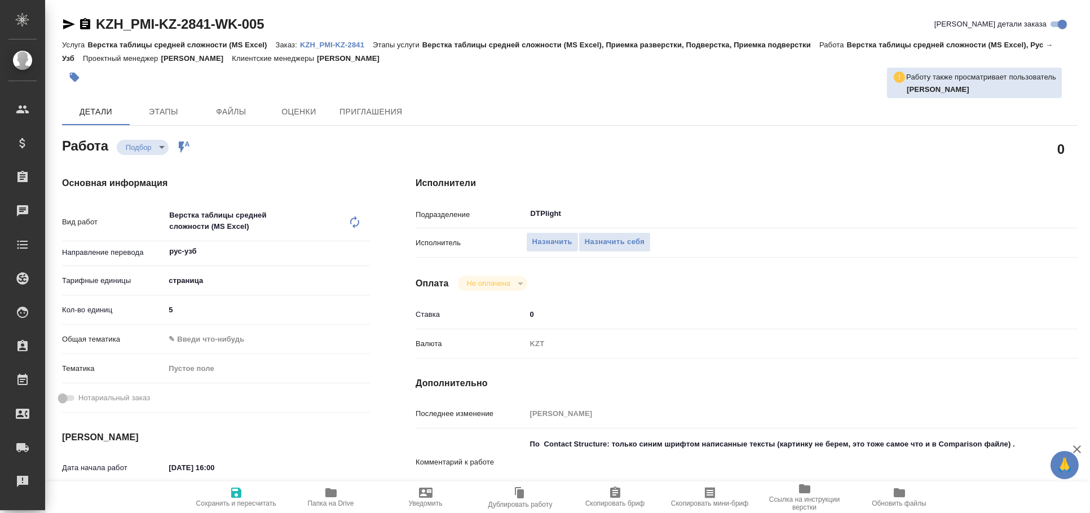
type textarea "x"
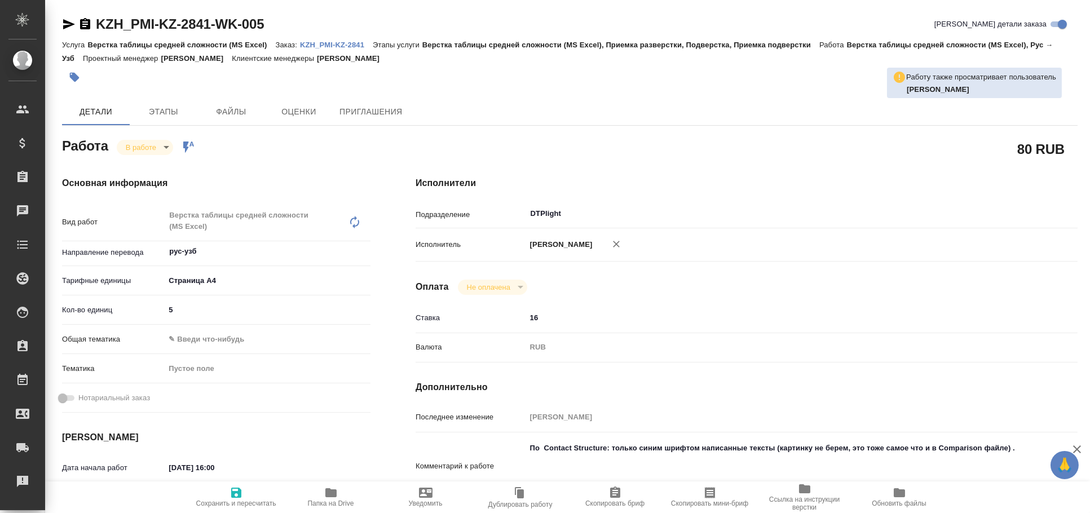
type textarea "x"
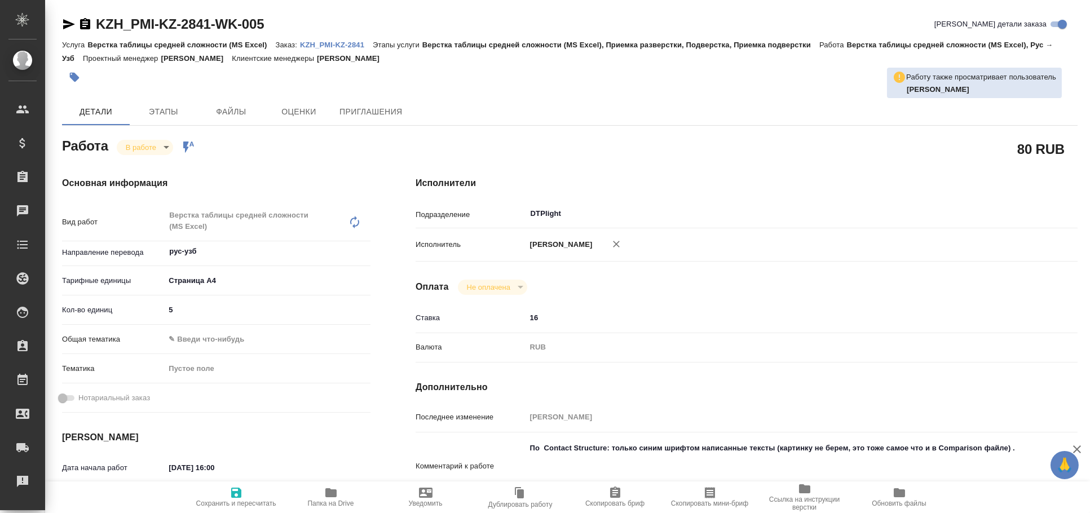
type textarea "x"
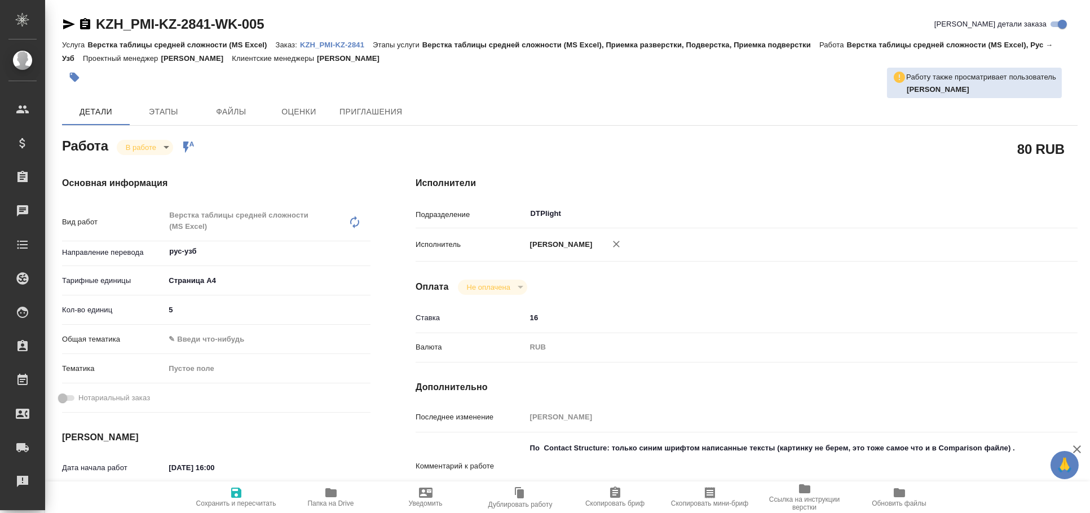
type textarea "x"
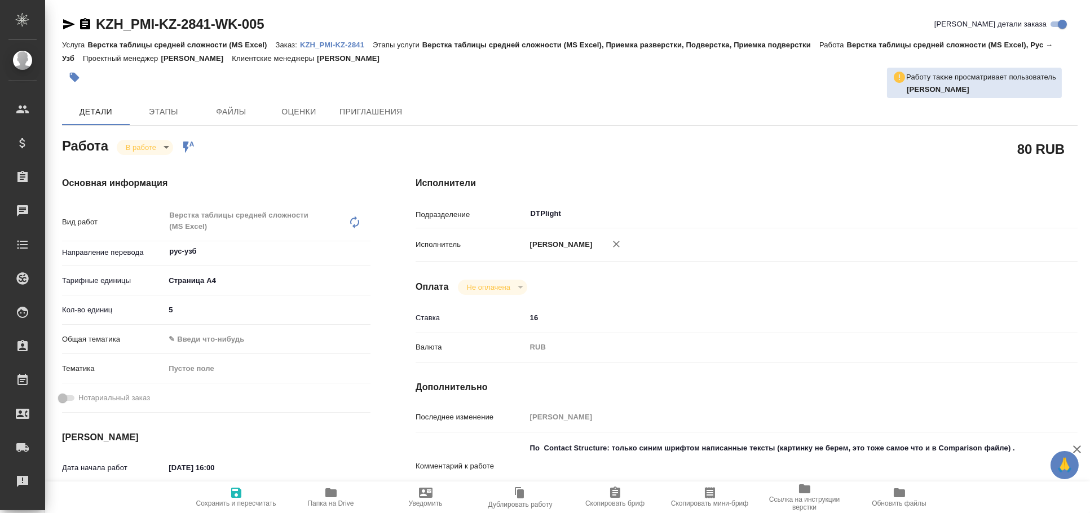
type textarea "x"
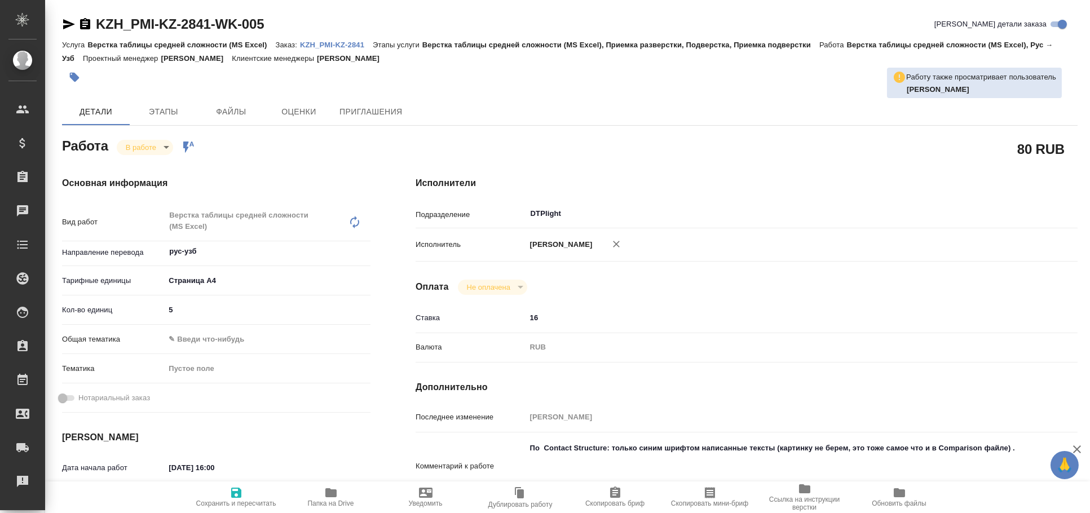
type textarea "x"
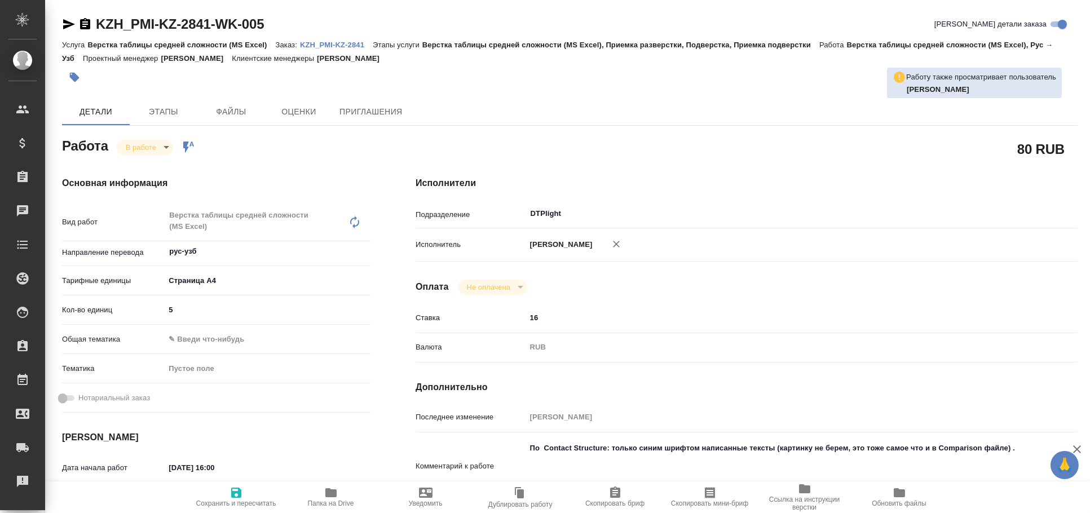
type textarea "x"
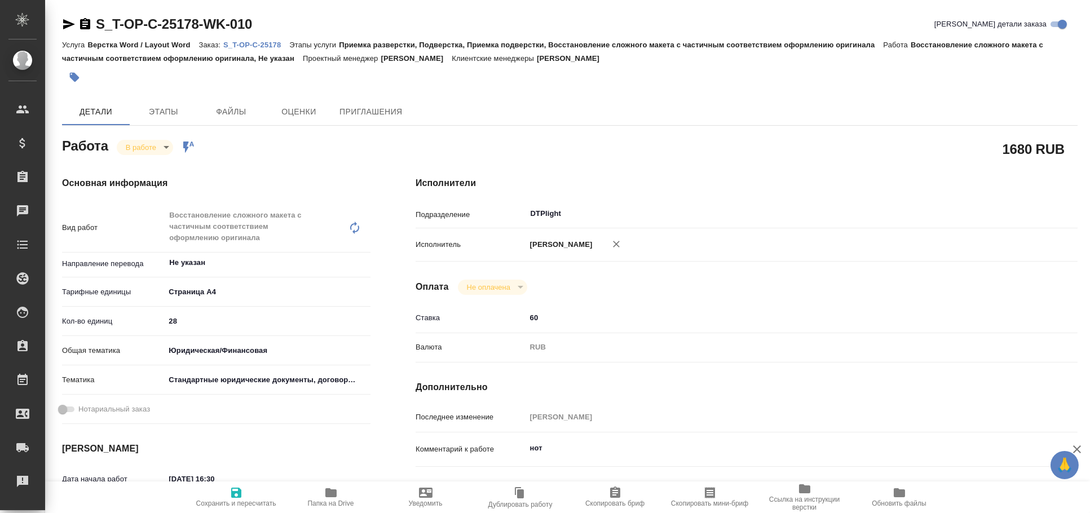
type textarea "x"
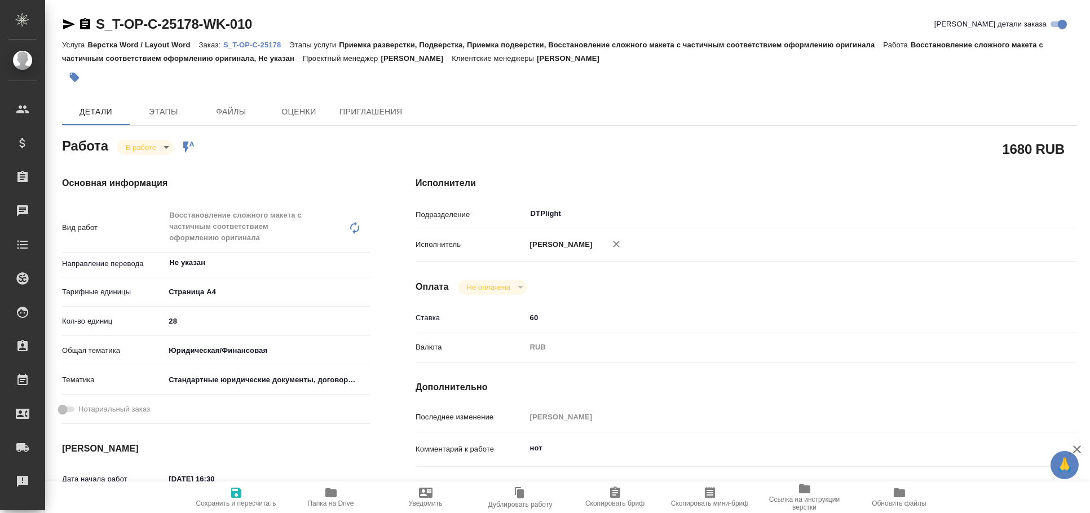
type textarea "x"
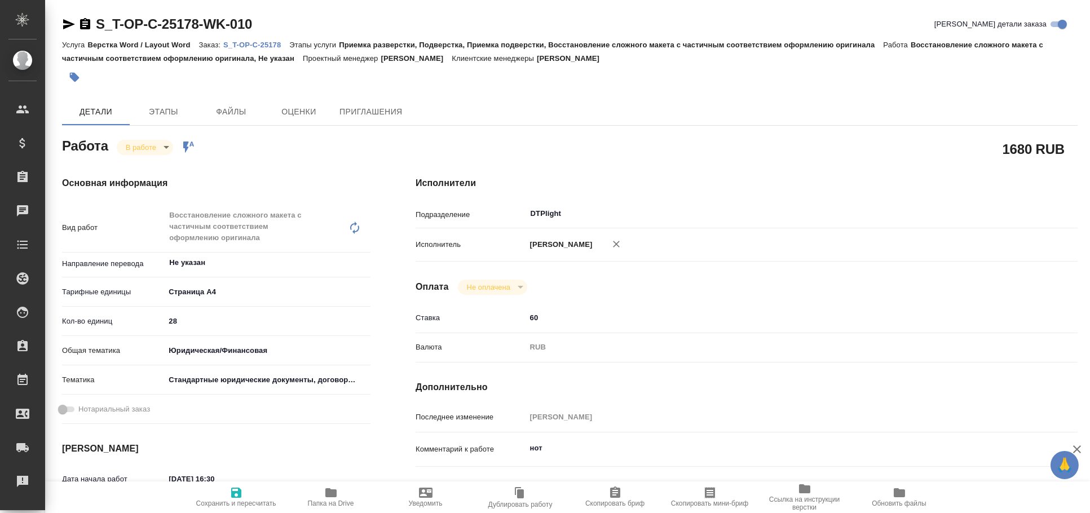
type textarea "x"
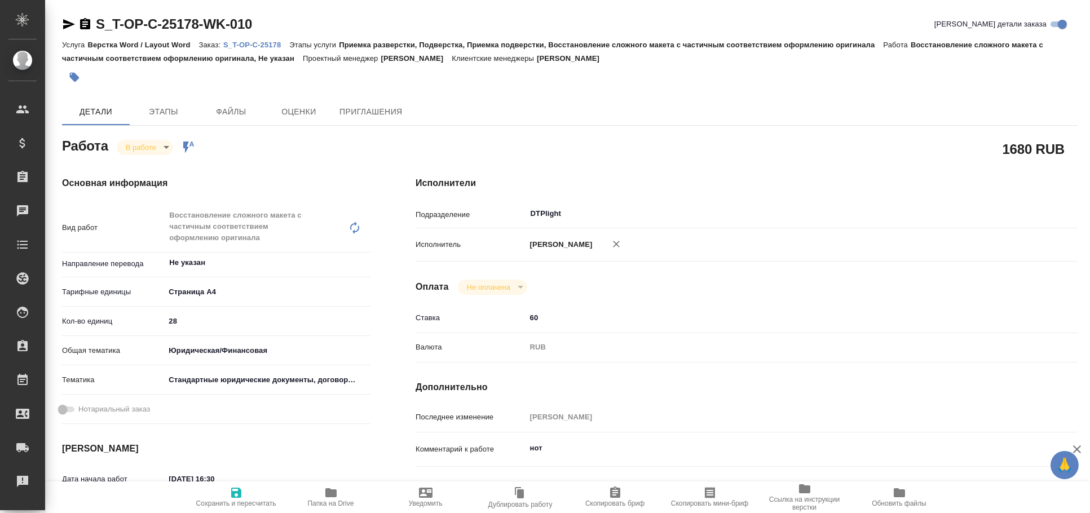
type textarea "x"
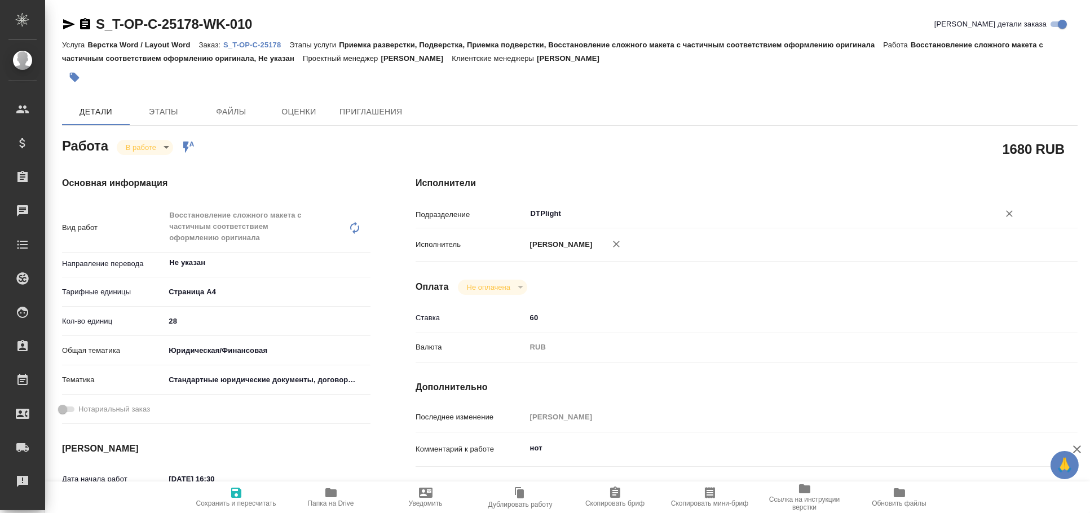
click at [588, 207] on input "DTPlight" at bounding box center [755, 214] width 452 height 14
type textarea "x"
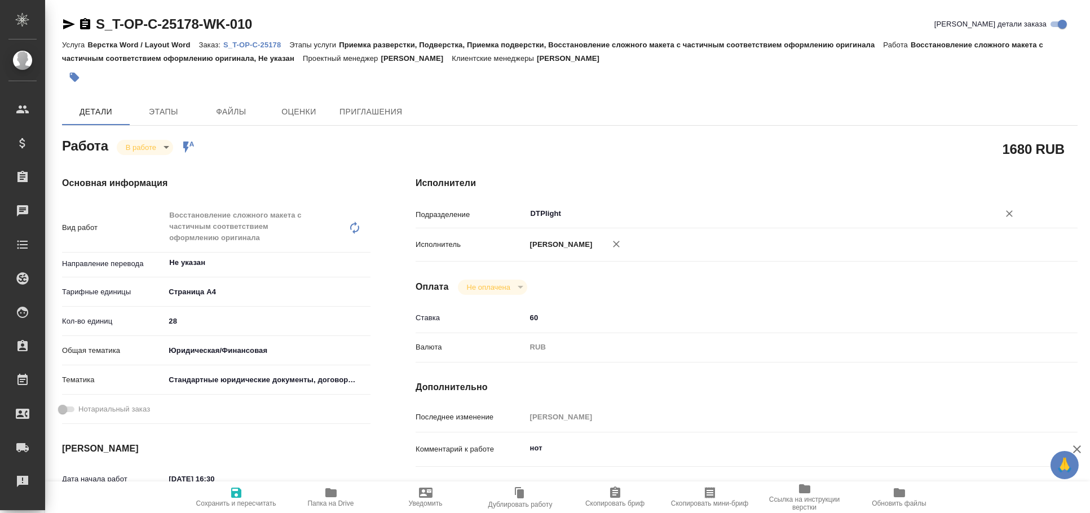
type textarea "x"
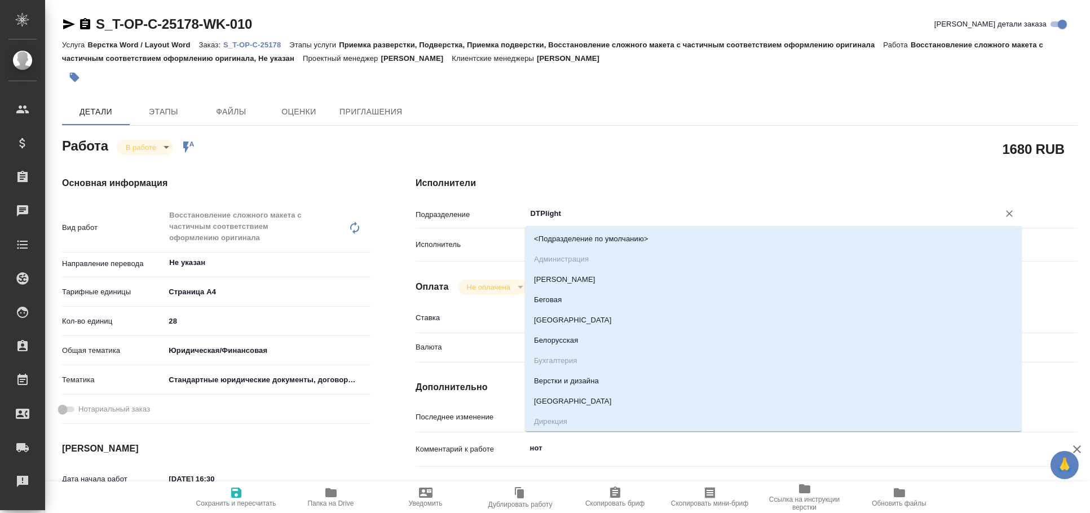
type input "в"
type textarea "x"
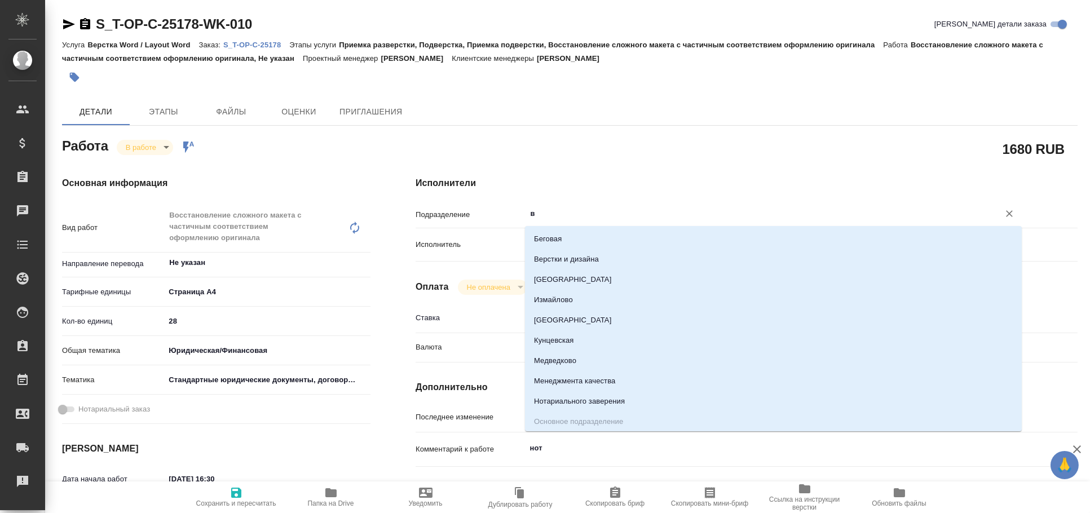
type textarea "x"
type input "ве"
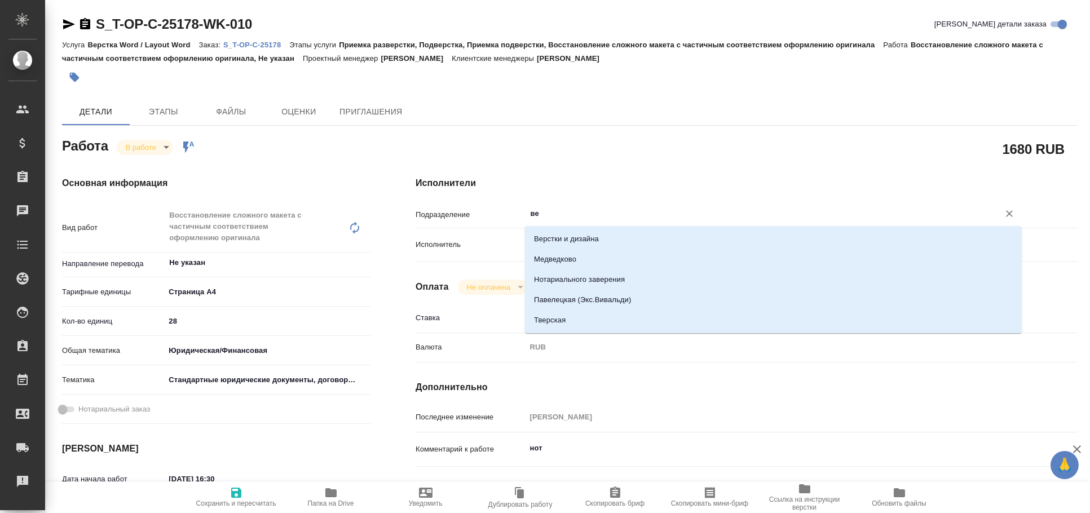
type textarea "x"
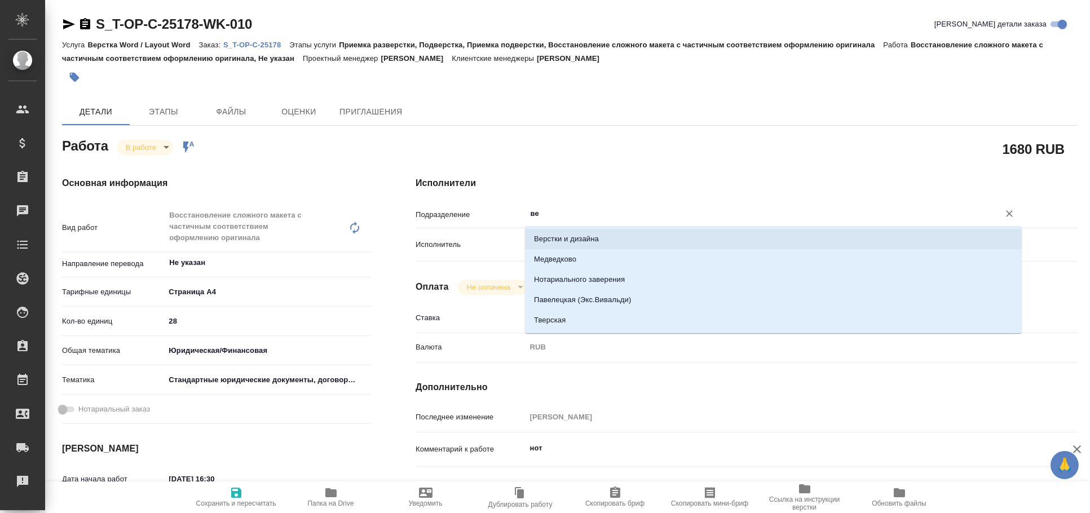
click at [603, 233] on li "Верстки и дизайна" at bounding box center [773, 239] width 497 height 20
type textarea "x"
type input "Верстки и дизайна"
type textarea "x"
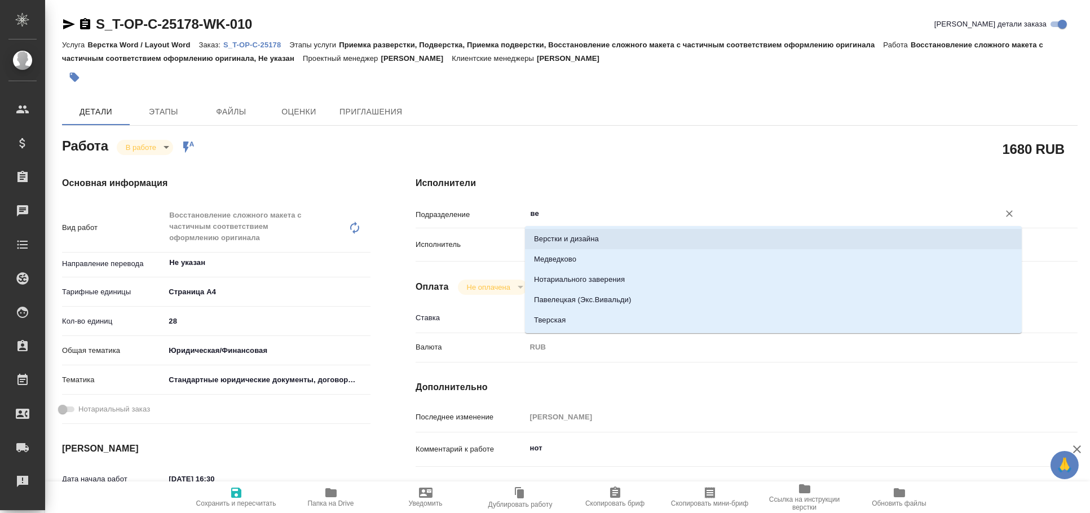
type textarea "x"
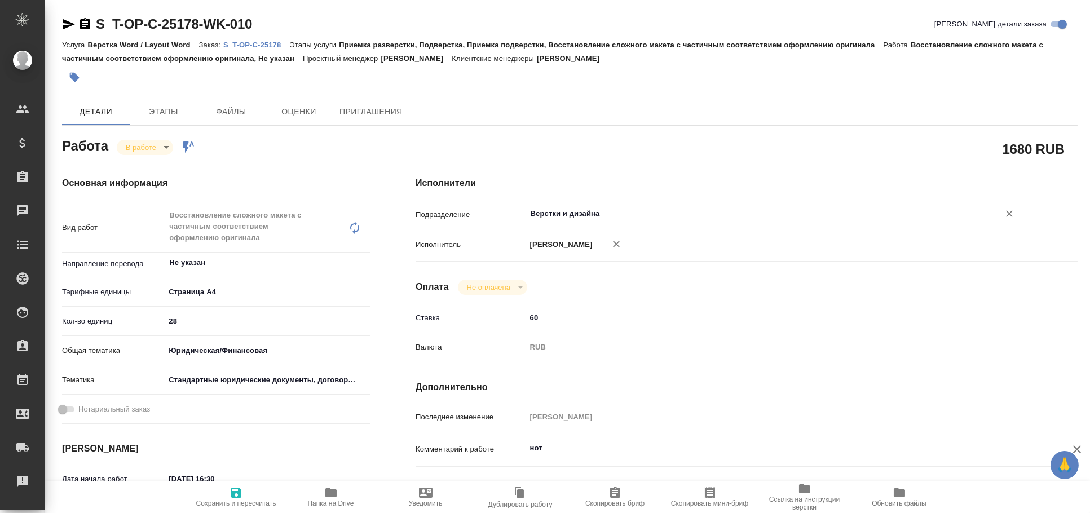
type input "Верстки и дизайна"
click at [253, 502] on span "Сохранить и пересчитать" at bounding box center [236, 503] width 80 height 8
type textarea "x"
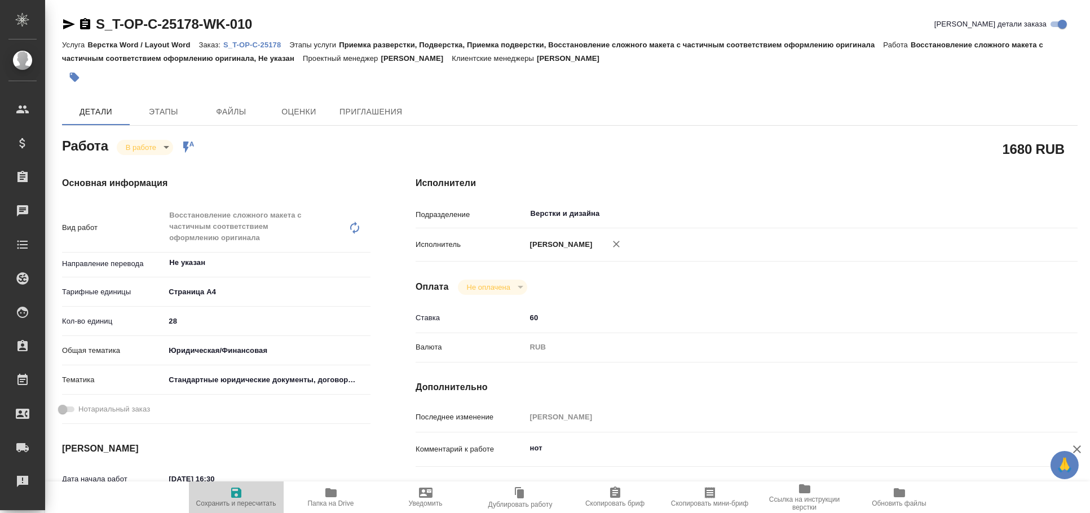
type textarea "x"
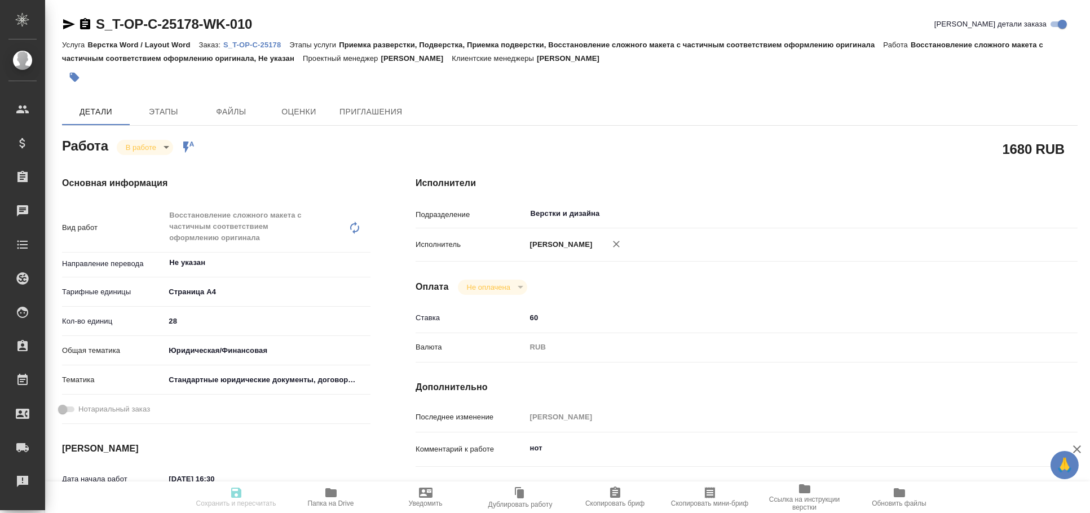
type textarea "x"
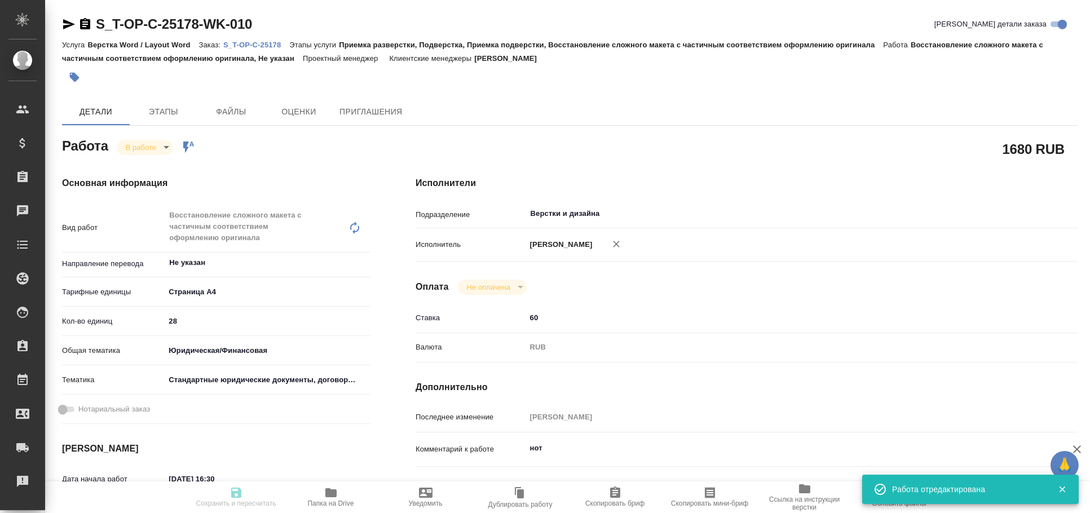
type input "inProgress"
type textarea "Восстановление сложного макета с частичным соответствием оформлению оригинала"
type textarea "x"
type input "Не указан"
type input "5f036ec4e16dec2d6b59c8ff"
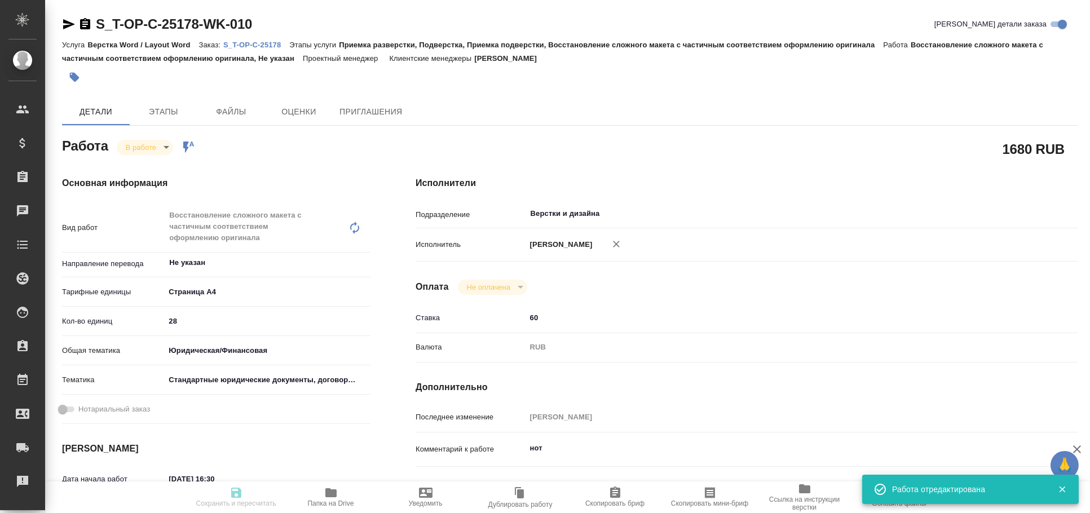
type input "28"
type input "yr-fn"
type input "5f647205b73bc97568ca66bf"
type input "18.09.2025 16:30"
type input "18.09.2025 17:18"
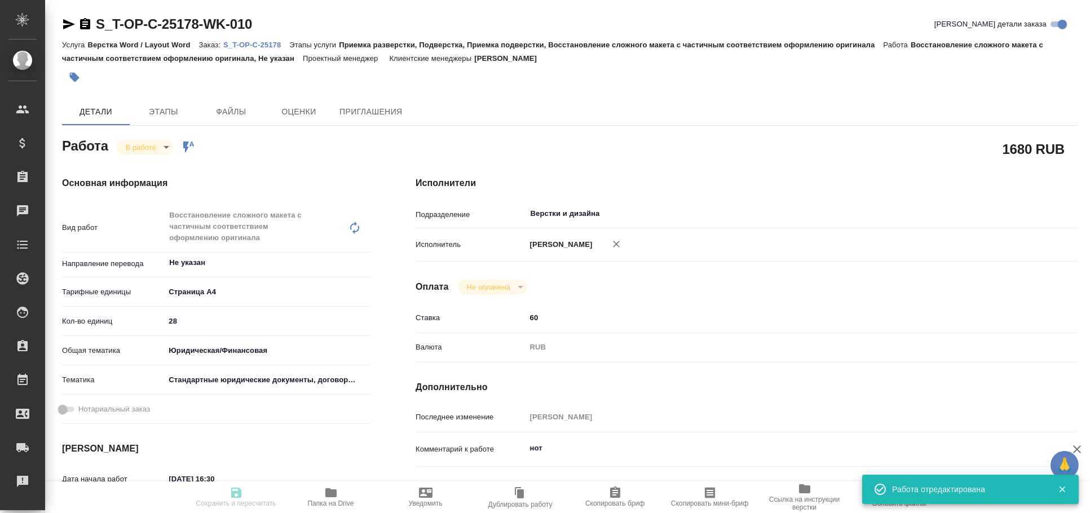
type input "19.09.2025 12:00"
type input "25.09.2025 12:00"
type input "Верстки и дизайна"
type input "notPayed"
type input "60"
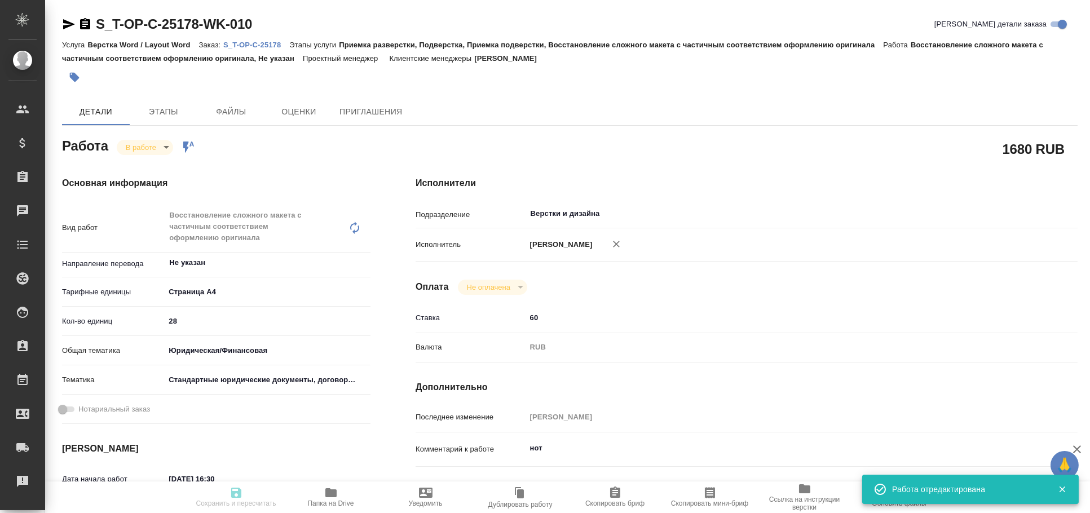
type input "RUB"
type input "Авдеенко Кирилл"
type textarea "нот"
type textarea "x"
type textarea "/Clients/Т-ОП-С_Русал Глобал Менеджмент/Orders/S_T-OP-C-25178/DTP/S_T-OP-C-2517…"
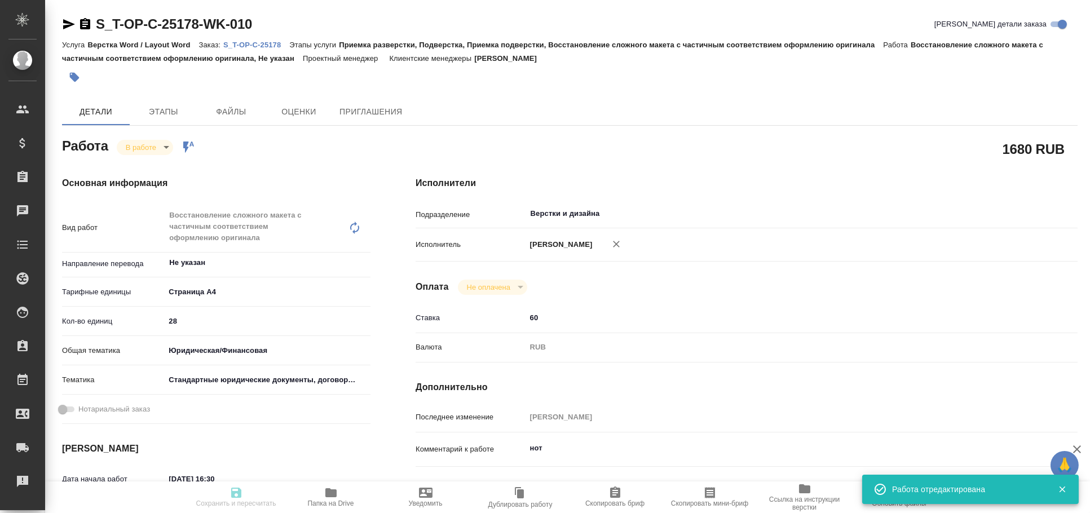
type textarea "x"
type input "S_T-OP-C-25178"
type input "Т-ОП-С-46795"
type input "Верстка Word / Layout Word"
type input "Приемка разверстки, Подверстка, Приемка подверстки, Восстановление сложного мак…"
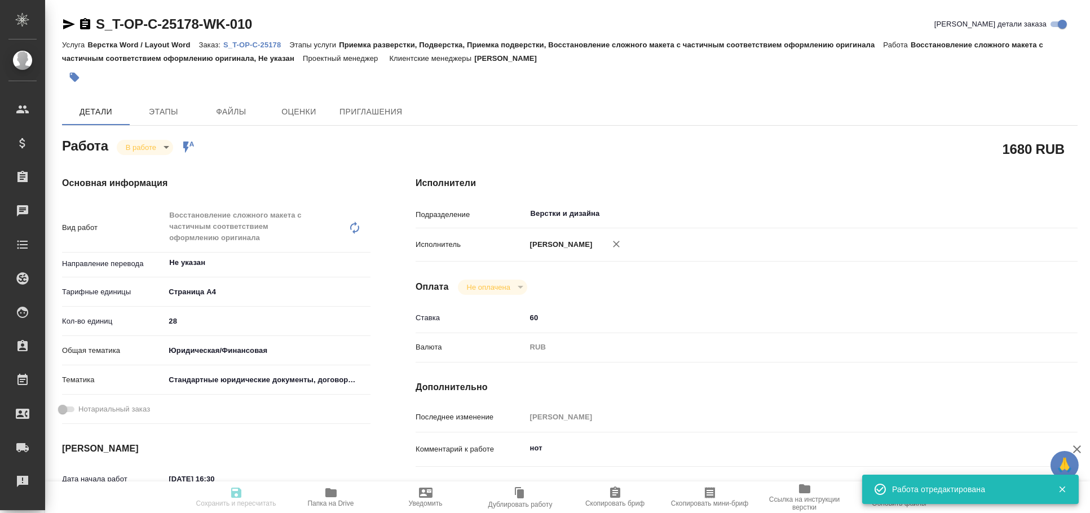
type input "Меньшикова Александра"
type input "[PERSON_NAME]"
type input "/Clients/Т-ОП-С_Русал Глобал Менеджмент/Orders/S_T-OP-C-25178"
type textarea "x"
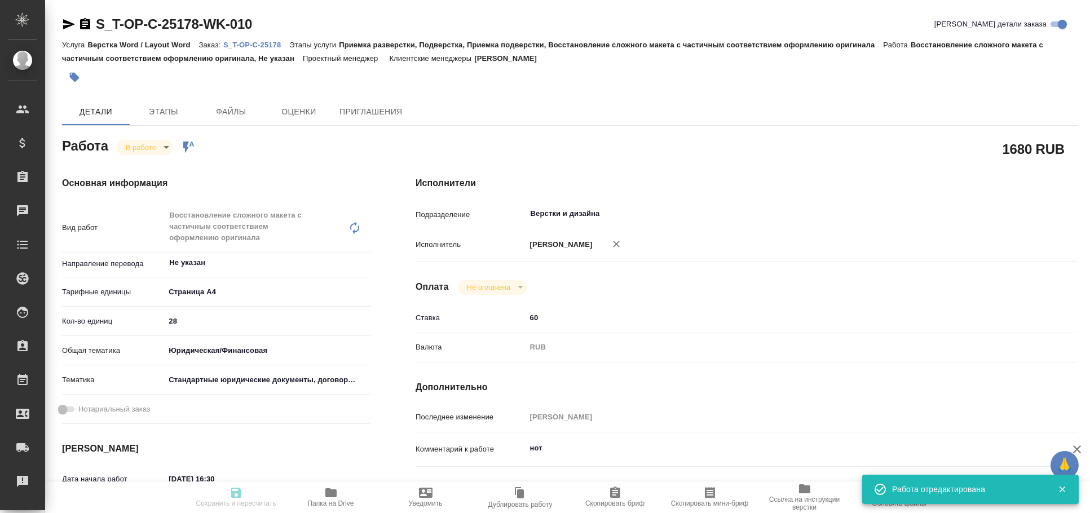
type textarea "x"
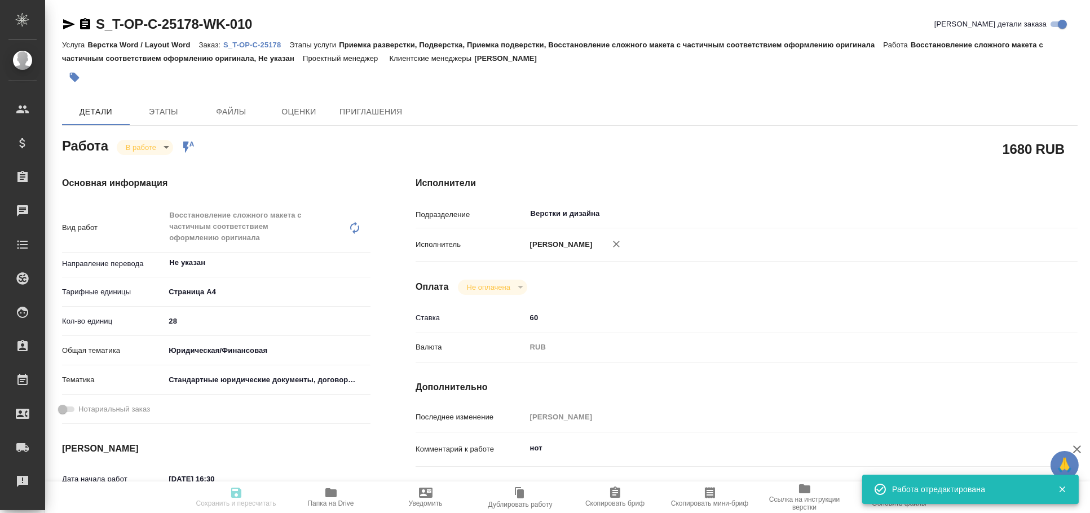
type textarea "x"
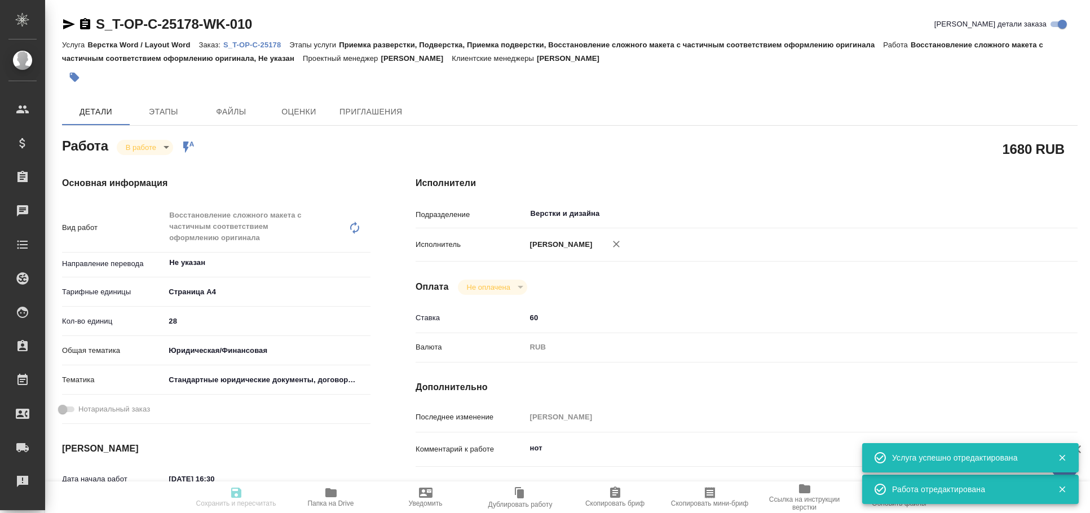
type textarea "x"
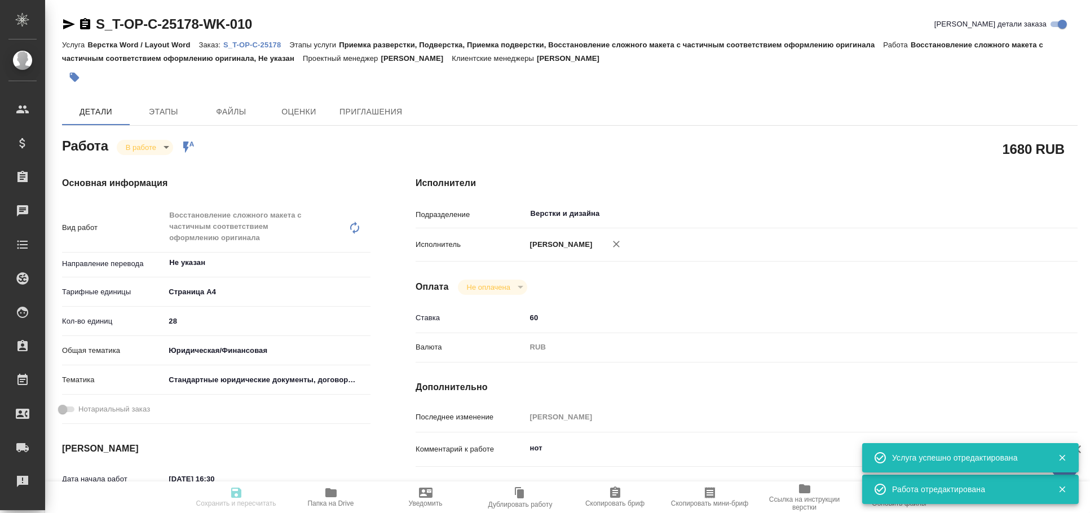
type textarea "x"
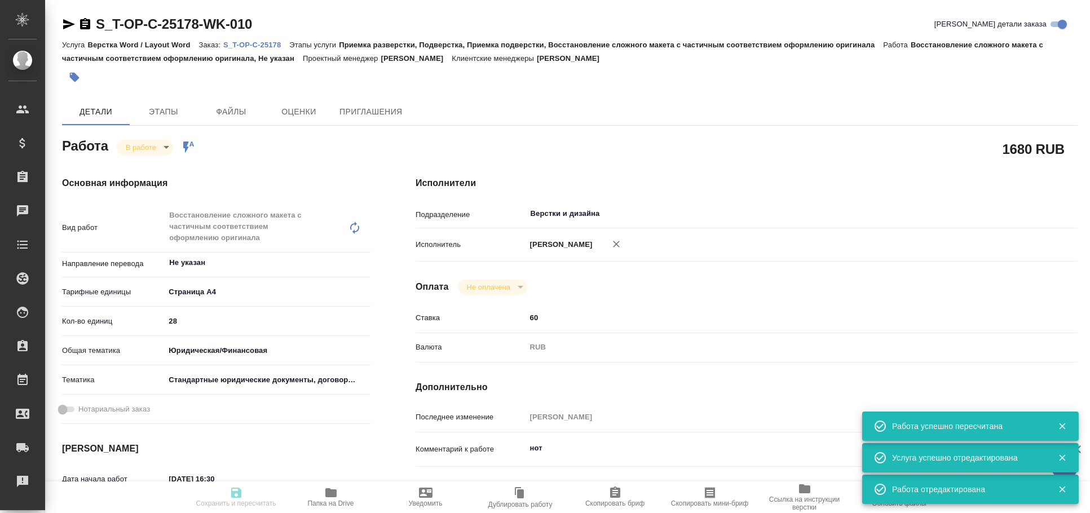
type input "inProgress"
type textarea "Восстановление сложного макета с частичным соответствием оформлению оригинала"
type textarea "x"
type input "Не указан"
type input "5f036ec4e16dec2d6b59c8ff"
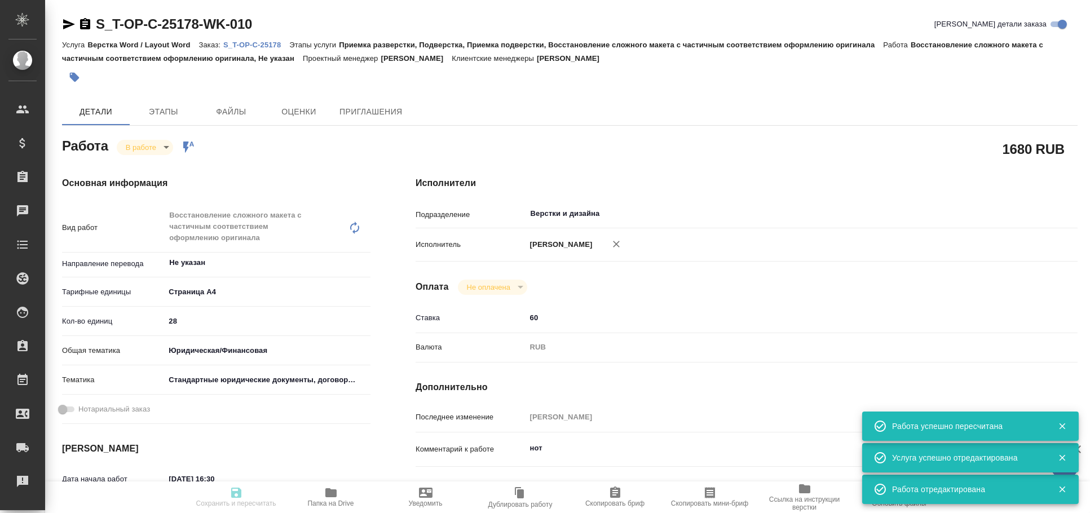
type input "28"
type input "yr-fn"
type input "5f647205b73bc97568ca66bf"
type input "18.09.2025 16:30"
type input "18.09.2025 17:18"
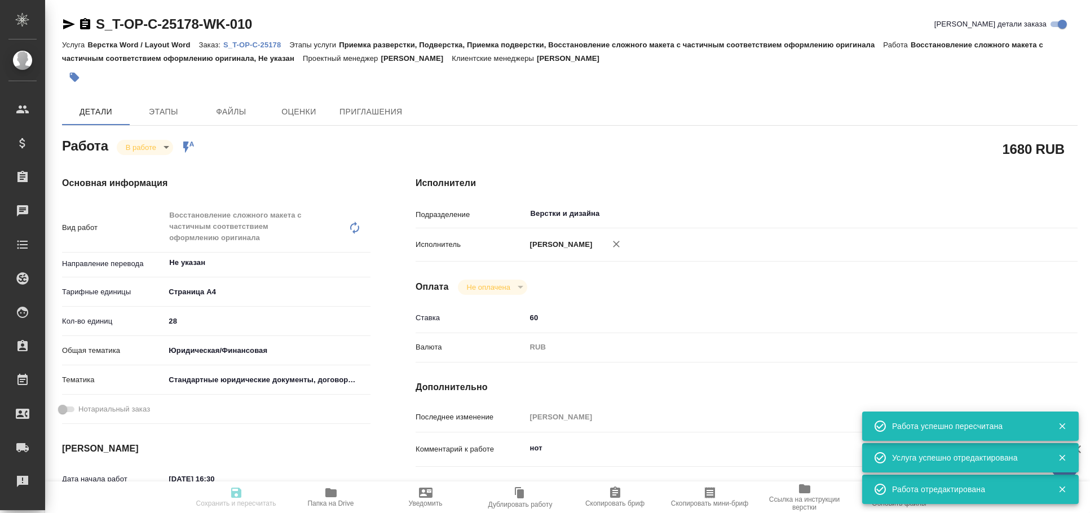
type input "19.09.2025 12:00"
type input "25.09.2025 12:00"
type input "Верстки и дизайна"
type input "notPayed"
type input "60"
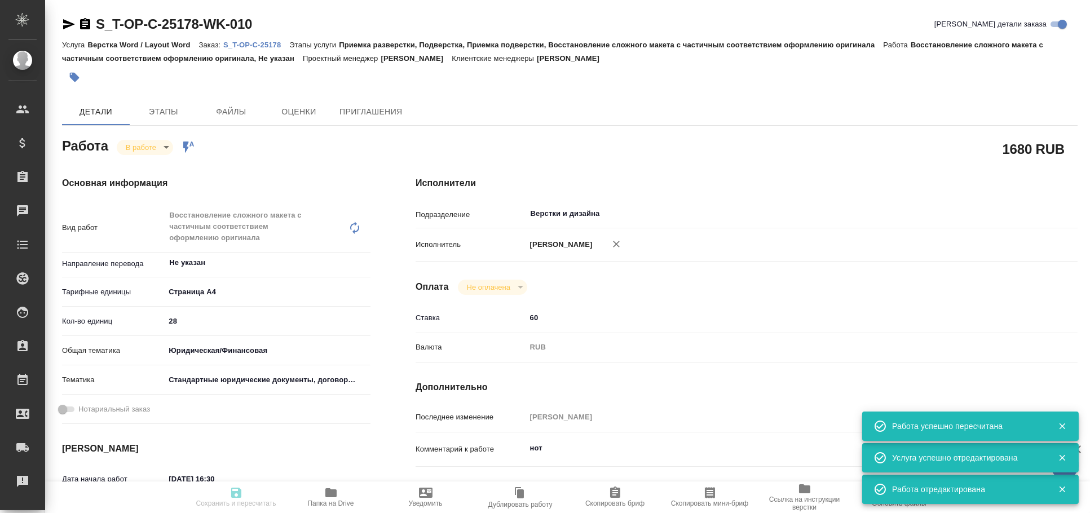
type input "RUB"
type input "Авдеенко Кирилл"
type textarea "нот"
type textarea "x"
type textarea "/Clients/Т-ОП-С_Русал Глобал Менеджмент/Orders/S_T-OP-C-25178/DTP/S_T-OP-C-2517…"
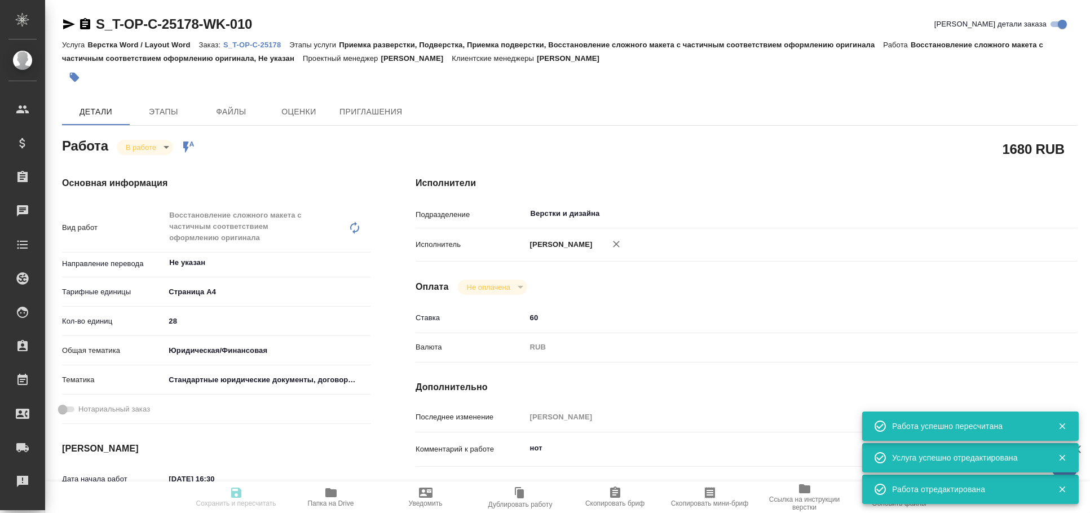
type textarea "x"
type input "S_T-OP-C-25178"
type input "Т-ОП-С-46795"
type input "Верстка Word / Layout Word"
type input "Приемка разверстки, Подверстка, Приемка подверстки, Восстановление сложного мак…"
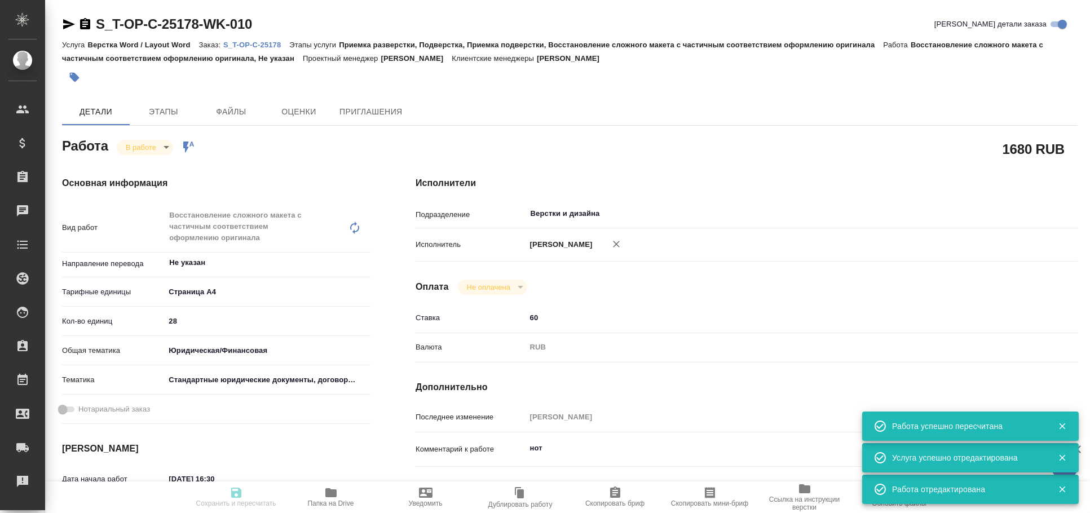
type input "Меньшикова Александра"
type input "[PERSON_NAME]"
type input "/Clients/Т-ОП-С_Русал Глобал Менеджмент/Orders/S_T-OP-C-25178"
type textarea "x"
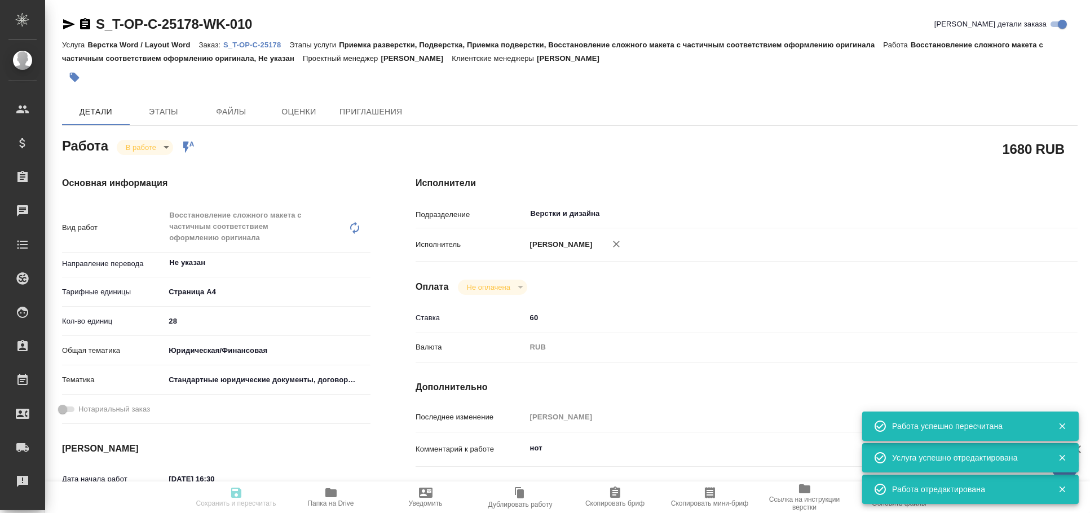
type textarea "x"
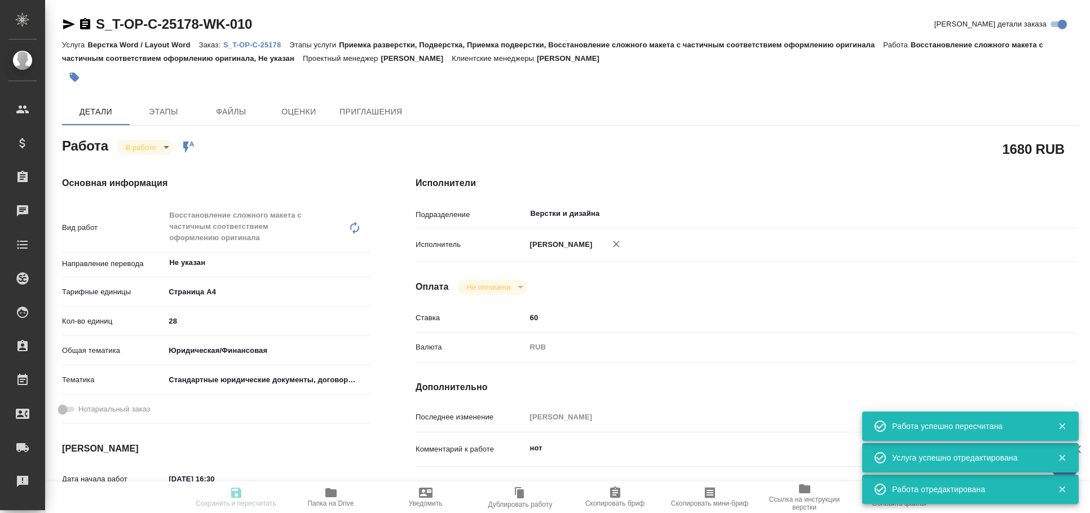
type textarea "x"
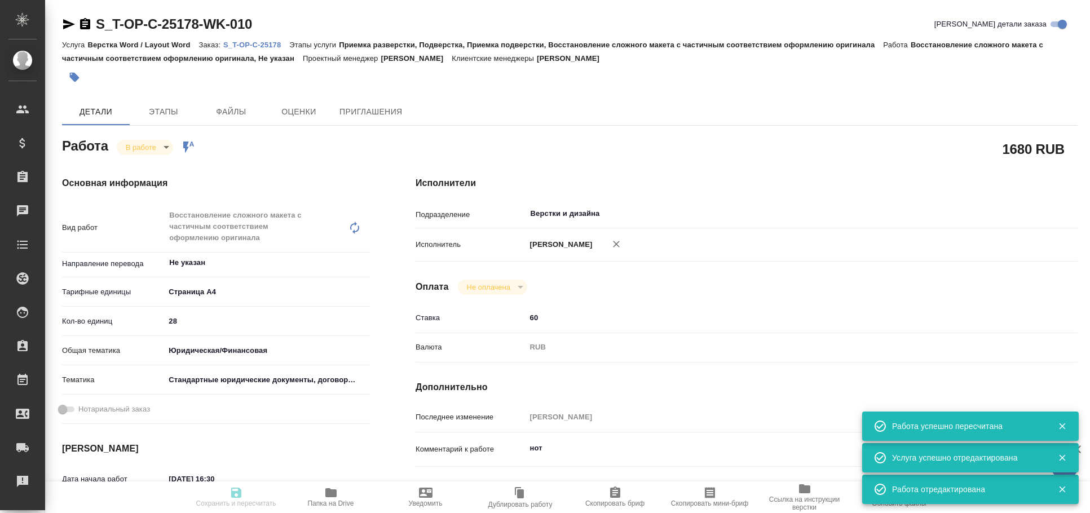
type textarea "x"
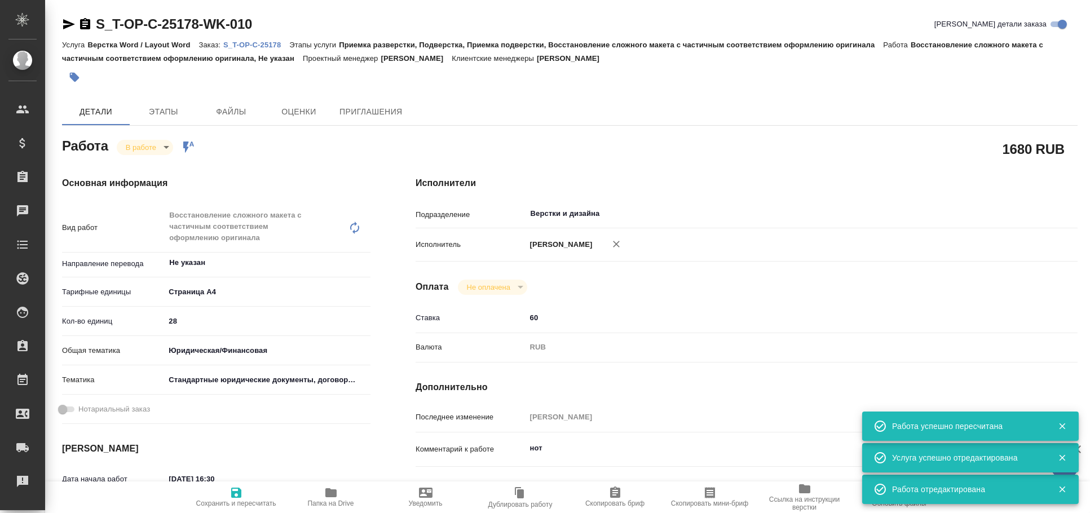
type textarea "x"
